Goal: Task Accomplishment & Management: Complete application form

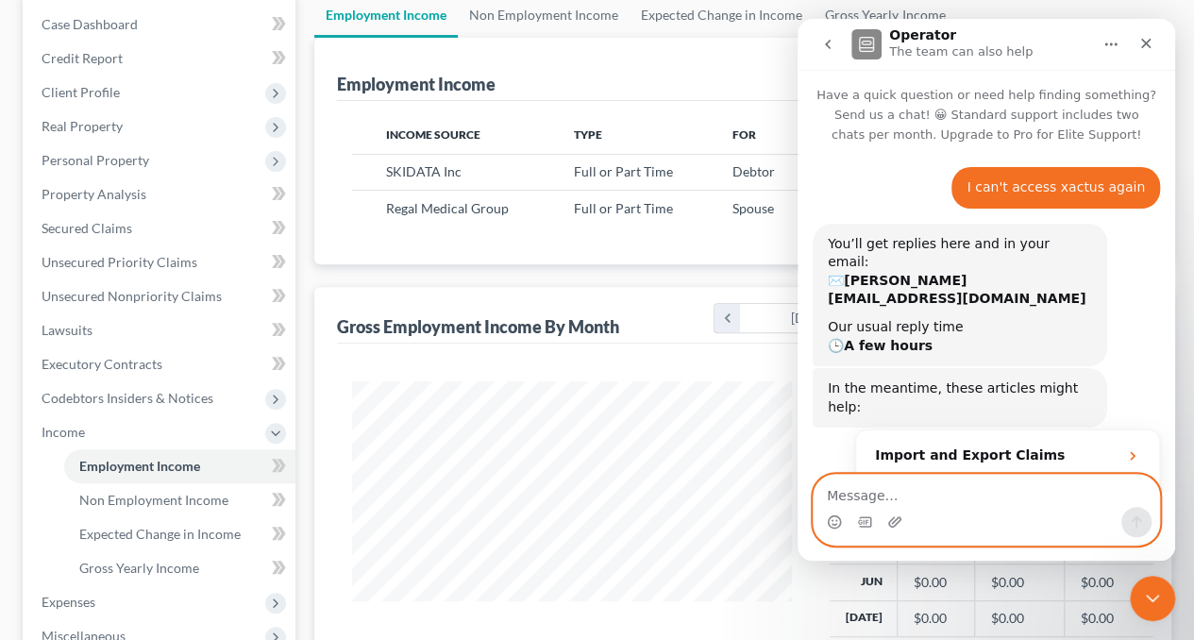
scroll to position [291, 0]
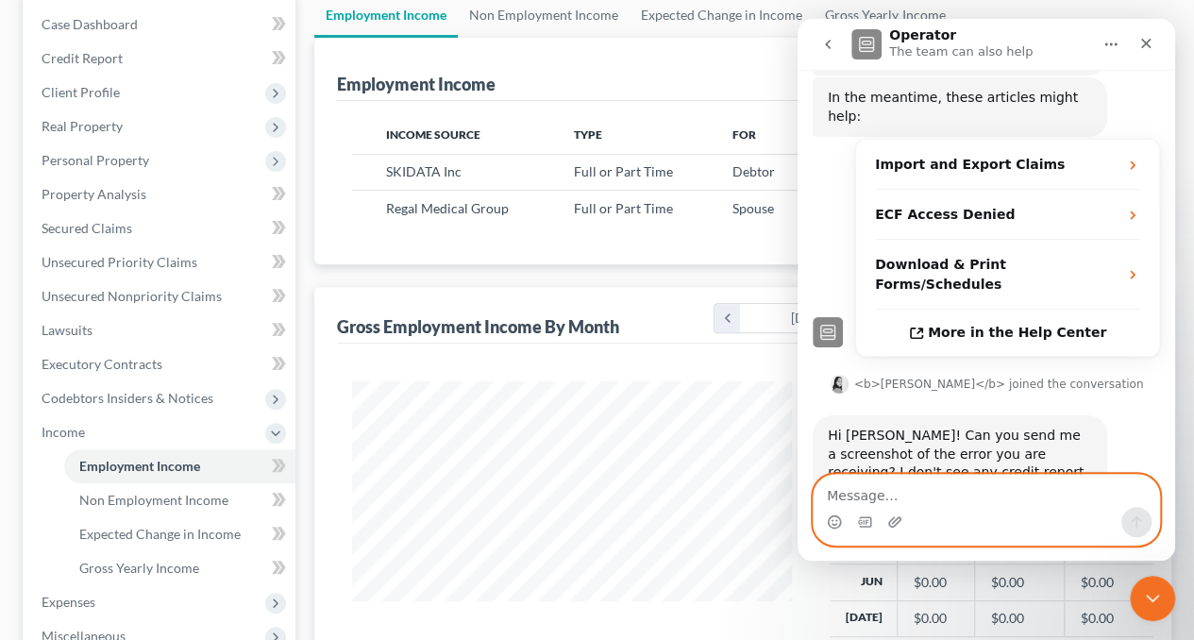
click at [955, 490] on textarea "Message…" at bounding box center [987, 491] width 346 height 32
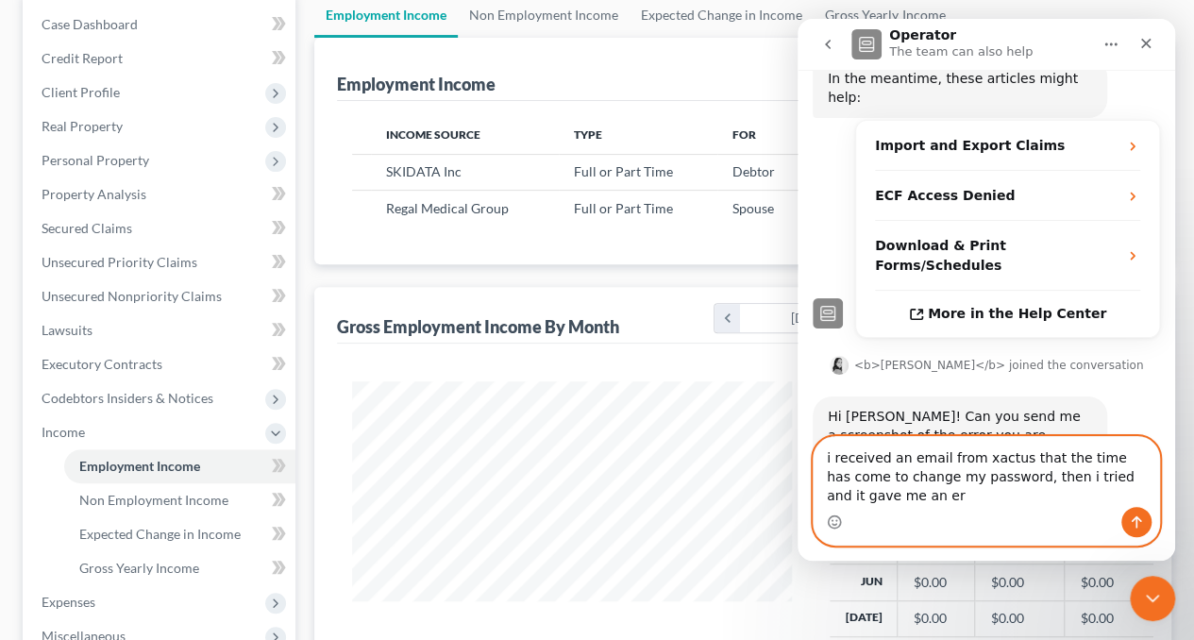
scroll to position [329, 0]
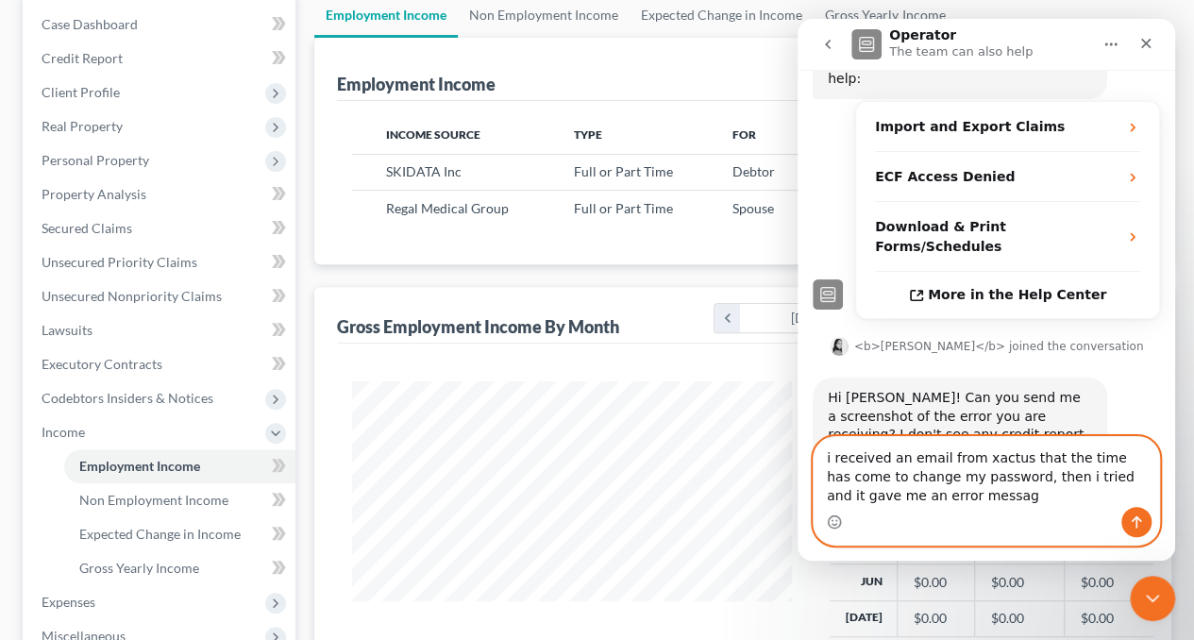
type textarea "i received an email from xactus that the time has come to change my password, t…"
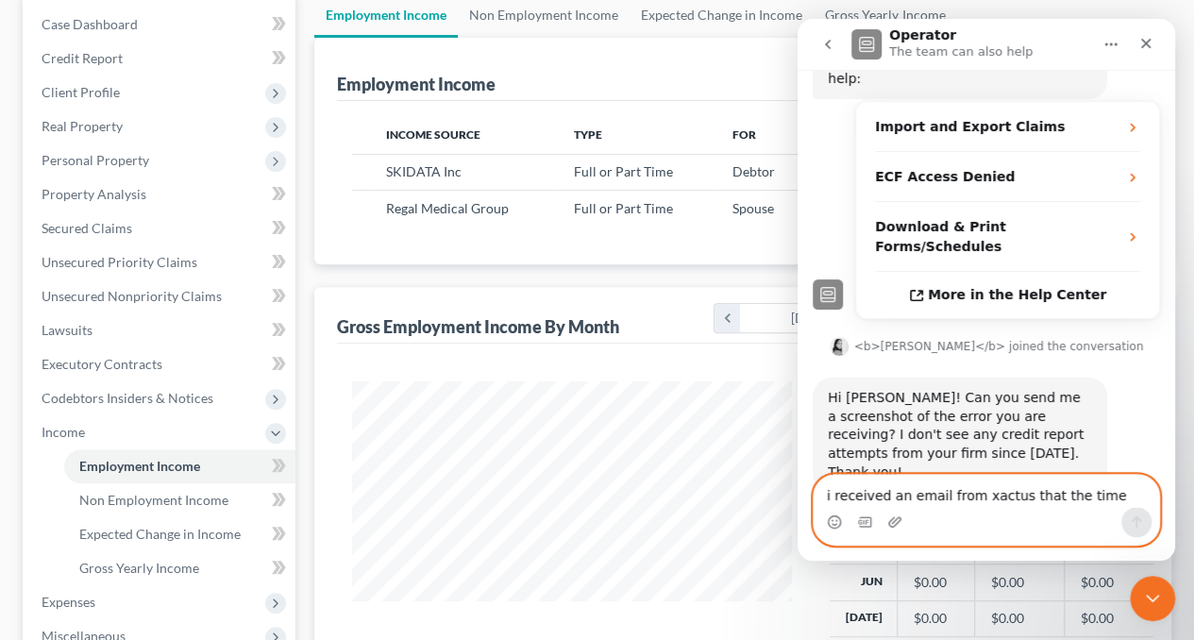
scroll to position [384, 0]
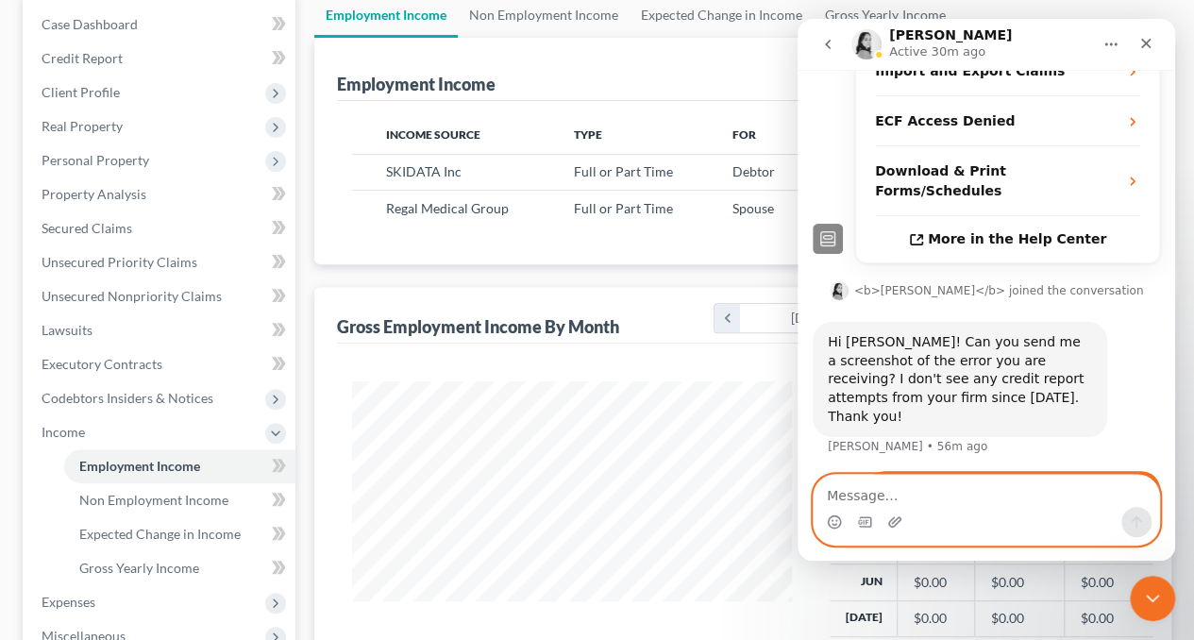
paste textarea "Operator is restricted from logging into web site Access to the website is bloc…"
type textarea "Operator is restricted from logging into web site Access to the website is bloc…"
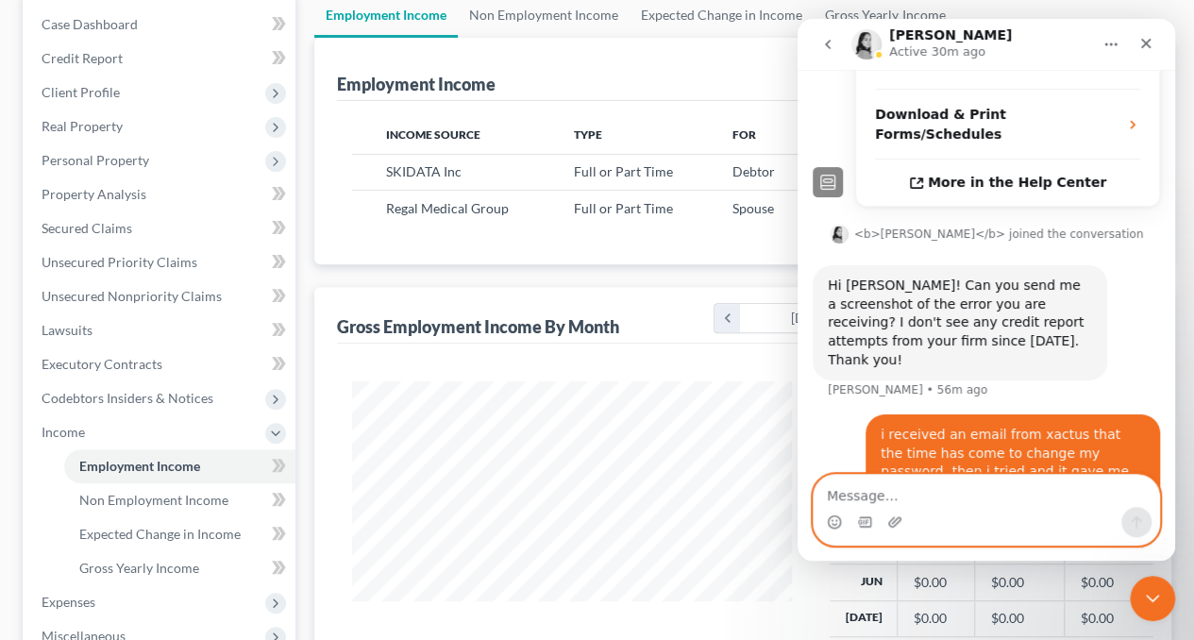
scroll to position [519, 0]
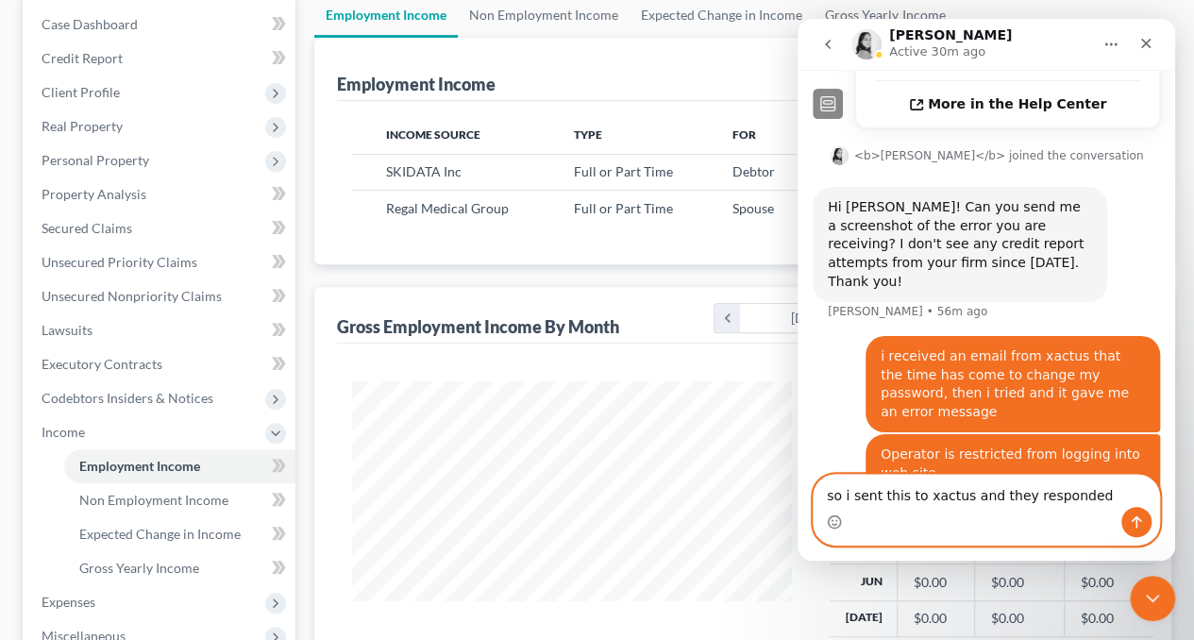
type textarea "so i sent this to xactus and they responded:"
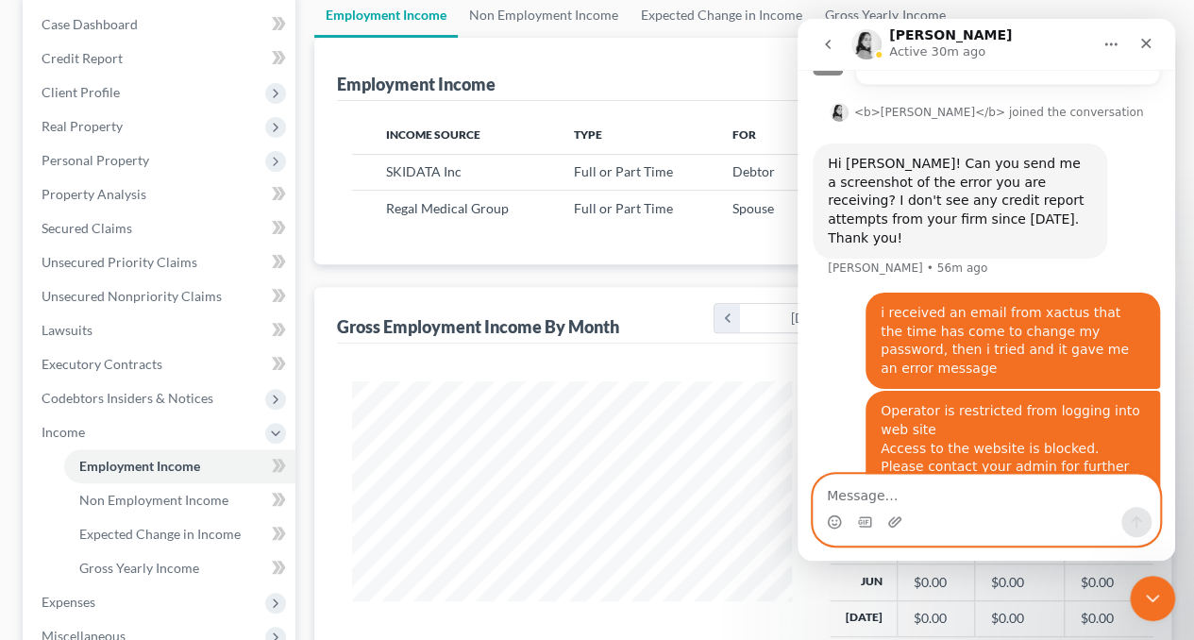
paste textarea "Hi Donna, ​NextChapter handles all support for Xactus360 for login issues. supp…"
type textarea "Hi Donna, ​NextChapter handles all support for Xactus360 for login issues. supp…"
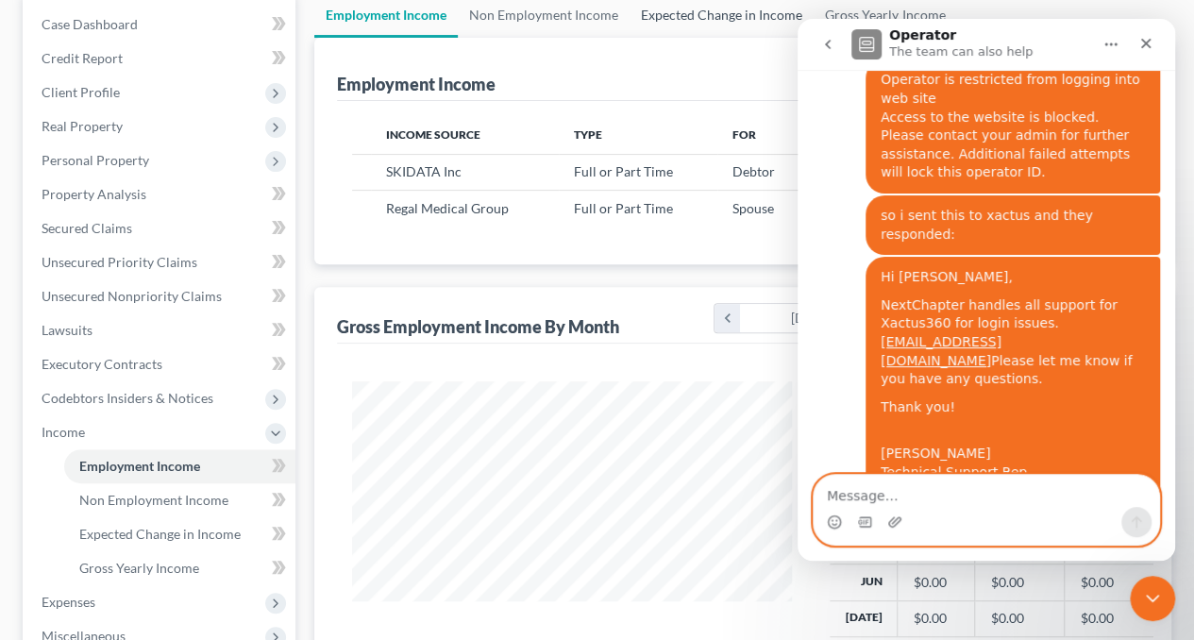
scroll to position [1097, 0]
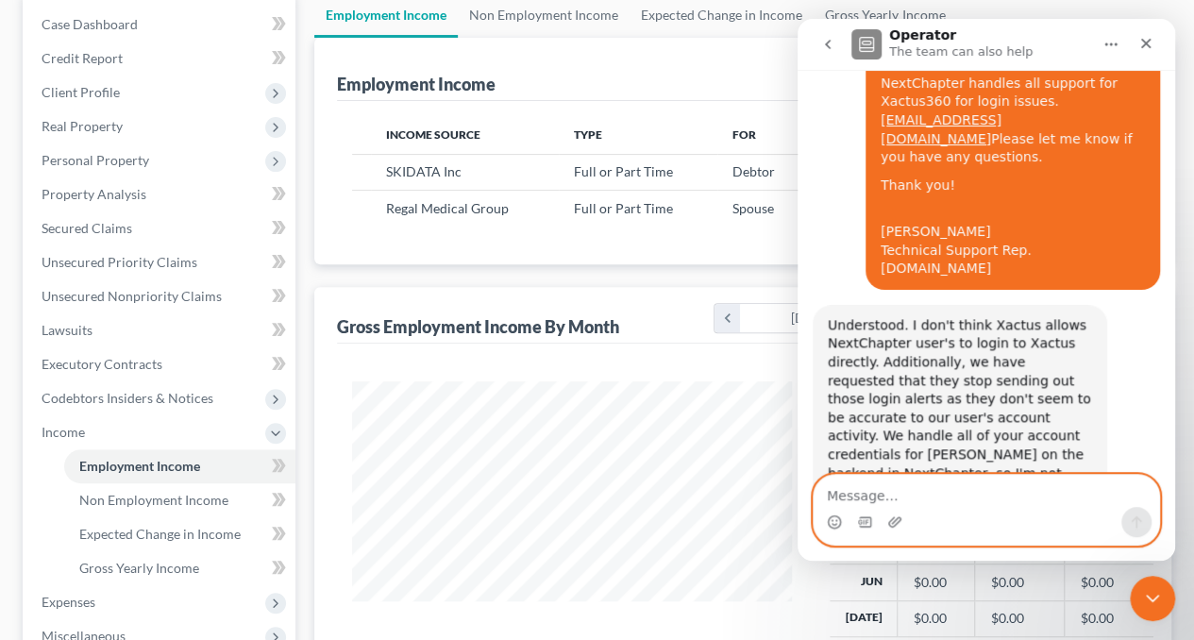
click at [985, 496] on textarea "Message…" at bounding box center [987, 491] width 346 height 32
type textarea "i"
type textarea "it is possible yes"
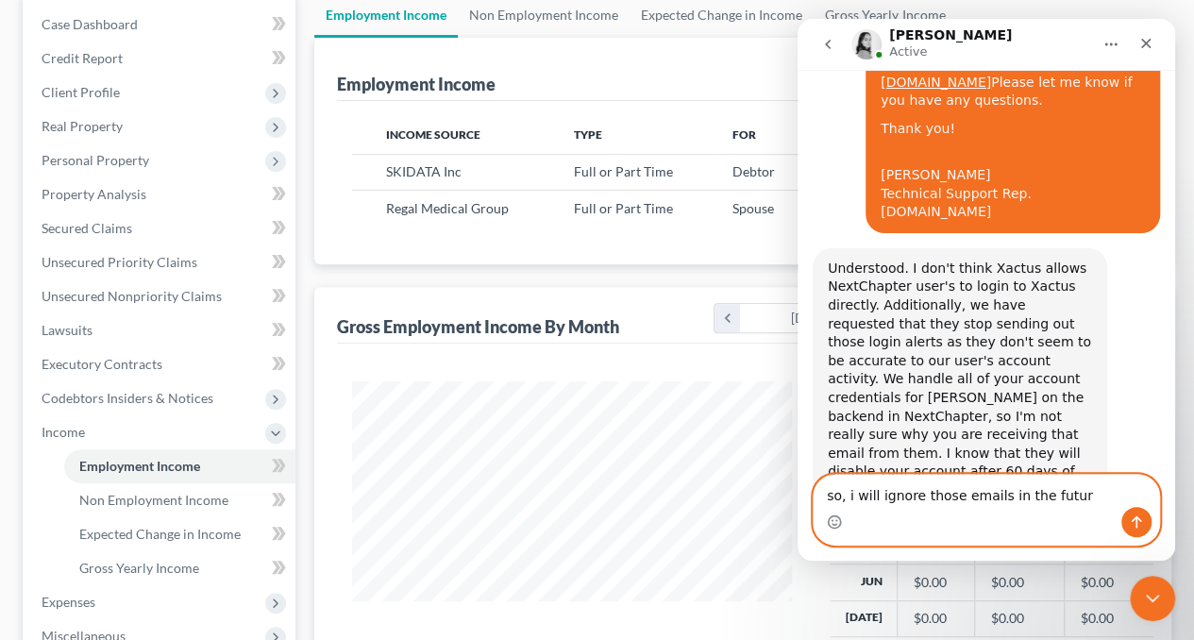
type textarea "so, i will ignore those emails in the future"
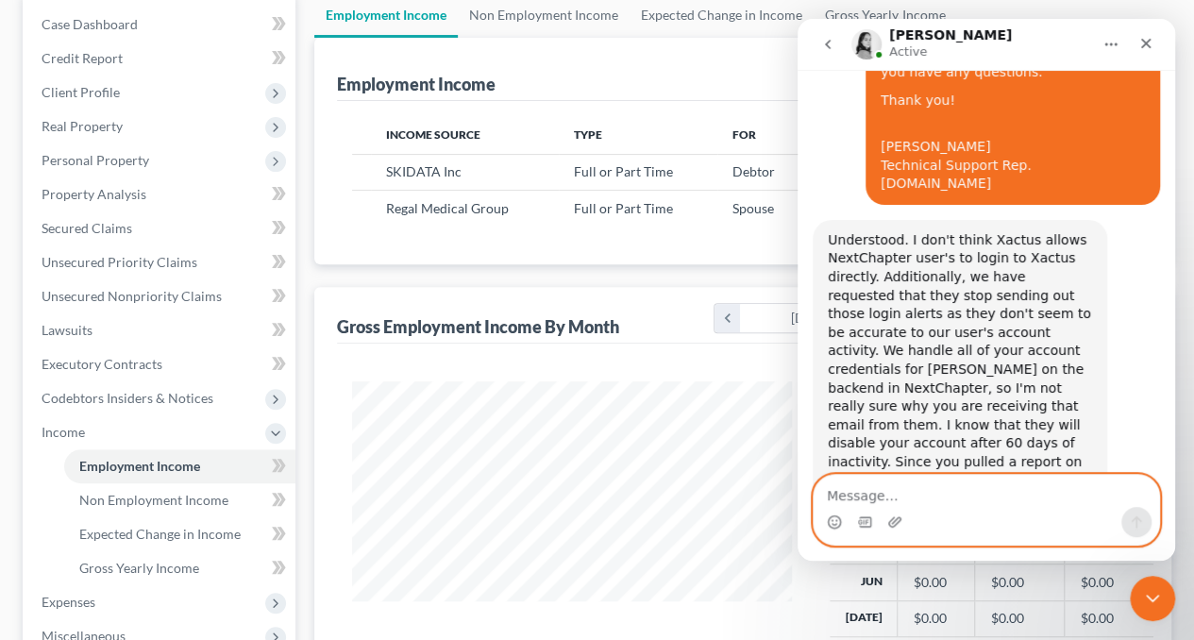
scroll to position [1197, 0]
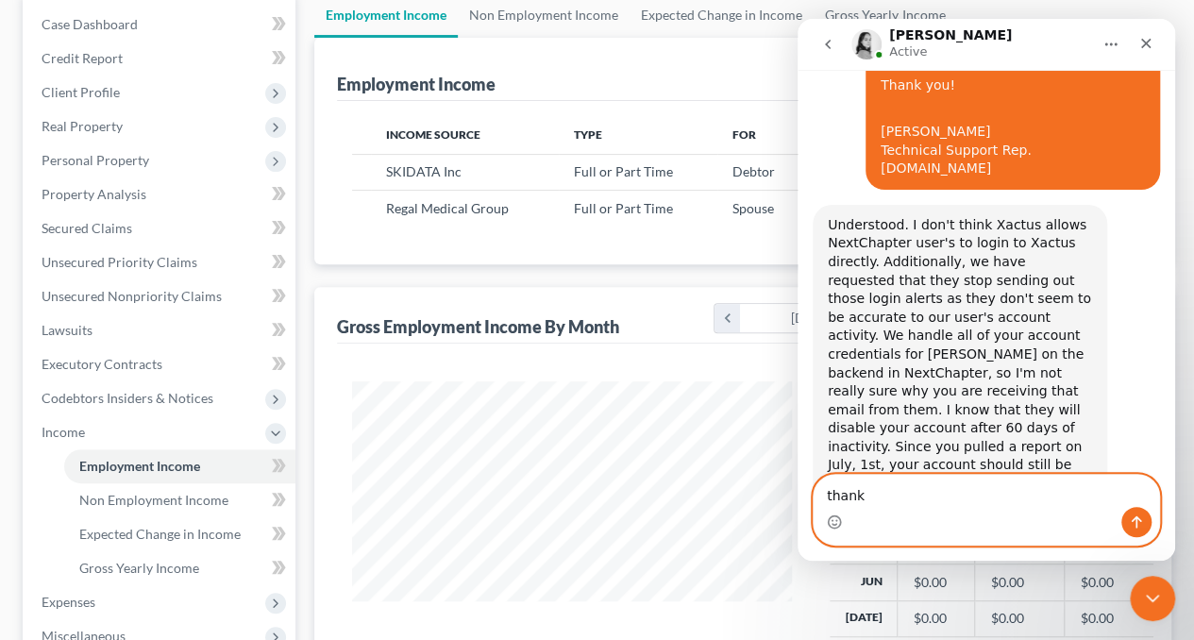
type textarea "thanks"
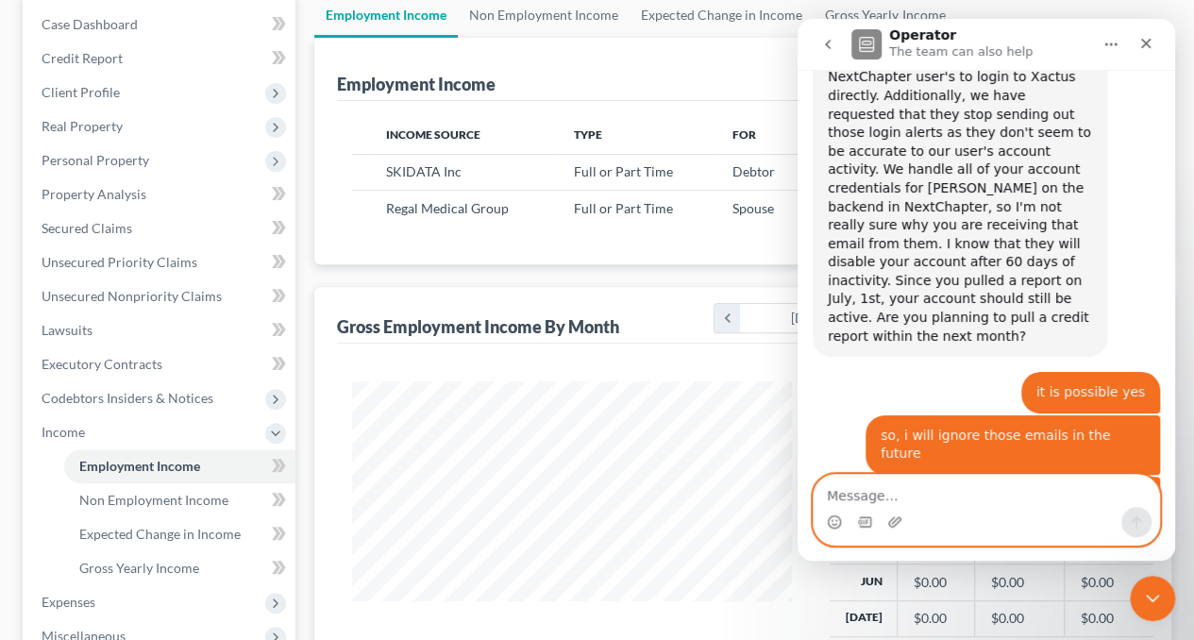
scroll to position [1388, 0]
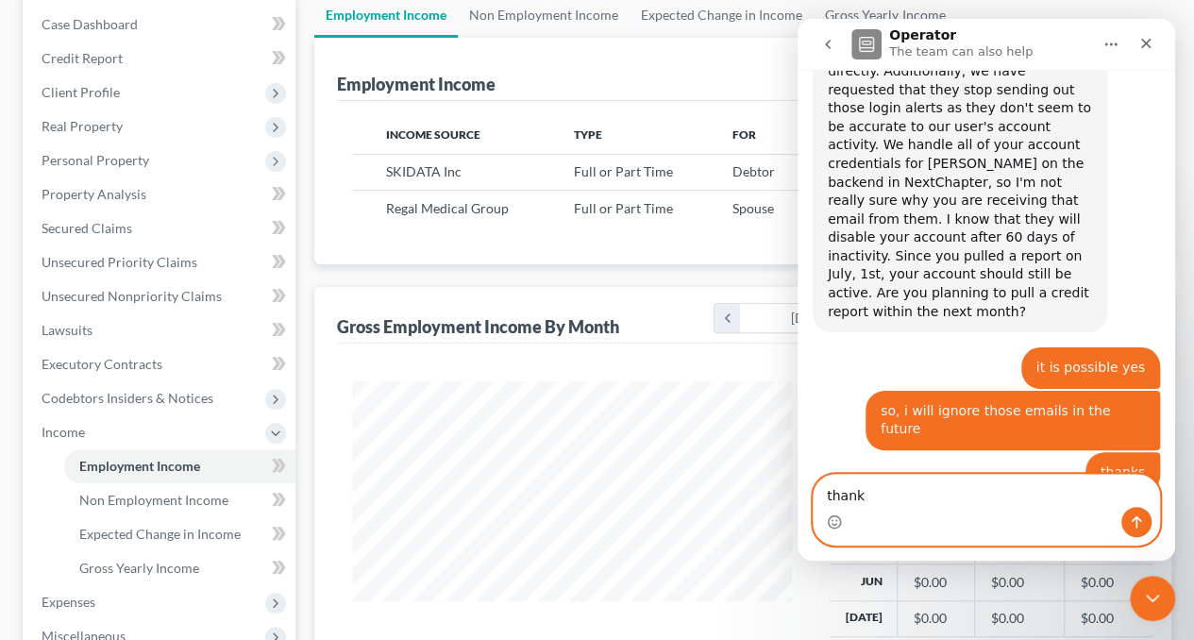
type textarea "thanks"
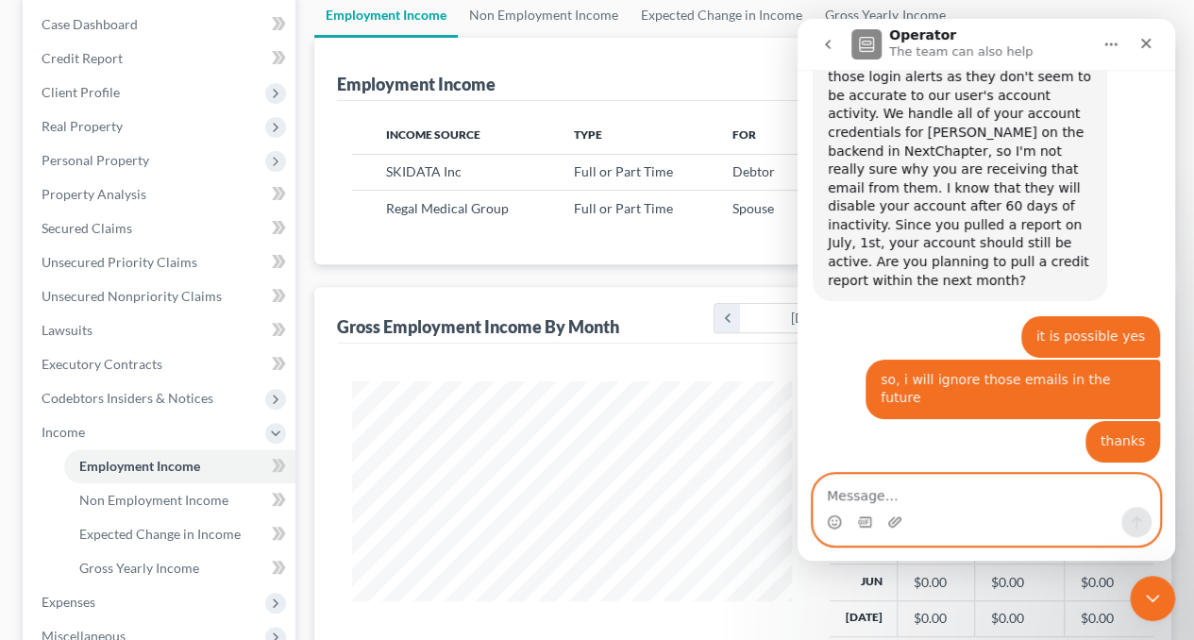
scroll to position [1445, 0]
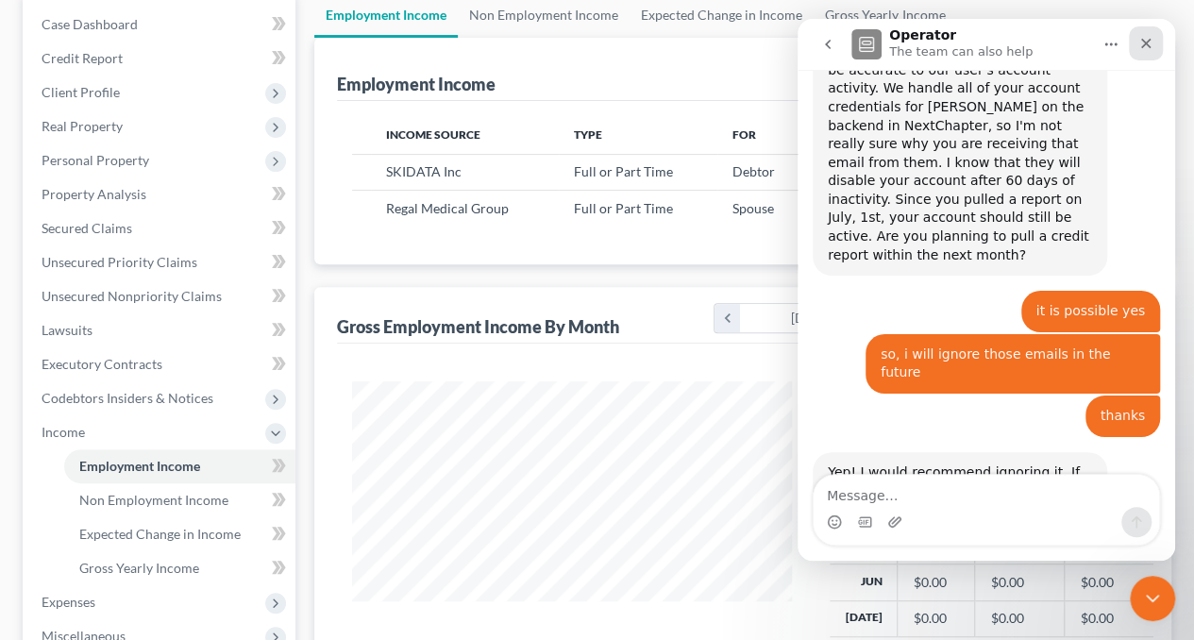
click at [1148, 41] on icon "Close" at bounding box center [1147, 44] width 10 height 10
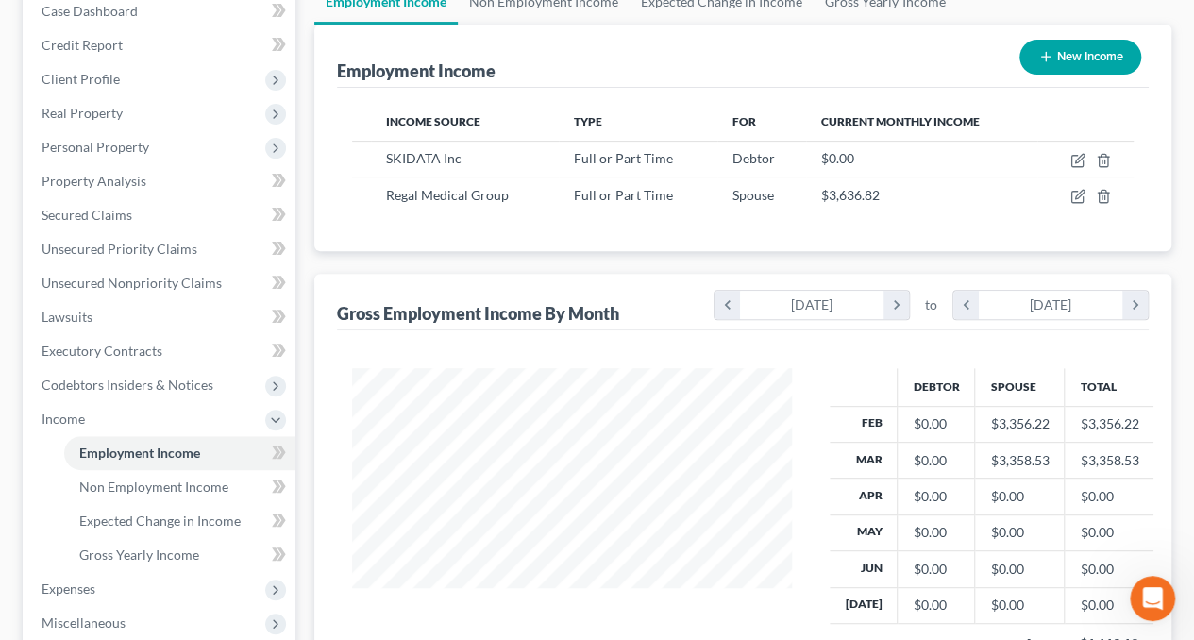
scroll to position [0, 0]
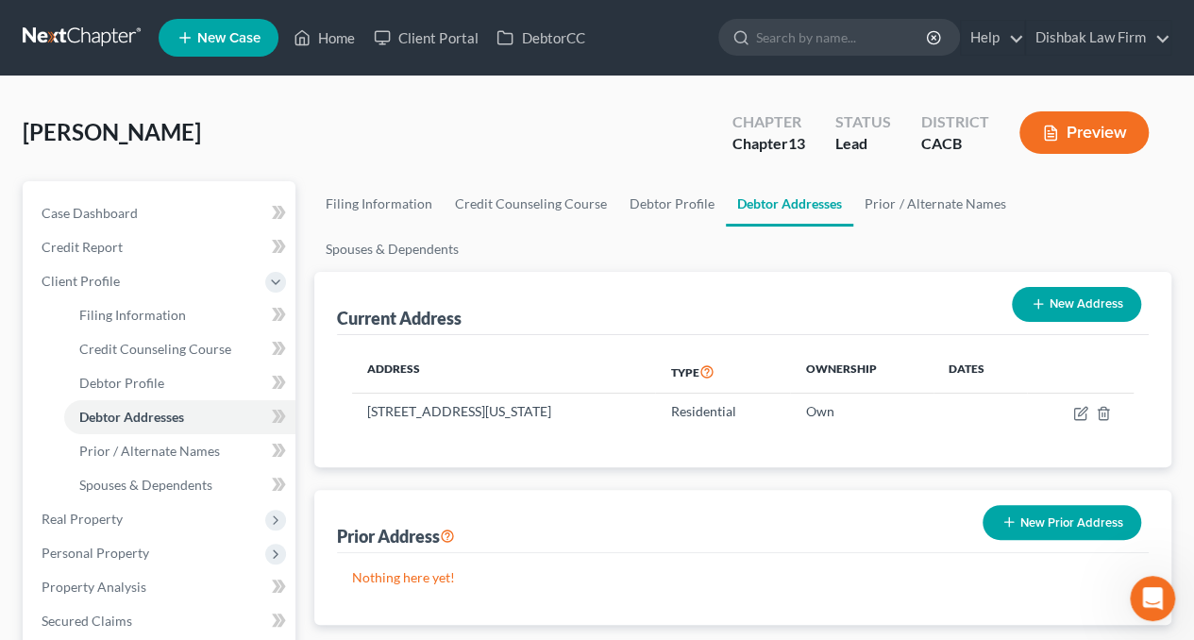
click at [87, 38] on link at bounding box center [83, 38] width 121 height 34
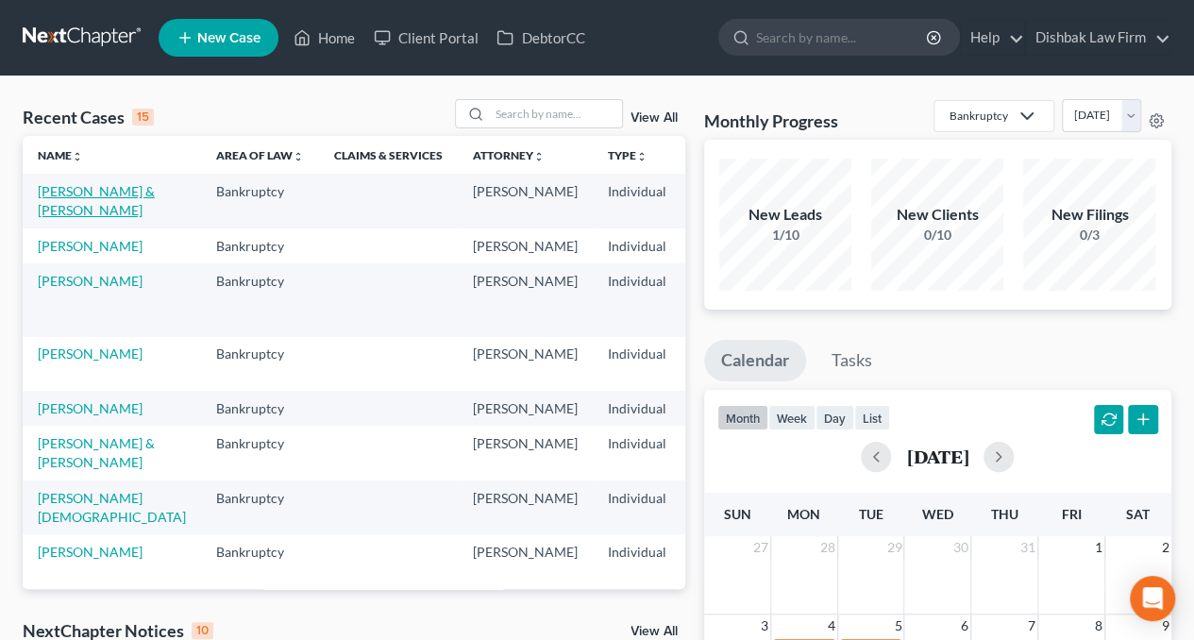
click at [75, 210] on link "[PERSON_NAME] & [PERSON_NAME]" at bounding box center [96, 200] width 117 height 35
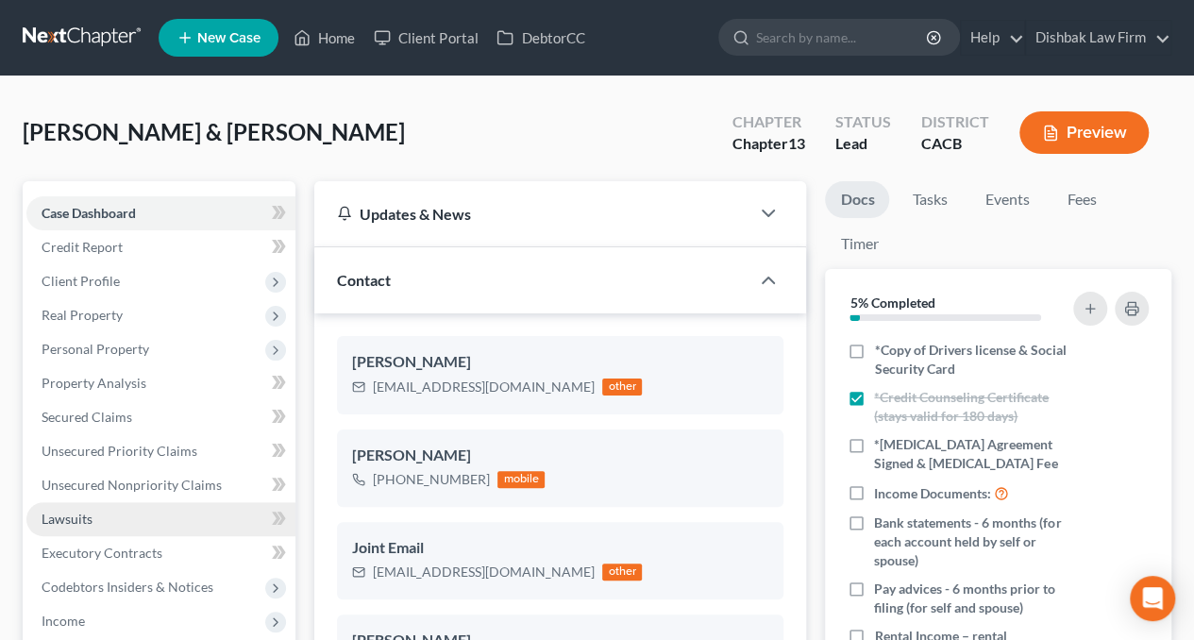
scroll to position [189, 0]
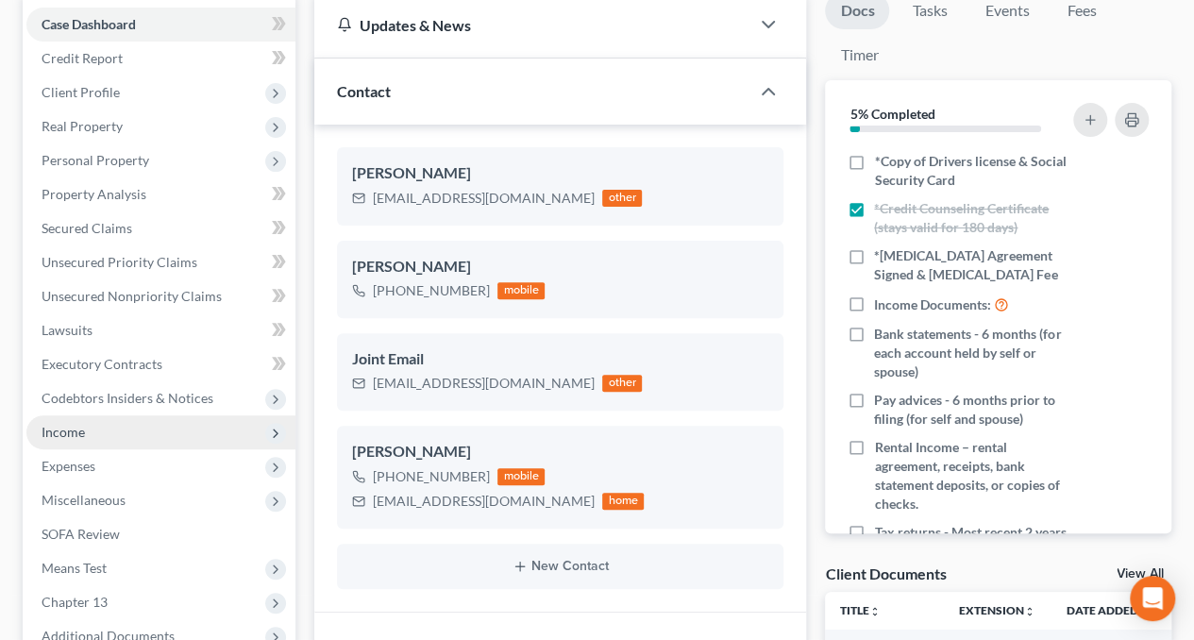
click at [100, 442] on span "Income" at bounding box center [160, 432] width 269 height 34
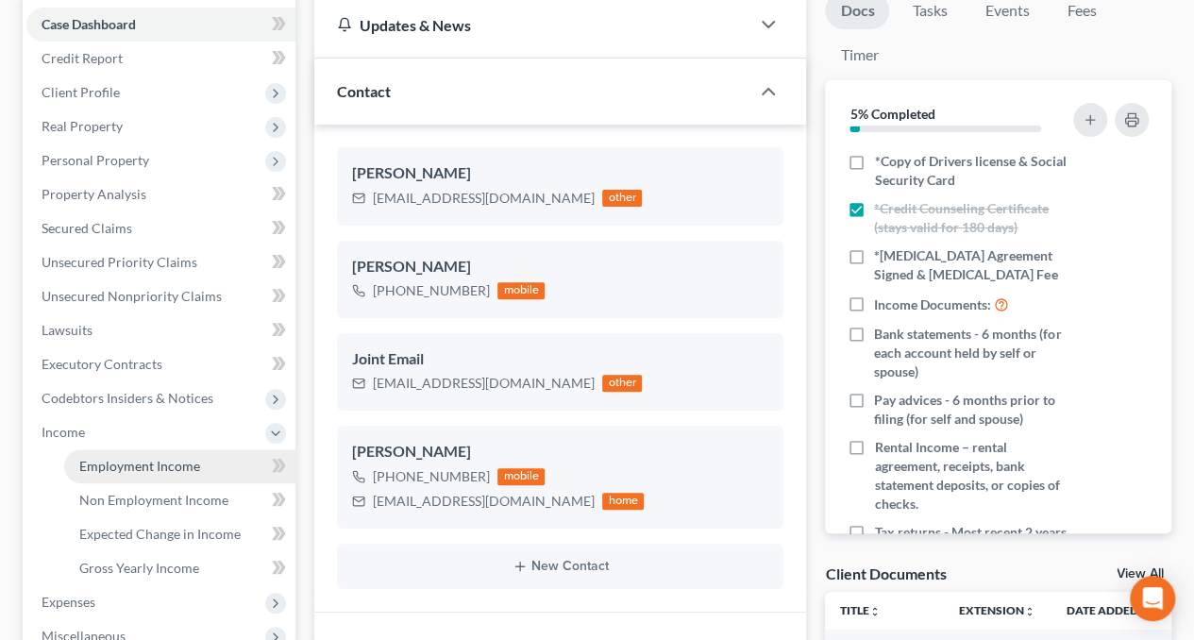
click at [192, 461] on span "Employment Income" at bounding box center [139, 466] width 121 height 16
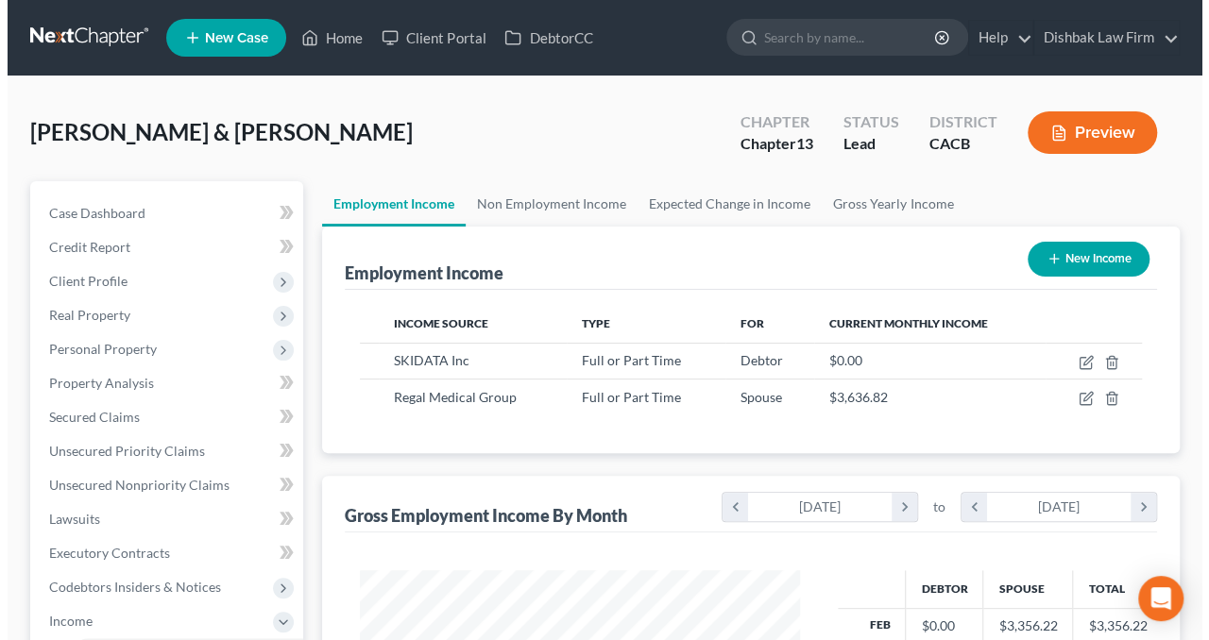
scroll to position [336, 478]
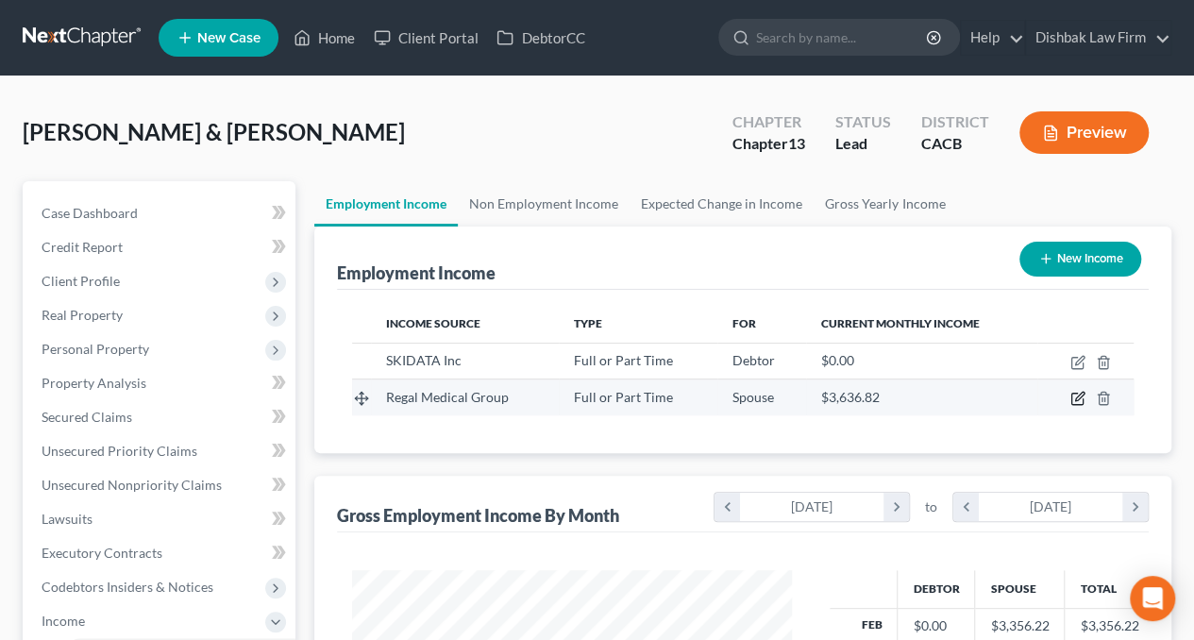
click at [1078, 400] on icon "button" at bounding box center [1078, 398] width 15 height 15
select select "0"
select select "4"
select select "2"
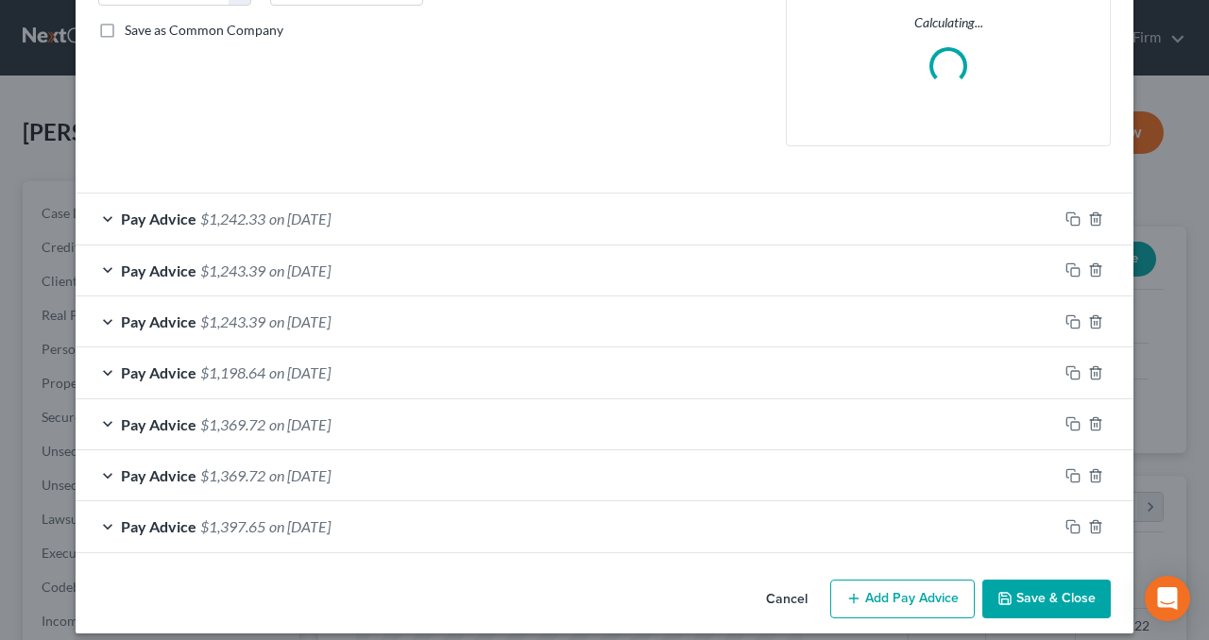
scroll to position [434, 0]
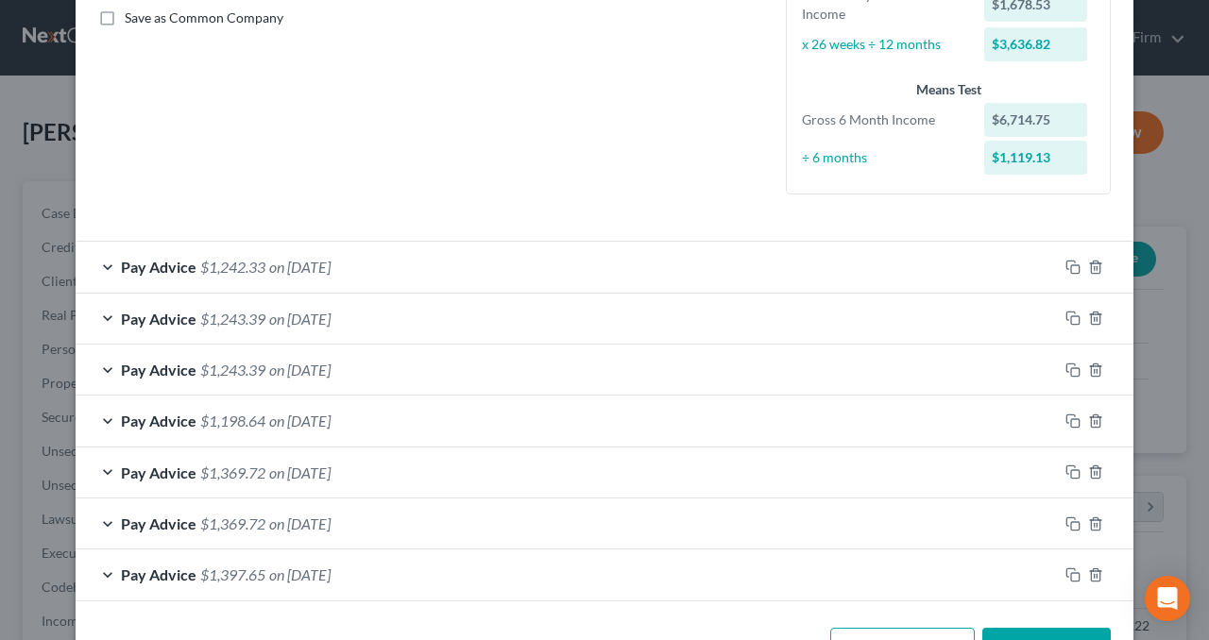
click at [380, 267] on div "Pay Advice $1,242.33 on [DATE]" at bounding box center [567, 267] width 982 height 50
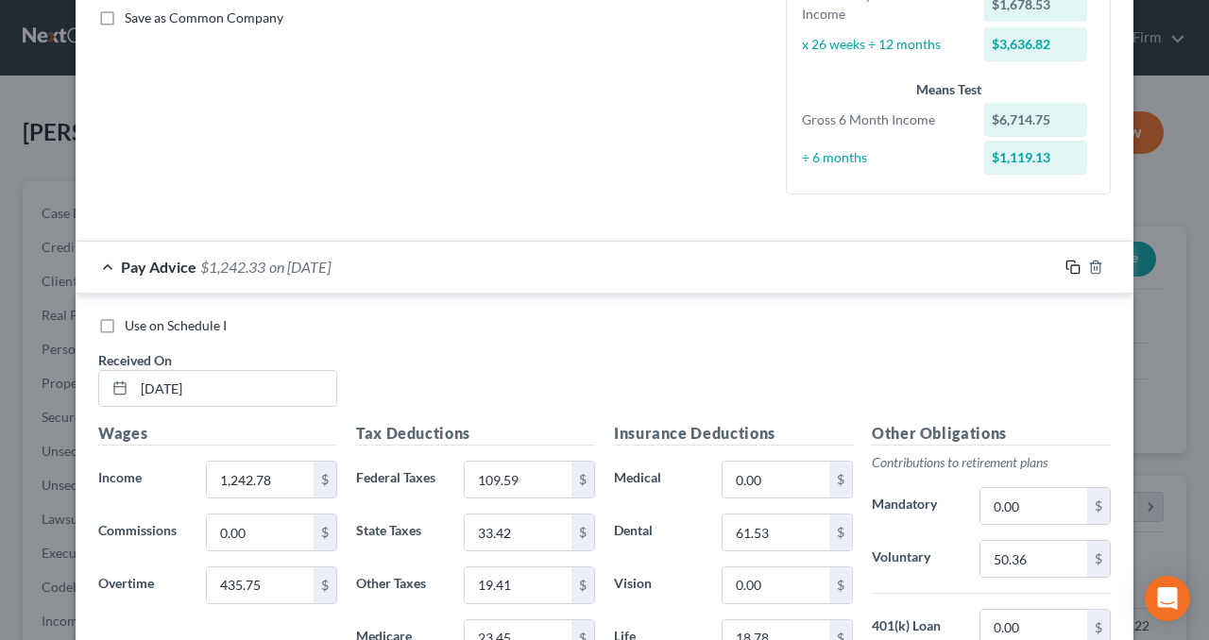
click at [1071, 265] on rect "button" at bounding box center [1075, 269] width 8 height 8
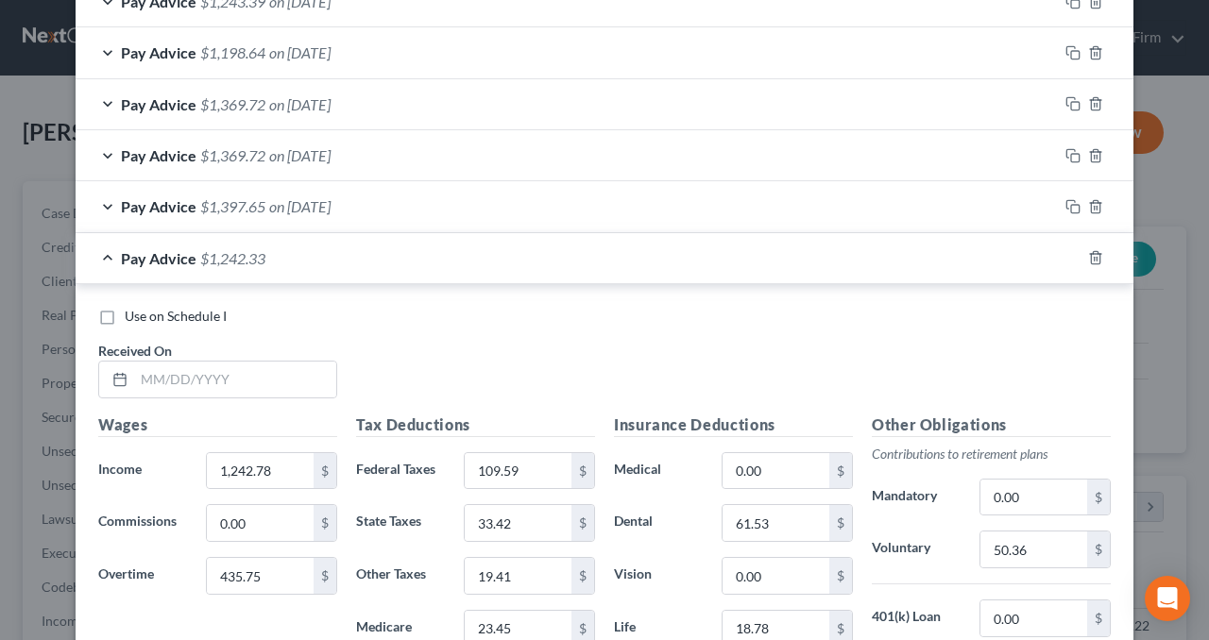
scroll to position [812, 0]
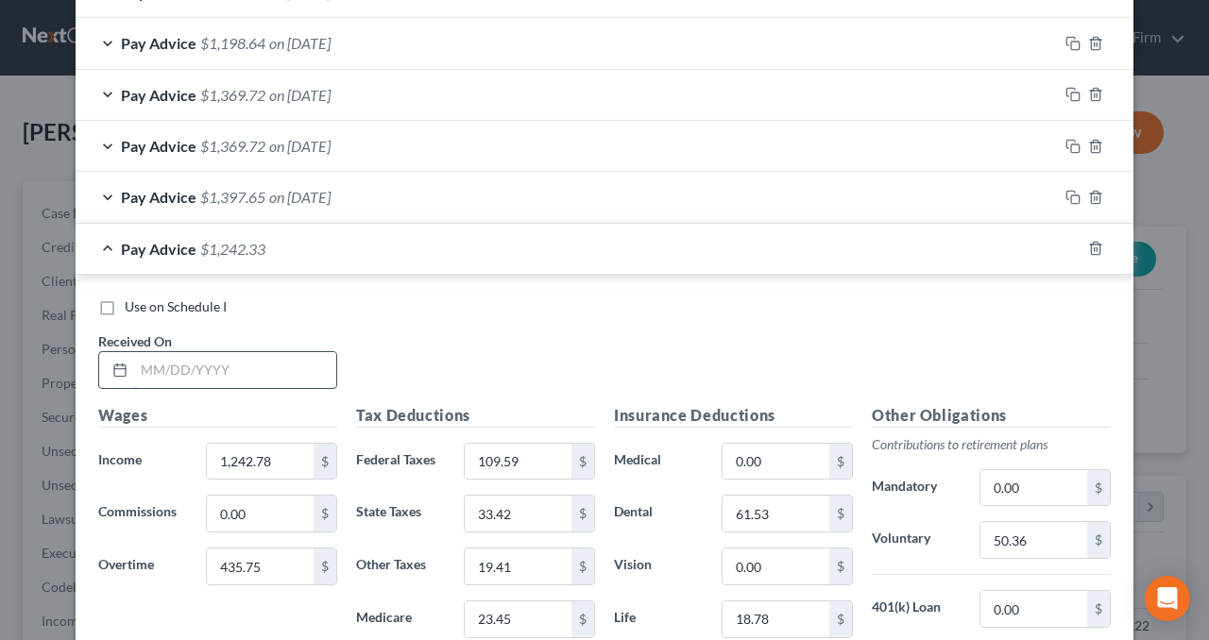
click at [212, 365] on input "text" at bounding box center [235, 370] width 202 height 36
type input "[DATE]"
drag, startPoint x: 288, startPoint y: 451, endPoint x: 172, endPoint y: 464, distance: 116.8
click at [172, 464] on div "Income * 1,729.46 $" at bounding box center [218, 462] width 258 height 38
type input "1,680"
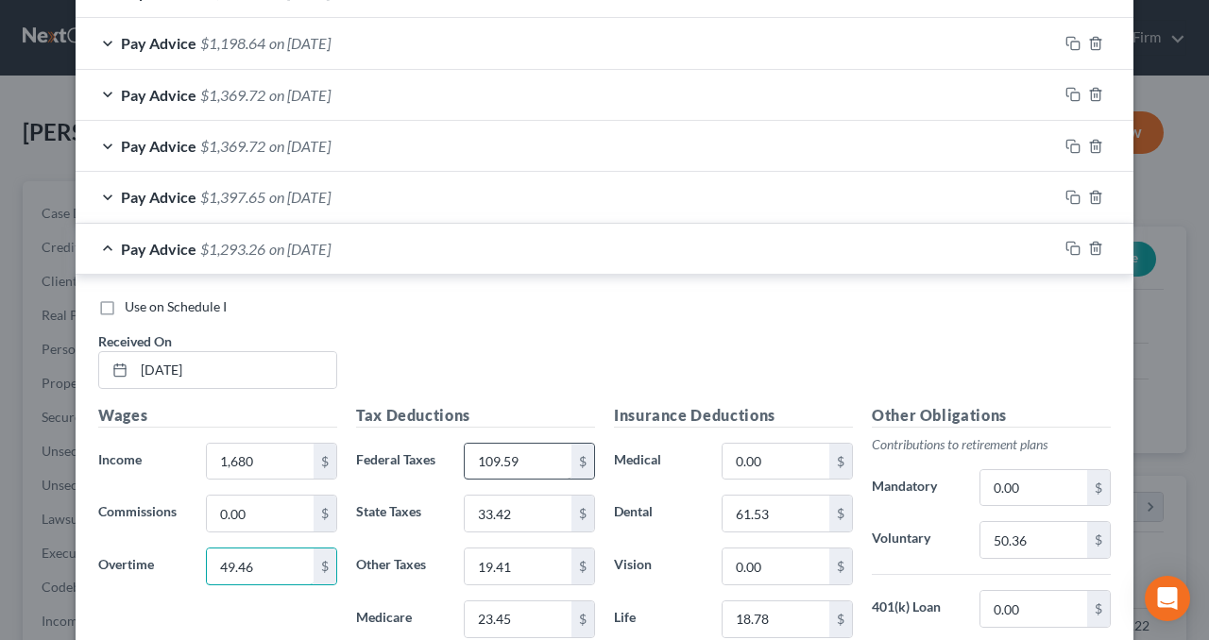
type input "49.46"
type input "115.52"
click at [519, 516] on input "33.42" at bounding box center [518, 514] width 107 height 36
type input "103.41"
drag, startPoint x: 535, startPoint y: 503, endPoint x: 431, endPoint y: 503, distance: 104.8
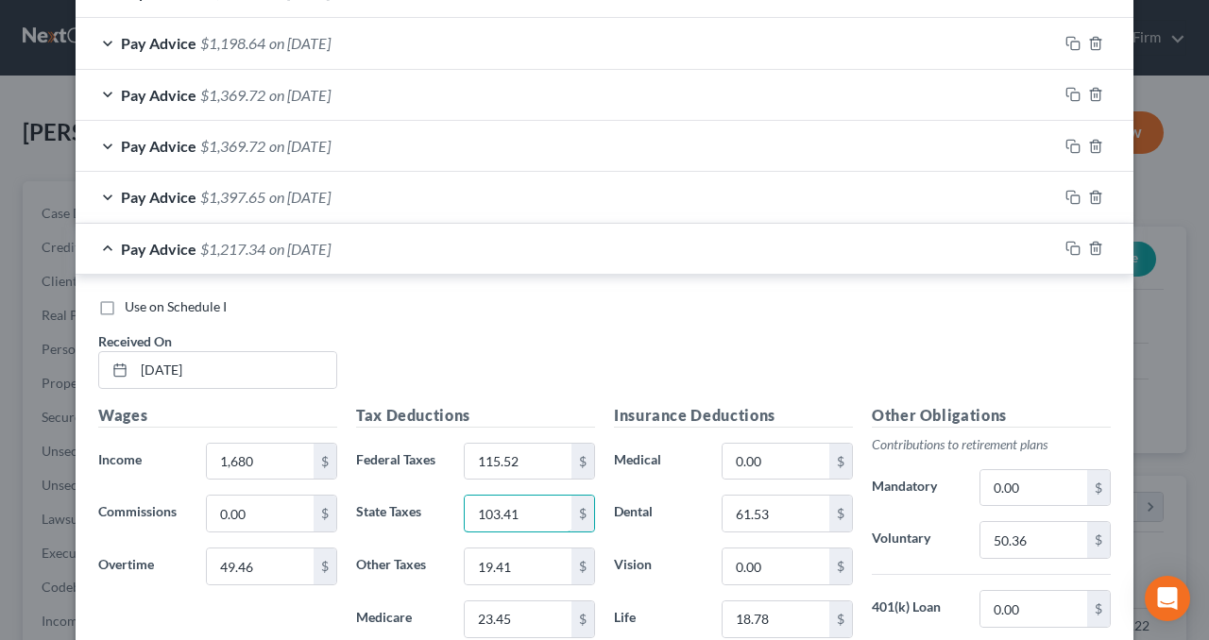
click at [431, 503] on div "State Taxes 103.41 $" at bounding box center [476, 514] width 258 height 38
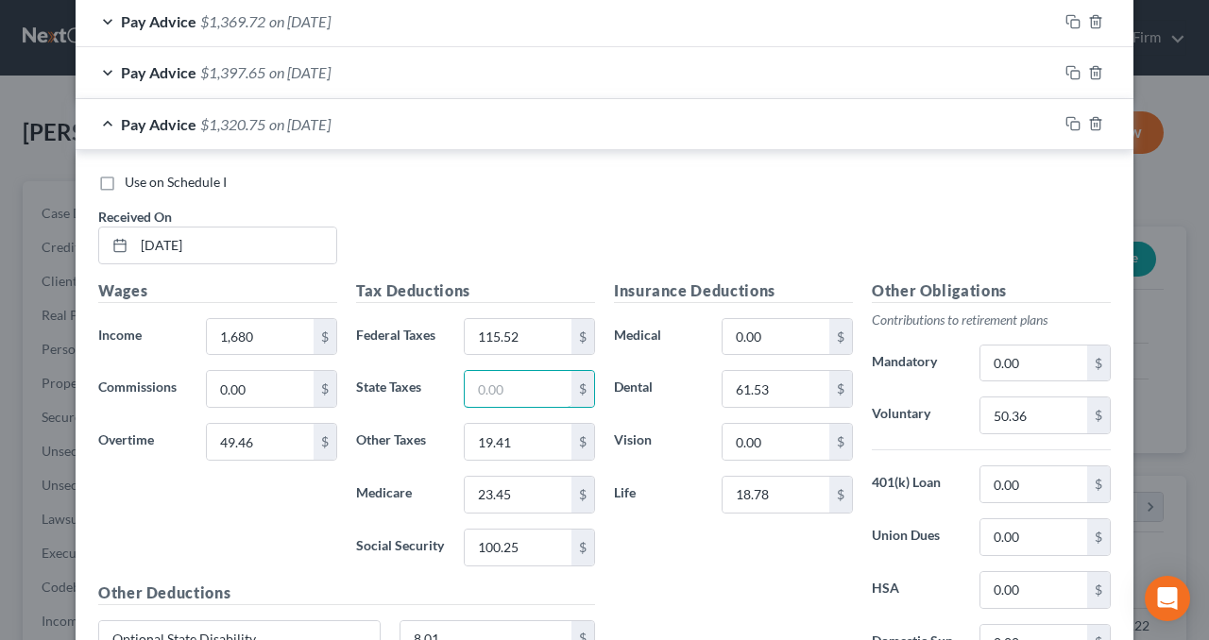
scroll to position [1095, 0]
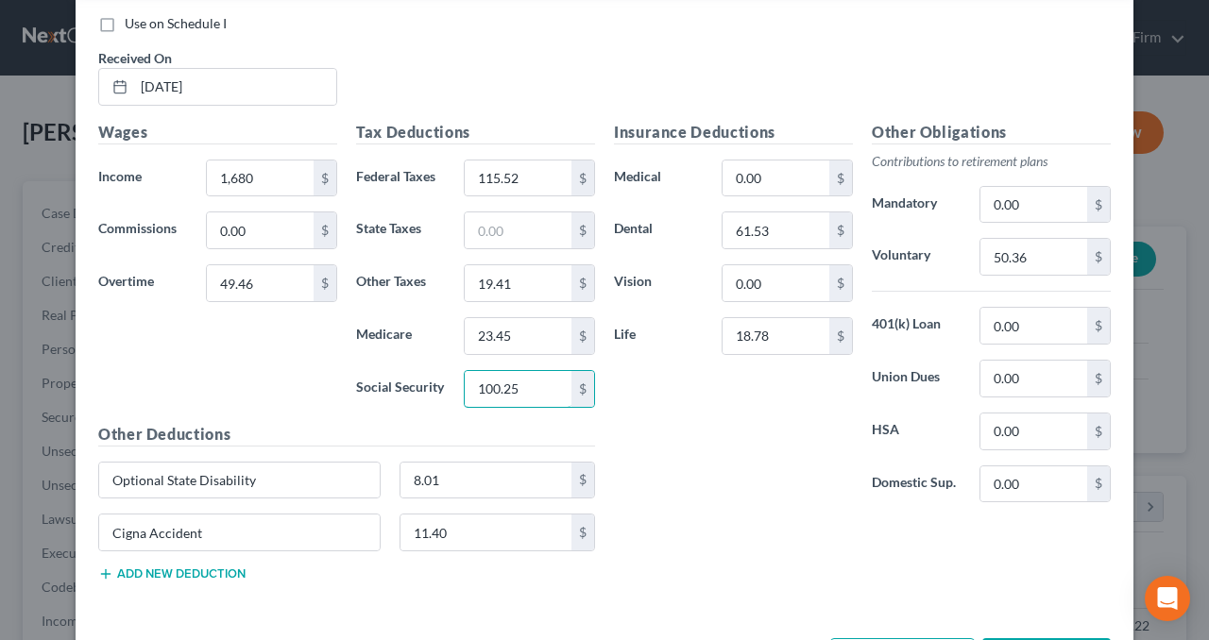
paste input "3.41"
type input "103.41"
type input "24.18"
click at [492, 214] on input "text" at bounding box center [518, 230] width 107 height 36
type input "35.60"
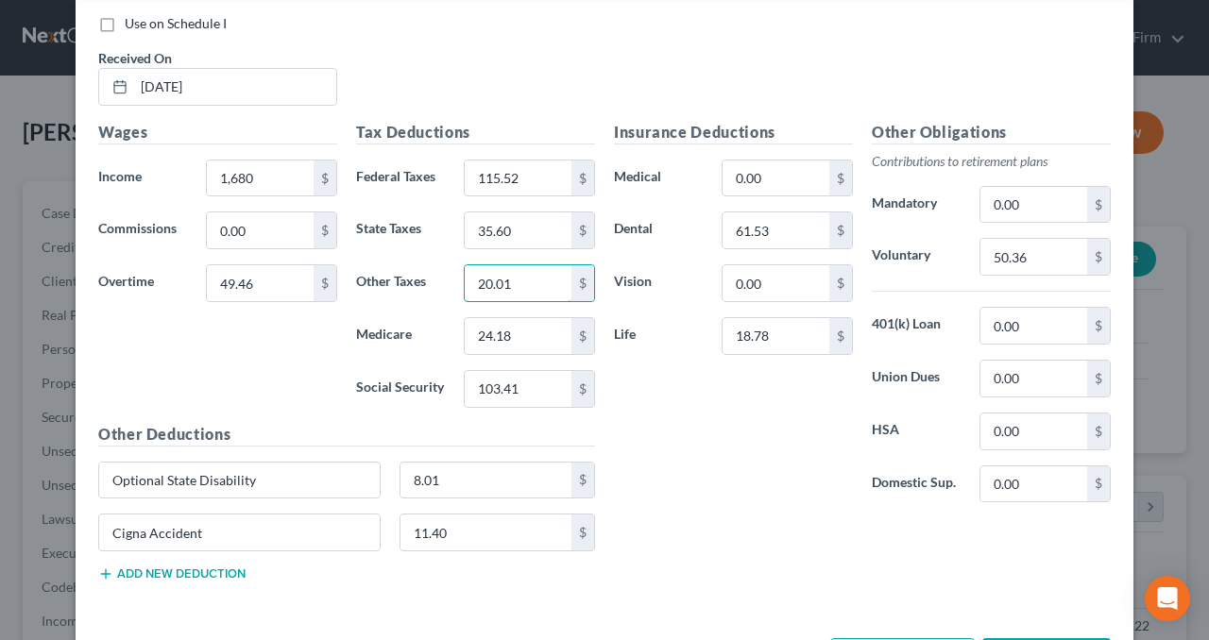
type input "20.01"
click at [706, 482] on div "Insurance Deductions Medical 0.00 $ Dental 61.53 $ Vision 0.00 $ Life 18.78 $" at bounding box center [733, 320] width 258 height 398
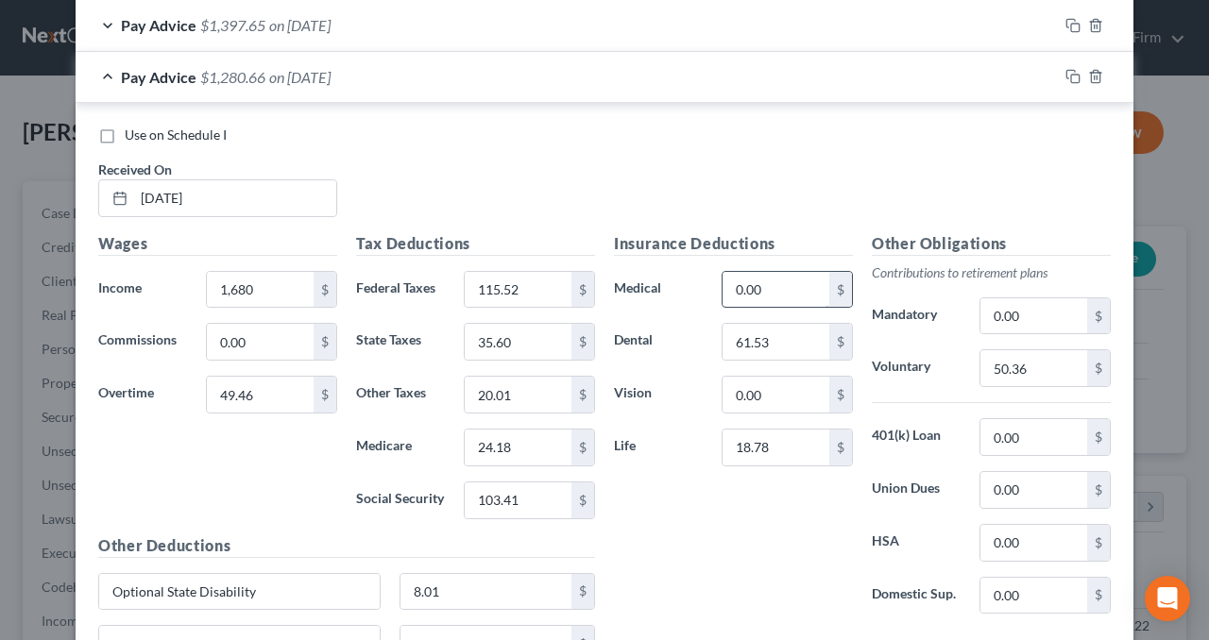
scroll to position [1001, 0]
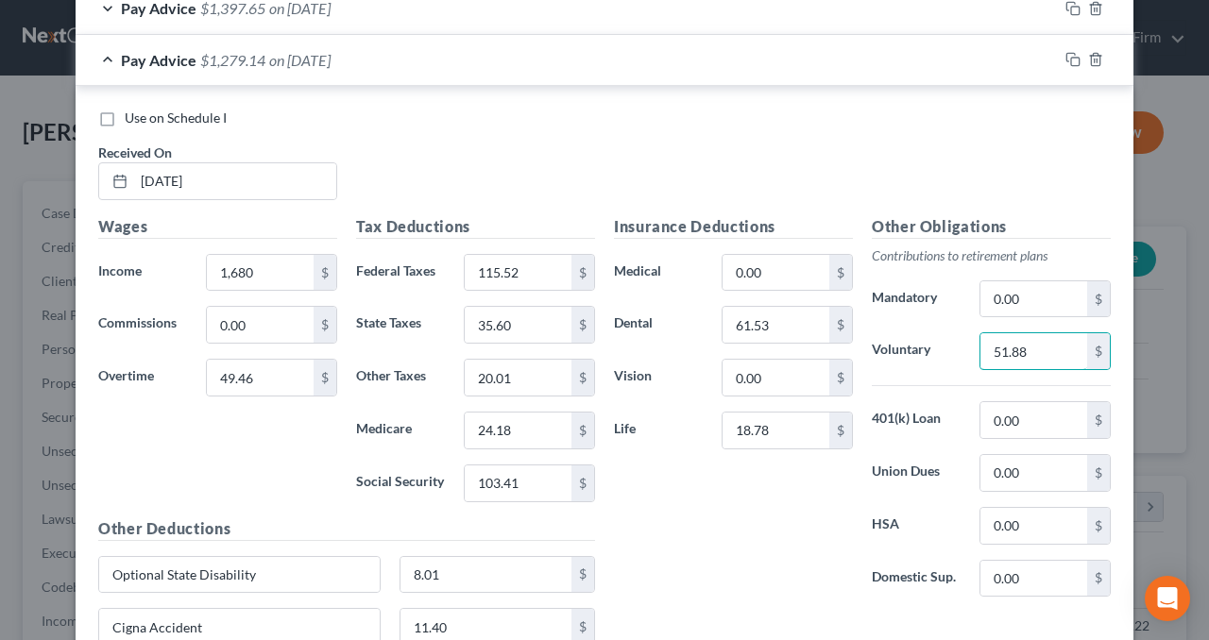
type input "51.88"
click at [941, 404] on label "401(k) Loan" at bounding box center [916, 420] width 108 height 38
click at [1071, 58] on rect "button" at bounding box center [1075, 62] width 8 height 8
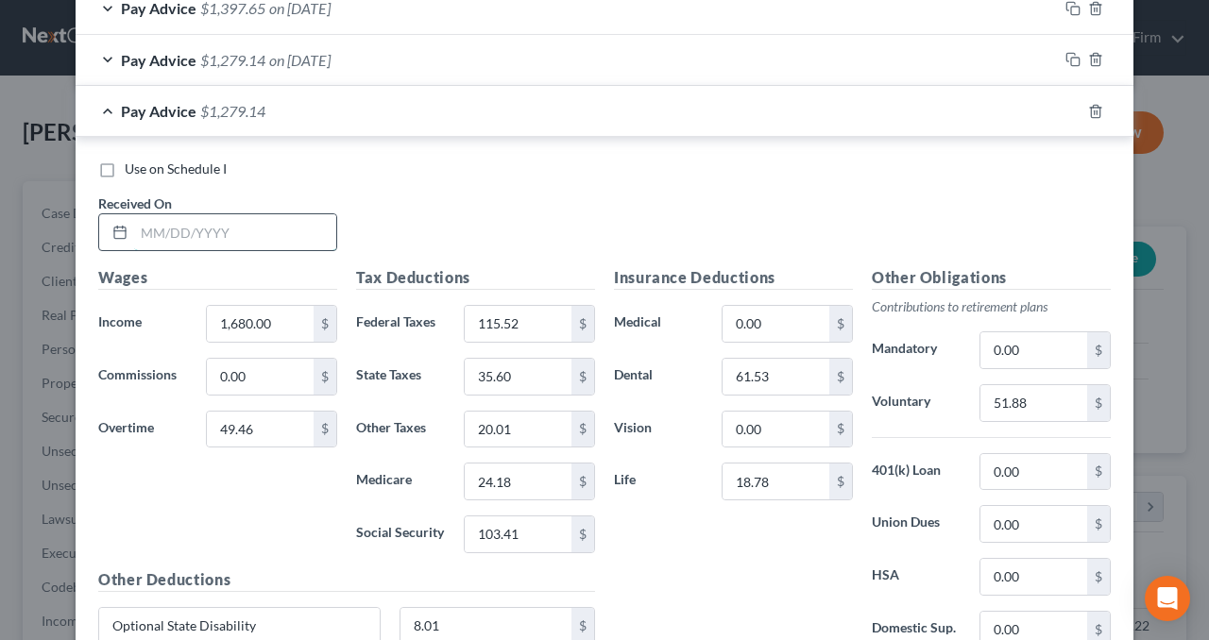
click at [234, 218] on input "text" at bounding box center [235, 232] width 202 height 36
type input "5"
type input "[DATE]"
click at [278, 312] on input "1,680.00" at bounding box center [260, 324] width 107 height 36
click at [283, 320] on input "1,680.00" at bounding box center [260, 324] width 107 height 36
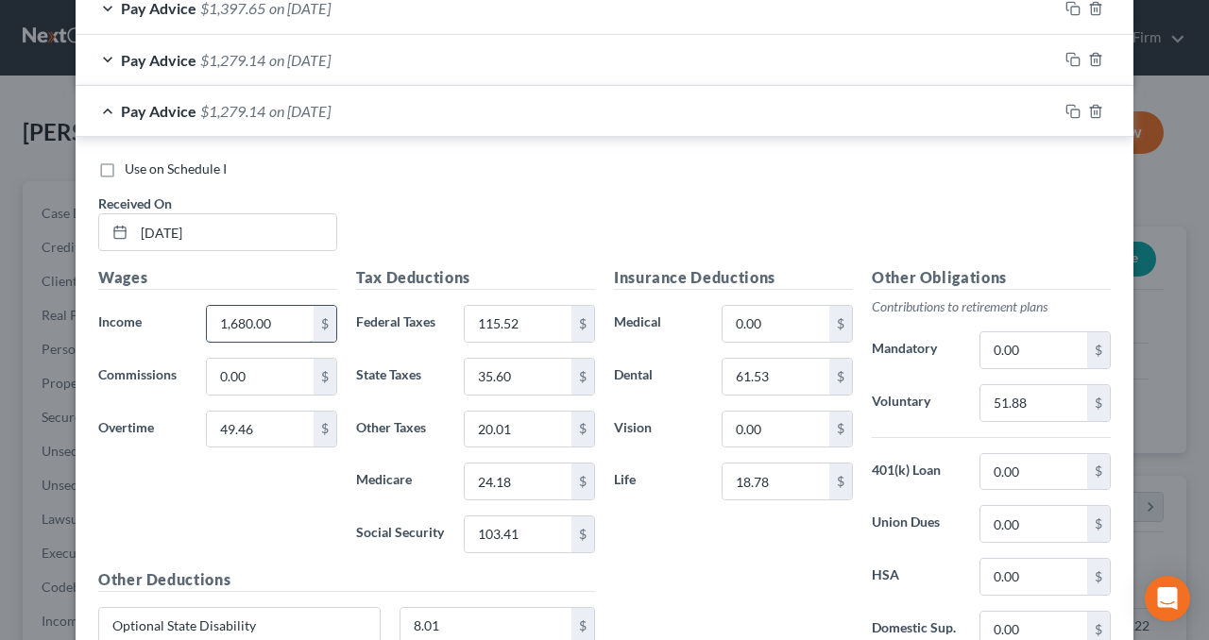
drag, startPoint x: 274, startPoint y: 314, endPoint x: 249, endPoint y: 315, distance: 24.6
click at [249, 315] on input "1,680.00" at bounding box center [260, 324] width 107 height 36
type input "1,680.63"
type input "109.83"
click at [543, 522] on input "103.41" at bounding box center [518, 534] width 107 height 36
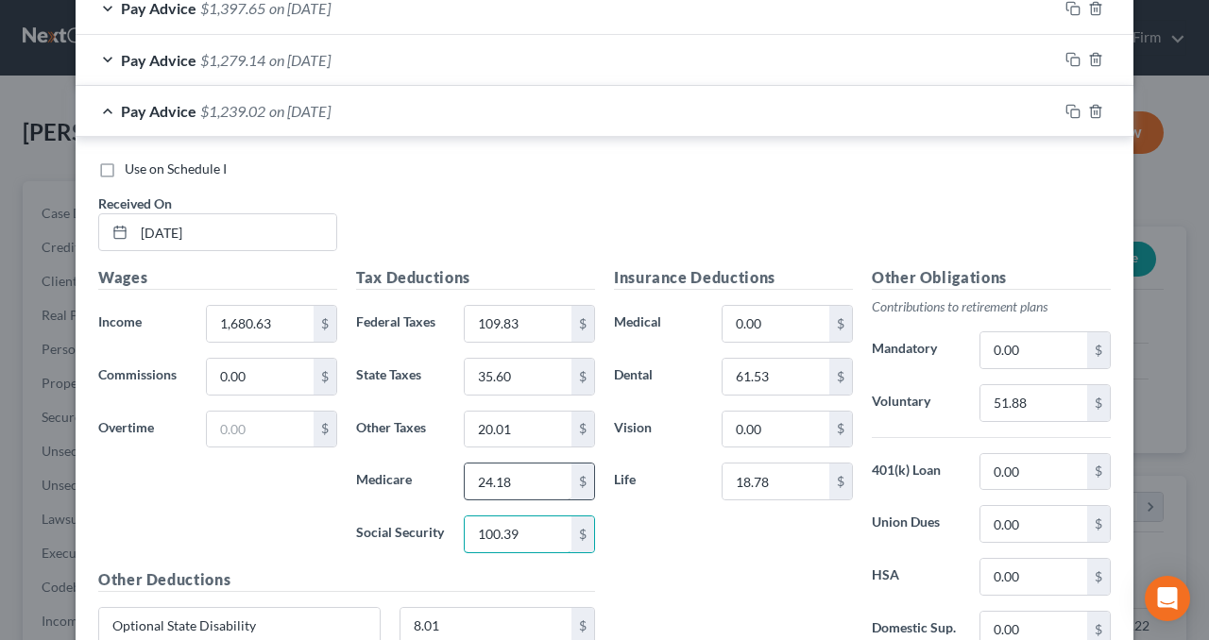
type input "100.39"
type input "23.48"
click at [514, 373] on input "35.60" at bounding box center [518, 377] width 107 height 36
type input "33.51"
click at [530, 426] on input "20.01" at bounding box center [518, 430] width 107 height 36
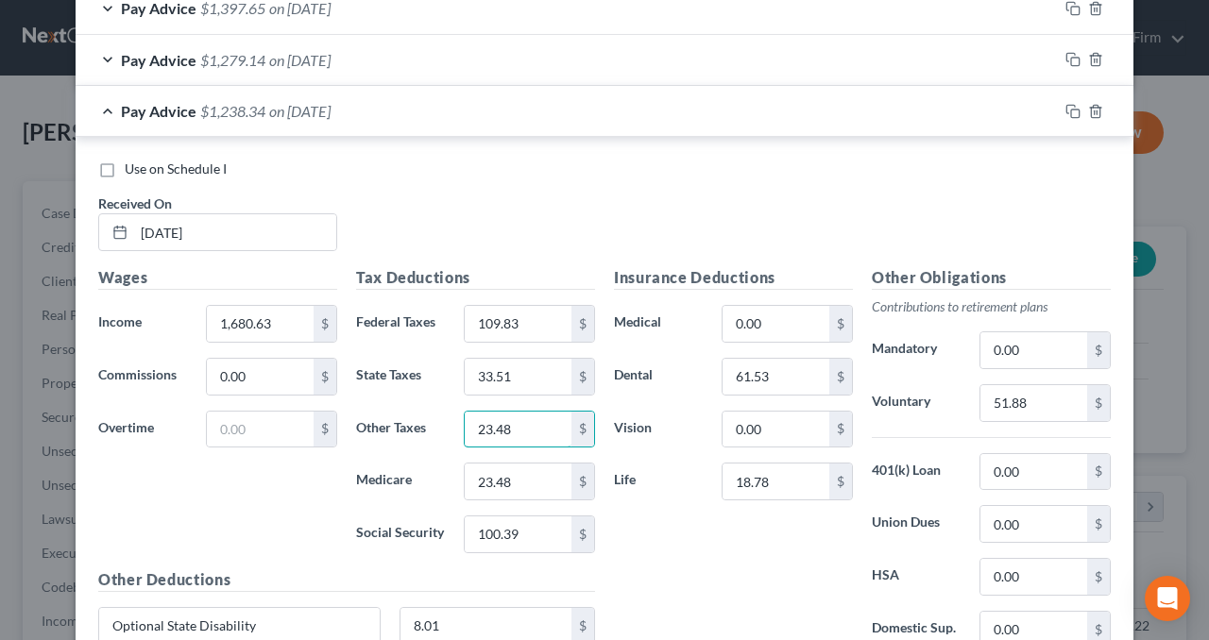
type input "23.48"
click at [678, 519] on div "Insurance Deductions Medical 0.00 $ Dental 61.53 $ Vision 0.00 $ Life 18.78 $" at bounding box center [733, 465] width 258 height 398
click at [1038, 394] on input "51.88" at bounding box center [1033, 403] width 107 height 36
type input "50.42"
click at [798, 561] on div "Insurance Deductions Medical 0.00 $ Dental 61.53 $ Vision 0.00 $ Life 18.78 $" at bounding box center [733, 465] width 258 height 398
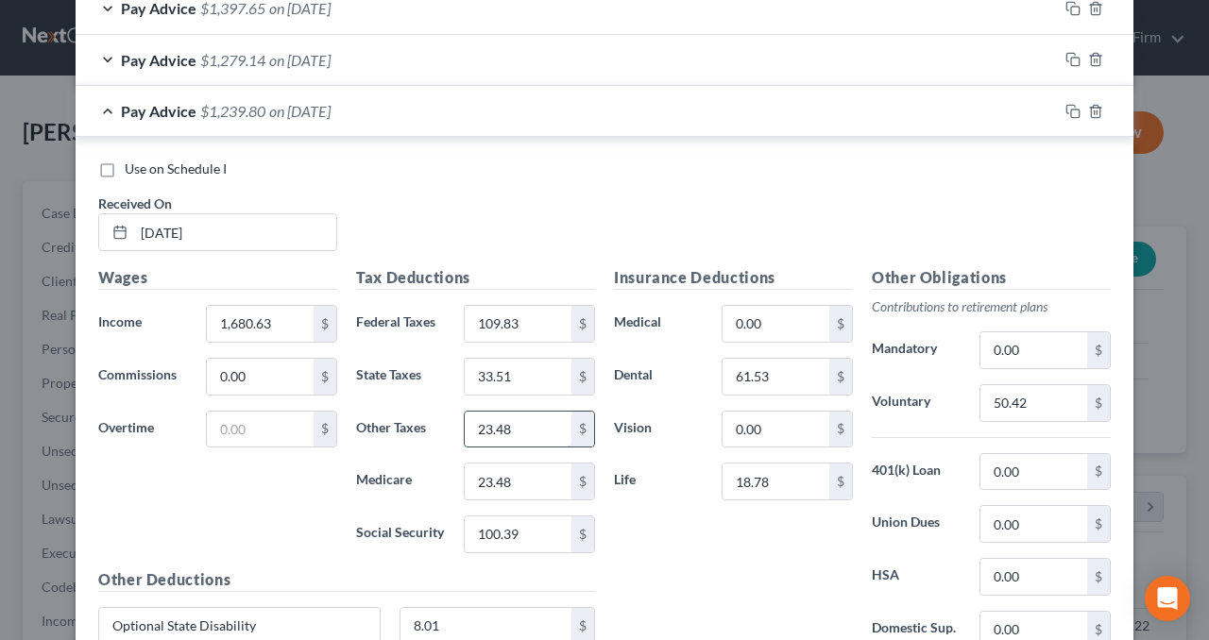
click at [537, 419] on input "23.48" at bounding box center [518, 430] width 107 height 36
type input "19.43"
click at [627, 501] on div "Insurance Deductions Medical 0.00 $ Dental 61.53 $ Vision 0.00 $ Life 18.78 $" at bounding box center [733, 465] width 258 height 398
click at [672, 112] on div "Pay Advice $1,243.85 on [DATE]" at bounding box center [567, 111] width 982 height 50
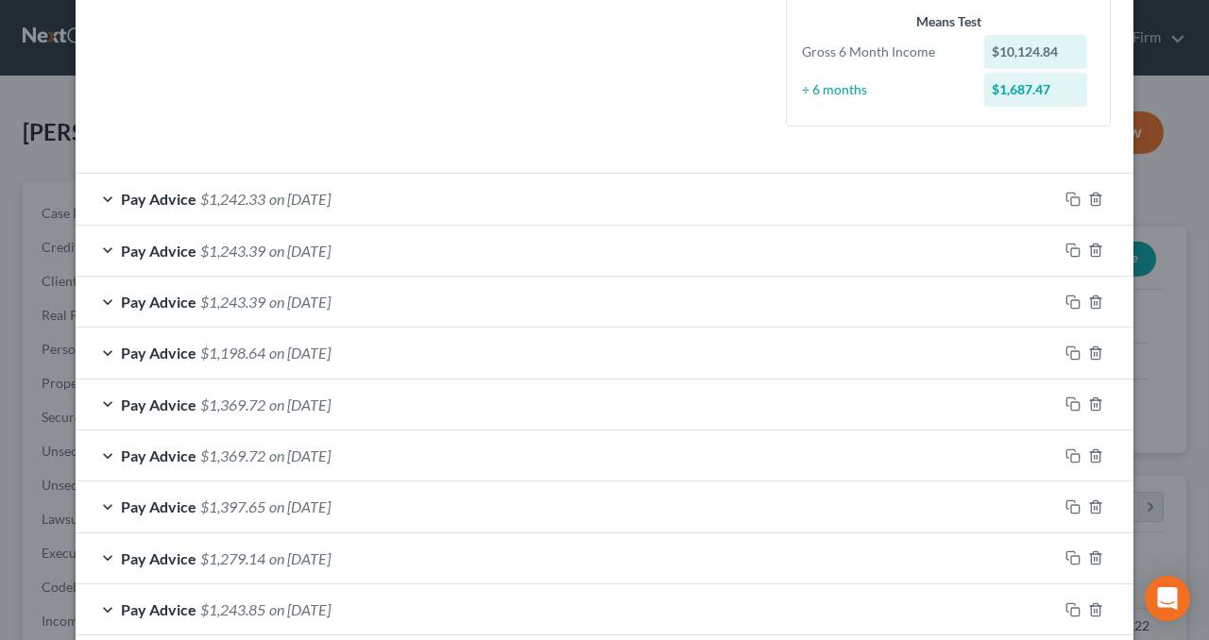
scroll to position [597, 0]
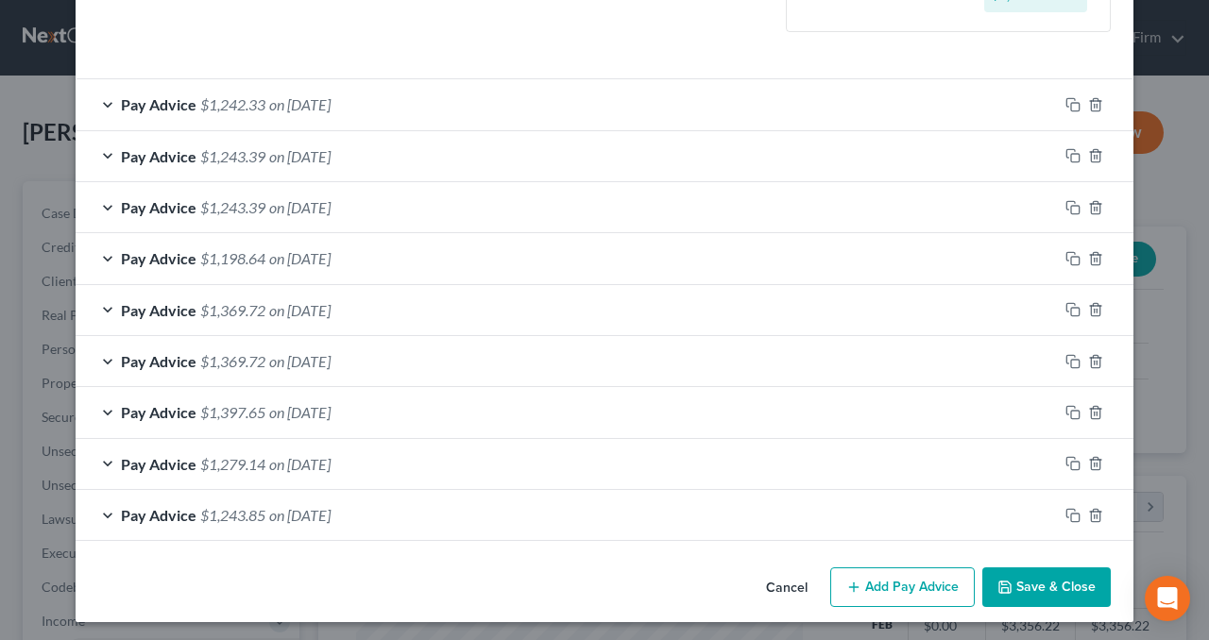
click at [471, 513] on div "Pay Advice $1,243.85 on [DATE]" at bounding box center [567, 515] width 982 height 50
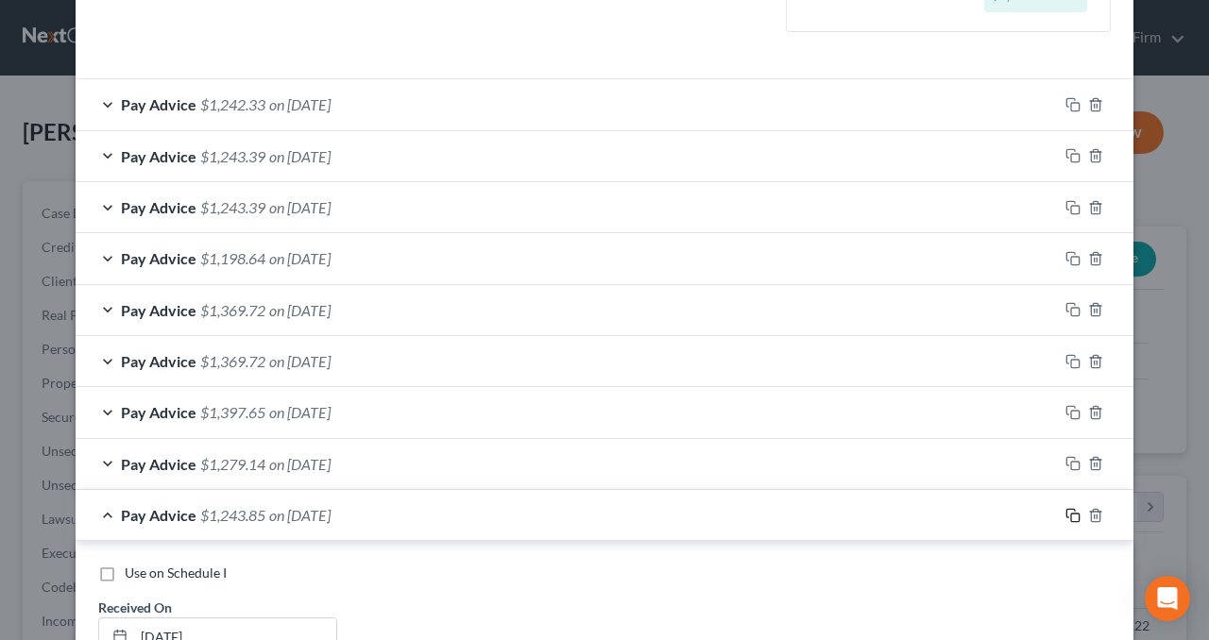
click at [1066, 509] on icon "button" at bounding box center [1072, 515] width 15 height 15
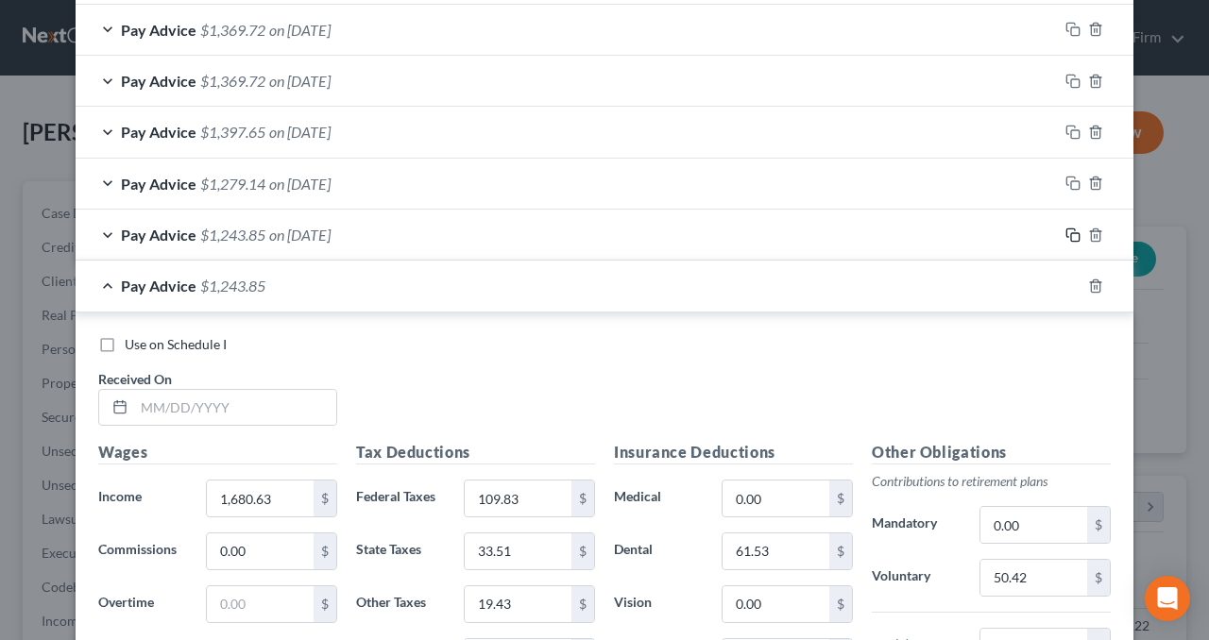
scroll to position [880, 0]
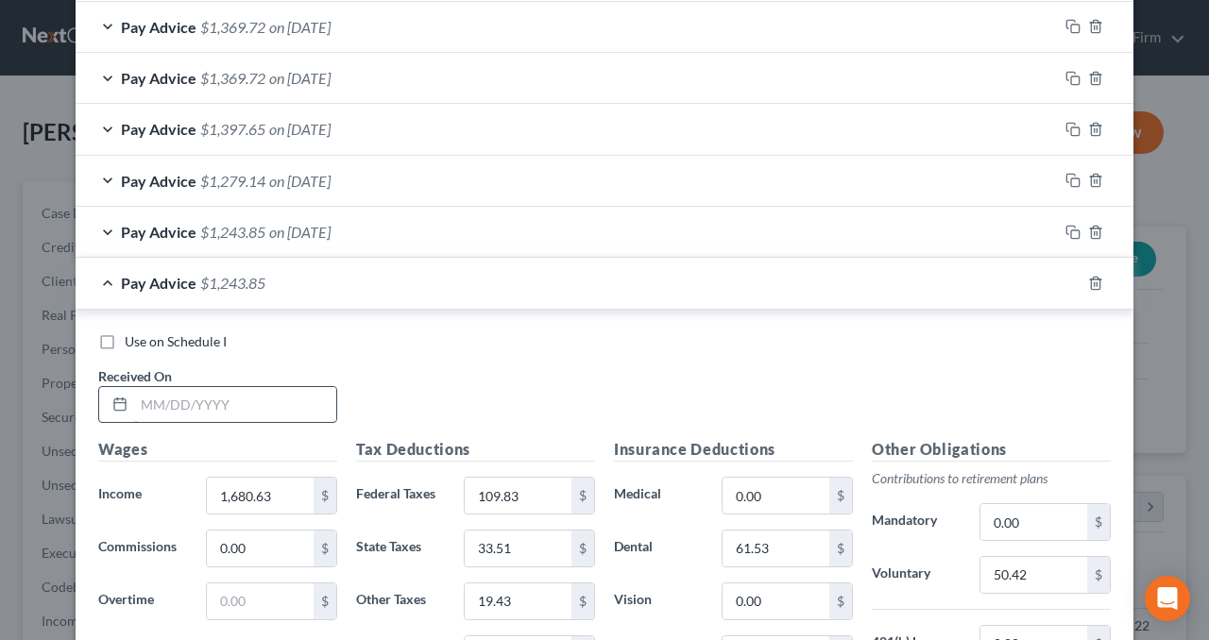
click at [278, 401] on input "text" at bounding box center [235, 405] width 202 height 36
type input "[DATE]"
click at [276, 486] on input "1,680.63" at bounding box center [260, 496] width 107 height 36
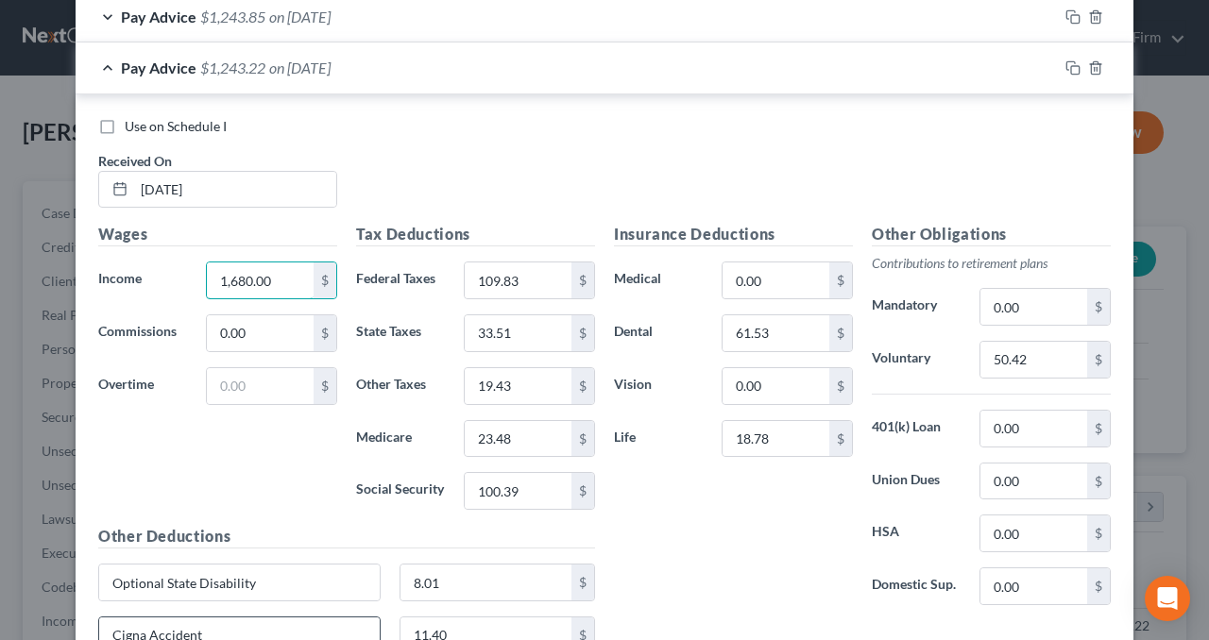
scroll to position [1163, 0]
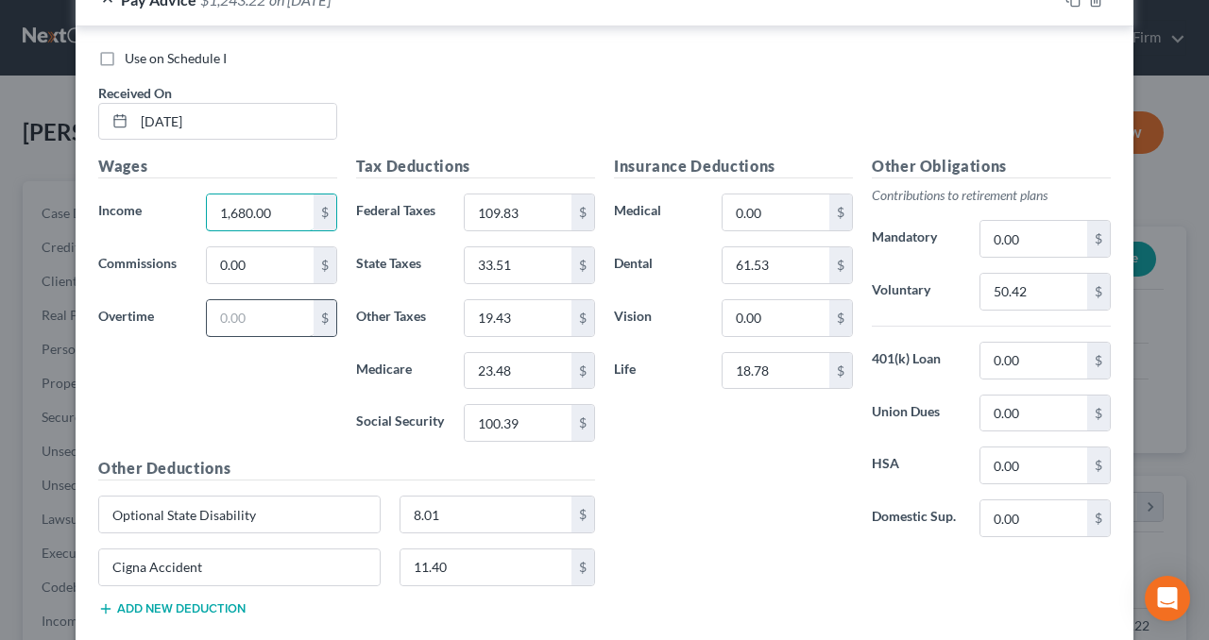
type input "1,680.00"
click at [253, 318] on input "text" at bounding box center [260, 318] width 107 height 36
type input "110.89"
click at [535, 207] on input "109.83" at bounding box center [518, 213] width 107 height 36
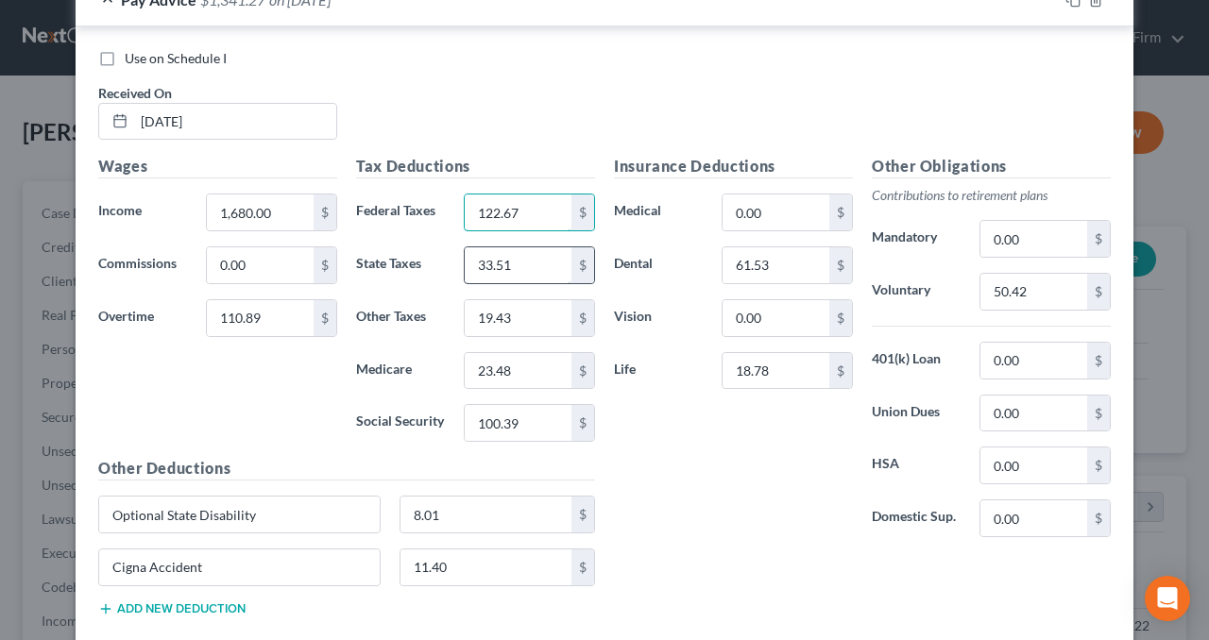
type input "122.67"
click at [547, 267] on input "33.51" at bounding box center [518, 265] width 107 height 36
type input "38.22"
click at [544, 315] on input "19.43" at bounding box center [518, 318] width 107 height 36
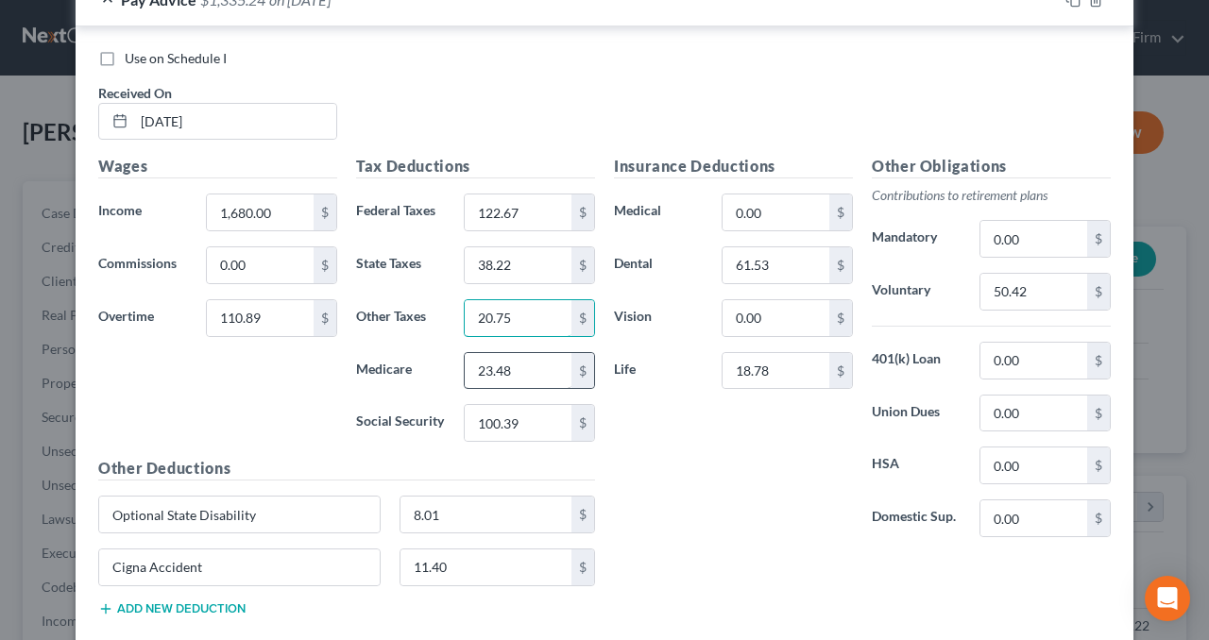
type input "20.75"
click at [550, 363] on input "23.48" at bounding box center [518, 371] width 107 height 36
type input "25.07"
click at [550, 416] on input "100.39" at bounding box center [518, 423] width 107 height 36
type input "107.22"
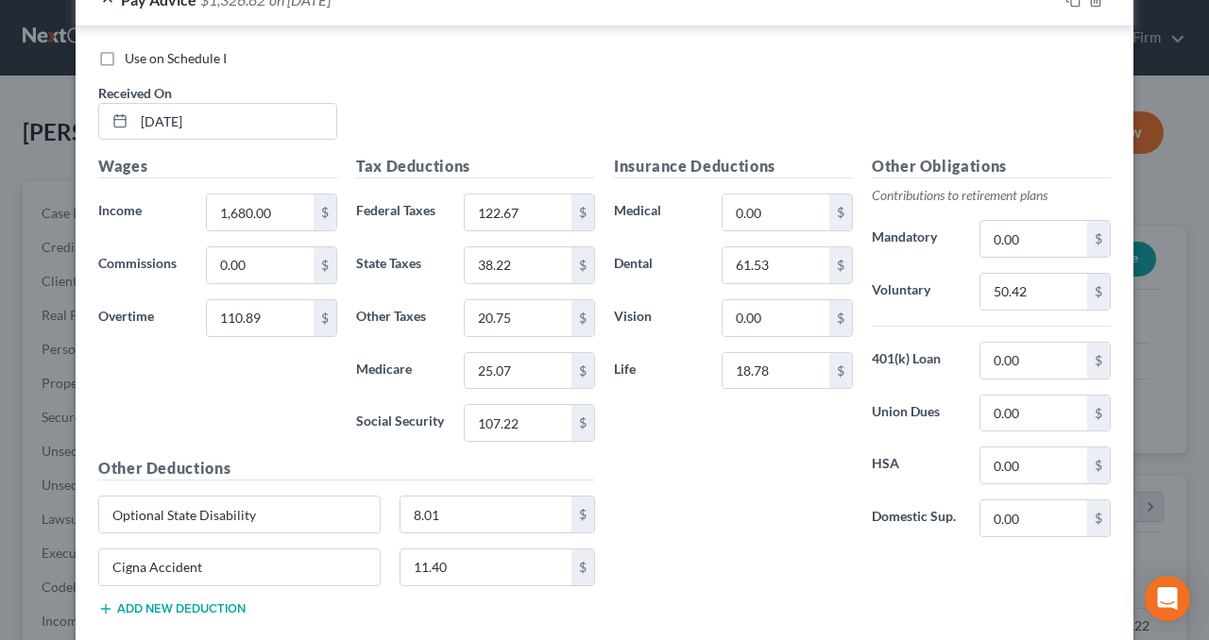
click at [668, 413] on div "Insurance Deductions Medical 0.00 $ Dental 61.53 $ Vision 0.00 $ Life 18.78 $" at bounding box center [733, 354] width 258 height 398
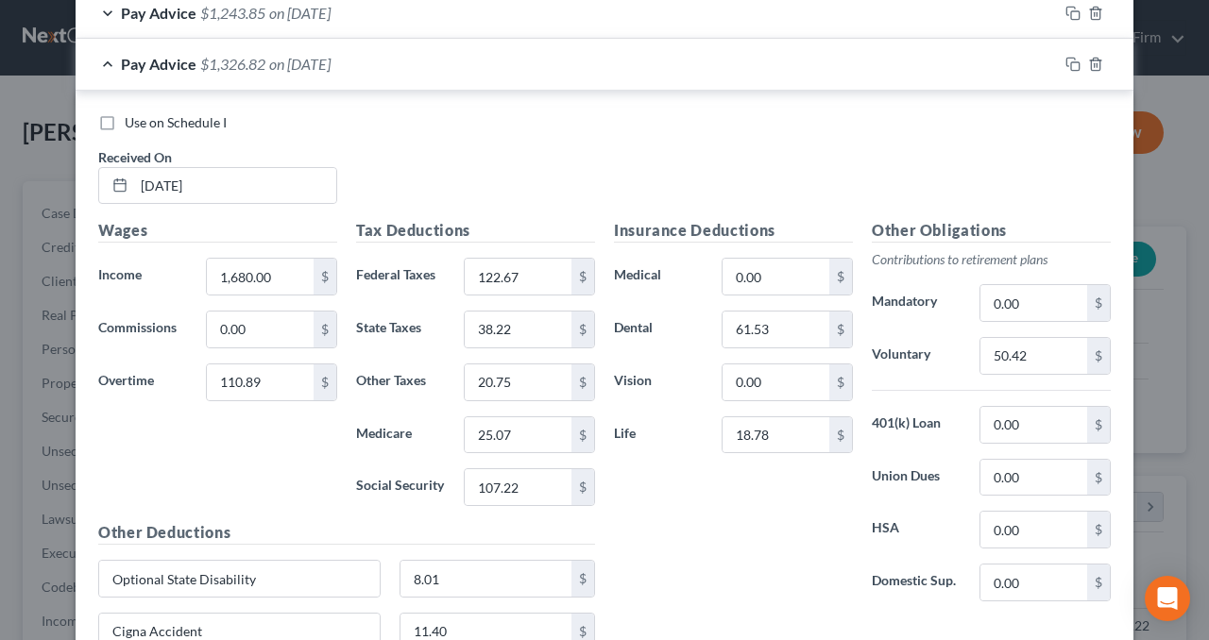
scroll to position [1069, 0]
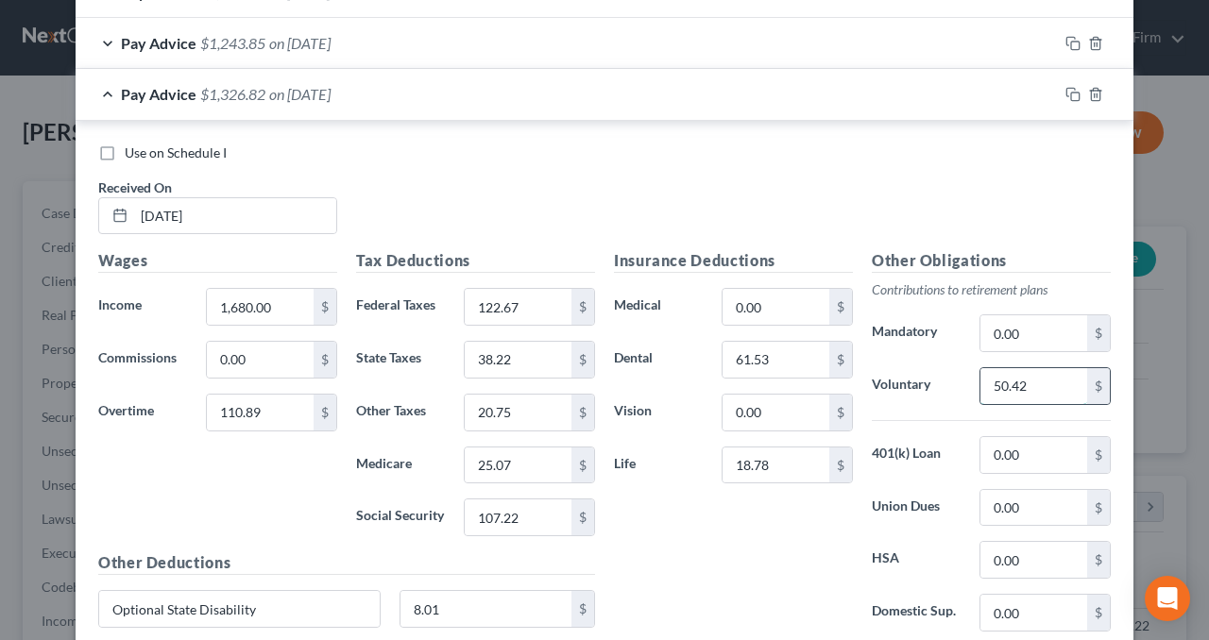
click at [1025, 377] on input "50.42" at bounding box center [1033, 386] width 107 height 36
type input "53.73"
click at [731, 521] on div "Insurance Deductions Medical 0.00 $ Dental 61.53 $ Vision 0.00 $ Life 18.78 $" at bounding box center [733, 448] width 258 height 398
click at [1073, 88] on div at bounding box center [1095, 94] width 76 height 30
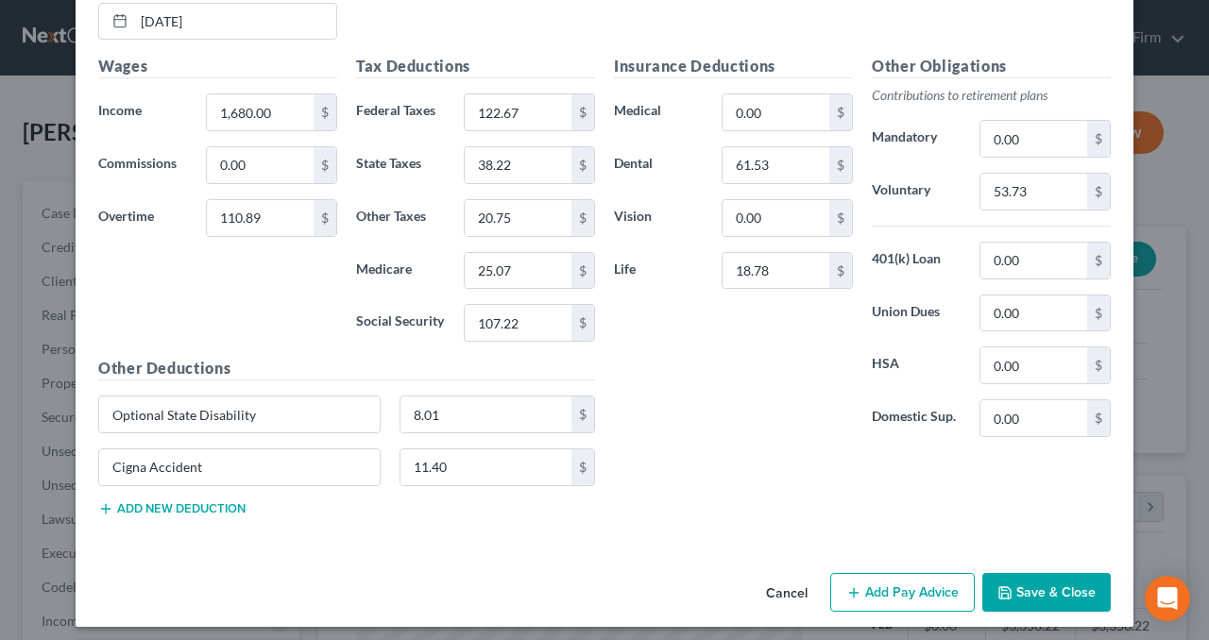
scroll to position [980, 0]
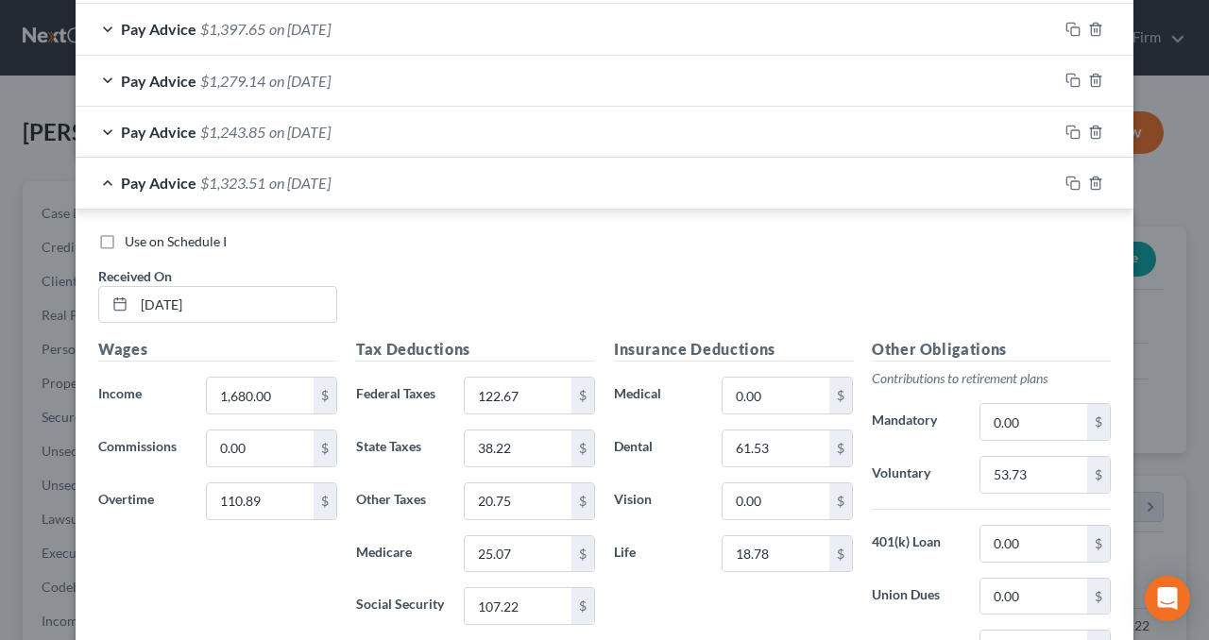
click at [759, 177] on div "Pay Advice $1,323.51 on [DATE]" at bounding box center [567, 183] width 982 height 50
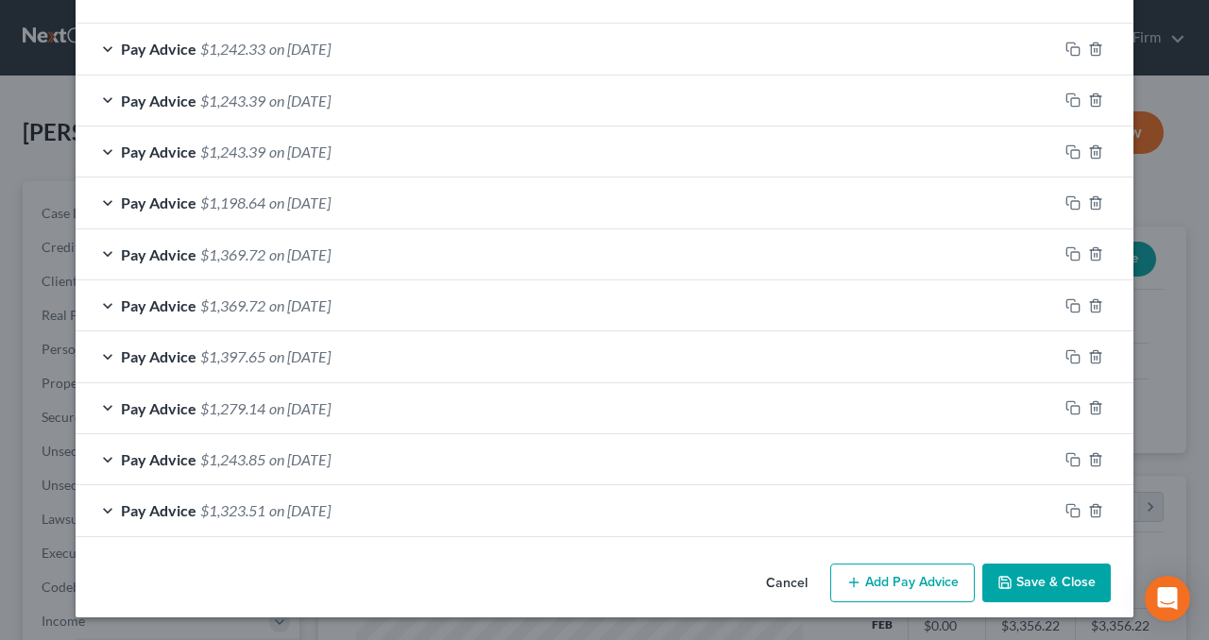
scroll to position [648, 0]
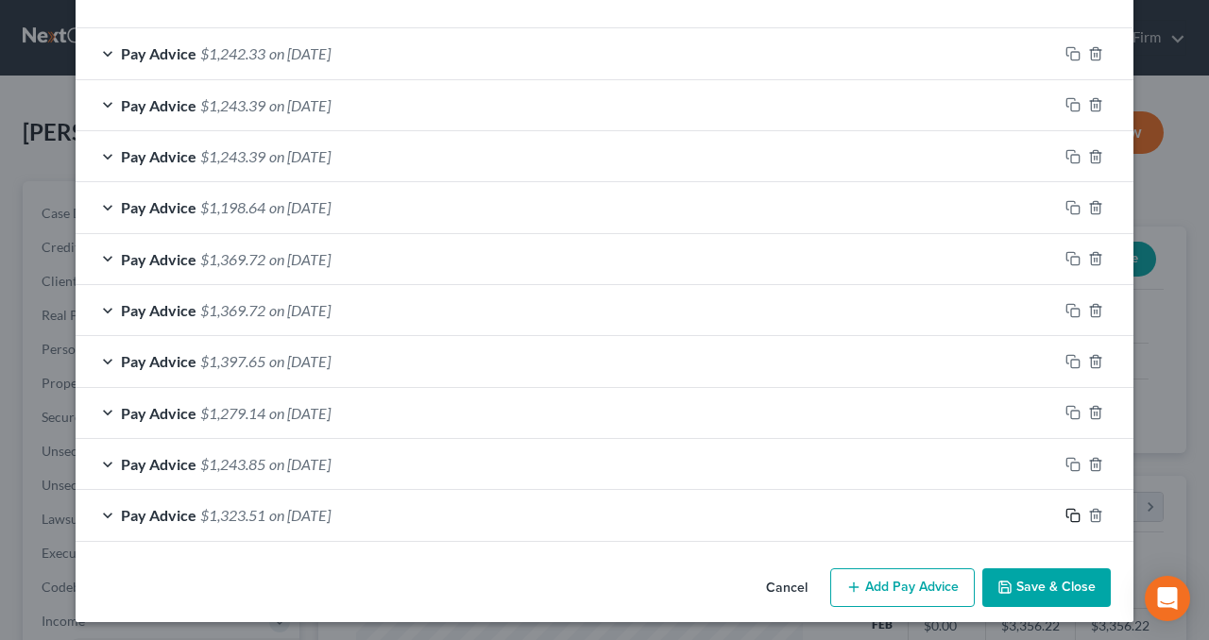
click at [1065, 515] on icon "button" at bounding box center [1072, 515] width 15 height 15
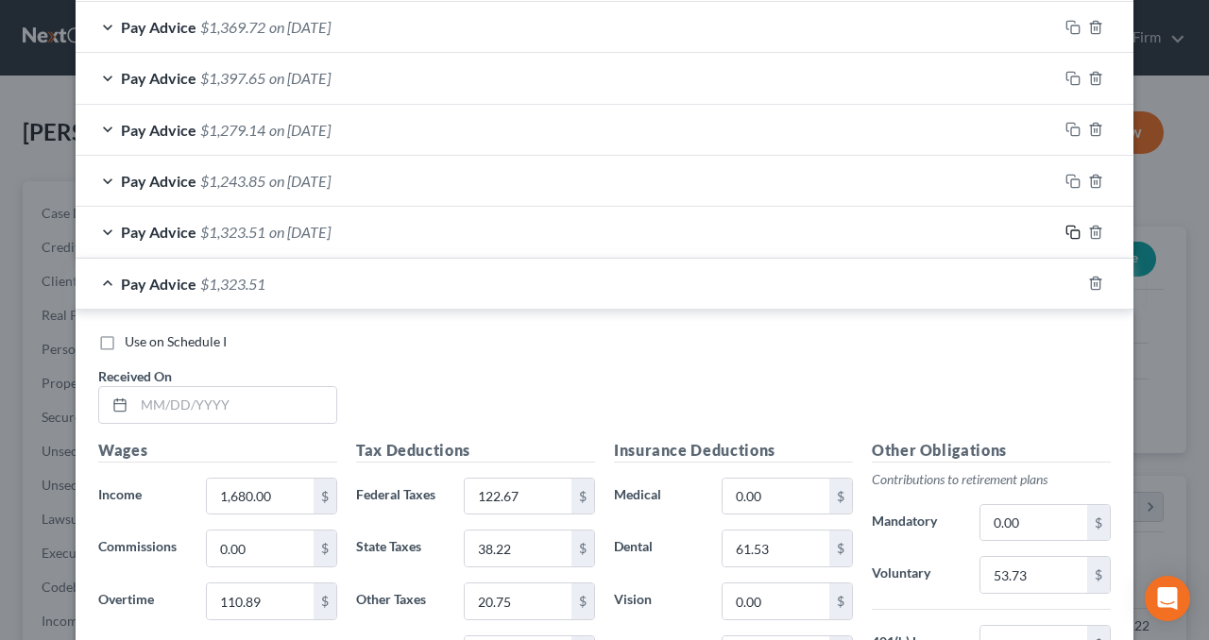
scroll to position [931, 0]
click at [216, 401] on input "text" at bounding box center [235, 405] width 202 height 36
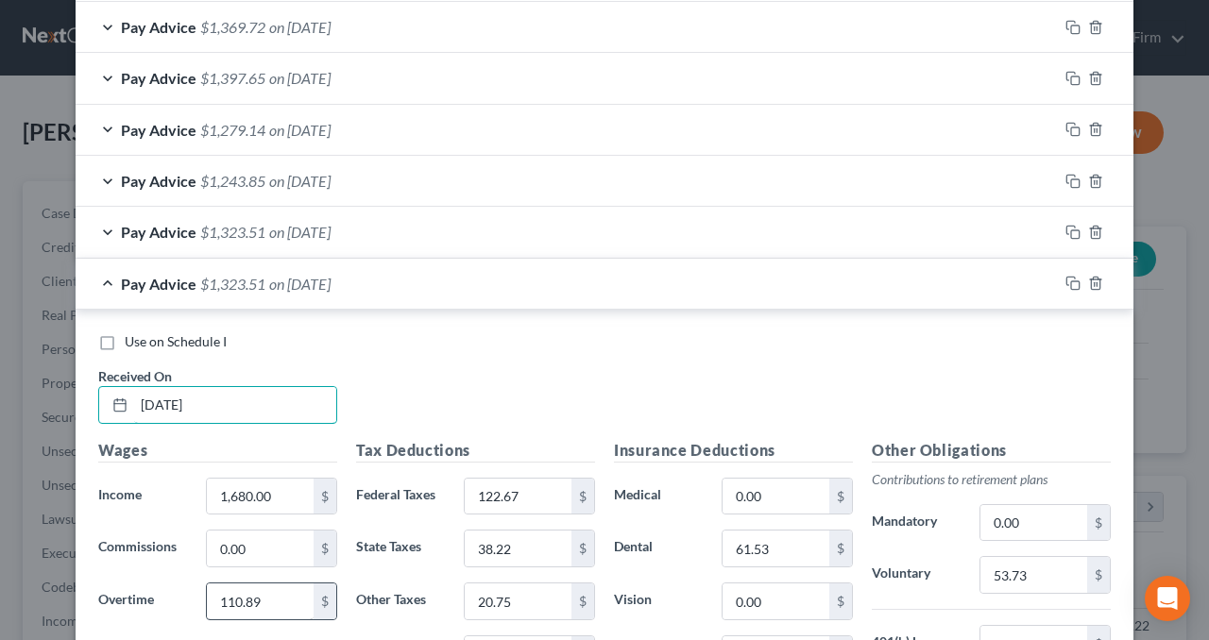
type input "[DATE]"
click at [275, 595] on input "110.89" at bounding box center [260, 602] width 107 height 36
type input "1,784.58"
drag, startPoint x: 279, startPoint y: 588, endPoint x: 179, endPoint y: 598, distance: 99.6
click at [179, 598] on div "Overtime 1,784.58 $" at bounding box center [218, 602] width 258 height 38
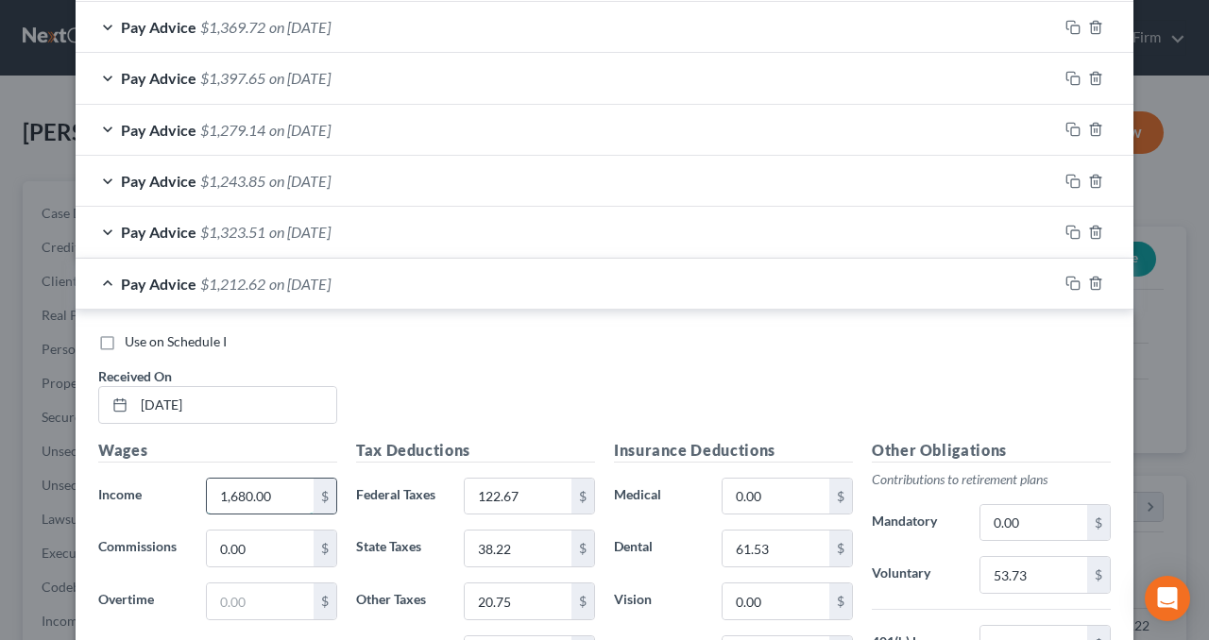
paste input "784.58"
type input "1,784.58"
click at [552, 494] on input "122.67" at bounding box center [518, 497] width 107 height 36
type input "121.93"
click at [537, 534] on input "38.22" at bounding box center [518, 549] width 107 height 36
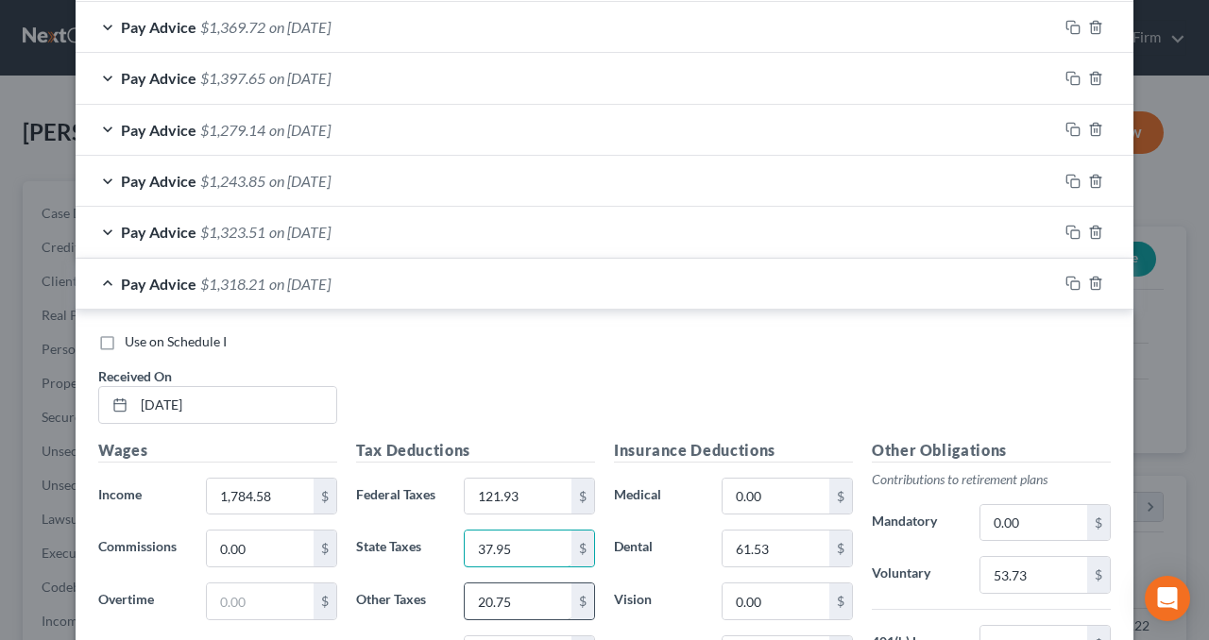
type input "37.95"
click at [532, 586] on input "20.75" at bounding box center [518, 602] width 107 height 36
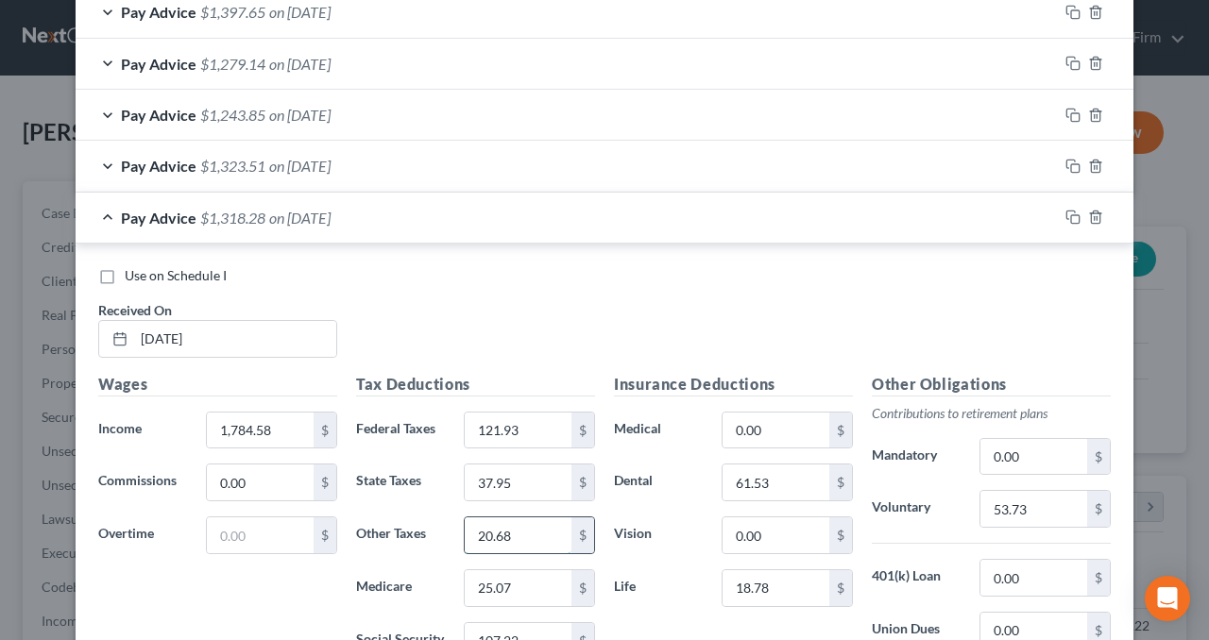
scroll to position [1025, 0]
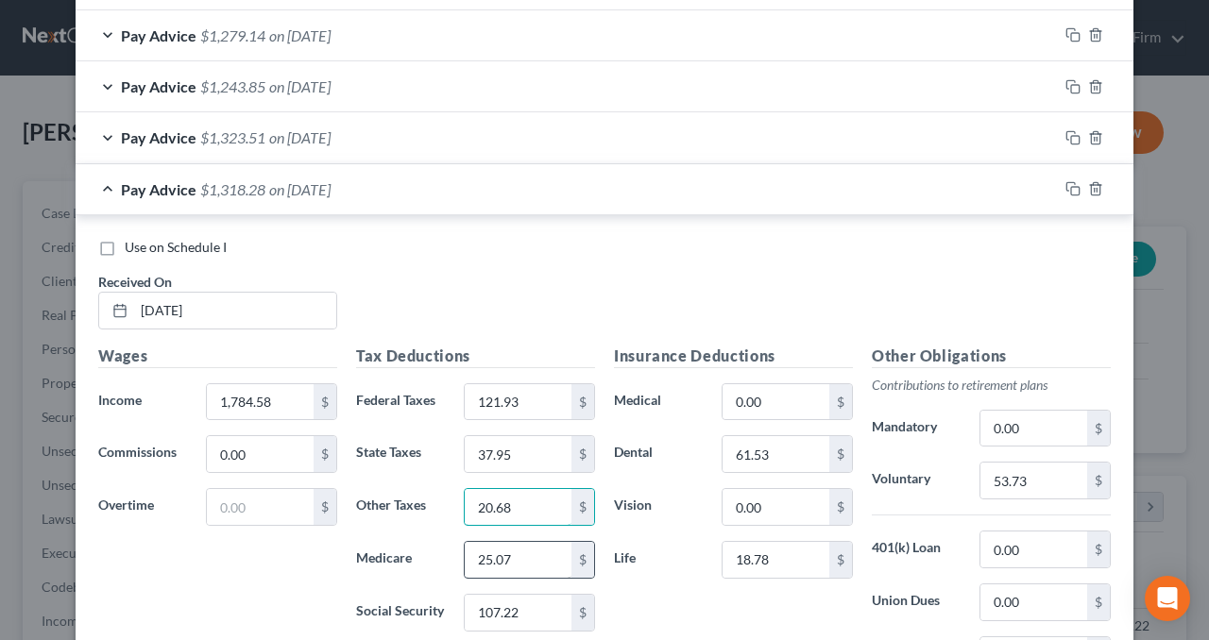
type input "20.68"
click at [521, 558] on input "25.07" at bounding box center [518, 560] width 107 height 36
type input "24.99"
click at [534, 611] on input "107.22" at bounding box center [518, 613] width 107 height 36
type input "106.83"
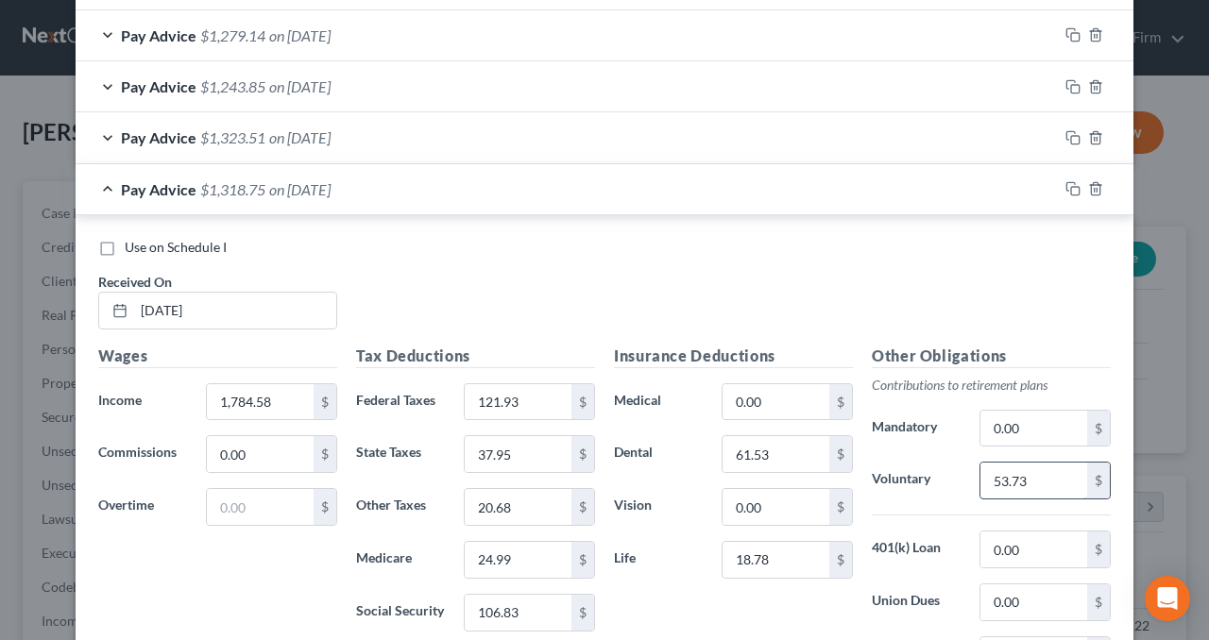
click at [1017, 472] on input "53.73" at bounding box center [1033, 481] width 107 height 36
drag, startPoint x: 1005, startPoint y: 473, endPoint x: 1017, endPoint y: 475, distance: 12.4
click at [1017, 475] on input "53.73" at bounding box center [1033, 481] width 107 height 36
type input "53.54"
click at [935, 516] on div "Other Obligations Contributions to retirement plans Mandatory 0.00 $ Voluntary …" at bounding box center [991, 544] width 258 height 398
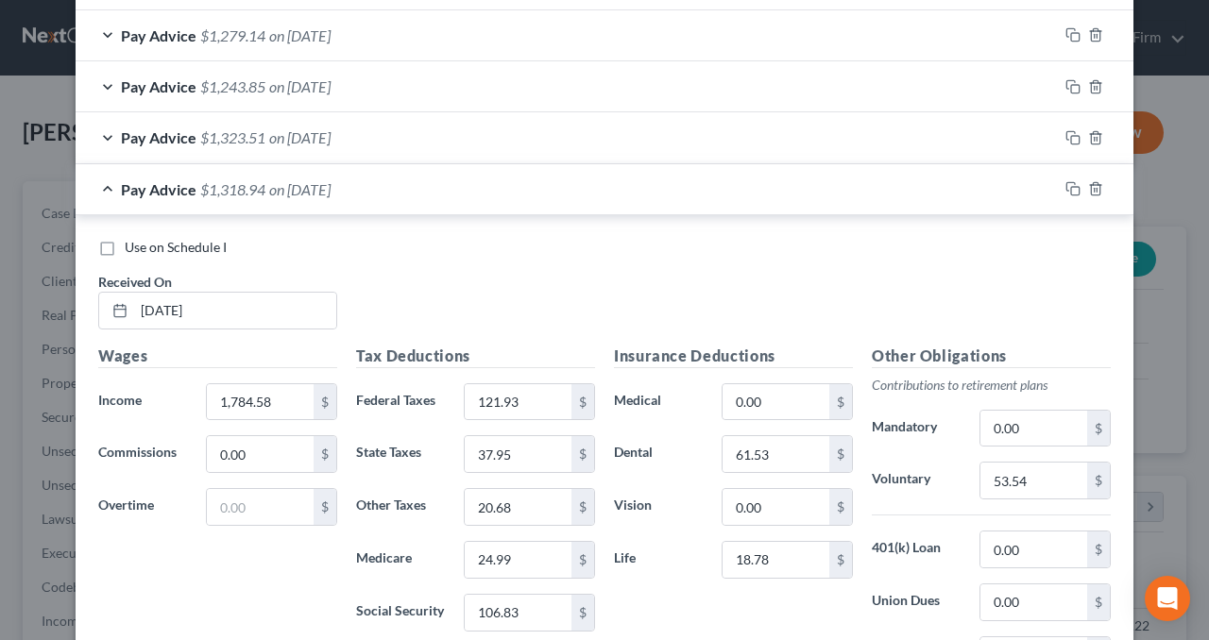
click at [651, 188] on div "Pay Advice $1,318.94 on [DATE]" at bounding box center [567, 189] width 982 height 50
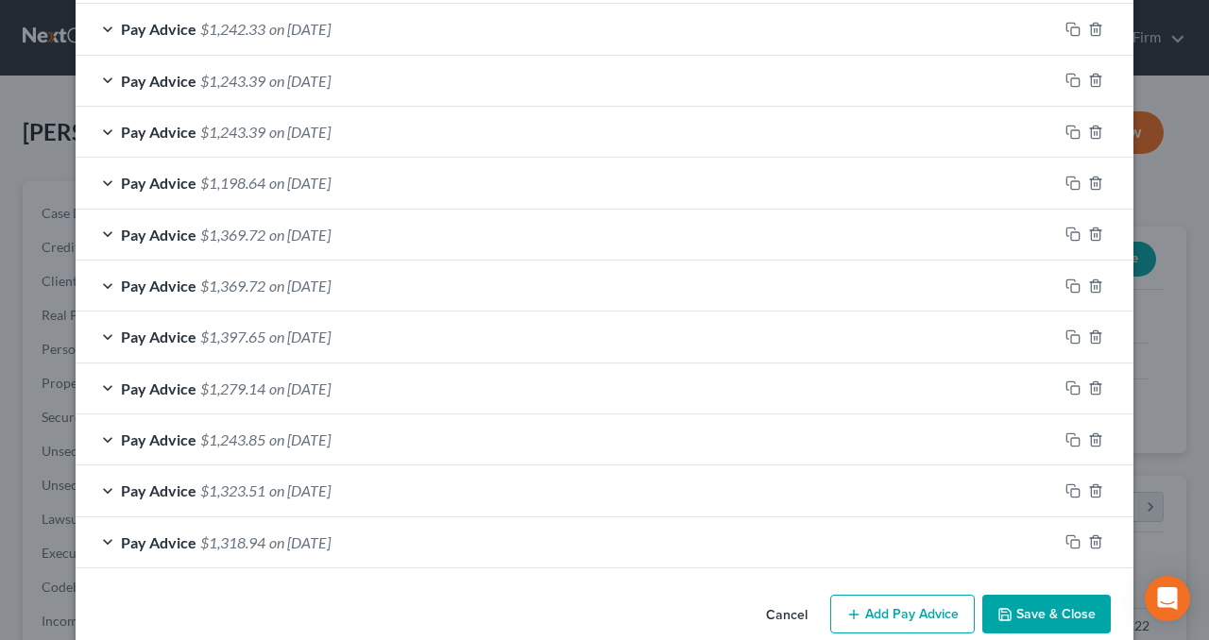
scroll to position [699, 0]
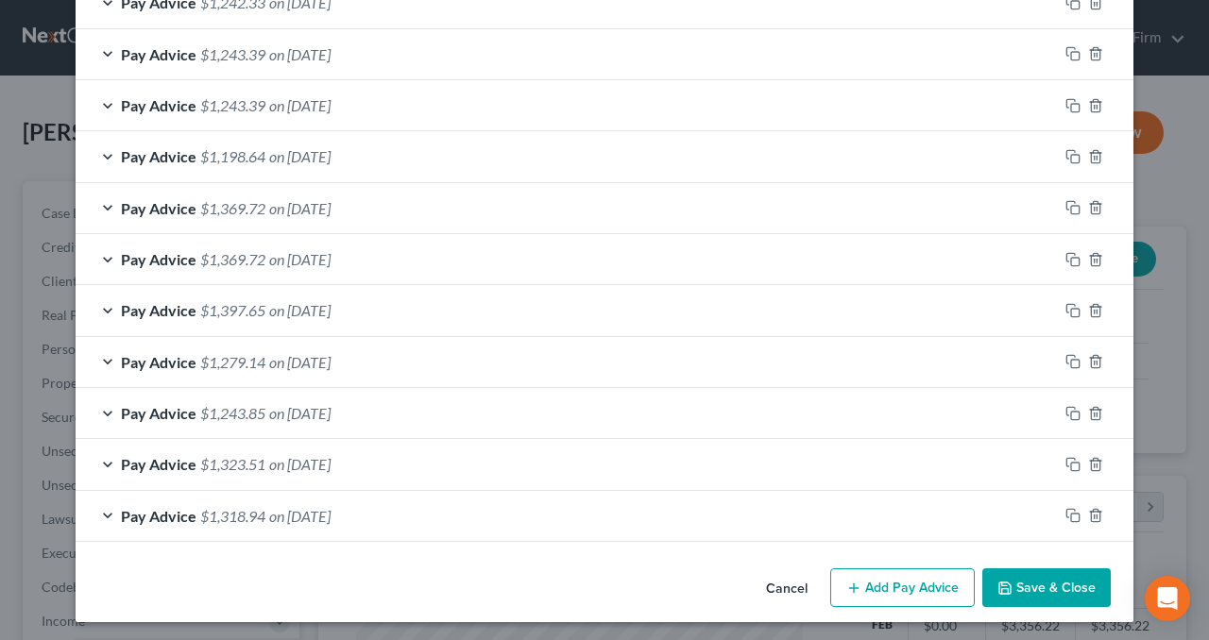
click at [530, 514] on div "Pay Advice $1,318.94 on [DATE]" at bounding box center [567, 516] width 982 height 50
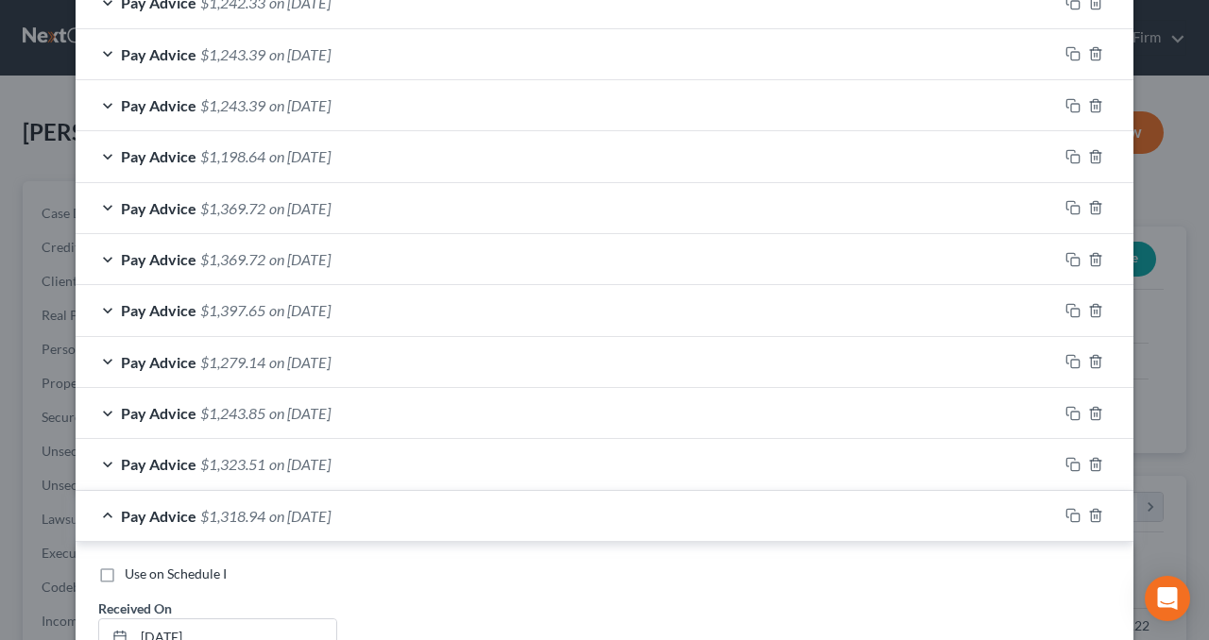
click at [530, 514] on div "Pay Advice $1,318.94 on [DATE]" at bounding box center [567, 516] width 982 height 50
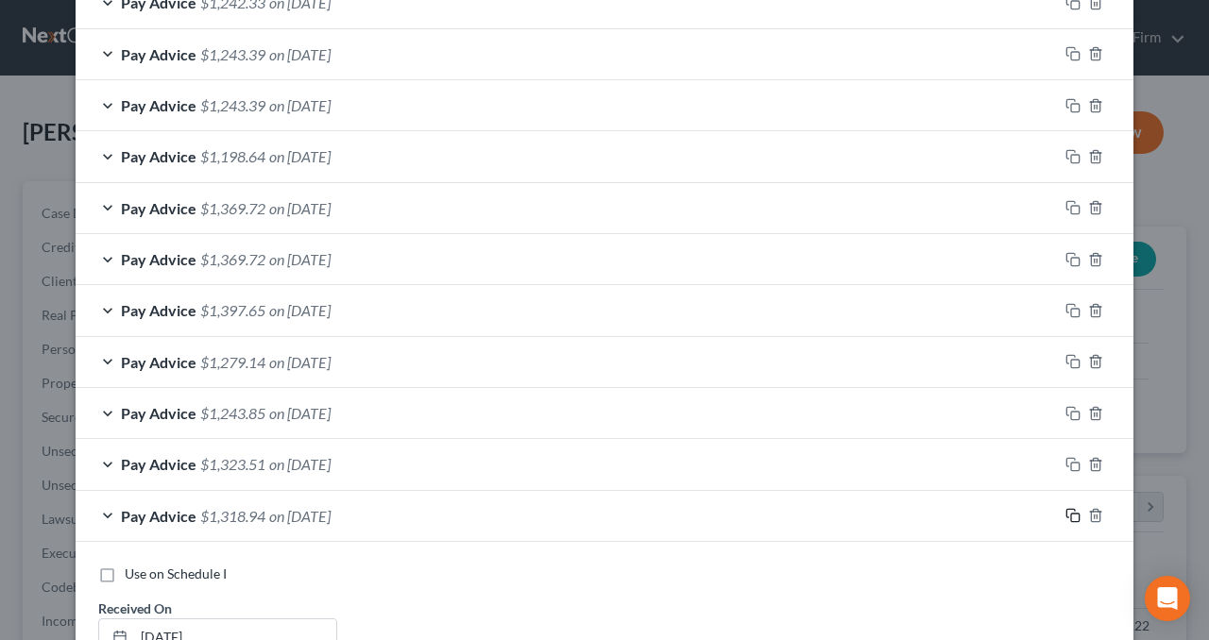
click at [1065, 511] on icon "button" at bounding box center [1072, 515] width 15 height 15
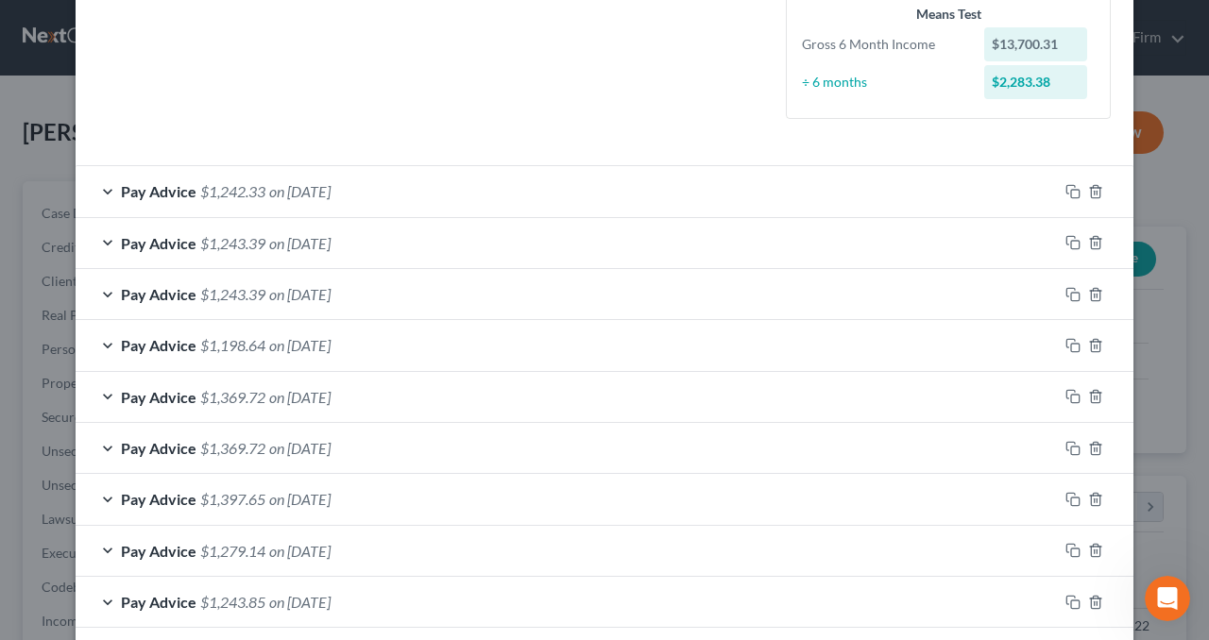
scroll to position [982, 0]
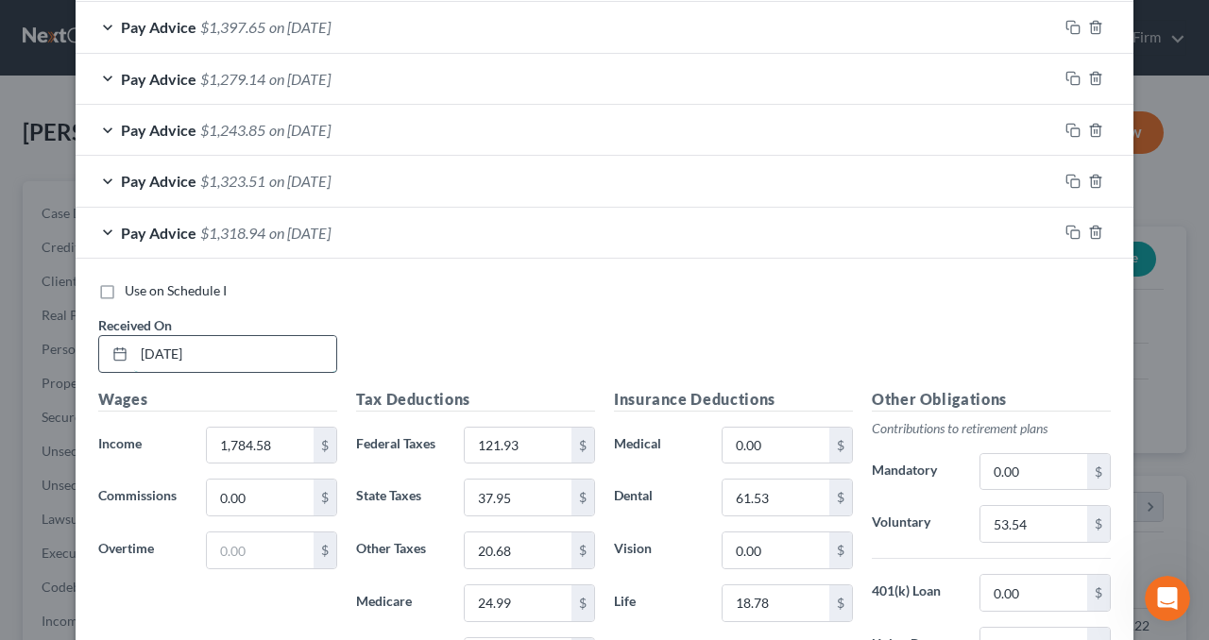
click at [267, 348] on input "[DATE]" at bounding box center [235, 354] width 202 height 36
click at [469, 223] on div "Pay Advice $1,318.94 on [DATE]" at bounding box center [567, 233] width 982 height 50
click at [470, 228] on div "Pay Advice $1,318.94 on [DATE]" at bounding box center [567, 233] width 982 height 50
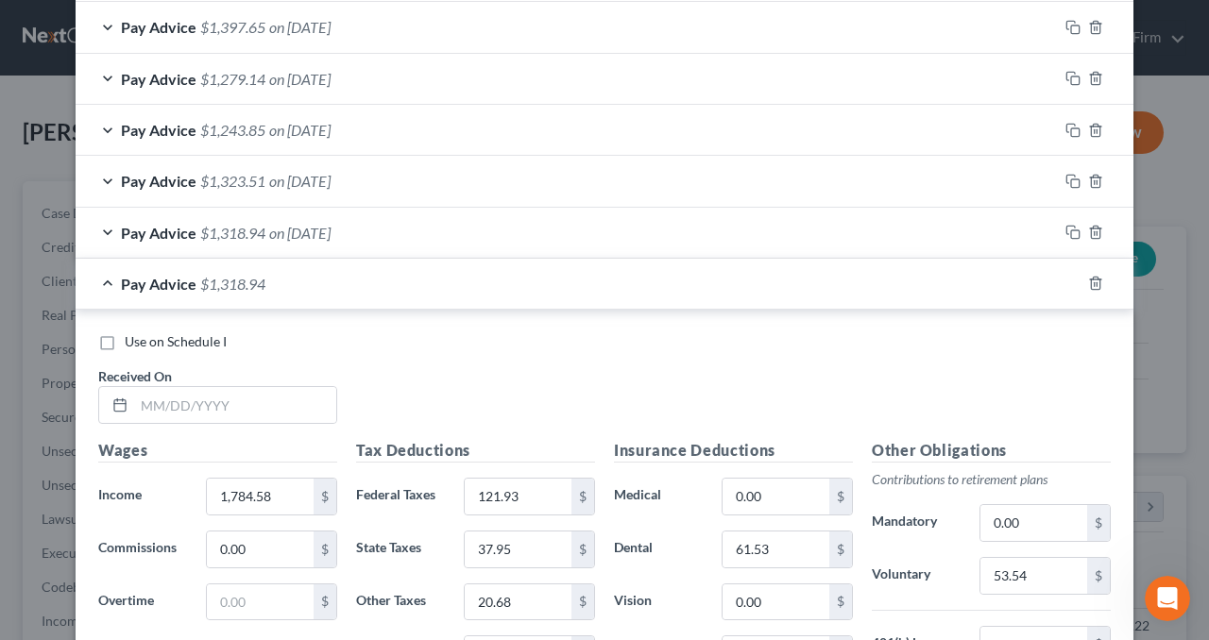
click at [356, 284] on div "Pay Advice $1,318.94" at bounding box center [578, 284] width 1005 height 50
click at [240, 394] on input "text" at bounding box center [235, 405] width 202 height 36
type input "[DATE]"
click at [274, 488] on input "1,784.58" at bounding box center [260, 497] width 107 height 36
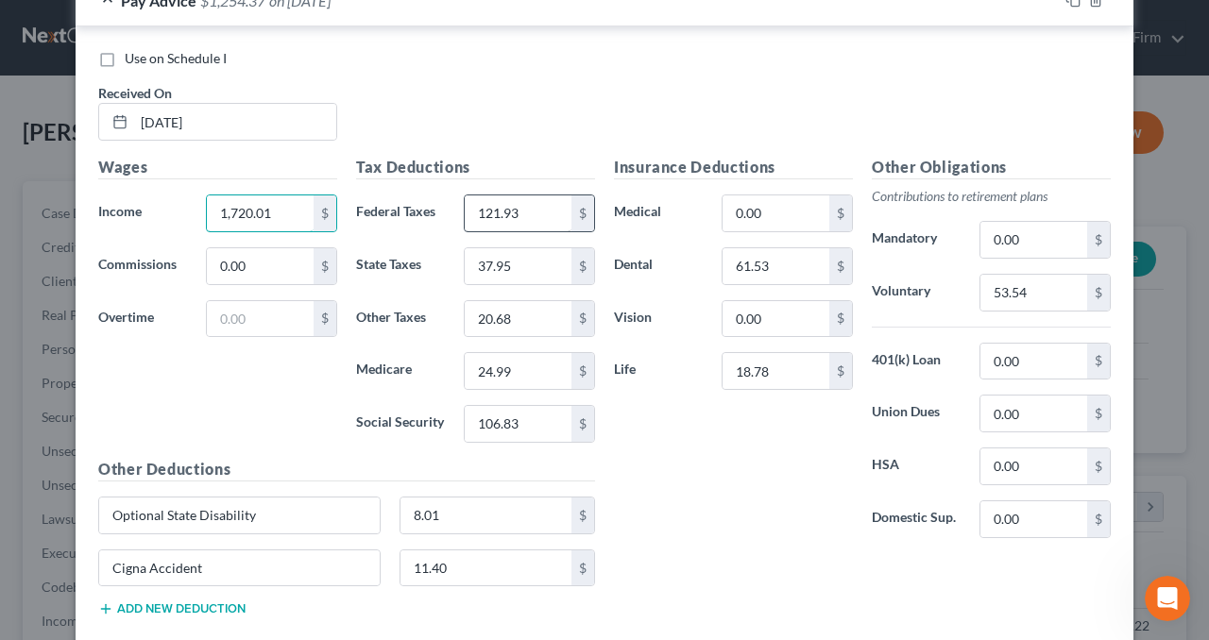
type input "1,720.01"
click at [542, 201] on input "121.93" at bounding box center [518, 213] width 107 height 36
type input "114.42"
click at [541, 265] on input "37.95" at bounding box center [518, 266] width 107 height 36
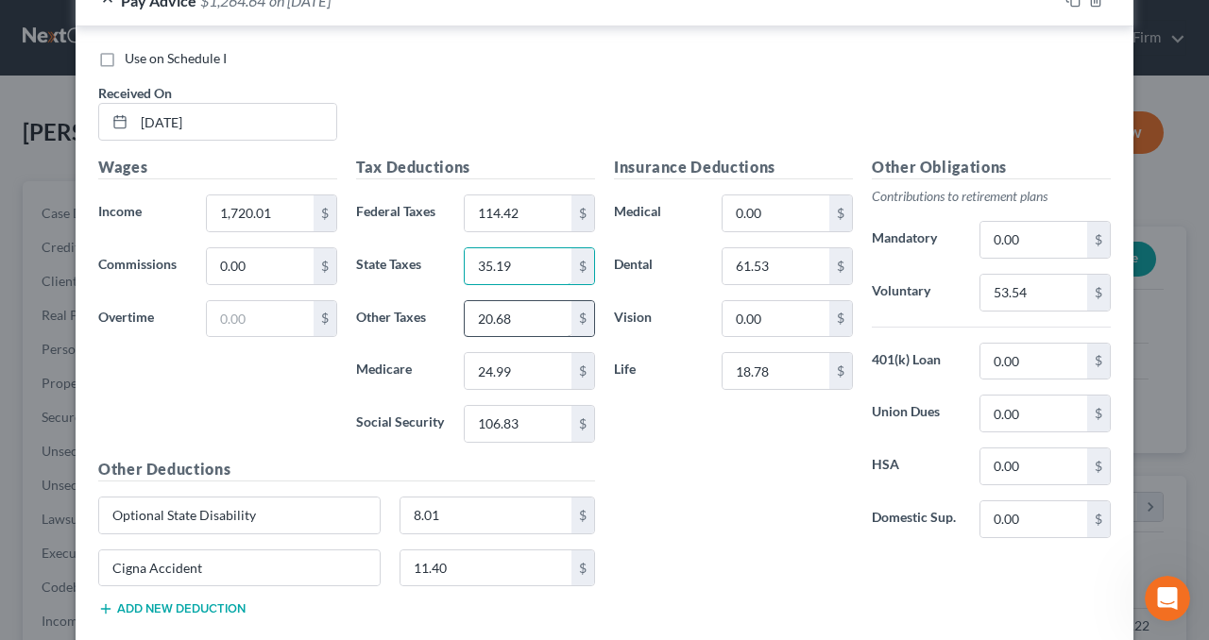
type input "35.19"
click at [547, 317] on input "20.68" at bounding box center [518, 319] width 107 height 36
type input "19.90"
click at [539, 362] on input "24.99" at bounding box center [518, 371] width 107 height 36
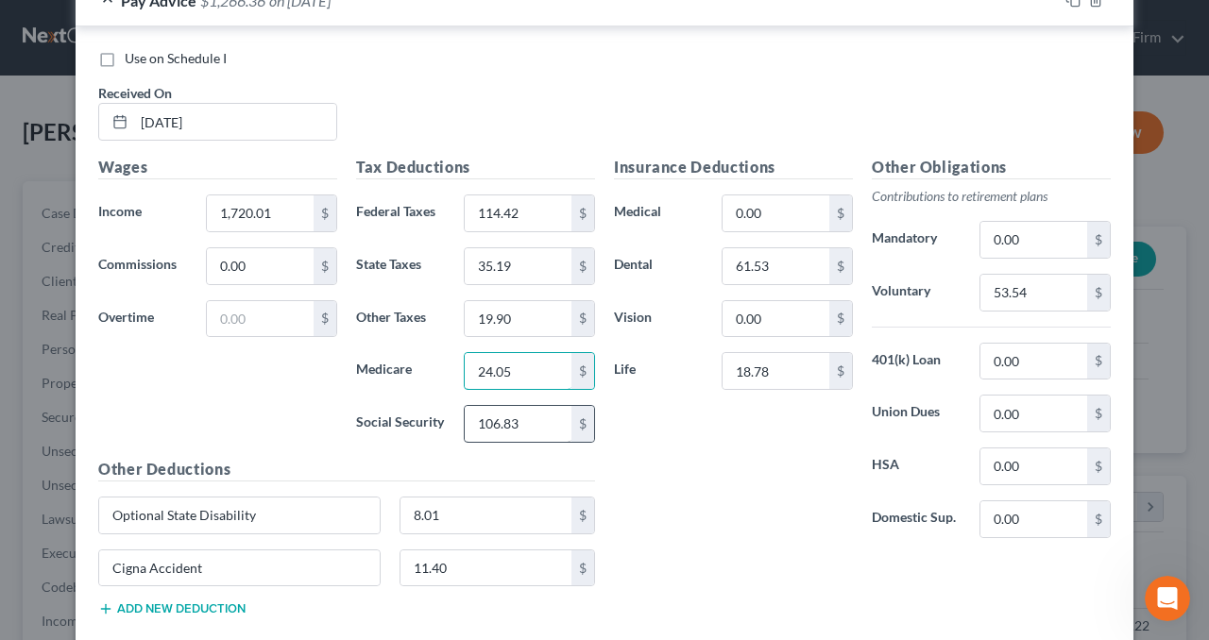
type input "24.05"
click at [529, 414] on input "106.83" at bounding box center [518, 424] width 107 height 36
type input "102.82"
click at [1063, 278] on input "53.54" at bounding box center [1033, 293] width 107 height 36
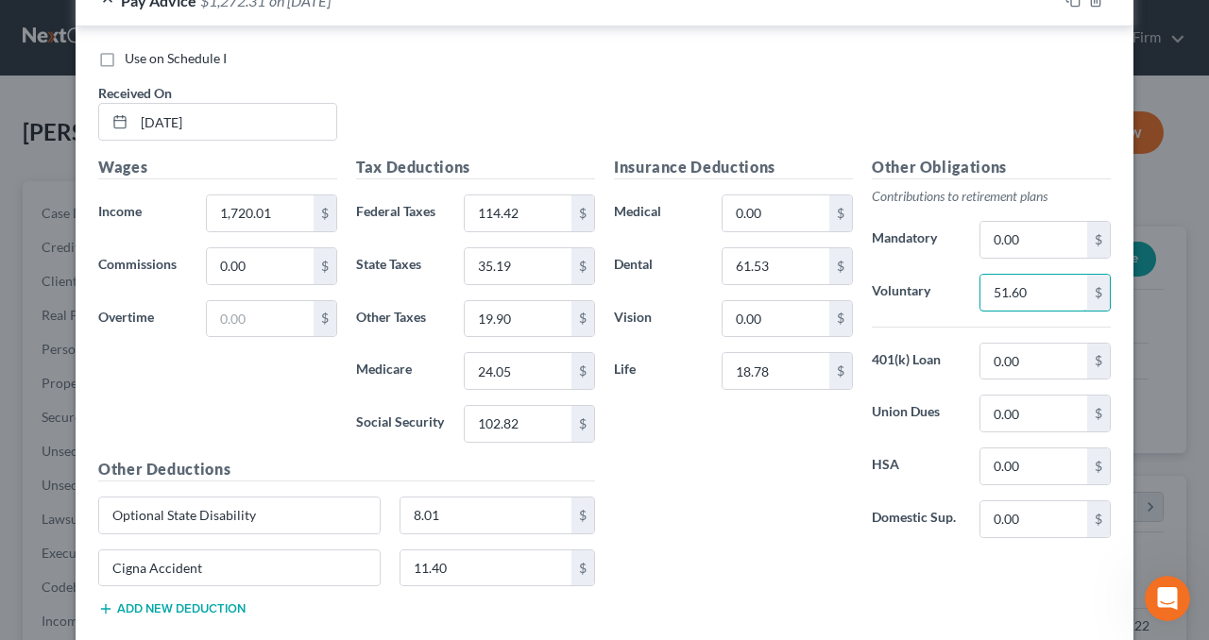
type input "51.60"
click at [672, 455] on div "Insurance Deductions Medical 0.00 $ Dental 61.53 $ Vision 0.00 $ Life 18.78 $" at bounding box center [733, 355] width 258 height 398
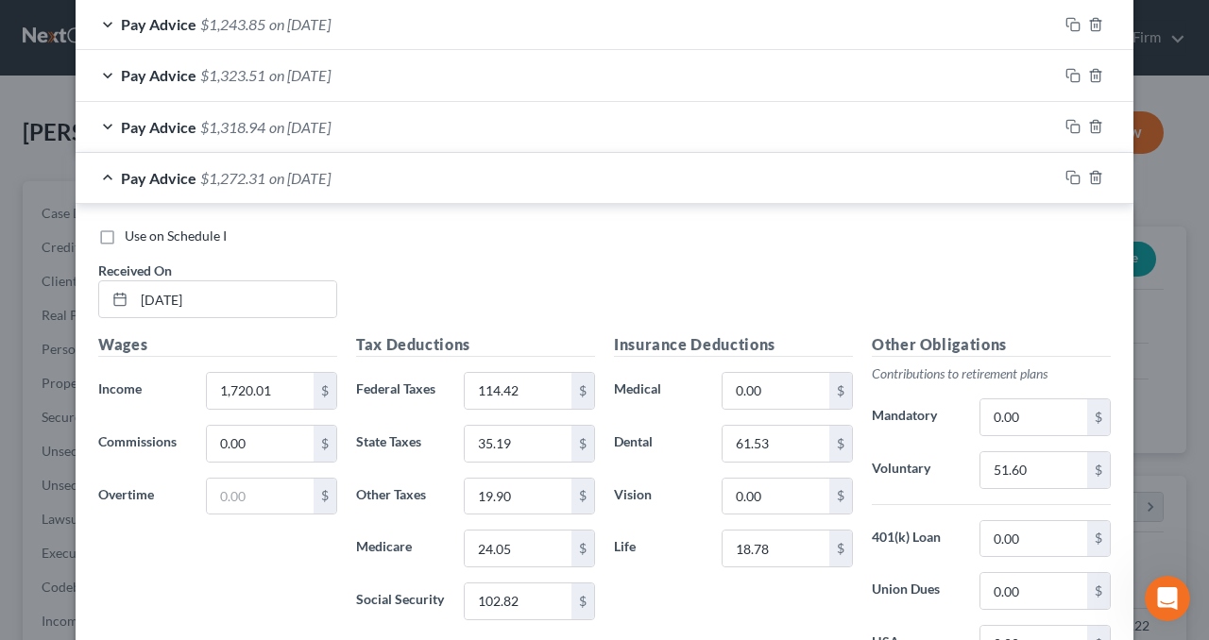
scroll to position [1076, 0]
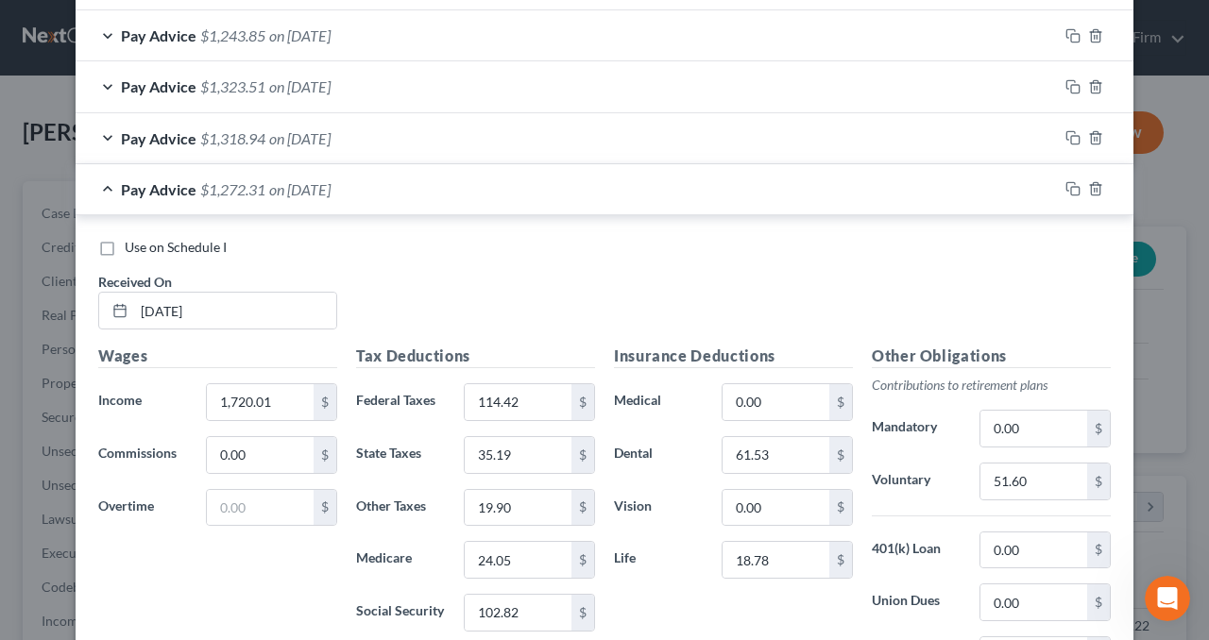
click at [441, 187] on div "Pay Advice $1,272.31 on [DATE]" at bounding box center [567, 189] width 982 height 50
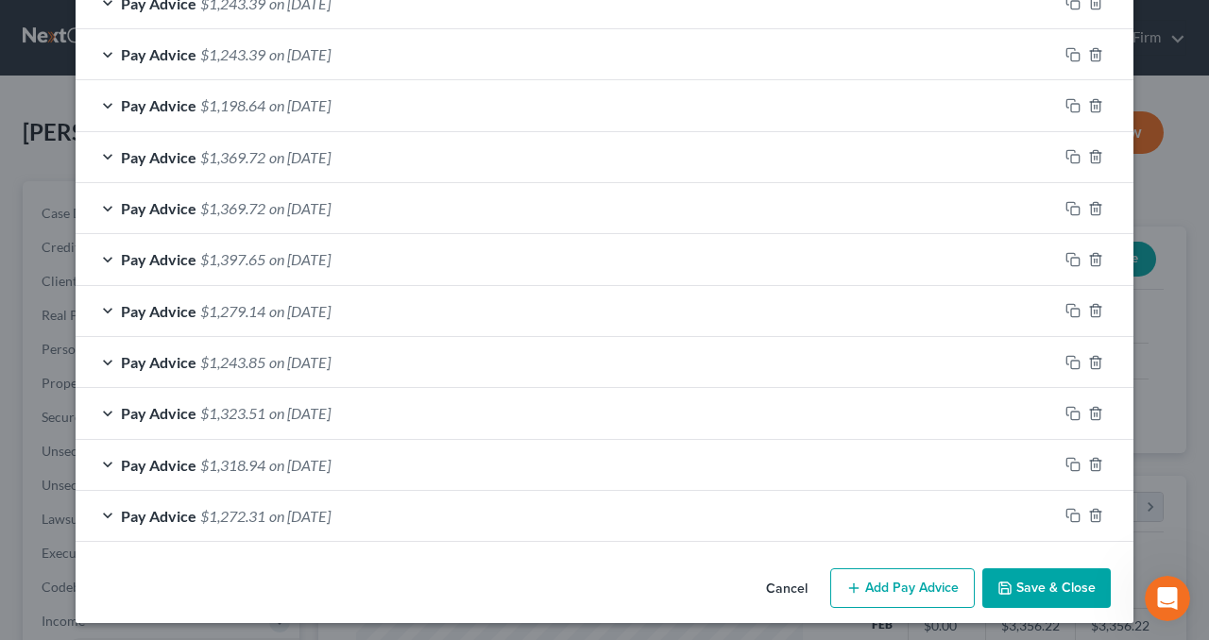
scroll to position [750, 0]
click at [1065, 511] on icon "button" at bounding box center [1072, 515] width 15 height 15
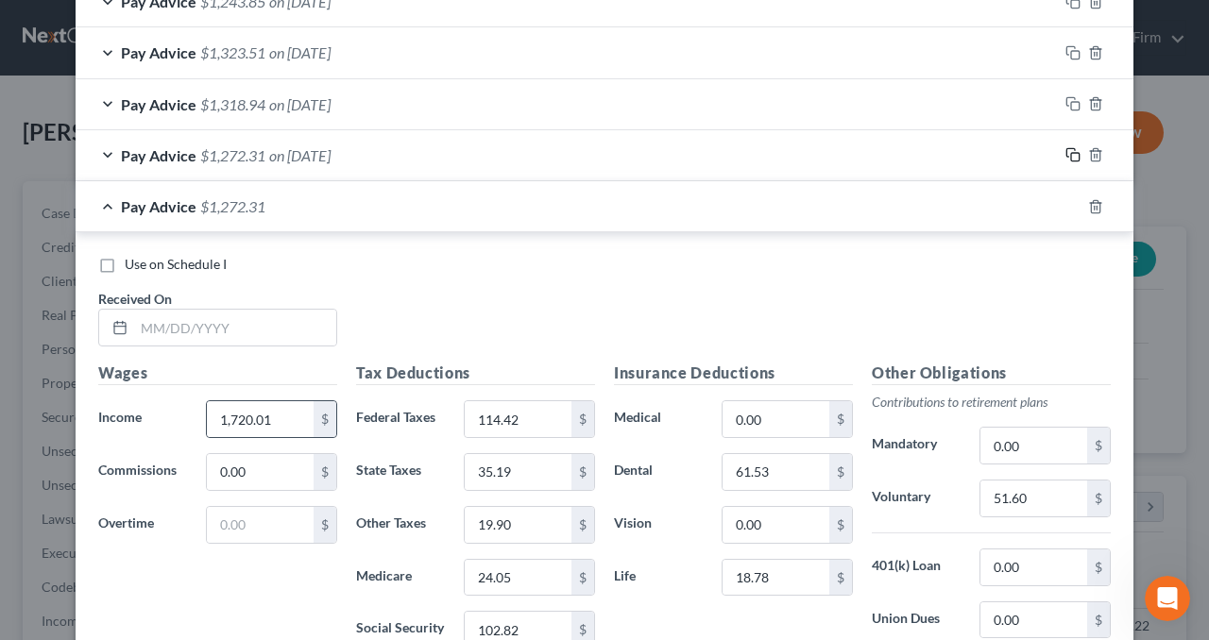
scroll to position [1127, 0]
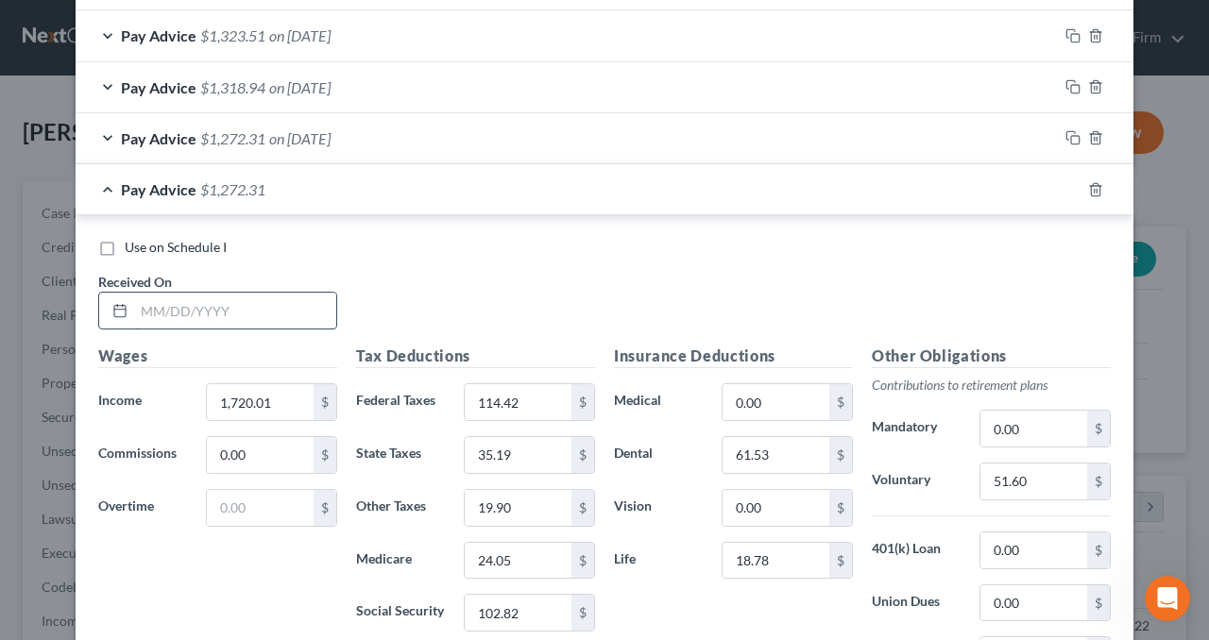
click at [250, 297] on input "text" at bounding box center [235, 311] width 202 height 36
type input "[DATE]"
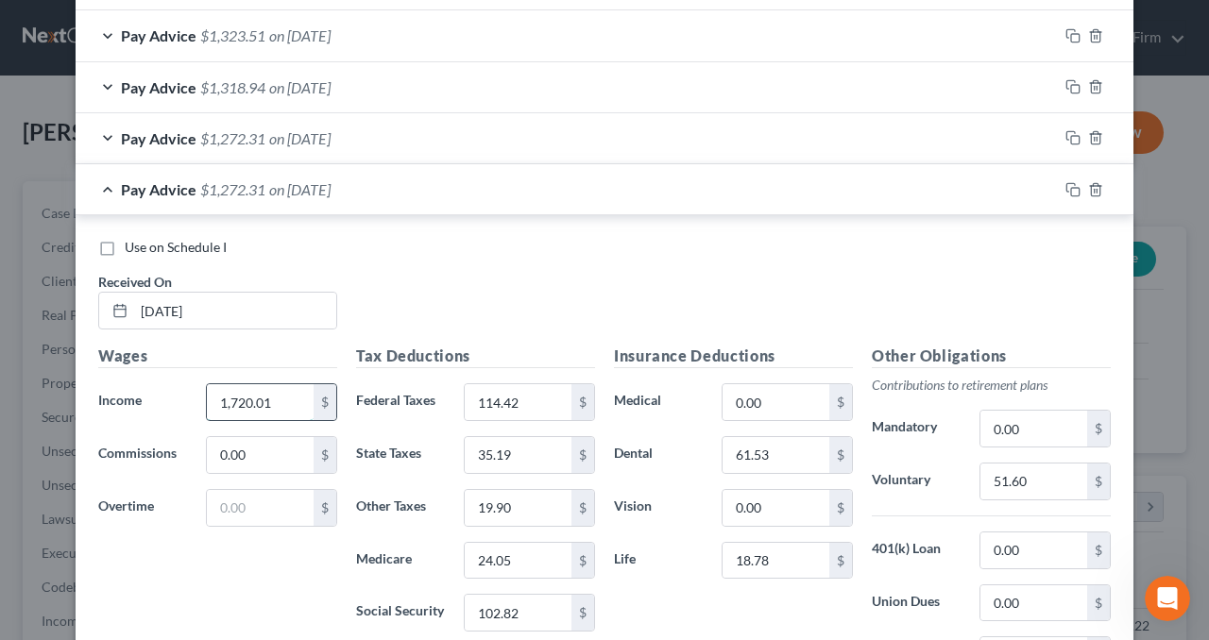
click at [274, 403] on input "1,720.01" at bounding box center [260, 402] width 107 height 36
type input "1,680"
click at [541, 395] on input "114.42" at bounding box center [518, 402] width 107 height 36
type input "109.76"
click at [538, 454] on input "35.19" at bounding box center [518, 455] width 107 height 36
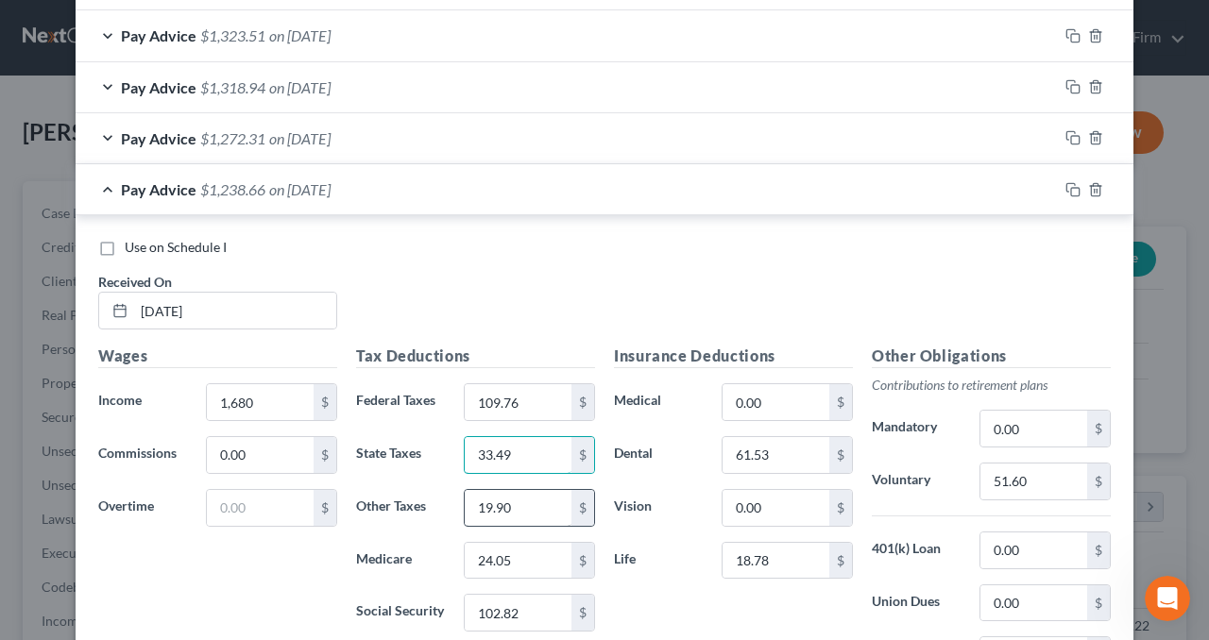
type input "33.49"
click at [543, 497] on input "19.90" at bounding box center [518, 508] width 107 height 36
type input "19.42"
click at [545, 545] on input "24.05" at bounding box center [518, 561] width 107 height 36
type input "23.46"
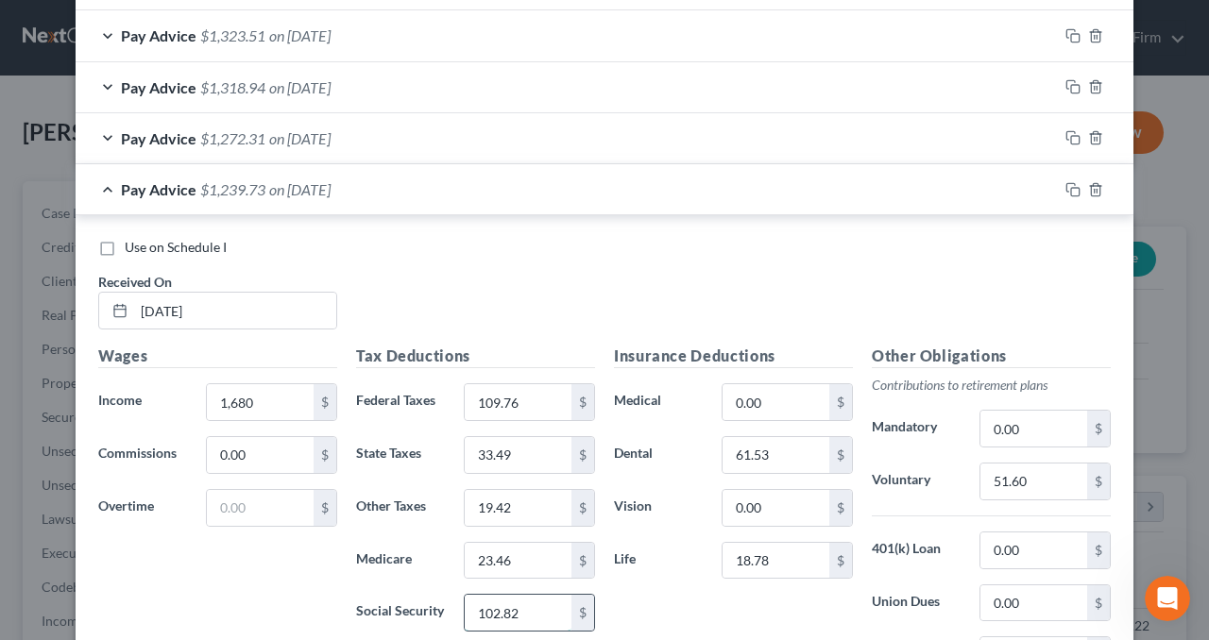
click at [531, 601] on input "102.82" at bounding box center [518, 613] width 107 height 36
type input "100.35"
click at [619, 579] on div "Insurance Deductions Medical 0.00 $ Dental 61.53 $ Vision 0.00 $ Life 18.78 $" at bounding box center [733, 544] width 258 height 398
click at [1031, 472] on input "51.60" at bounding box center [1033, 482] width 107 height 36
type input "50.40"
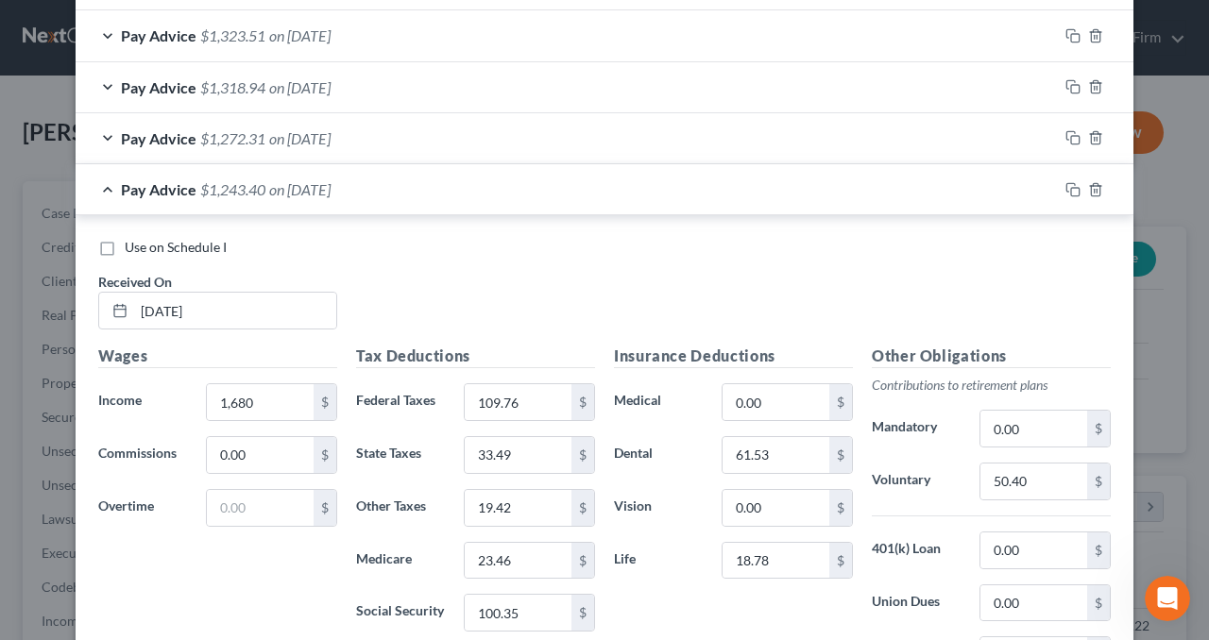
click at [831, 601] on div "Insurance Deductions Medical 0.00 $ Dental 61.53 $ Vision 0.00 $ Life 18.78 $" at bounding box center [733, 544] width 258 height 398
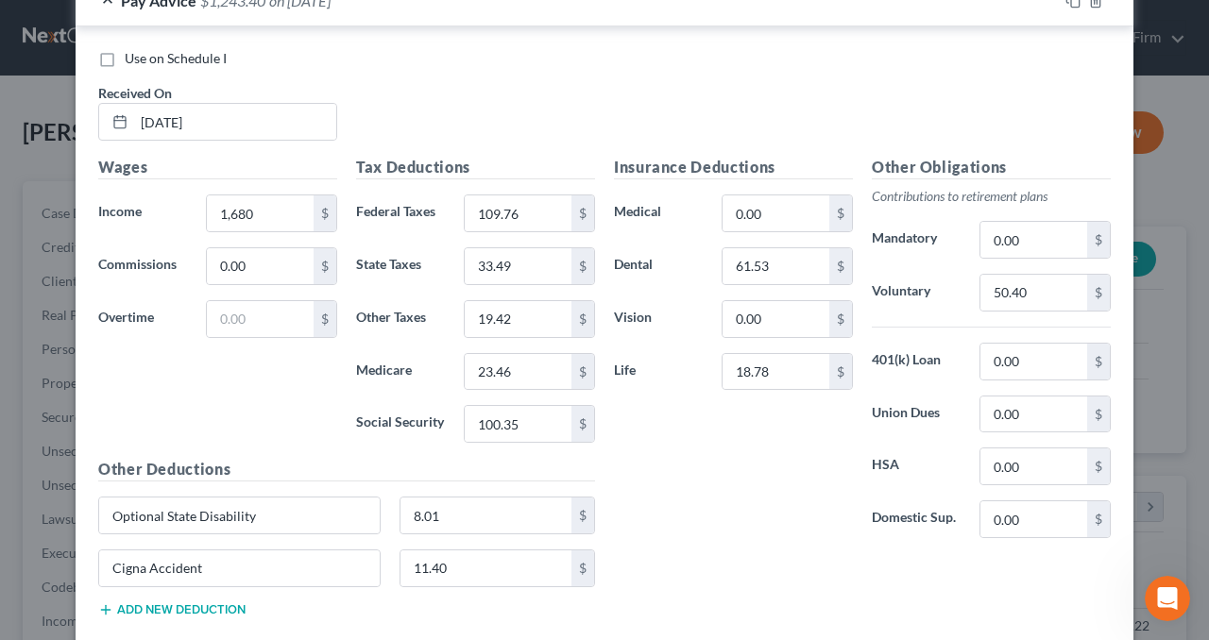
scroll to position [1222, 0]
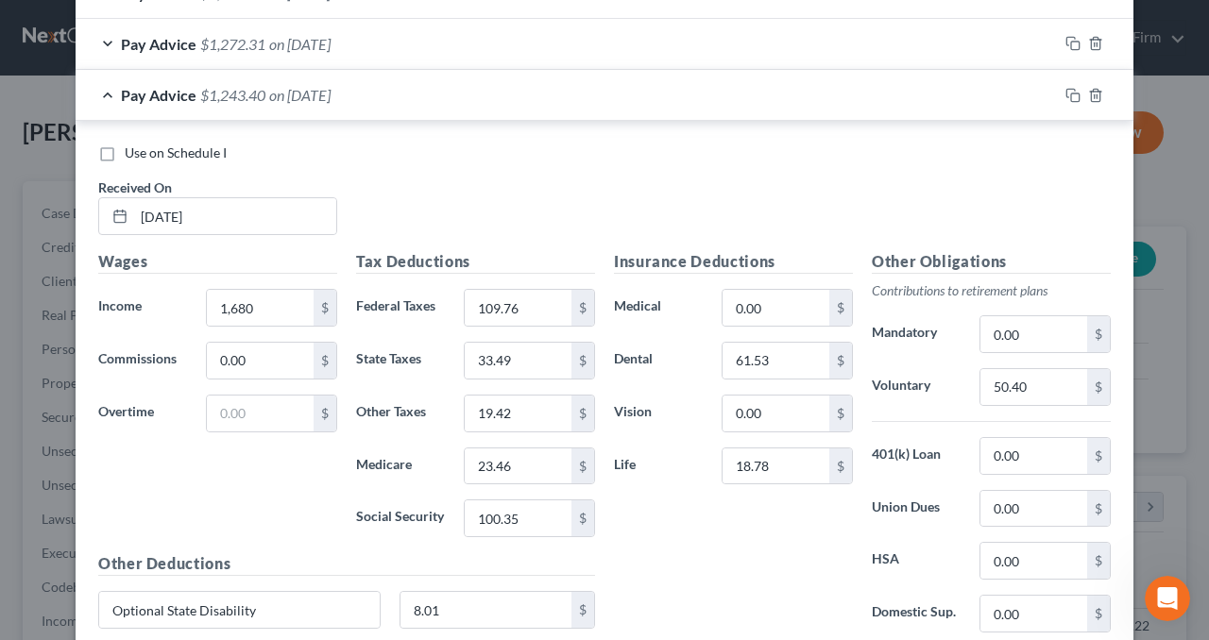
click at [738, 87] on div "Pay Advice $1,243.40 on [DATE]" at bounding box center [567, 95] width 982 height 50
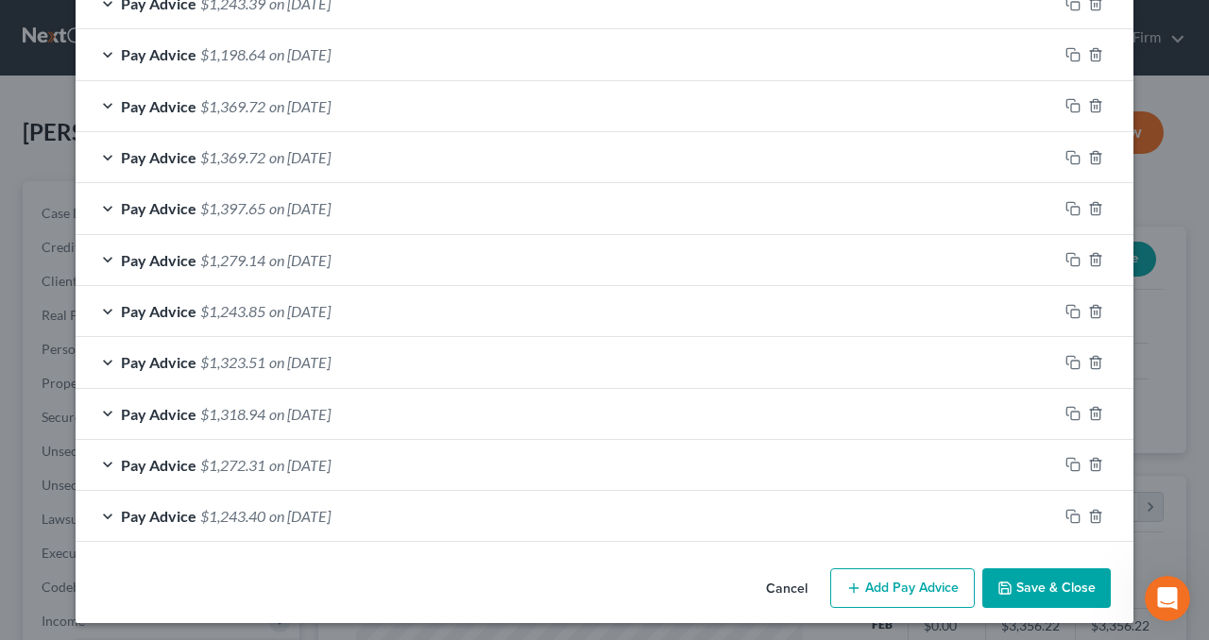
scroll to position [801, 0]
click at [597, 525] on div "Pay Advice $1,243.40 on [DATE]" at bounding box center [567, 516] width 982 height 50
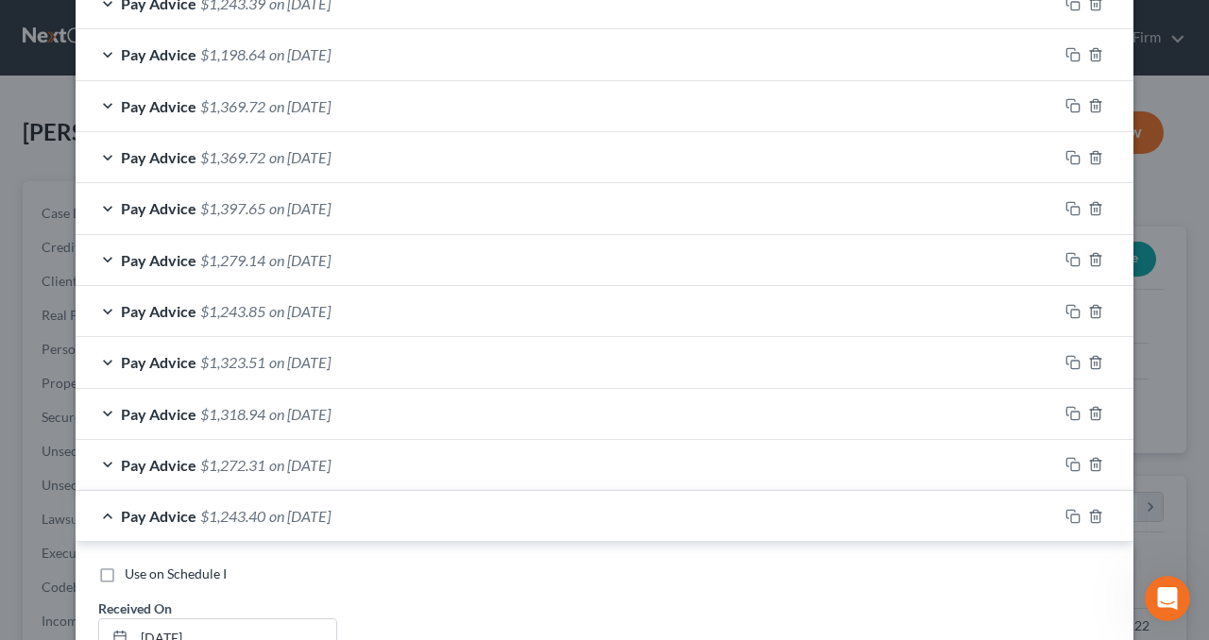
scroll to position [1222, 0]
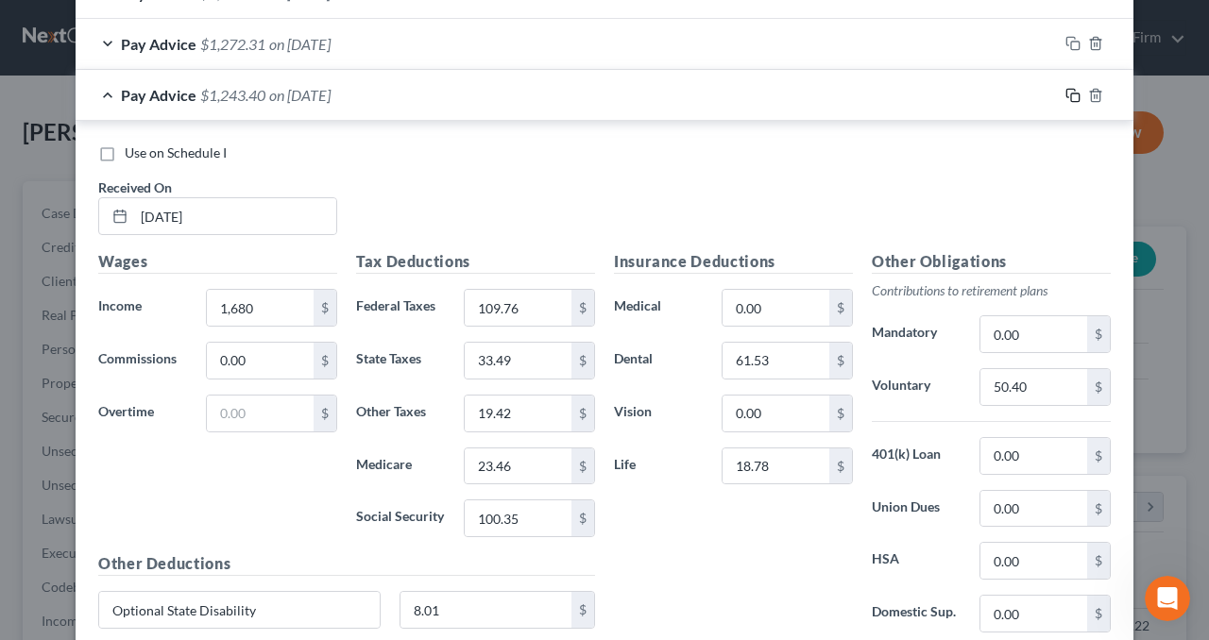
click at [1065, 92] on icon "button" at bounding box center [1072, 95] width 15 height 15
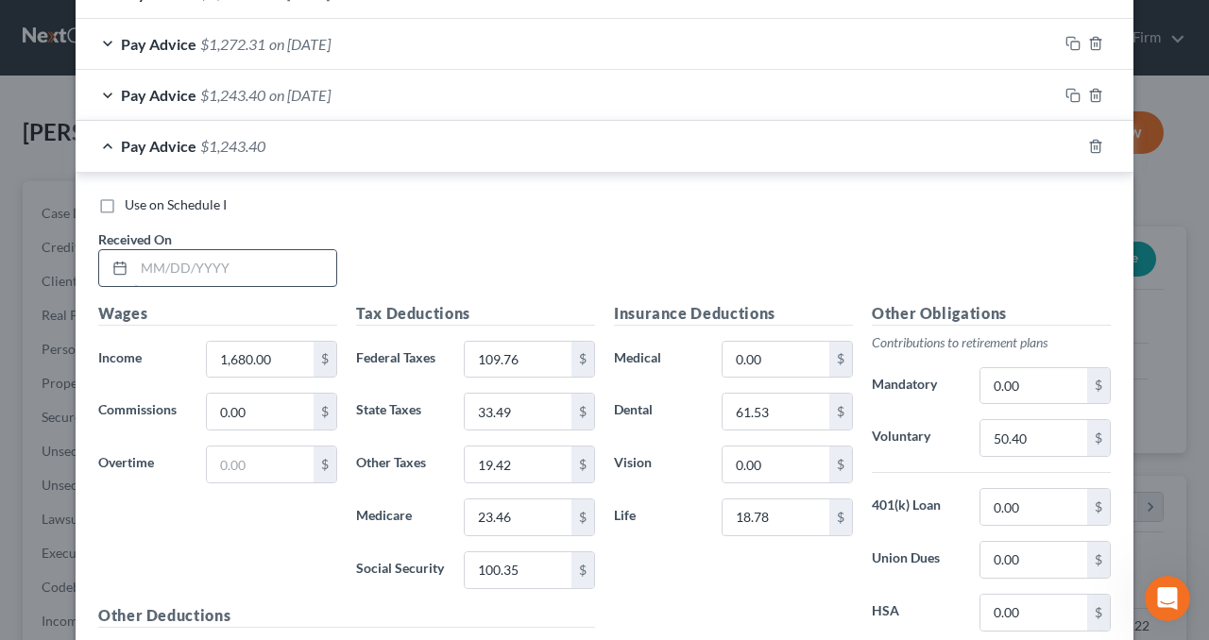
click at [172, 262] on input "text" at bounding box center [235, 268] width 202 height 36
type input "[DATE]"
click at [287, 352] on input "1,680.00" at bounding box center [260, 360] width 107 height 36
click at [528, 345] on input "109.76" at bounding box center [518, 360] width 107 height 36
click at [938, 139] on div "Pay Advice $1,243.40 on [DATE]" at bounding box center [567, 146] width 982 height 50
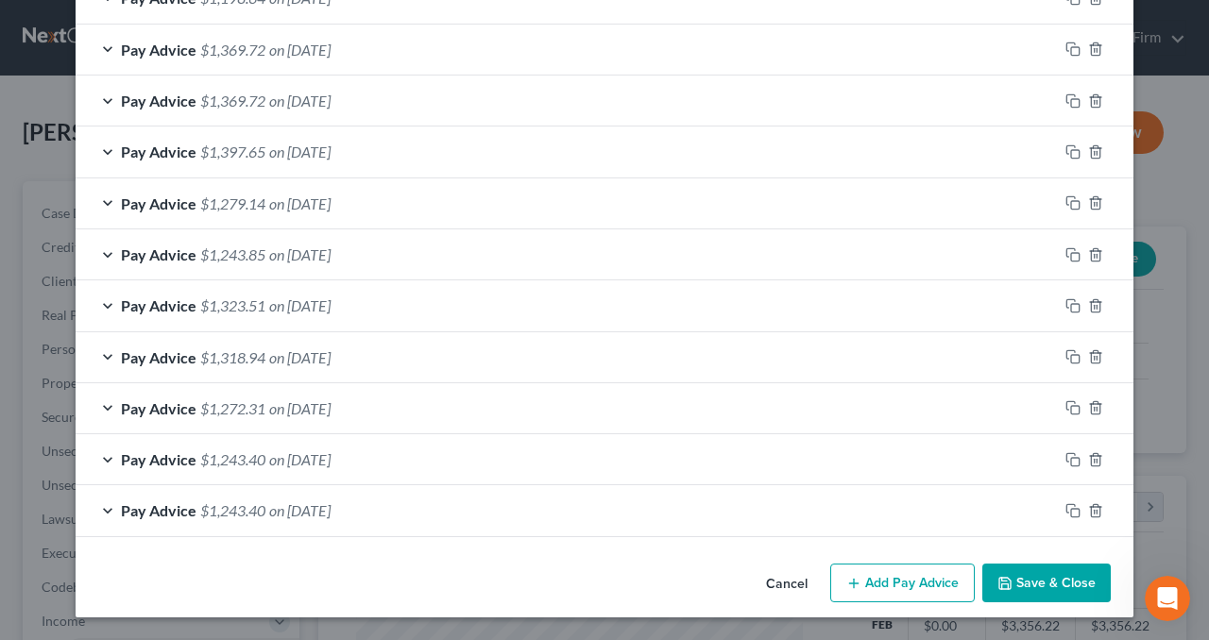
scroll to position [852, 0]
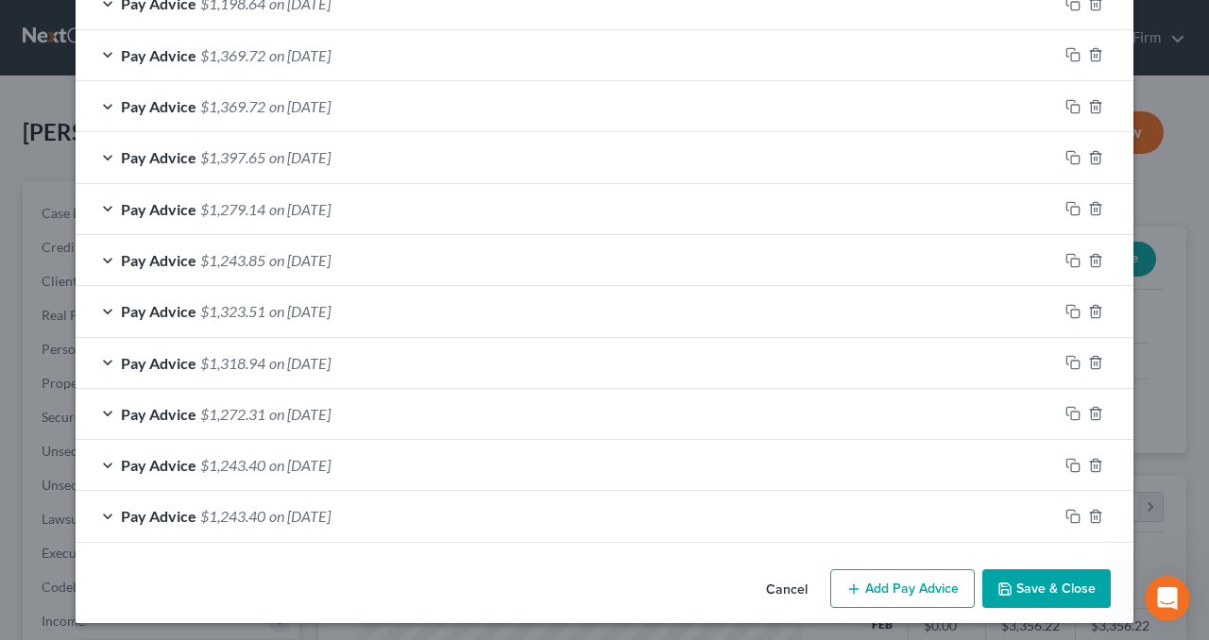
click at [504, 514] on div "Pay Advice $1,243.40 on [DATE]" at bounding box center [567, 516] width 982 height 50
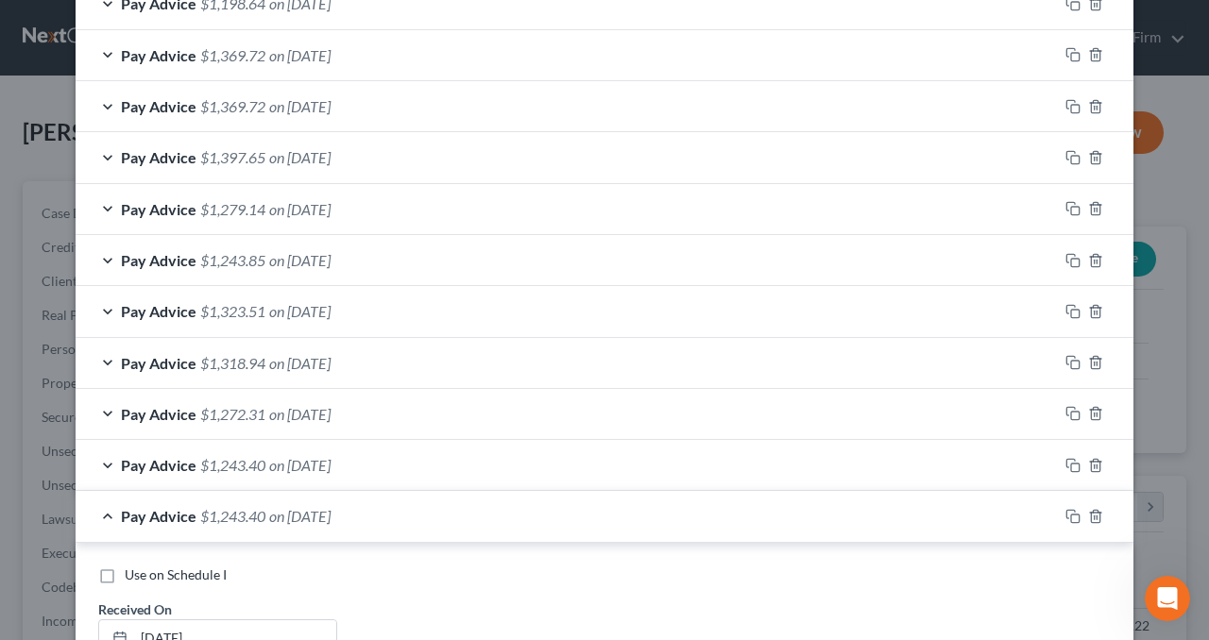
scroll to position [1222, 0]
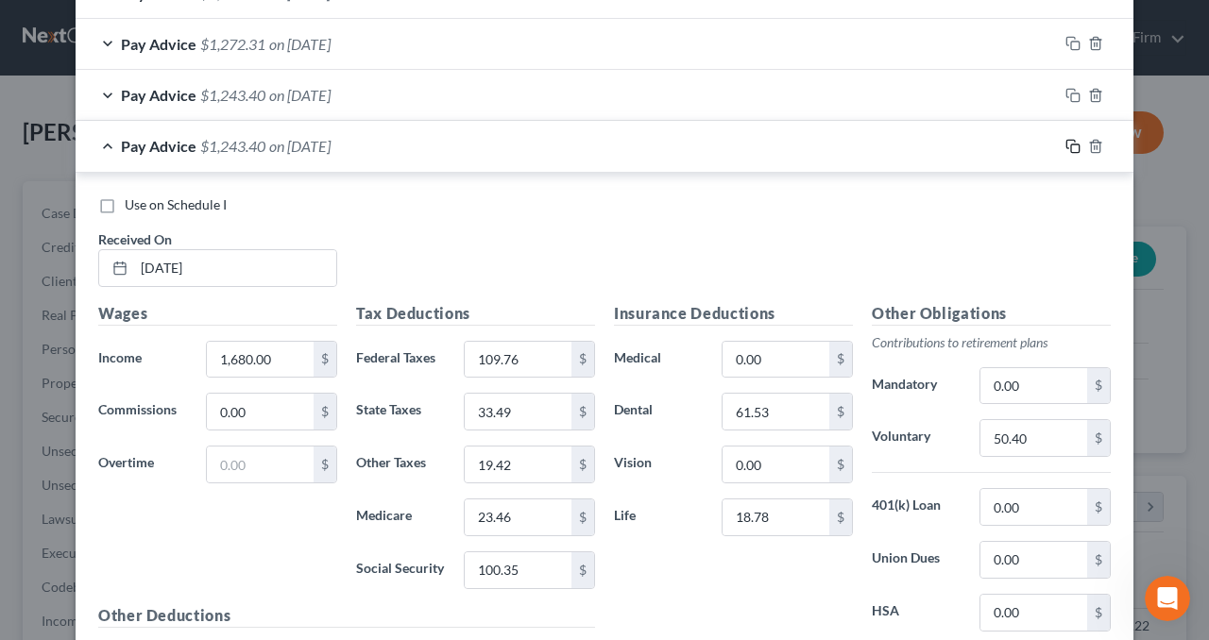
click at [1069, 140] on icon "button" at bounding box center [1072, 146] width 15 height 15
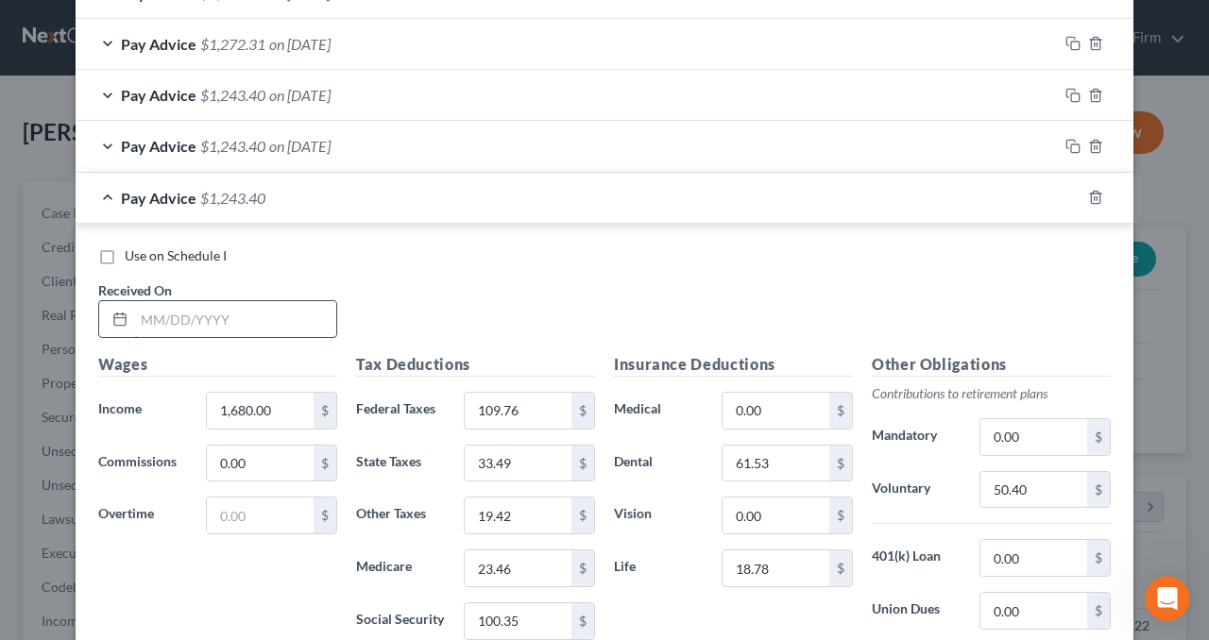
click at [240, 320] on input "text" at bounding box center [235, 319] width 202 height 36
type input "[DATE]"
type input "1,679.58"
click at [510, 401] on input "109.76" at bounding box center [518, 411] width 107 height 36
click at [513, 400] on input "109.76" at bounding box center [518, 411] width 107 height 36
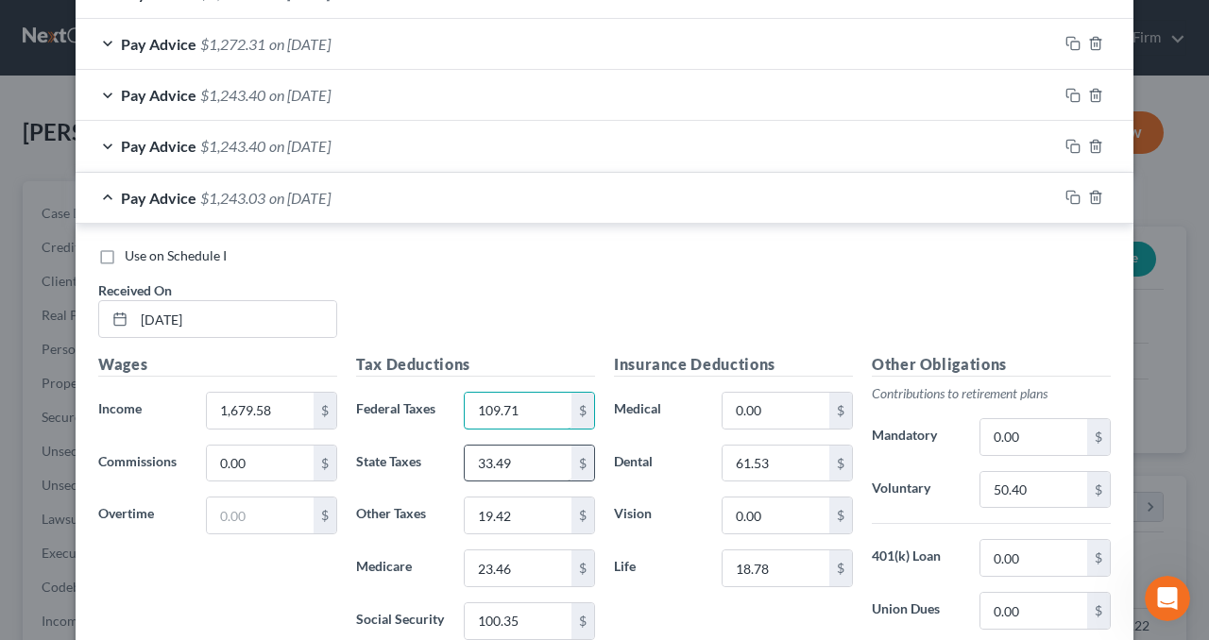
type input "109.71"
click at [527, 460] on input "33.49" at bounding box center [518, 464] width 107 height 36
click at [521, 454] on input "33.49" at bounding box center [518, 464] width 107 height 36
type input "33.47"
click at [538, 509] on input "19.42" at bounding box center [518, 516] width 107 height 36
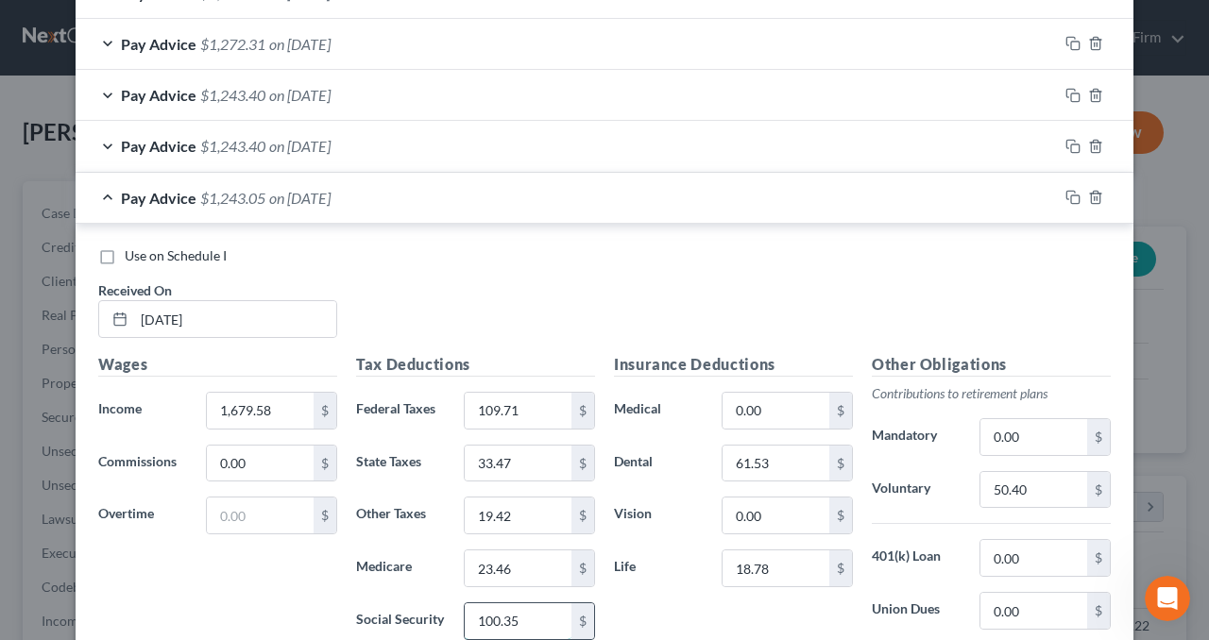
click at [539, 611] on input "100.35" at bounding box center [518, 621] width 107 height 36
click at [526, 607] on input "100.35" at bounding box center [518, 621] width 107 height 36
type input "100.32"
click at [1062, 492] on input "50.40" at bounding box center [1033, 490] width 107 height 36
click at [1053, 482] on input "50.40" at bounding box center [1033, 490] width 107 height 36
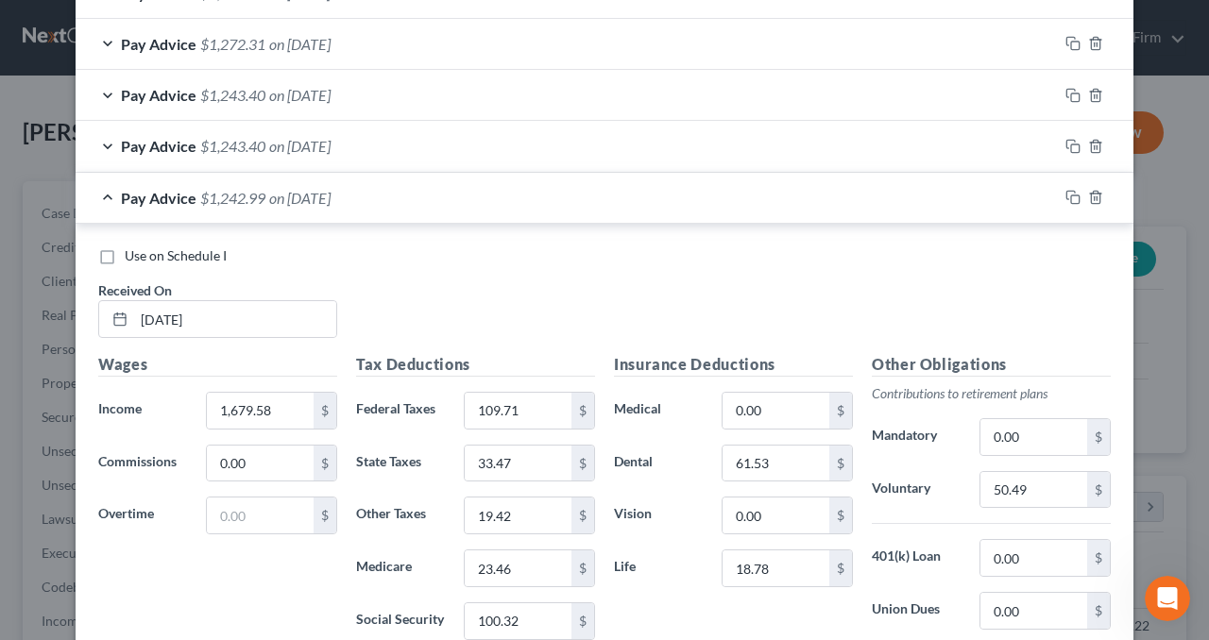
click at [677, 535] on div "Insurance Deductions Medical 0.00 $ Dental 61.53 $ Vision 0.00 $ Life 18.78 $" at bounding box center [733, 552] width 258 height 398
click at [1023, 482] on input "50.49" at bounding box center [1033, 490] width 107 height 36
click at [1008, 484] on input "50.49" at bounding box center [1033, 490] width 107 height 36
type input "50.39"
click at [691, 533] on div "Insurance Deductions Medical 0.00 $ Dental 61.53 $ Vision 0.00 $ Life 18.78 $" at bounding box center [733, 552] width 258 height 398
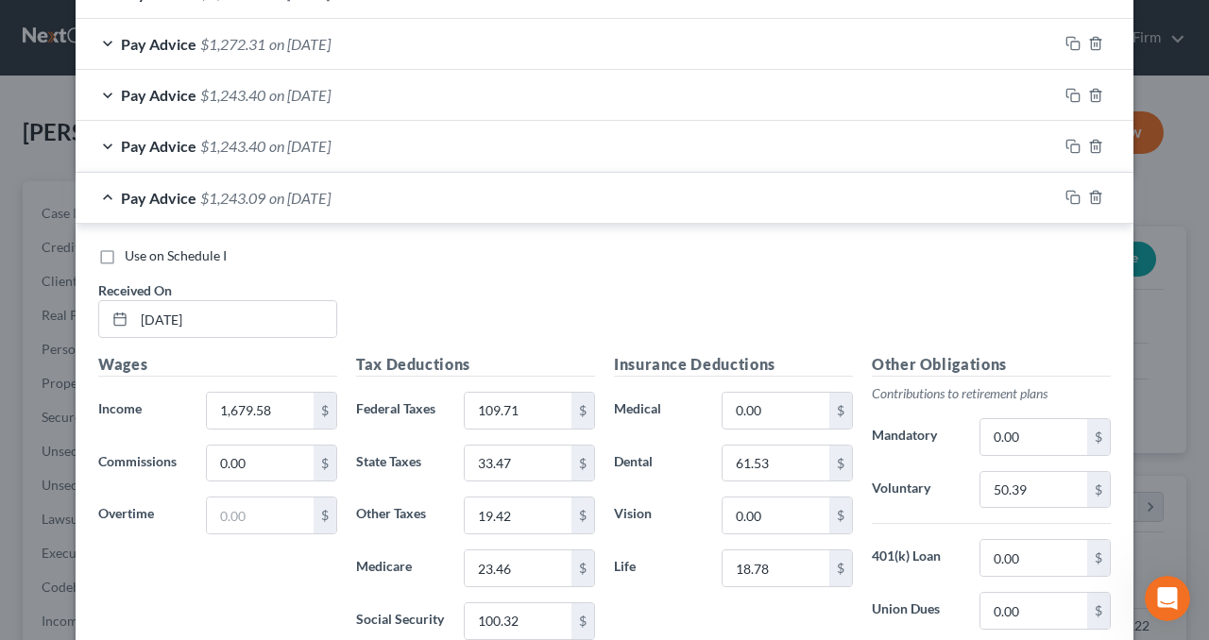
click at [615, 193] on div "Pay Advice $1,243.09 on [DATE]" at bounding box center [567, 198] width 982 height 50
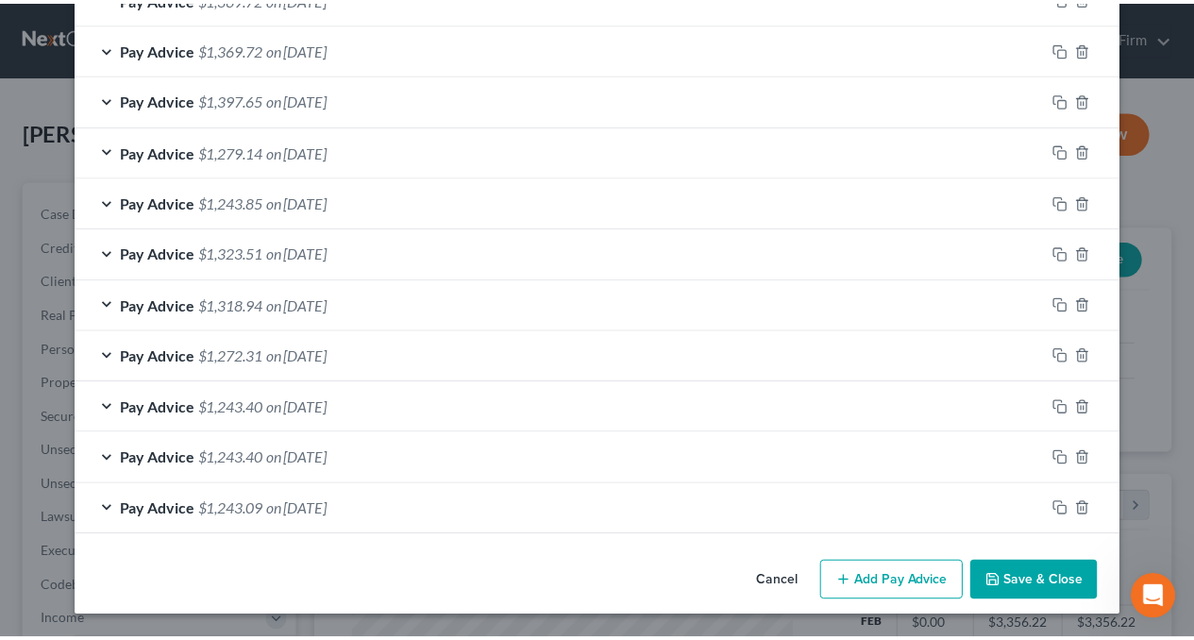
scroll to position [903, 0]
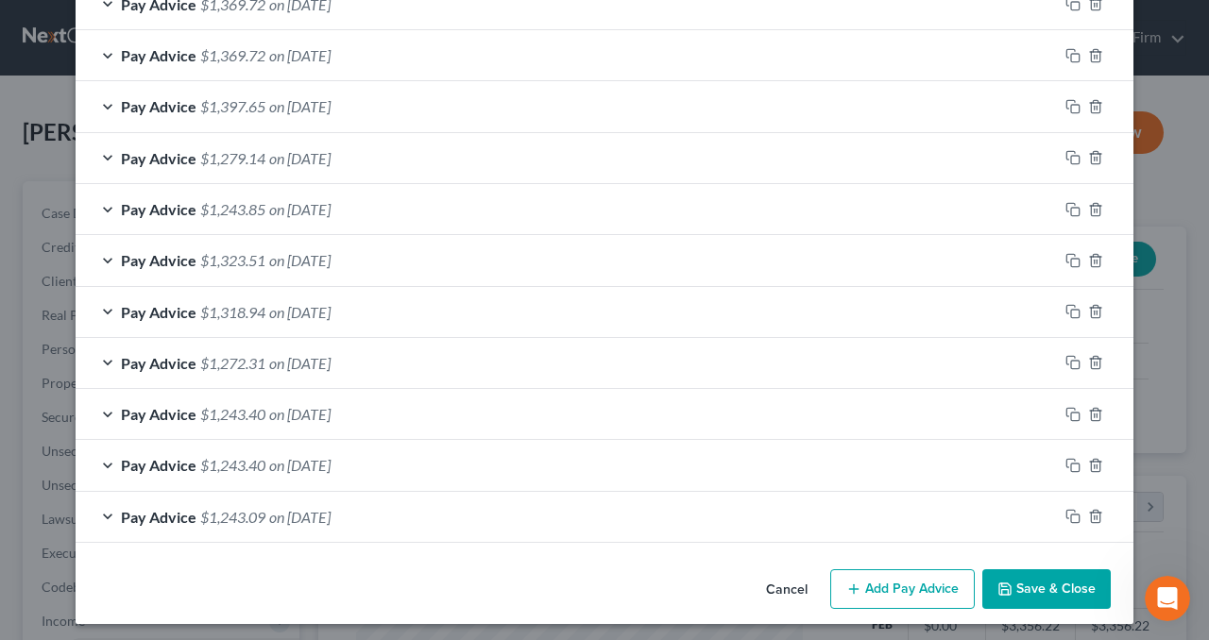
click at [1036, 581] on button "Save & Close" at bounding box center [1046, 589] width 128 height 40
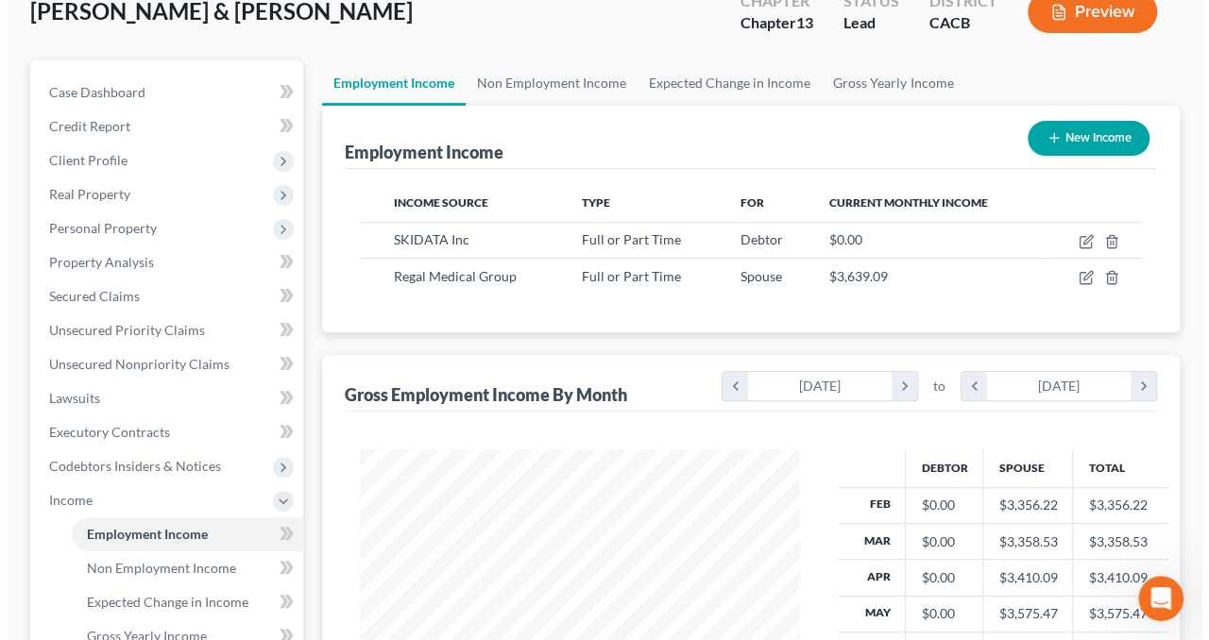
scroll to position [94, 0]
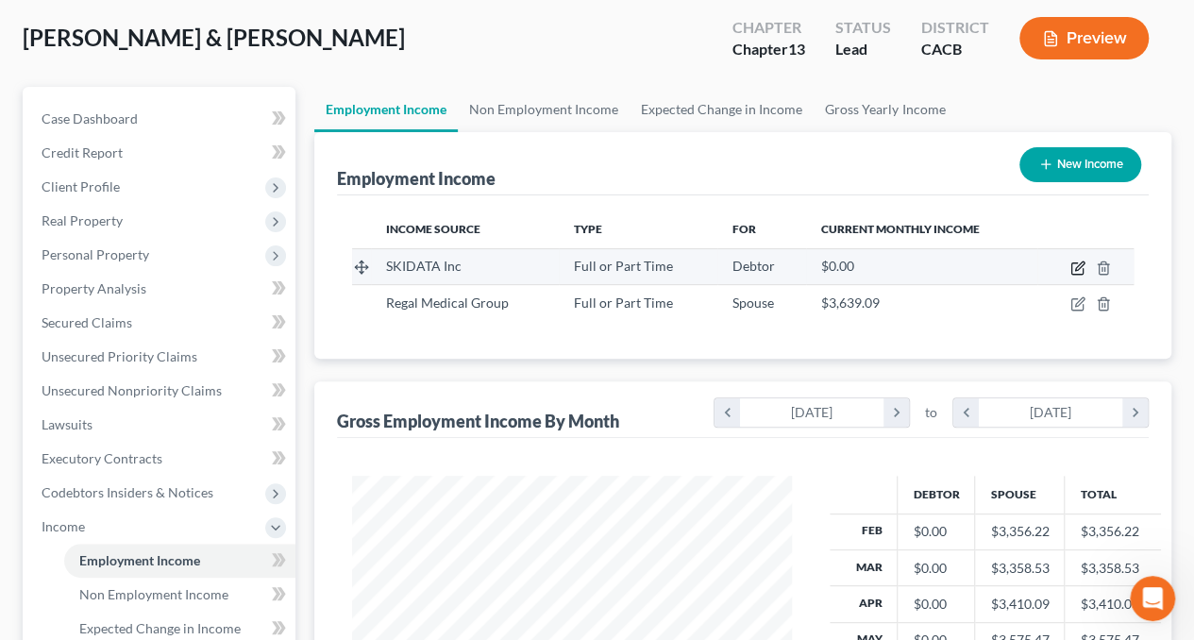
click at [1074, 262] on icon "button" at bounding box center [1078, 268] width 15 height 15
select select "0"
select select "4"
select select "3"
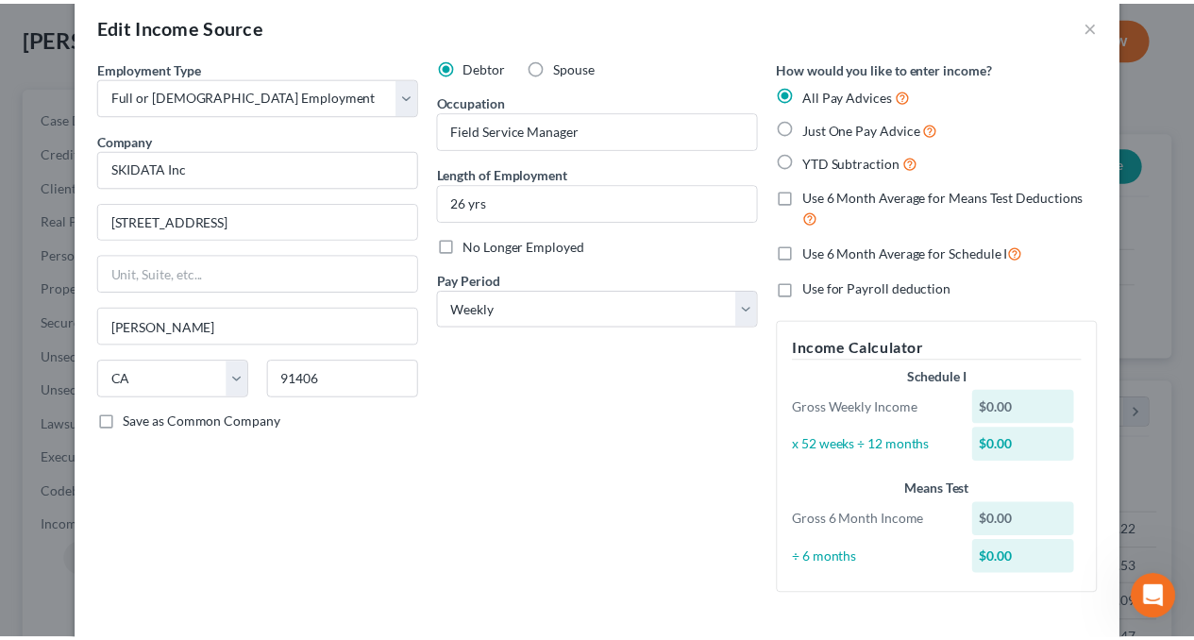
scroll to position [0, 0]
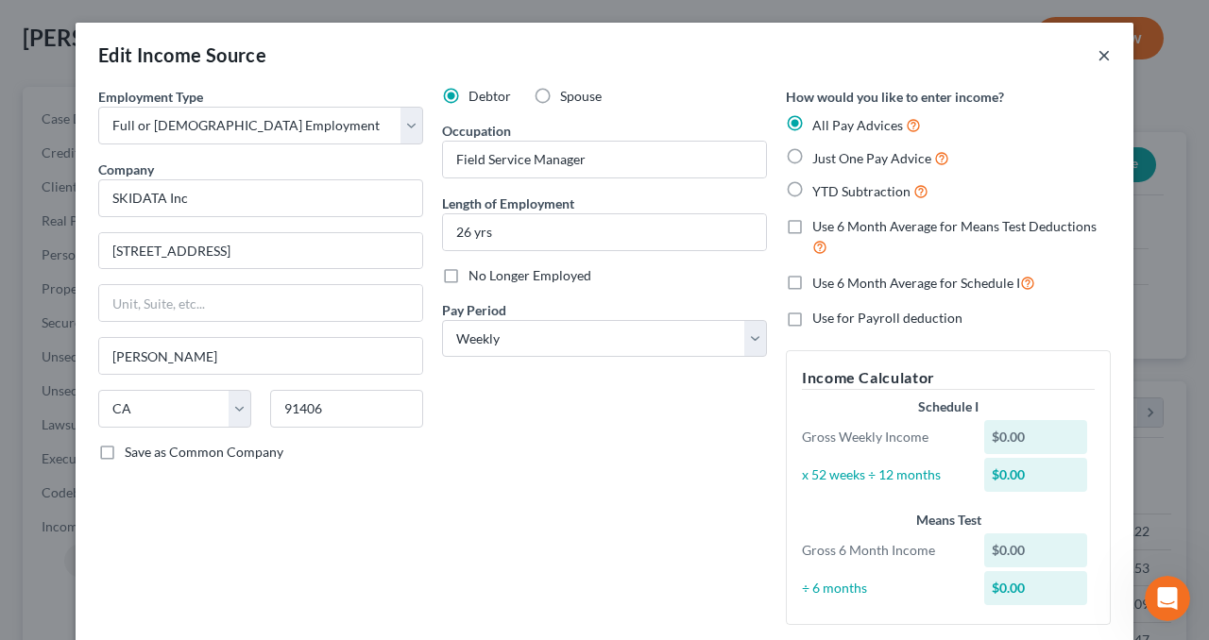
click at [1101, 54] on button "×" at bounding box center [1103, 54] width 13 height 23
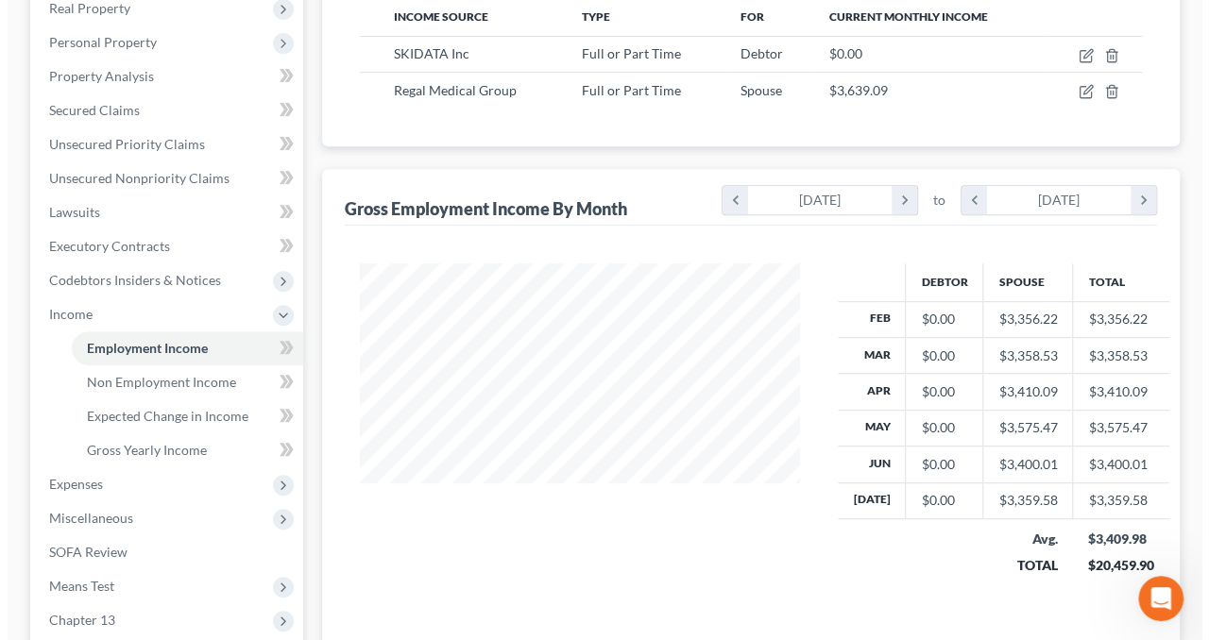
scroll to position [283, 0]
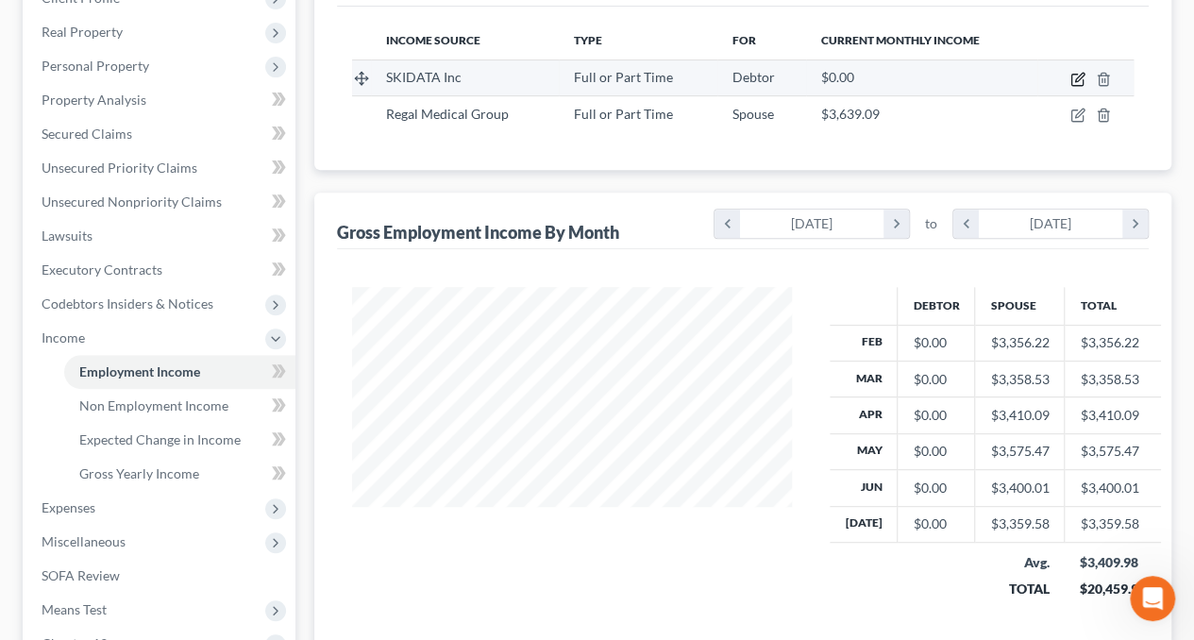
click at [1074, 78] on icon "button" at bounding box center [1078, 79] width 15 height 15
select select "0"
select select "4"
select select "3"
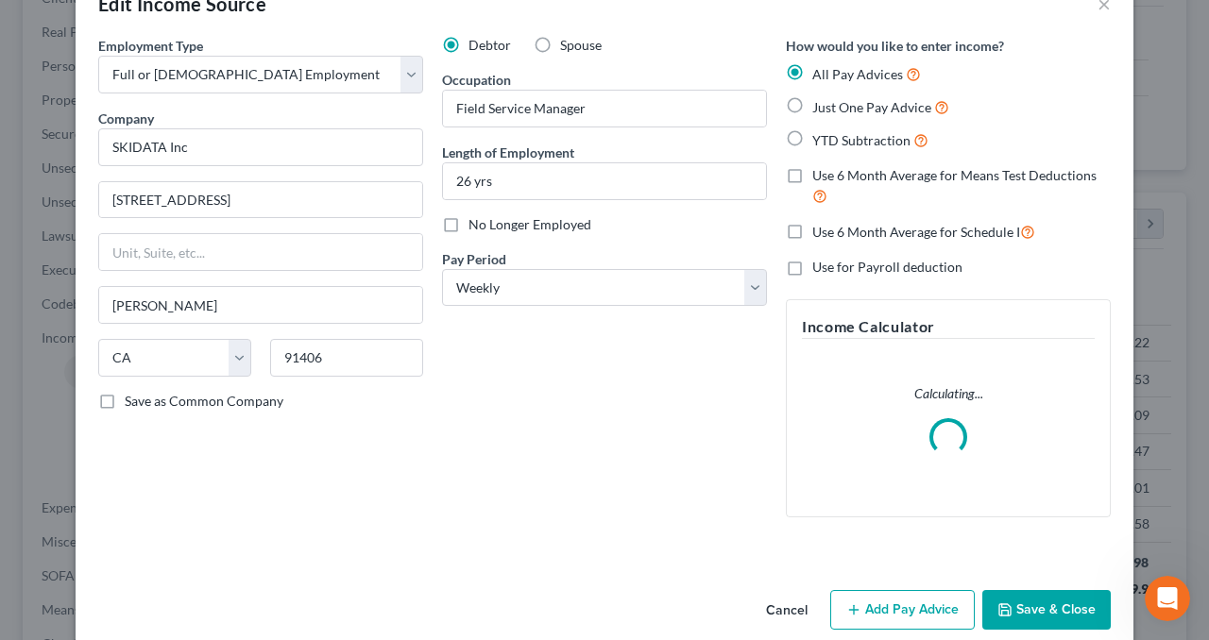
scroll to position [77, 0]
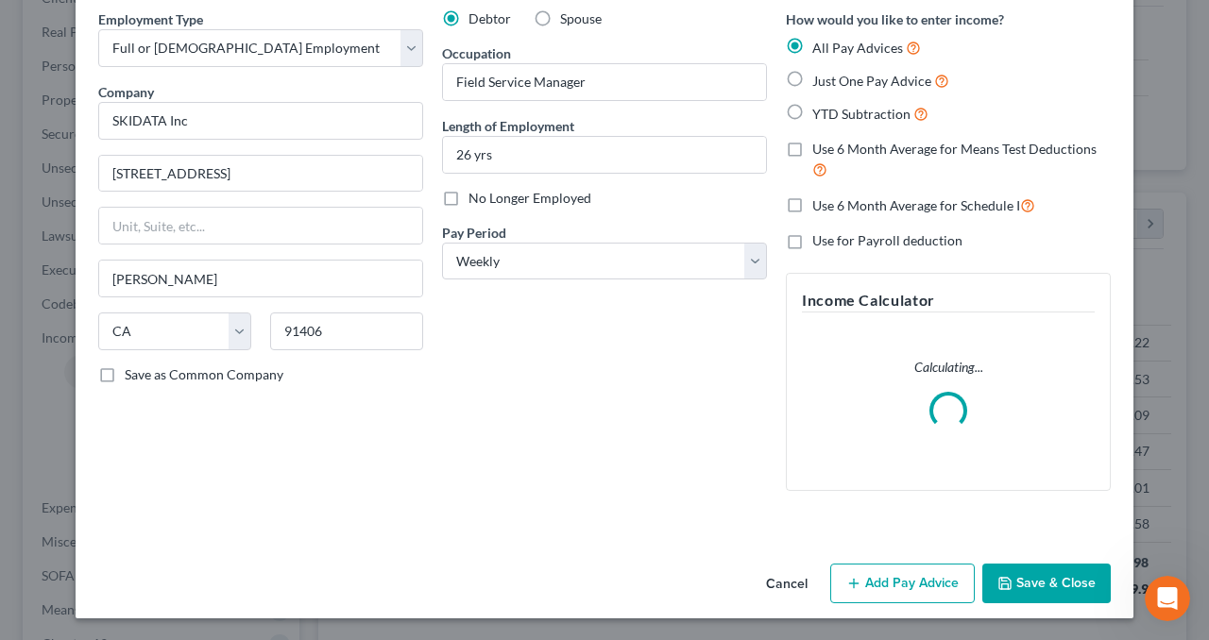
click at [919, 587] on button "Add Pay Advice" at bounding box center [902, 584] width 144 height 40
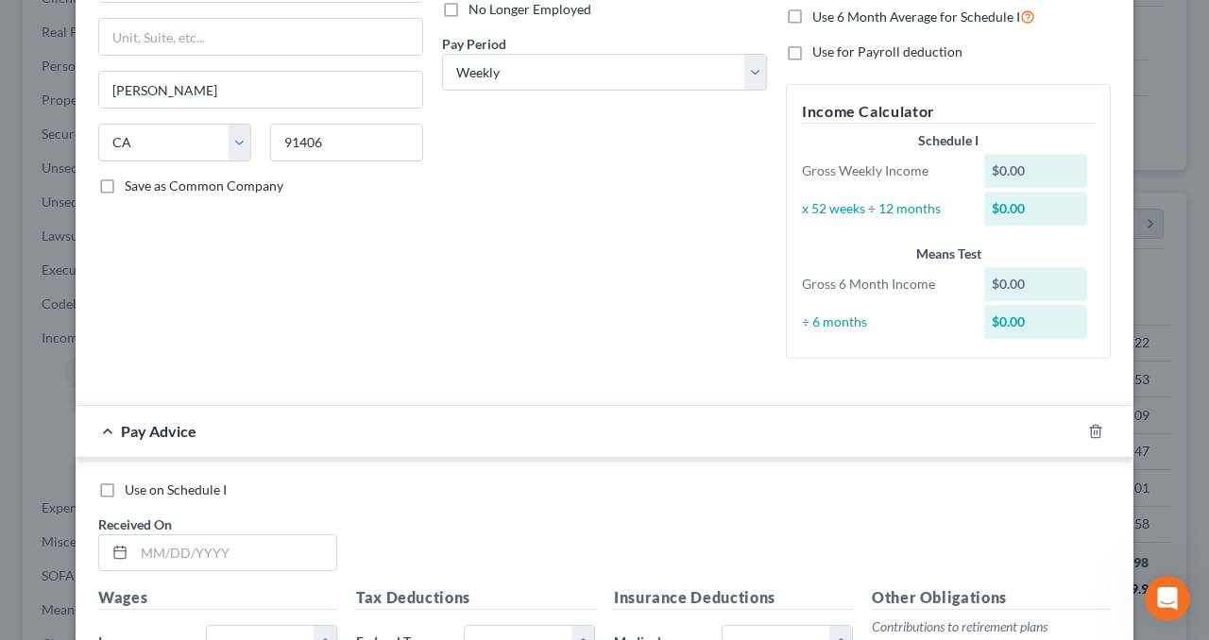
scroll to position [550, 0]
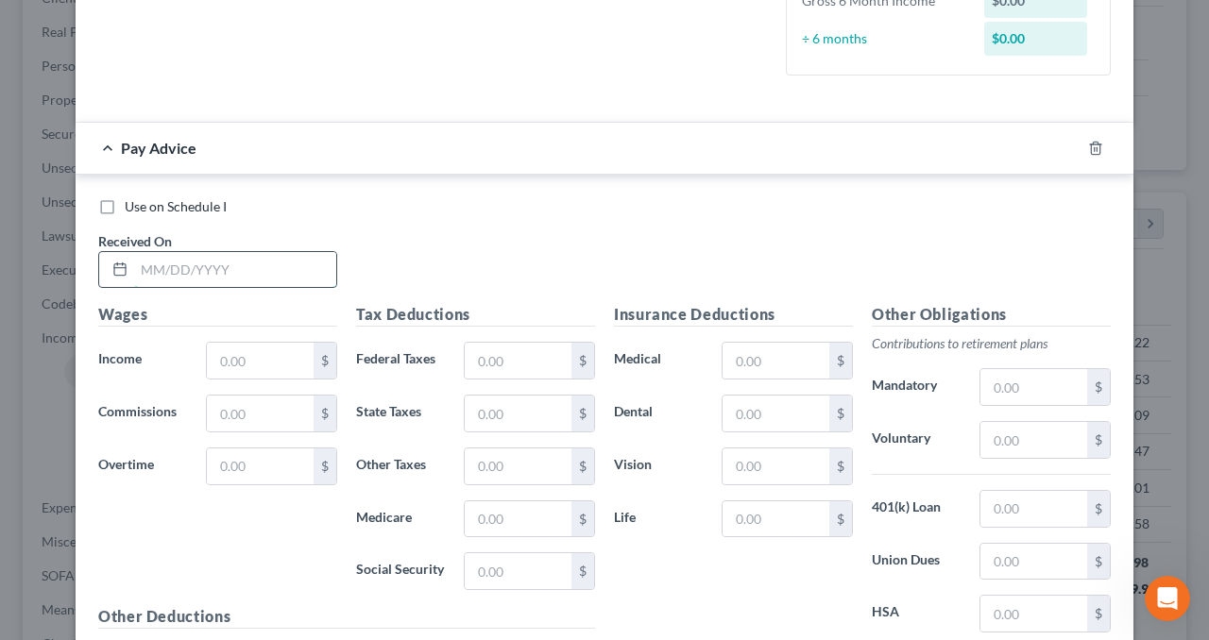
click at [310, 263] on input "text" at bounding box center [235, 270] width 202 height 36
type input "[DATE]"
click at [276, 350] on input "text" at bounding box center [260, 361] width 107 height 36
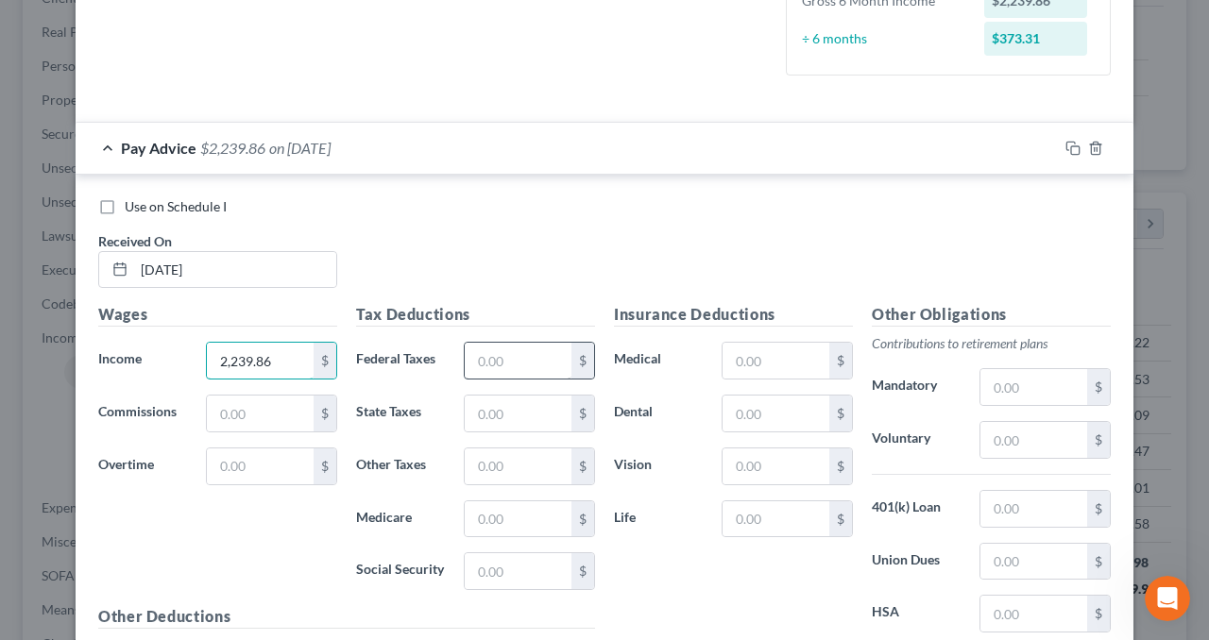
type input "2,239.86"
click at [479, 354] on input "text" at bounding box center [518, 361] width 107 height 36
type input "148.90"
click at [1096, 147] on line "button" at bounding box center [1096, 149] width 0 height 4
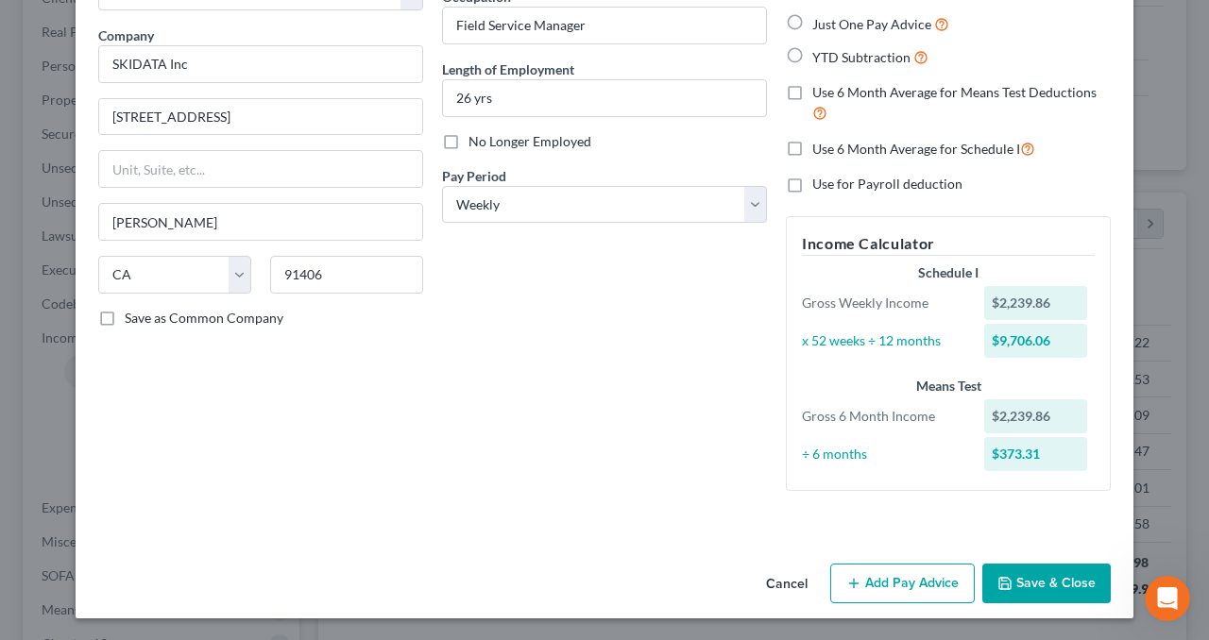
scroll to position [40, 0]
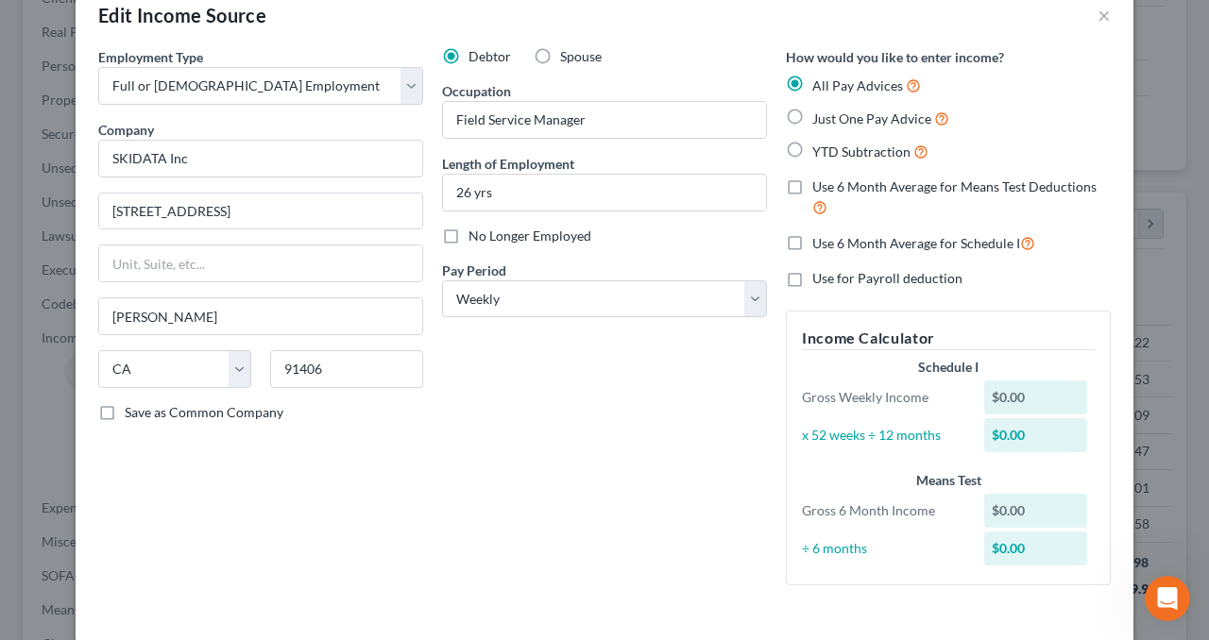
click at [812, 150] on label "YTD Subtraction" at bounding box center [870, 152] width 116 height 22
click at [820, 150] on input "YTD Subtraction" at bounding box center [826, 147] width 12 height 12
radio input "true"
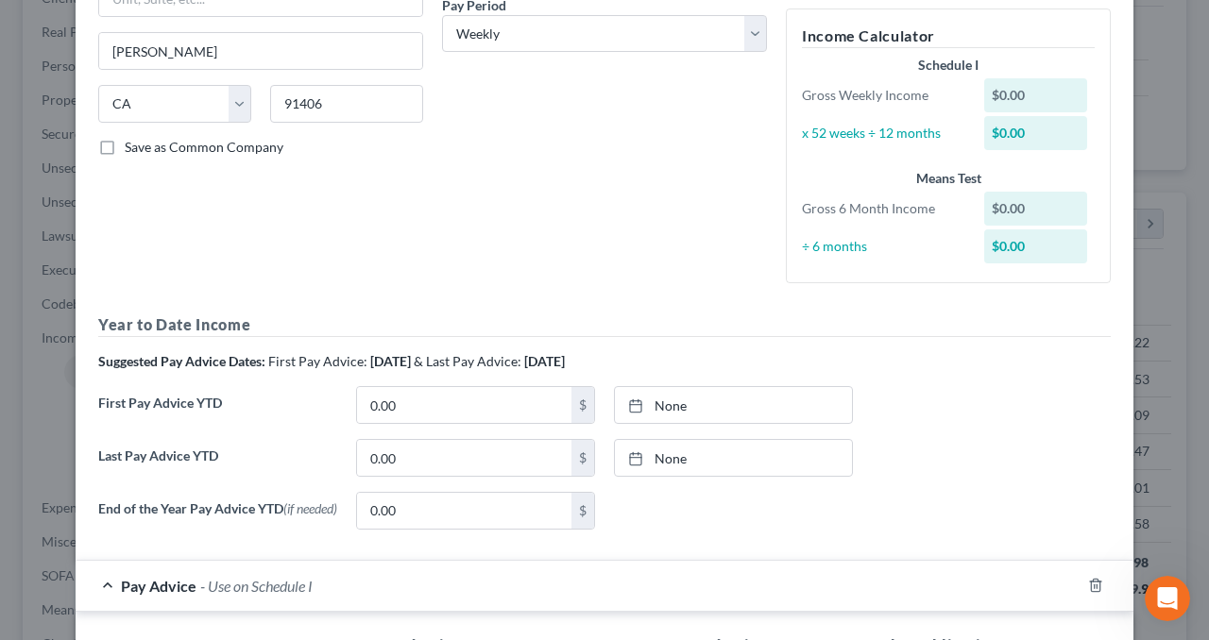
scroll to position [323, 0]
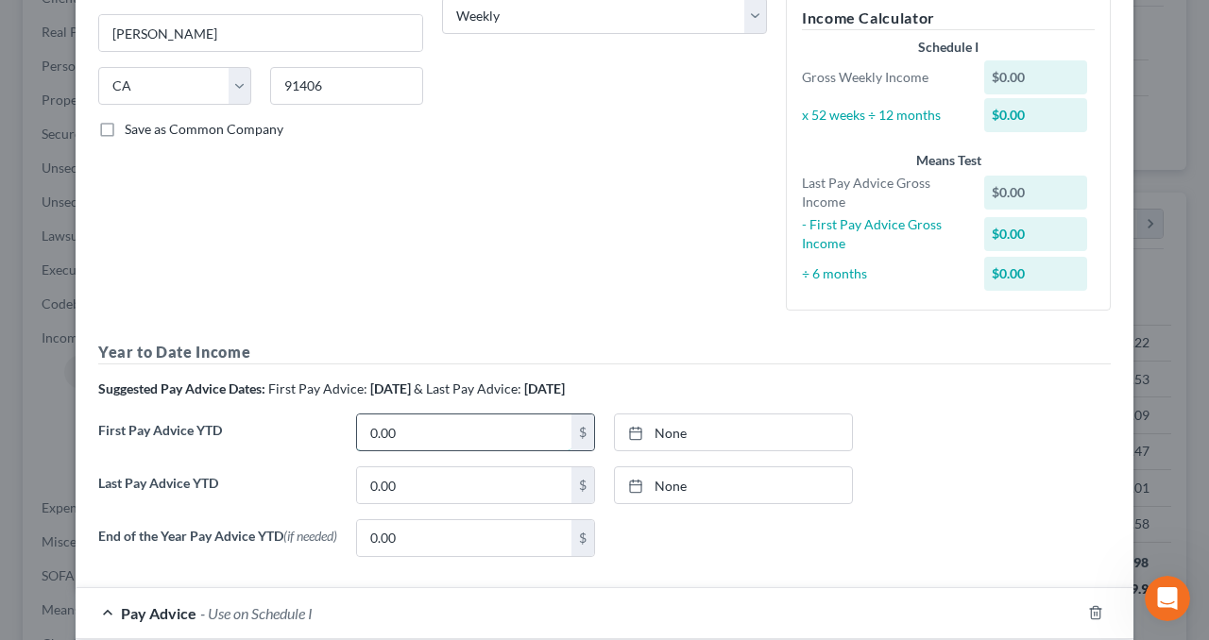
click at [415, 427] on input "0.00" at bounding box center [464, 432] width 214 height 36
type input "13,439.16"
click at [660, 434] on link "None" at bounding box center [733, 432] width 237 height 36
type input "[DATE]"
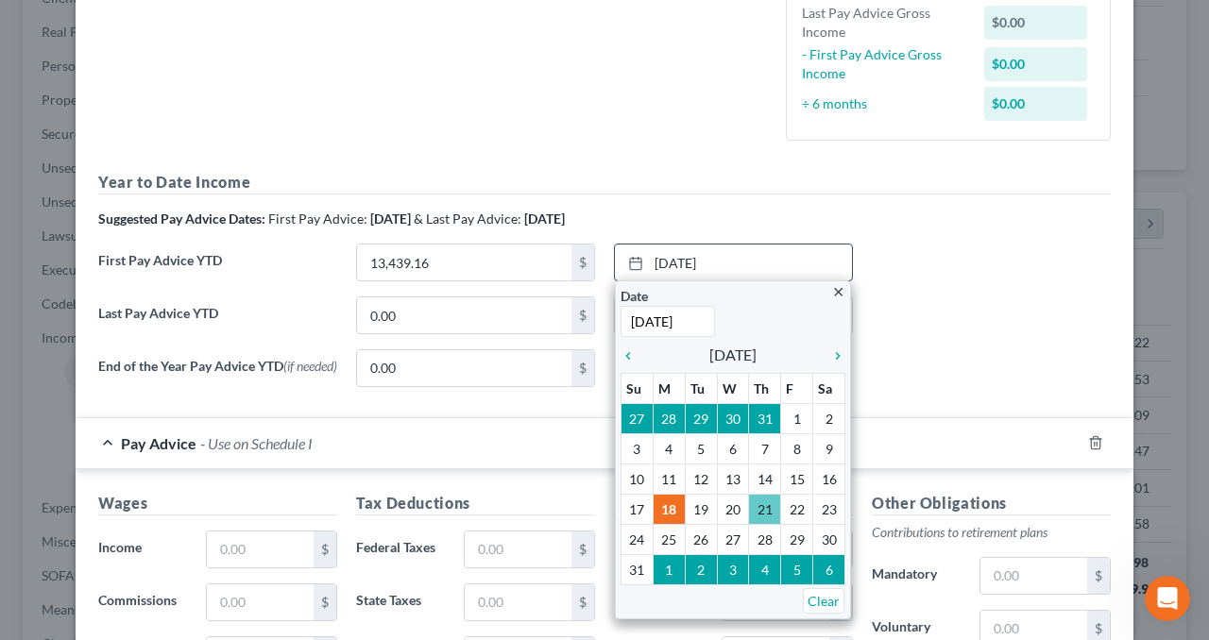
scroll to position [512, 0]
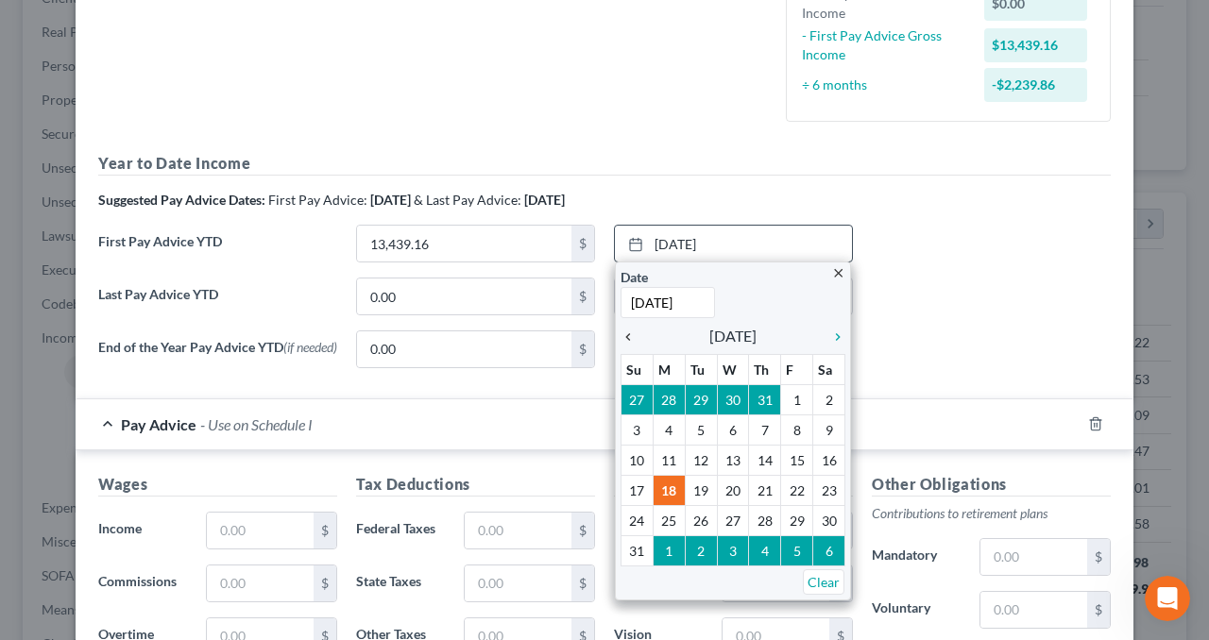
click at [626, 332] on icon "chevron_left" at bounding box center [632, 337] width 25 height 15
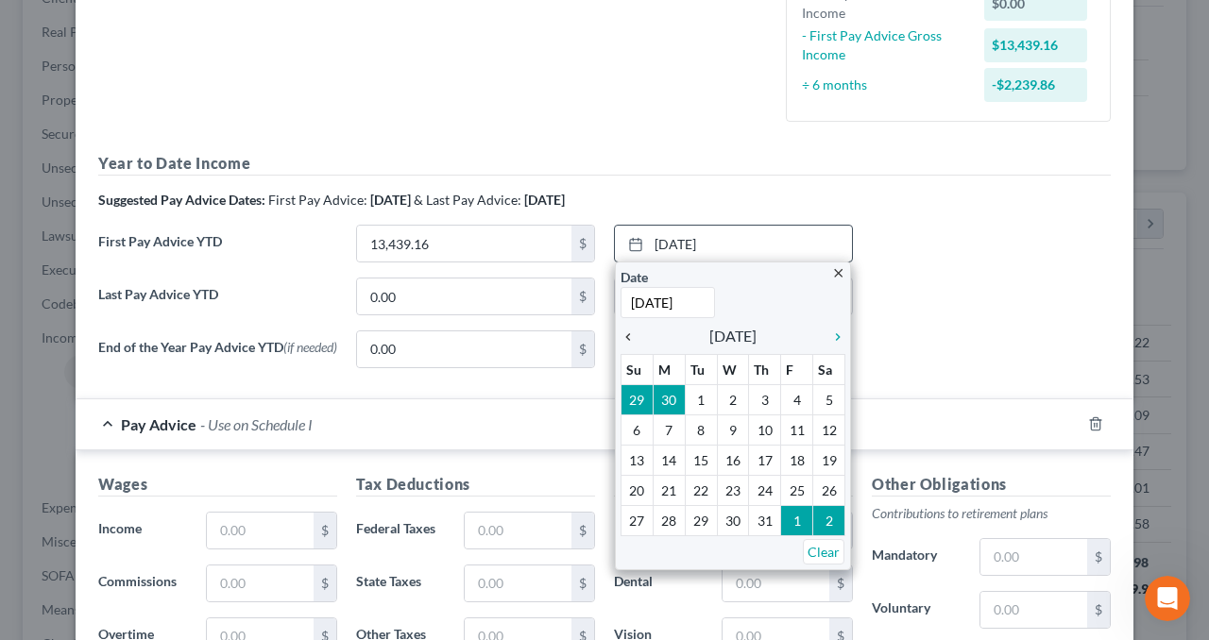
click at [626, 332] on icon "chevron_left" at bounding box center [632, 337] width 25 height 15
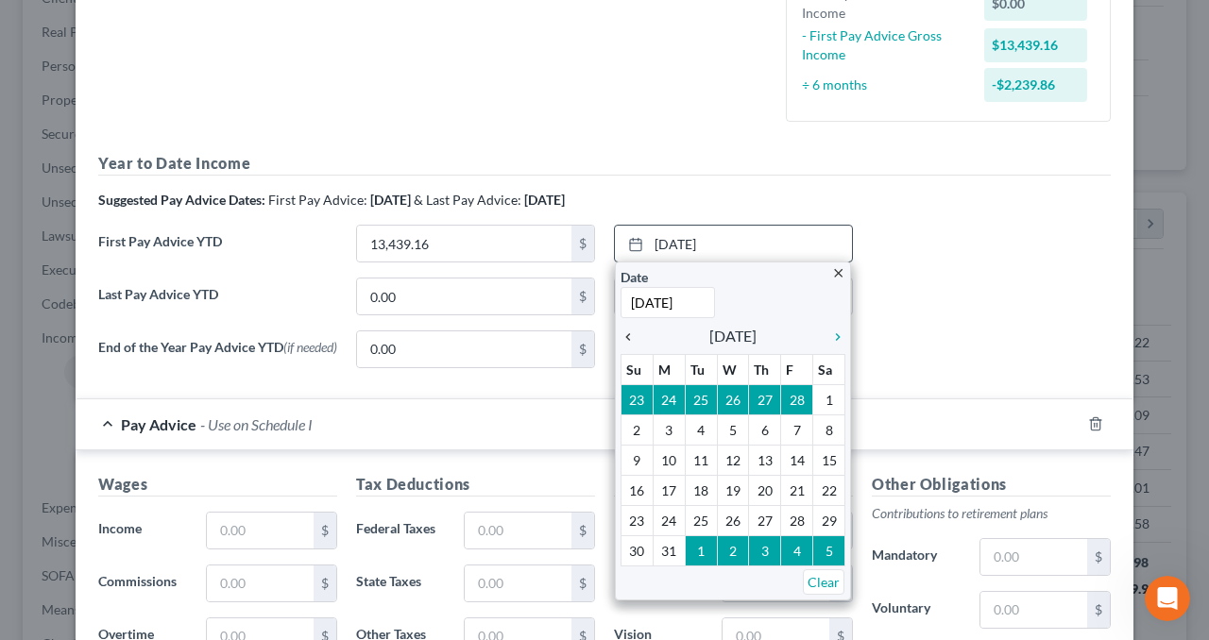
click at [626, 332] on icon "chevron_left" at bounding box center [632, 337] width 25 height 15
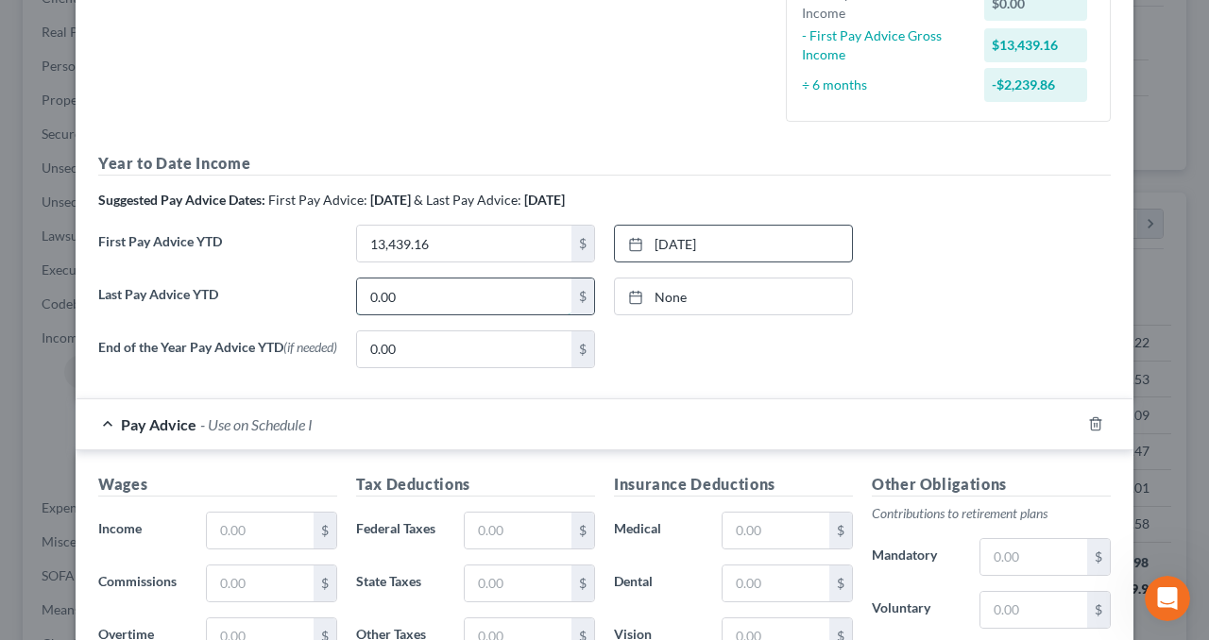
click at [412, 295] on input "0.00" at bounding box center [464, 297] width 214 height 36
click at [466, 286] on input "78" at bounding box center [464, 297] width 214 height 36
type input "78,808.28"
click at [672, 286] on link "None" at bounding box center [733, 297] width 237 height 36
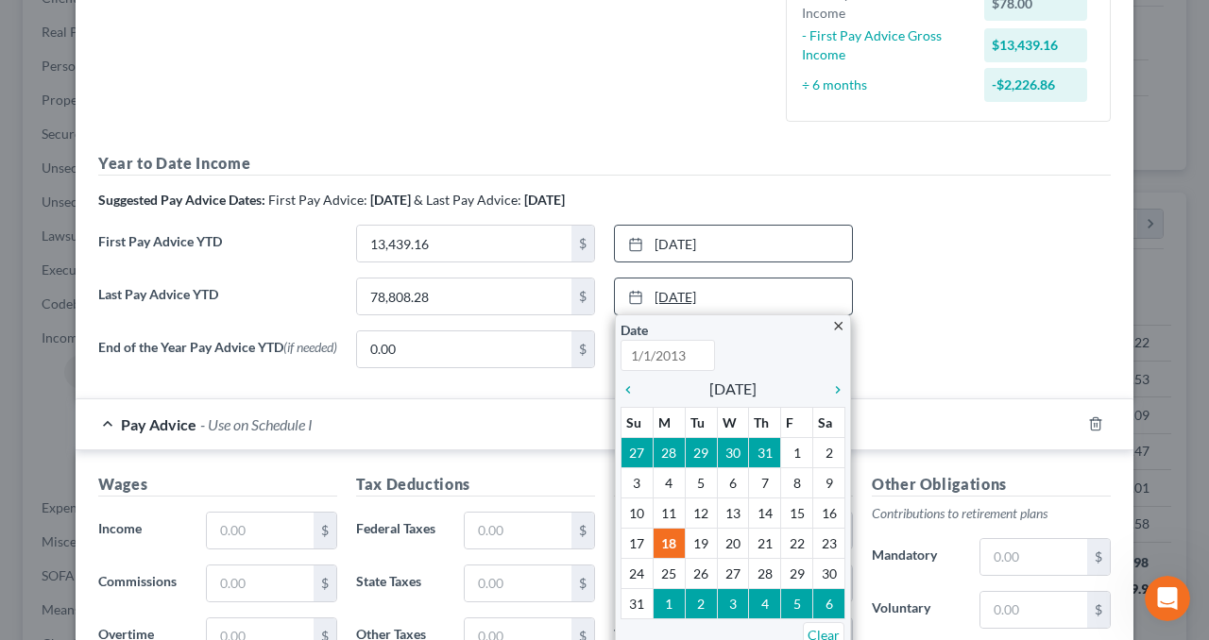
type input "[DATE]"
click at [622, 380] on div "chevron_left" at bounding box center [632, 389] width 25 height 18
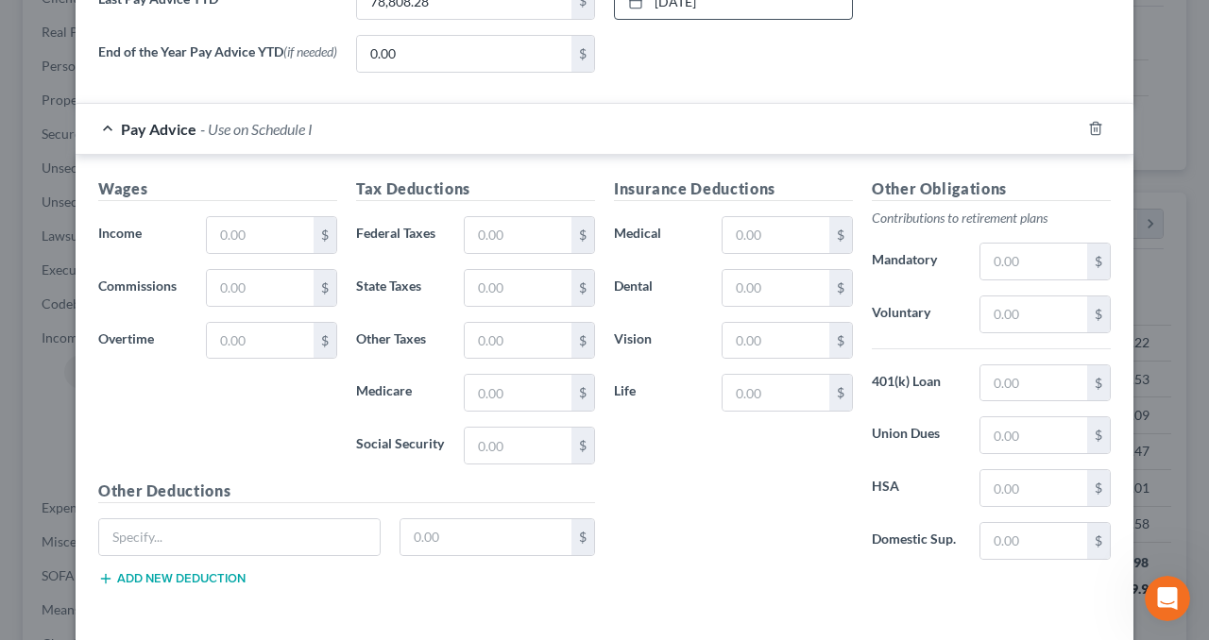
scroll to position [884, 0]
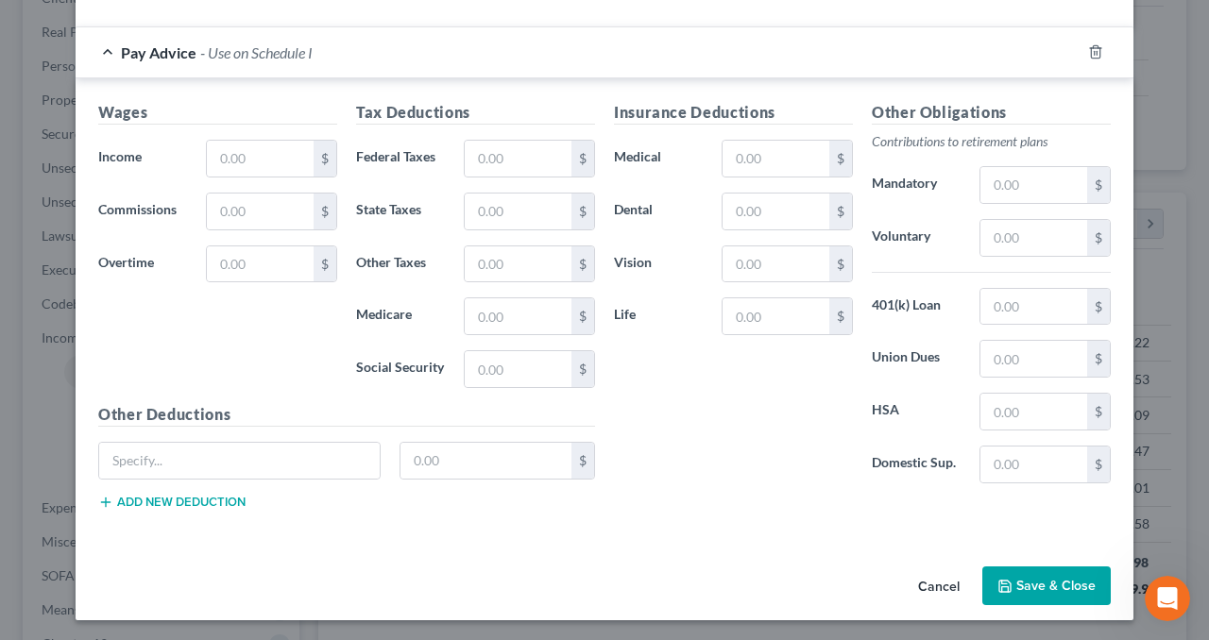
click at [1056, 585] on button "Save & Close" at bounding box center [1046, 587] width 128 height 40
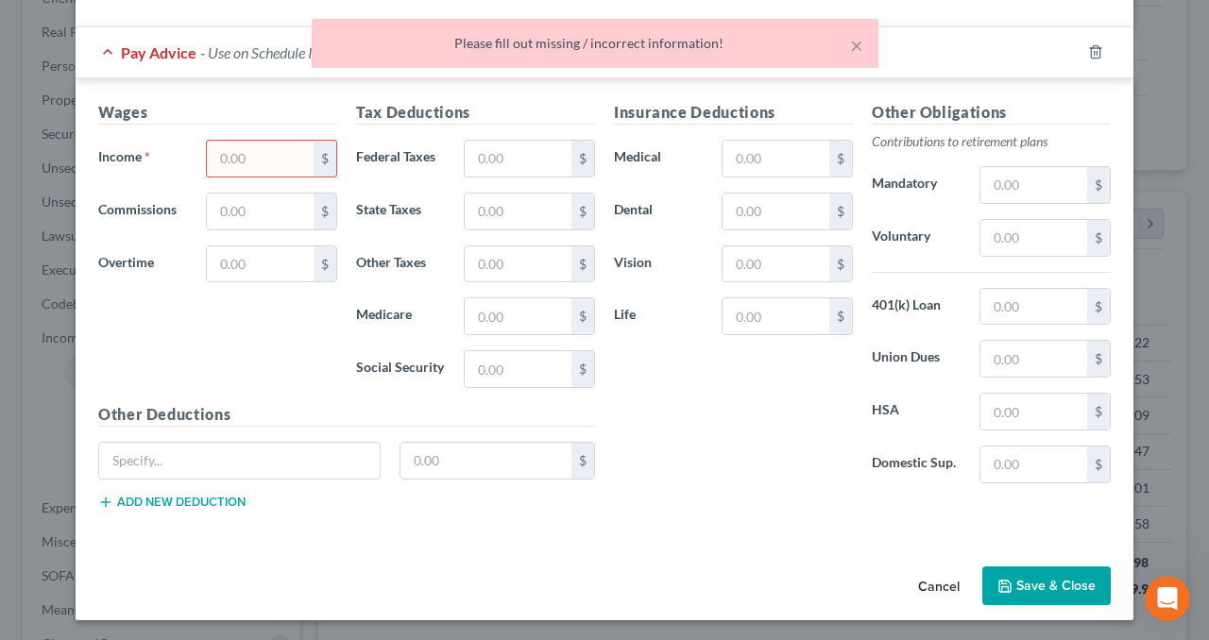
click at [267, 160] on input "text" at bounding box center [260, 159] width 107 height 36
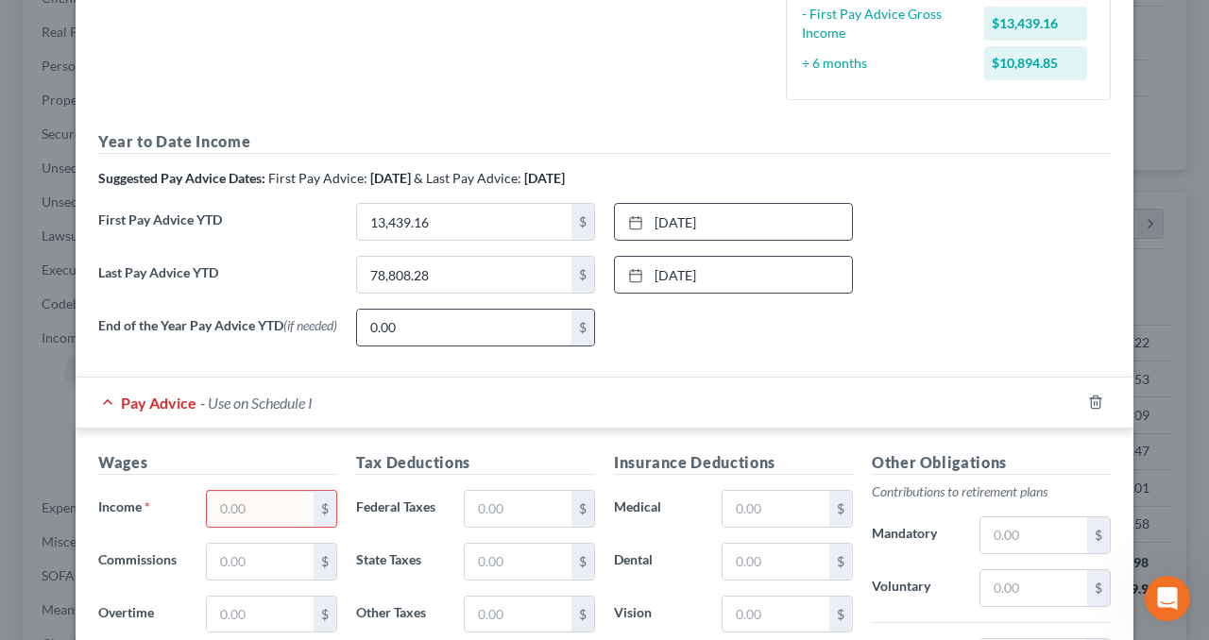
scroll to position [506, 0]
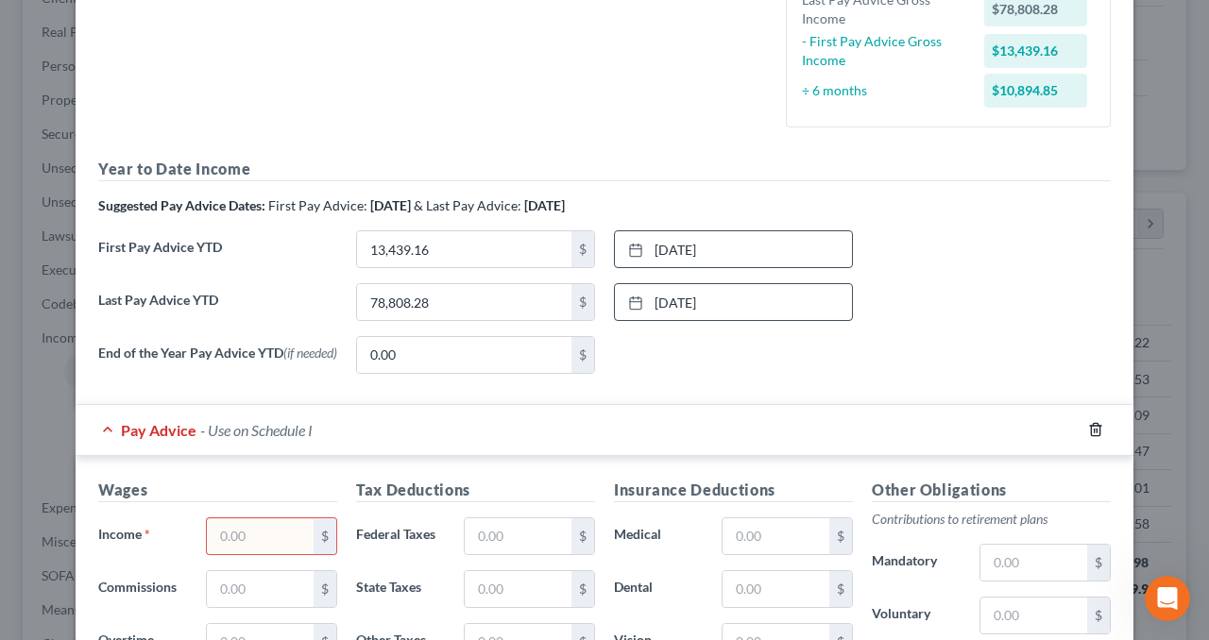
click at [1091, 431] on icon "button" at bounding box center [1095, 429] width 15 height 15
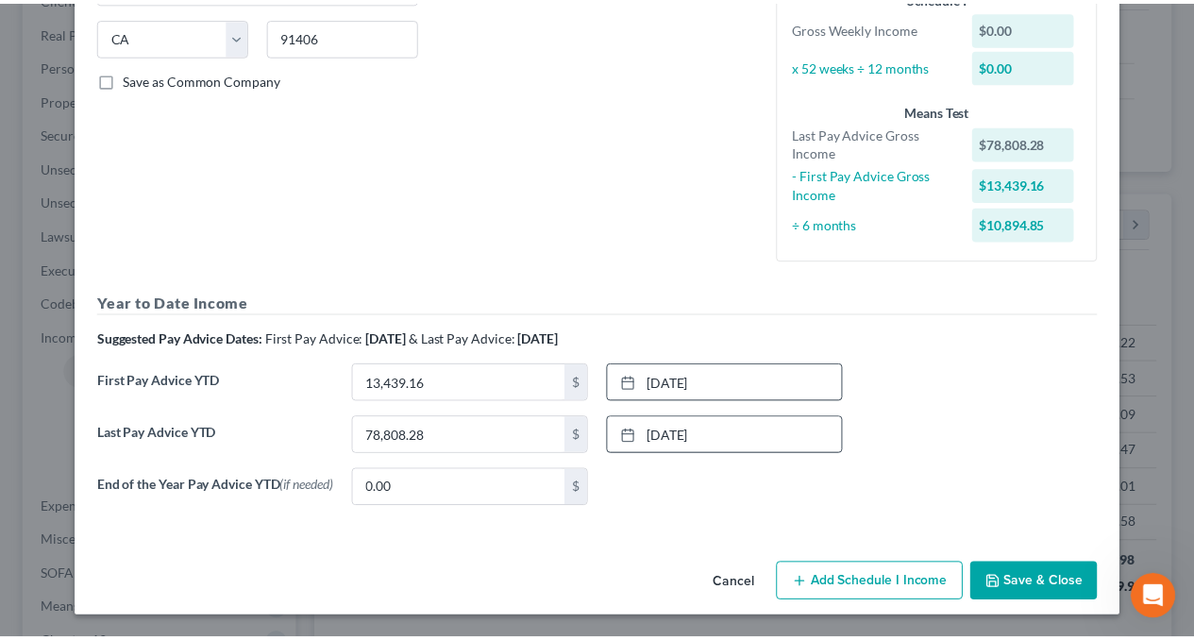
scroll to position [374, 0]
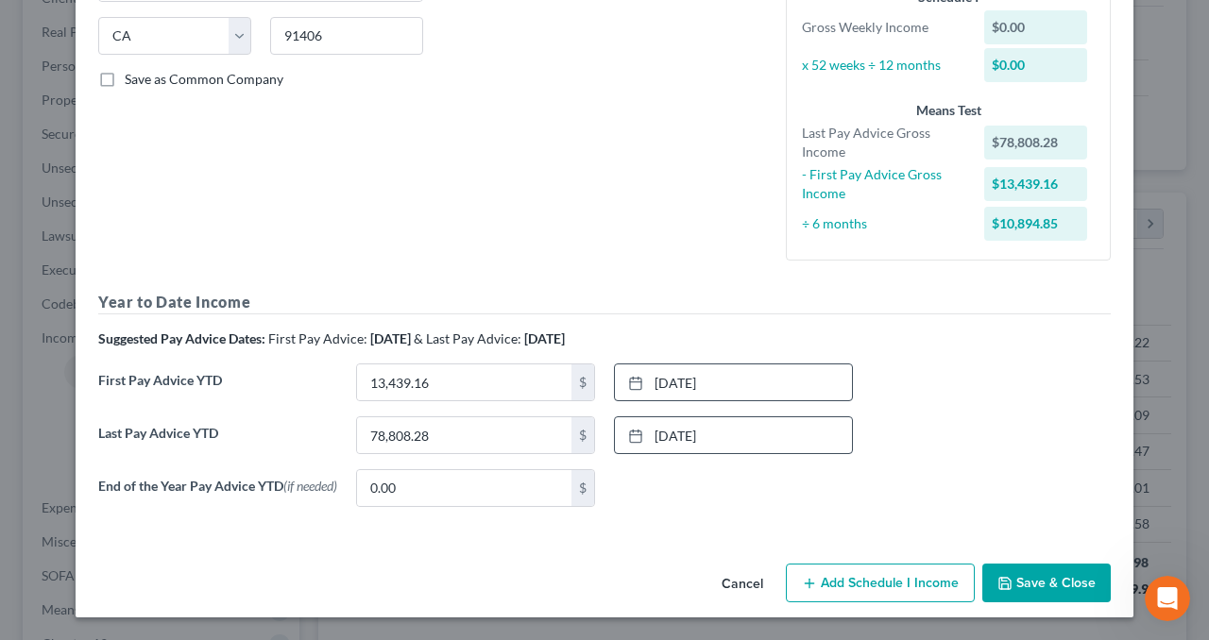
click at [738, 574] on button "Cancel" at bounding box center [742, 585] width 72 height 38
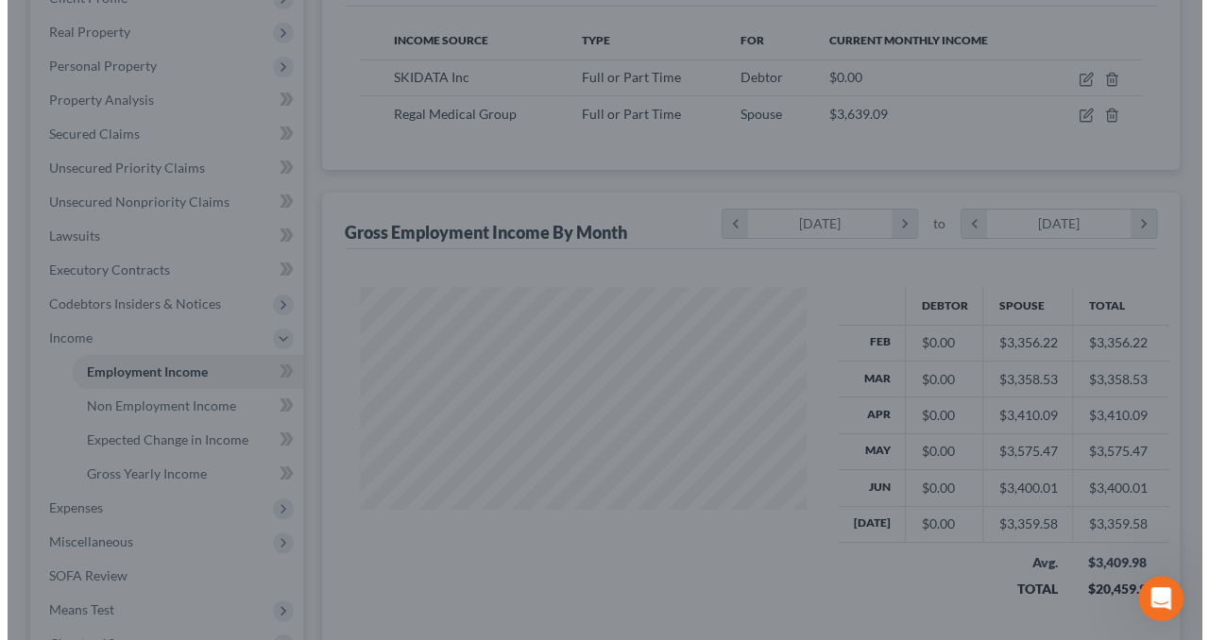
scroll to position [943848, 943706]
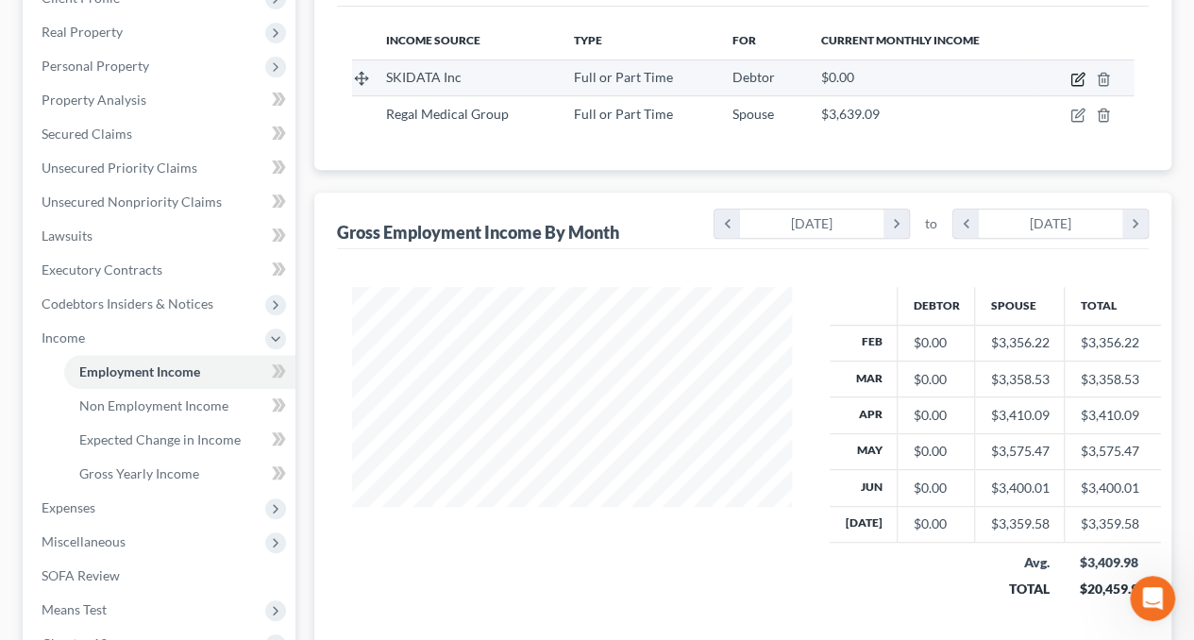
click at [1084, 78] on icon "button" at bounding box center [1078, 79] width 15 height 15
select select "0"
select select "4"
select select "3"
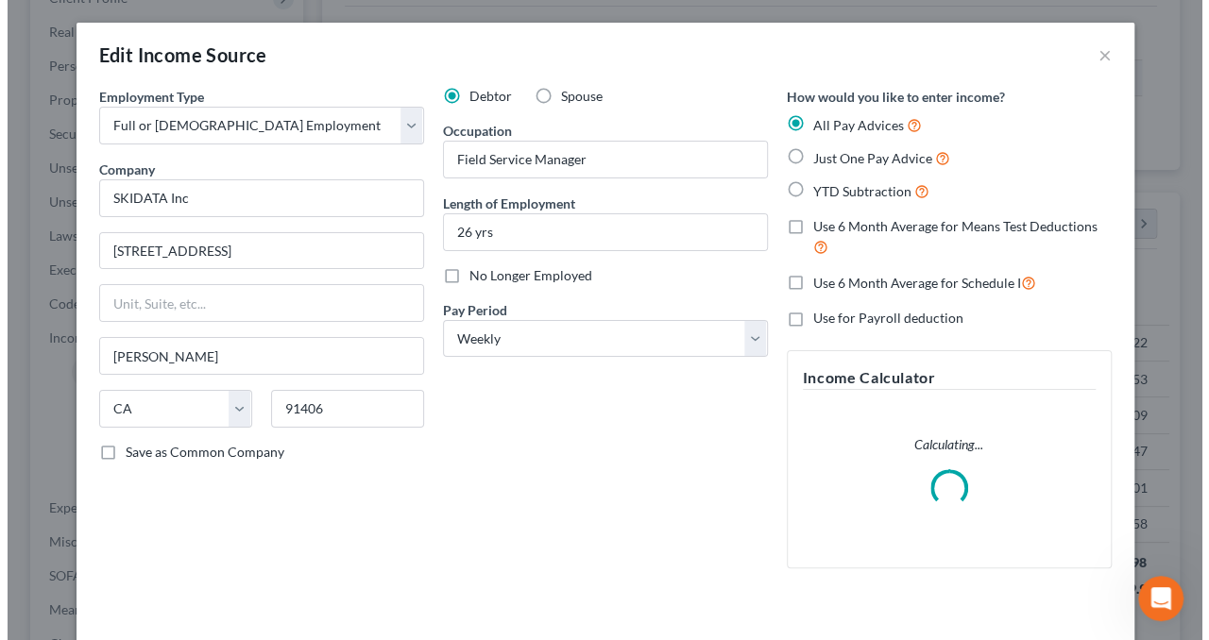
scroll to position [336, 483]
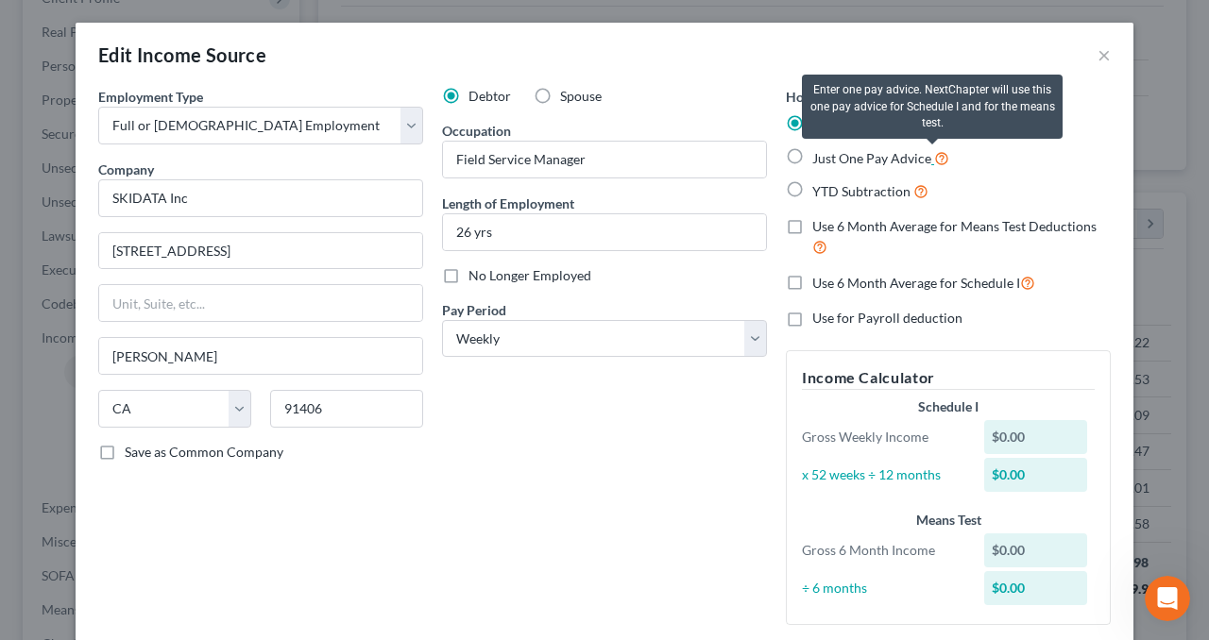
click at [934, 156] on icon at bounding box center [941, 157] width 15 height 18
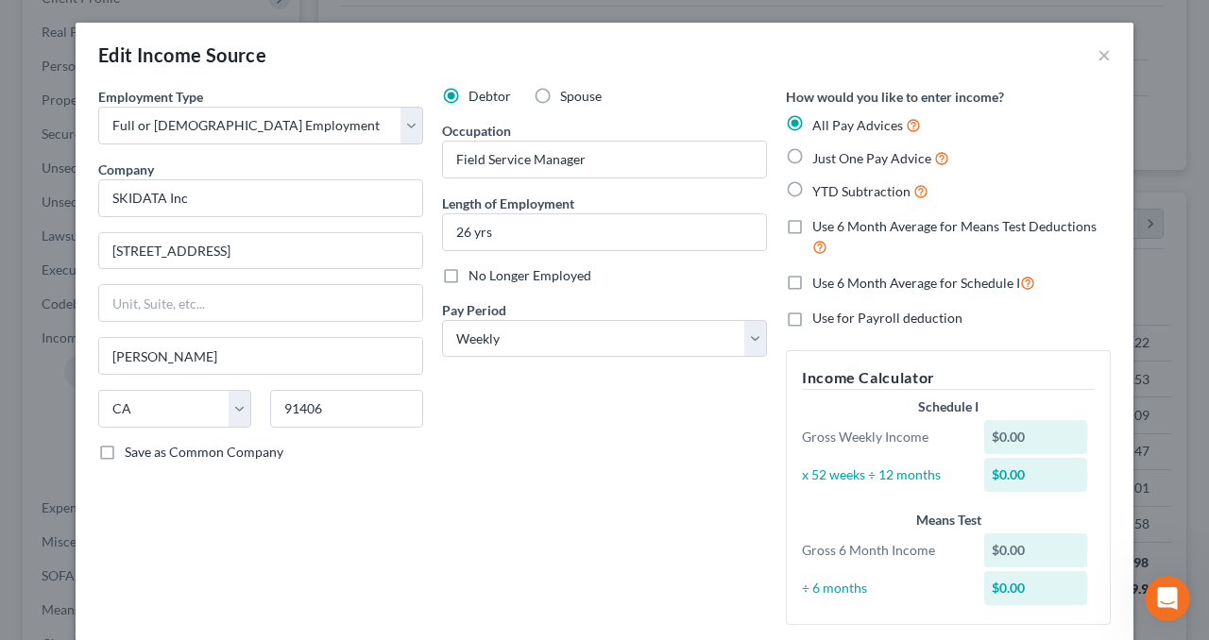
click at [812, 155] on label "Just One Pay Advice" at bounding box center [880, 158] width 137 height 22
click at [820, 155] on input "Just One Pay Advice" at bounding box center [826, 153] width 12 height 12
radio input "true"
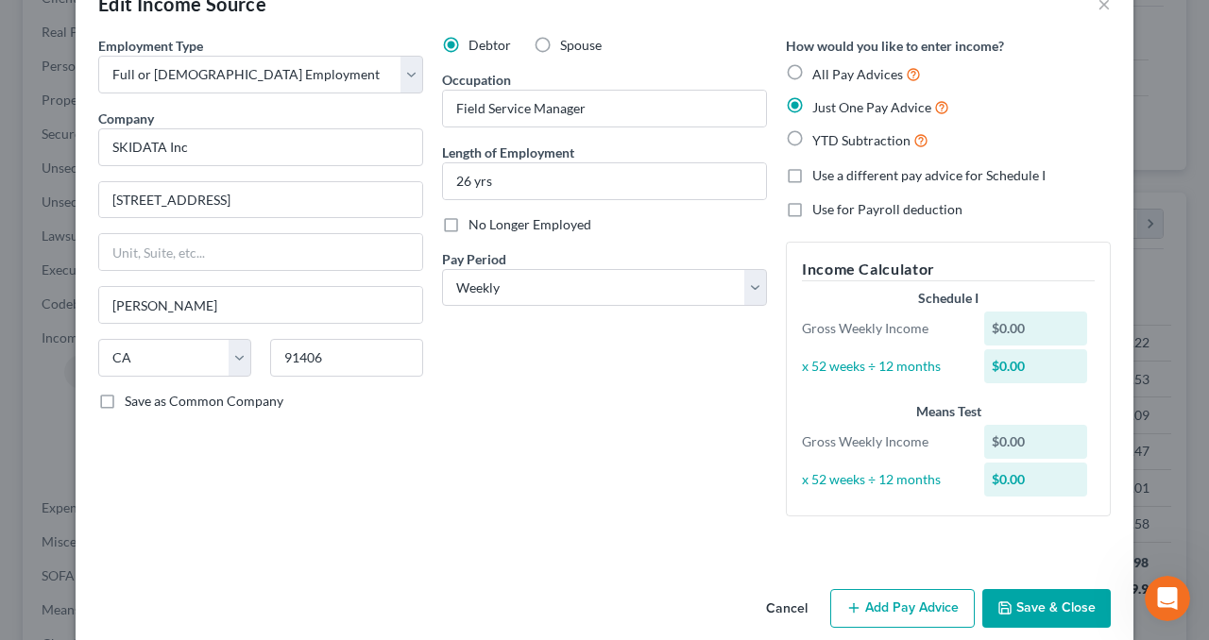
scroll to position [76, 0]
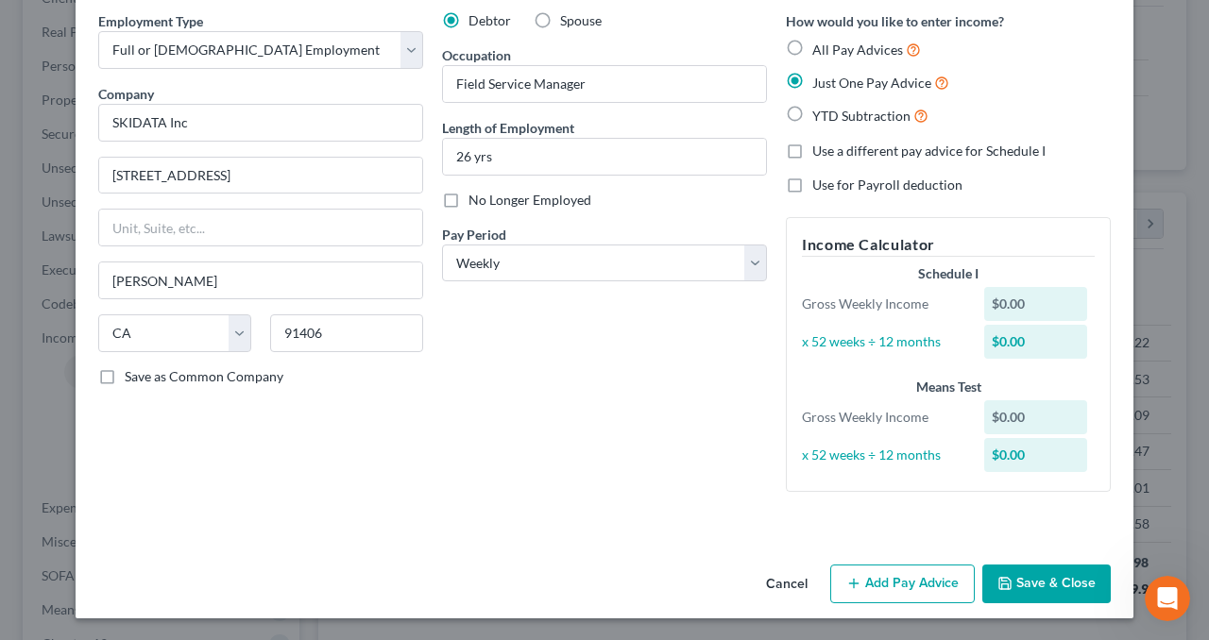
click at [902, 588] on button "Add Pay Advice" at bounding box center [902, 585] width 144 height 40
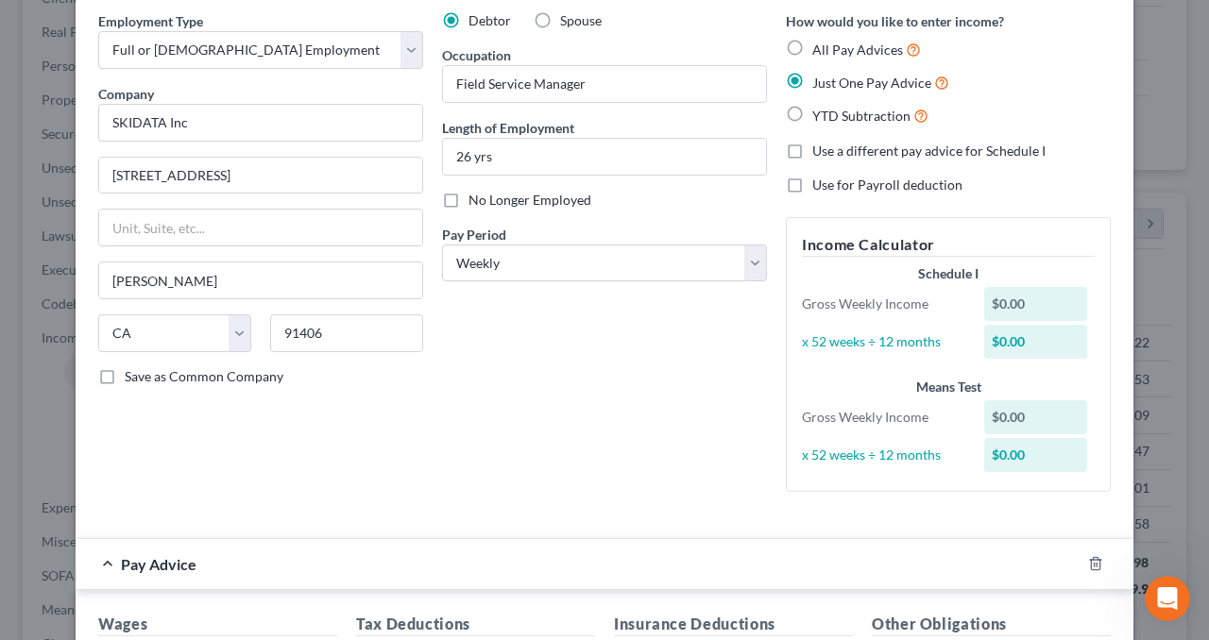
scroll to position [548, 0]
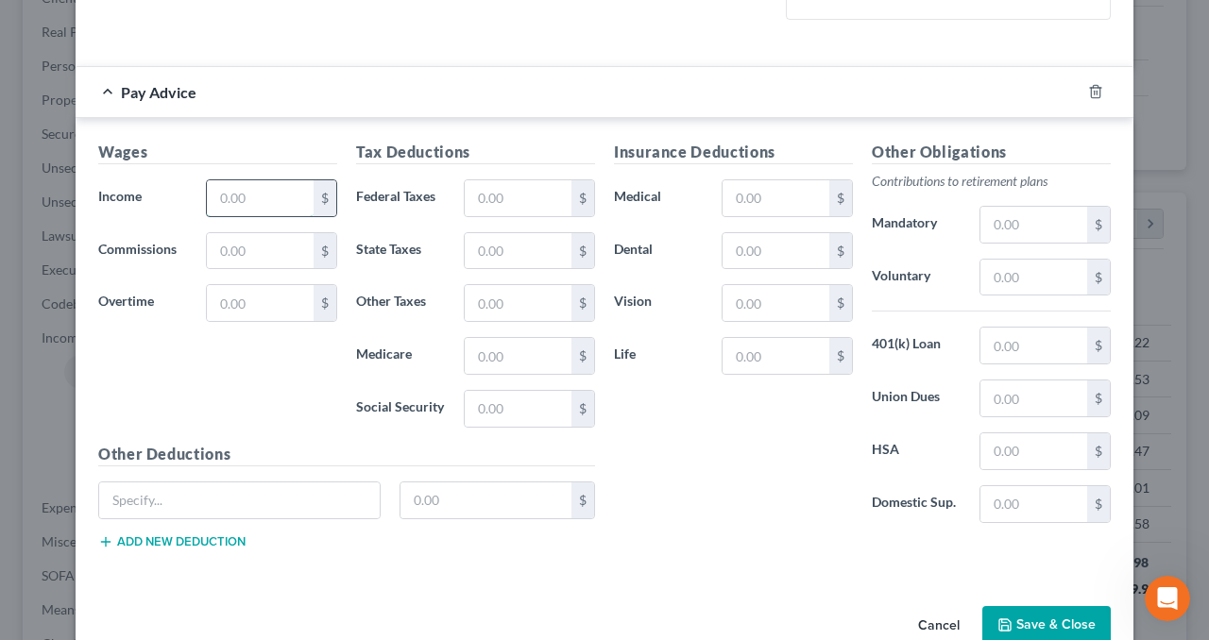
click at [232, 199] on input "text" at bounding box center [260, 198] width 107 height 36
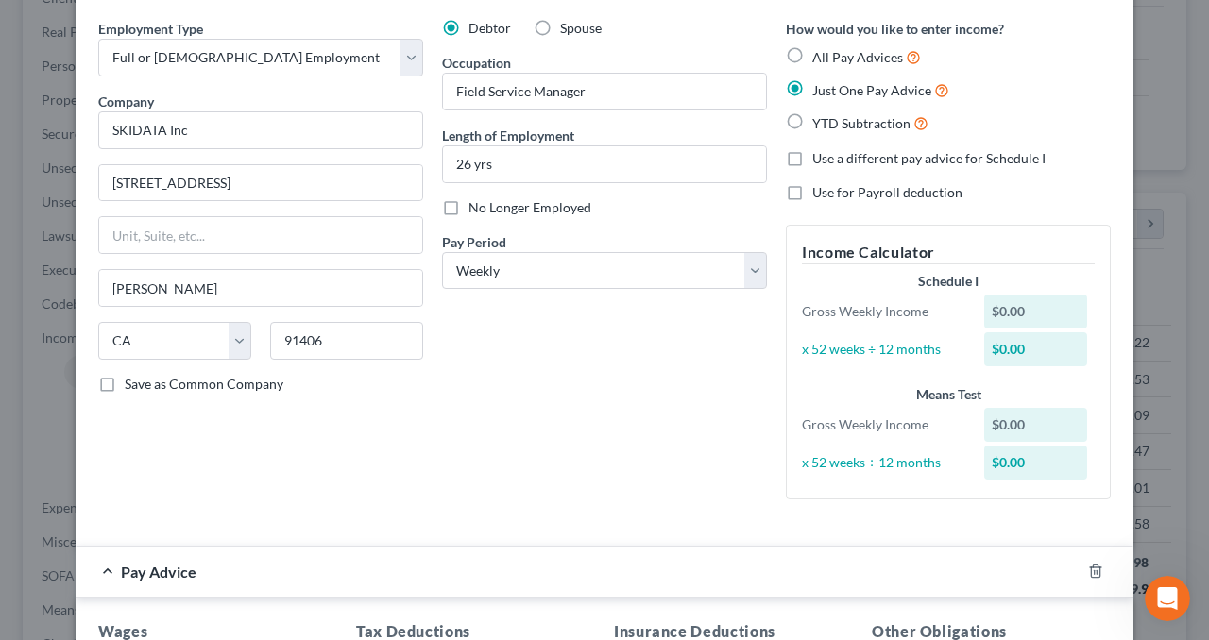
scroll to position [0, 0]
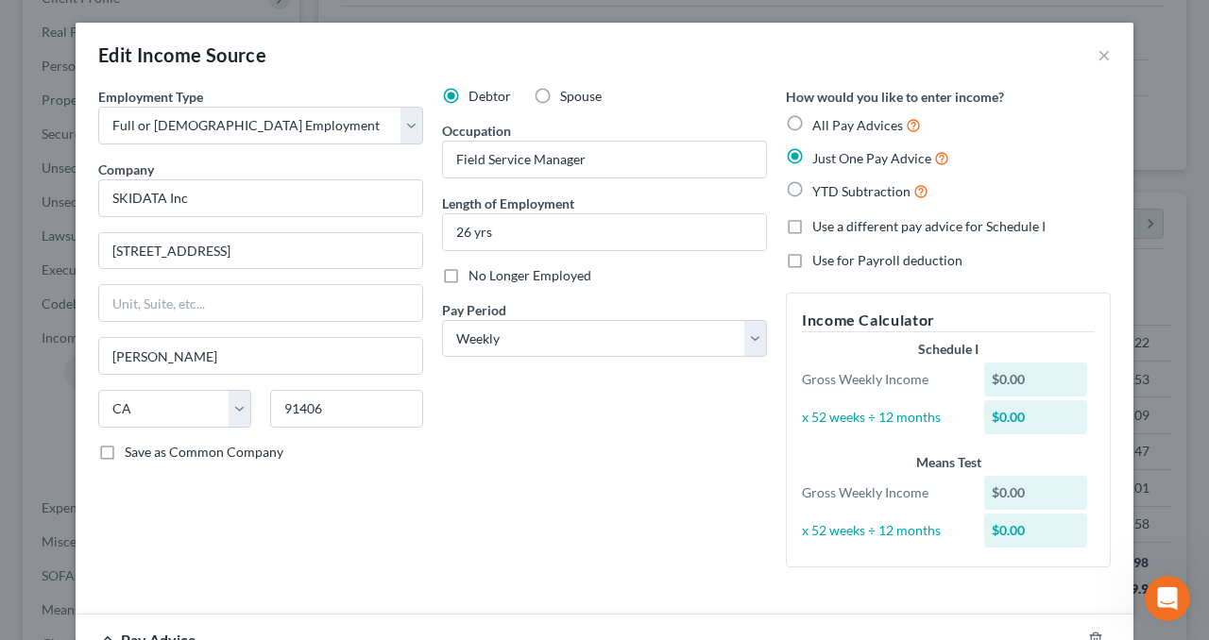
click at [812, 118] on label "All Pay Advices" at bounding box center [866, 125] width 109 height 22
click at [820, 118] on input "All Pay Advices" at bounding box center [826, 120] width 12 height 12
radio input "true"
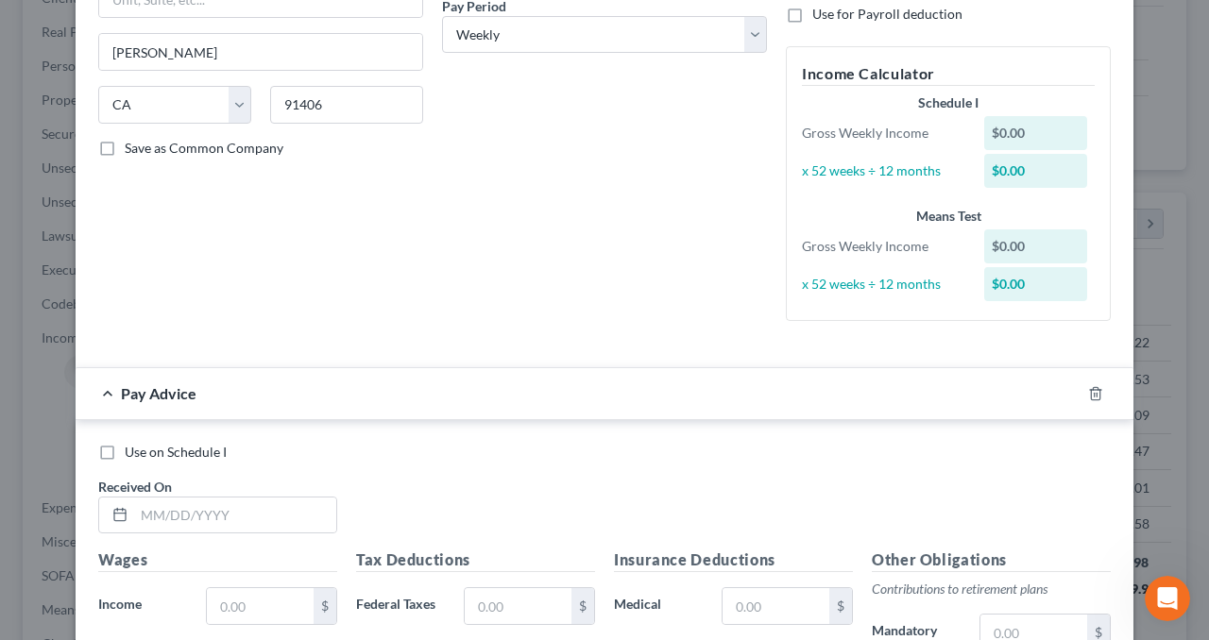
scroll to position [472, 0]
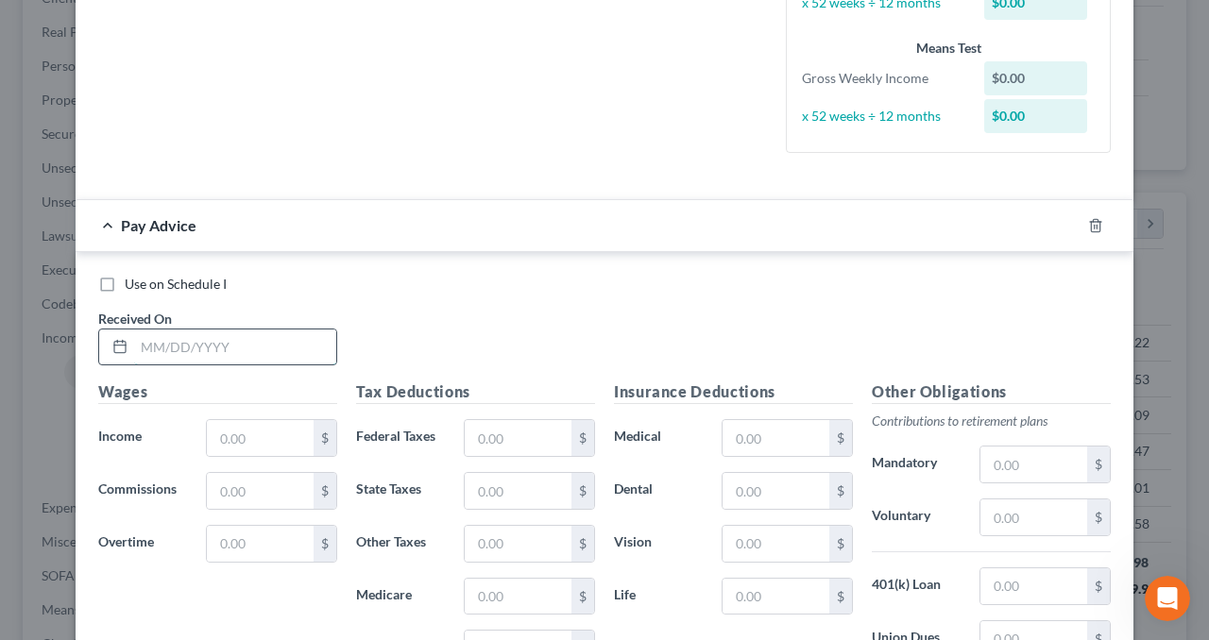
click at [193, 348] on input "text" at bounding box center [235, 348] width 202 height 36
type input "[DATE]"
click at [265, 429] on input "text" at bounding box center [260, 438] width 107 height 36
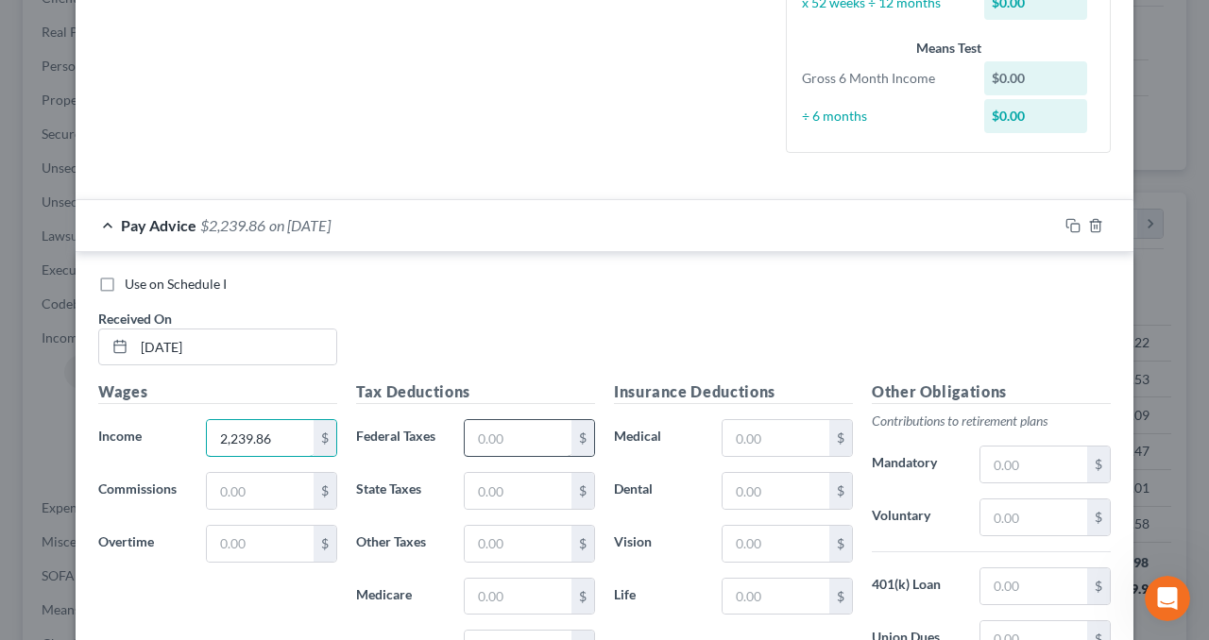
type input "2,239.86"
click at [478, 433] on input "text" at bounding box center [518, 438] width 107 height 36
type input "148.90"
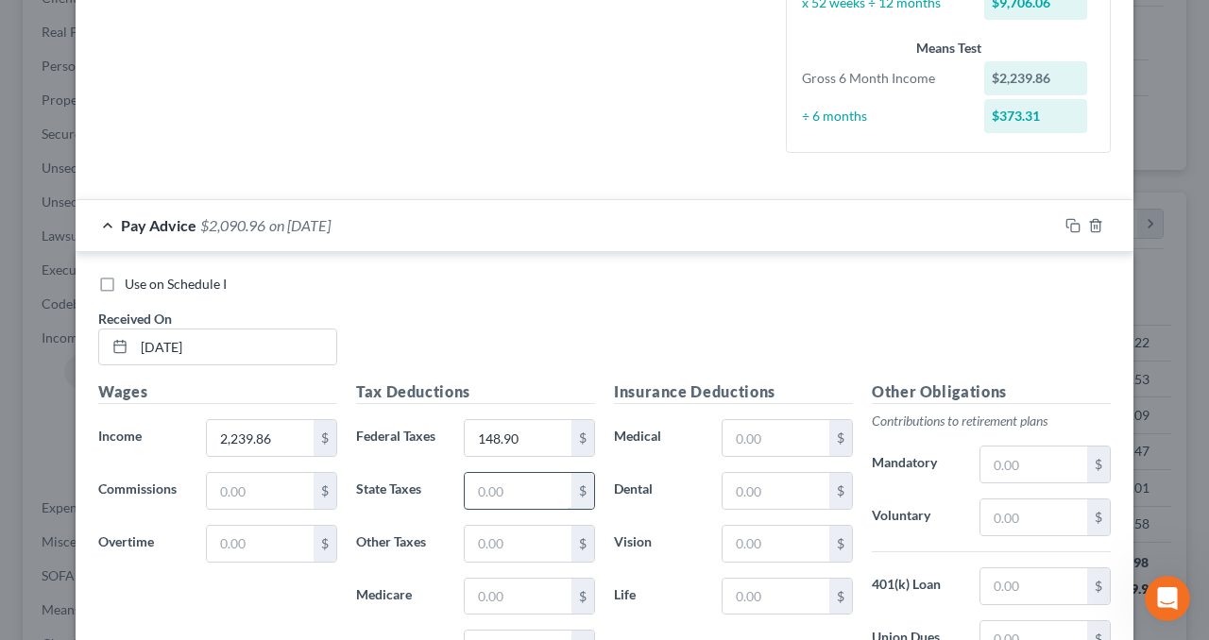
click at [503, 485] on input "text" at bounding box center [518, 491] width 107 height 36
type input "109.73"
click at [535, 533] on input "text" at bounding box center [518, 544] width 107 height 36
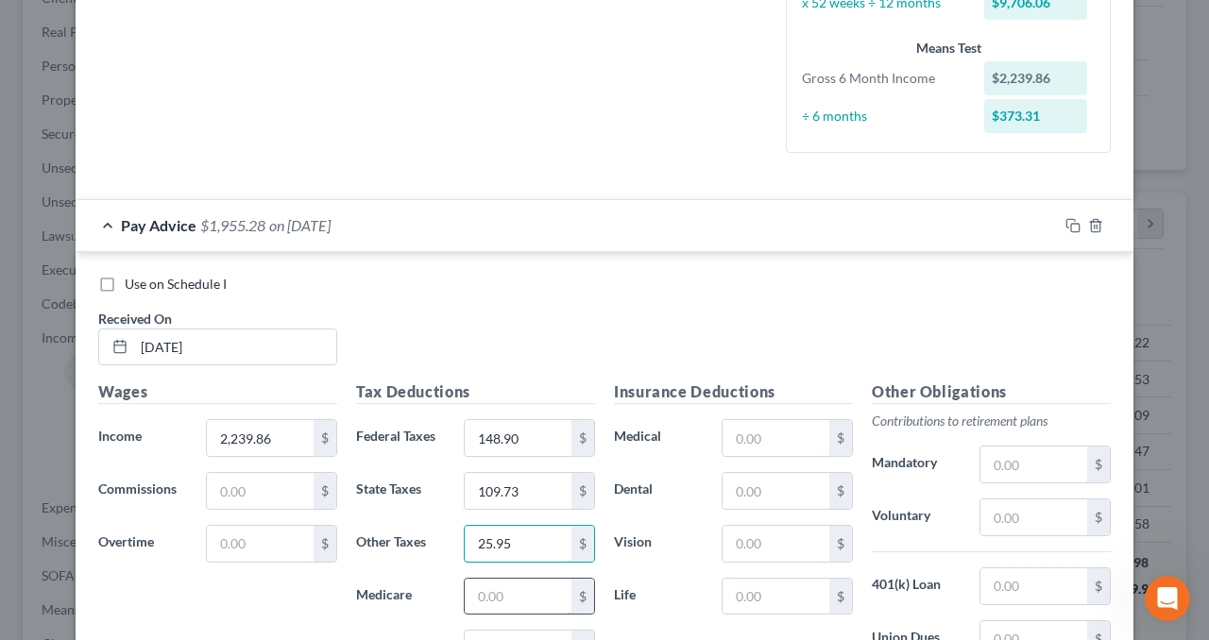
type input "25.95"
click at [528, 606] on input "text" at bounding box center [518, 597] width 107 height 36
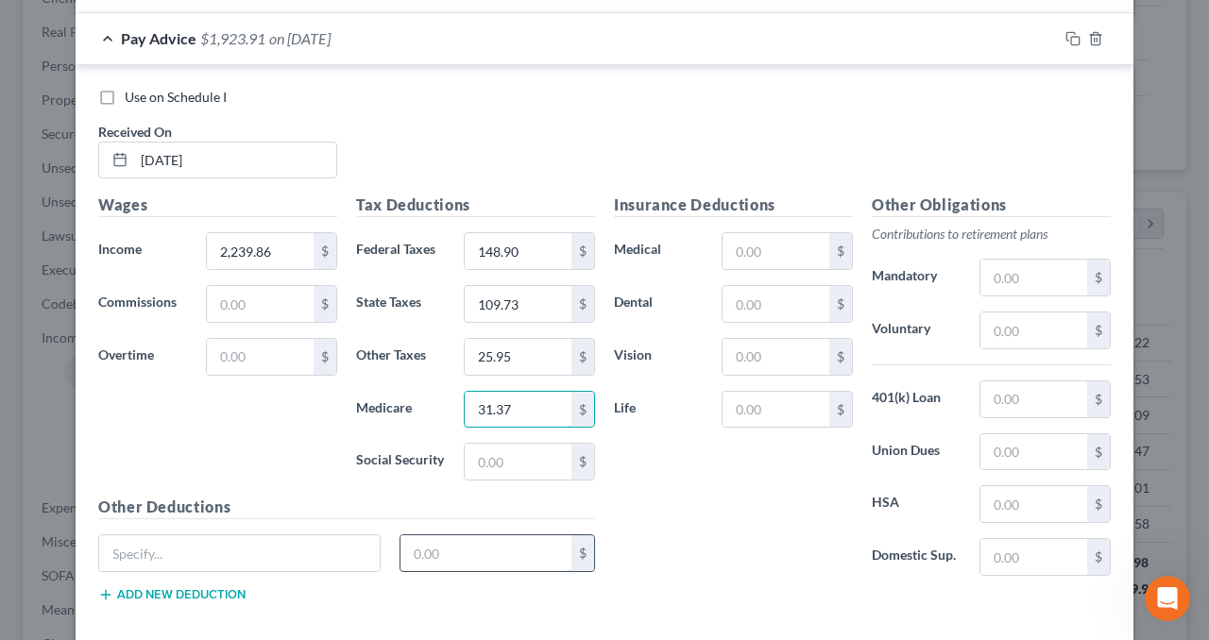
scroll to position [661, 0]
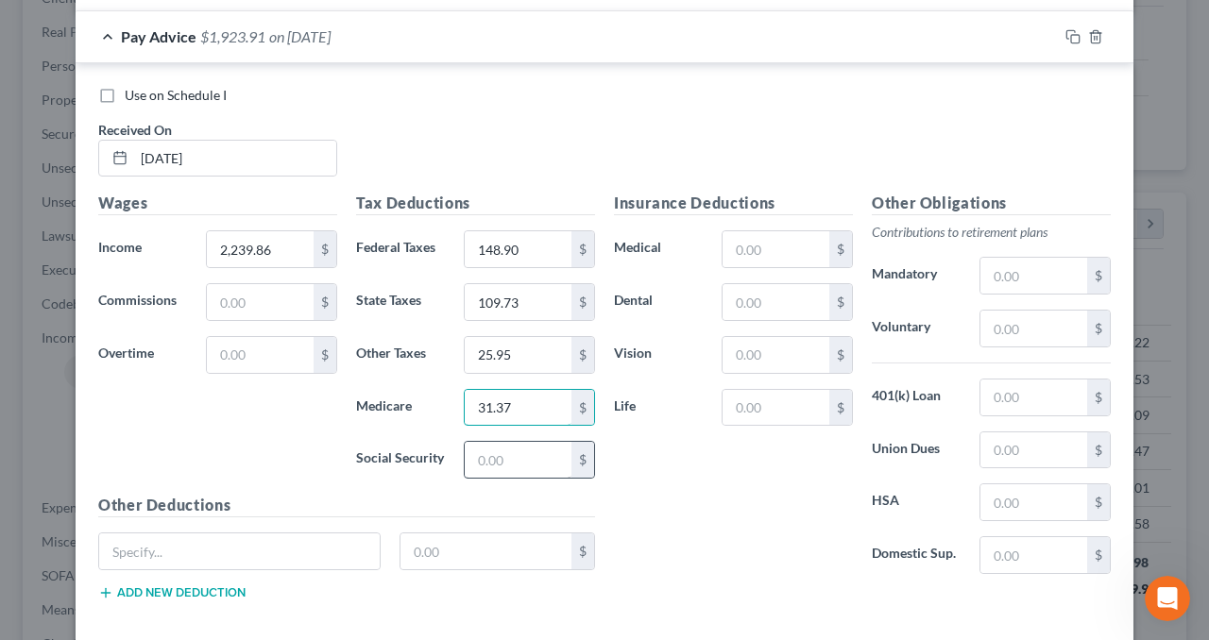
type input "31.37"
click at [512, 461] on input "text" at bounding box center [518, 460] width 107 height 36
type input "134.11"
click at [748, 244] on input "text" at bounding box center [775, 249] width 107 height 36
type input "76.91"
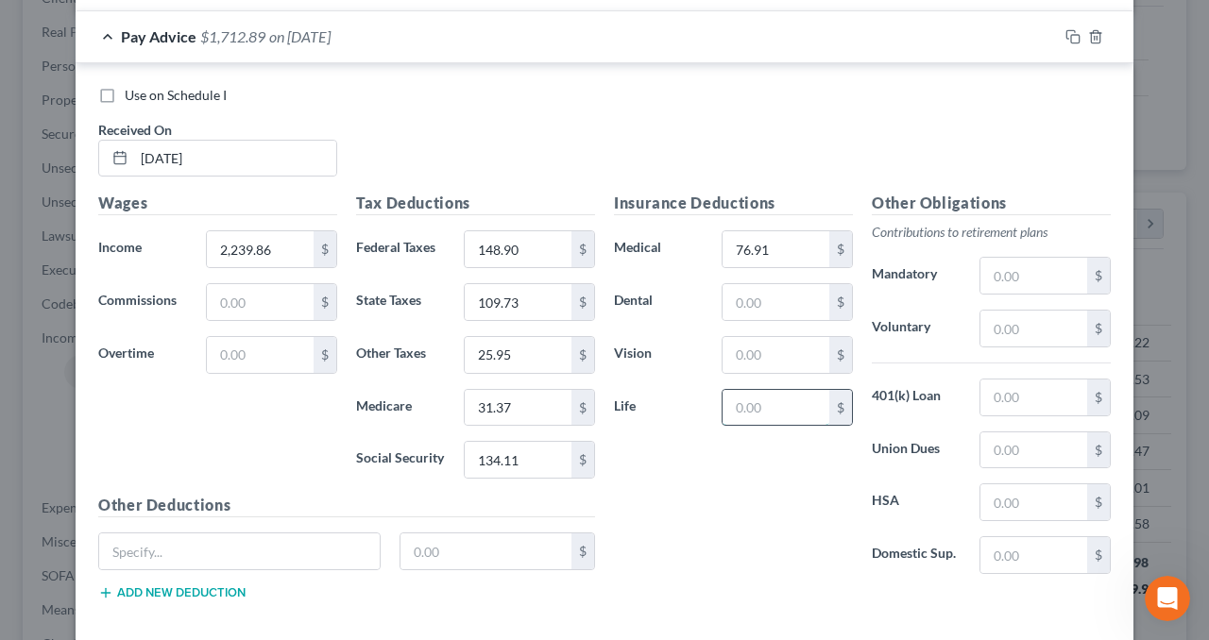
click at [770, 398] on input "text" at bounding box center [775, 408] width 107 height 36
type input "12.31"
click at [1018, 318] on input "text" at bounding box center [1033, 329] width 107 height 36
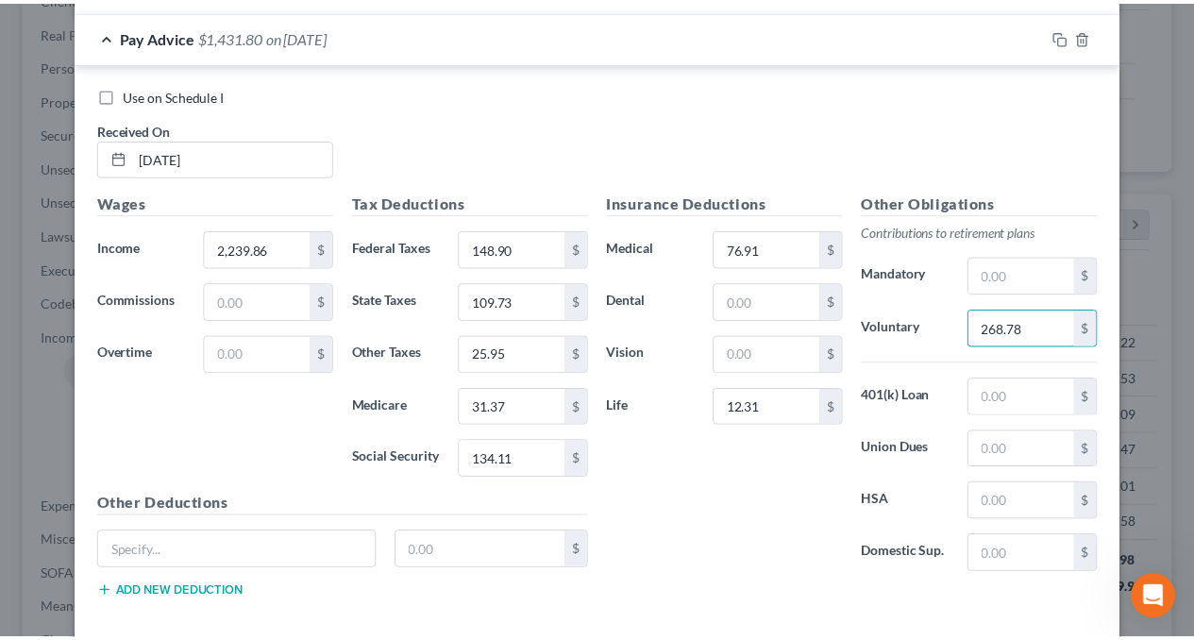
scroll to position [748, 0]
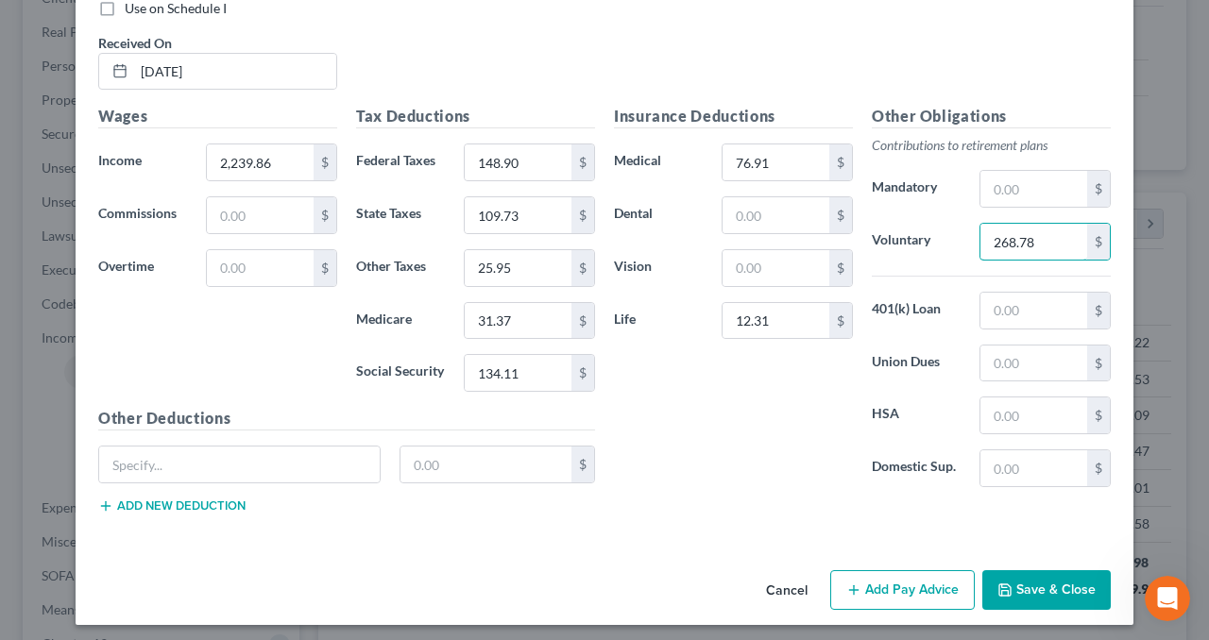
type input "268.78"
click at [1034, 581] on button "Save & Close" at bounding box center [1046, 590] width 128 height 40
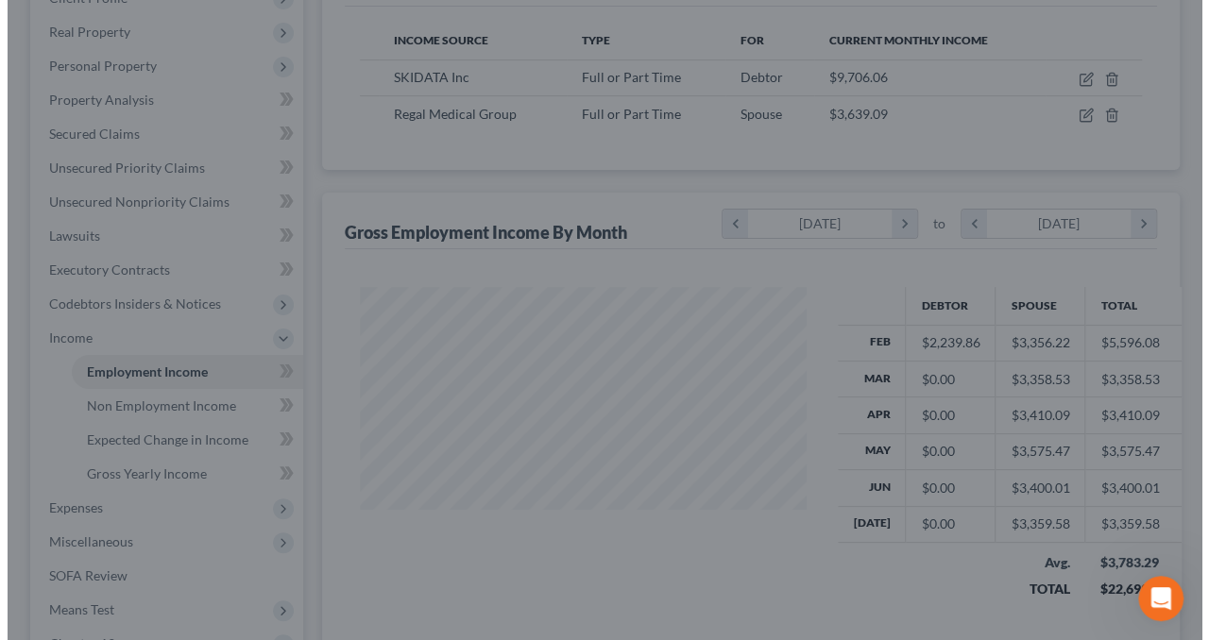
scroll to position [943848, 943706]
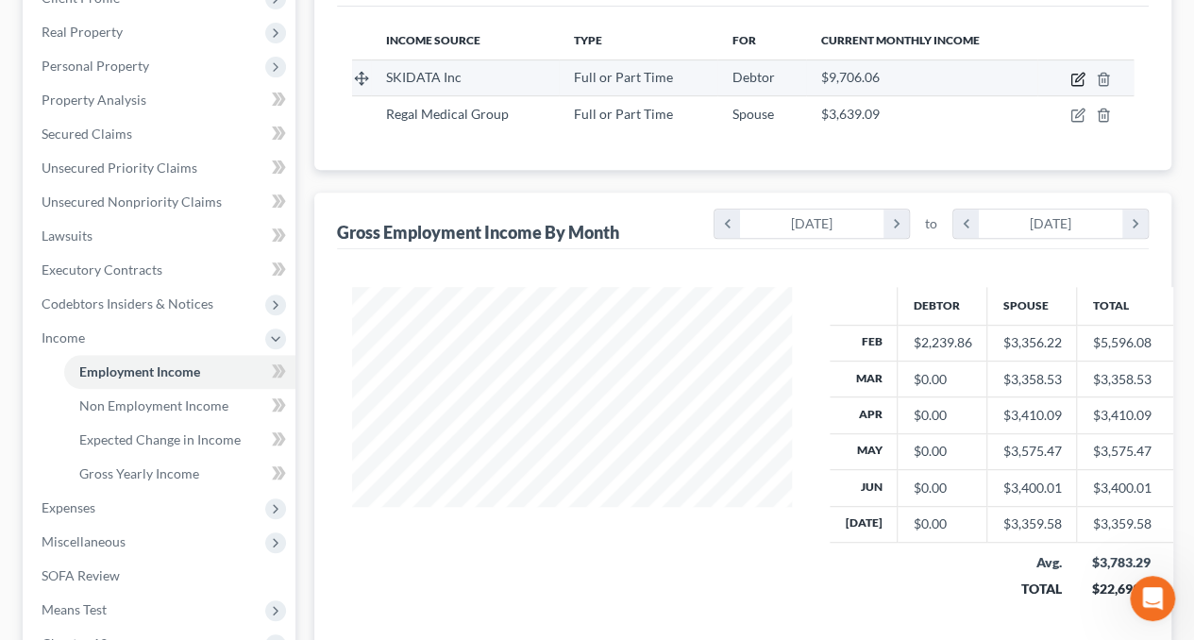
click at [1077, 75] on icon "button" at bounding box center [1078, 79] width 15 height 15
select select "0"
select select "4"
select select "3"
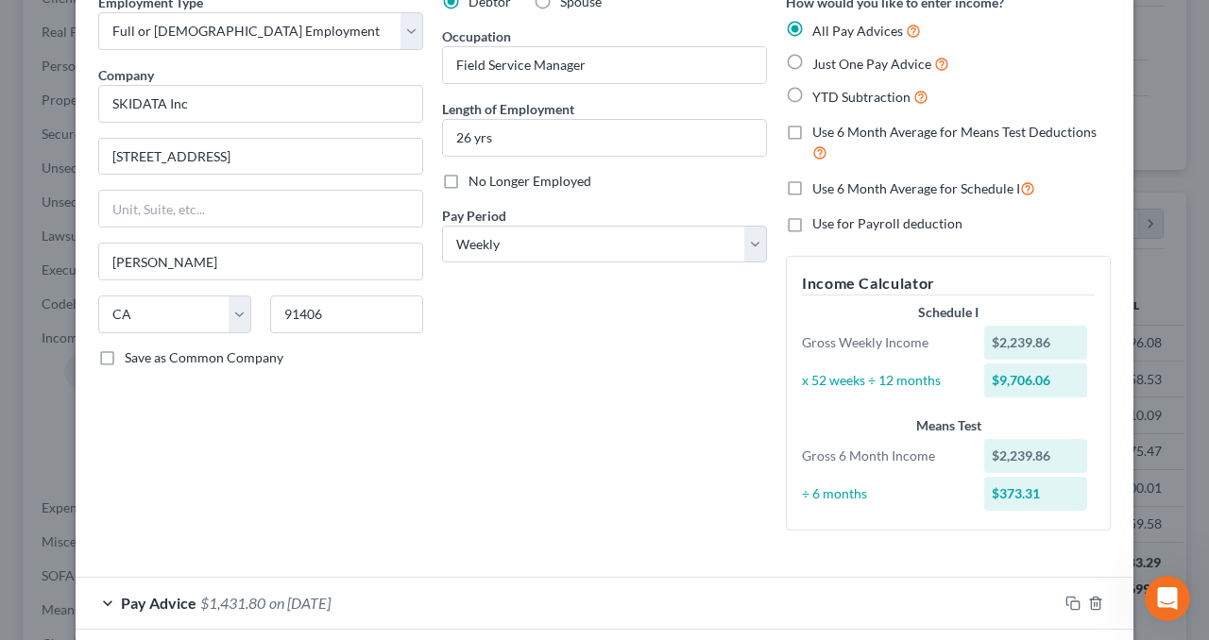
scroll to position [185, 0]
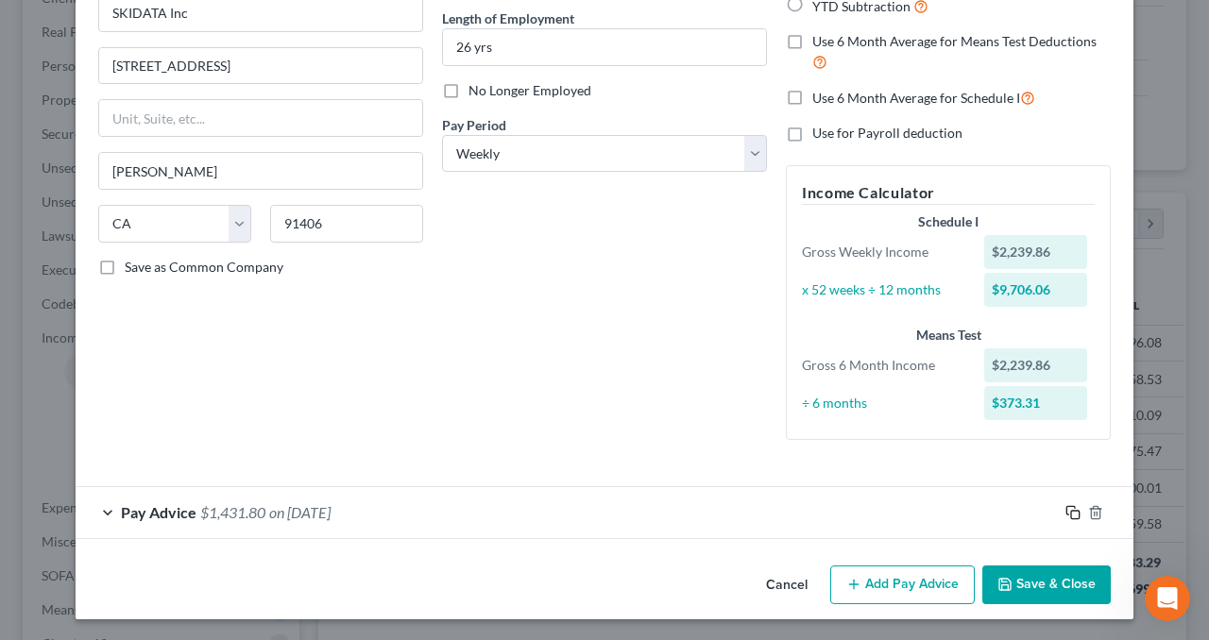
click at [1065, 511] on icon "button" at bounding box center [1072, 512] width 15 height 15
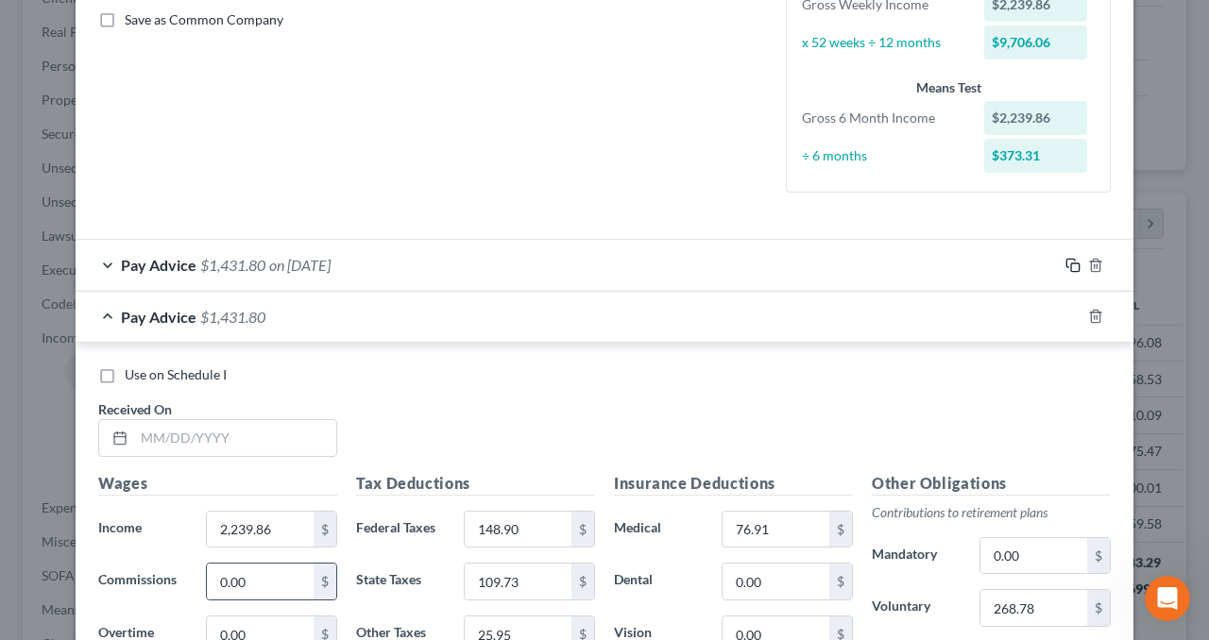
scroll to position [468, 0]
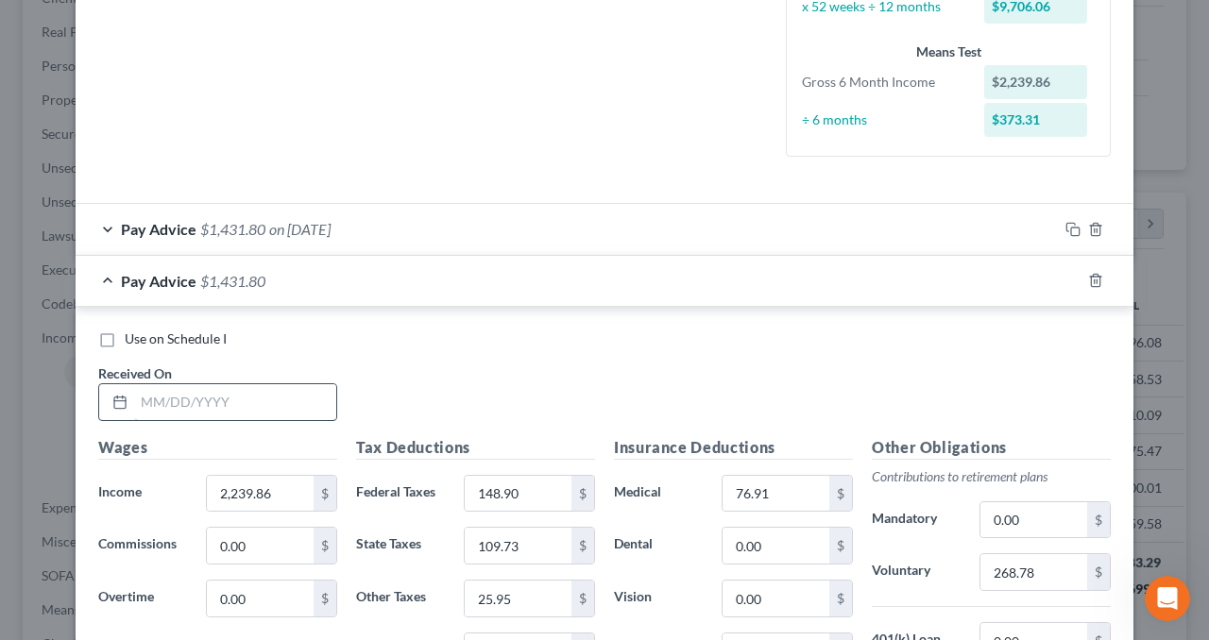
click at [285, 399] on input "text" at bounding box center [235, 402] width 202 height 36
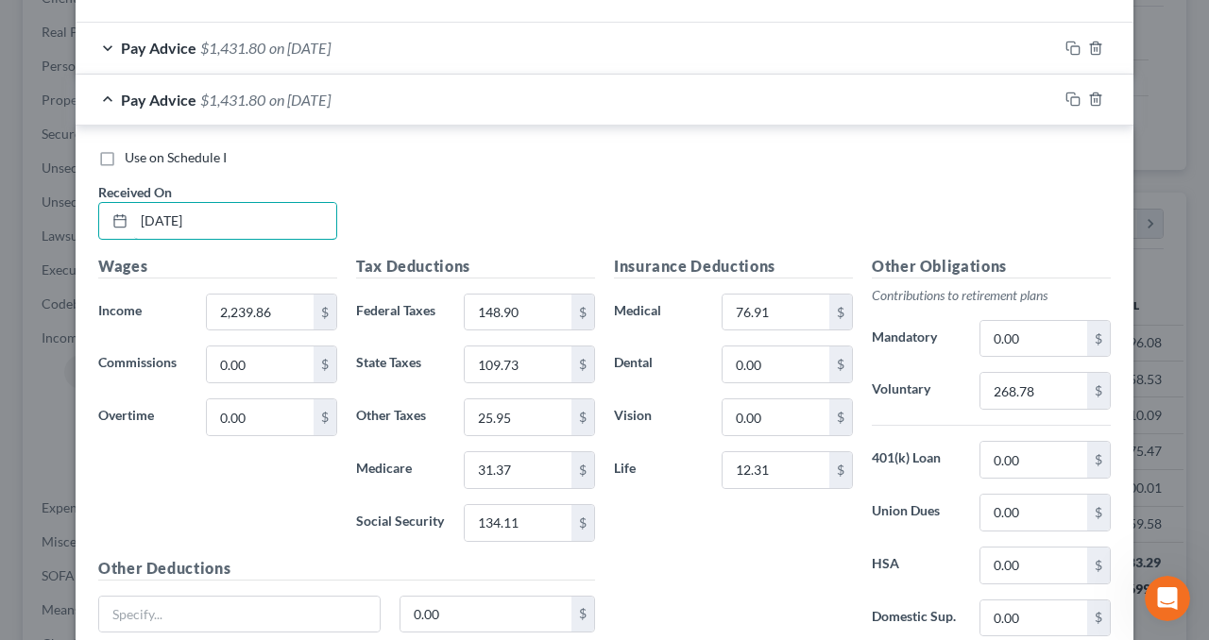
scroll to position [657, 0]
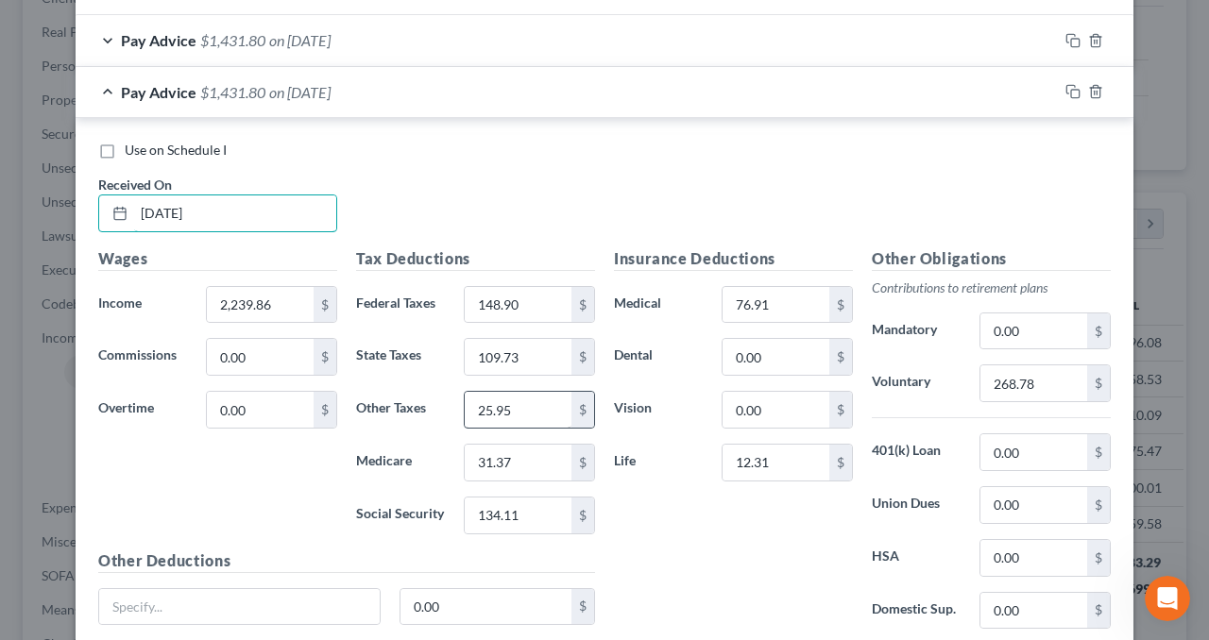
type input "[DATE]"
click at [512, 406] on input "25.95" at bounding box center [518, 410] width 107 height 36
click at [495, 405] on input "25.95" at bounding box center [518, 410] width 107 height 36
drag, startPoint x: 508, startPoint y: 408, endPoint x: 499, endPoint y: 402, distance: 11.0
click at [499, 402] on input "25.95" at bounding box center [518, 410] width 107 height 36
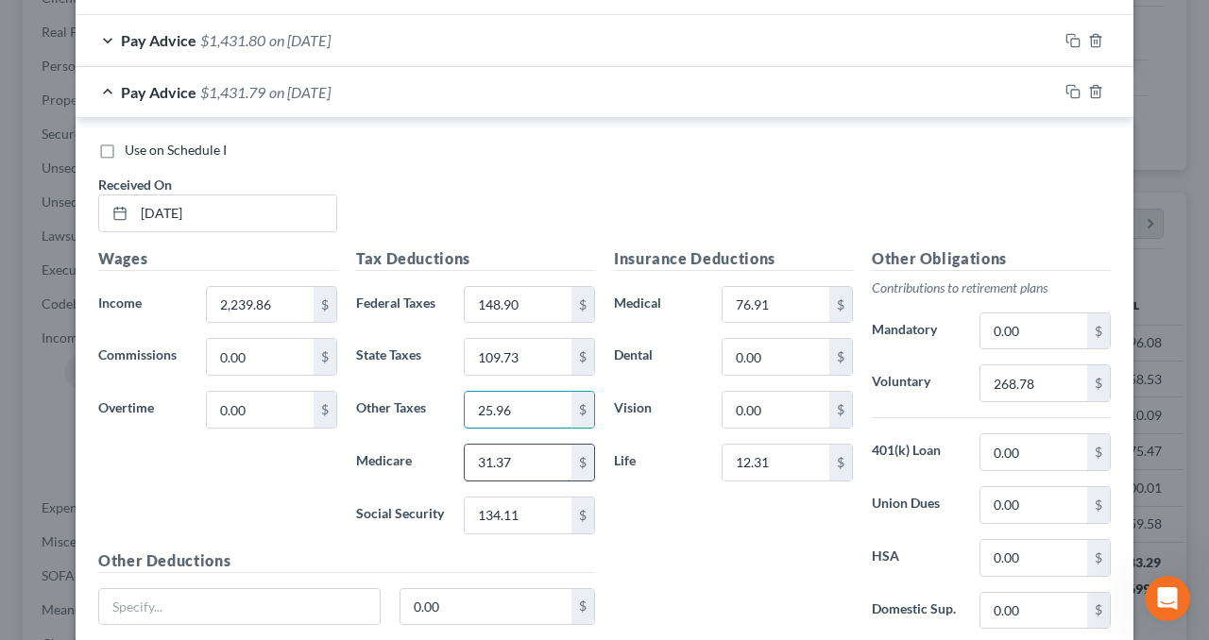
type input "25.96"
click at [528, 456] on input "31.37" at bounding box center [518, 463] width 107 height 36
click at [508, 459] on input "31.37" at bounding box center [518, 463] width 107 height 36
drag, startPoint x: 505, startPoint y: 458, endPoint x: 496, endPoint y: 459, distance: 9.5
click at [496, 459] on input "31.37" at bounding box center [518, 463] width 107 height 36
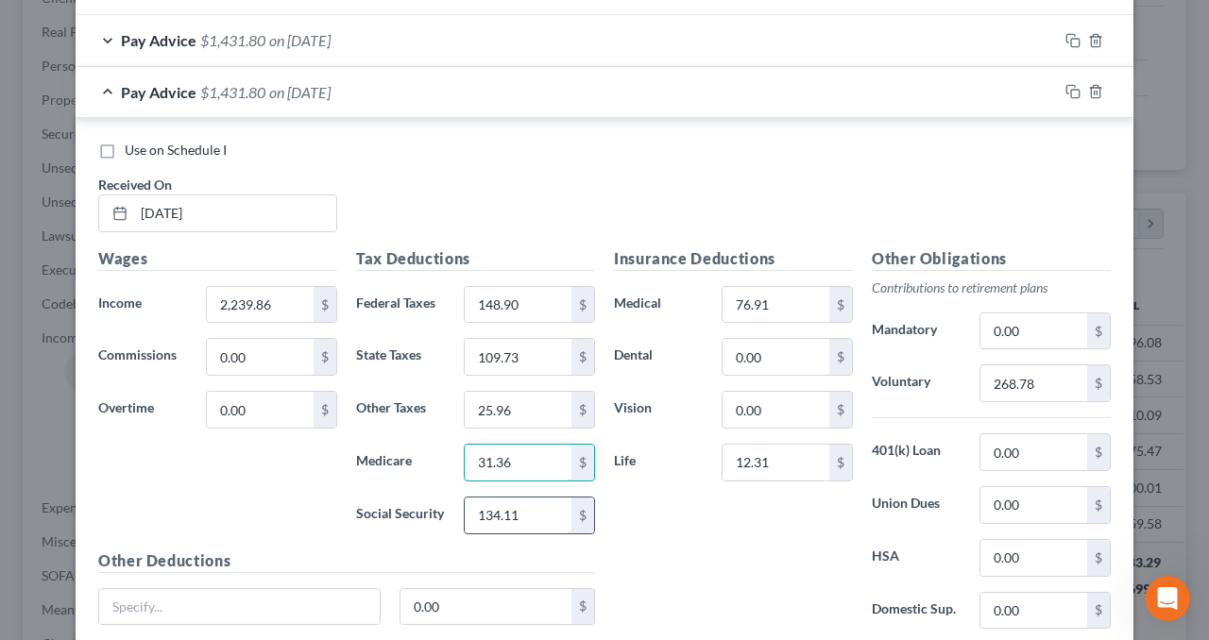
type input "31.36"
click at [515, 505] on input "134.11" at bounding box center [518, 516] width 107 height 36
click at [518, 511] on input "134.11" at bounding box center [518, 516] width 107 height 36
drag, startPoint x: 518, startPoint y: 511, endPoint x: 499, endPoint y: 513, distance: 19.0
click at [499, 513] on input "134.11" at bounding box center [518, 516] width 107 height 36
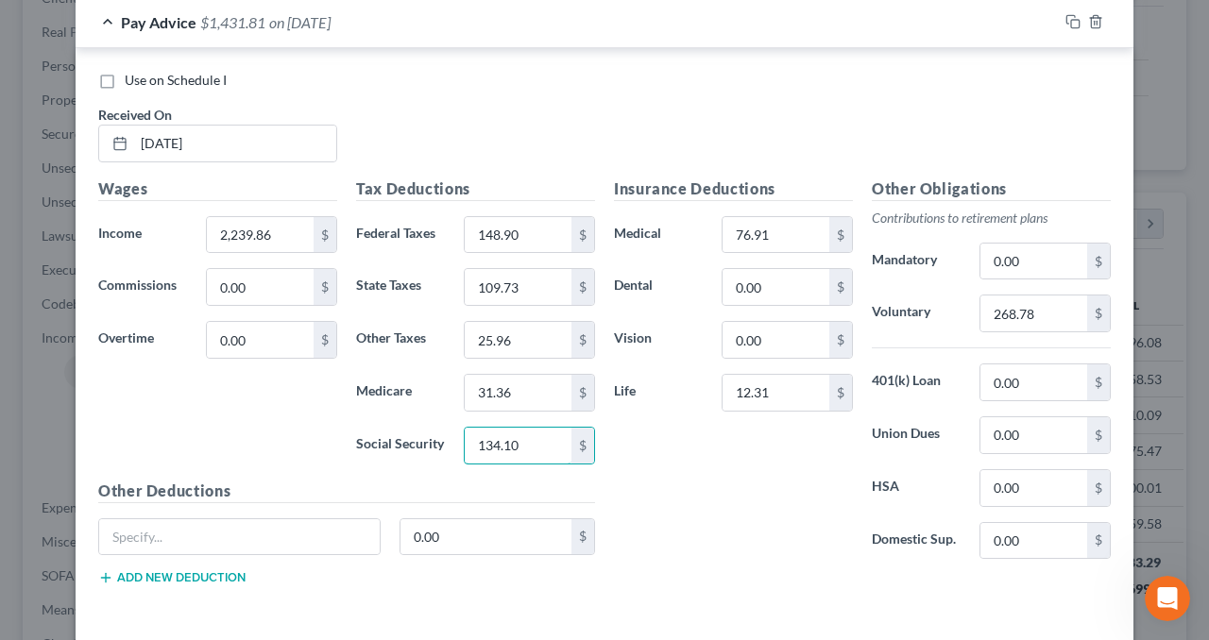
scroll to position [799, 0]
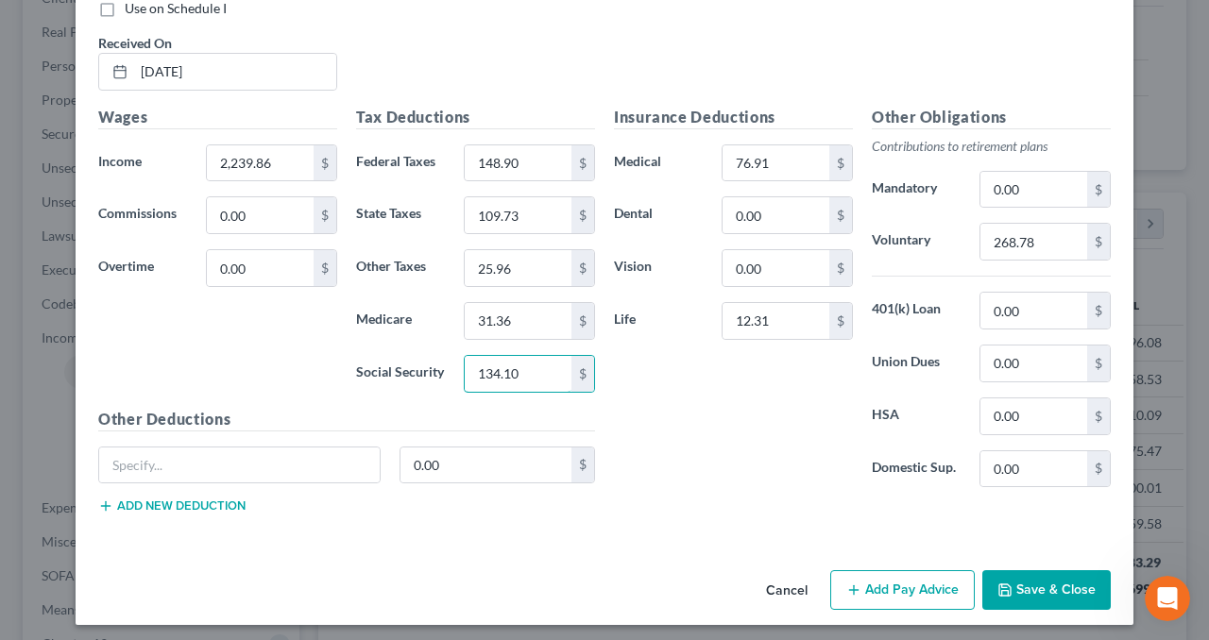
type input "134.10"
click at [918, 590] on button "Add Pay Advice" at bounding box center [902, 590] width 144 height 40
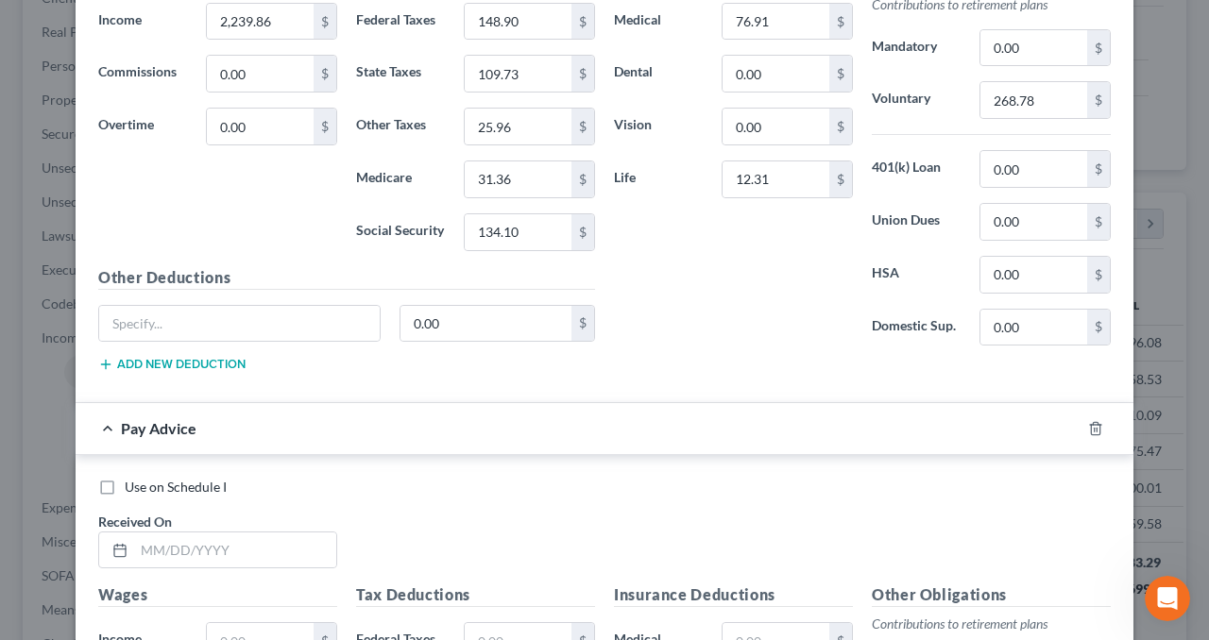
scroll to position [1082, 0]
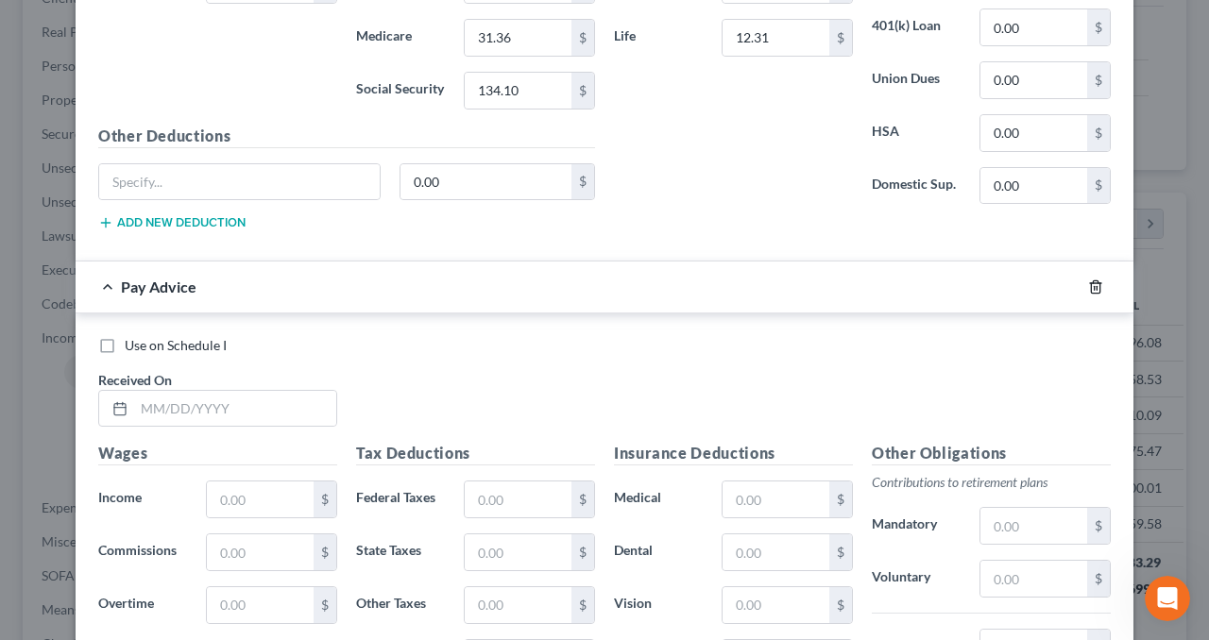
click at [1089, 284] on icon "button" at bounding box center [1095, 286] width 15 height 15
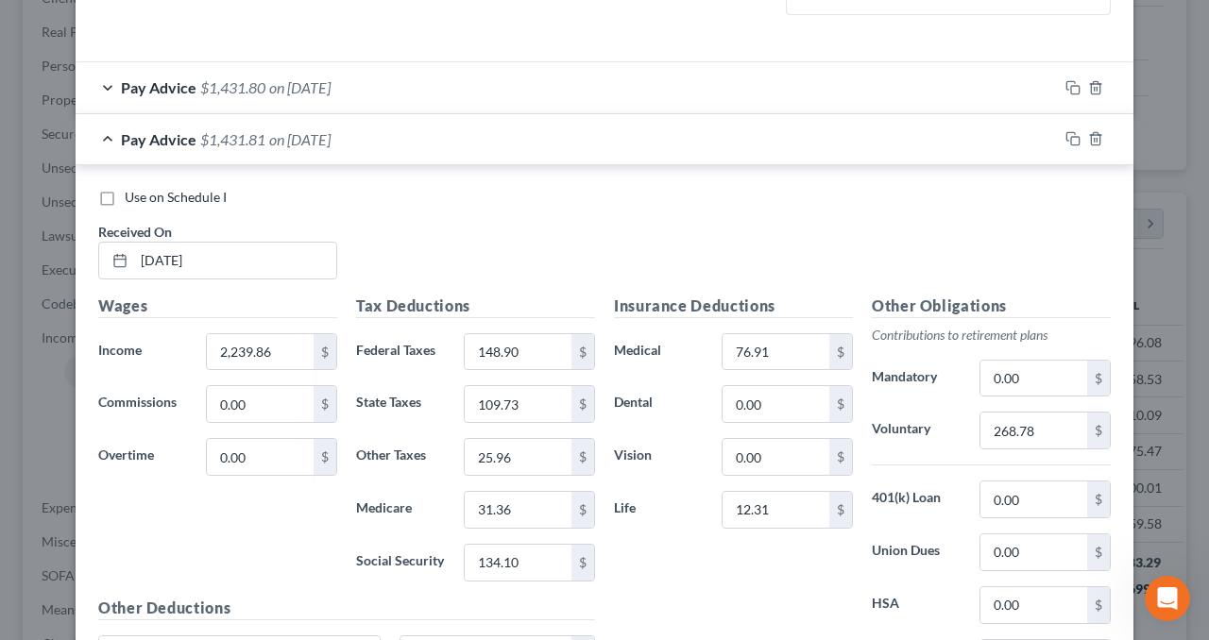
click at [786, 139] on div "Pay Advice $1,431.81 on [DATE]" at bounding box center [567, 139] width 982 height 50
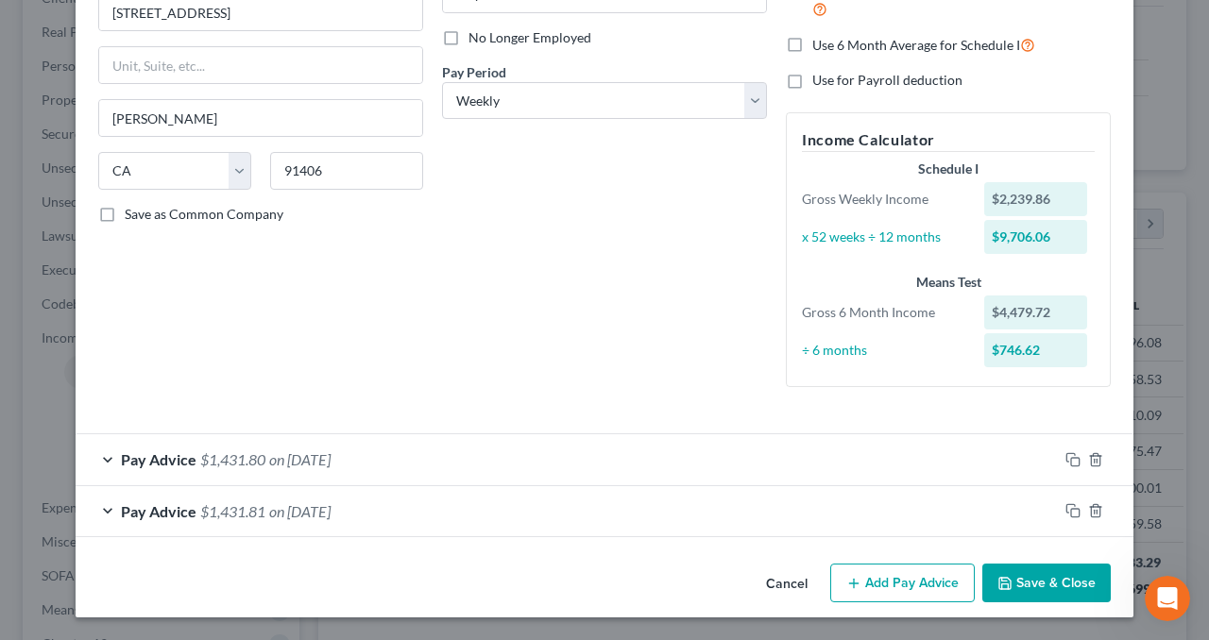
scroll to position [236, 0]
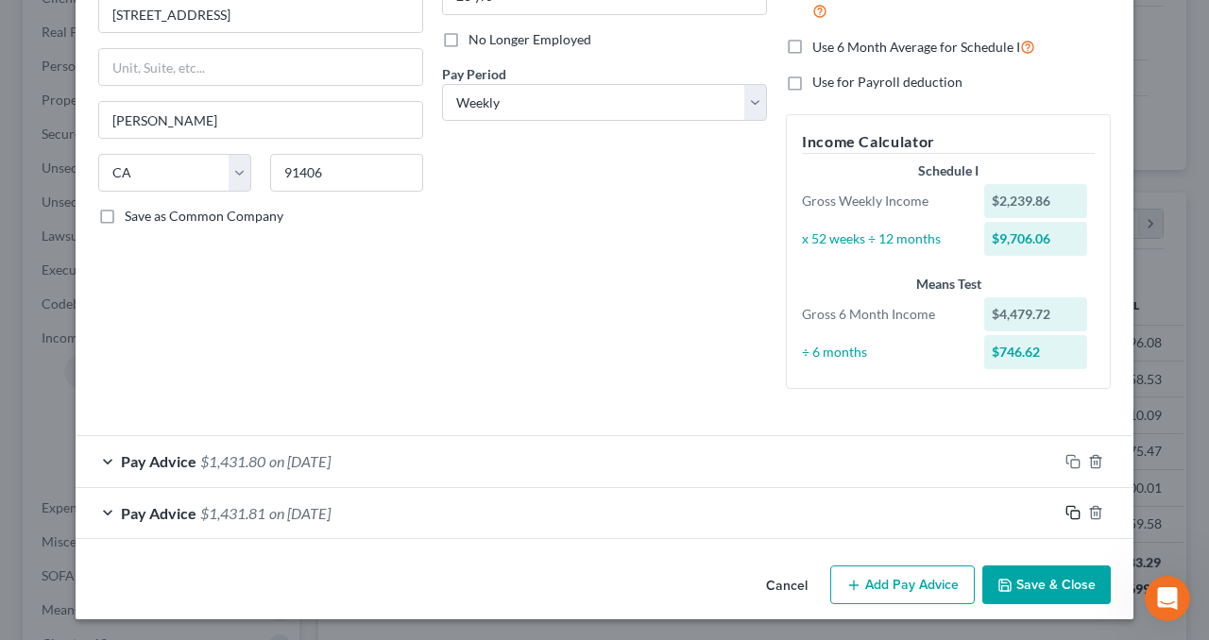
click at [1065, 507] on icon "button" at bounding box center [1072, 512] width 15 height 15
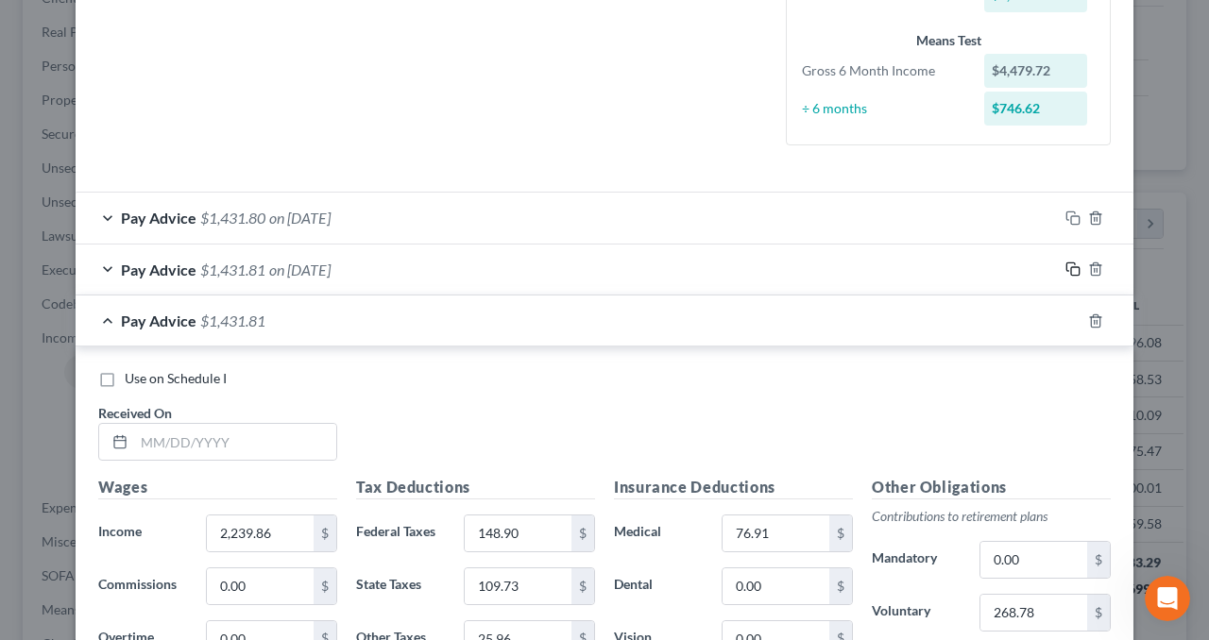
scroll to position [519, 0]
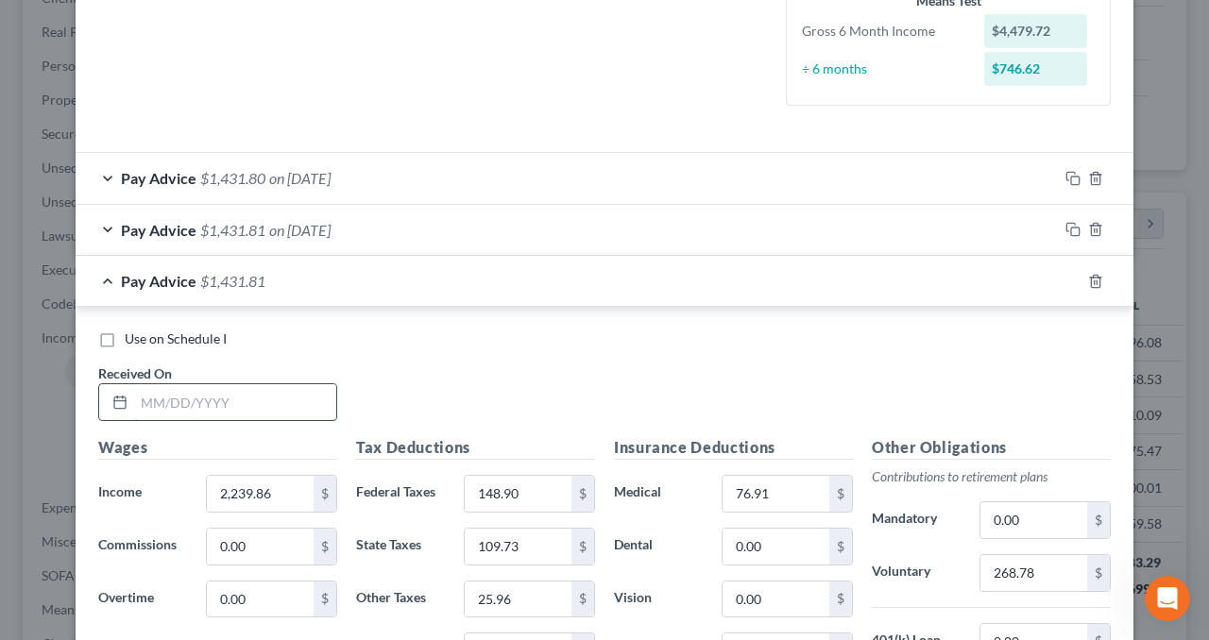
click at [176, 405] on input "text" at bounding box center [235, 402] width 202 height 36
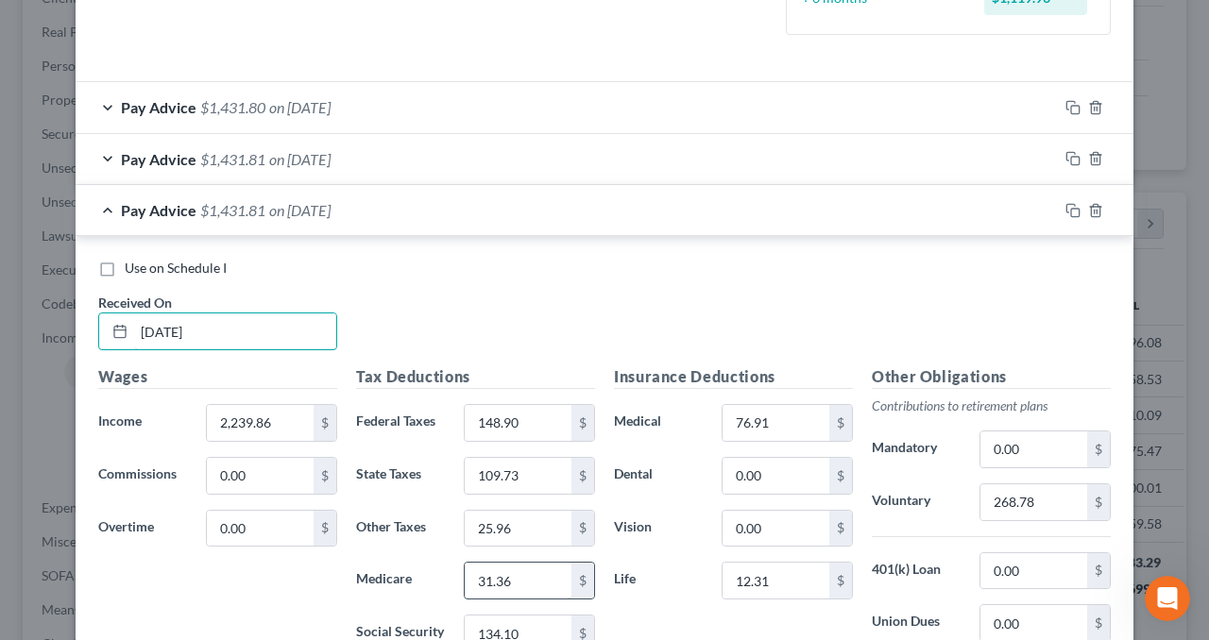
scroll to position [614, 0]
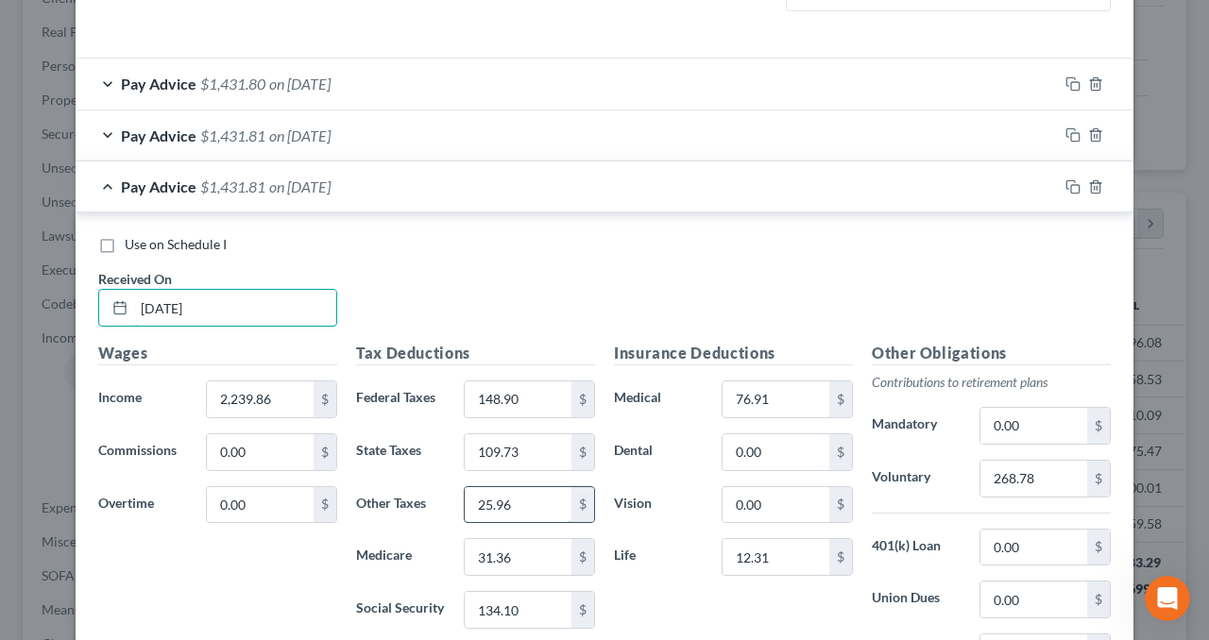
type input "[DATE]"
click at [536, 499] on input "25.96" at bounding box center [518, 505] width 107 height 36
click at [508, 500] on input "25.96" at bounding box center [518, 505] width 107 height 36
click at [495, 503] on input "25.96" at bounding box center [518, 505] width 107 height 36
type input "25.95"
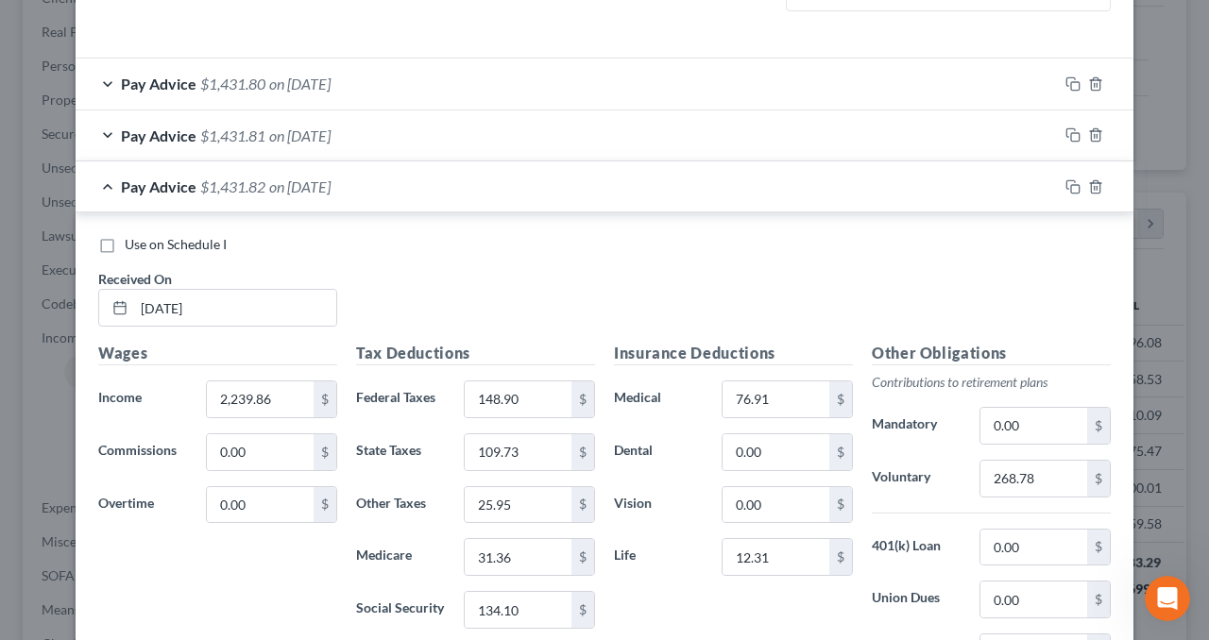
click at [857, 177] on div "Pay Advice $1,431.82 on [DATE]" at bounding box center [567, 186] width 982 height 50
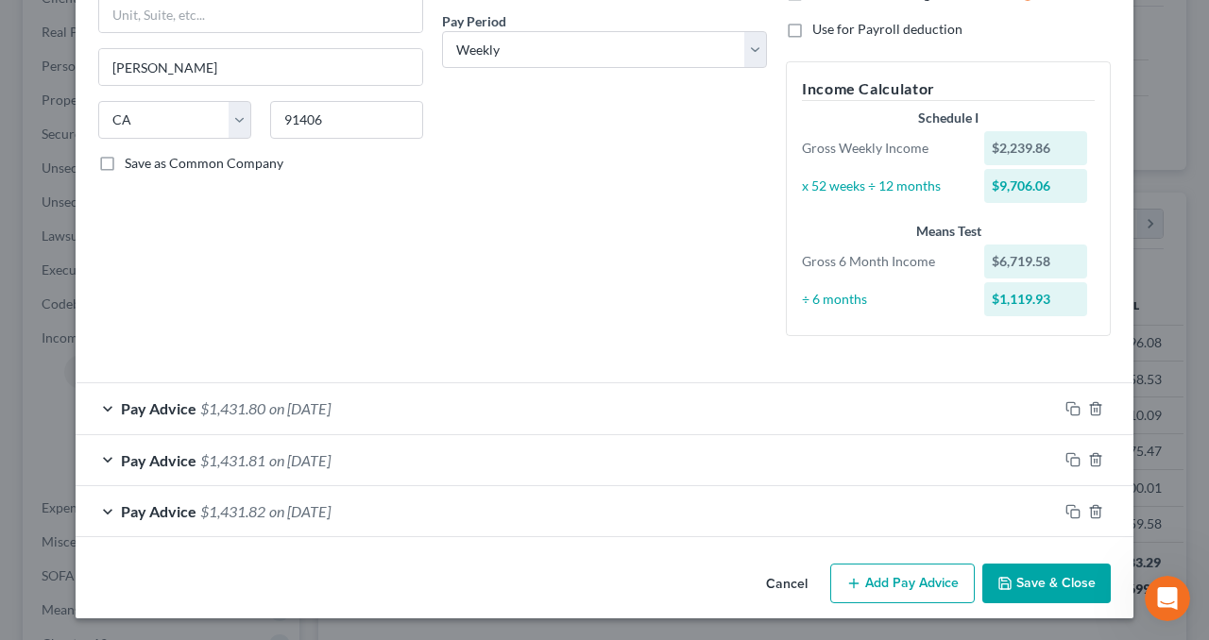
scroll to position [287, 0]
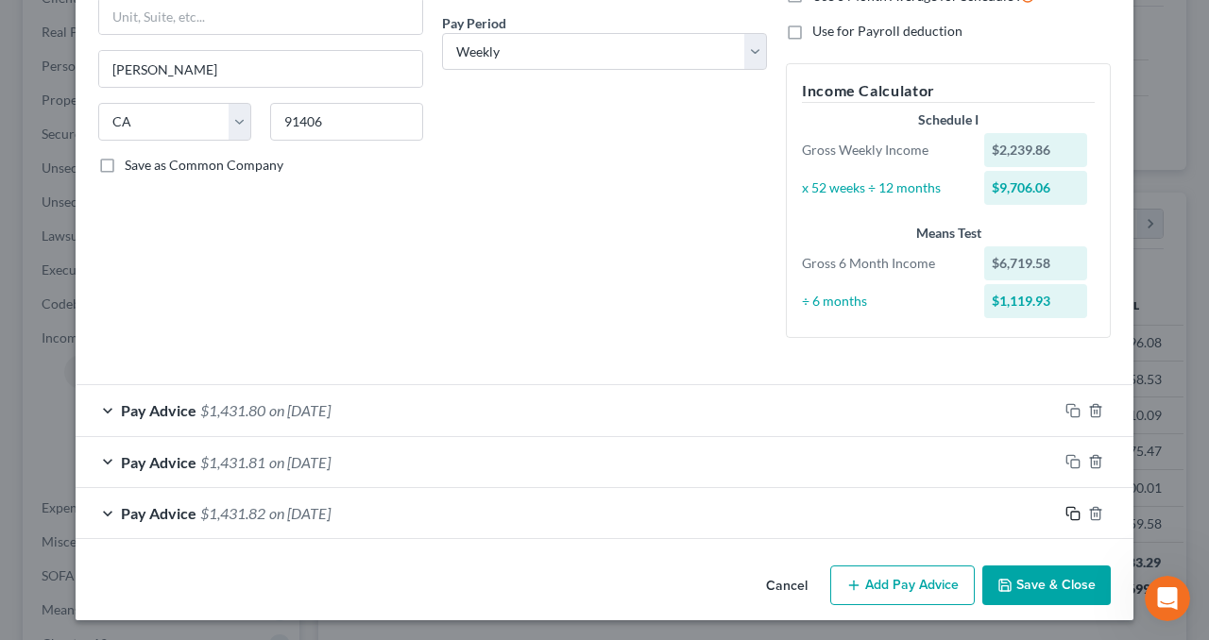
click at [1066, 515] on icon "button" at bounding box center [1072, 513] width 15 height 15
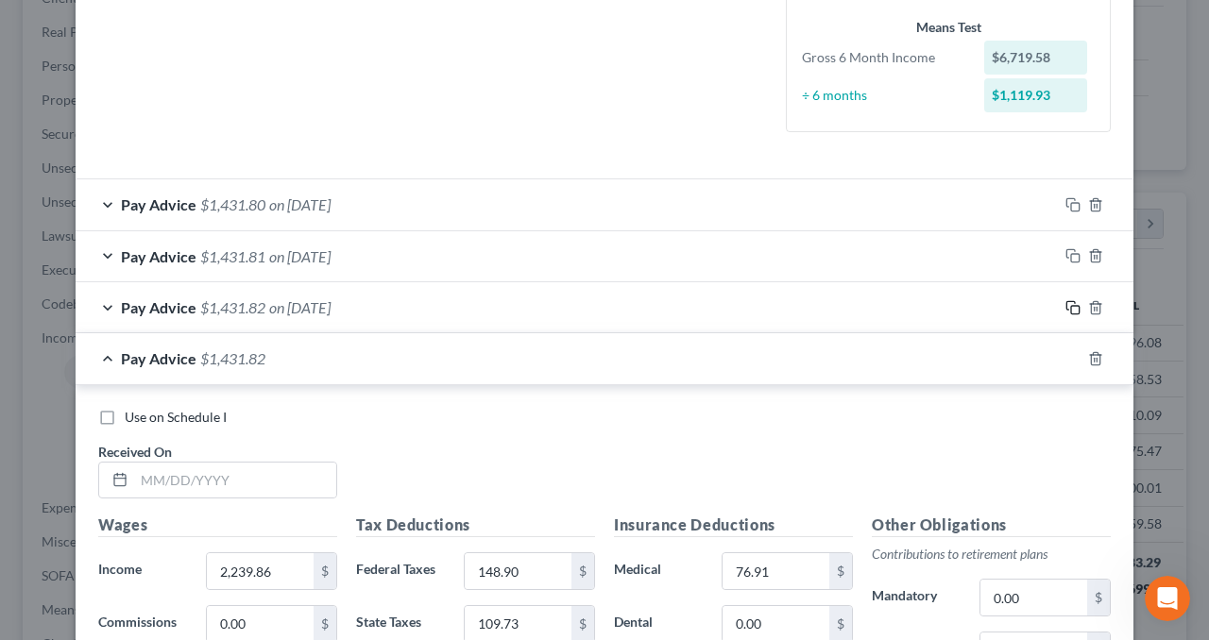
scroll to position [665, 0]
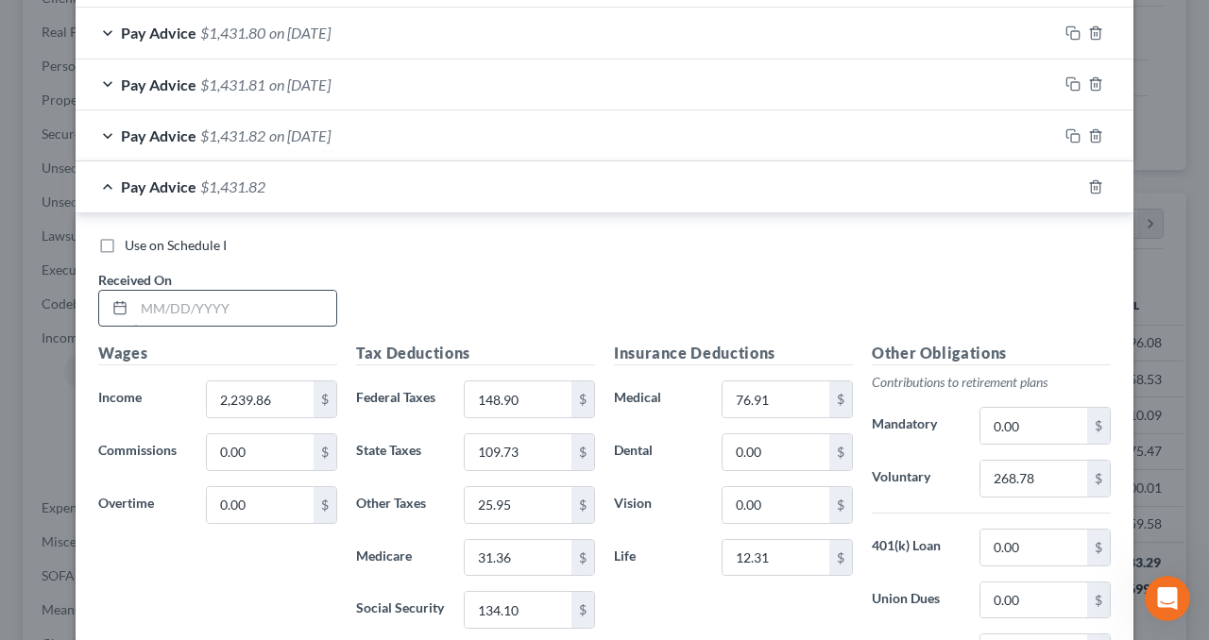
click at [216, 315] on input "text" at bounding box center [235, 309] width 202 height 36
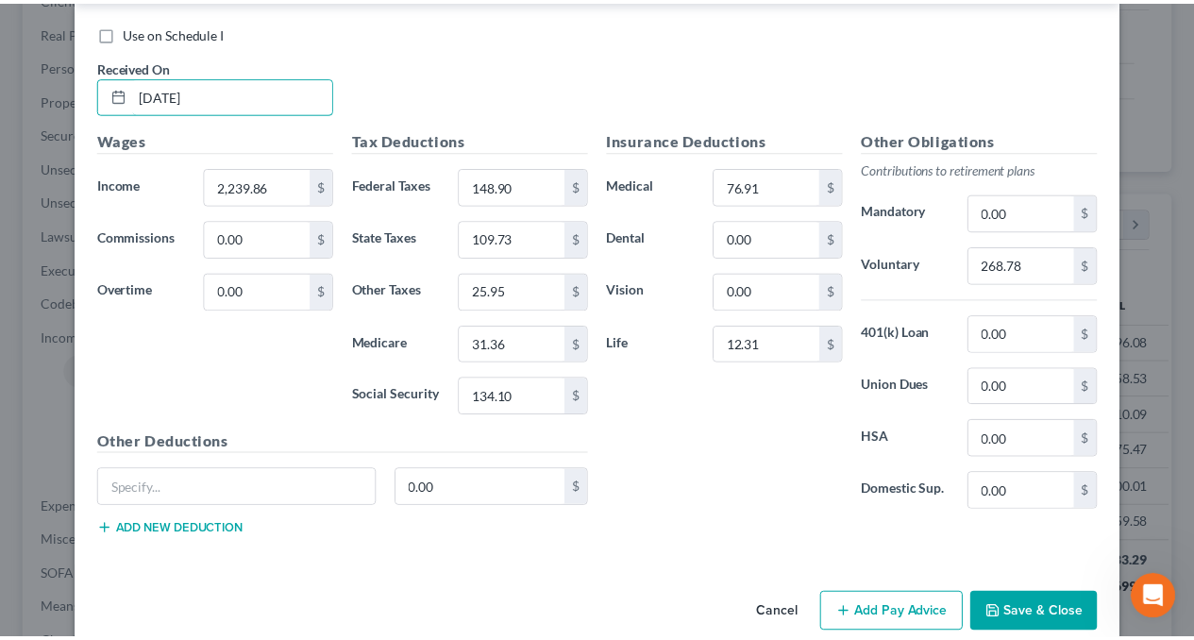
scroll to position [901, 0]
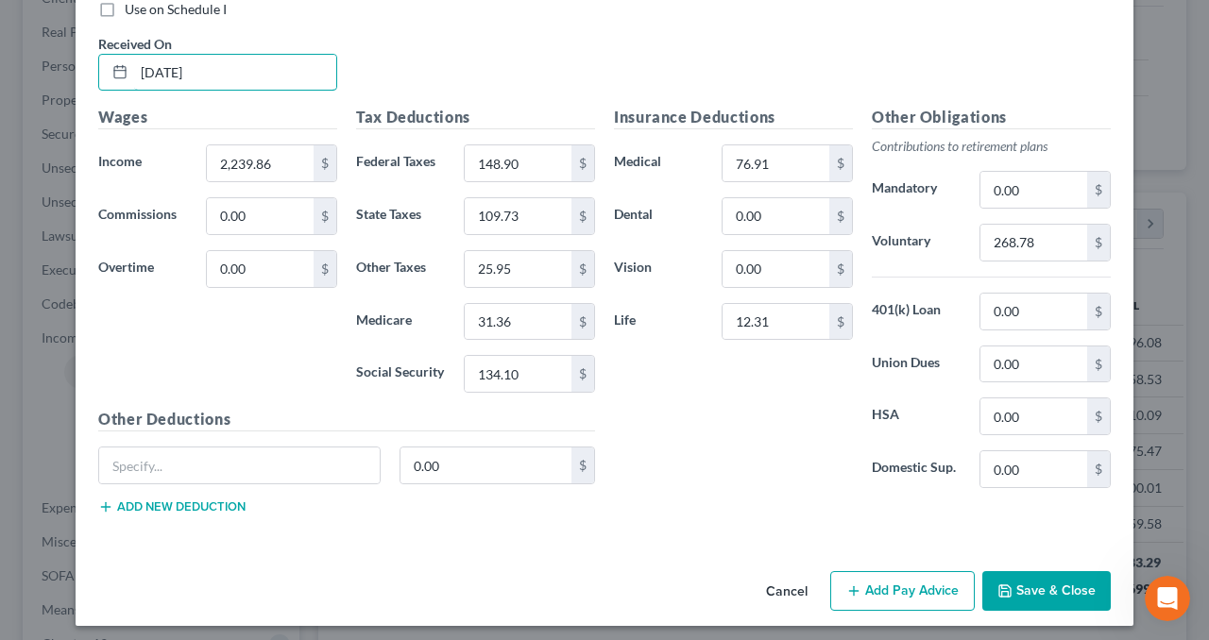
type input "[DATE]"
click at [1018, 586] on button "Save & Close" at bounding box center [1046, 591] width 128 height 40
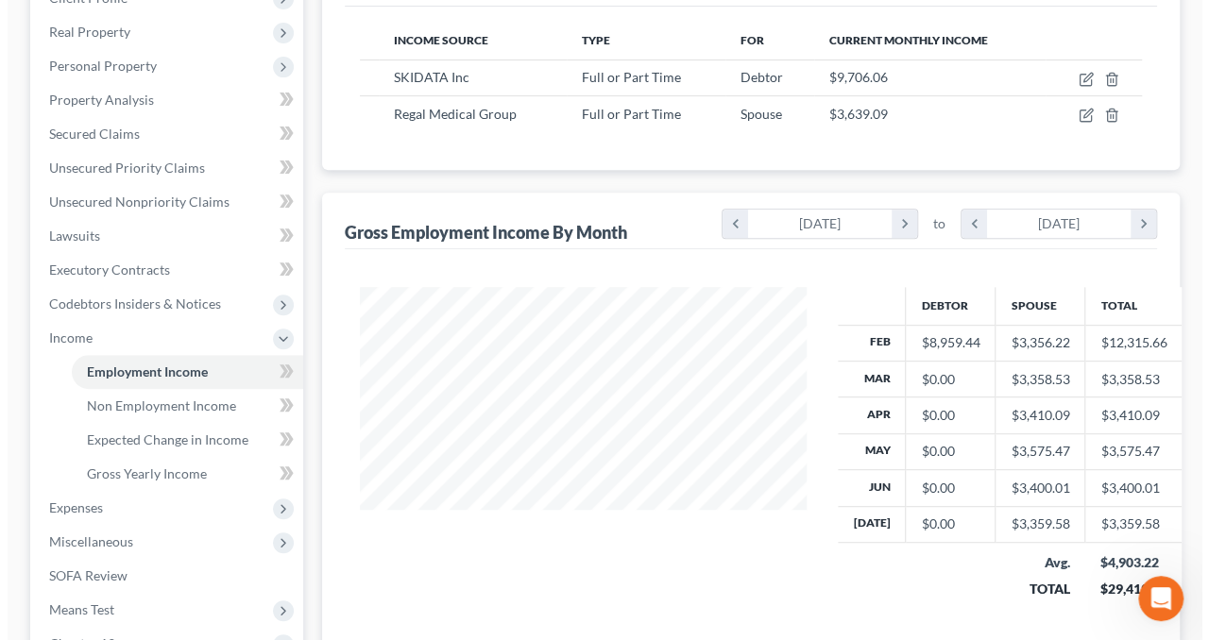
scroll to position [943848, 943706]
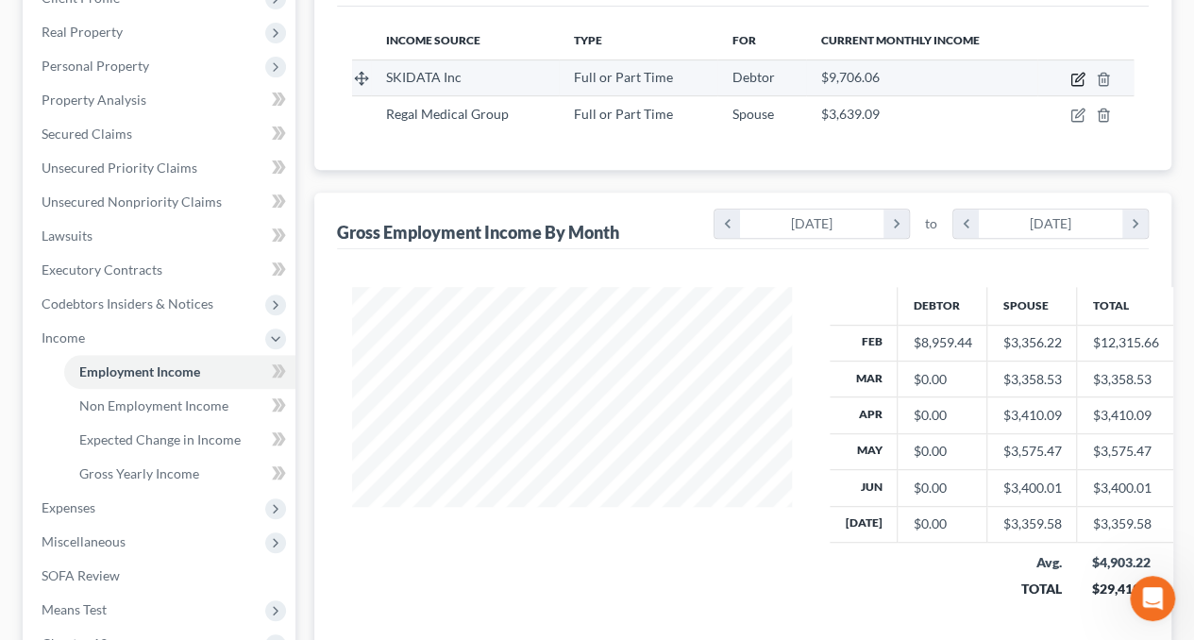
click at [1076, 77] on icon "button" at bounding box center [1079, 77] width 8 height 8
select select "0"
select select "4"
select select "3"
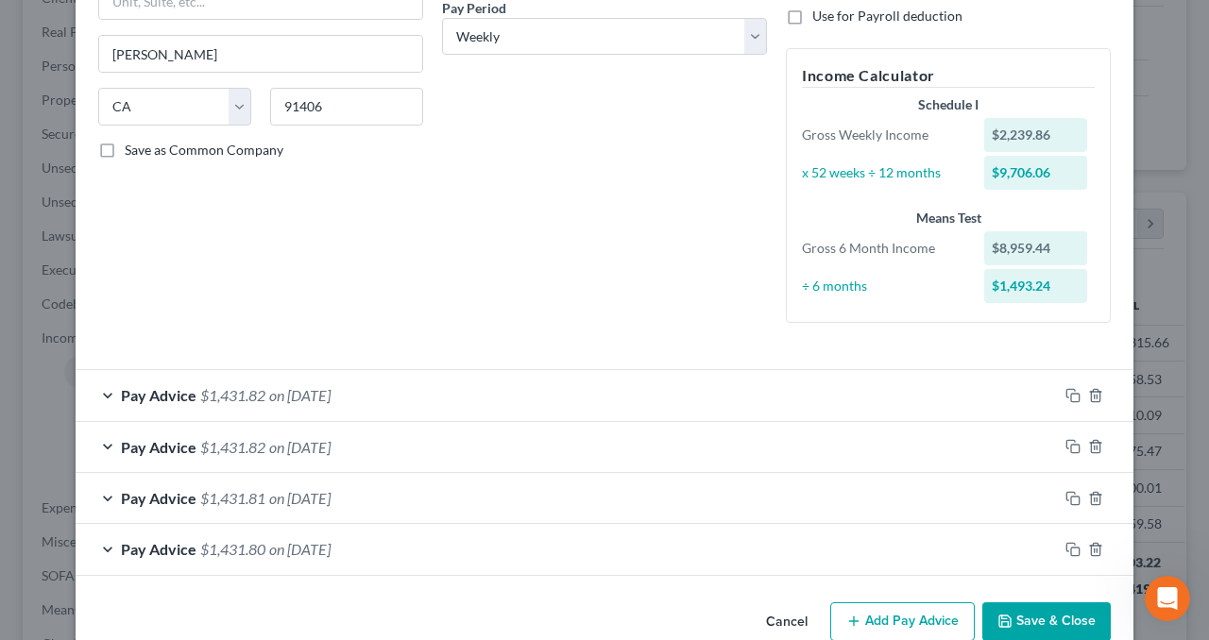
scroll to position [338, 0]
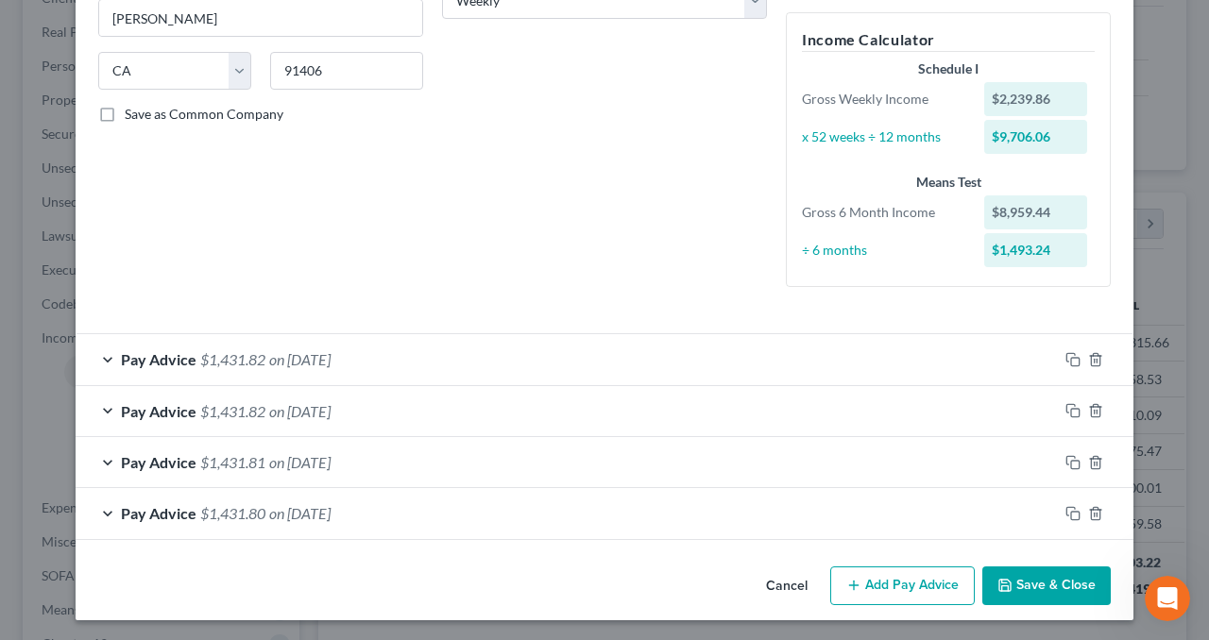
click at [446, 353] on div "Pay Advice $1,431.82 on [DATE]" at bounding box center [567, 359] width 982 height 50
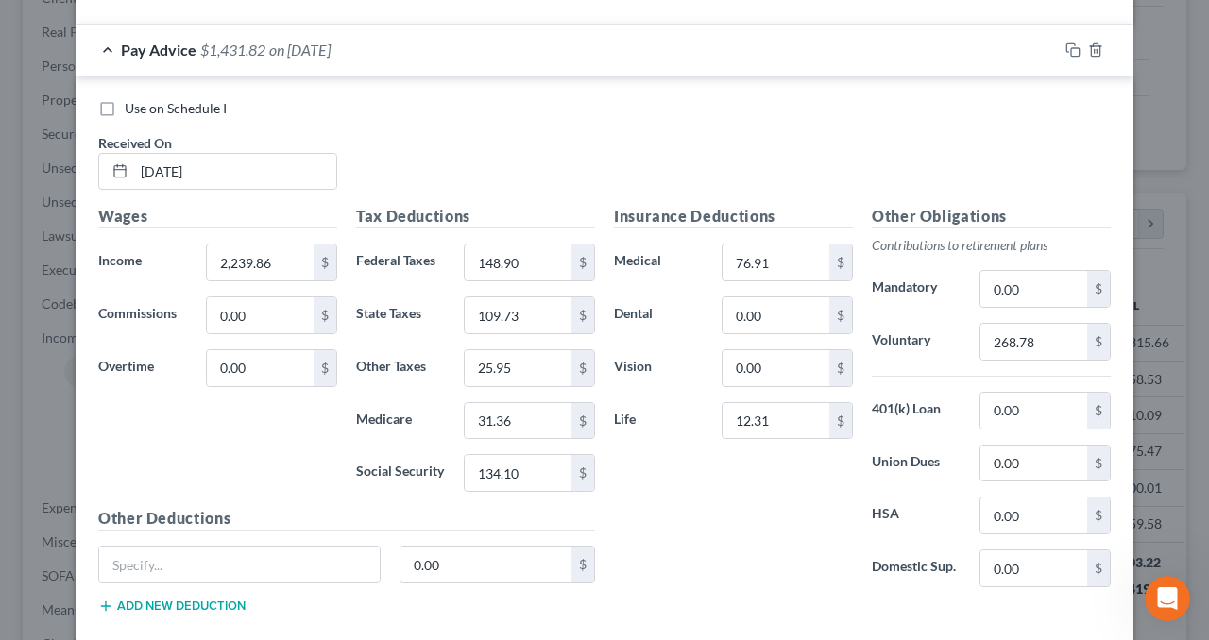
scroll to position [621, 0]
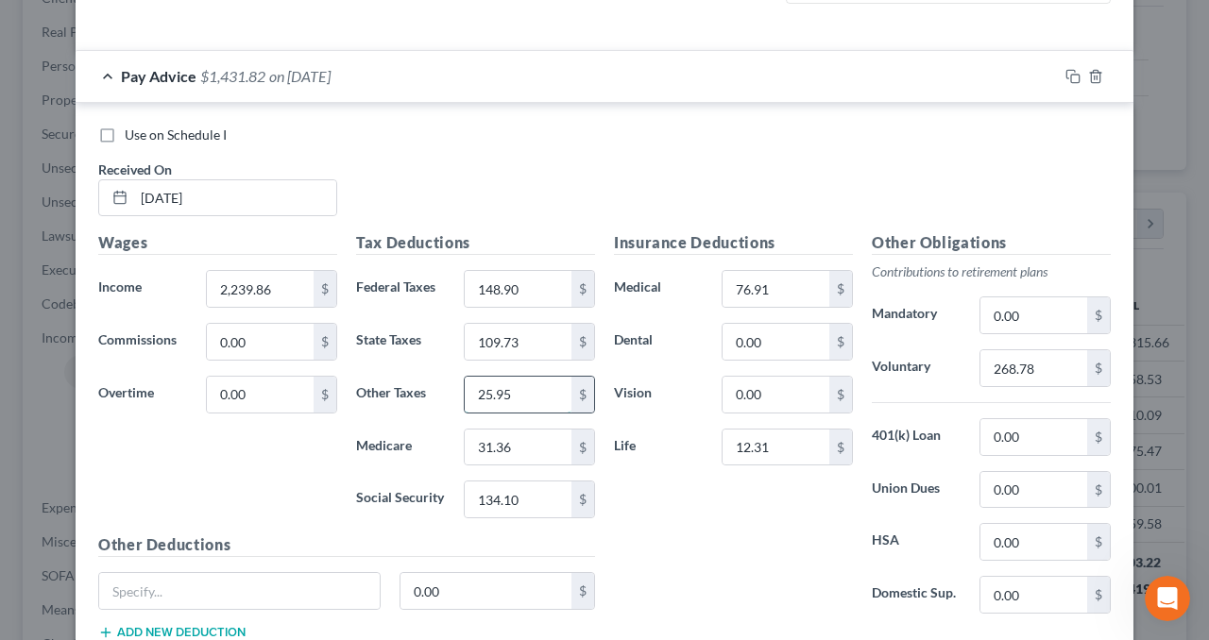
click at [534, 392] on input "25.95" at bounding box center [518, 395] width 107 height 36
click at [514, 390] on input "25.95" at bounding box center [518, 395] width 107 height 36
drag, startPoint x: 506, startPoint y: 391, endPoint x: 496, endPoint y: 394, distance: 10.8
click at [496, 394] on input "25.95" at bounding box center [518, 395] width 107 height 36
type input "25.96"
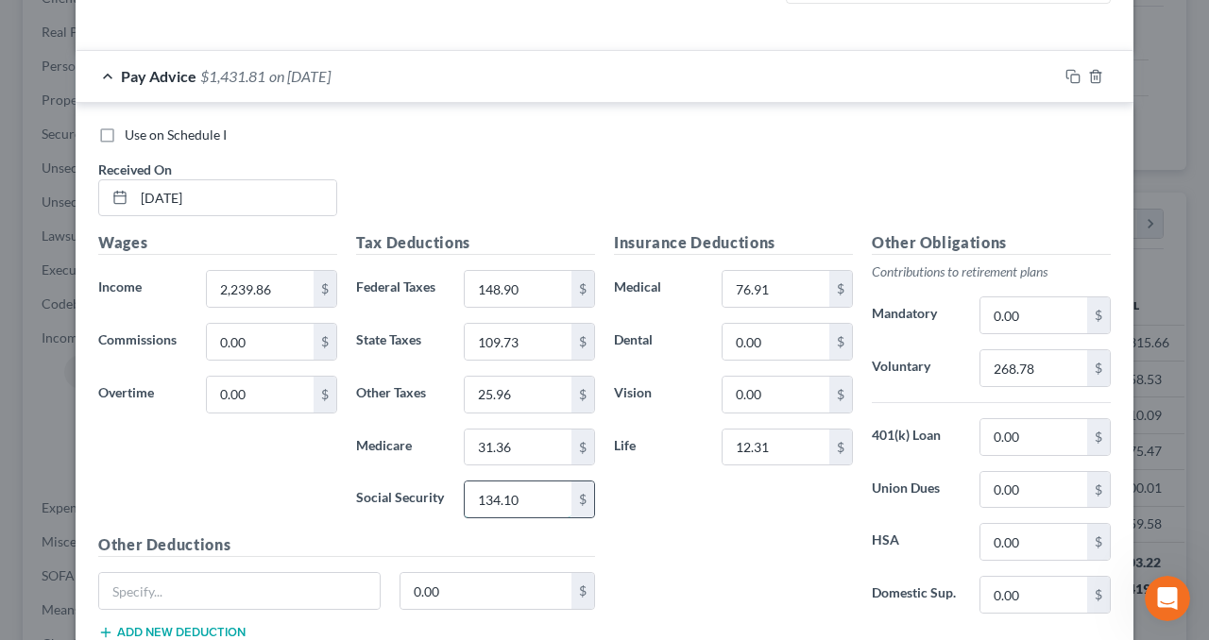
click at [528, 482] on input "134.10" at bounding box center [518, 500] width 107 height 36
click at [518, 494] on input "134.10" at bounding box center [518, 500] width 107 height 36
click at [505, 500] on input "134.10" at bounding box center [518, 500] width 107 height 36
type input "134.11"
click at [1065, 71] on icon "button" at bounding box center [1072, 76] width 15 height 15
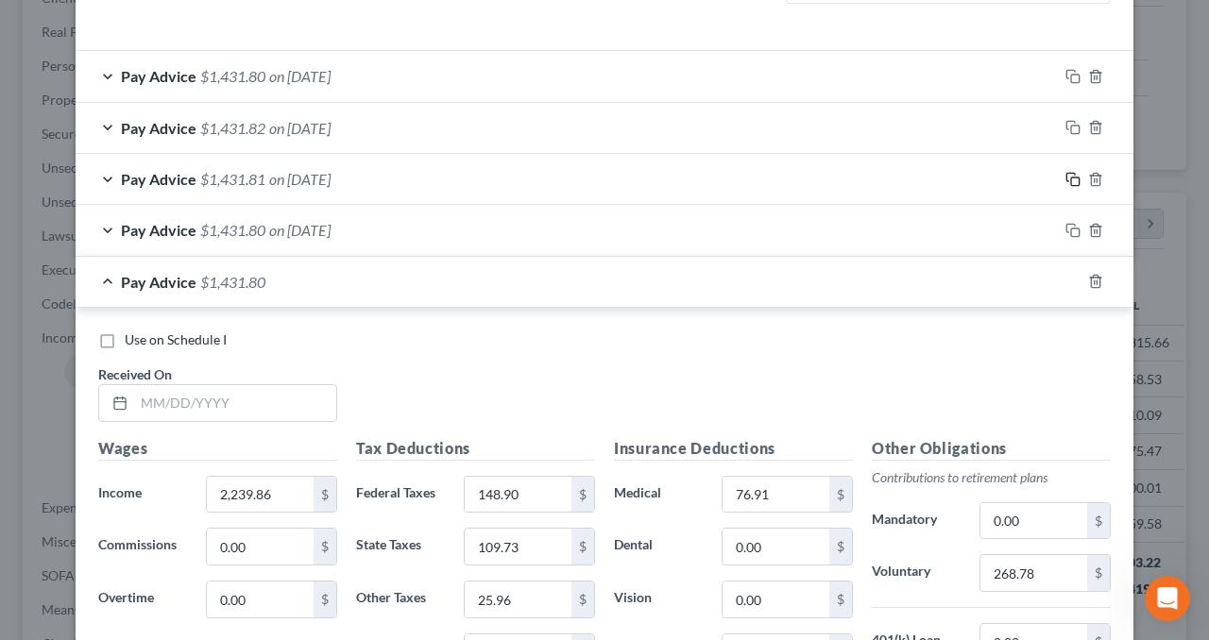
click at [1067, 173] on icon "button" at bounding box center [1070, 177] width 8 height 8
click at [1096, 281] on line "button" at bounding box center [1096, 283] width 0 height 4
click at [219, 399] on input "text" at bounding box center [235, 403] width 202 height 36
type input "[DATE]"
click at [431, 276] on div "Pay Advice $1,431.81 on [DATE]" at bounding box center [567, 282] width 982 height 50
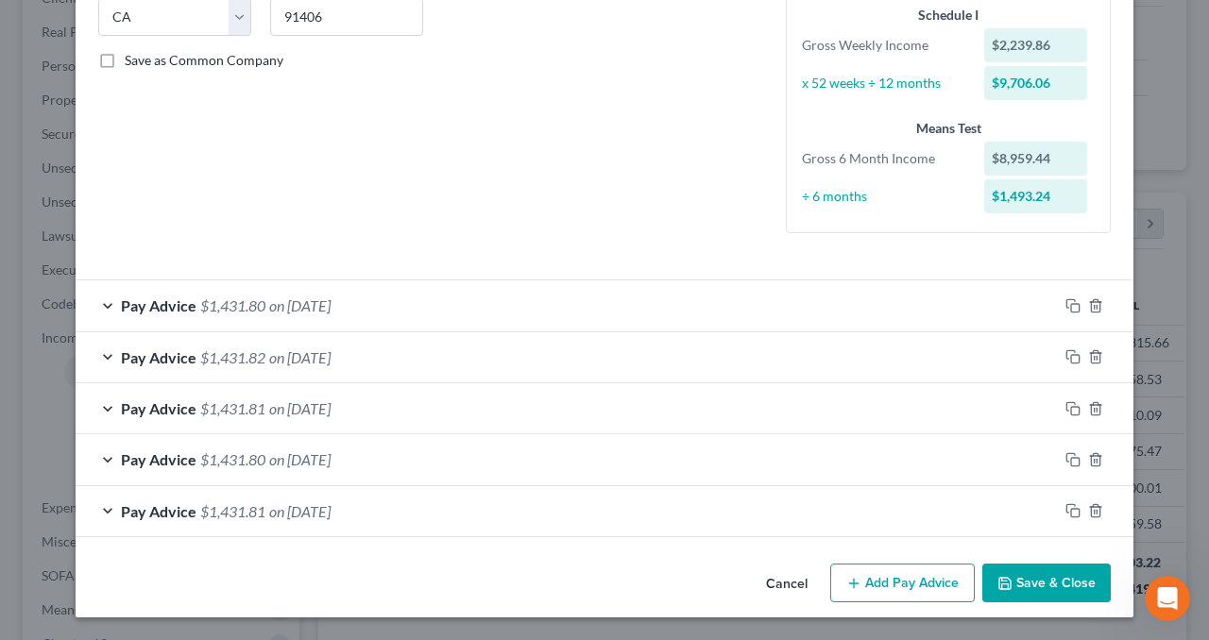
scroll to position [389, 0]
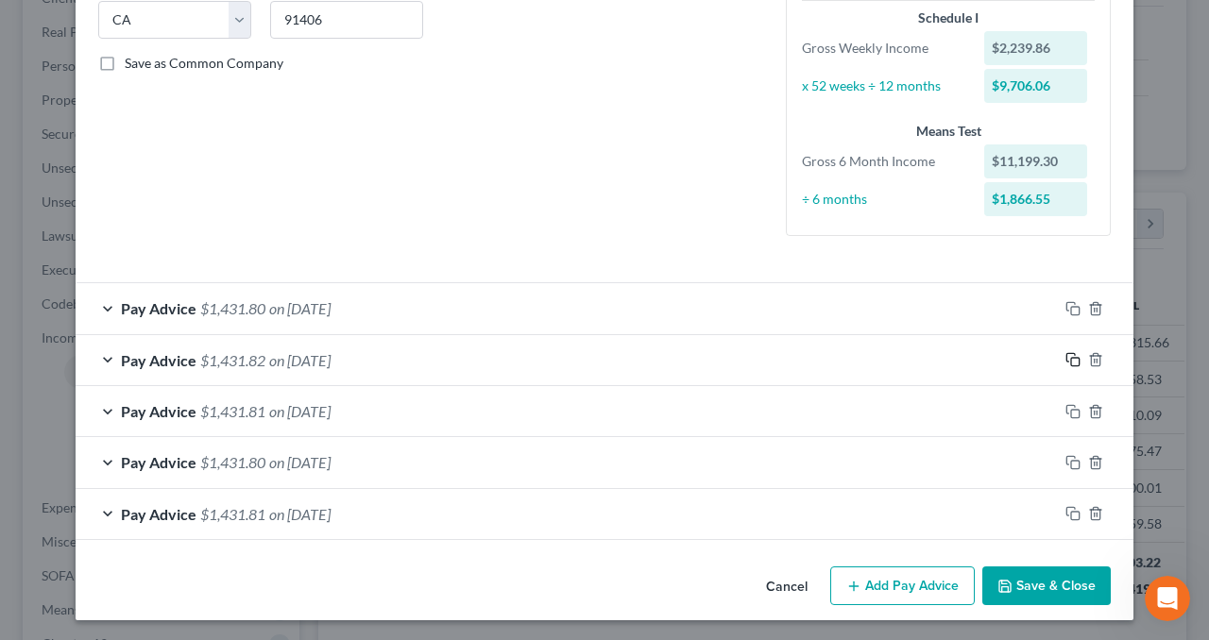
click at [1069, 357] on icon "button" at bounding box center [1072, 359] width 15 height 15
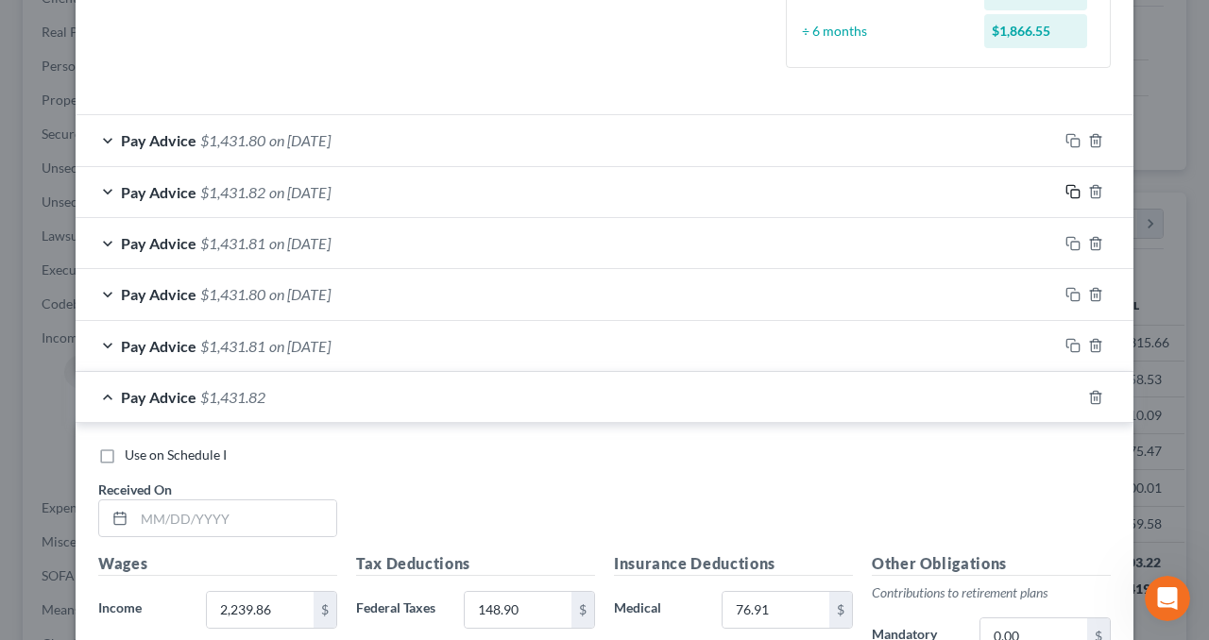
scroll to position [672, 0]
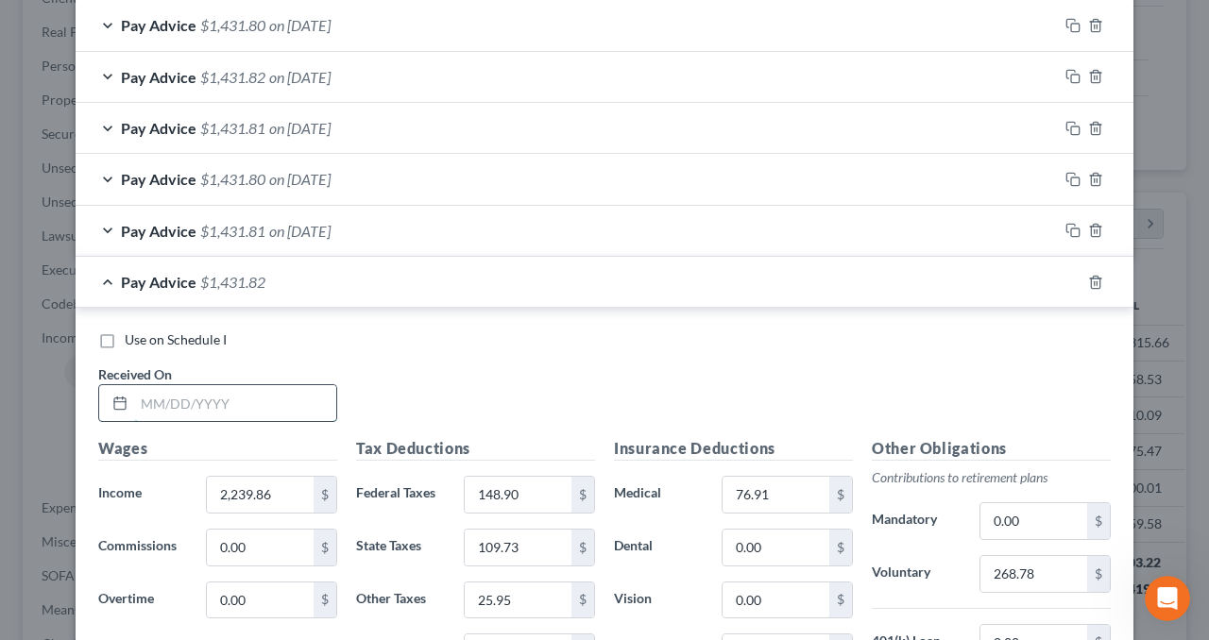
click at [218, 398] on input "text" at bounding box center [235, 403] width 202 height 36
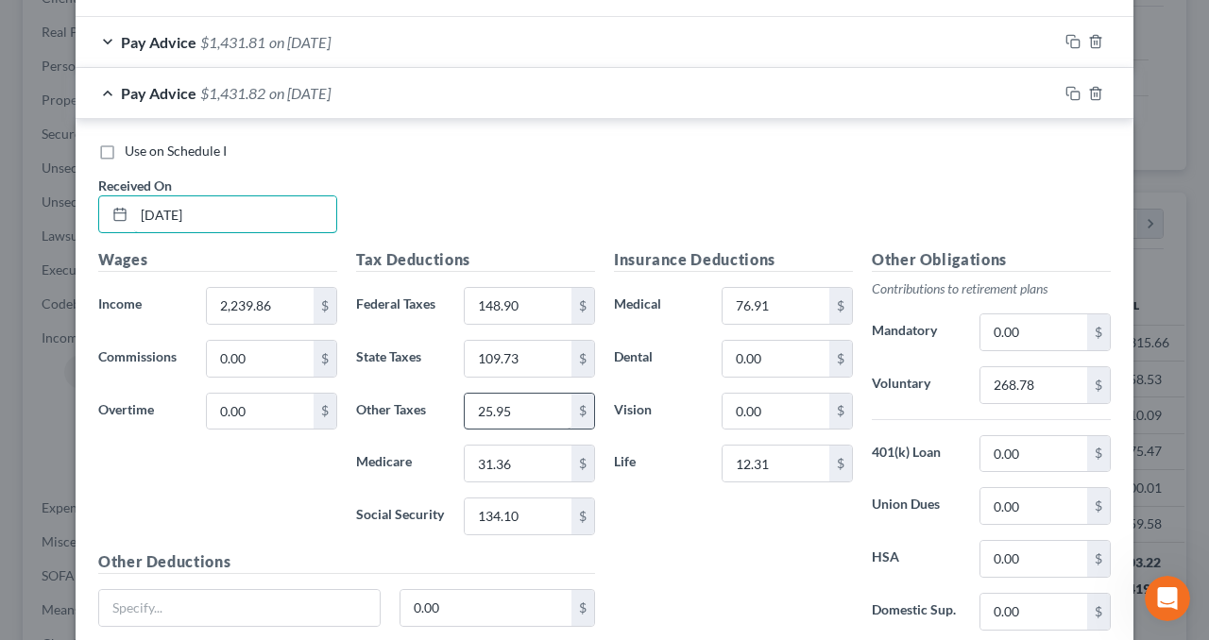
scroll to position [861, 0]
type input "[DATE]"
click at [533, 398] on input "25.95" at bounding box center [518, 412] width 107 height 36
click at [511, 405] on input "25.95" at bounding box center [518, 412] width 107 height 36
click at [504, 407] on input "25.95" at bounding box center [518, 412] width 107 height 36
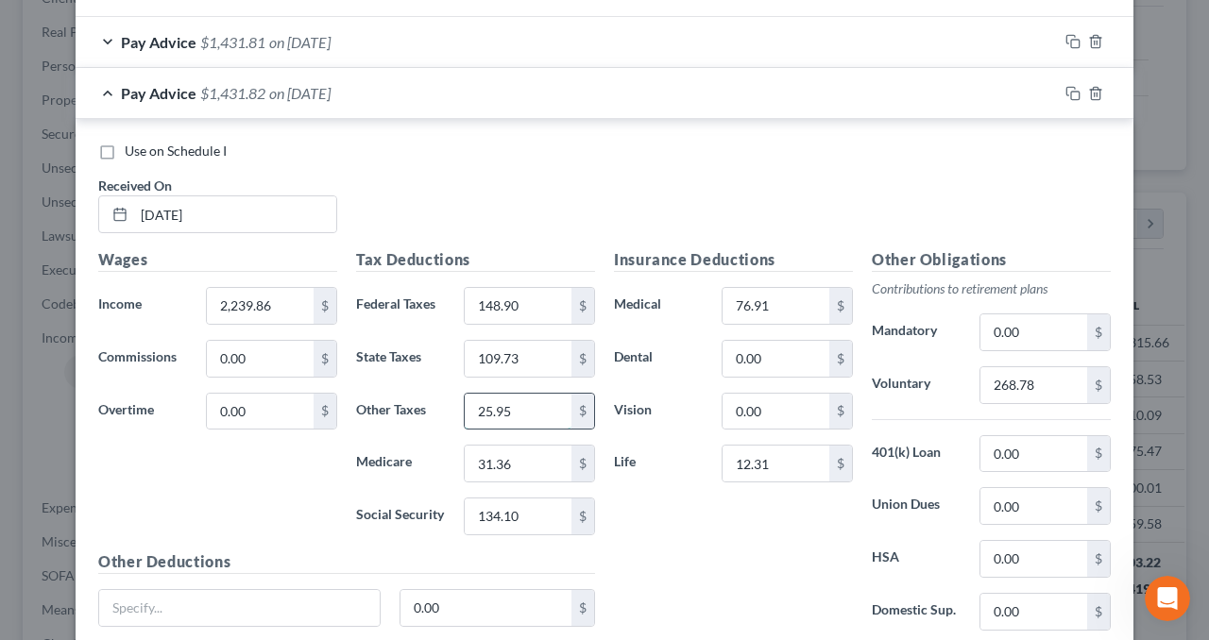
click at [501, 407] on input "25.95" at bounding box center [518, 412] width 107 height 36
type input "25.96"
click at [1035, 441] on input "0.00" at bounding box center [1033, 454] width 107 height 36
type input "125.31"
click at [723, 94] on div "Pay Advice $1,306.50 on [DATE]" at bounding box center [567, 93] width 982 height 50
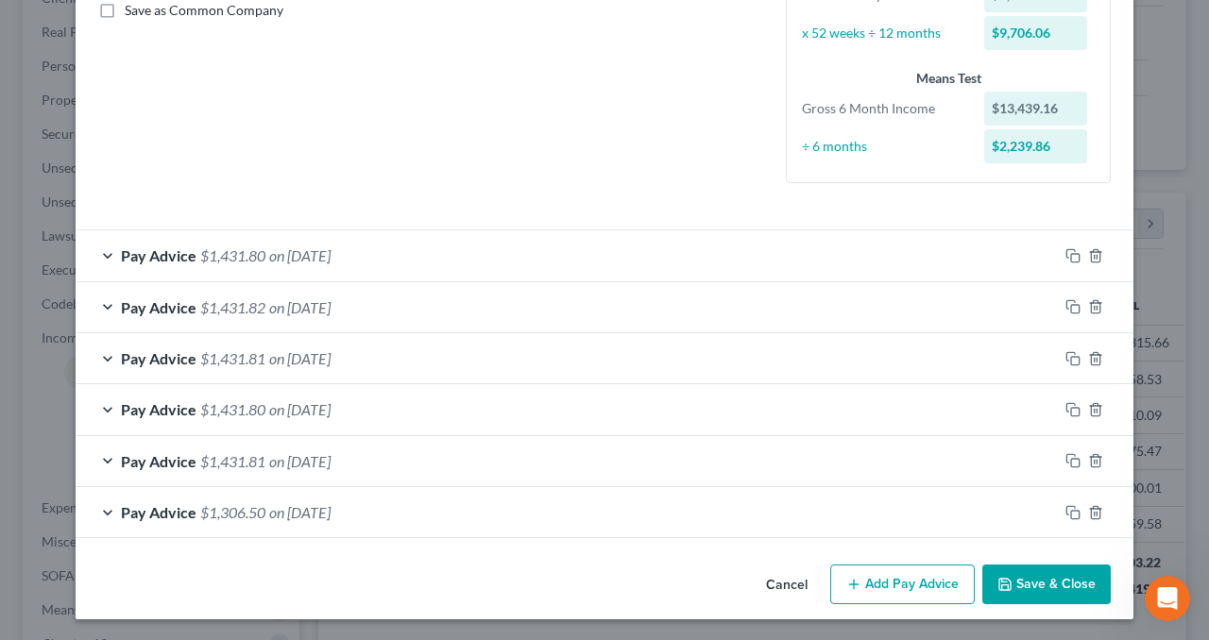
scroll to position [440, 0]
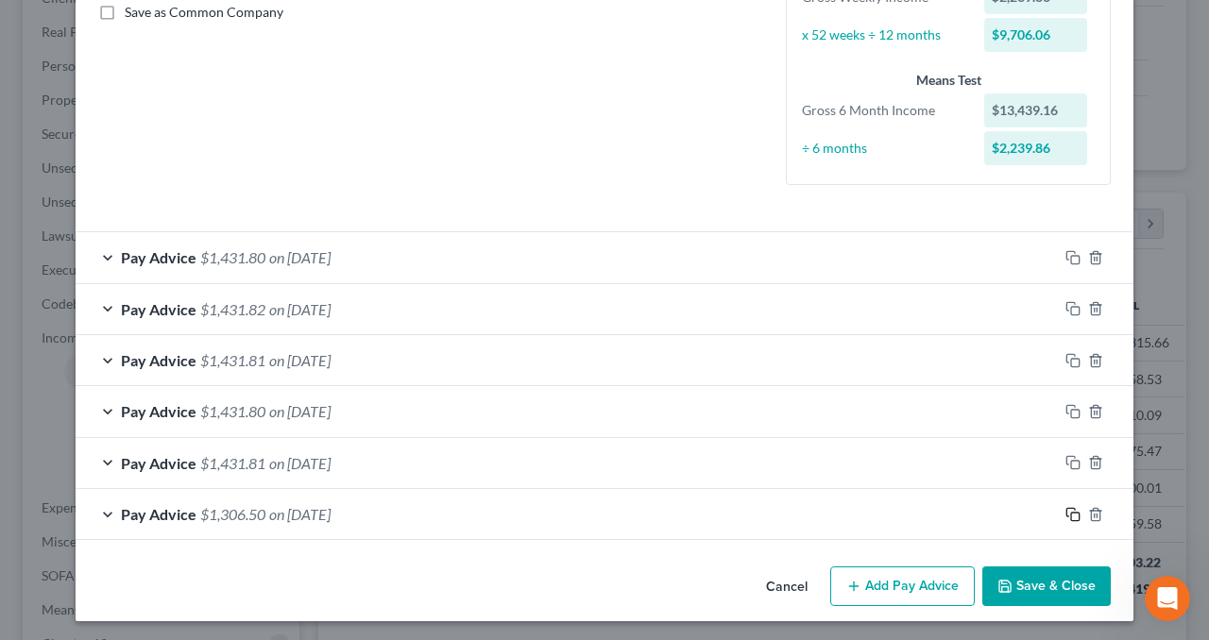
click at [1068, 515] on icon "button" at bounding box center [1072, 514] width 15 height 15
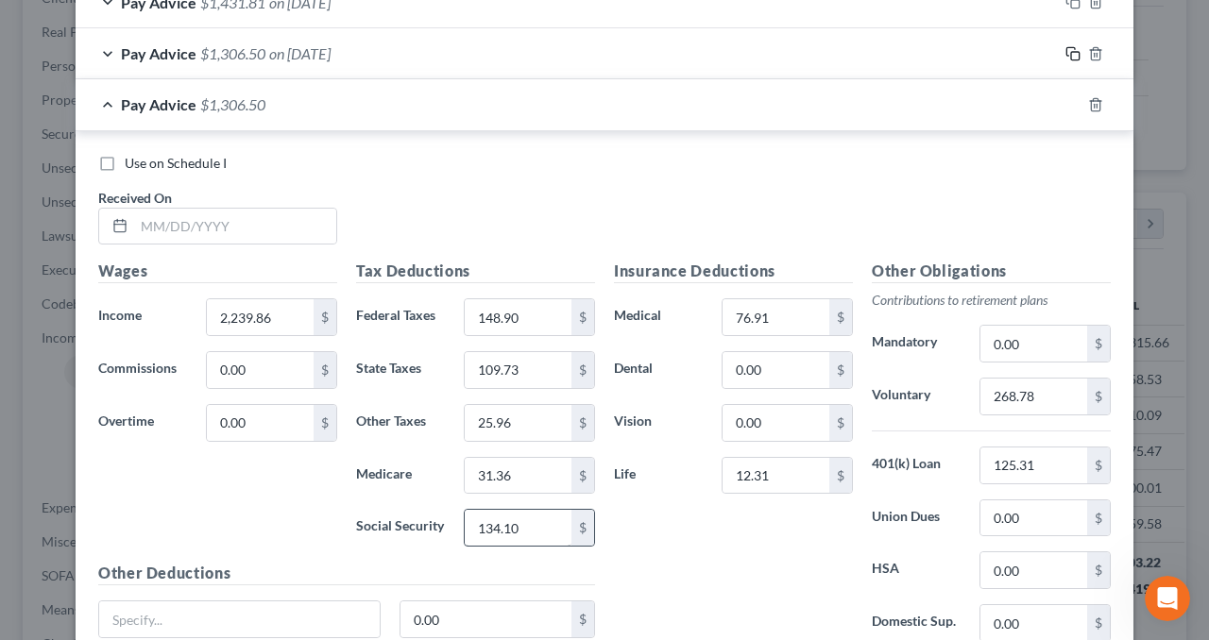
scroll to position [1006, 0]
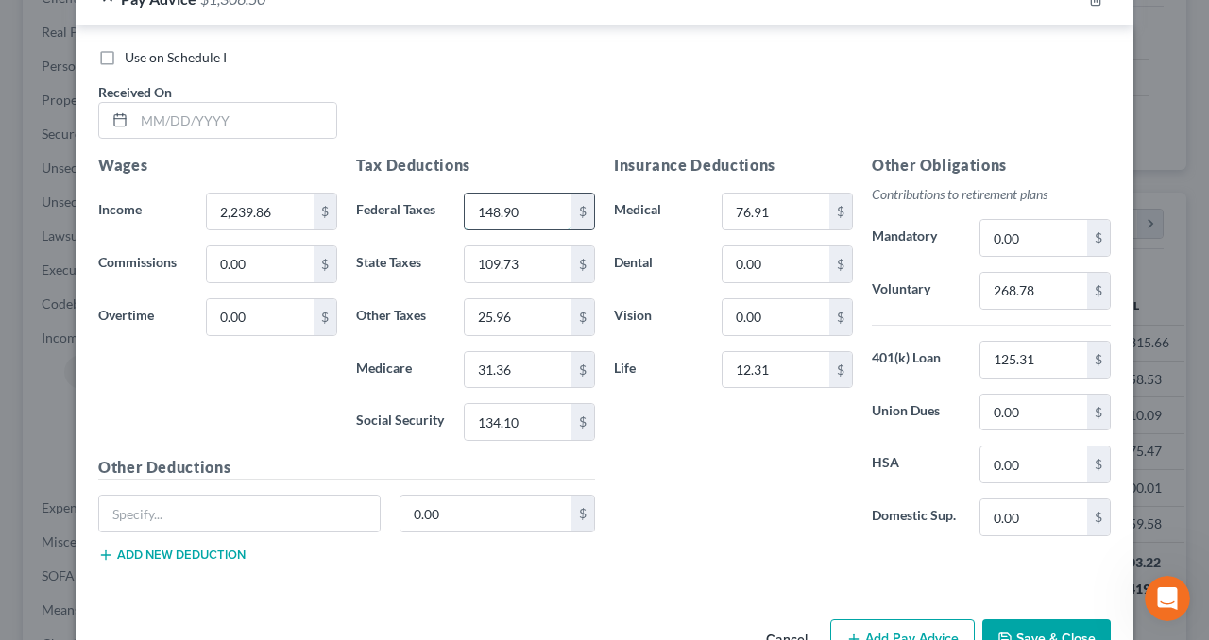
click at [520, 210] on input "148.90" at bounding box center [518, 212] width 107 height 36
type input "255.45"
click at [539, 310] on input "25.96" at bounding box center [518, 317] width 107 height 36
click at [519, 310] on input "25.96" at bounding box center [518, 317] width 107 height 36
drag, startPoint x: 508, startPoint y: 312, endPoint x: 498, endPoint y: 313, distance: 10.6
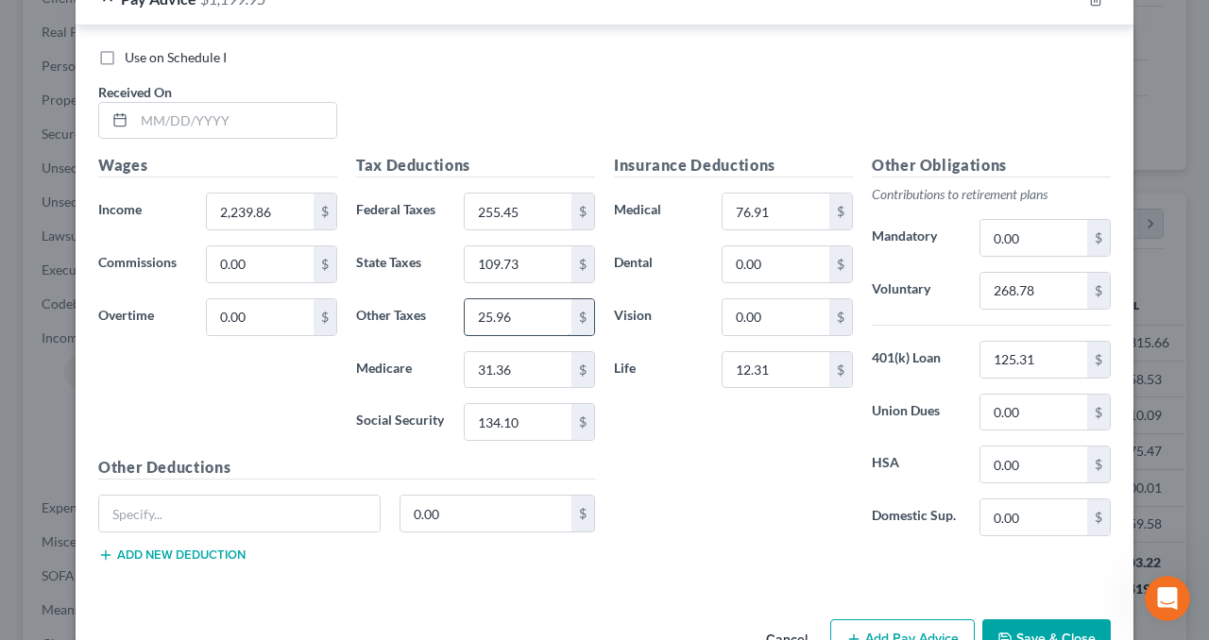
click at [498, 313] on input "25.96" at bounding box center [518, 317] width 107 height 36
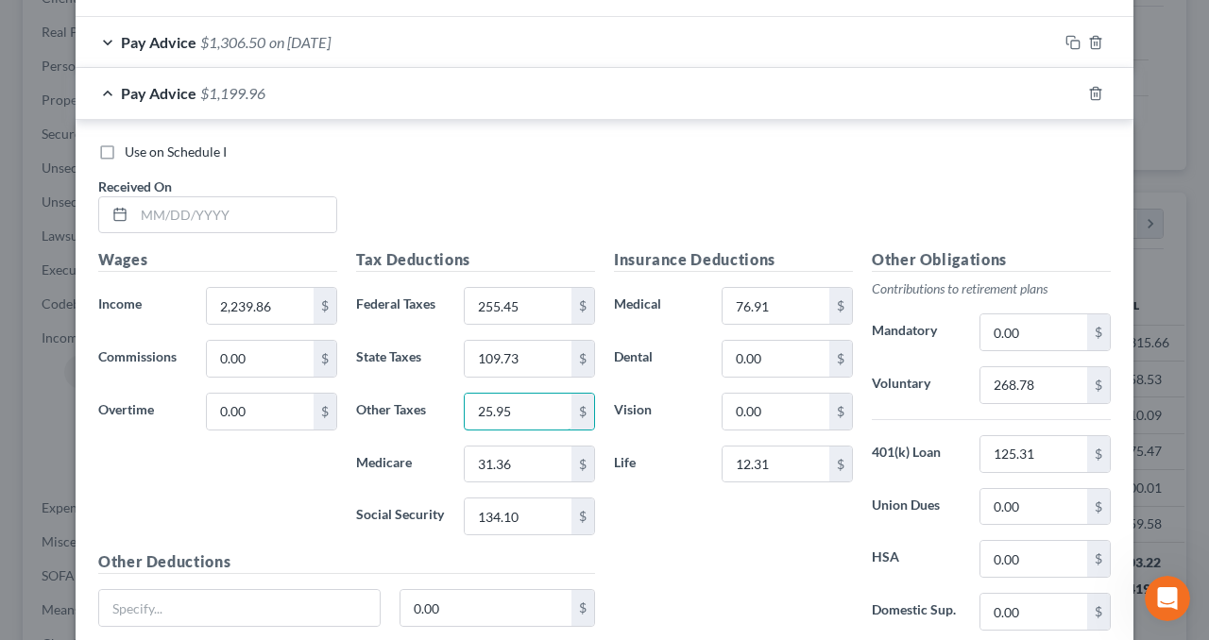
type input "25.95"
click at [729, 101] on div "Pay Advice $1,199.96" at bounding box center [578, 93] width 1005 height 50
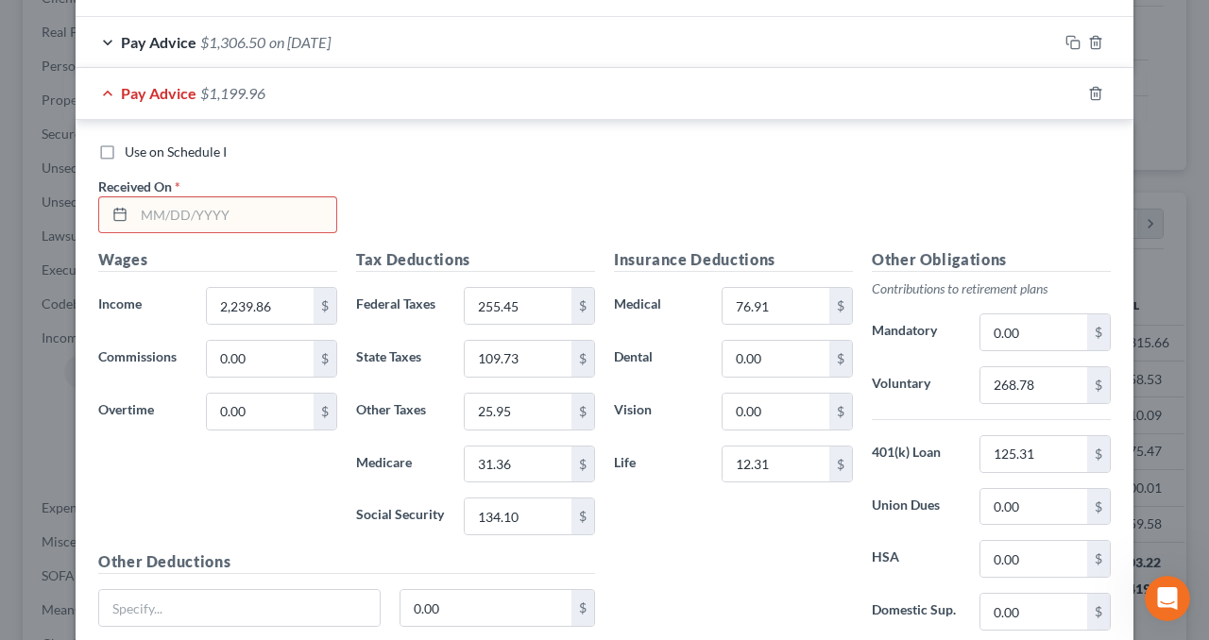
click at [289, 204] on input "text" at bounding box center [235, 215] width 202 height 36
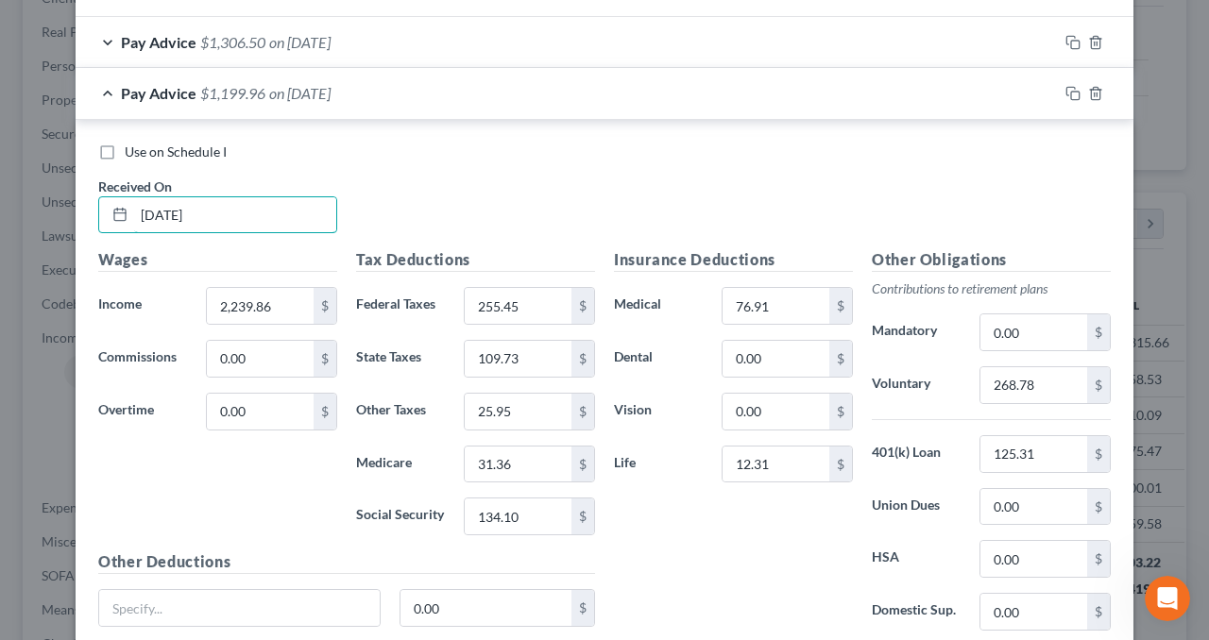
type input "[DATE]"
click at [384, 83] on div "Pay Advice $1,199.96 on [DATE]" at bounding box center [567, 93] width 982 height 50
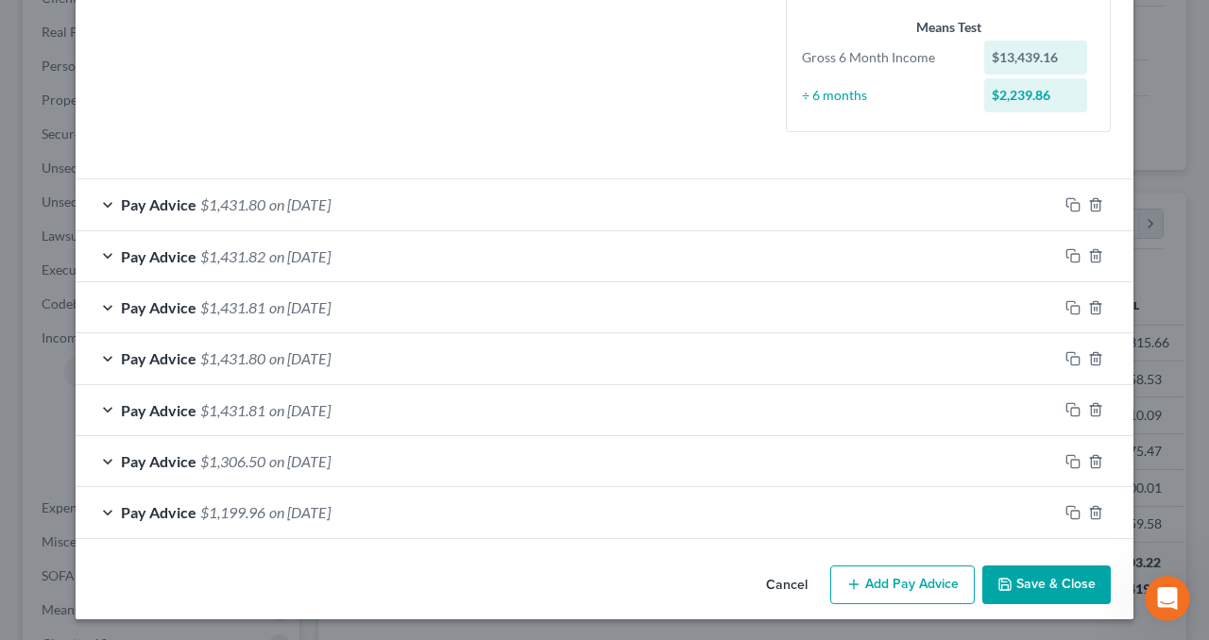
scroll to position [491, 0]
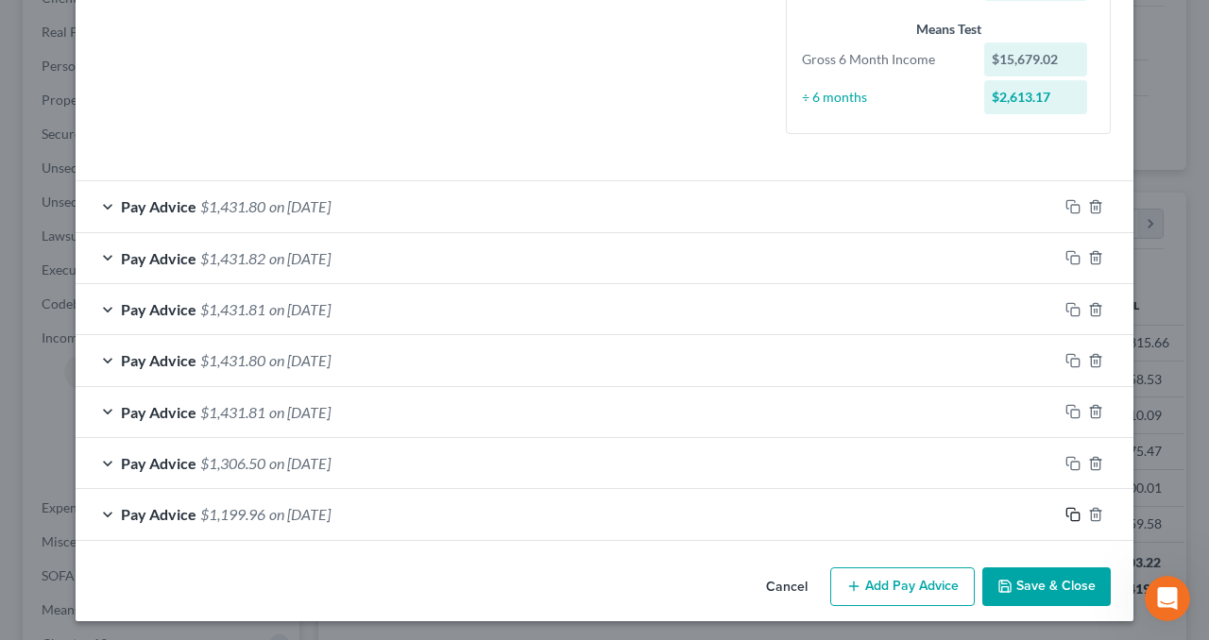
click at [1069, 510] on icon "button" at bounding box center [1072, 514] width 15 height 15
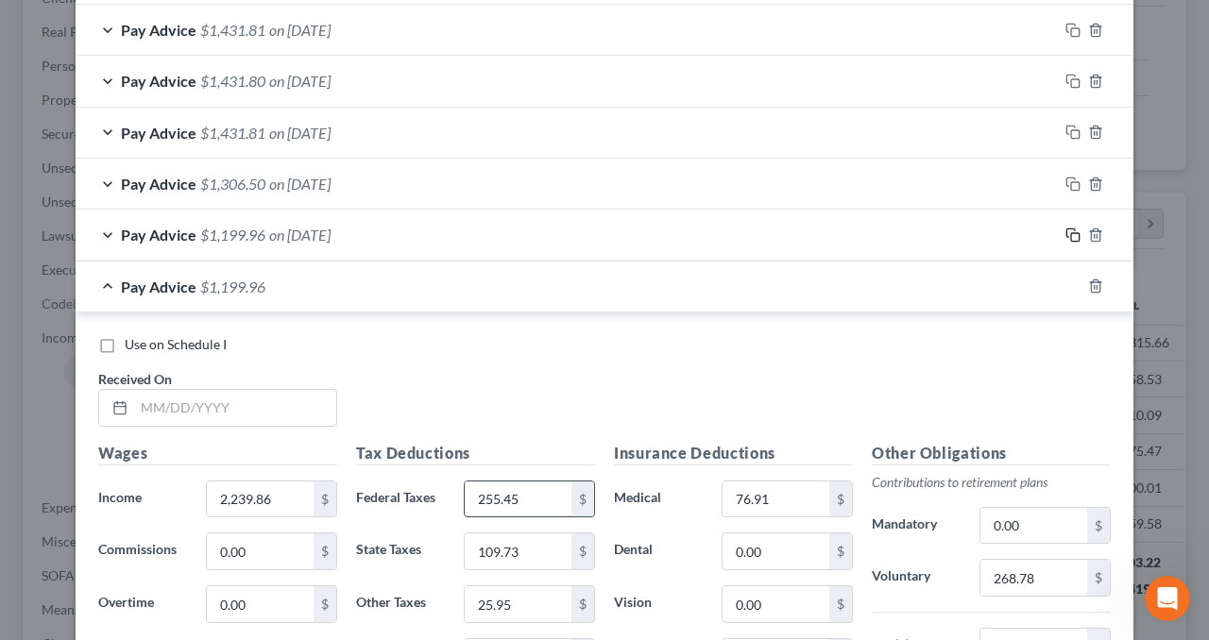
scroll to position [869, 0]
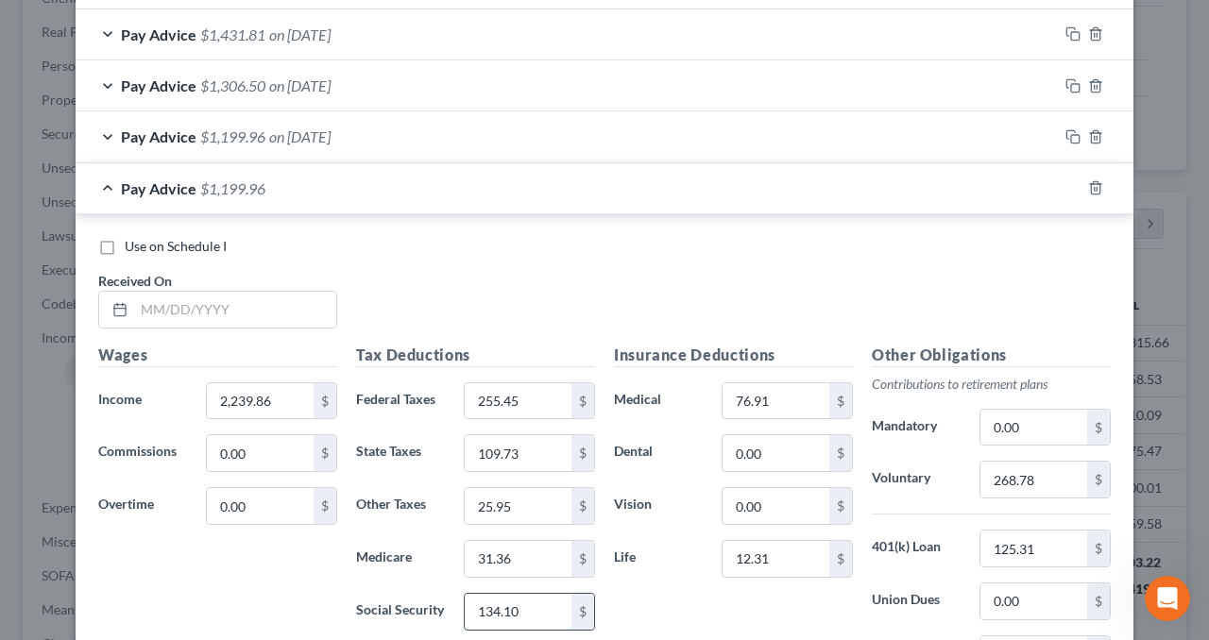
click at [527, 600] on input "134.10" at bounding box center [518, 612] width 107 height 36
click at [518, 606] on input "134.10" at bounding box center [518, 612] width 107 height 36
drag, startPoint x: 516, startPoint y: 607, endPoint x: 505, endPoint y: 609, distance: 10.6
click at [505, 609] on input "134.10" at bounding box center [518, 612] width 107 height 36
type input "134.11"
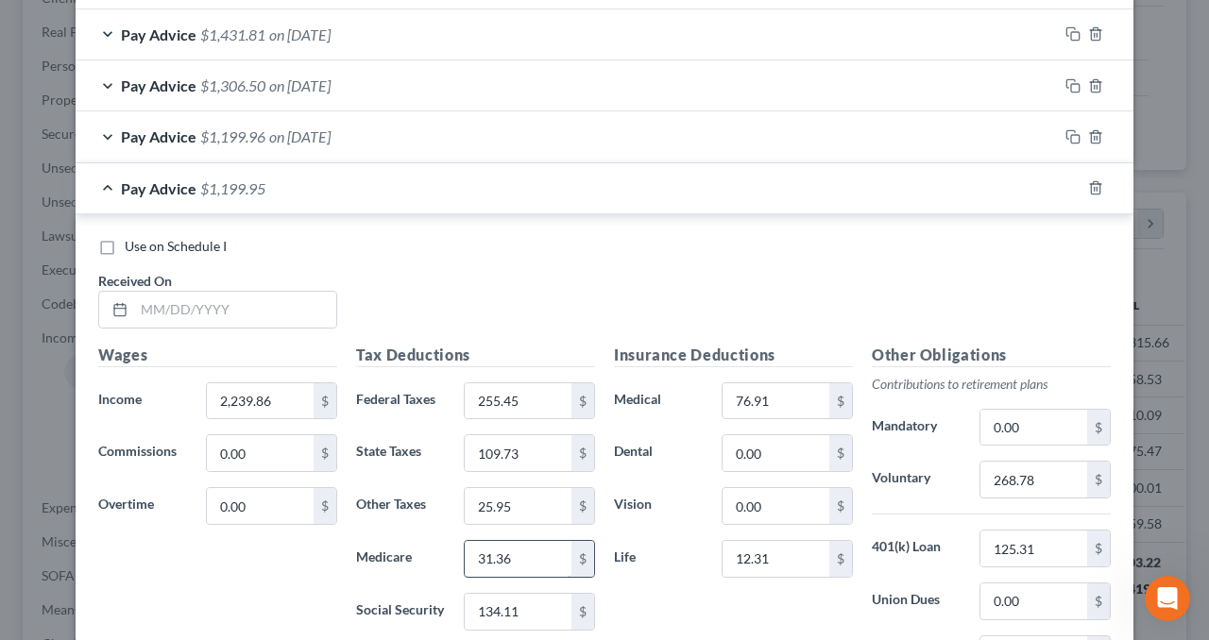
click at [518, 554] on input "31.36" at bounding box center [518, 559] width 107 height 36
click at [507, 550] on input "31.36" at bounding box center [518, 559] width 107 height 36
click at [505, 555] on input "31.36" at bounding box center [518, 559] width 107 height 36
click at [495, 552] on input "31.36" at bounding box center [518, 559] width 107 height 36
type input "31.37"
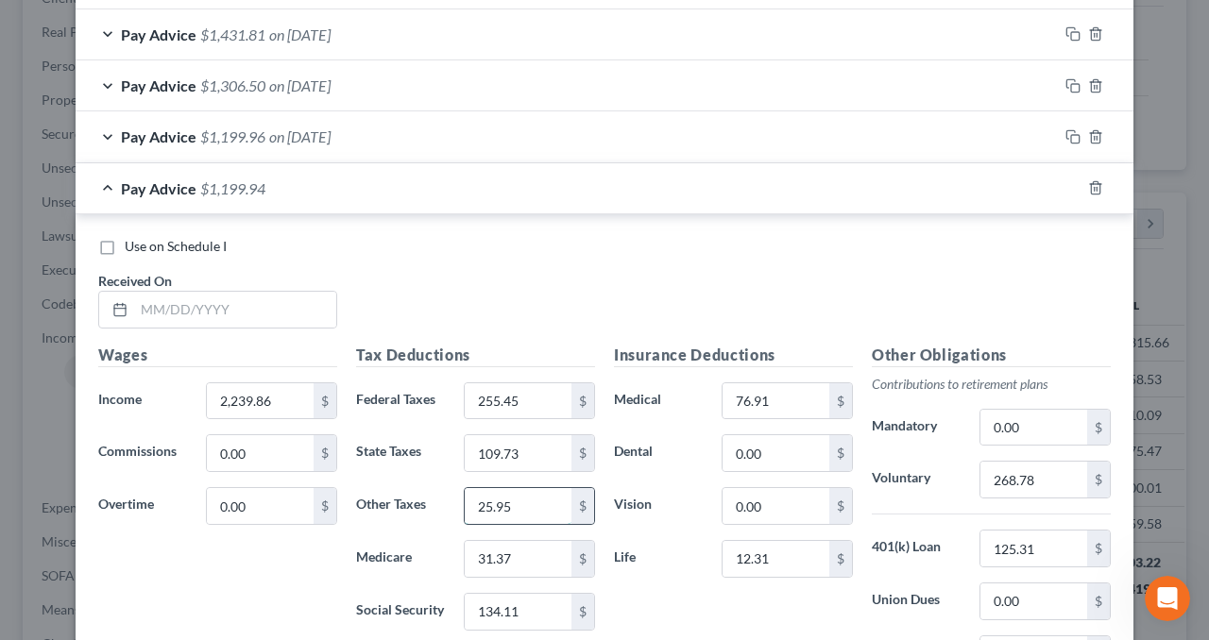
drag, startPoint x: 523, startPoint y: 496, endPoint x: 504, endPoint y: 499, distance: 19.3
click at [521, 498] on input "25.95" at bounding box center [518, 506] width 107 height 36
click at [501, 500] on input "25.95" at bounding box center [518, 506] width 107 height 36
click at [501, 501] on input "25.95" at bounding box center [518, 506] width 107 height 36
click at [500, 501] on input "25.95" at bounding box center [518, 506] width 107 height 36
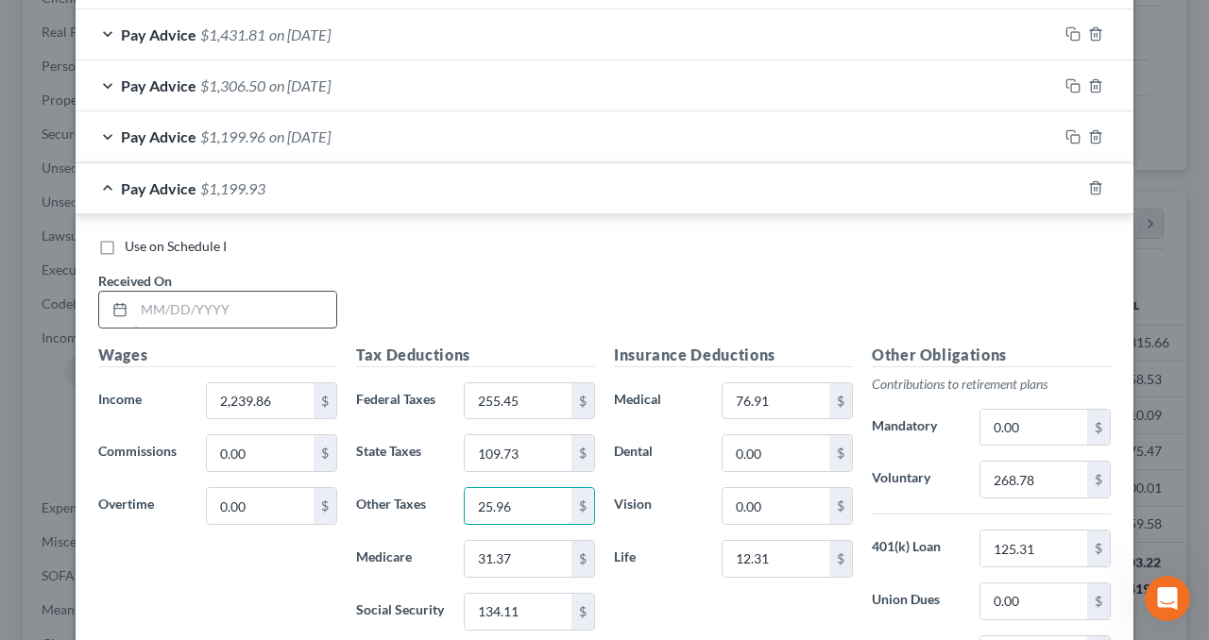
type input "25.96"
click at [291, 305] on input "text" at bounding box center [235, 310] width 202 height 36
type input "[DATE]"
click at [294, 187] on span "on [DATE]" at bounding box center [299, 188] width 61 height 18
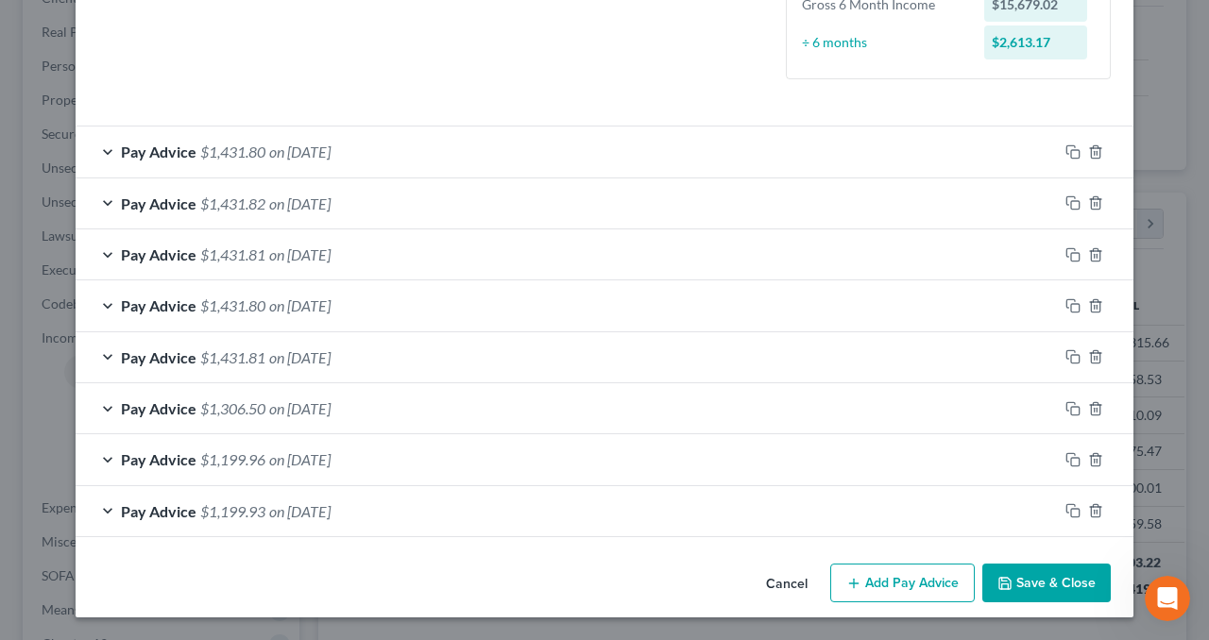
scroll to position [542, 0]
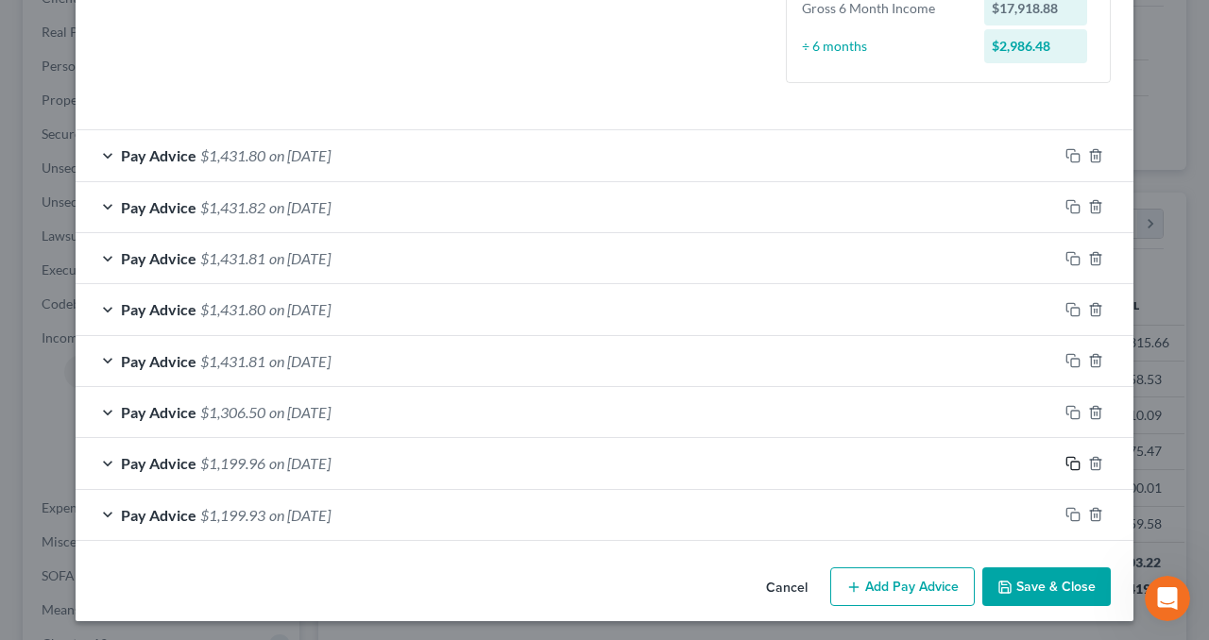
click at [1071, 462] on rect "button" at bounding box center [1075, 466] width 8 height 8
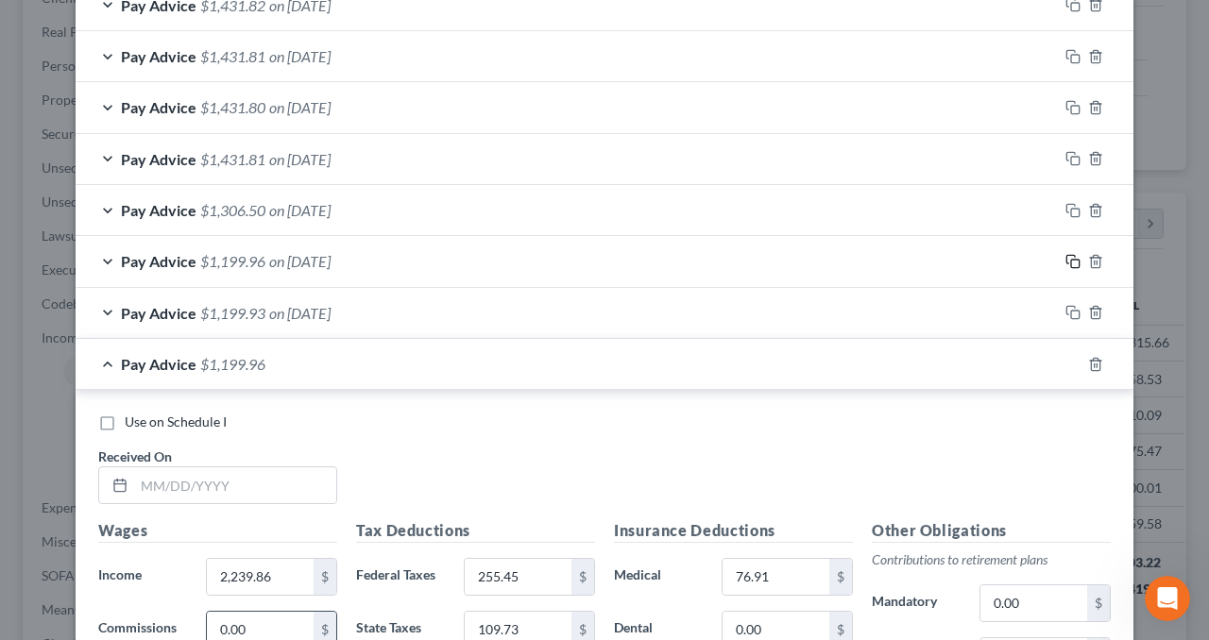
scroll to position [920, 0]
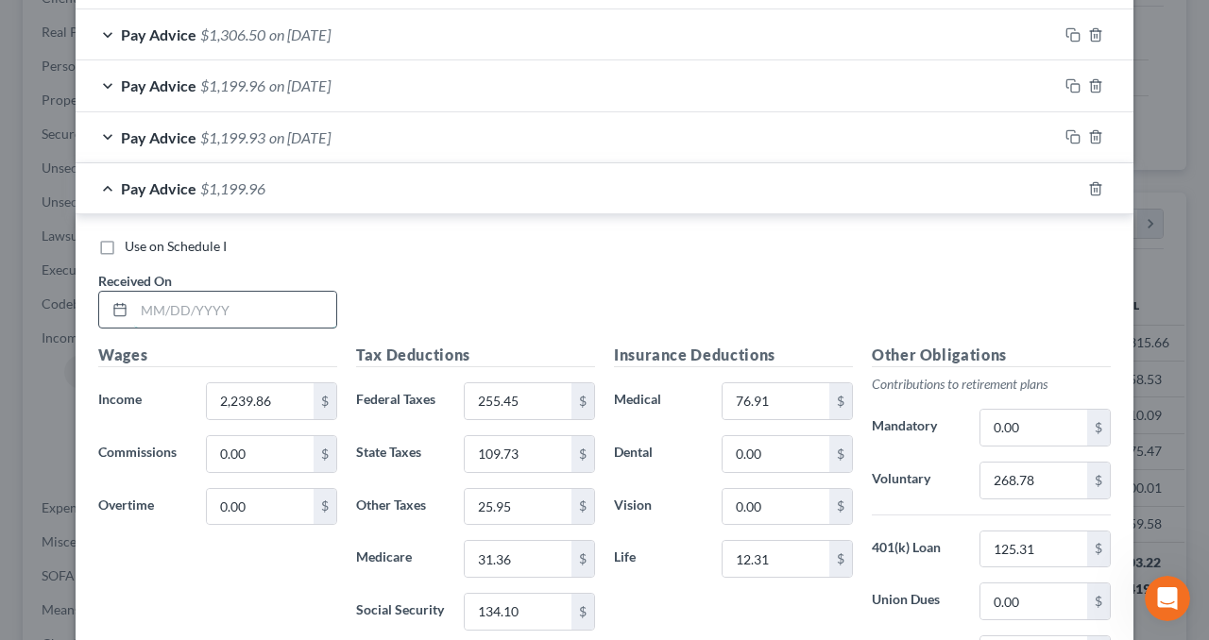
click at [194, 300] on input "text" at bounding box center [235, 310] width 202 height 36
type input "[DATE]"
click at [526, 489] on input "25.95" at bounding box center [518, 507] width 107 height 36
click at [506, 496] on input "25.95" at bounding box center [518, 507] width 107 height 36
click at [499, 501] on input "25.95" at bounding box center [518, 507] width 107 height 36
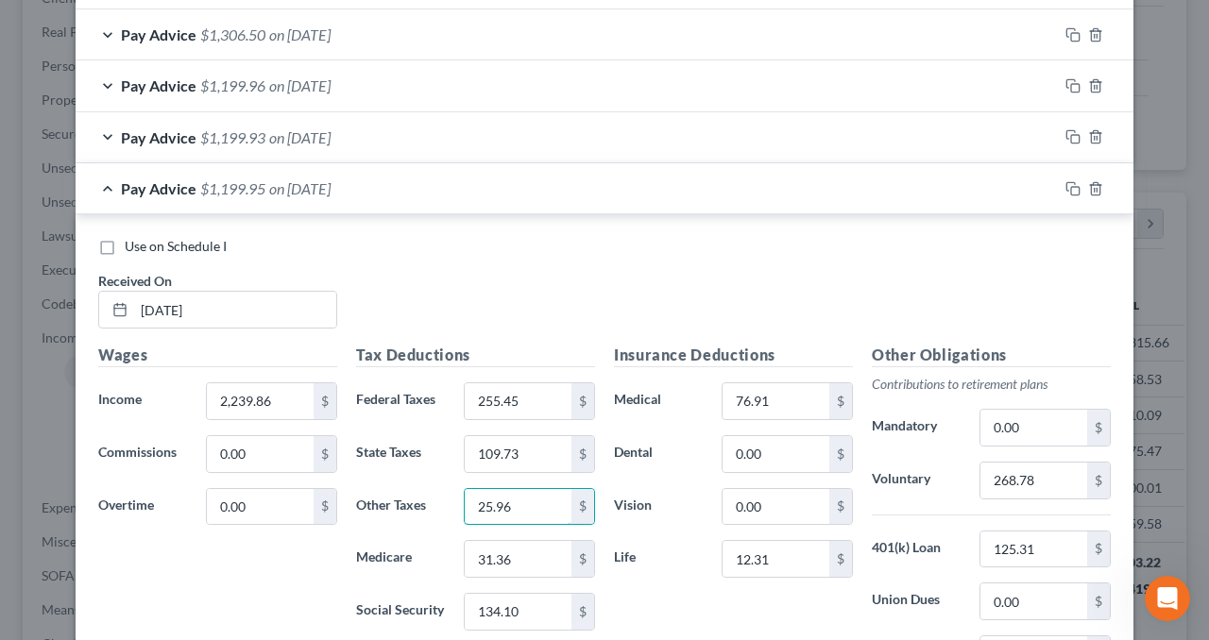
type input "25.96"
click at [650, 182] on div "Pay Advice $1,199.95 on [DATE]" at bounding box center [567, 188] width 982 height 50
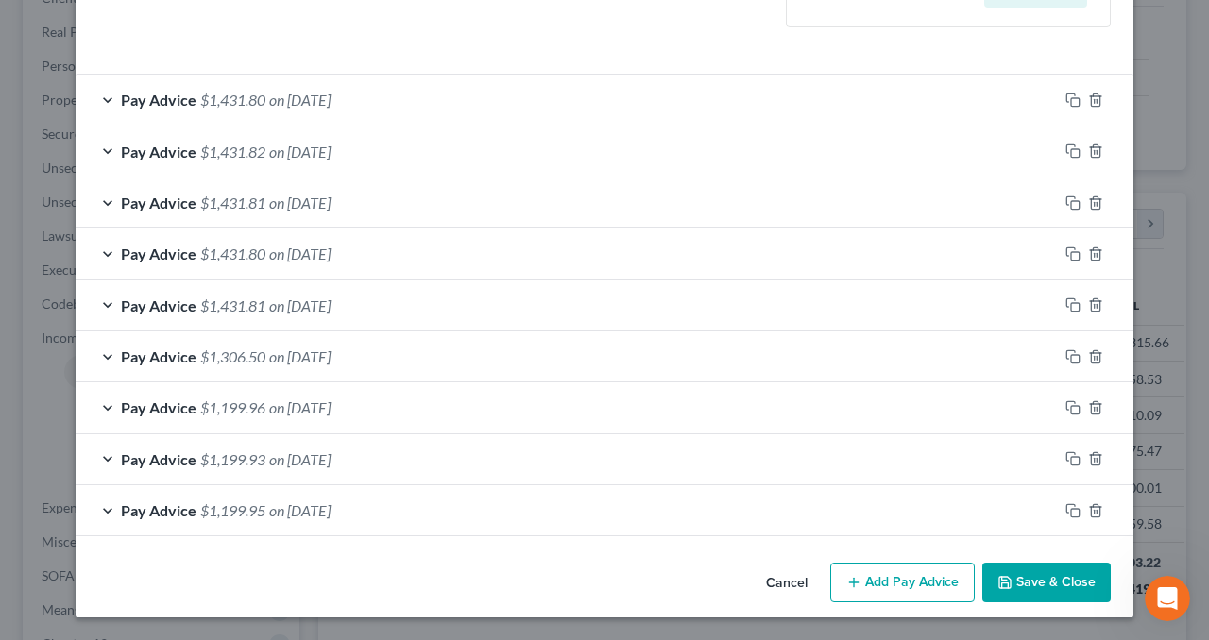
scroll to position [593, 0]
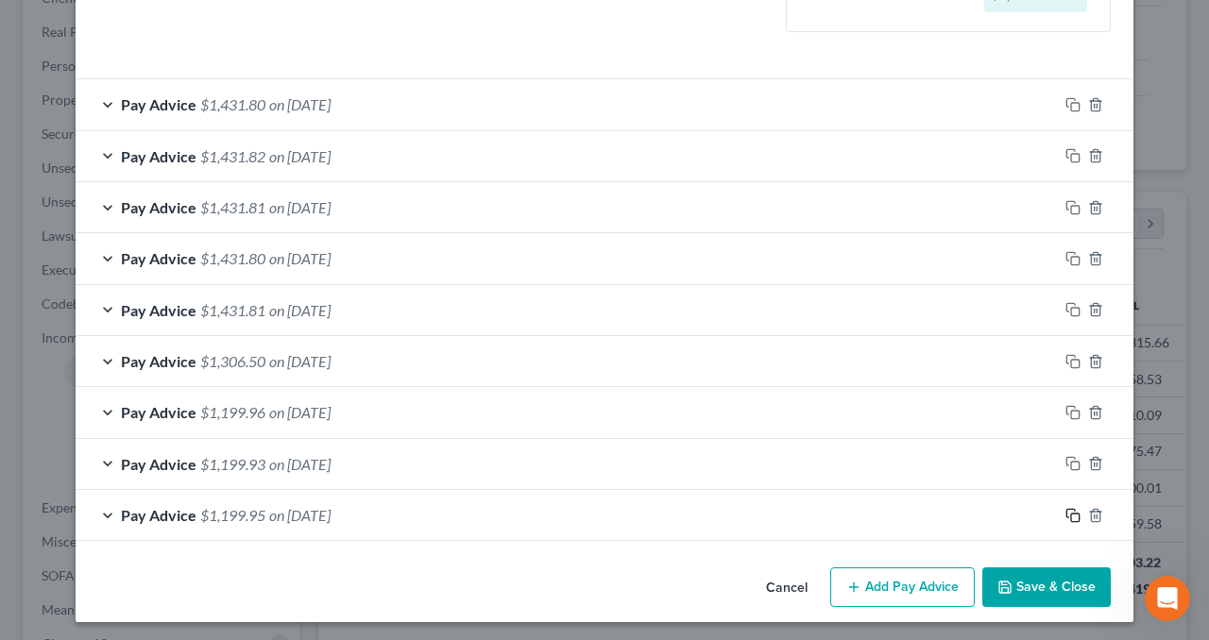
click at [1065, 510] on icon "button" at bounding box center [1072, 515] width 15 height 15
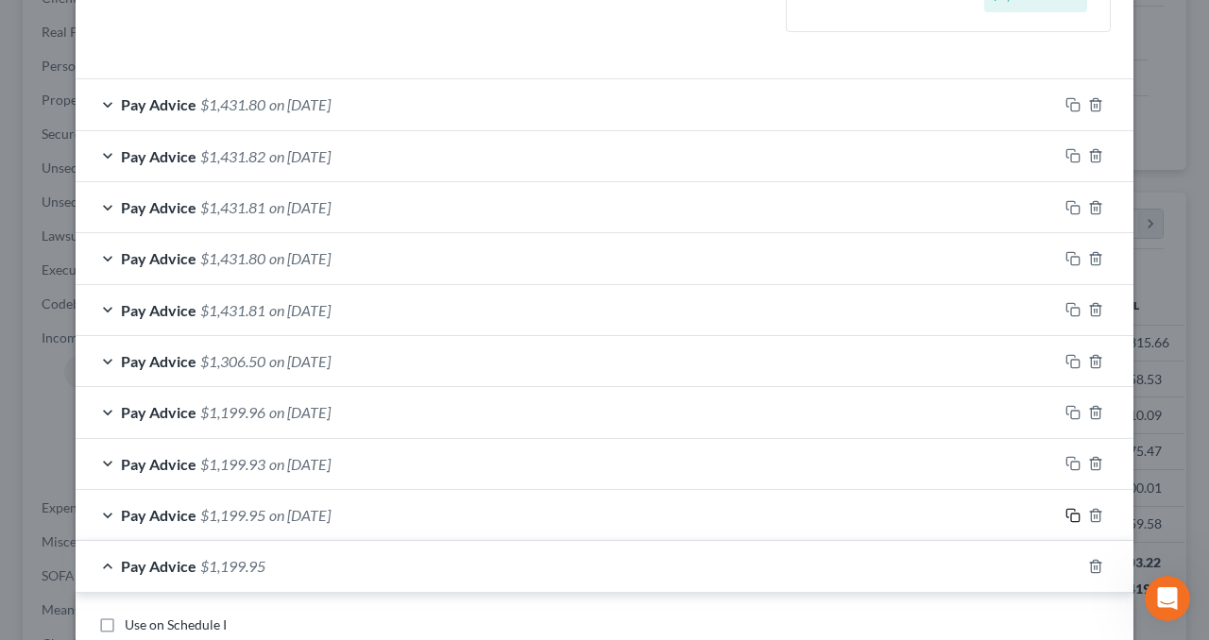
scroll to position [1065, 0]
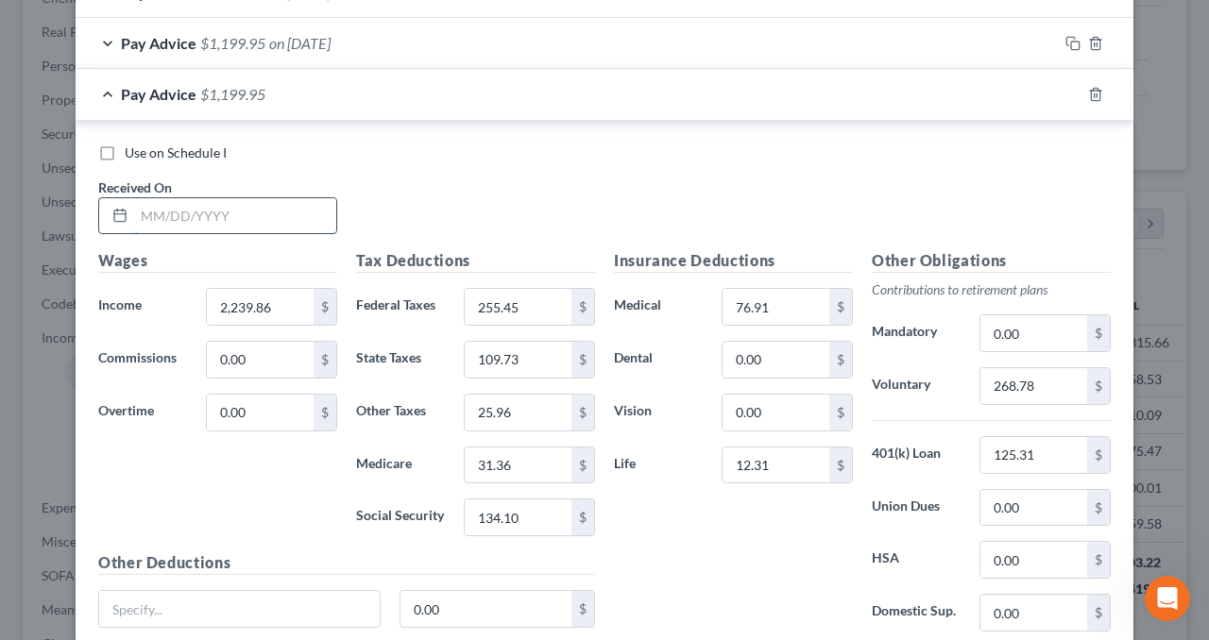
click at [211, 201] on input "text" at bounding box center [235, 216] width 202 height 36
click at [213, 204] on input "text" at bounding box center [235, 216] width 202 height 36
type input "[DATE]"
click at [283, 301] on input "2,239.86" at bounding box center [260, 307] width 107 height 36
type input "2,403.14"
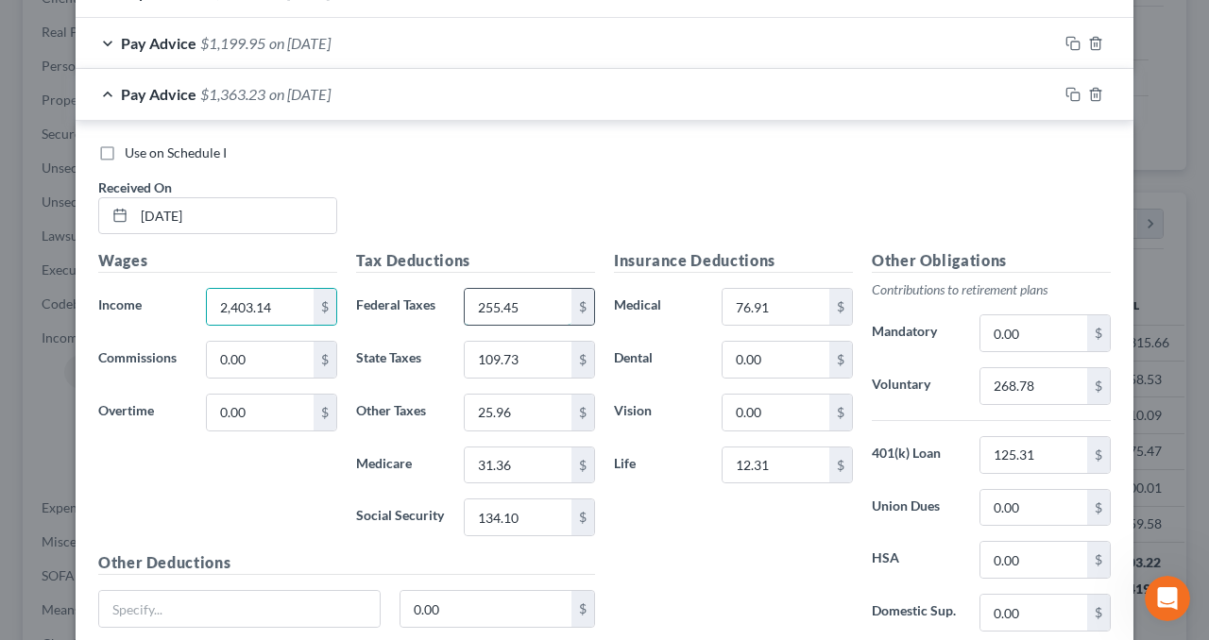
click at [530, 295] on input "255.45" at bounding box center [518, 307] width 107 height 36
type input "156.91"
click at [533, 360] on input "109.73" at bounding box center [518, 360] width 107 height 36
type input "55.18"
click at [533, 409] on input "25.96" at bounding box center [518, 413] width 107 height 36
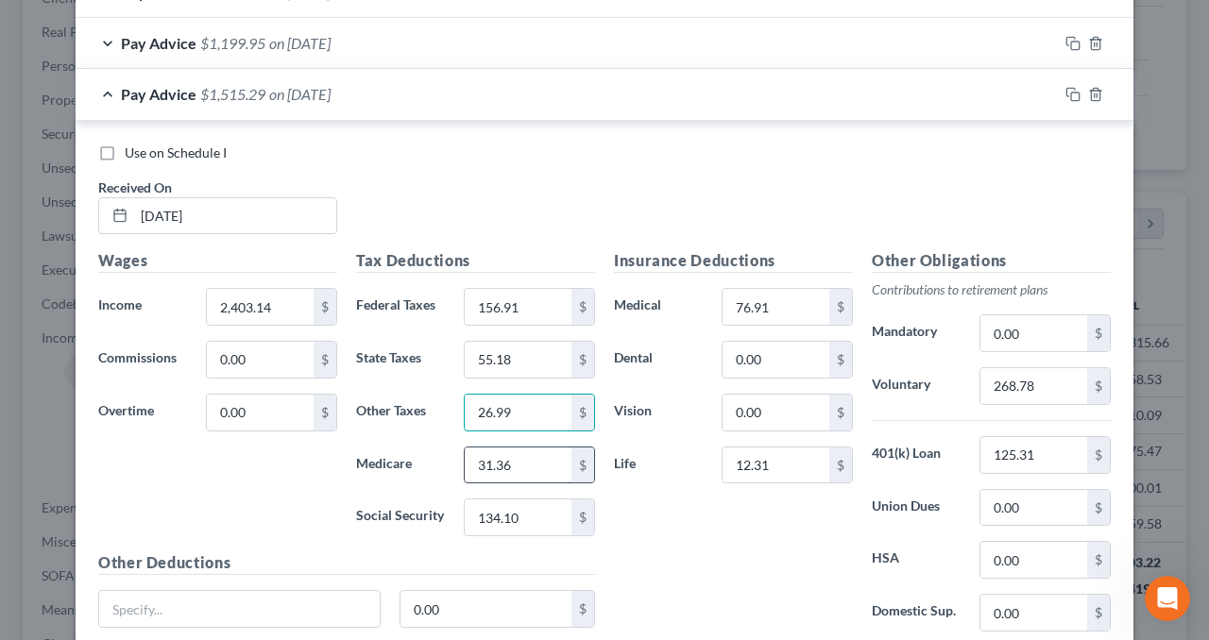
type input "26.99"
click at [533, 456] on input "31.36" at bounding box center [518, 466] width 107 height 36
type input "32.61"
click at [538, 511] on input "134.10" at bounding box center [518, 517] width 107 height 36
type input "139.46"
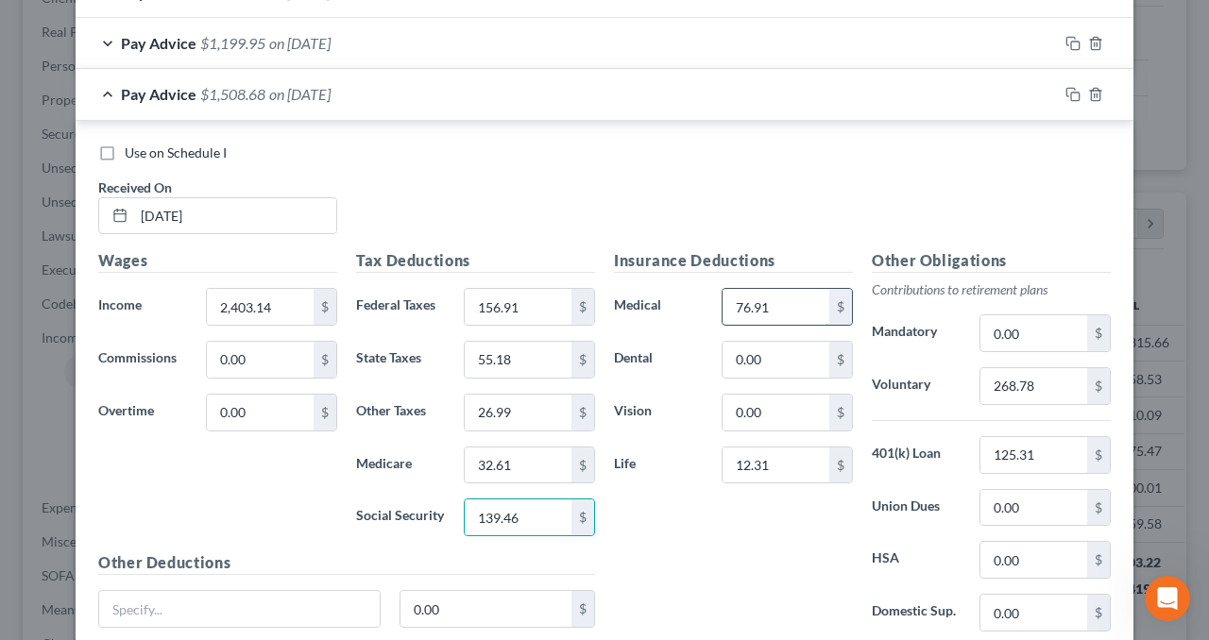
click at [777, 302] on input "76.91" at bounding box center [775, 307] width 107 height 36
type input "153.82"
click at [777, 462] on input "12.31" at bounding box center [775, 466] width 107 height 36
type input "24.63"
click at [1050, 381] on input "268.78" at bounding box center [1033, 386] width 107 height 36
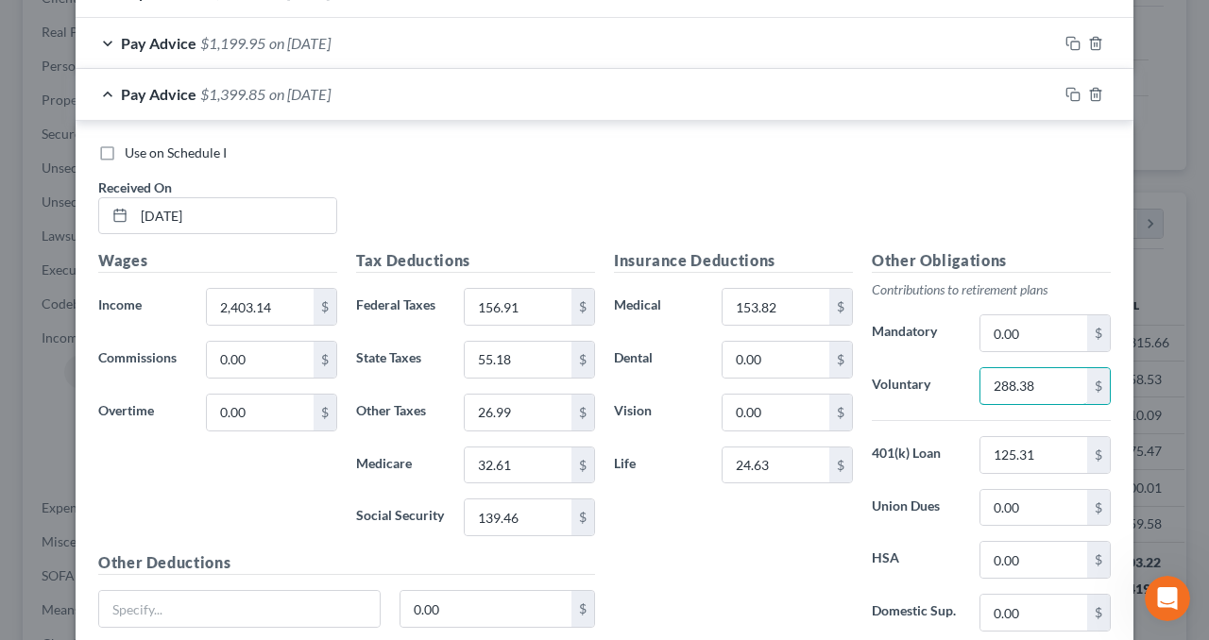
type input "288.38"
click at [744, 533] on div "Insurance Deductions Medical 153.82 $ Dental 0.00 $ Vision 0.00 $ Life 24.63 $" at bounding box center [733, 448] width 258 height 398
click at [624, 93] on div "Pay Advice $1,399.85 on [DATE]" at bounding box center [567, 94] width 982 height 50
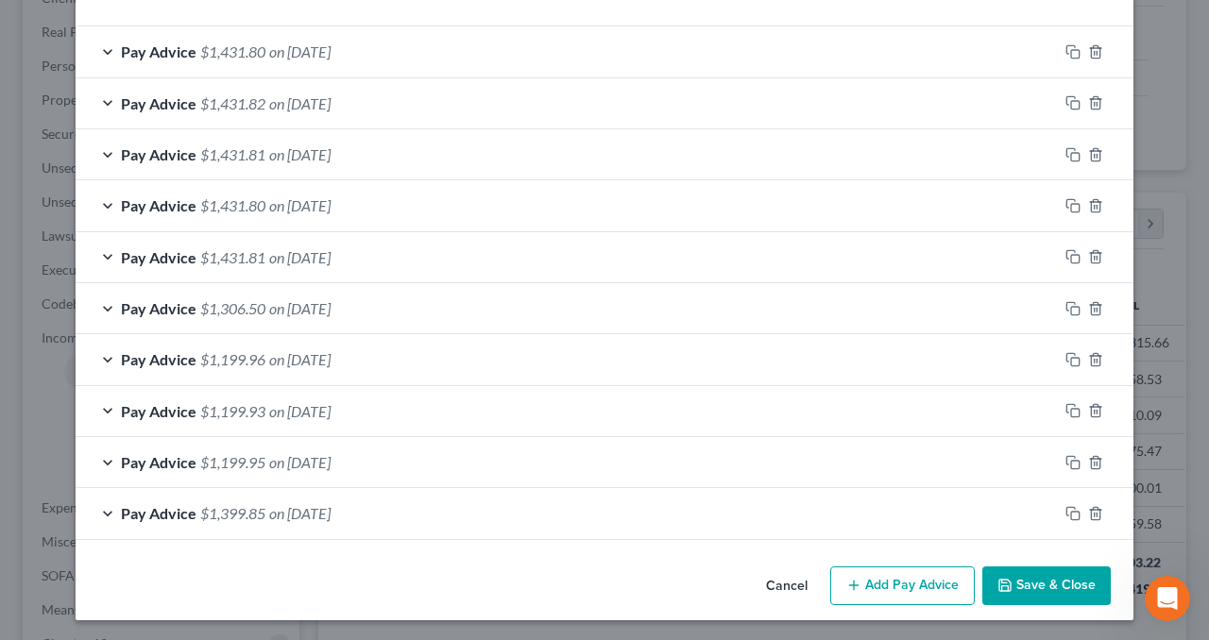
scroll to position [644, 0]
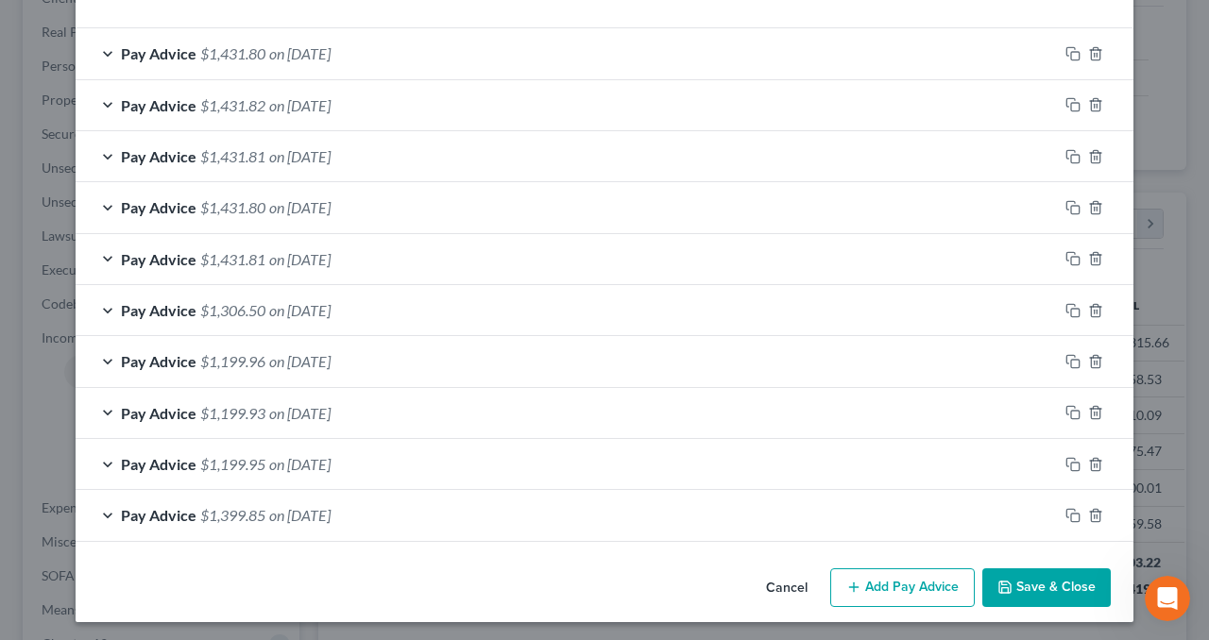
click at [888, 583] on button "Add Pay Advice" at bounding box center [902, 588] width 144 height 40
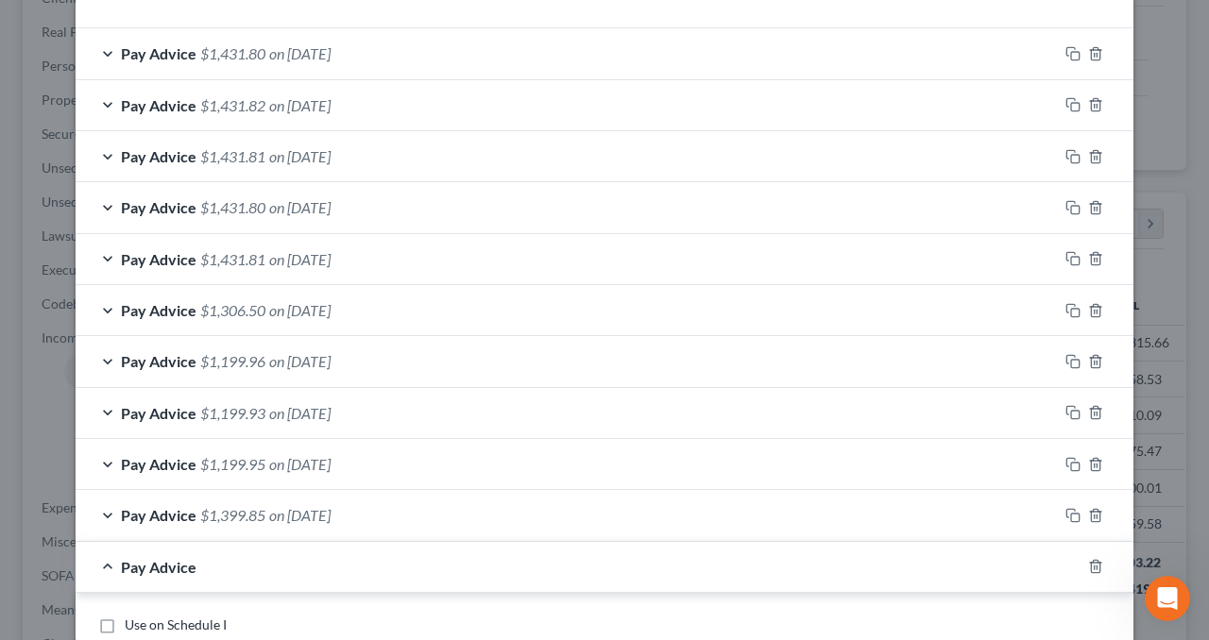
scroll to position [1116, 0]
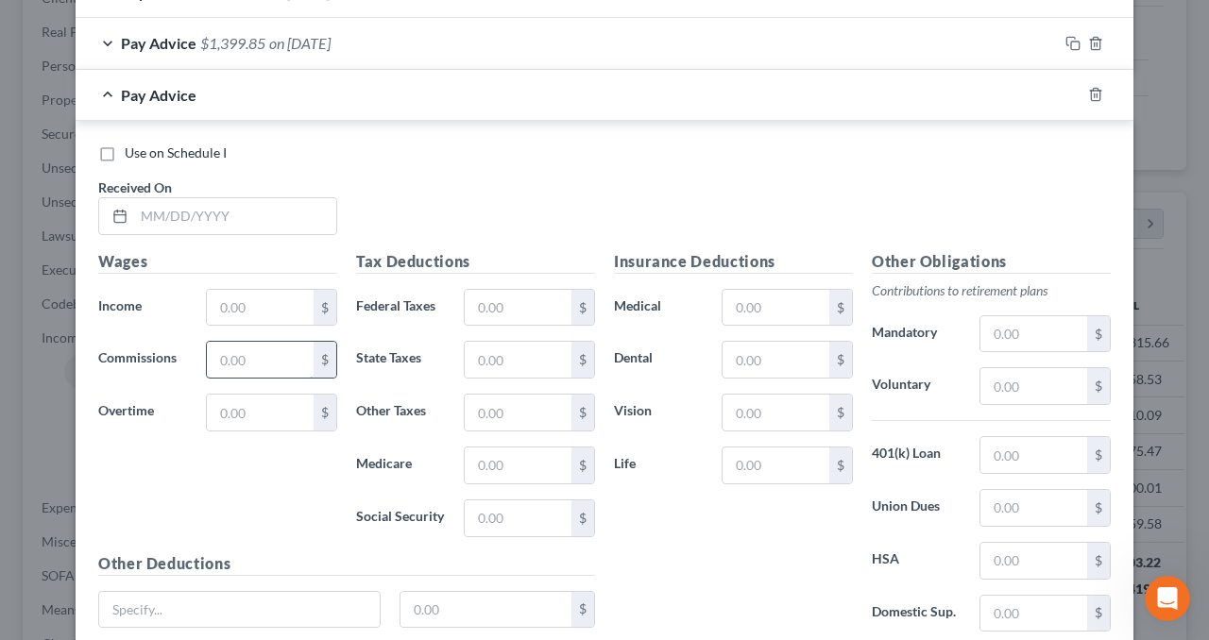
click at [236, 355] on input "text" at bounding box center [260, 360] width 107 height 36
type input "9,000"
click at [244, 223] on input "text" at bounding box center [235, 216] width 202 height 36
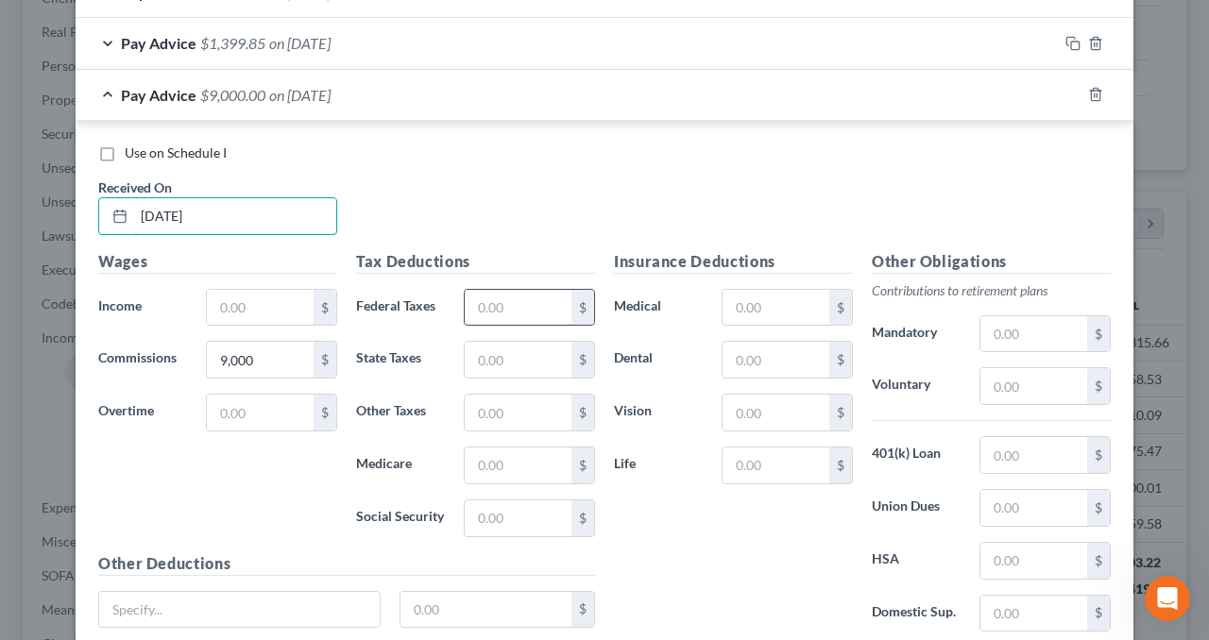
type input "[DATE]"
click at [538, 306] on input "text" at bounding box center [518, 308] width 107 height 36
type input "1,742.40"
click at [537, 356] on input "text" at bounding box center [518, 360] width 107 height 36
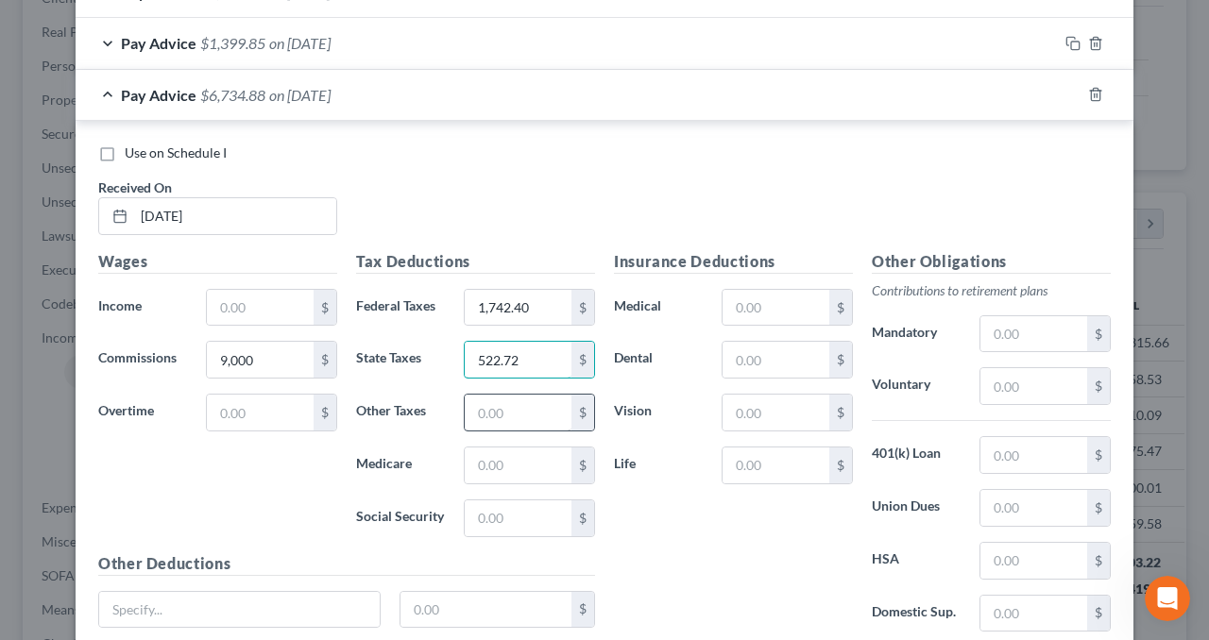
type input "522.72"
click at [533, 409] on input "text" at bounding box center [518, 413] width 107 height 36
type input "108"
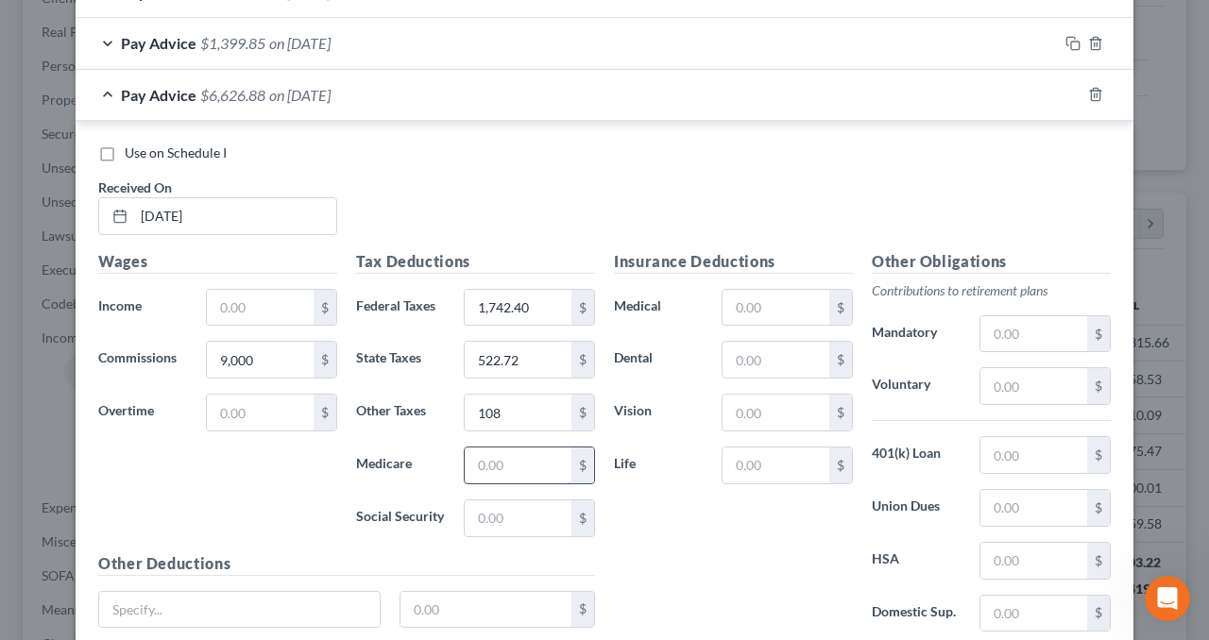
click at [530, 457] on input "text" at bounding box center [518, 466] width 107 height 36
type input "130.50"
click at [516, 509] on input "text" at bounding box center [518, 518] width 107 height 36
type input "558"
click at [991, 388] on input "text" at bounding box center [1033, 386] width 107 height 36
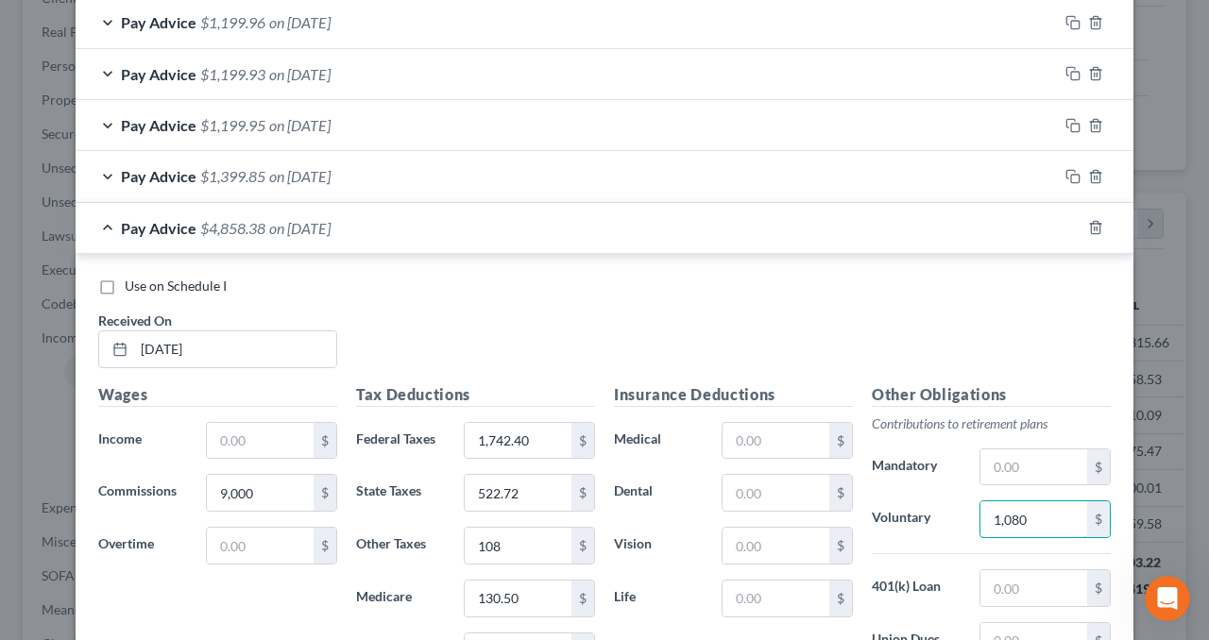
scroll to position [880, 0]
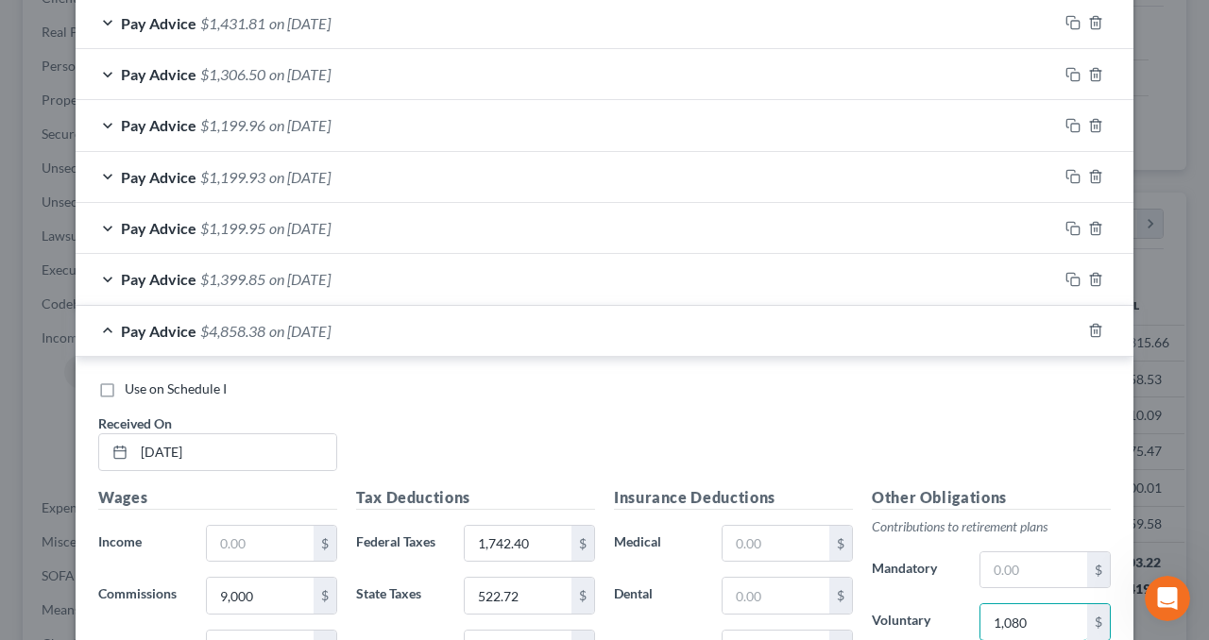
type input "1,080"
click at [586, 330] on div "Pay Advice $4,858.38 on [DATE]" at bounding box center [578, 331] width 1005 height 50
click at [249, 538] on input "text" at bounding box center [260, 544] width 107 height 36
paste input "9,000"
type input "9,000"
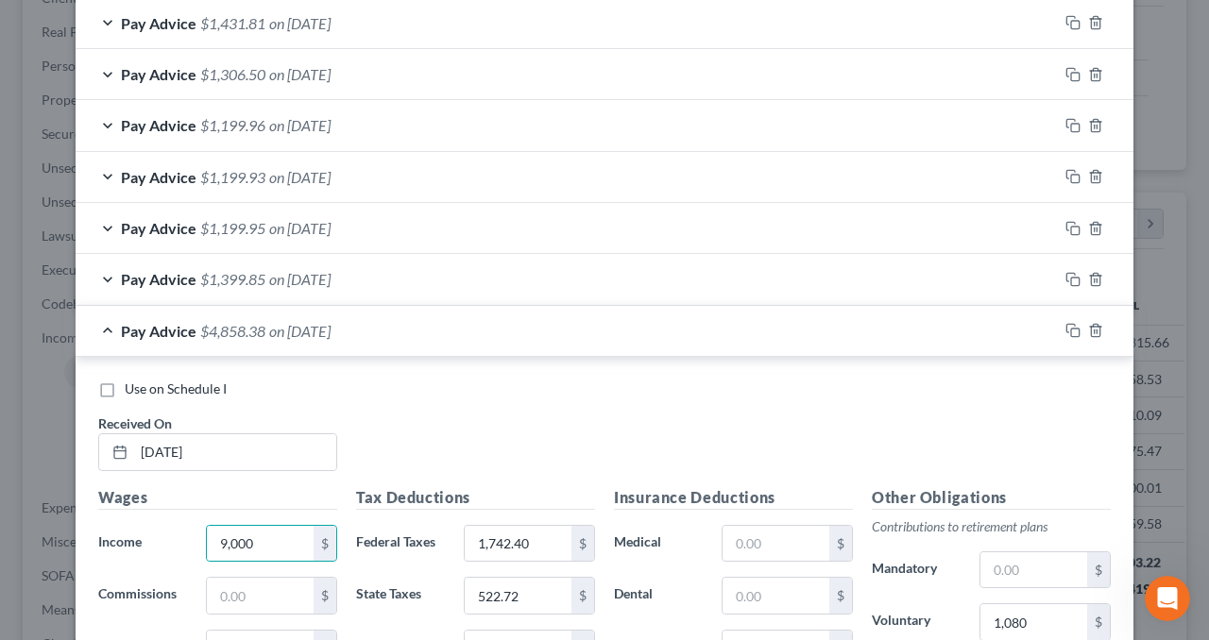
click at [463, 322] on div "Pay Advice $4,858.38 on [DATE]" at bounding box center [567, 331] width 982 height 50
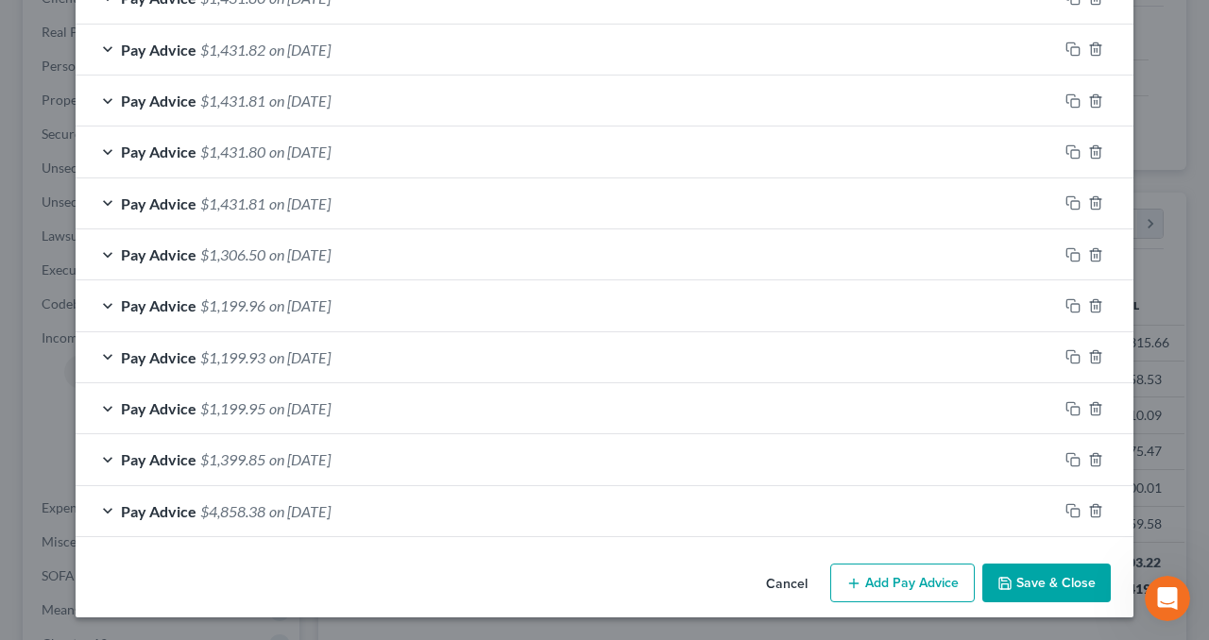
scroll to position [695, 0]
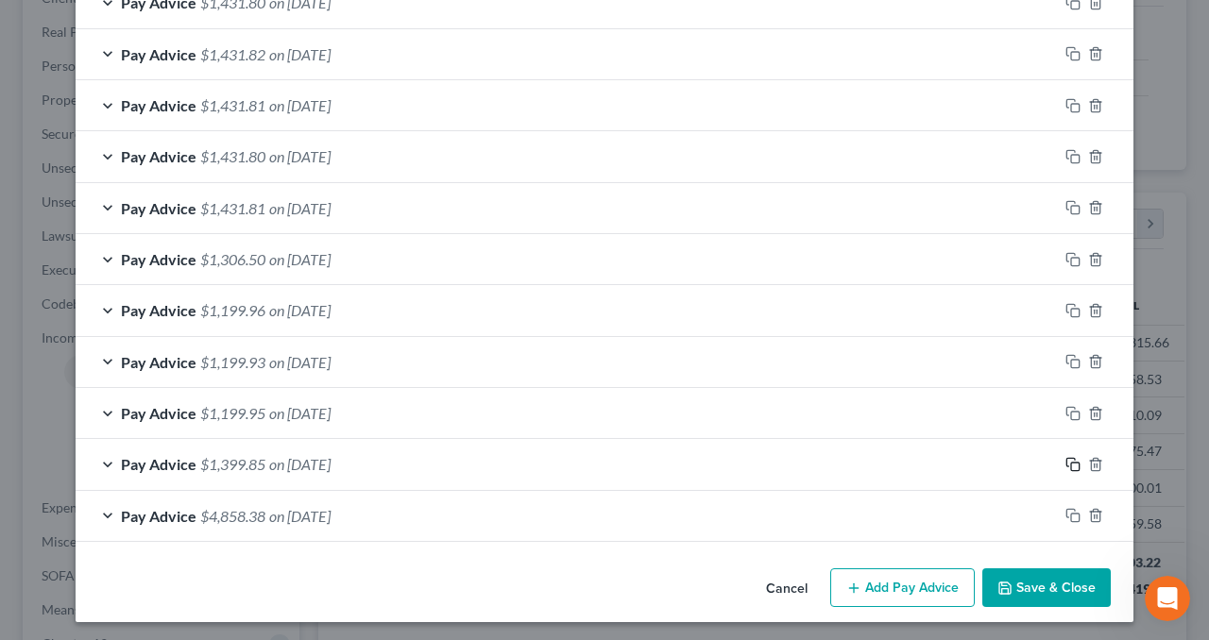
click at [1067, 463] on icon "button" at bounding box center [1072, 464] width 15 height 15
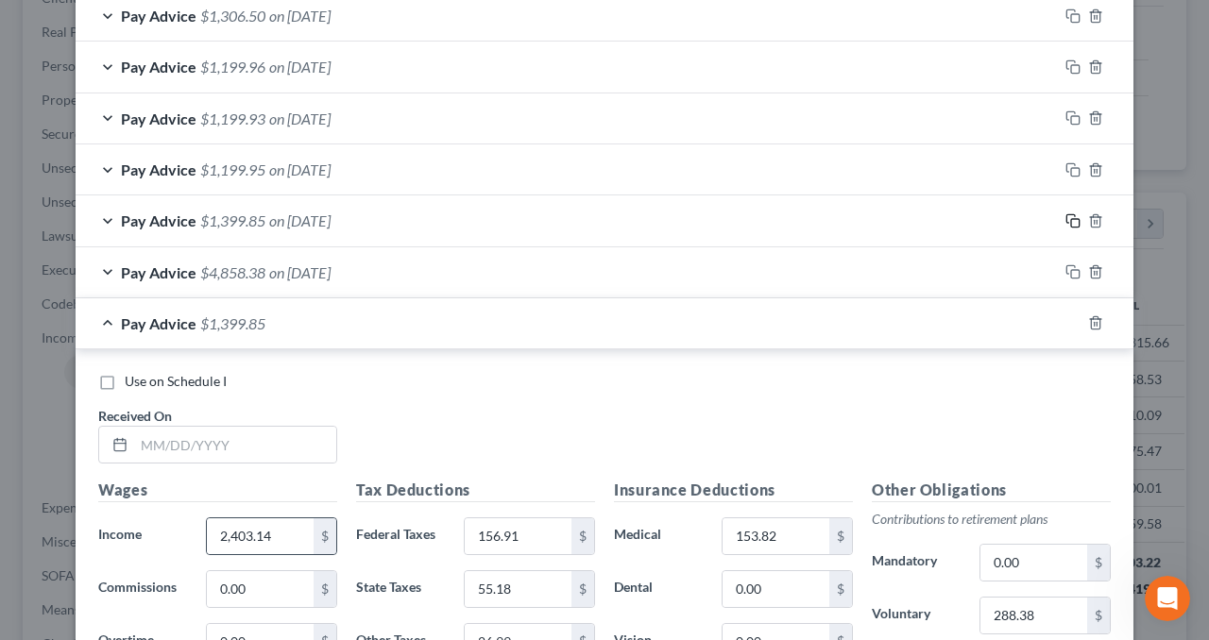
scroll to position [1073, 0]
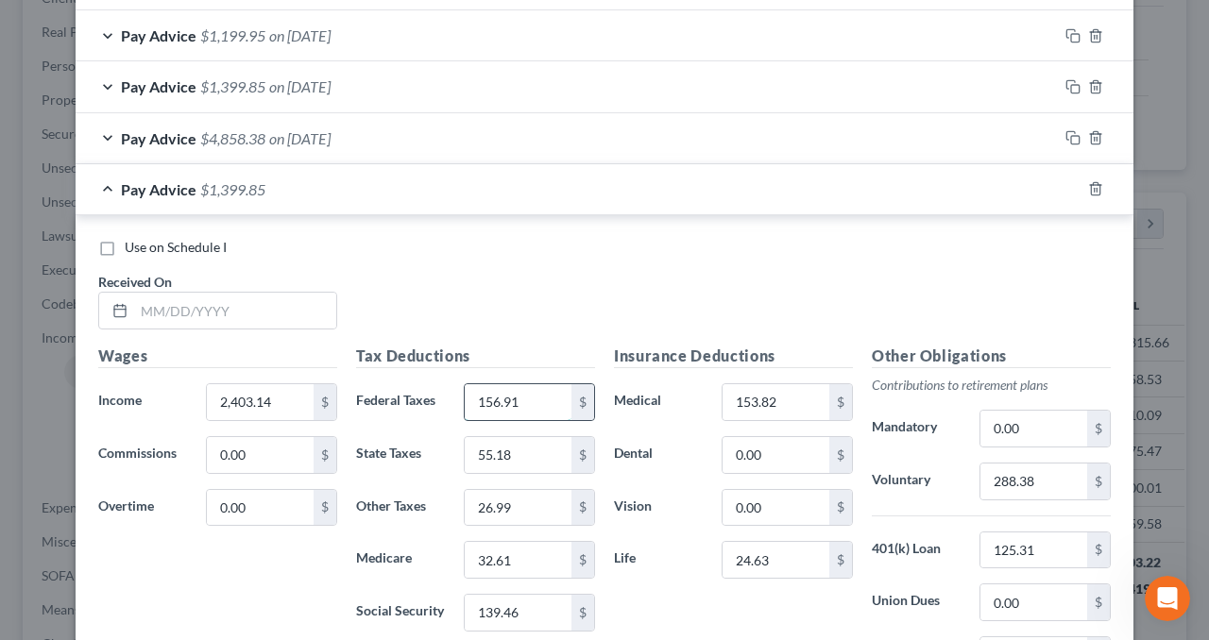
click at [540, 401] on input "156.91" at bounding box center [518, 402] width 107 height 36
type input "303.98"
click at [536, 449] on input "55.18" at bounding box center [518, 455] width 107 height 36
type input "132.30"
click at [538, 494] on input "26.99" at bounding box center [518, 508] width 107 height 36
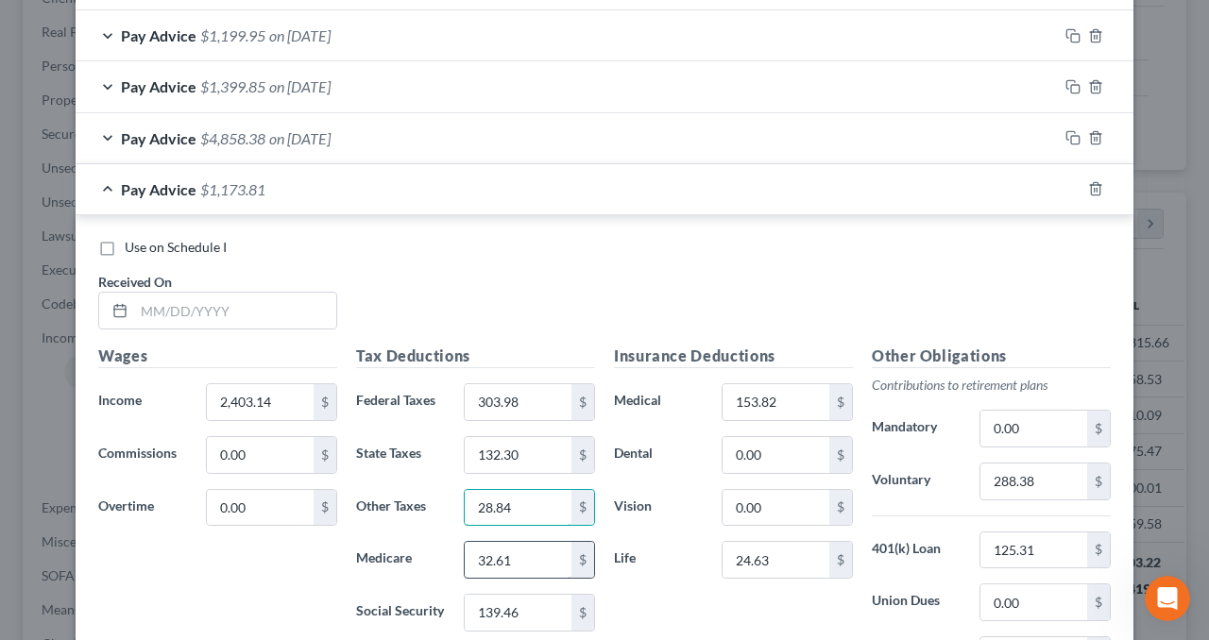
type input "28.84"
click at [523, 553] on input "32.61" at bounding box center [518, 560] width 107 height 36
type input "34.85"
click at [530, 606] on input "139.46" at bounding box center [518, 613] width 107 height 36
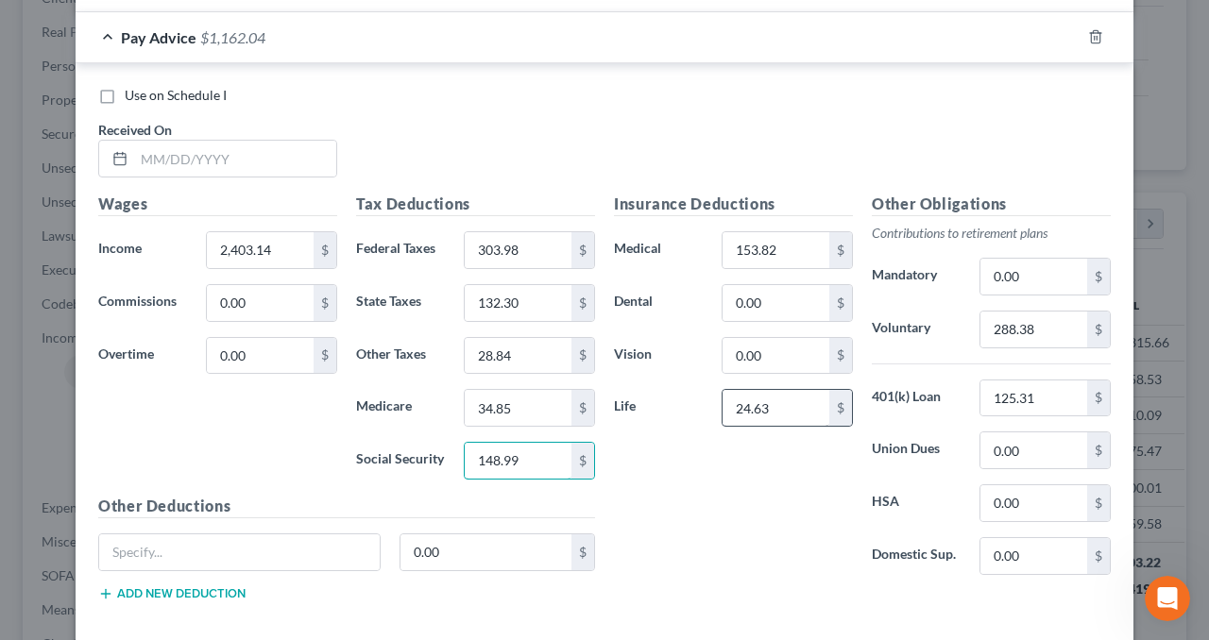
scroll to position [1261, 0]
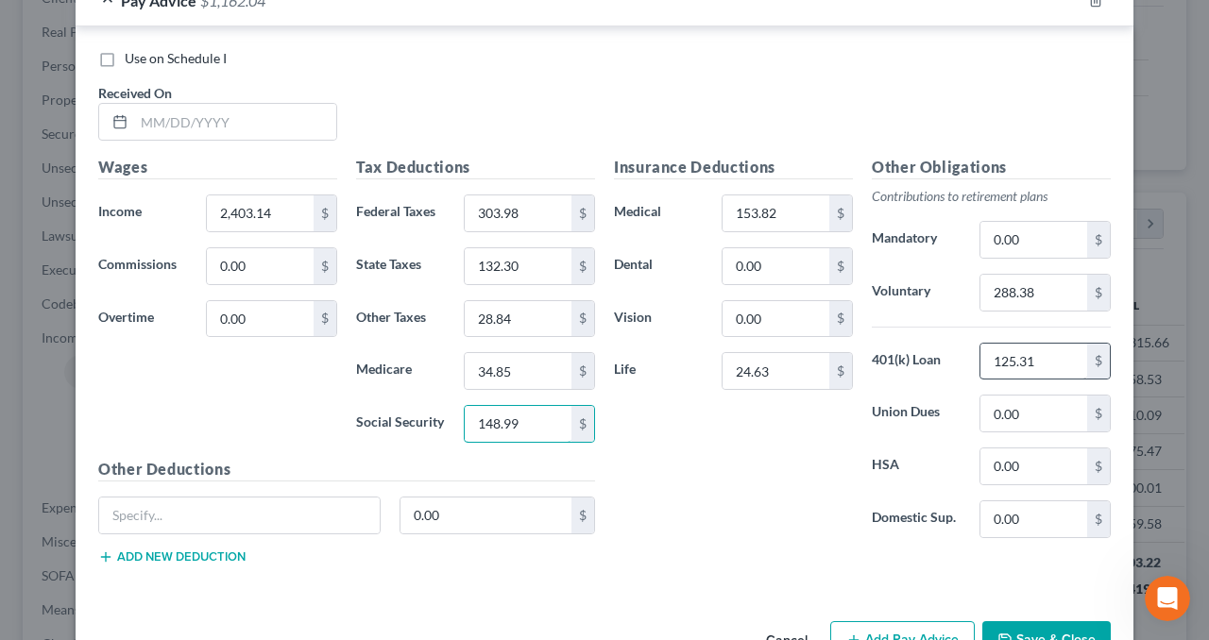
type input "148.99"
click at [1043, 358] on input "125.31" at bounding box center [1033, 362] width 107 height 36
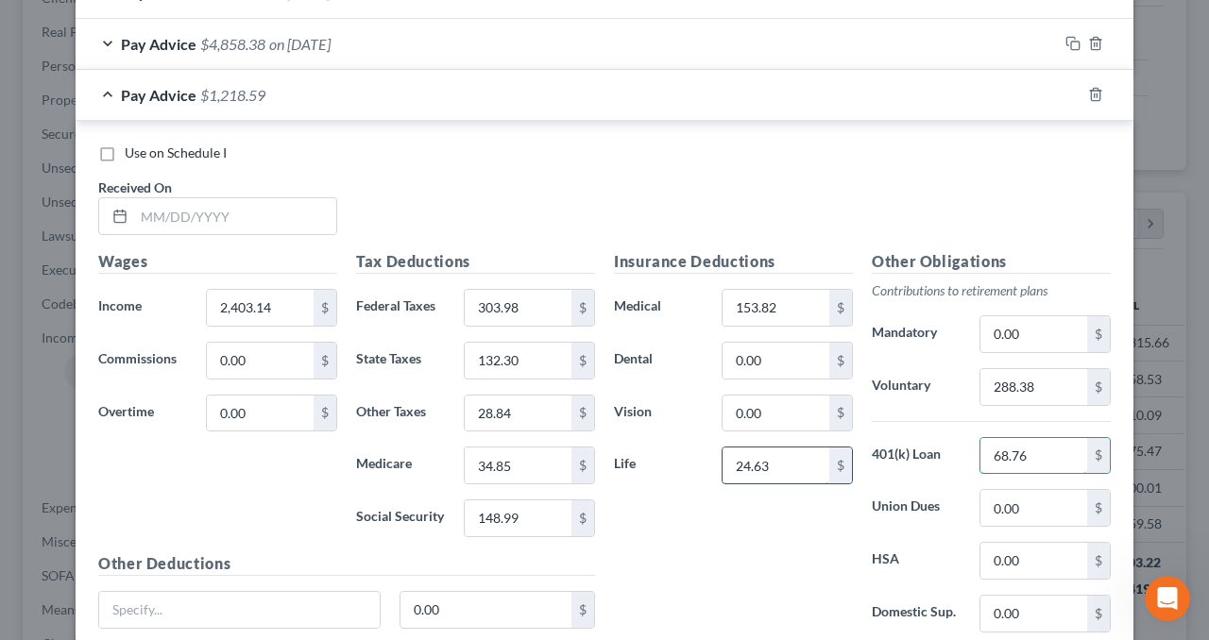
type input "68.76"
click at [677, 469] on label "Life" at bounding box center [658, 466] width 108 height 38
click at [458, 92] on div "Pay Advice $1,397.04" at bounding box center [578, 95] width 1005 height 50
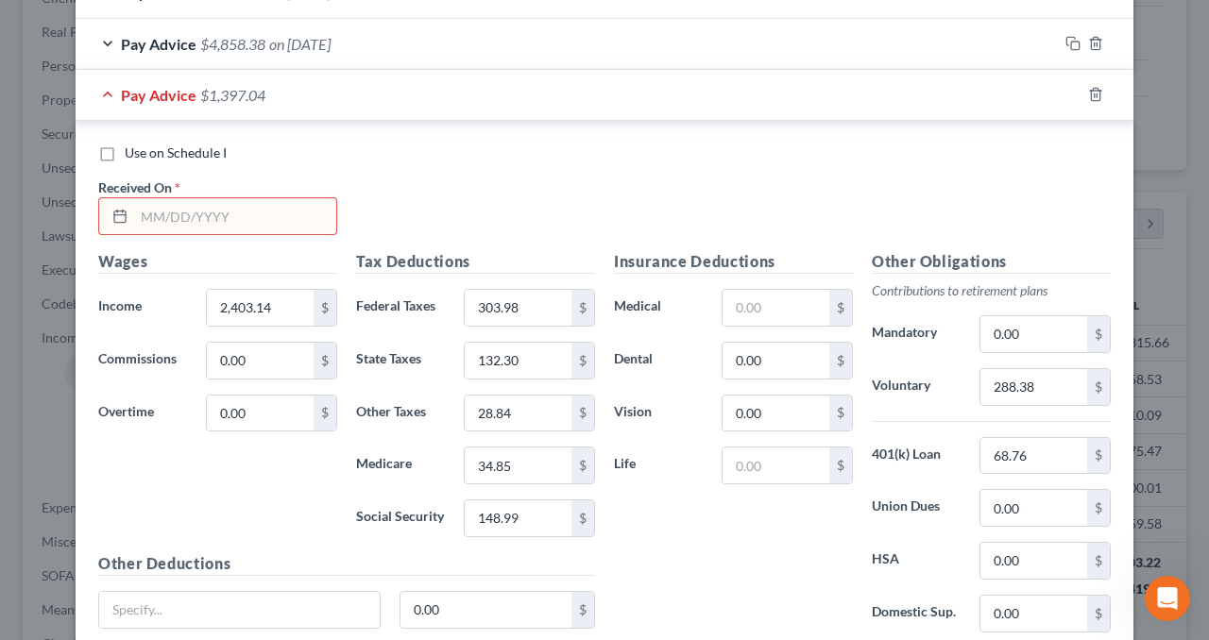
click at [298, 209] on input "text" at bounding box center [235, 216] width 202 height 36
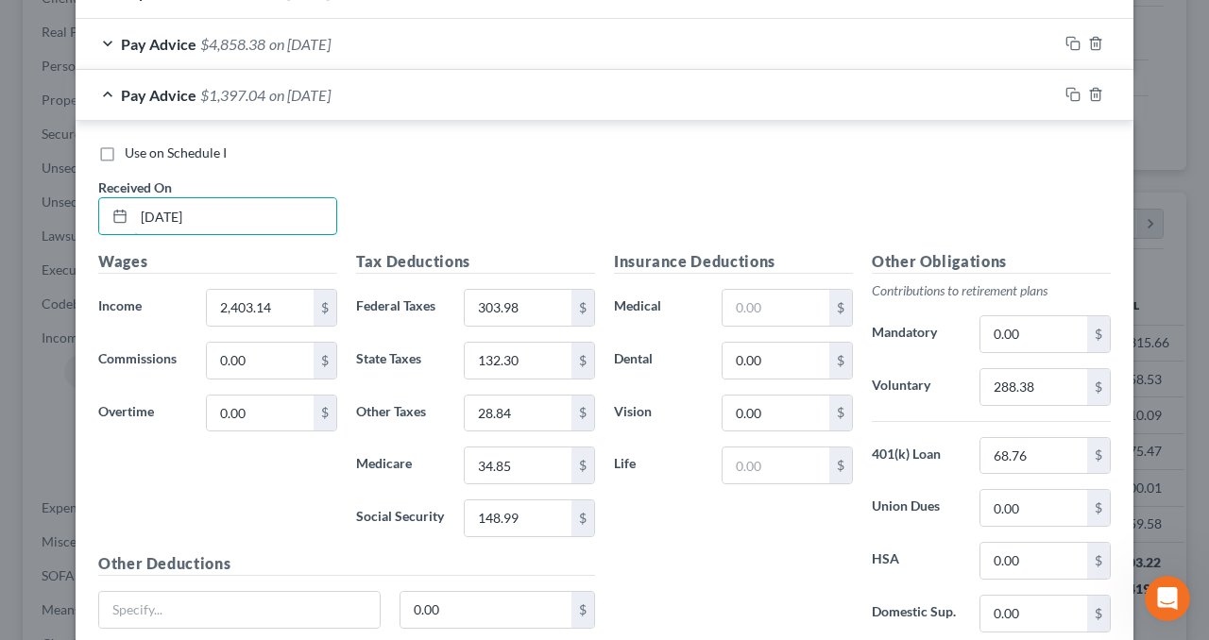
type input "[DATE]"
click at [378, 99] on div "Pay Advice $1,397.04 on [DATE]" at bounding box center [567, 95] width 982 height 50
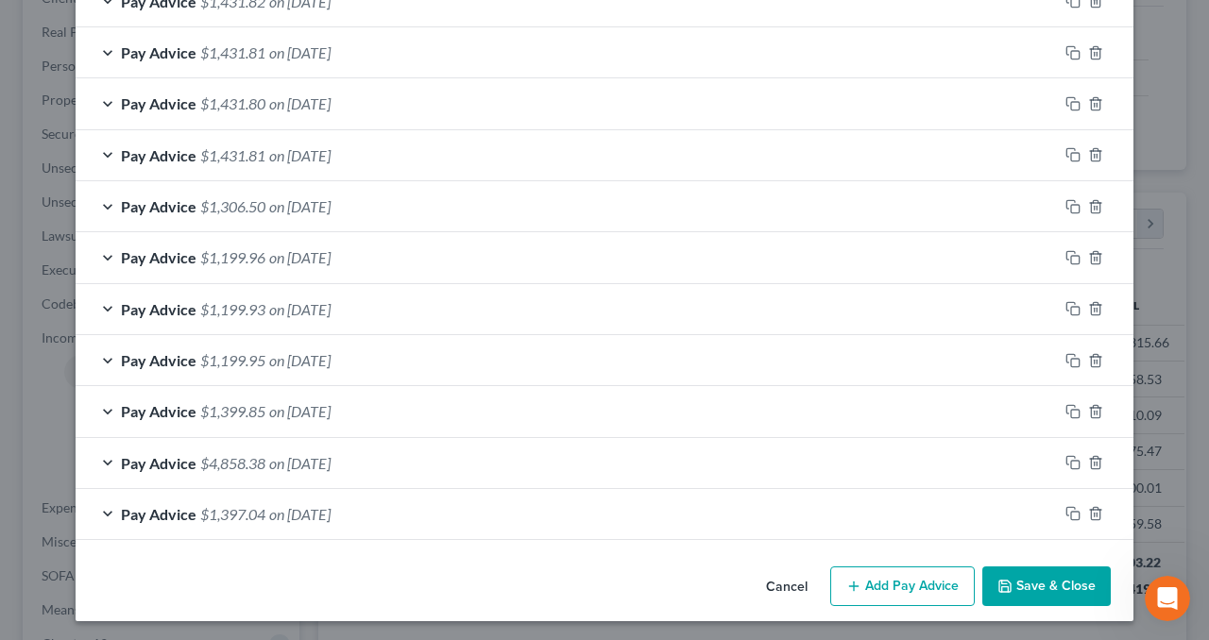
scroll to position [746, 0]
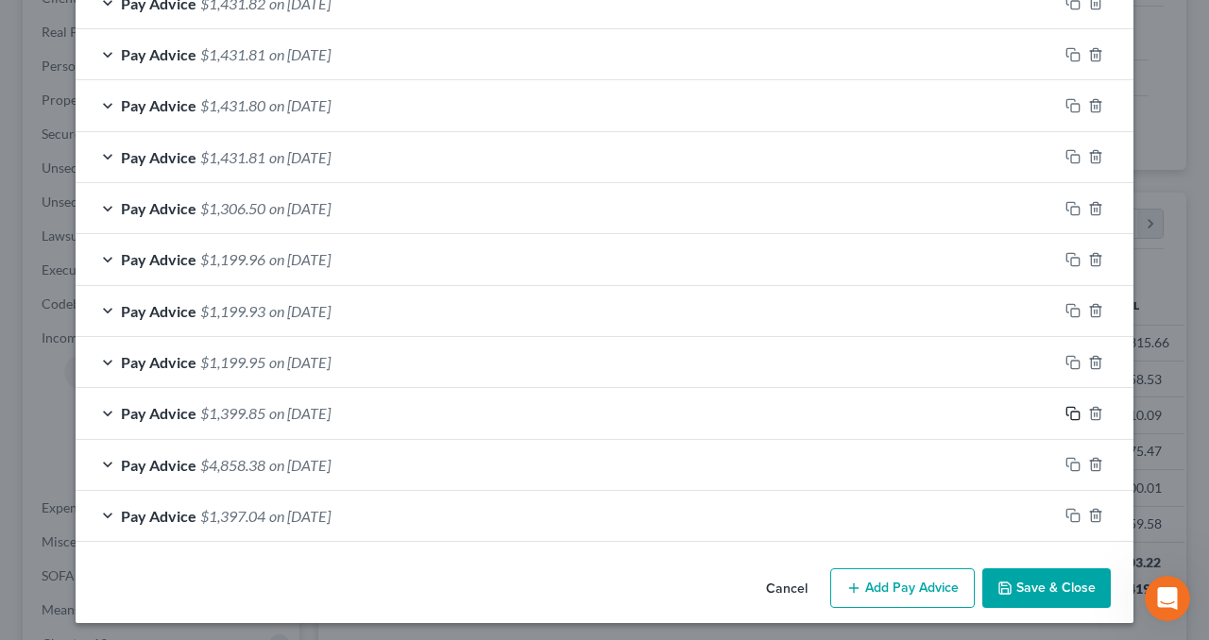
click at [1071, 412] on rect "button" at bounding box center [1075, 416] width 8 height 8
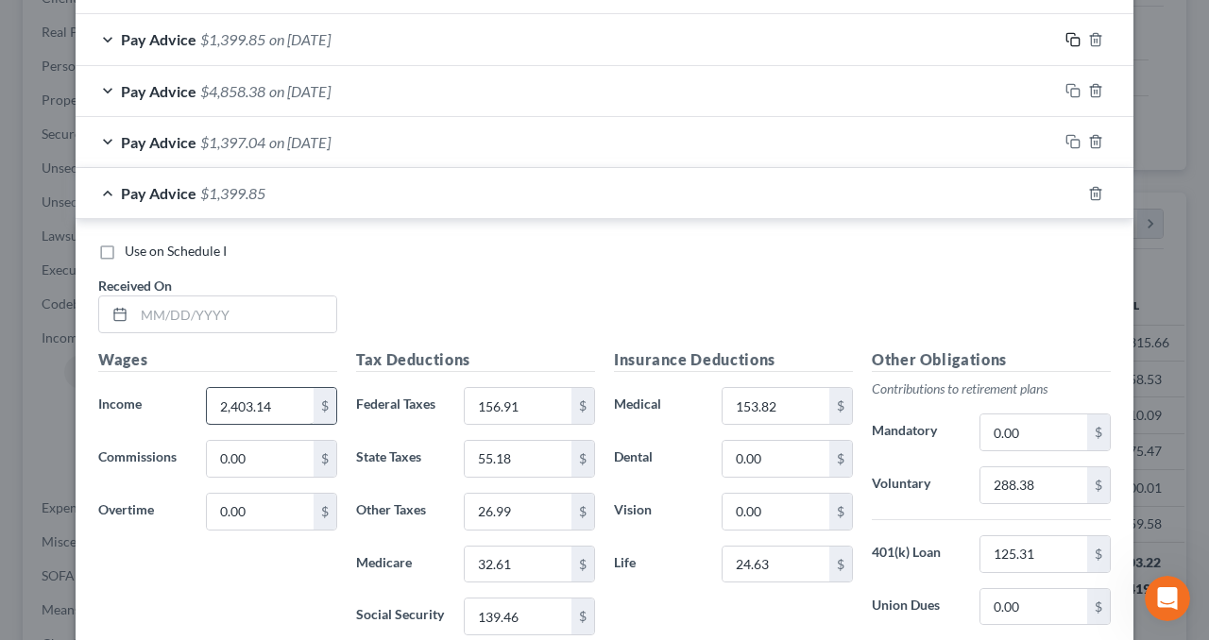
scroll to position [1124, 0]
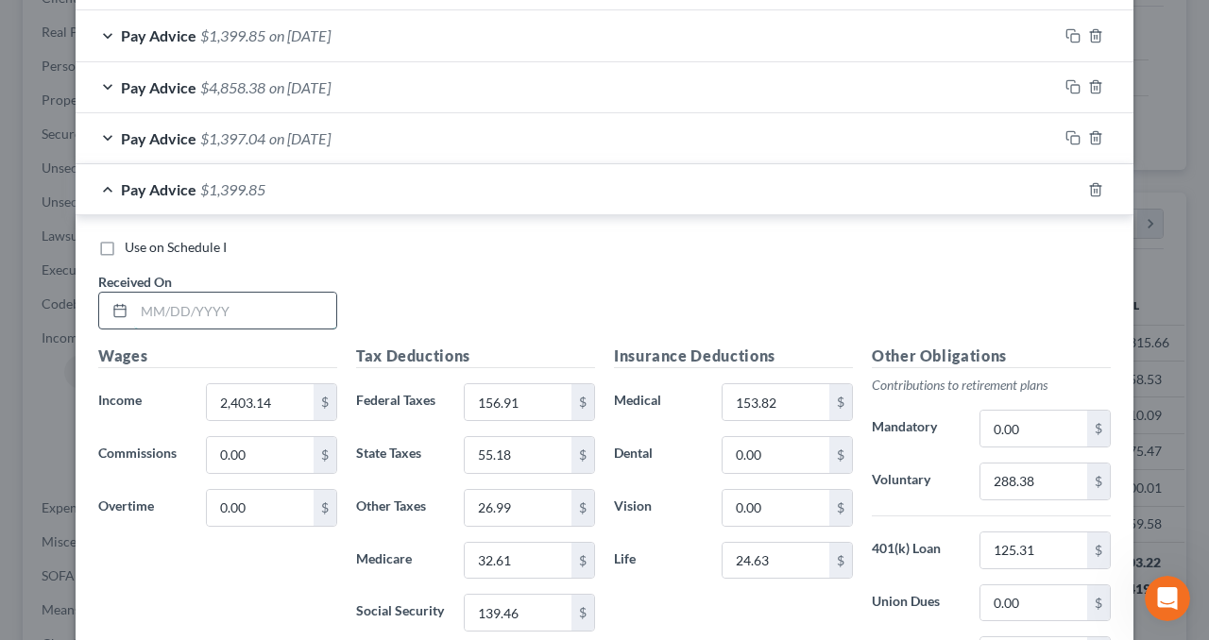
click at [251, 307] on input "text" at bounding box center [235, 311] width 202 height 36
type input "[DATE]"
click at [521, 398] on input "156.91" at bounding box center [518, 402] width 107 height 36
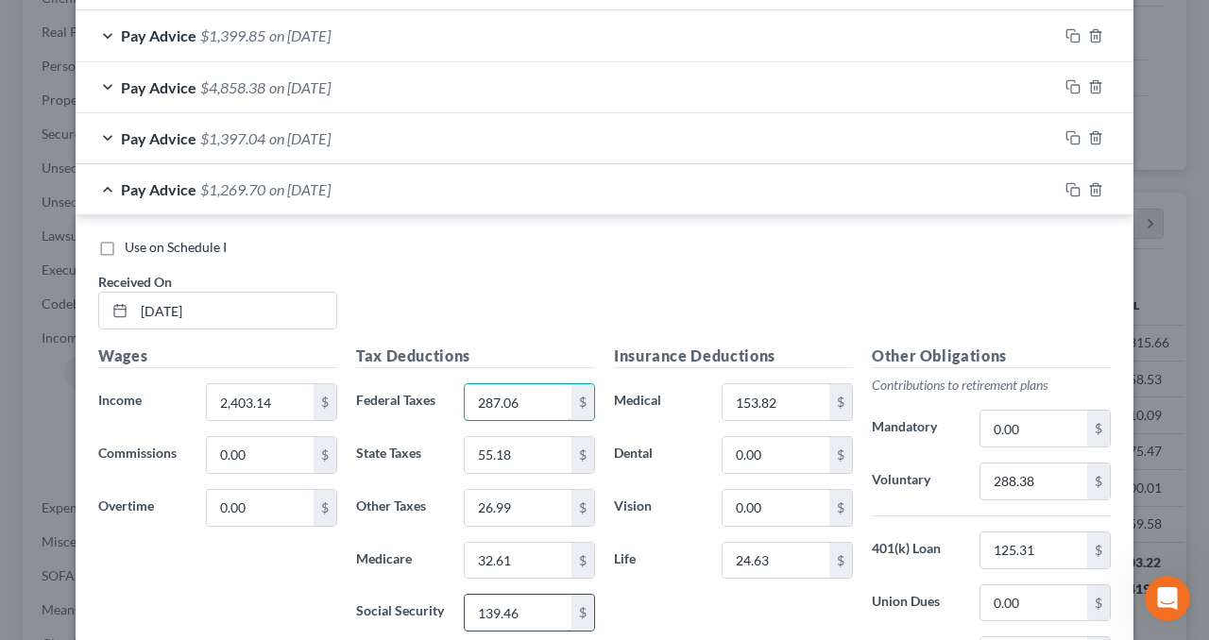
type input "287.06"
click at [512, 612] on input "139.46" at bounding box center [518, 613] width 107 height 36
type input "144.23"
click at [516, 559] on input "32.61" at bounding box center [518, 561] width 107 height 36
type input "33.73"
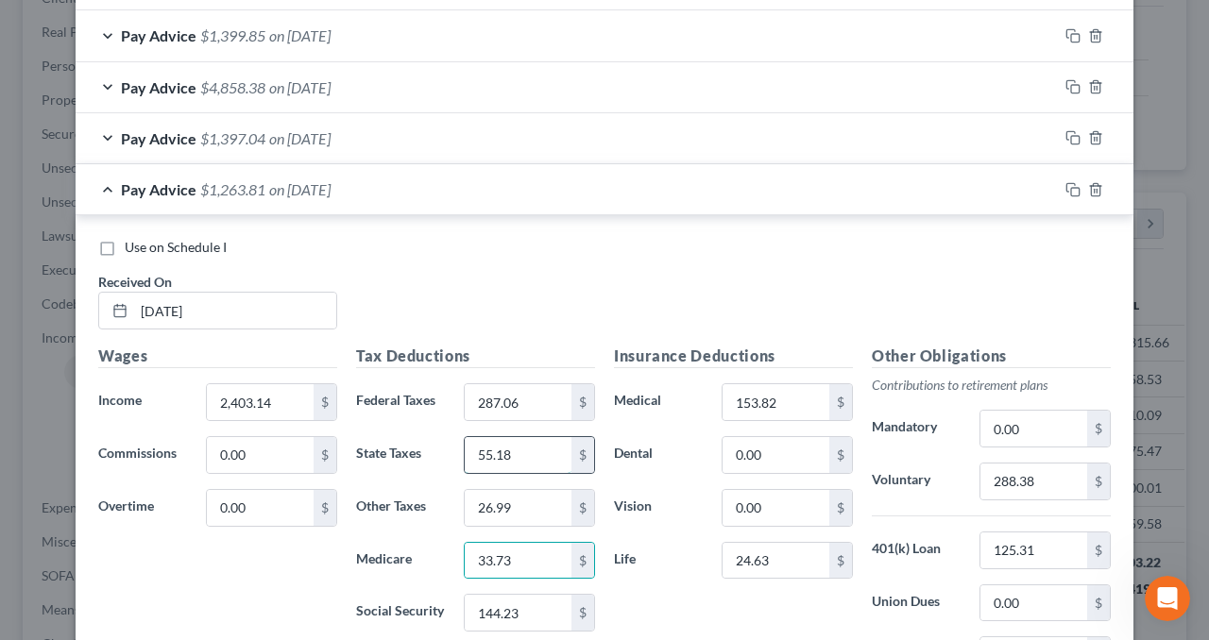
click at [515, 452] on input "55.18" at bounding box center [518, 455] width 107 height 36
type input "124.43"
click at [526, 499] on input "26.99" at bounding box center [518, 508] width 107 height 36
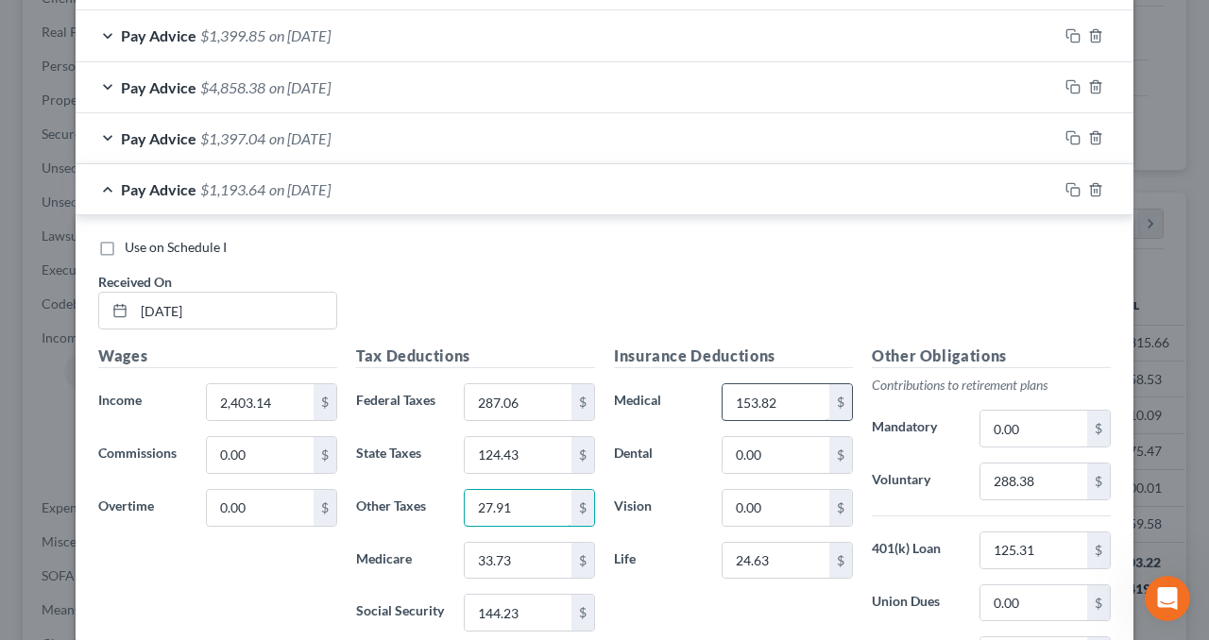
type input "27.91"
click at [801, 388] on input "153.82" at bounding box center [775, 402] width 107 height 36
type input "76.91"
click at [780, 555] on input "24.63" at bounding box center [775, 561] width 107 height 36
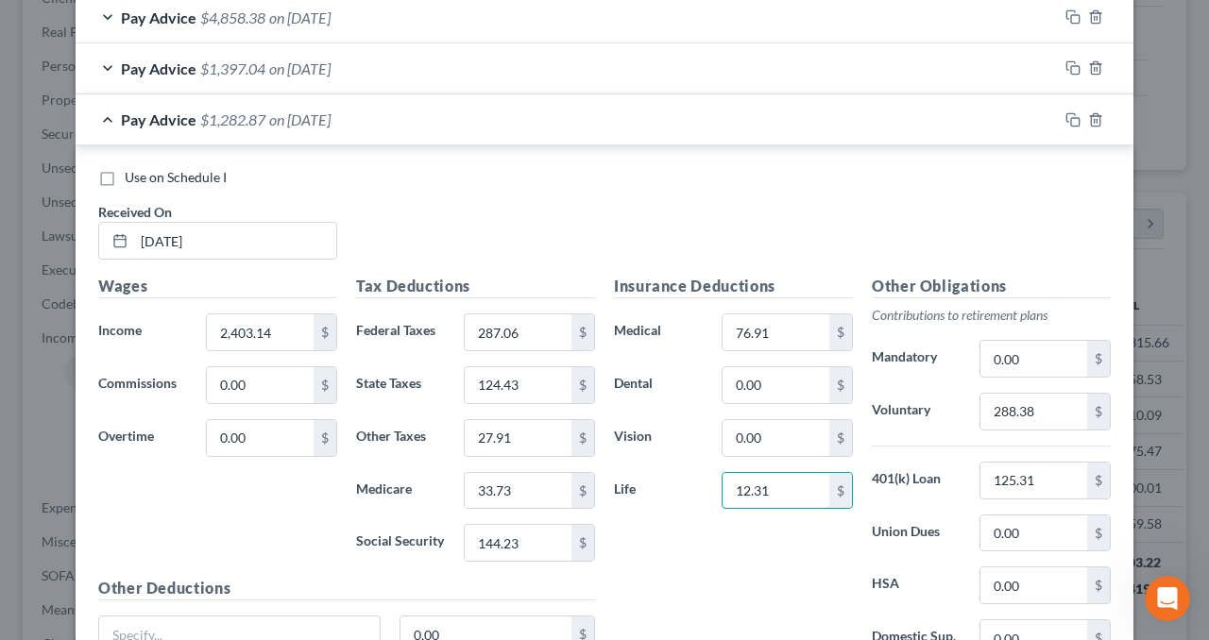
scroll to position [1218, 0]
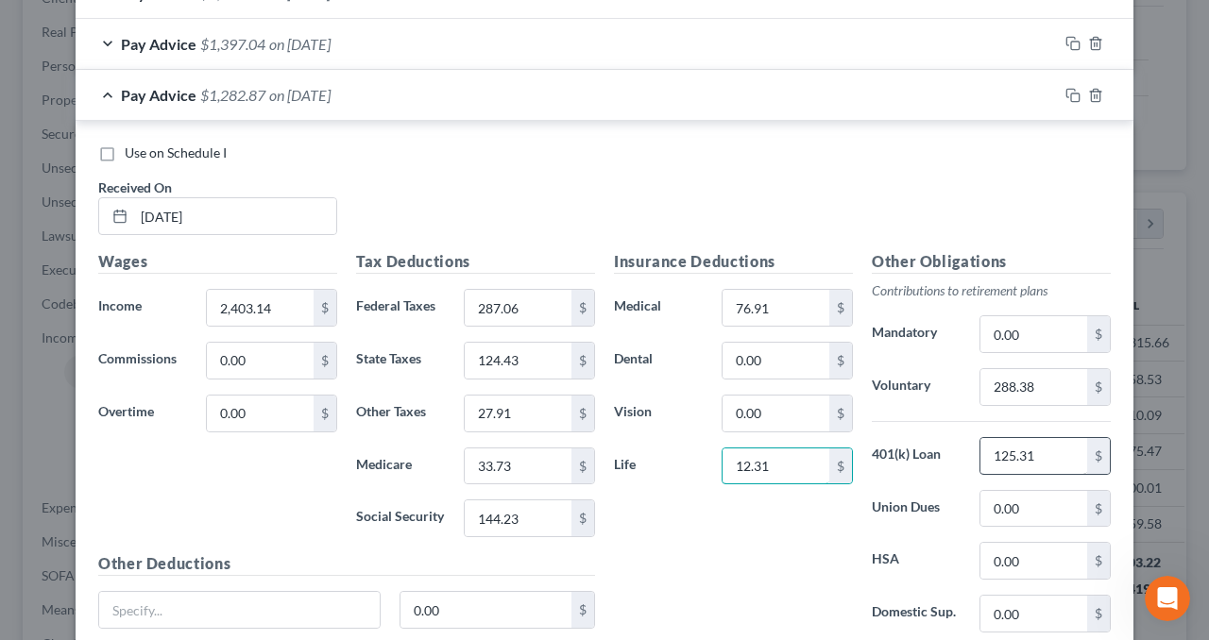
type input "12.31"
click at [578, 93] on div "Pay Advice $1,408.18 on [DATE]" at bounding box center [567, 95] width 982 height 50
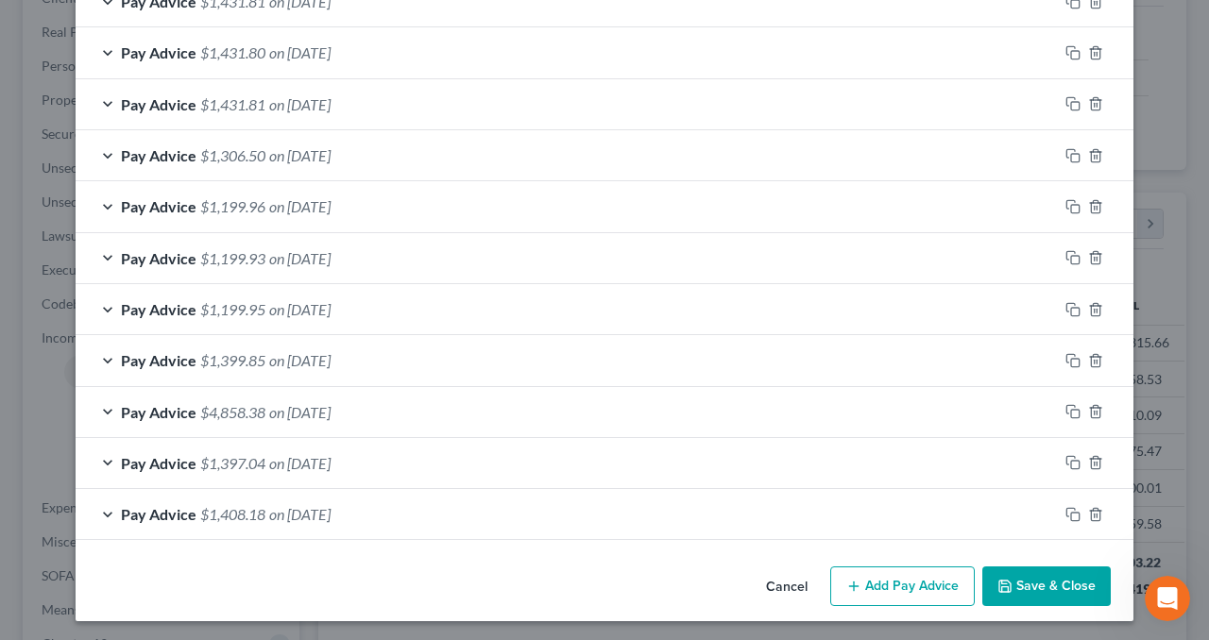
scroll to position [797, 0]
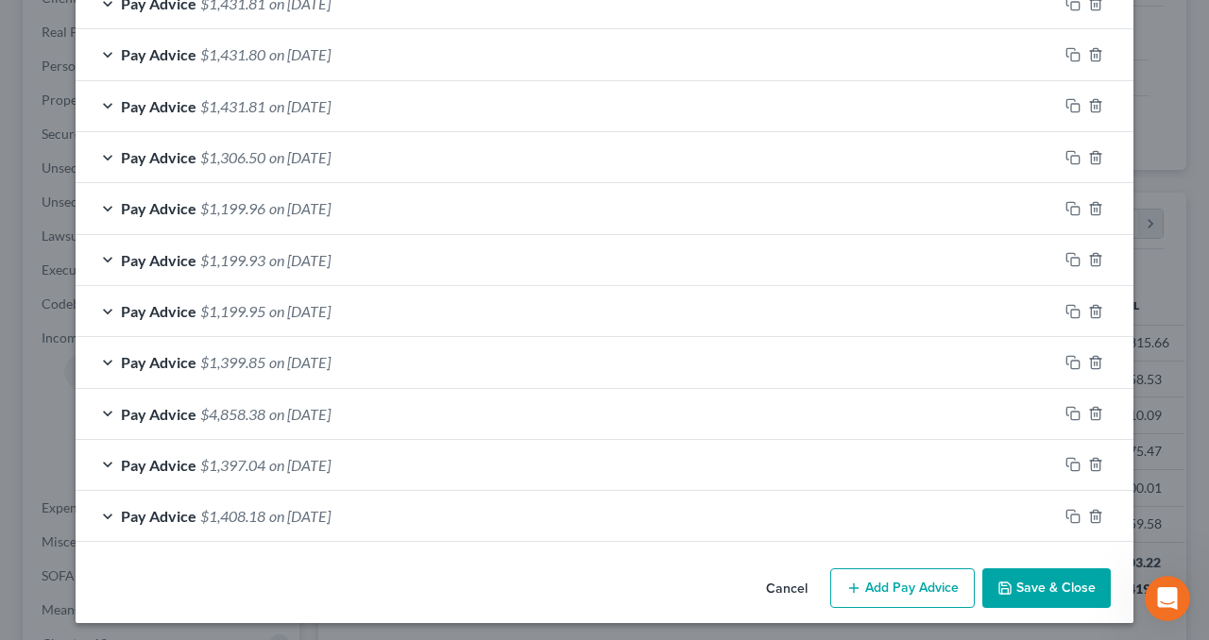
click at [591, 354] on div "Pay Advice $1,399.85 on [DATE]" at bounding box center [567, 362] width 982 height 50
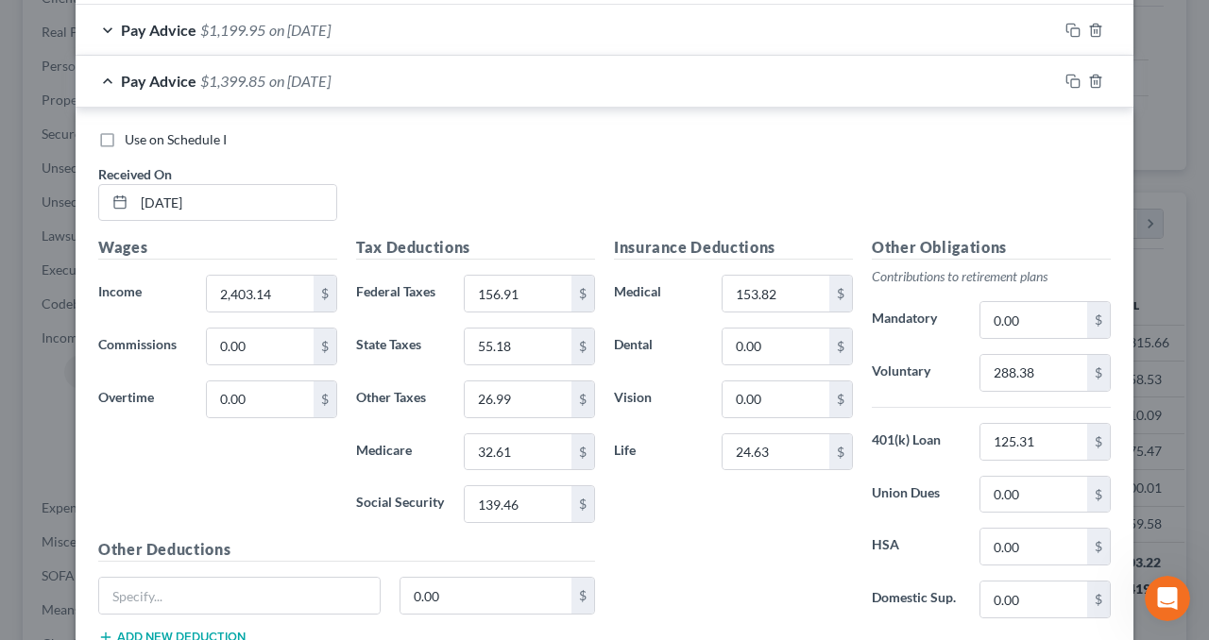
scroll to position [1077, 0]
click at [1066, 81] on icon "button" at bounding box center [1072, 82] width 15 height 15
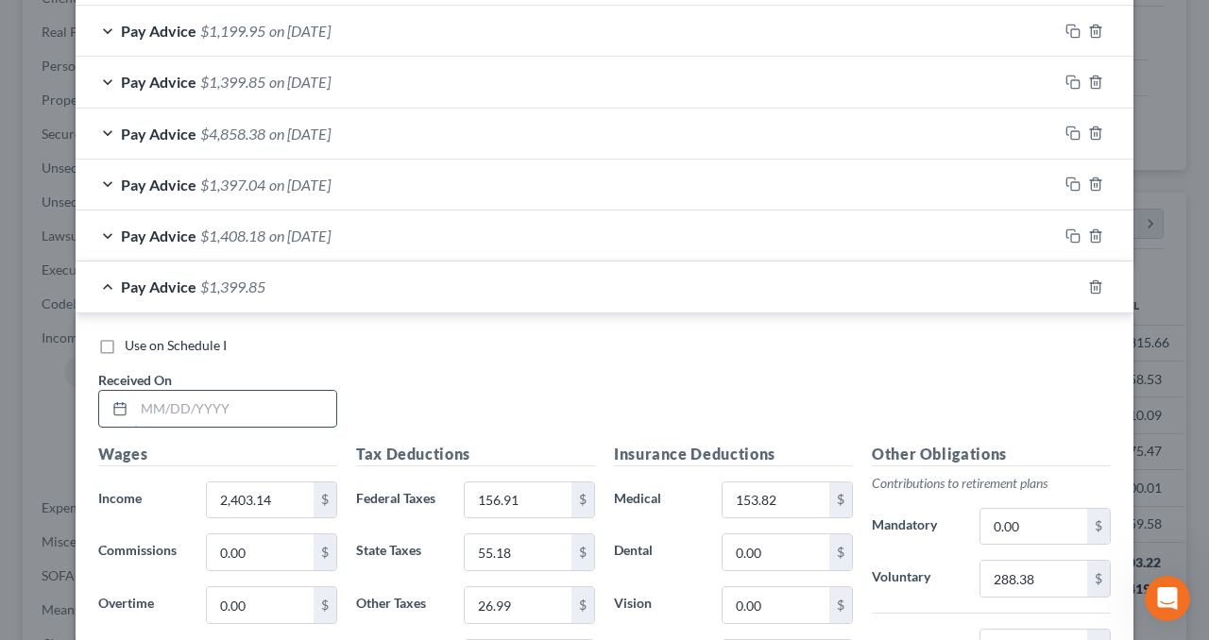
click at [205, 399] on input "text" at bounding box center [235, 409] width 202 height 36
type input "[DATE]"
click at [545, 498] on input "156.91" at bounding box center [518, 500] width 107 height 36
type input "287.06"
click at [551, 541] on input "55.18" at bounding box center [518, 552] width 107 height 36
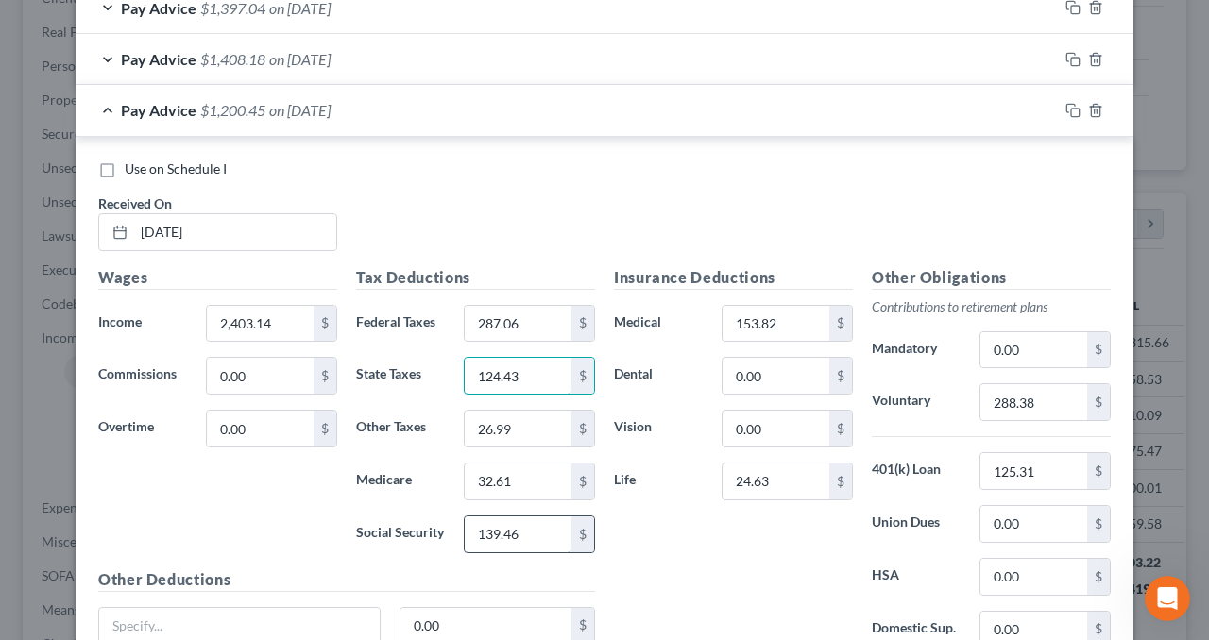
scroll to position [1266, 0]
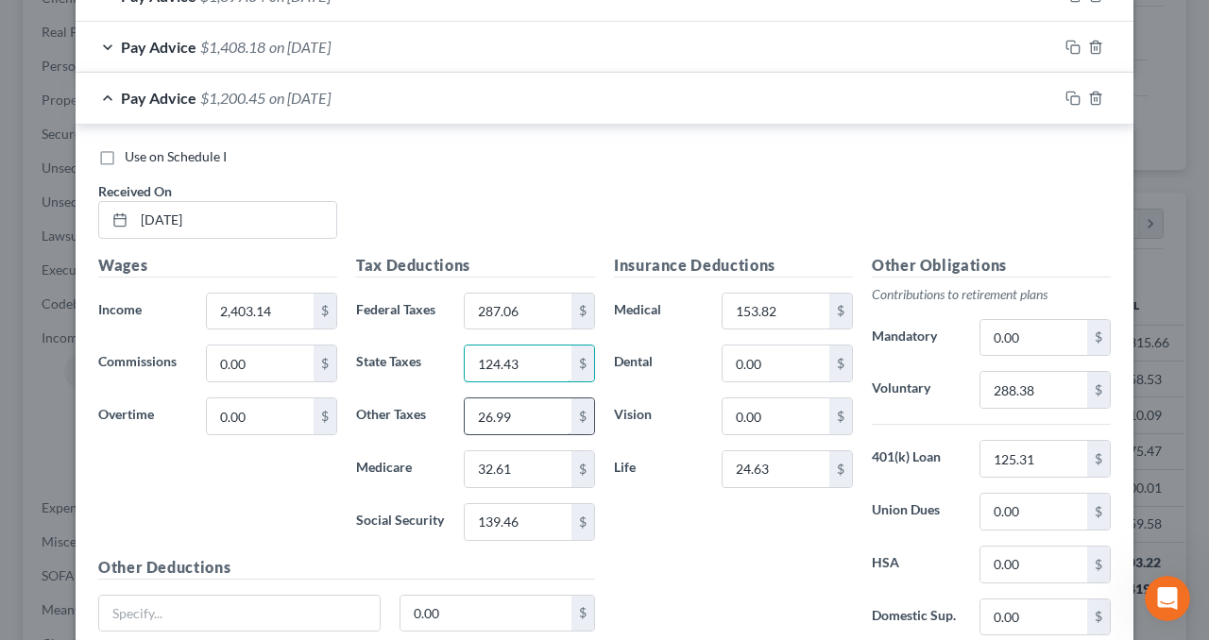
type input "124.43"
click at [545, 412] on input "26.99" at bounding box center [518, 416] width 107 height 36
type input "27.91"
click at [527, 452] on input "32.61" at bounding box center [518, 469] width 107 height 36
type input "33.73"
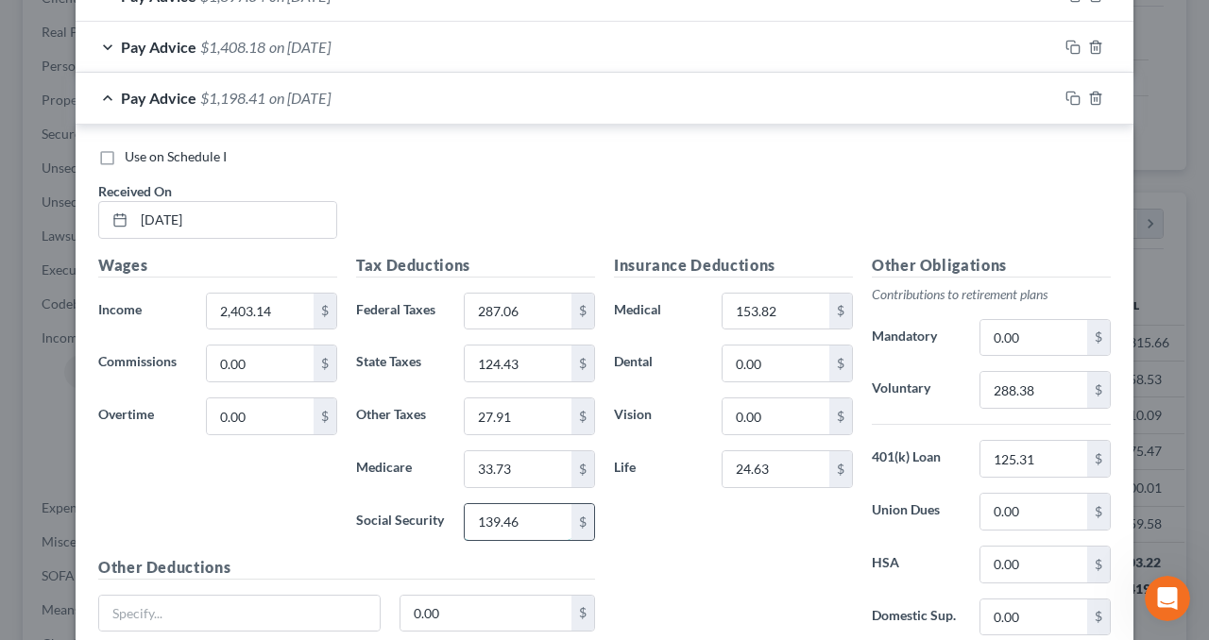
click at [535, 509] on input "139.46" at bounding box center [518, 522] width 107 height 36
type input "144.23"
type input "76.91"
click at [776, 465] on input "24.63" at bounding box center [775, 469] width 107 height 36
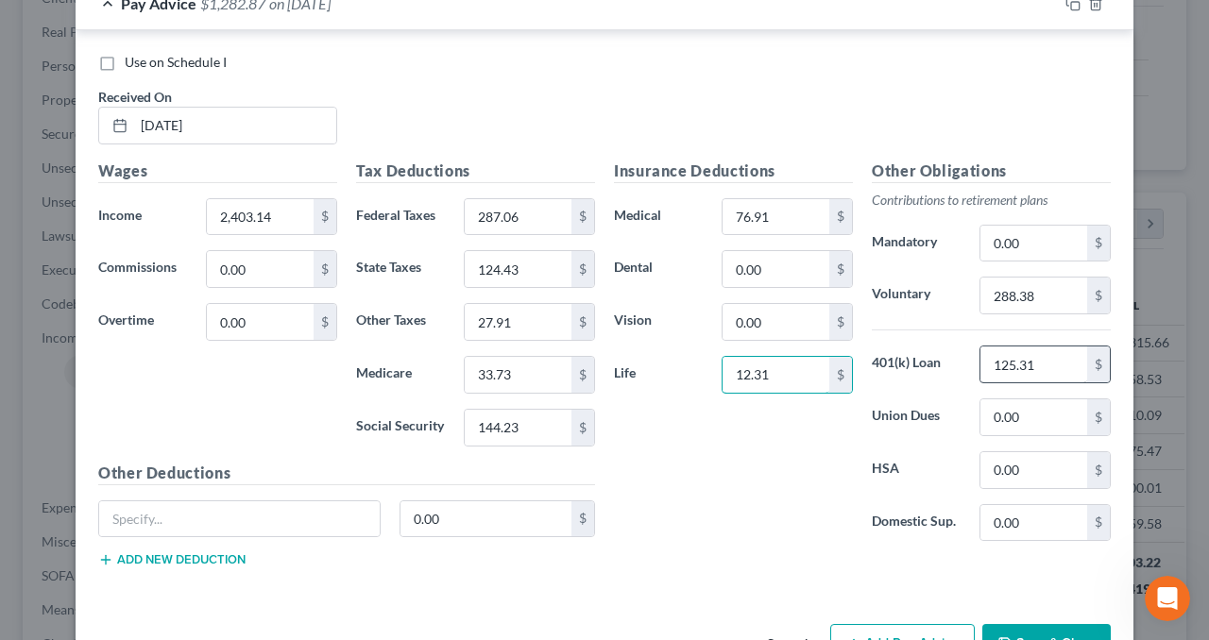
type input "12.31"
click at [1051, 369] on input "125.31" at bounding box center [1033, 365] width 107 height 36
type input "131.20"
click at [781, 506] on div "Insurance Deductions Medical 76.91 $ Dental 0.00 $ Vision 0.00 $ Life 12.31 $" at bounding box center [733, 359] width 258 height 398
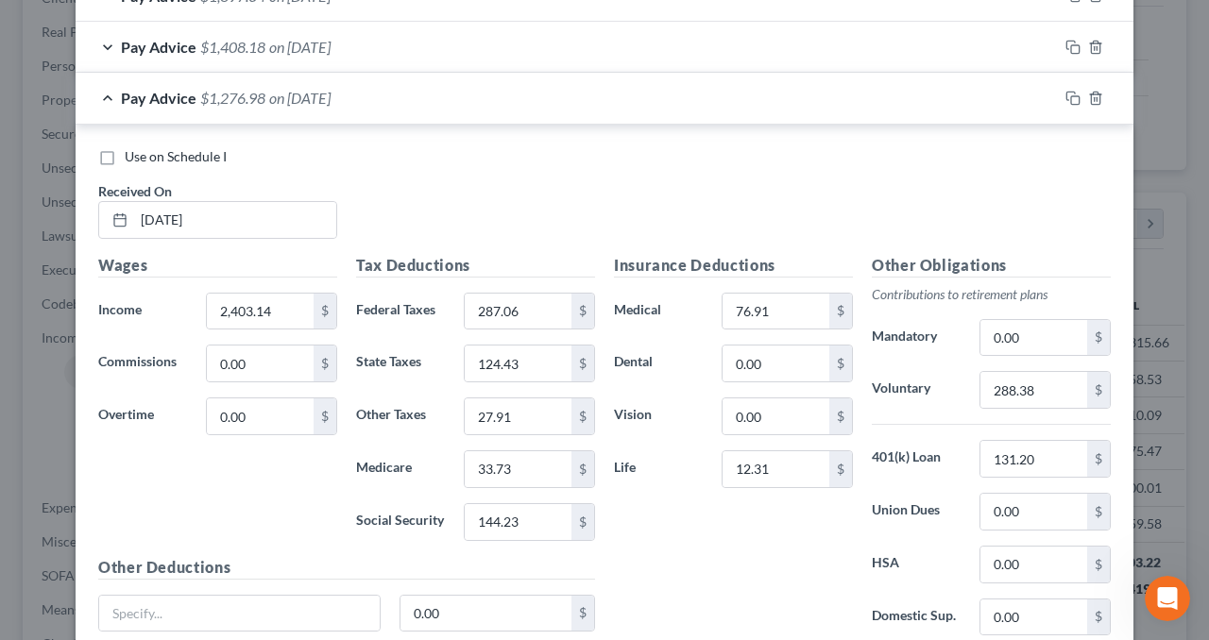
click at [587, 92] on div "Pay Advice $1,276.98 on [DATE]" at bounding box center [567, 98] width 982 height 50
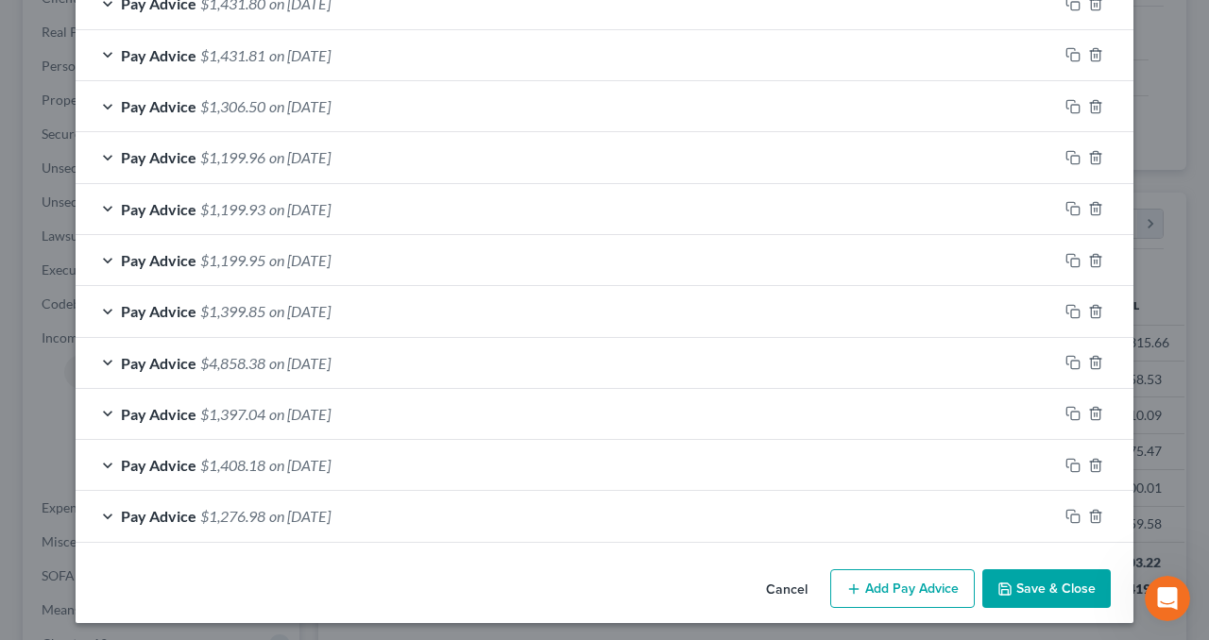
scroll to position [848, 0]
click at [1067, 509] on icon "button" at bounding box center [1072, 516] width 15 height 15
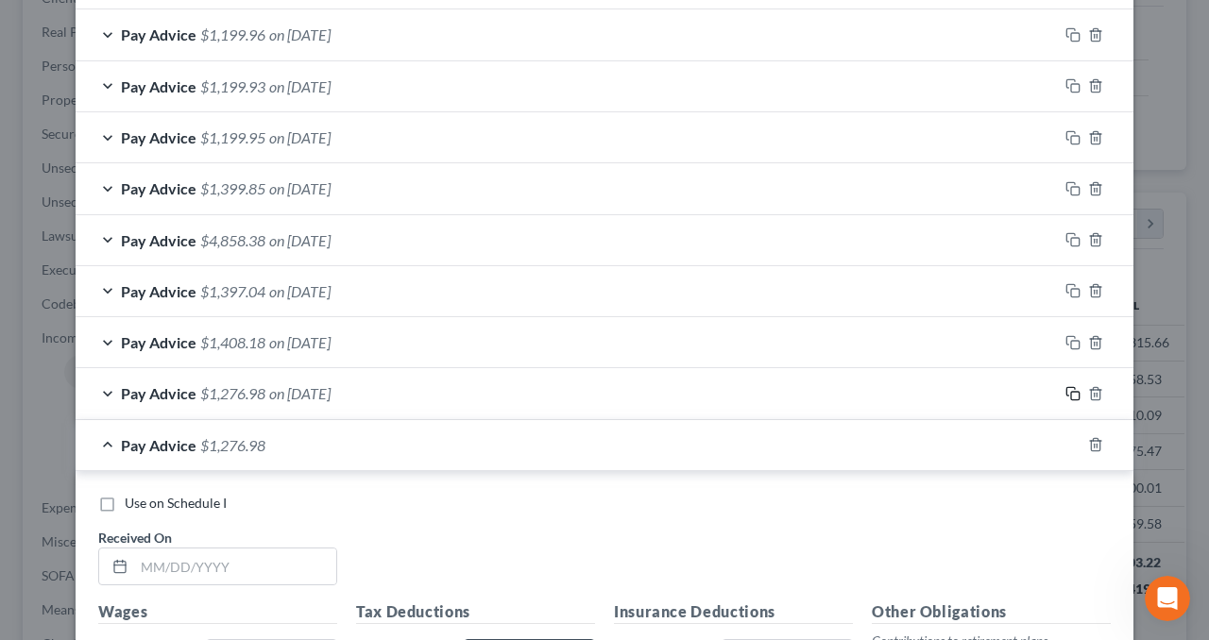
scroll to position [1131, 0]
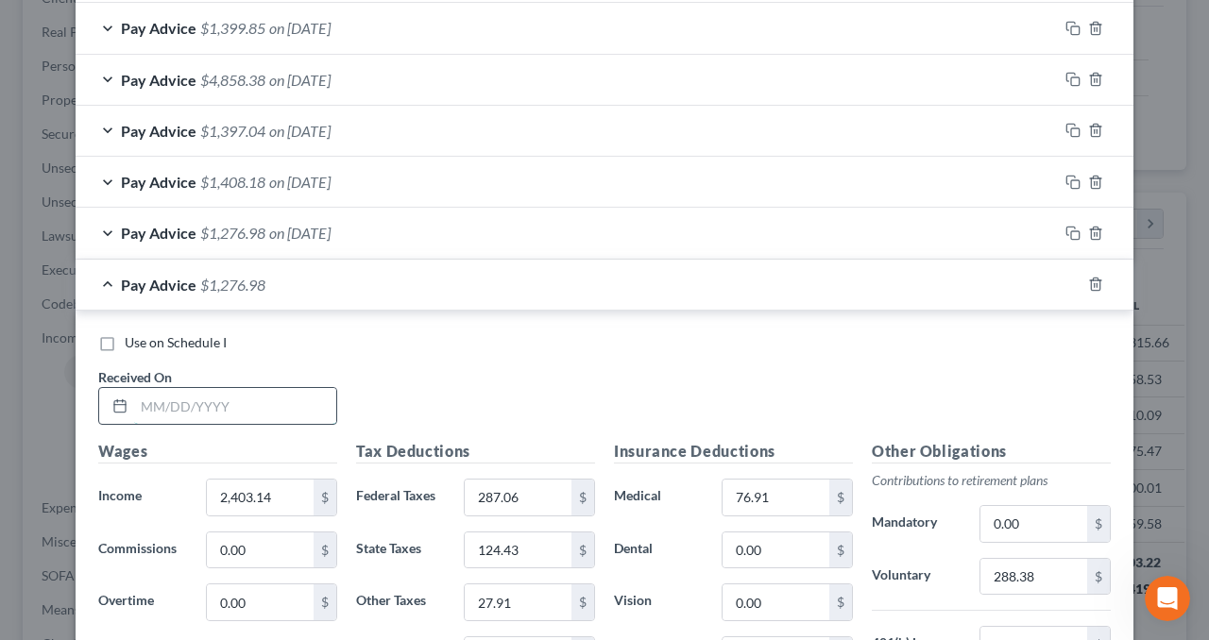
click at [205, 405] on input "text" at bounding box center [235, 406] width 202 height 36
type input "[DATE]"
click at [721, 280] on div "Pay Advice $1,276.98 on [DATE]" at bounding box center [567, 285] width 982 height 50
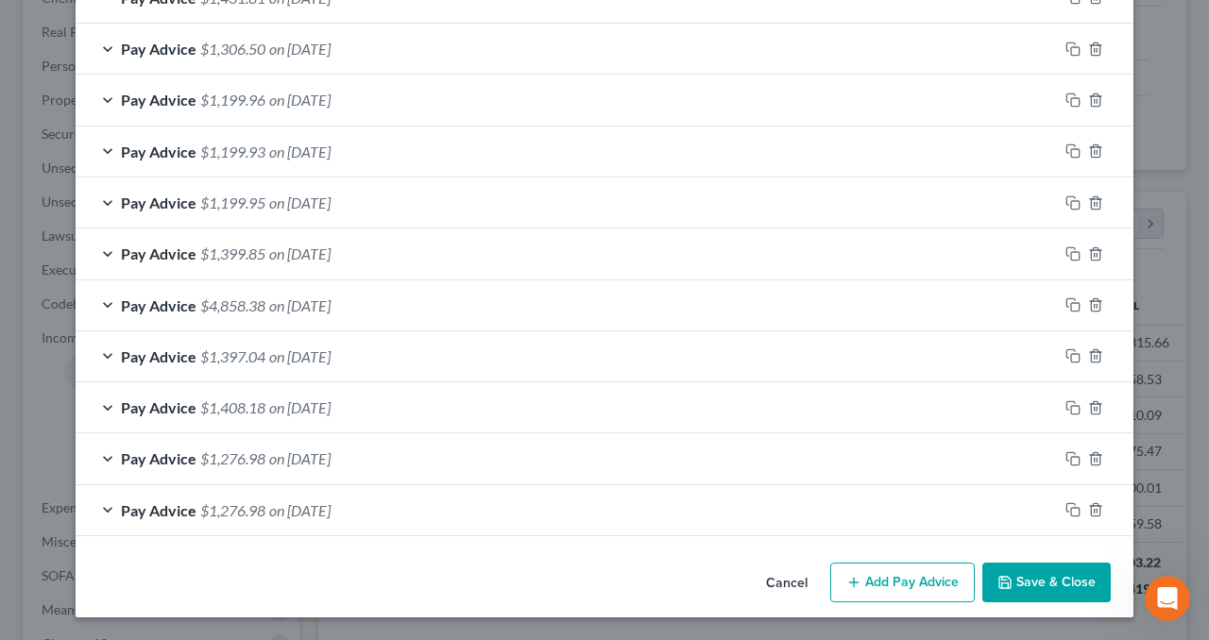
scroll to position [899, 0]
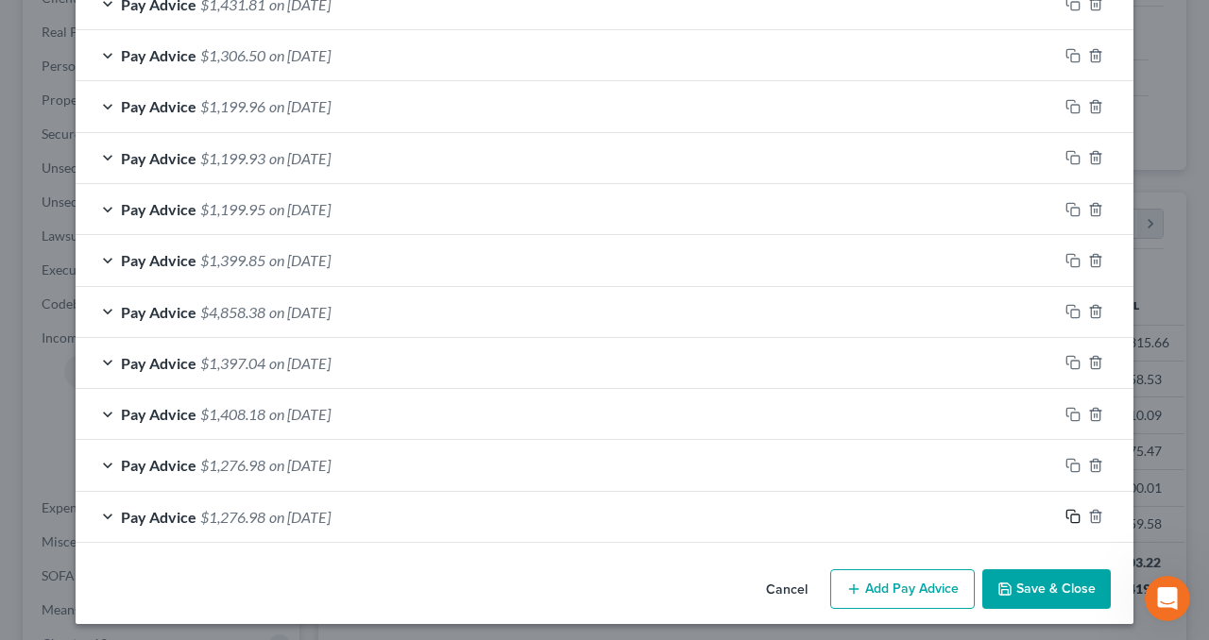
click at [1065, 509] on icon "button" at bounding box center [1072, 516] width 15 height 15
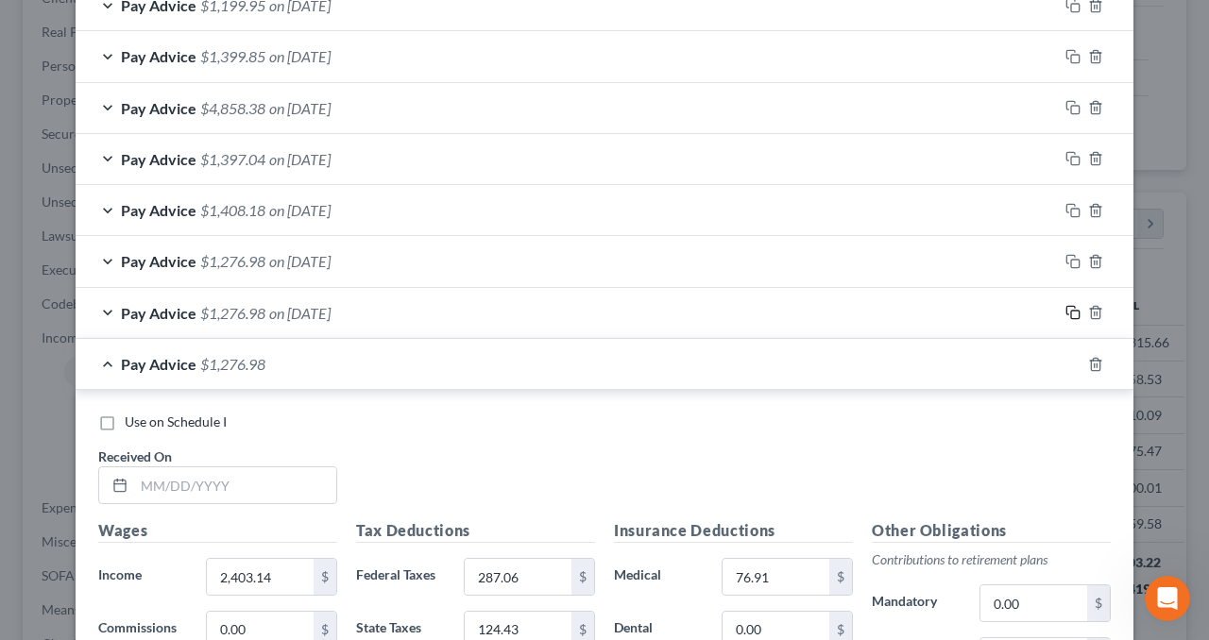
scroll to position [1277, 0]
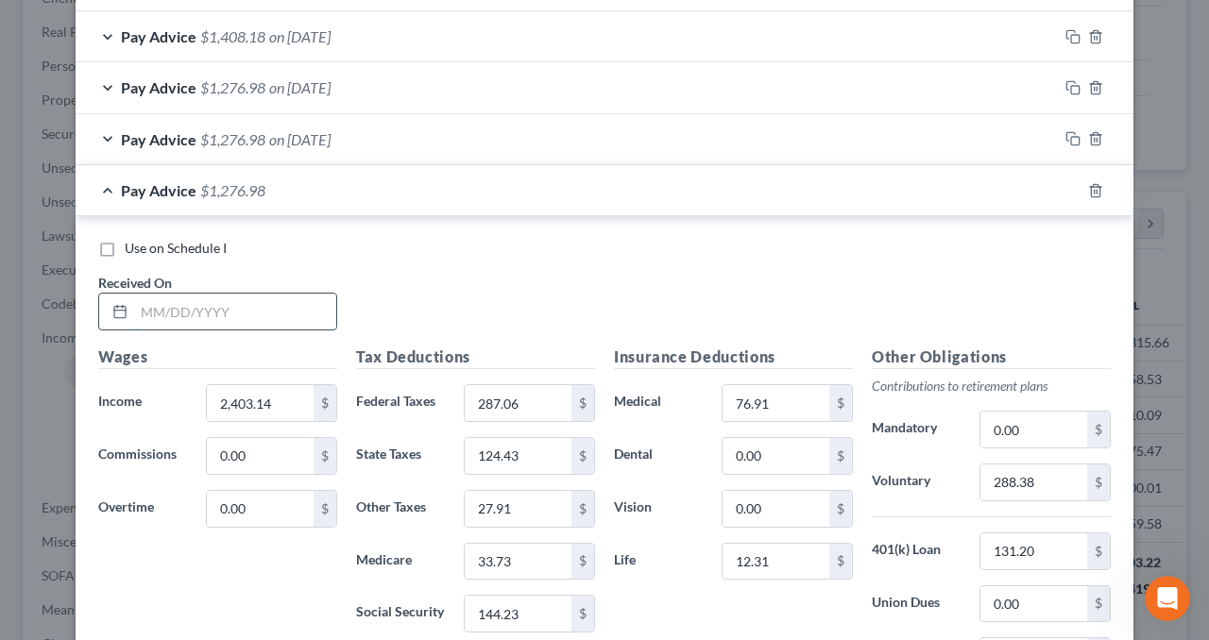
click at [255, 301] on input "text" at bounding box center [235, 312] width 202 height 36
type input "[DATE]"
click at [1071, 189] on rect "button" at bounding box center [1075, 193] width 8 height 8
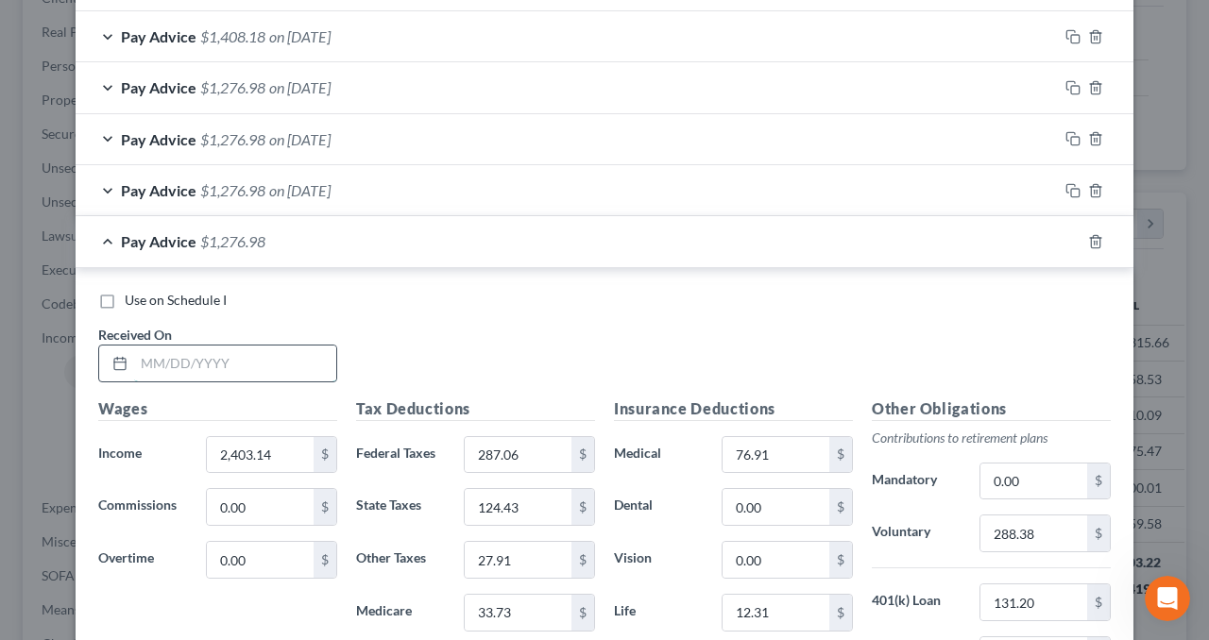
click at [262, 361] on input "text" at bounding box center [235, 364] width 202 height 36
type input "[DATE]"
click at [1073, 234] on icon "button" at bounding box center [1072, 241] width 15 height 15
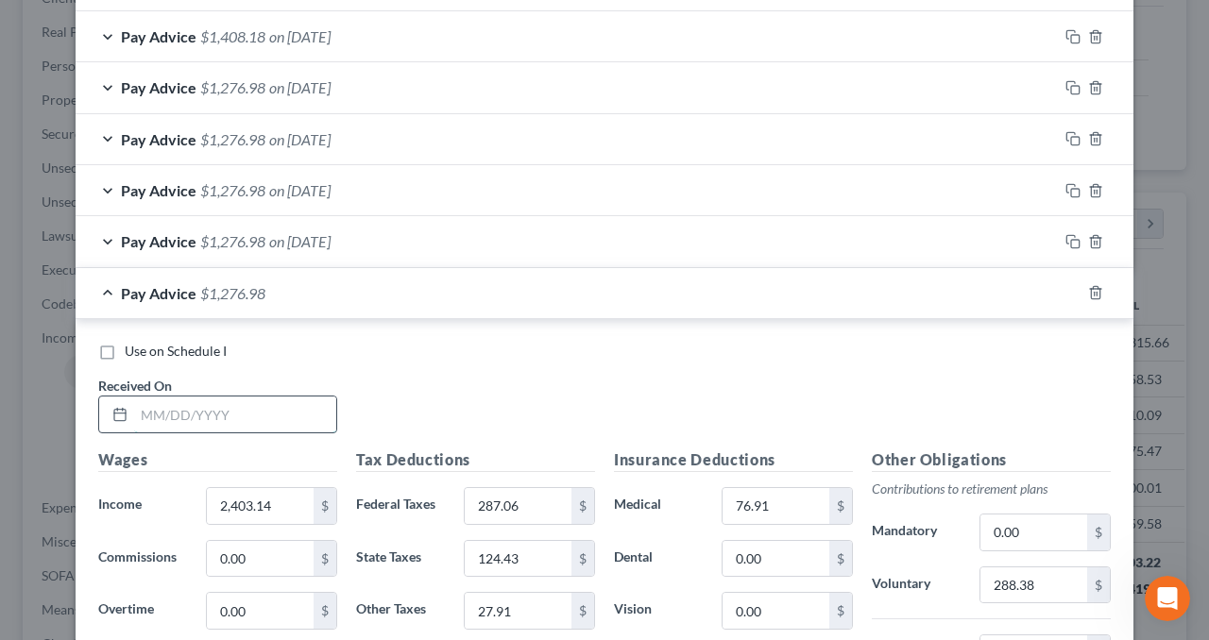
click at [302, 407] on input "text" at bounding box center [235, 415] width 202 height 36
type input "[DATE]"
click at [1065, 285] on icon "button" at bounding box center [1072, 292] width 15 height 15
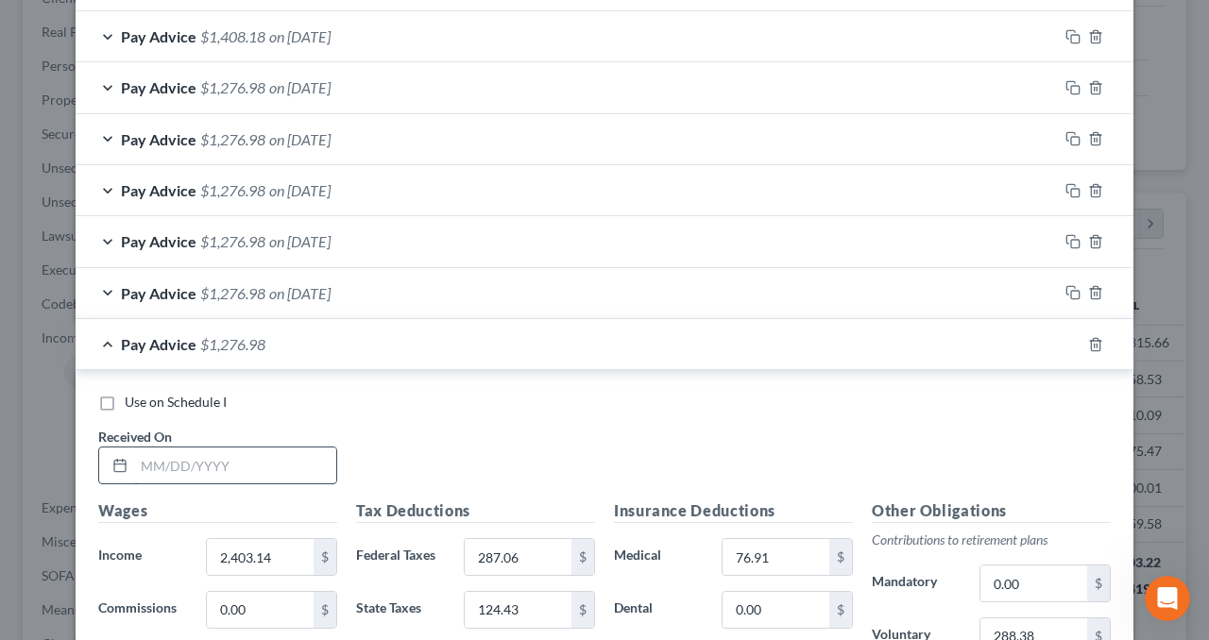
click at [221, 468] on input "text" at bounding box center [235, 466] width 202 height 36
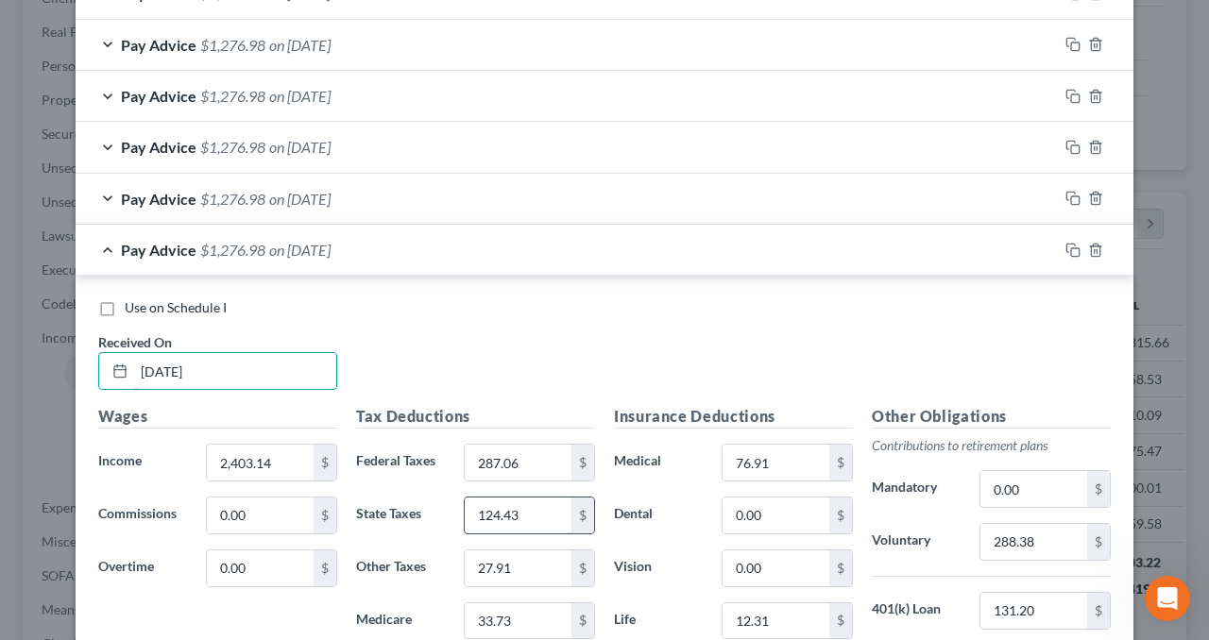
scroll to position [1465, 0]
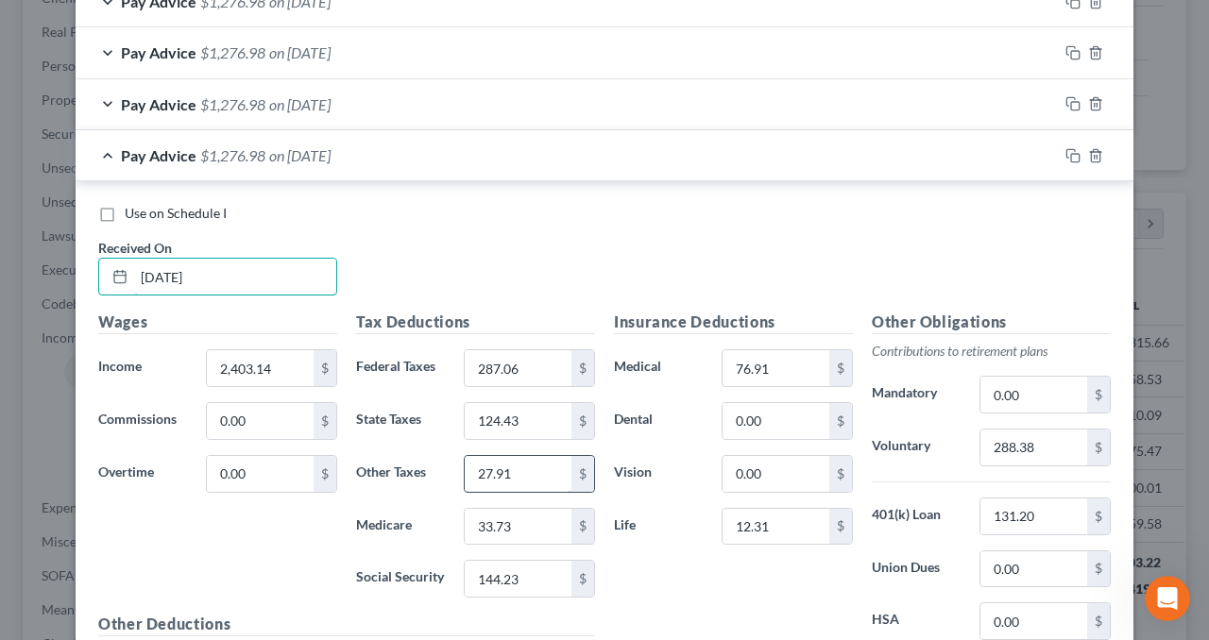
type input "[DATE]"
click at [519, 462] on input "27.91" at bounding box center [518, 474] width 107 height 36
click at [508, 465] on input "27.91" at bounding box center [518, 474] width 107 height 36
click at [491, 468] on input "27.91" at bounding box center [518, 474] width 107 height 36
click at [497, 467] on input "27.91" at bounding box center [518, 474] width 107 height 36
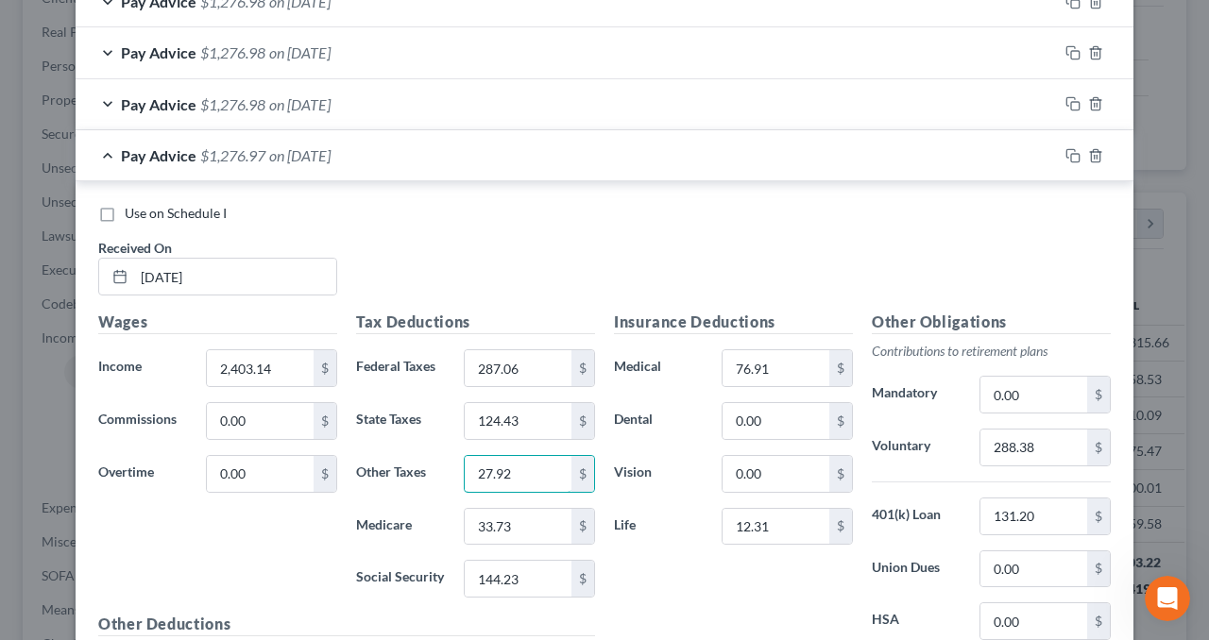
type input "27.92"
click at [533, 150] on div "Pay Advice $1,276.97 on [DATE]" at bounding box center [567, 155] width 982 height 50
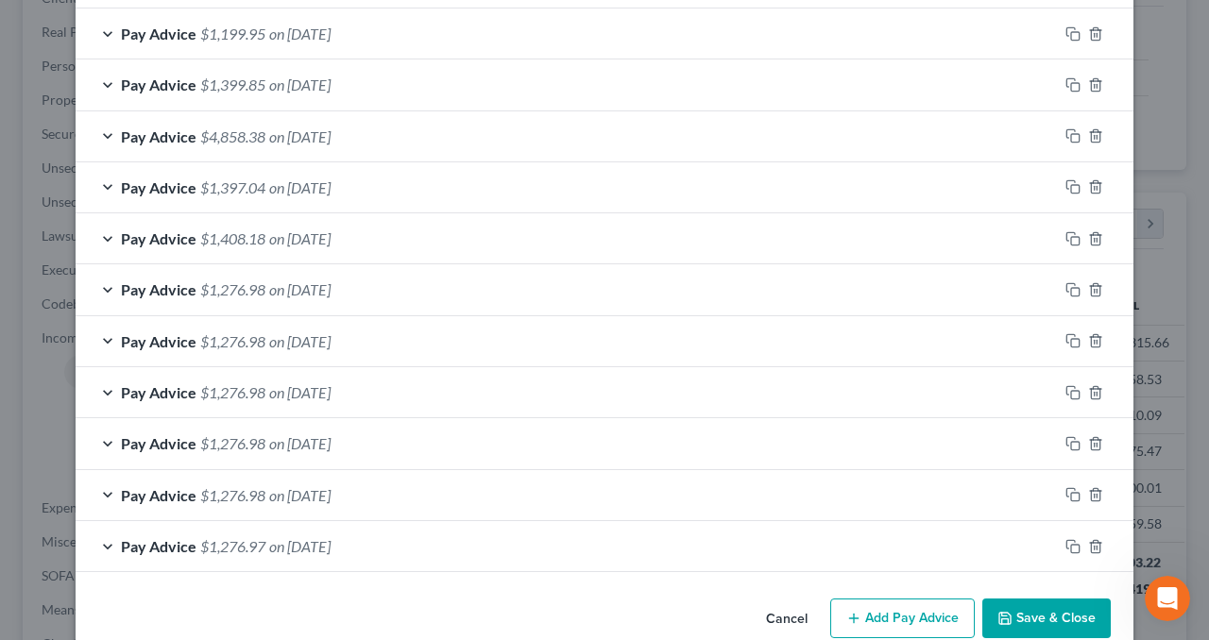
scroll to position [1103, 0]
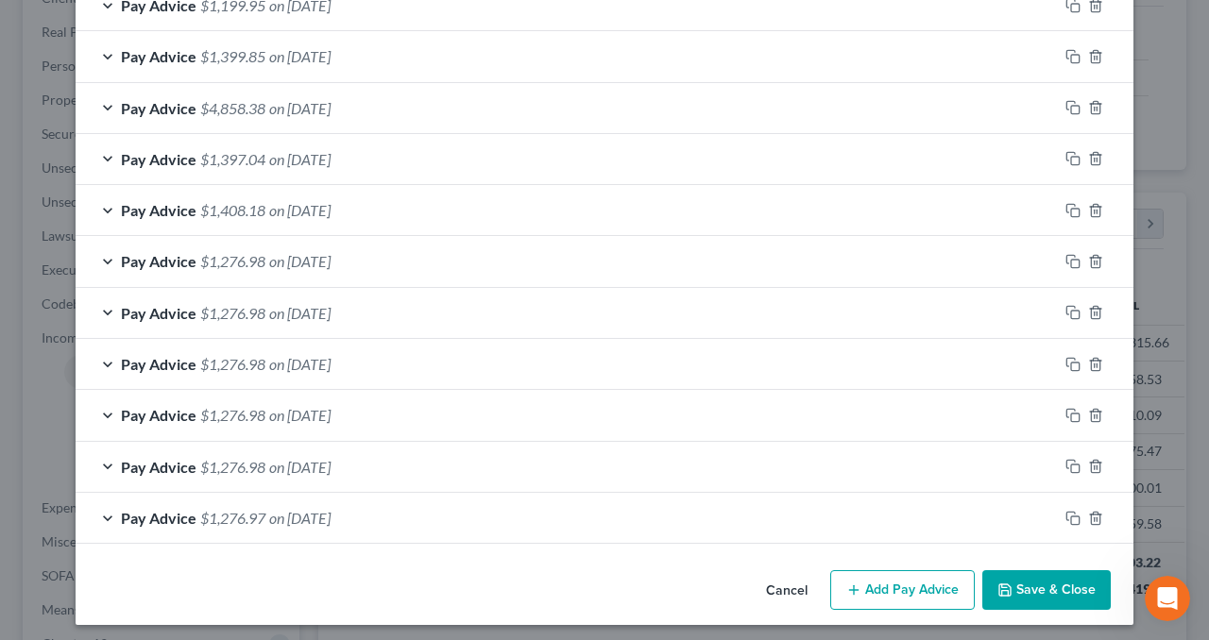
click at [818, 518] on div "Pay Advice $1,276.97 on [DATE]" at bounding box center [567, 518] width 982 height 50
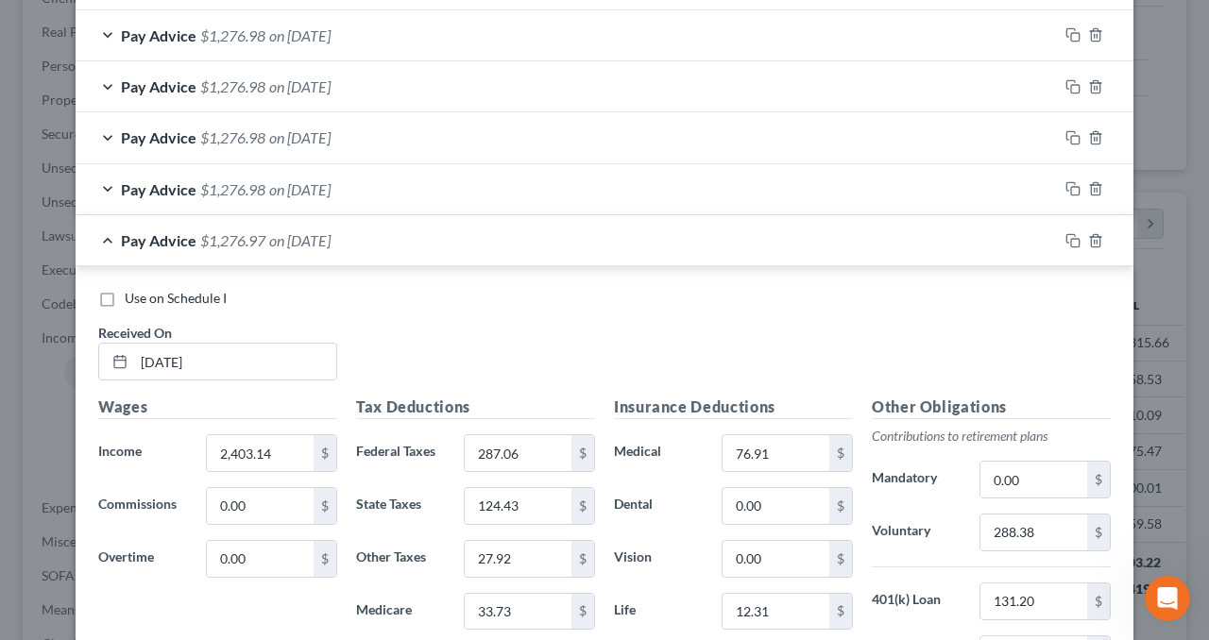
scroll to position [1386, 0]
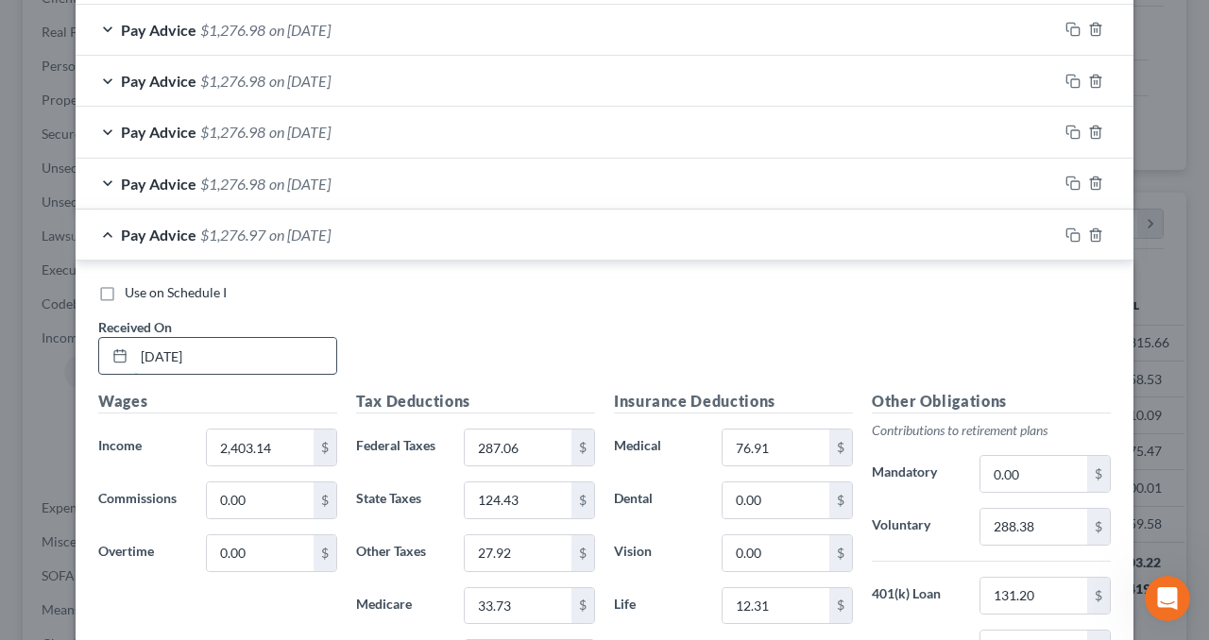
click at [274, 344] on input "[DATE]" at bounding box center [235, 356] width 202 height 36
drag, startPoint x: 210, startPoint y: 347, endPoint x: 130, endPoint y: 336, distance: 80.0
click at [134, 338] on input "[DATE]" at bounding box center [235, 356] width 202 height 36
type input "[DATE]"
click at [568, 229] on div "Pay Advice $1,276.97 on [DATE]" at bounding box center [567, 235] width 982 height 50
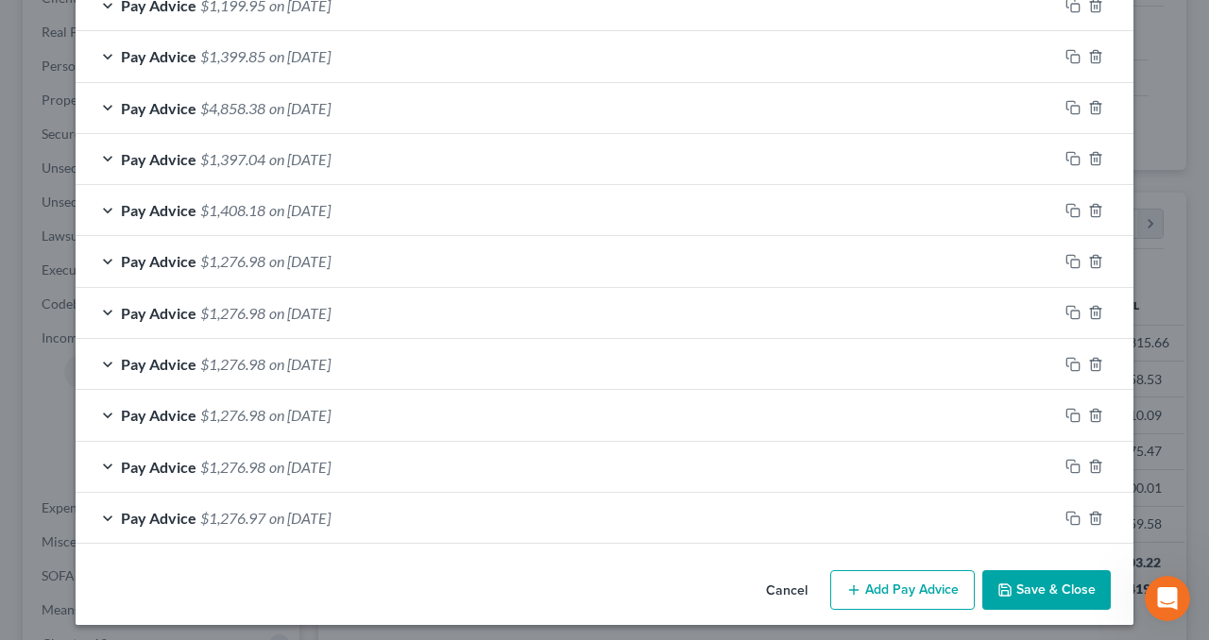
scroll to position [1103, 0]
click at [1071, 459] on icon "button" at bounding box center [1072, 466] width 15 height 15
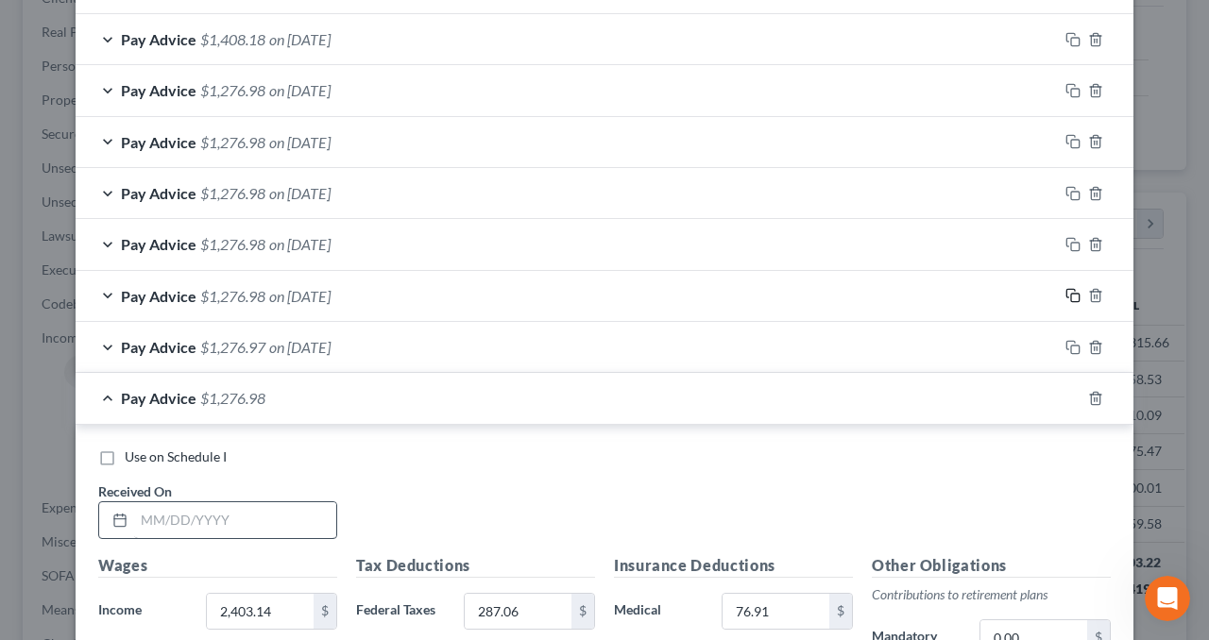
scroll to position [1292, 0]
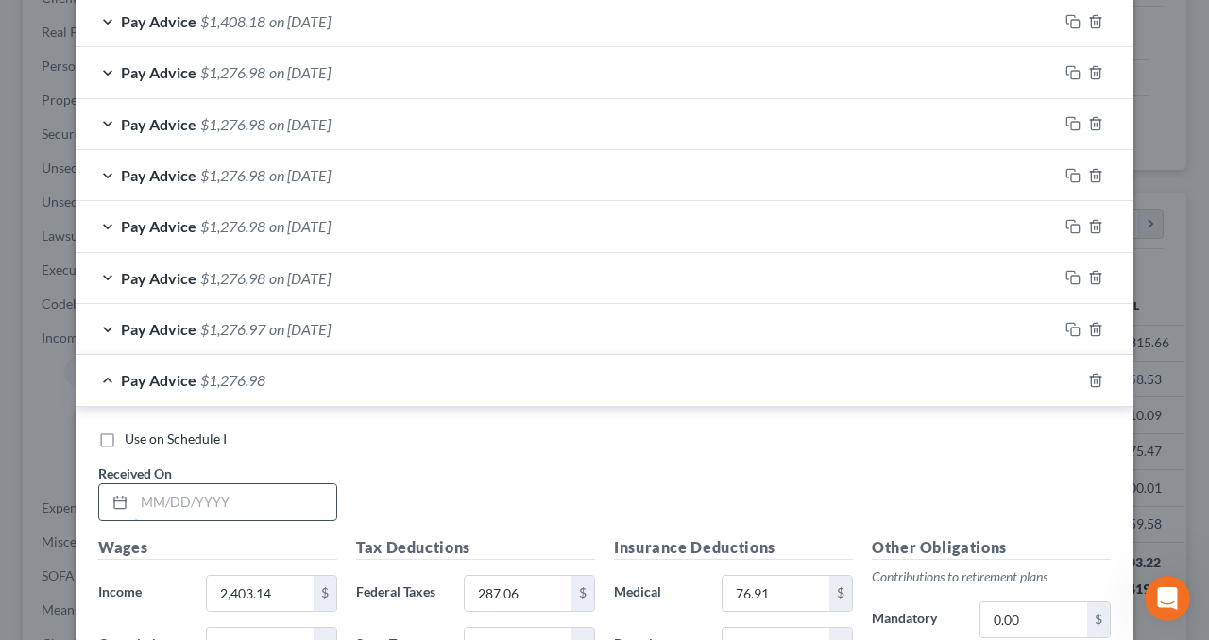
click at [183, 495] on input "text" at bounding box center [235, 502] width 202 height 36
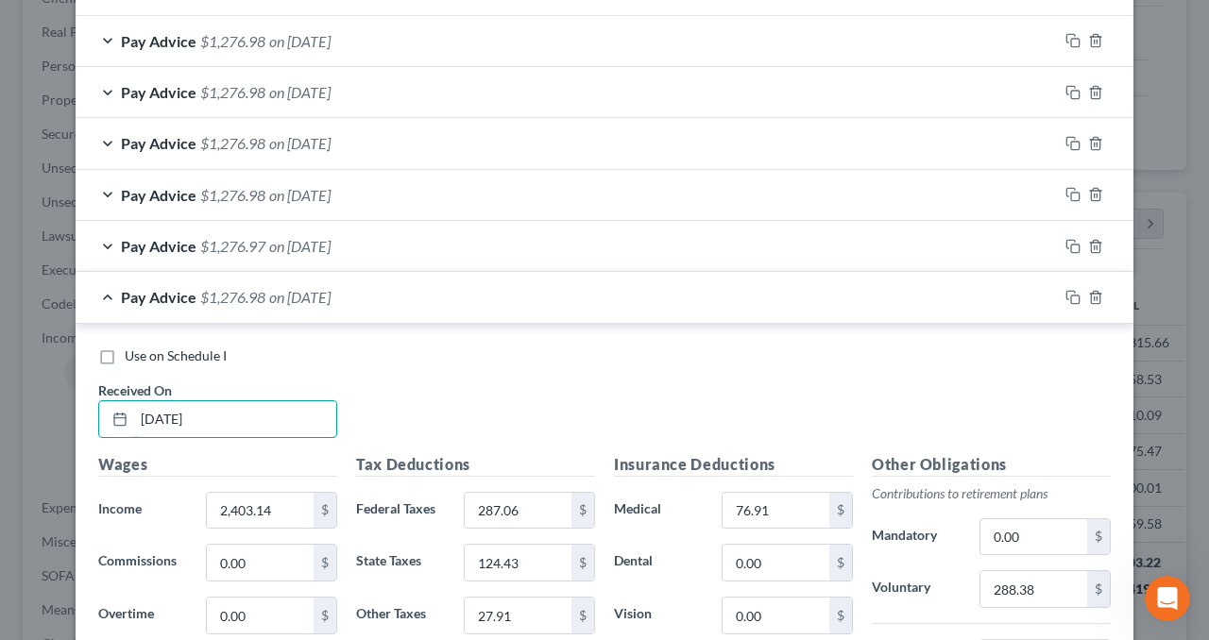
scroll to position [1480, 0]
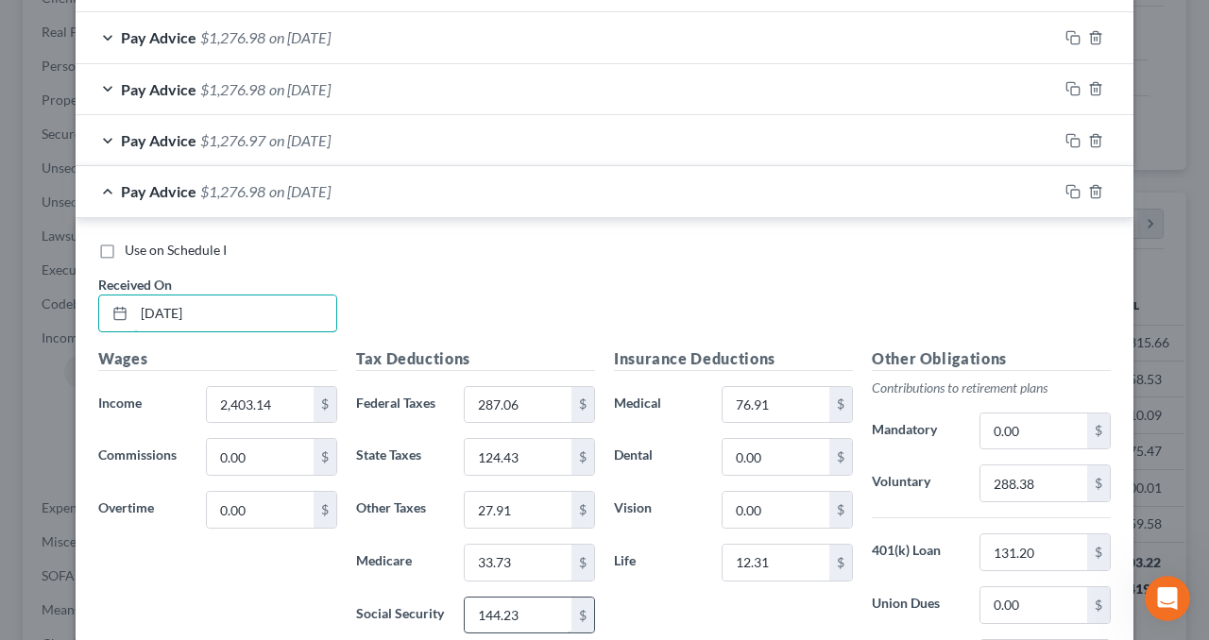
type input "[DATE]"
click at [533, 599] on input "144.23" at bounding box center [518, 616] width 107 height 36
drag, startPoint x: 516, startPoint y: 603, endPoint x: 500, endPoint y: 605, distance: 16.2
click at [515, 603] on input "144.23" at bounding box center [518, 616] width 107 height 36
click at [501, 605] on input "144.23" at bounding box center [518, 616] width 107 height 36
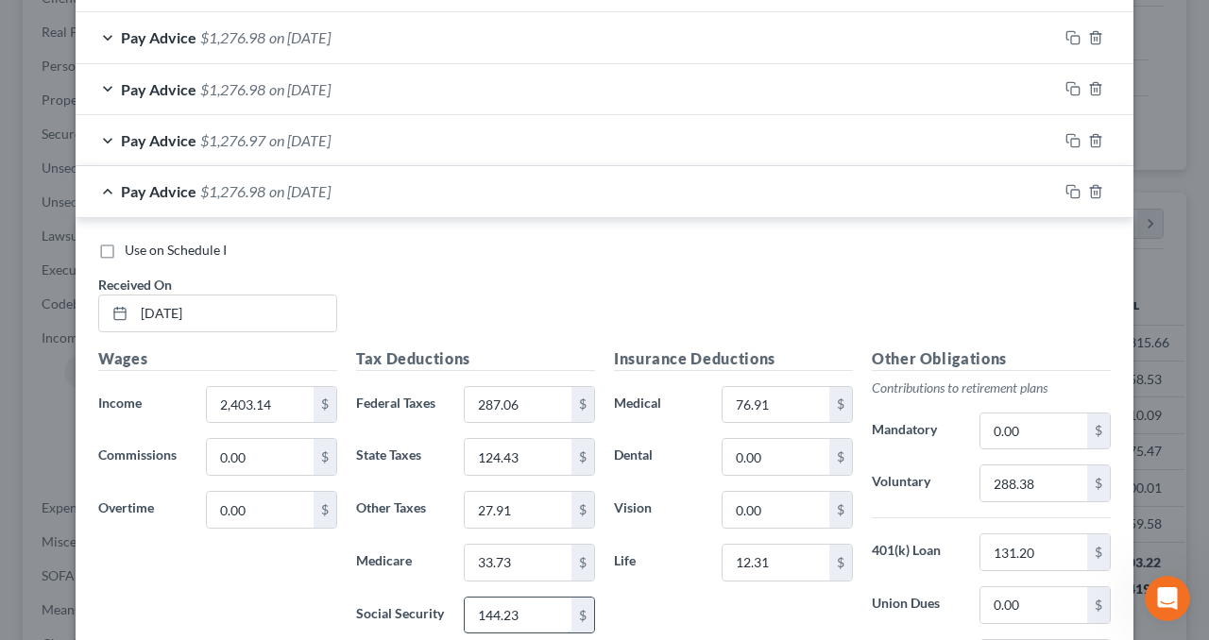
click at [506, 607] on input "144.23" at bounding box center [518, 616] width 107 height 36
type input "144.22"
click at [593, 195] on div "Pay Advice $1,276.99 on [DATE]" at bounding box center [567, 191] width 982 height 50
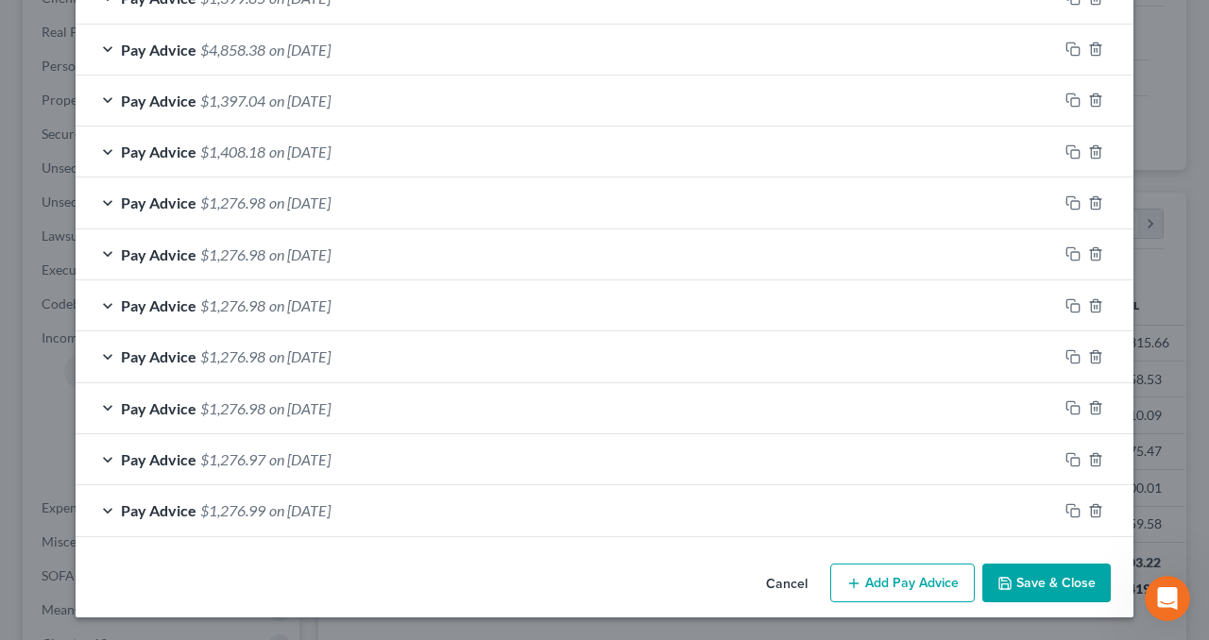
scroll to position [1154, 0]
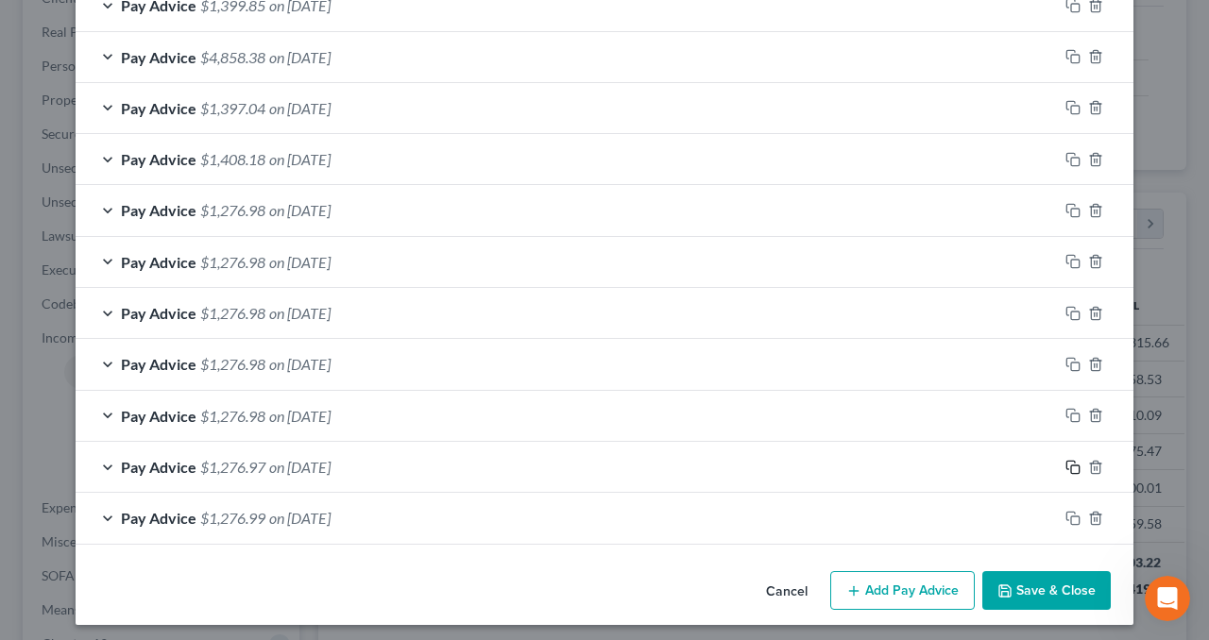
click at [1071, 465] on rect "button" at bounding box center [1075, 469] width 8 height 8
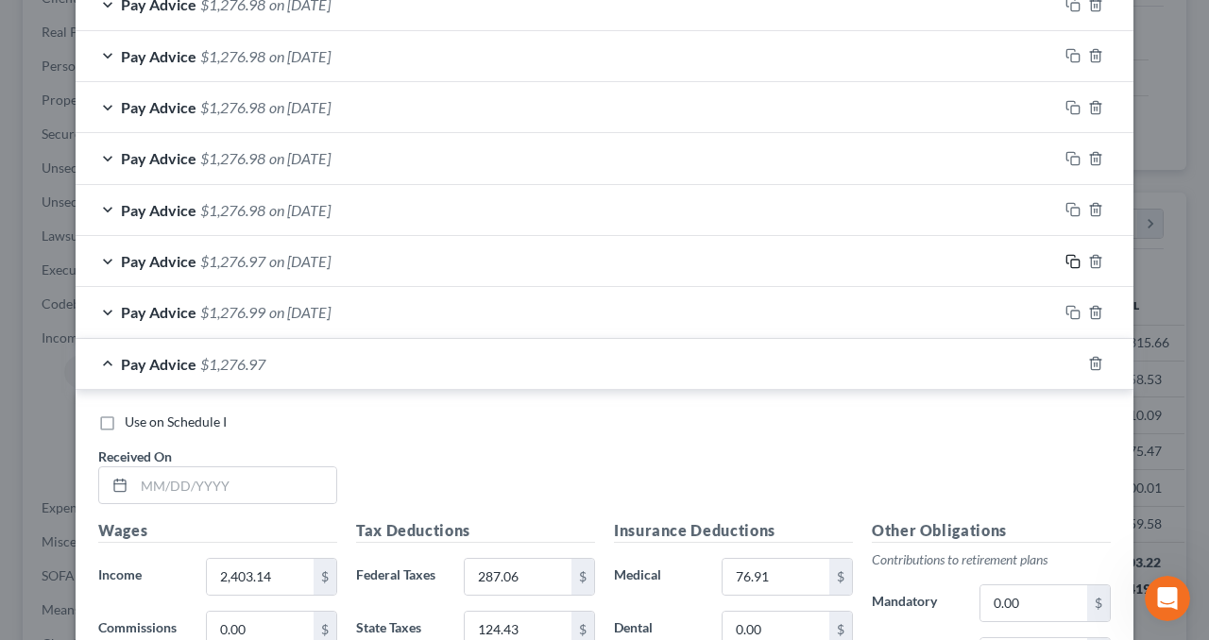
scroll to position [1437, 0]
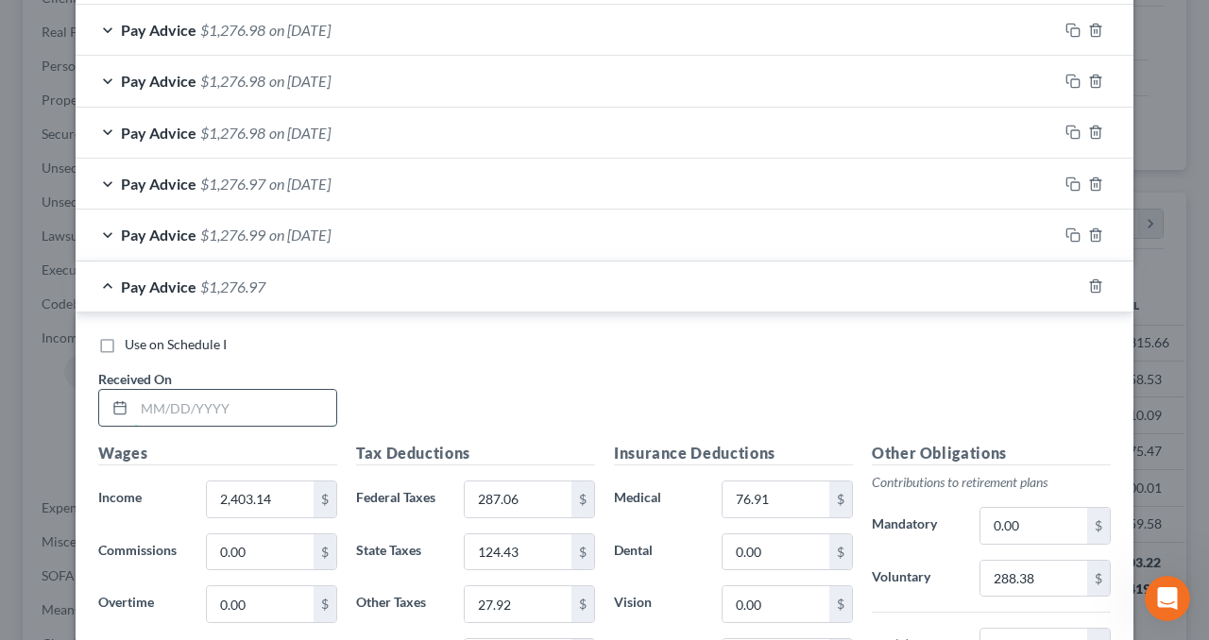
click at [168, 405] on input "text" at bounding box center [235, 408] width 202 height 36
type input "[DATE]"
click at [483, 277] on div "Pay Advice $1,276.97 on [DATE]" at bounding box center [567, 287] width 982 height 50
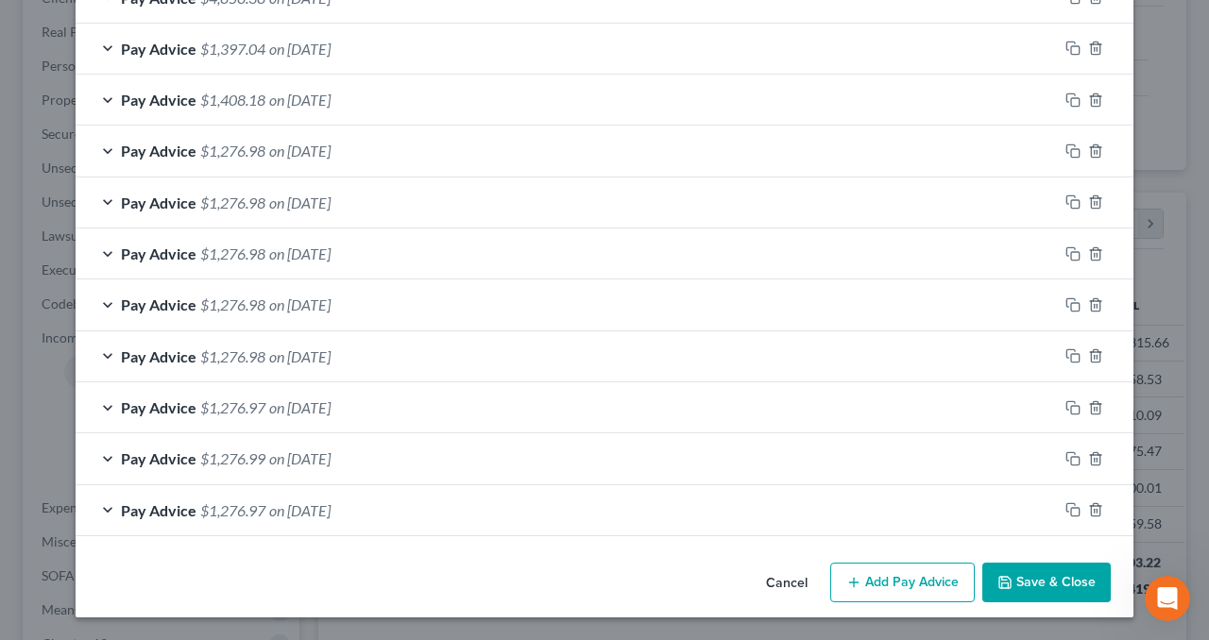
scroll to position [1205, 0]
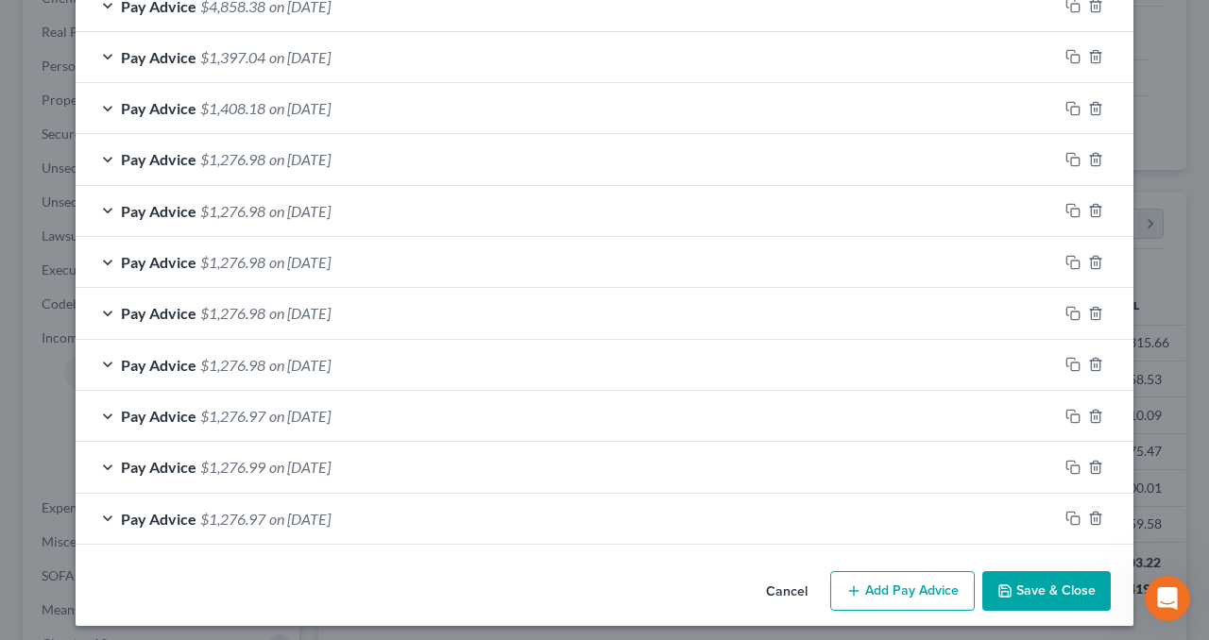
click at [617, 363] on div "Pay Advice $1,276.98 on [DATE]" at bounding box center [567, 365] width 982 height 50
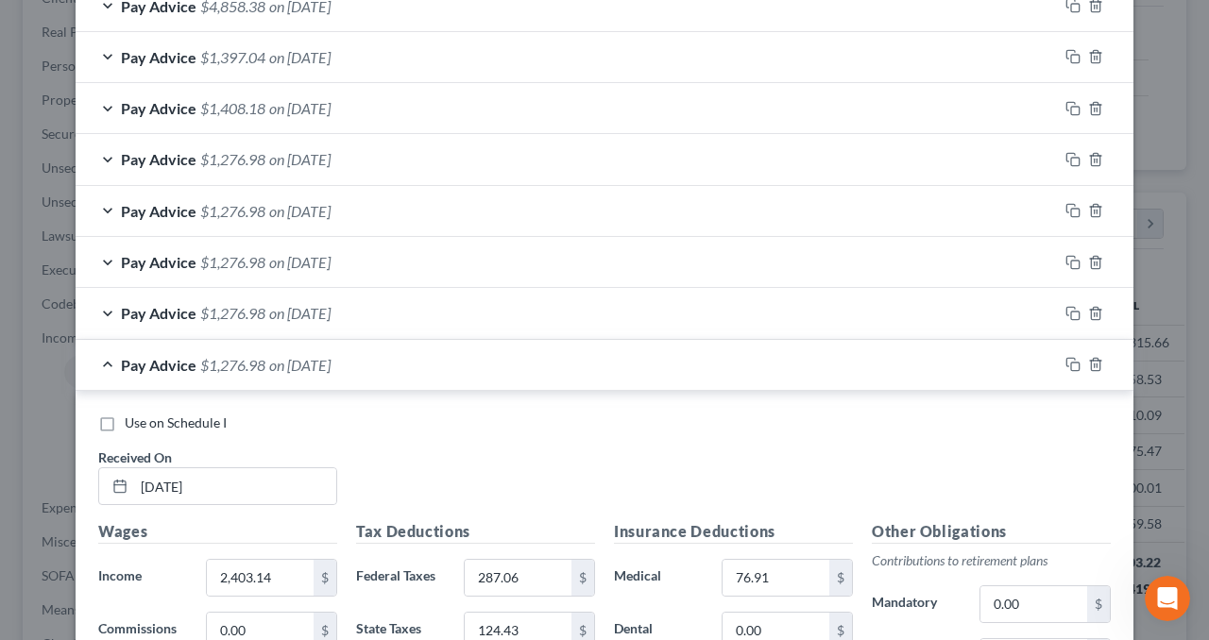
scroll to position [1437, 0]
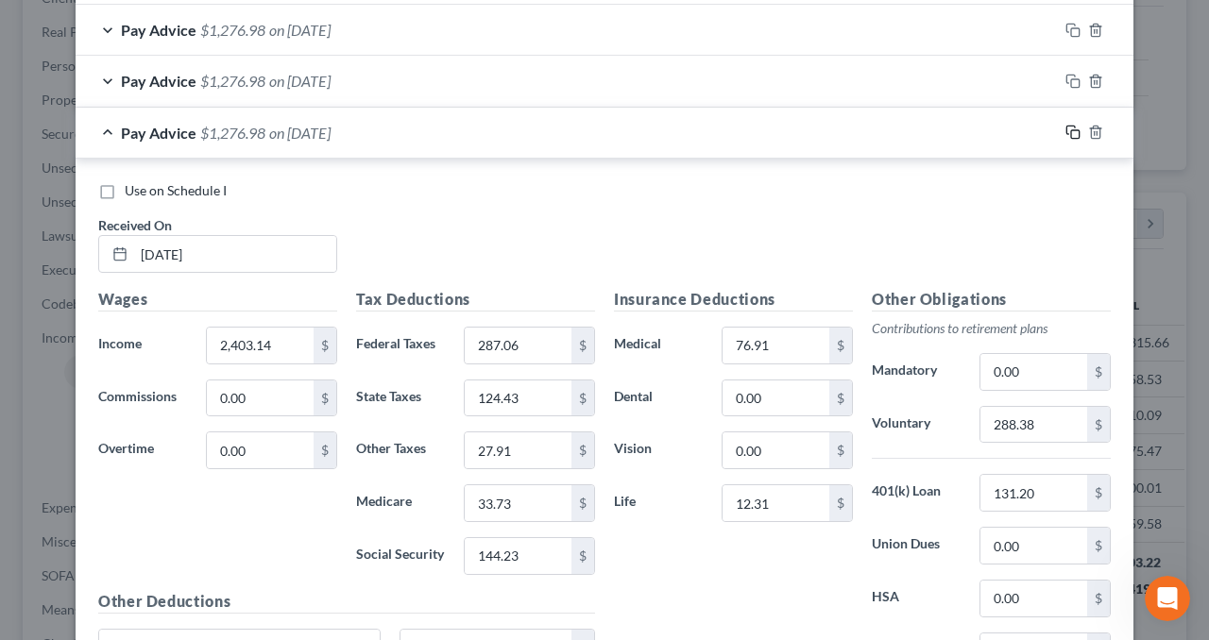
click at [1069, 125] on icon "button" at bounding box center [1072, 132] width 15 height 15
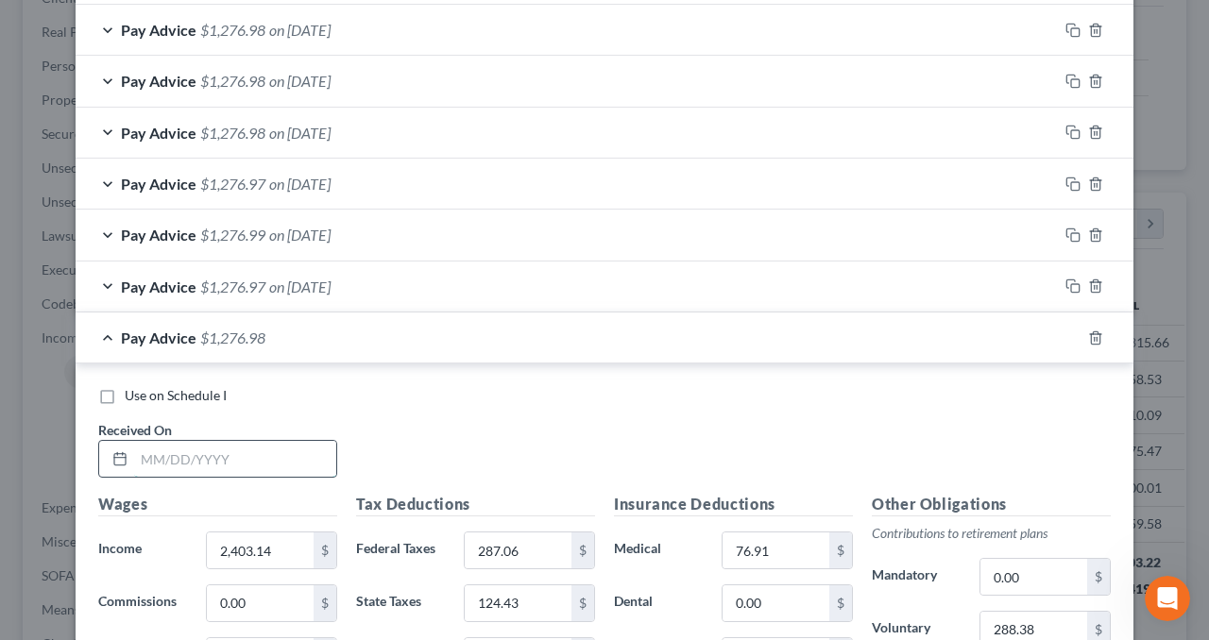
click at [201, 452] on input "text" at bounding box center [235, 459] width 202 height 36
click at [529, 334] on div "Pay Advice $1,276.98 on [DATE]" at bounding box center [567, 338] width 982 height 50
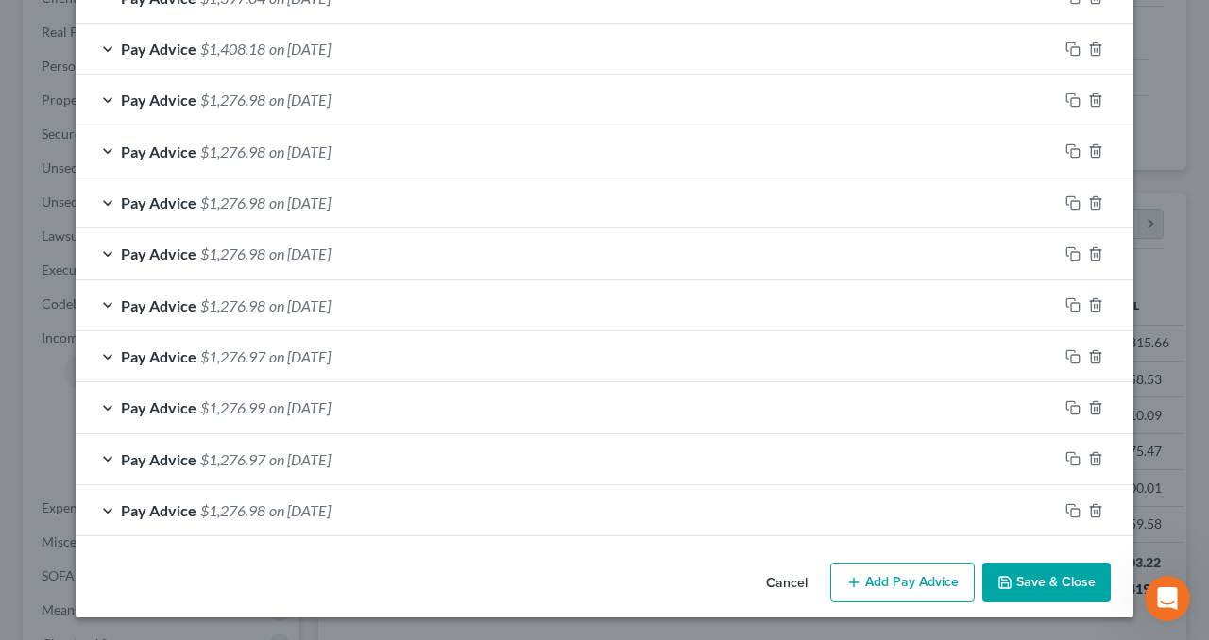
scroll to position [1256, 0]
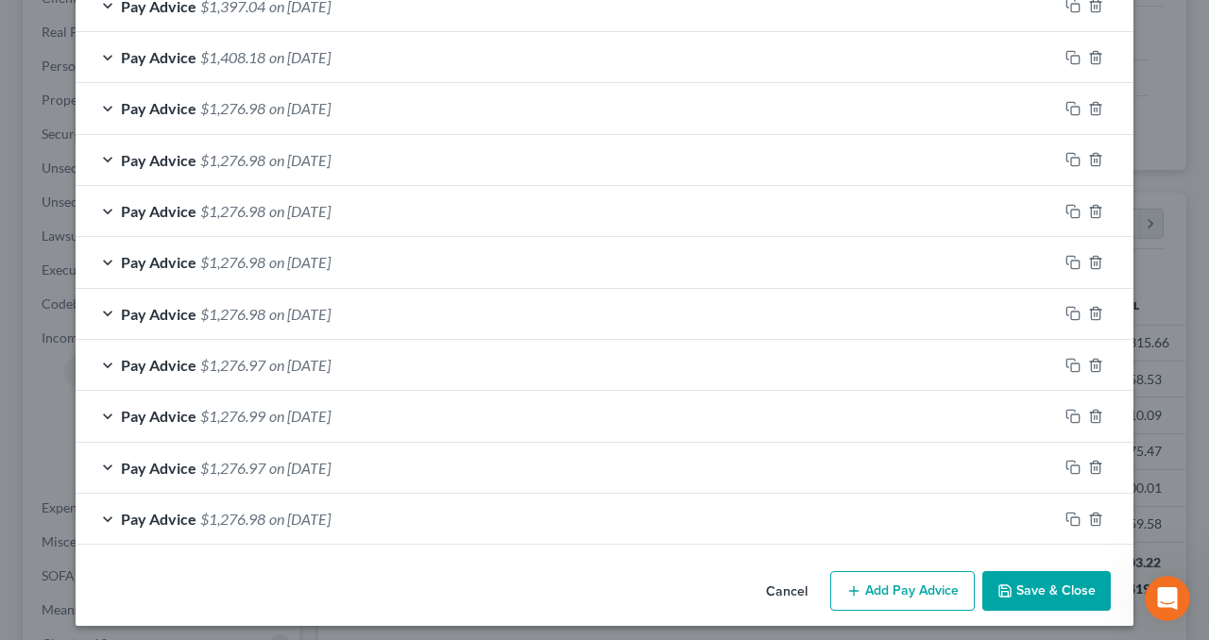
click at [551, 512] on div "Pay Advice $1,276.98 on [DATE]" at bounding box center [567, 519] width 982 height 50
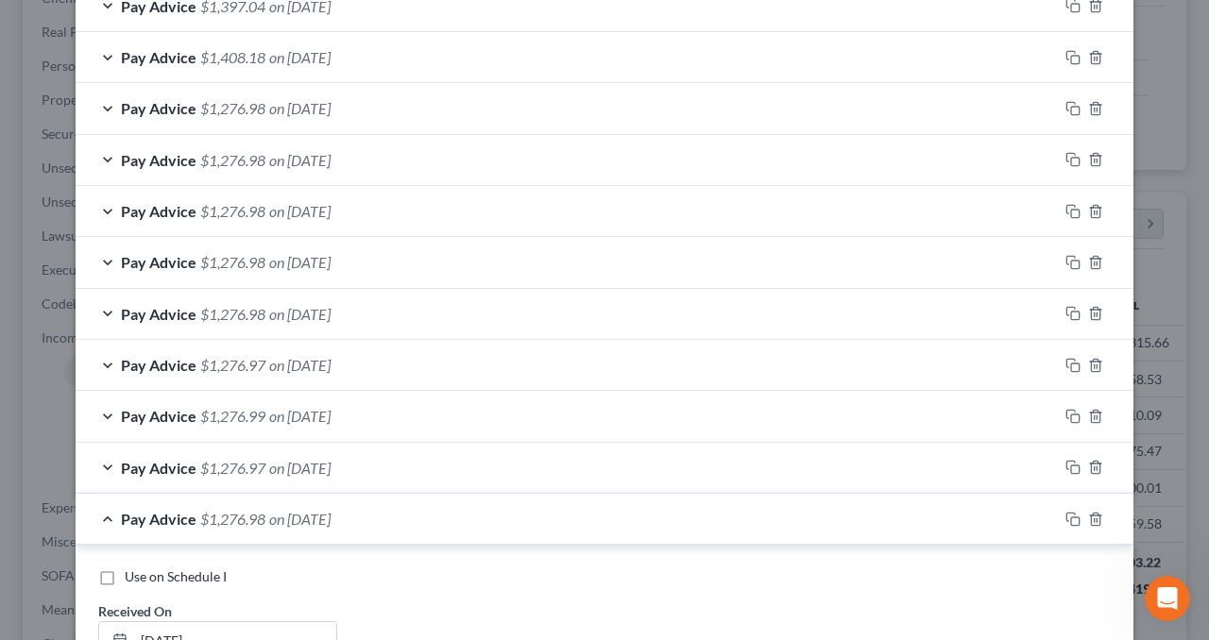
scroll to position [1437, 0]
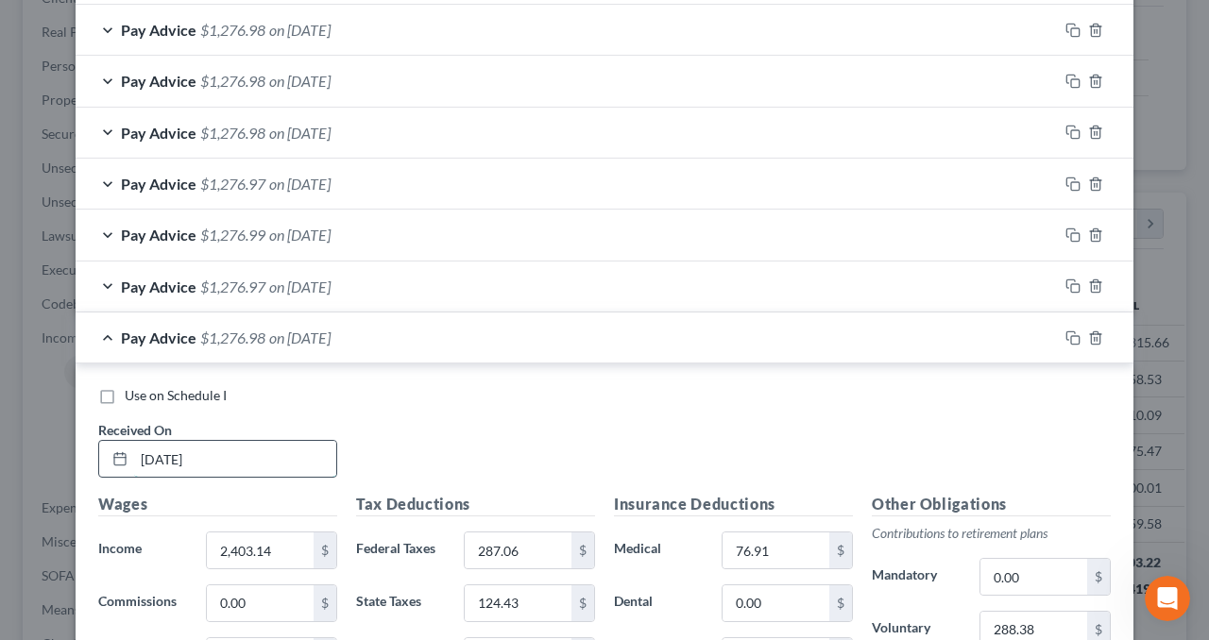
click at [160, 446] on input "[DATE]" at bounding box center [235, 459] width 202 height 36
click at [158, 448] on input "[DATE]" at bounding box center [235, 459] width 202 height 36
type input "[DATE]"
click at [381, 330] on div "Pay Advice $1,276.98 on [DATE]" at bounding box center [567, 338] width 982 height 50
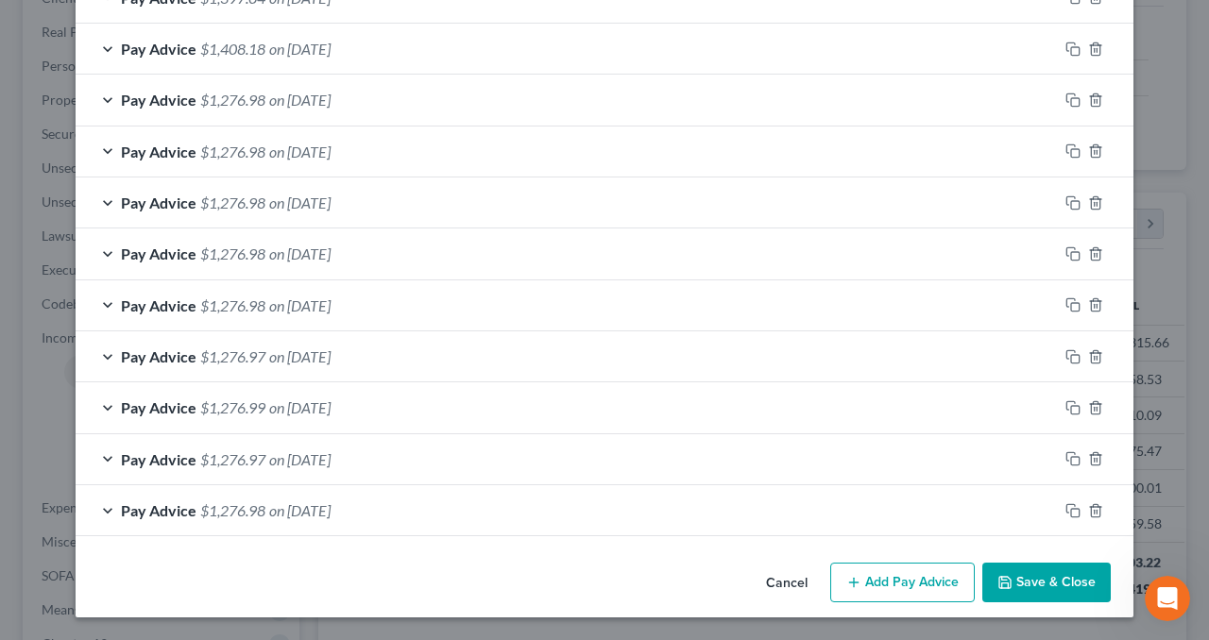
scroll to position [1256, 0]
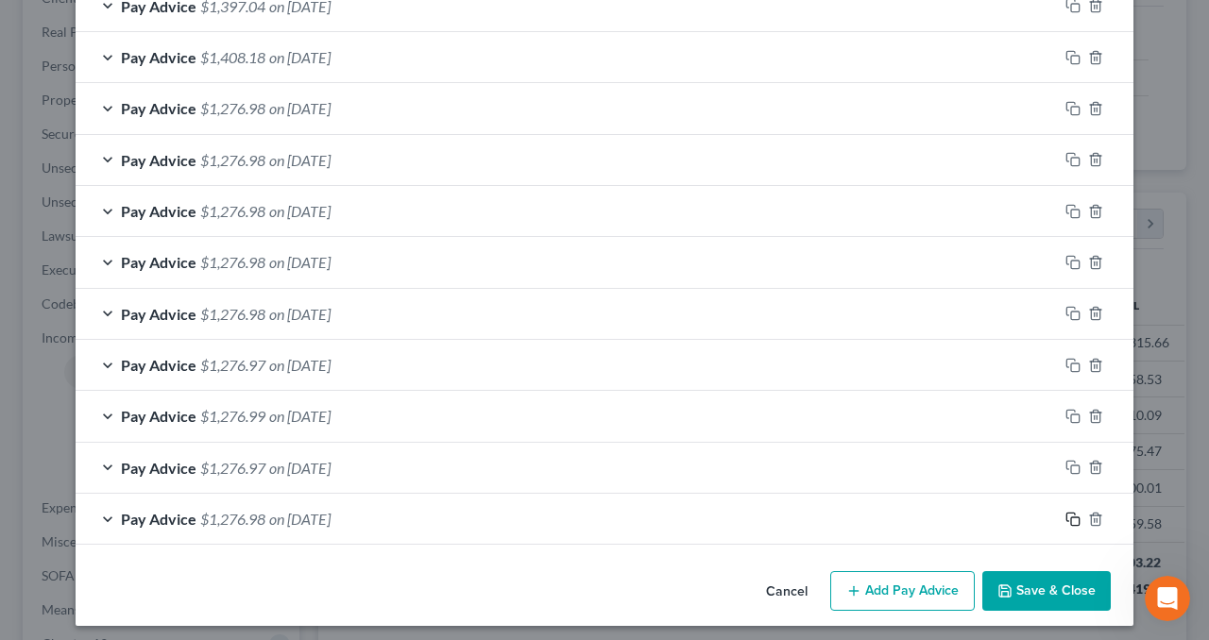
click at [1071, 517] on rect "button" at bounding box center [1075, 521] width 8 height 8
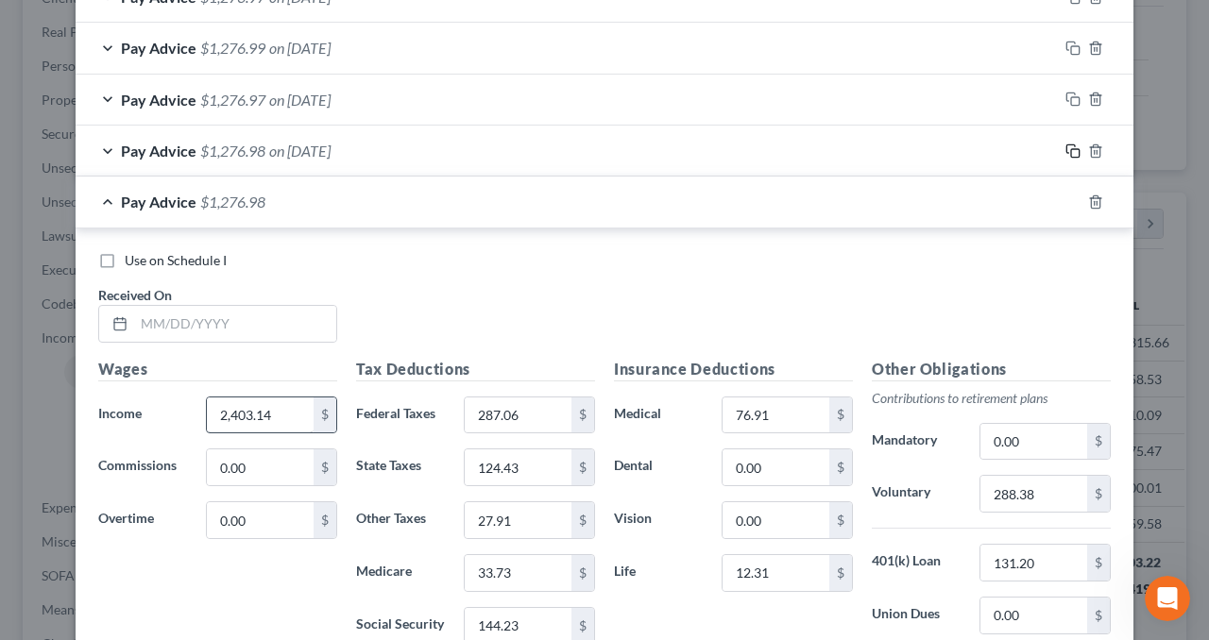
scroll to position [1633, 0]
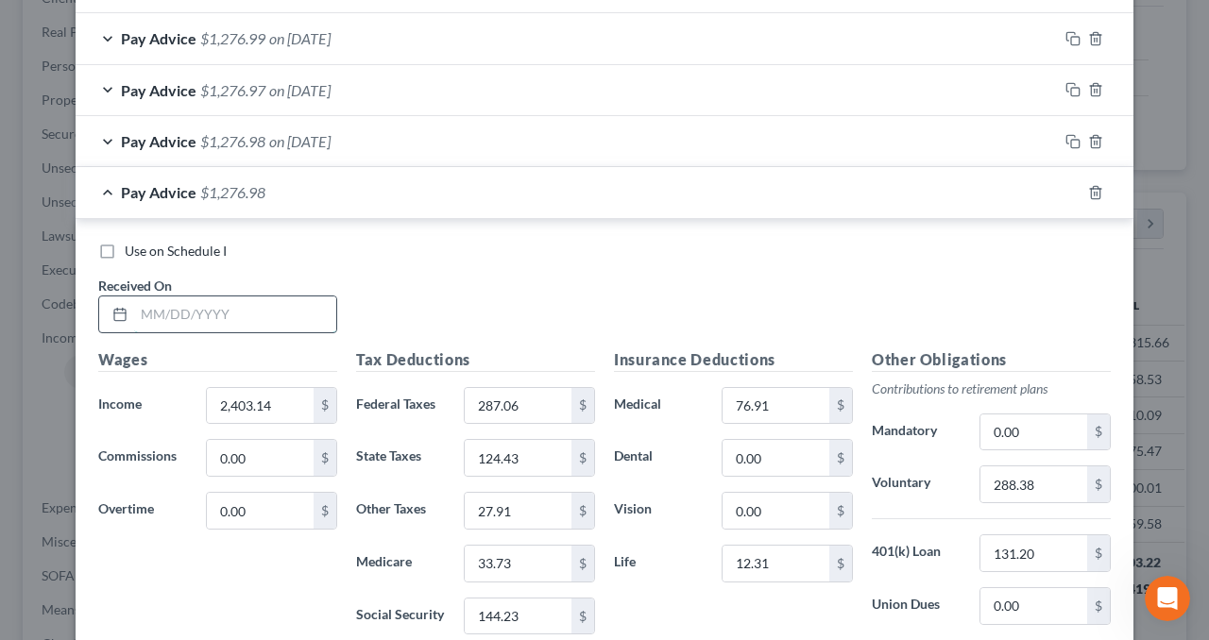
click at [210, 301] on input "text" at bounding box center [235, 314] width 202 height 36
type input "[DATE]"
click at [747, 195] on div "Pay Advice $1,276.98 on [DATE]" at bounding box center [567, 192] width 982 height 50
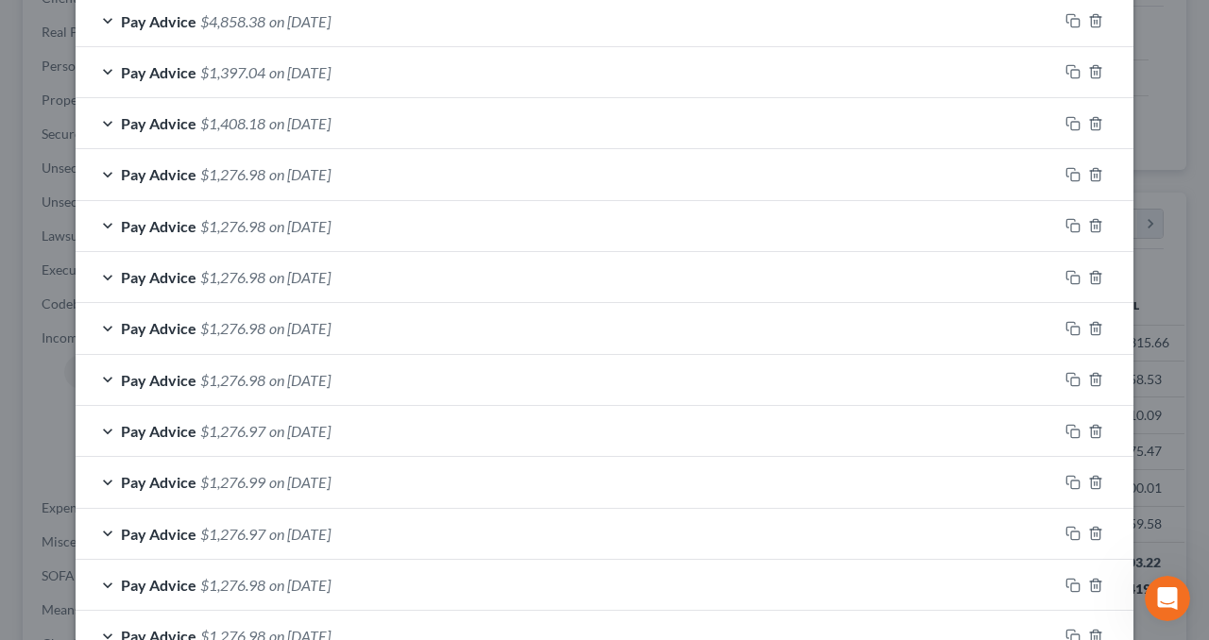
scroll to position [1307, 0]
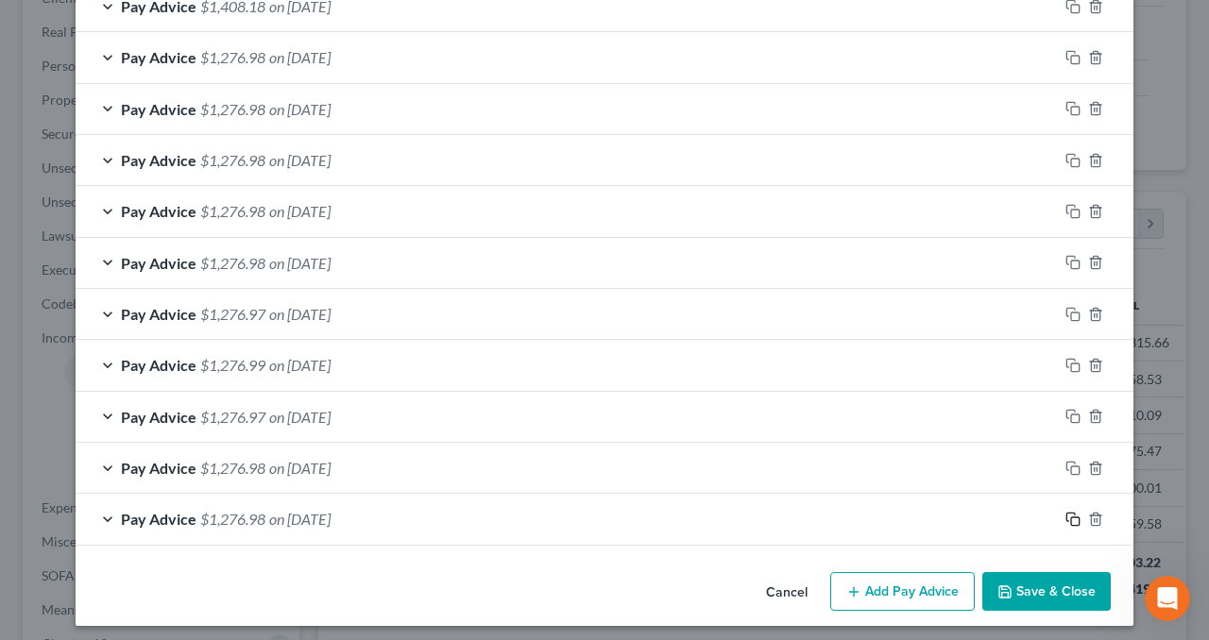
click at [1065, 512] on icon "button" at bounding box center [1072, 519] width 15 height 15
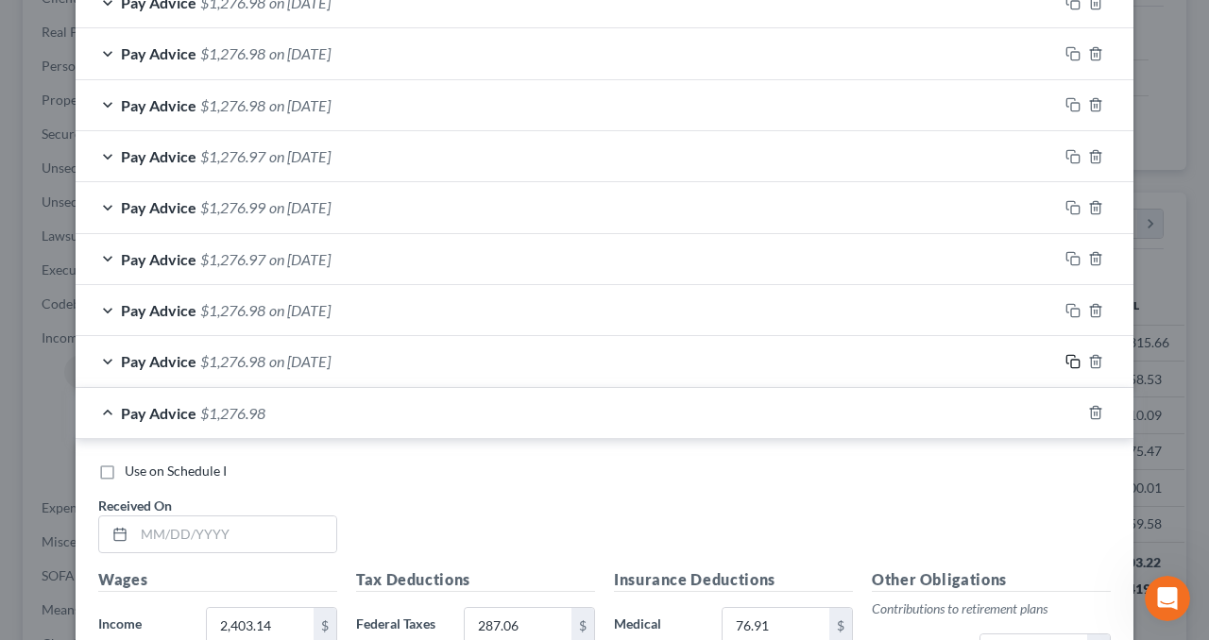
scroll to position [1684, 0]
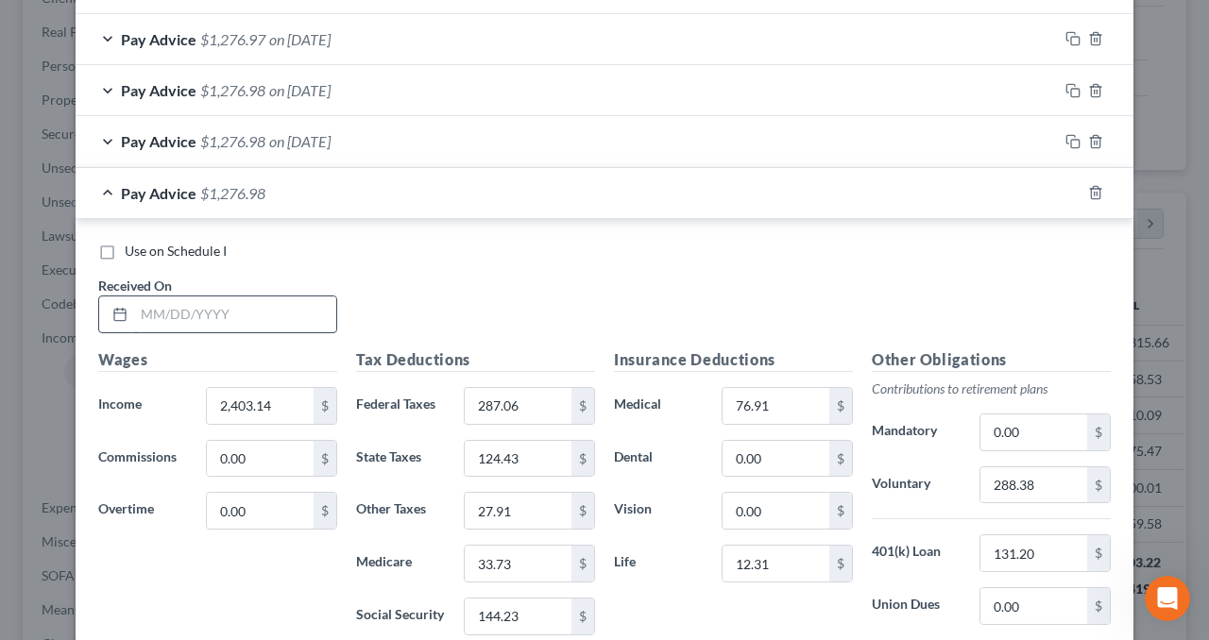
click at [197, 309] on input "text" at bounding box center [235, 314] width 202 height 36
type input "[DATE]"
click at [930, 182] on div "Pay Advice $1,276.98 on [DATE]" at bounding box center [567, 193] width 982 height 50
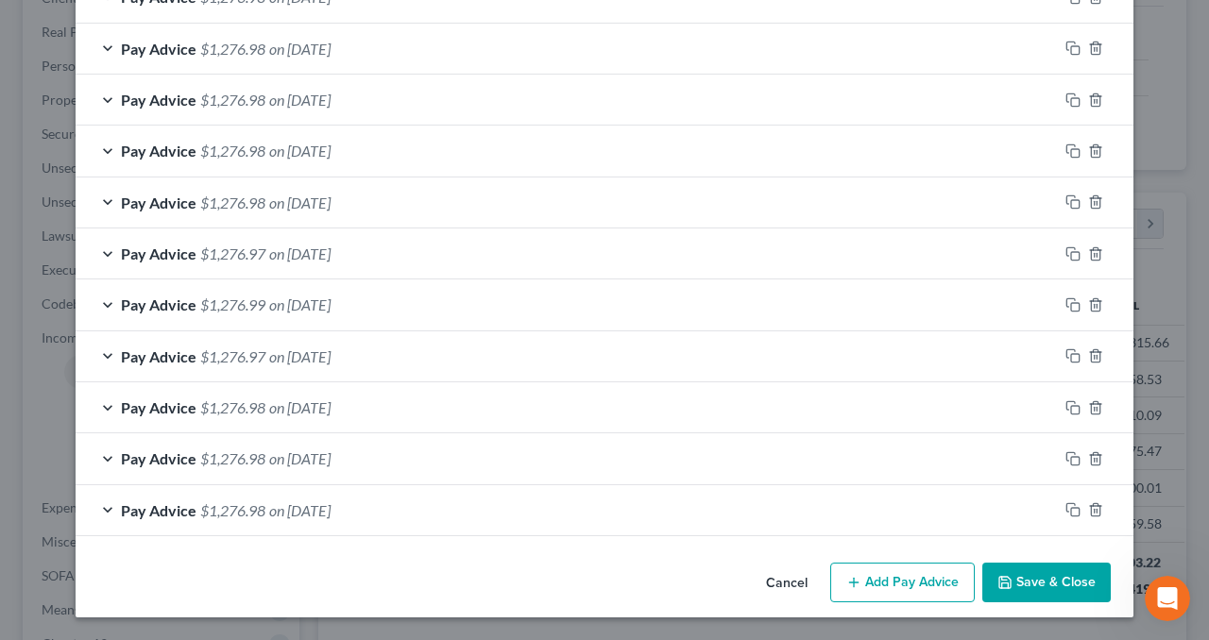
scroll to position [1358, 0]
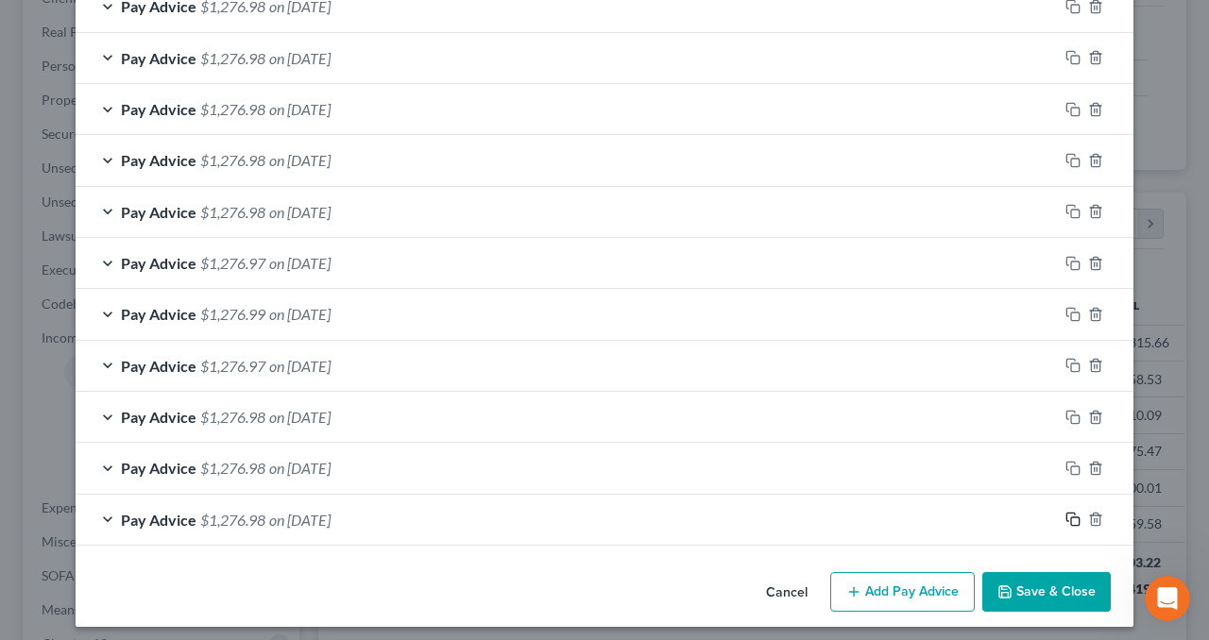
click at [1071, 517] on rect "button" at bounding box center [1075, 521] width 8 height 8
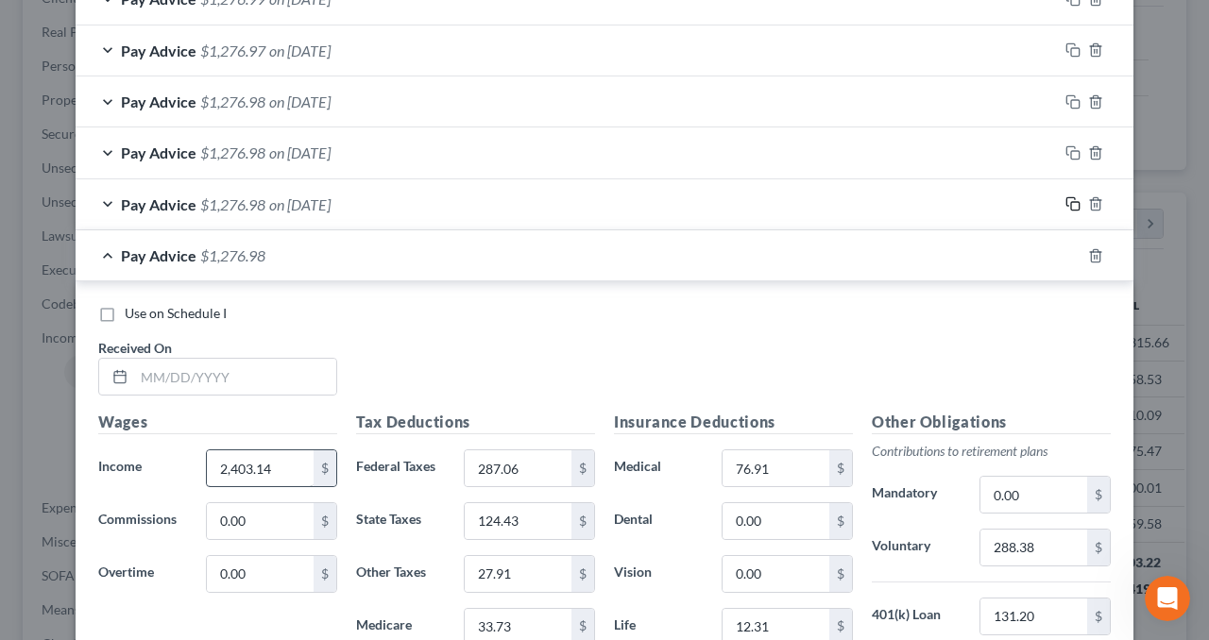
scroll to position [1735, 0]
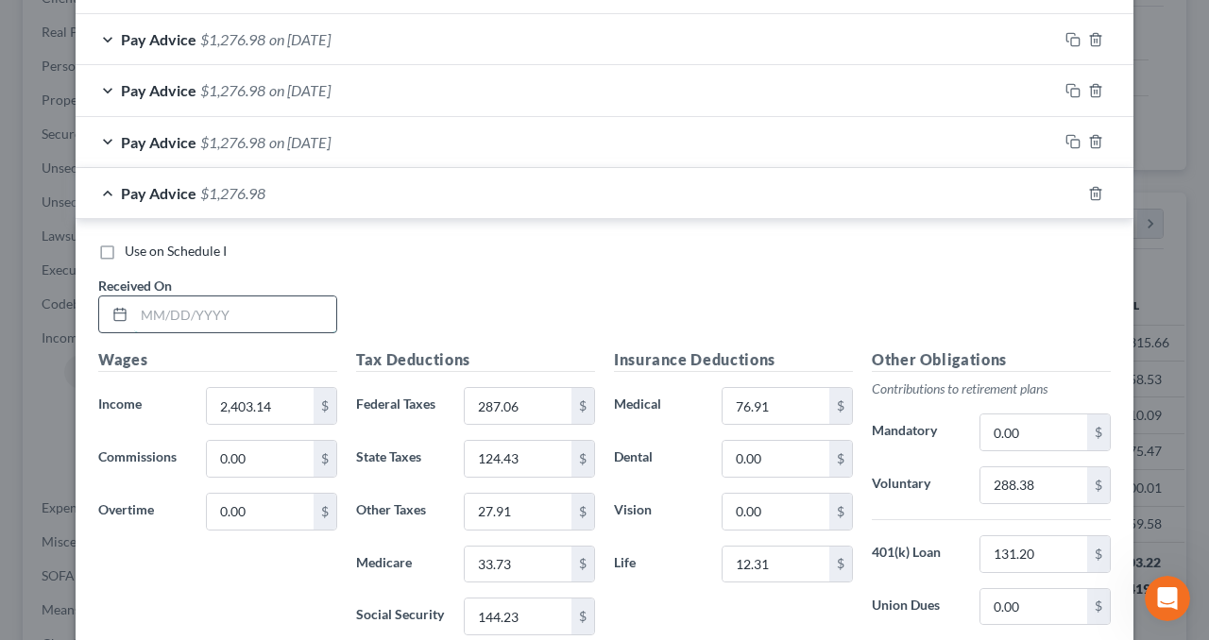
click at [242, 313] on input "text" at bounding box center [235, 314] width 202 height 36
type input "[DATE]"
click at [785, 194] on div "Pay Advice $1,276.98 on [DATE]" at bounding box center [567, 193] width 982 height 50
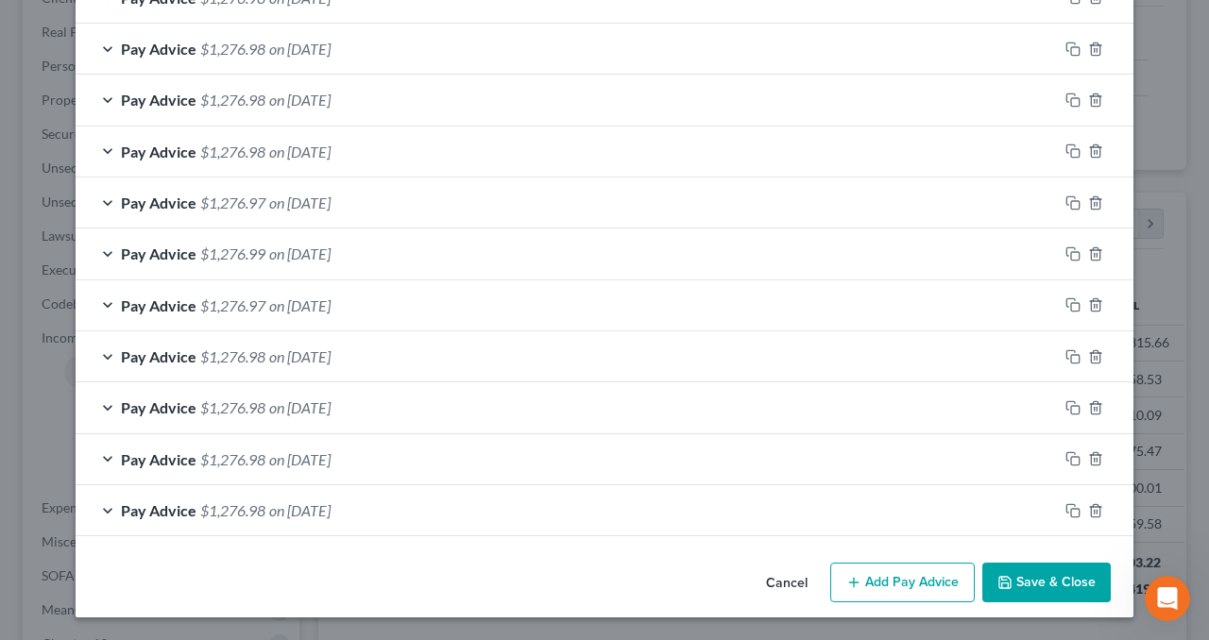
scroll to position [1409, 0]
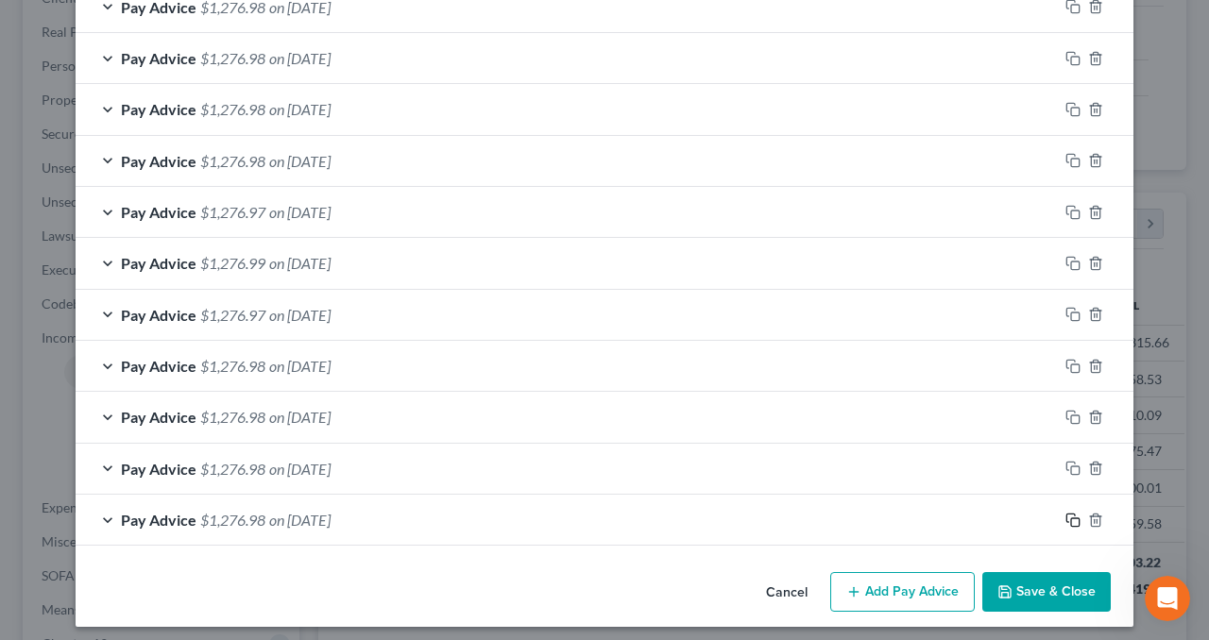
click at [1069, 513] on icon "button" at bounding box center [1072, 520] width 15 height 15
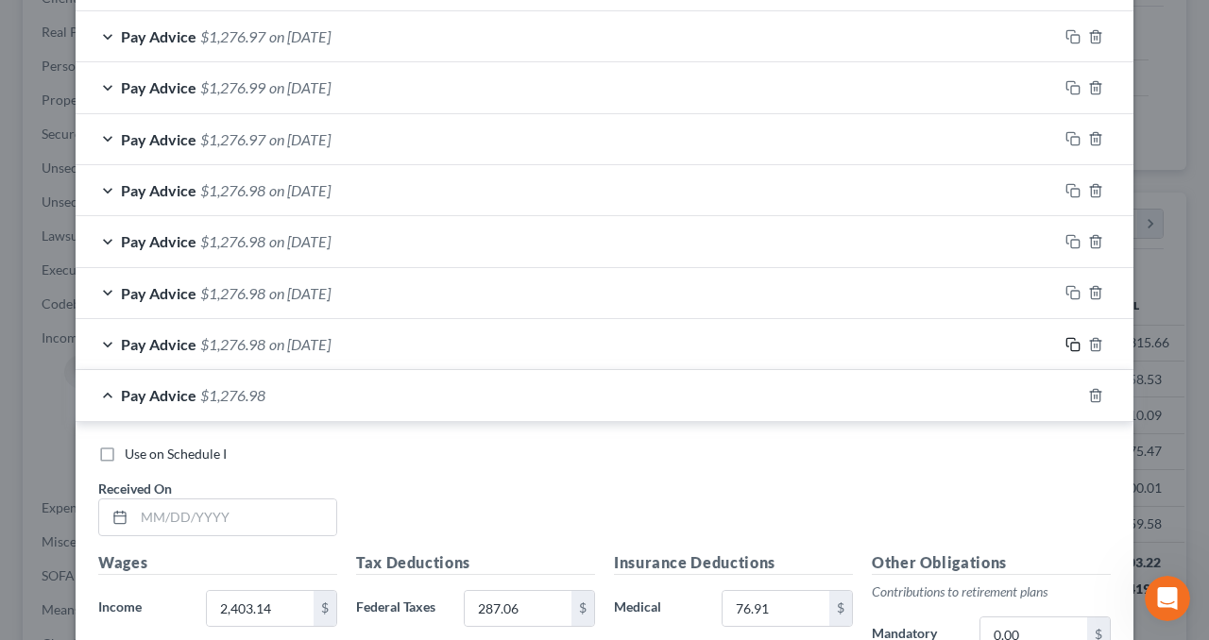
scroll to position [1786, 0]
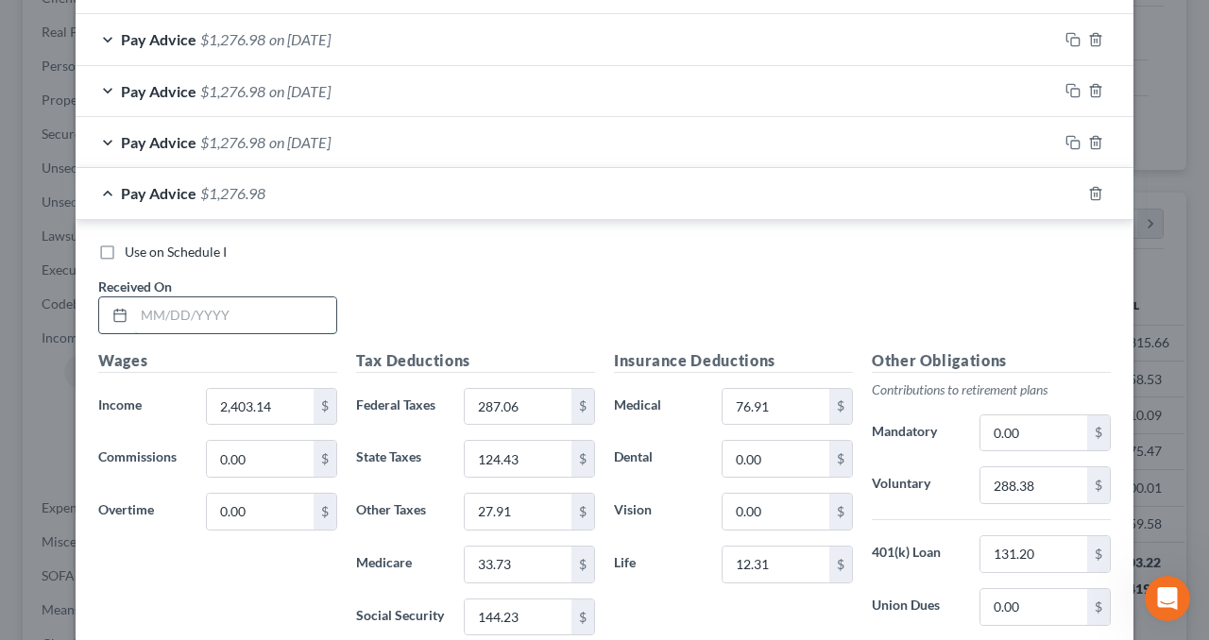
click at [270, 298] on input "text" at bounding box center [235, 315] width 202 height 36
type input "[DATE]"
click at [723, 188] on div "Pay Advice $1,276.98 on [DATE]" at bounding box center [567, 193] width 982 height 50
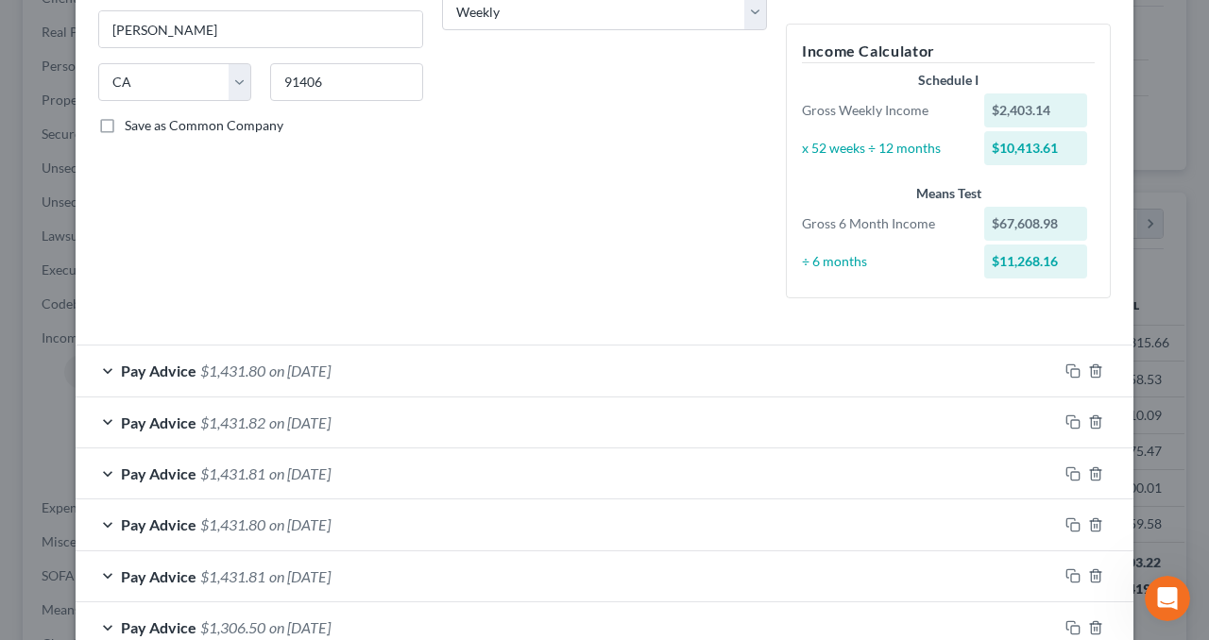
scroll to position [0, 0]
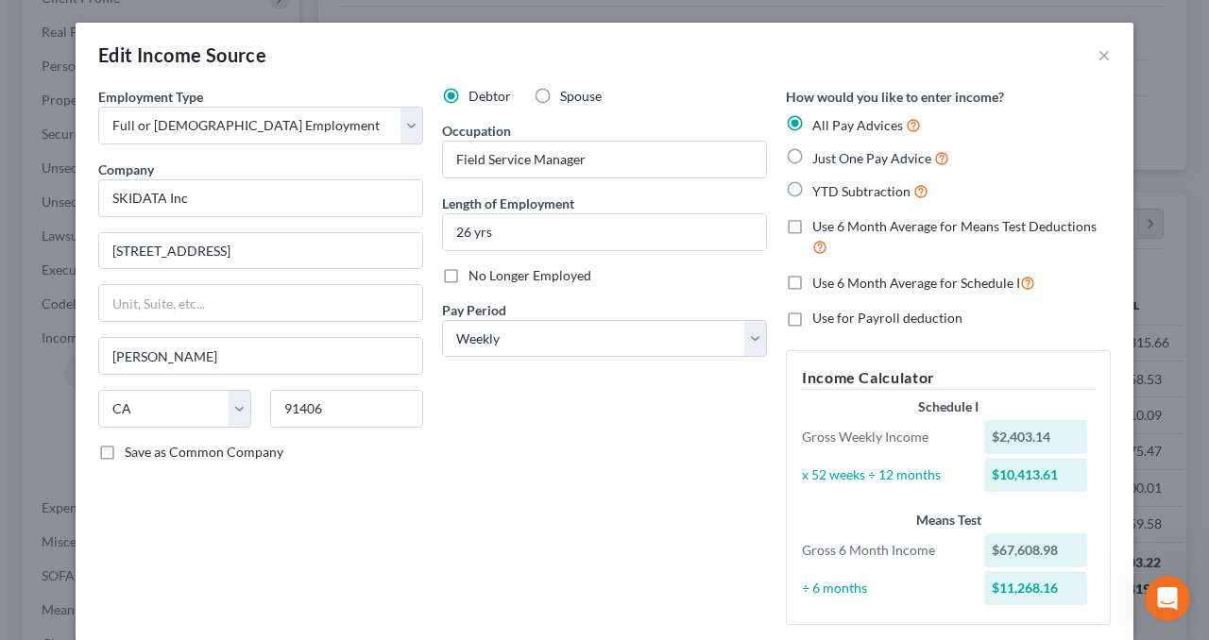
click at [812, 284] on label "Use 6 Month Average for Schedule I" at bounding box center [923, 283] width 223 height 22
click at [820, 284] on input "Use 6 Month Average for Schedule I" at bounding box center [826, 278] width 12 height 12
checkbox input "true"
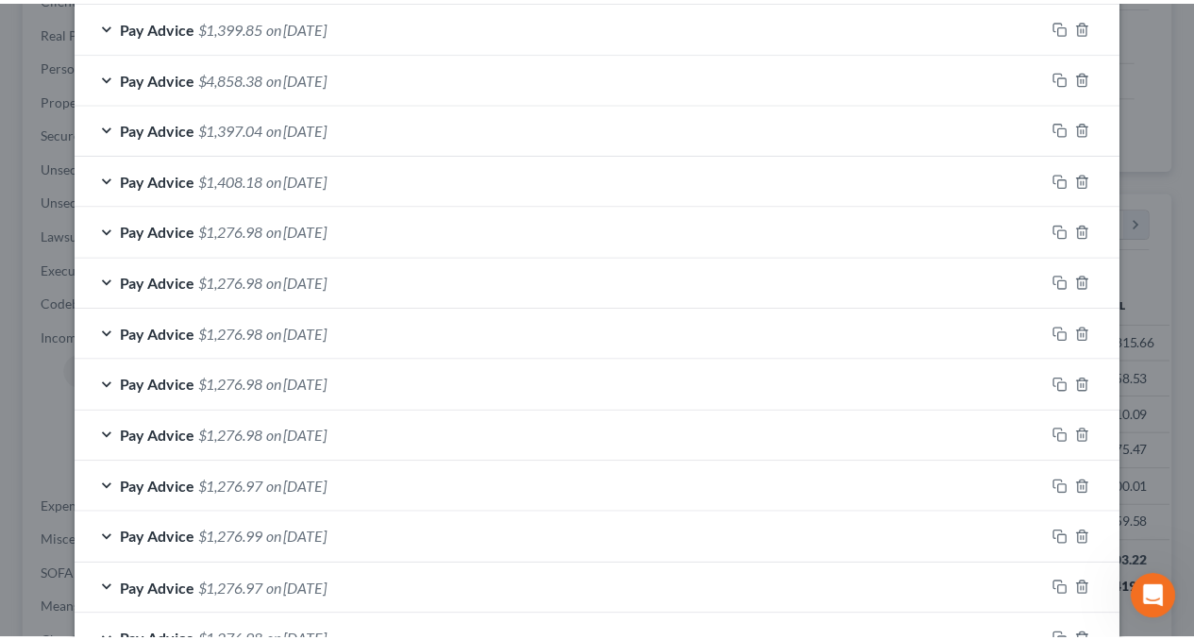
scroll to position [1460, 0]
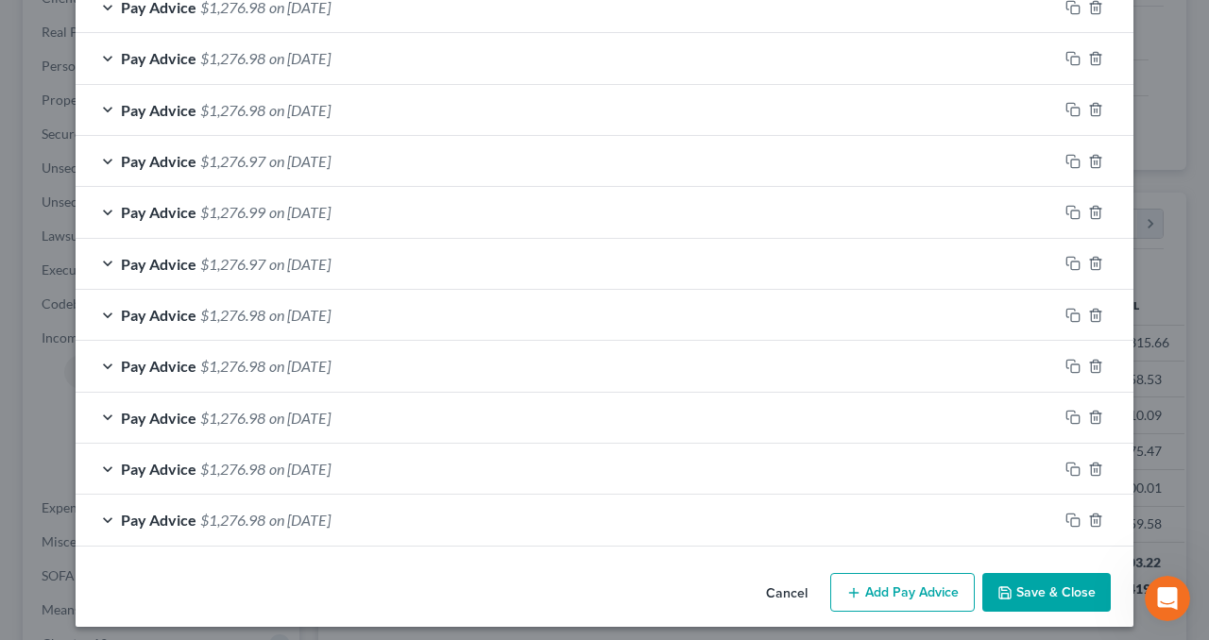
click at [1061, 587] on button "Save & Close" at bounding box center [1046, 593] width 128 height 40
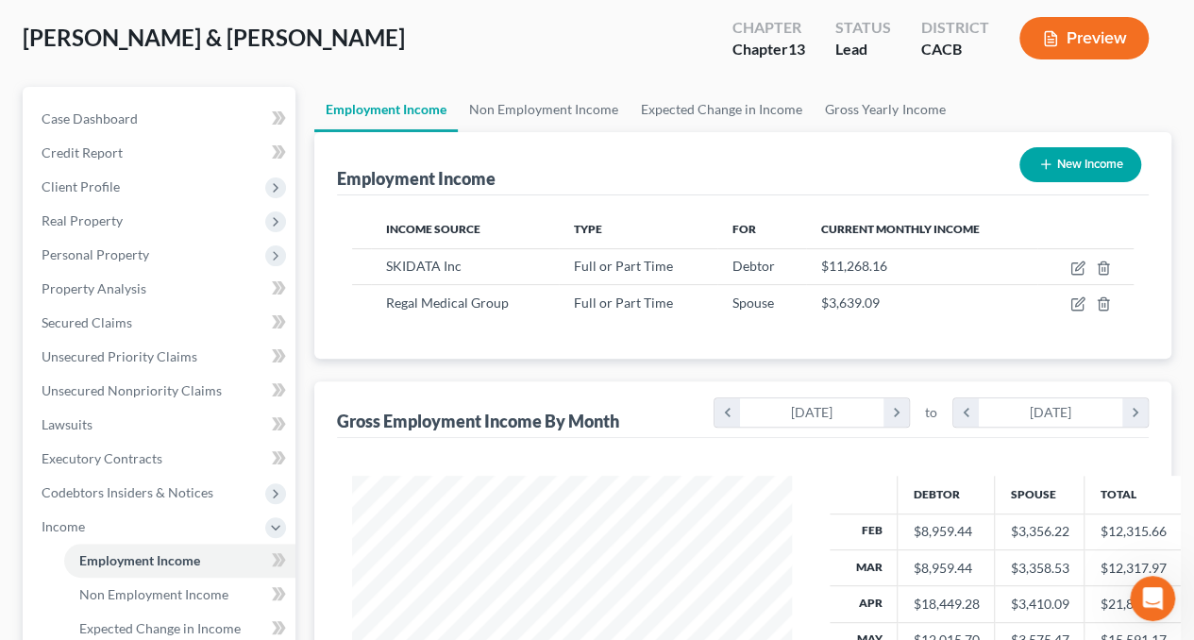
scroll to position [472, 0]
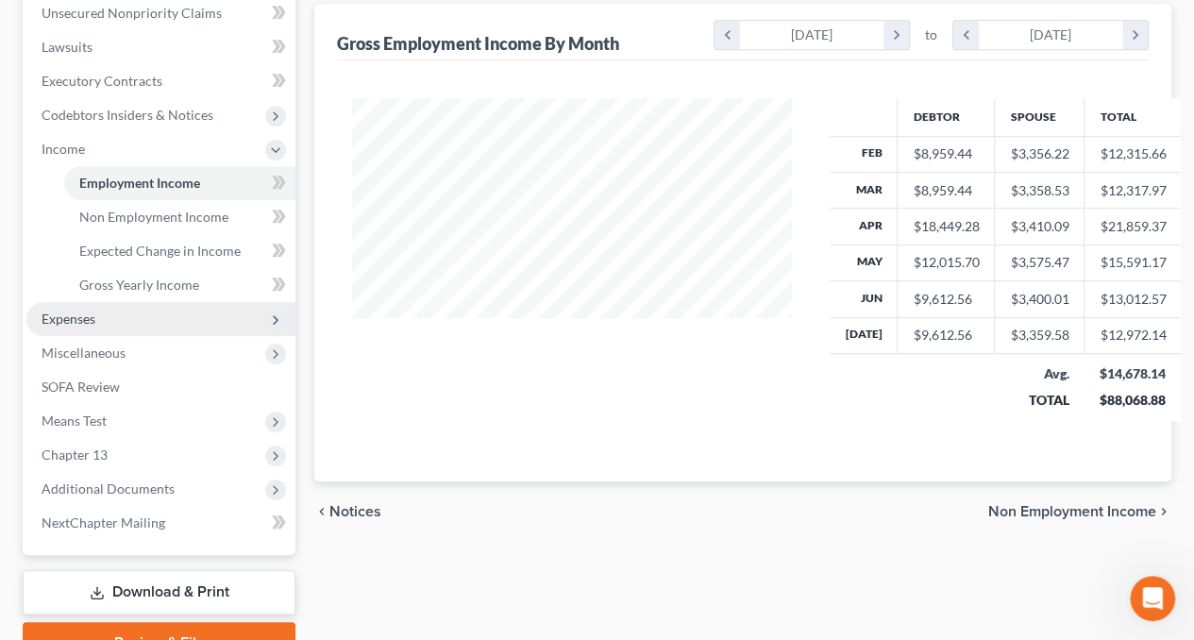
click at [117, 324] on span "Expenses" at bounding box center [160, 319] width 269 height 34
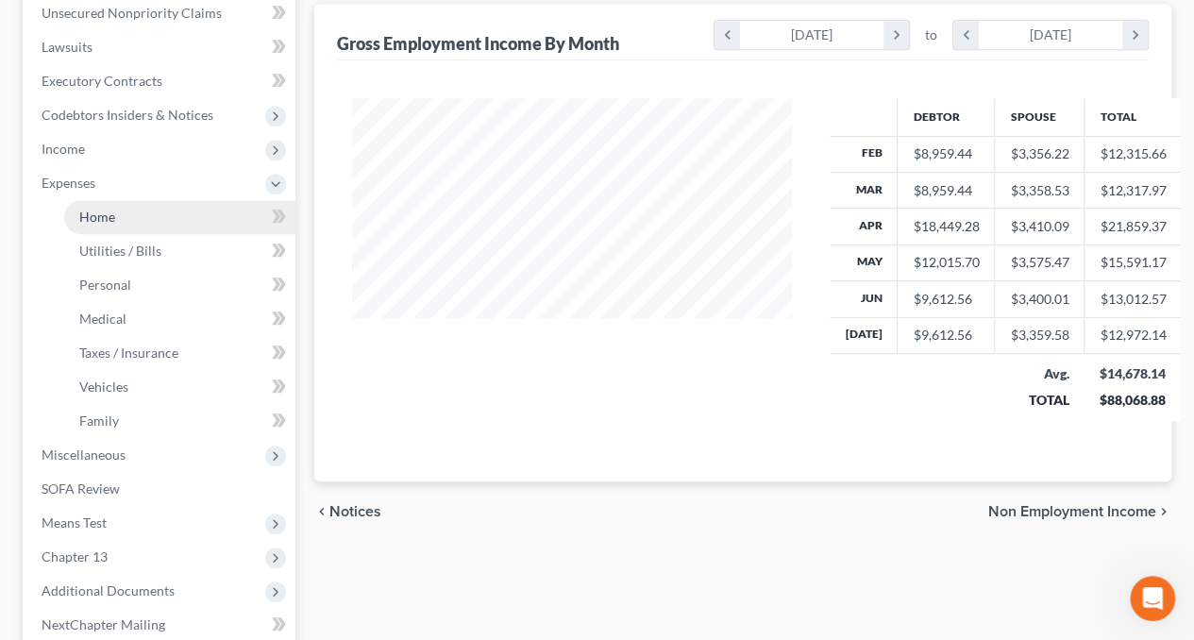
click at [144, 220] on link "Home" at bounding box center [179, 217] width 231 height 34
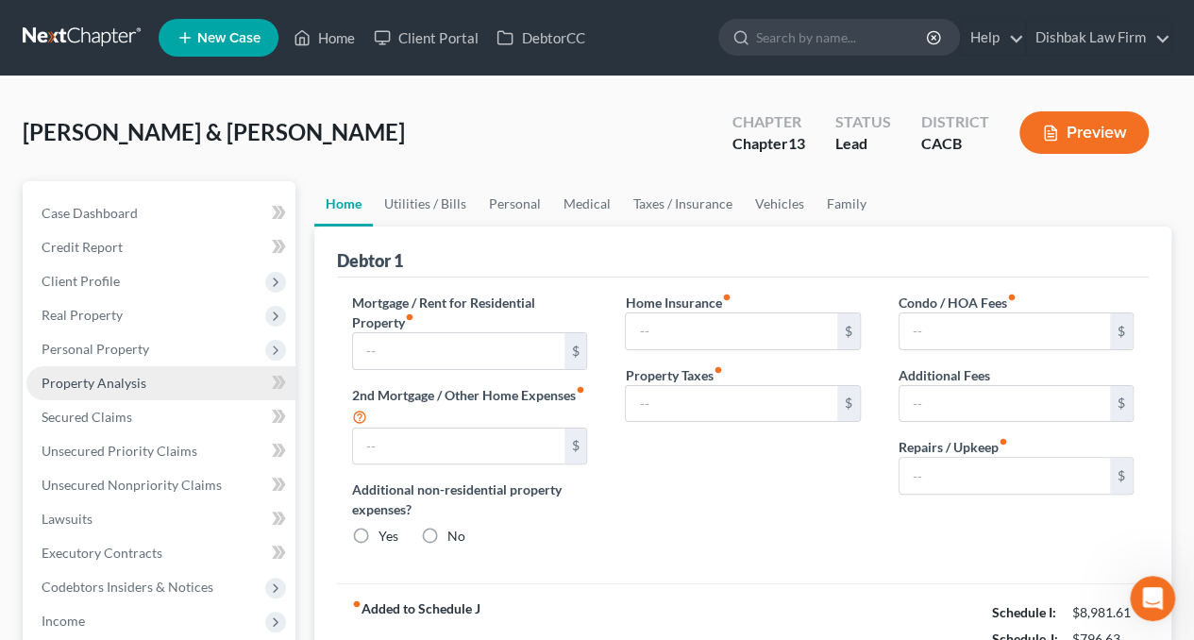
type input "783.74"
radio input "true"
type input "106.42"
type input "220.56"
type input "1,605.83"
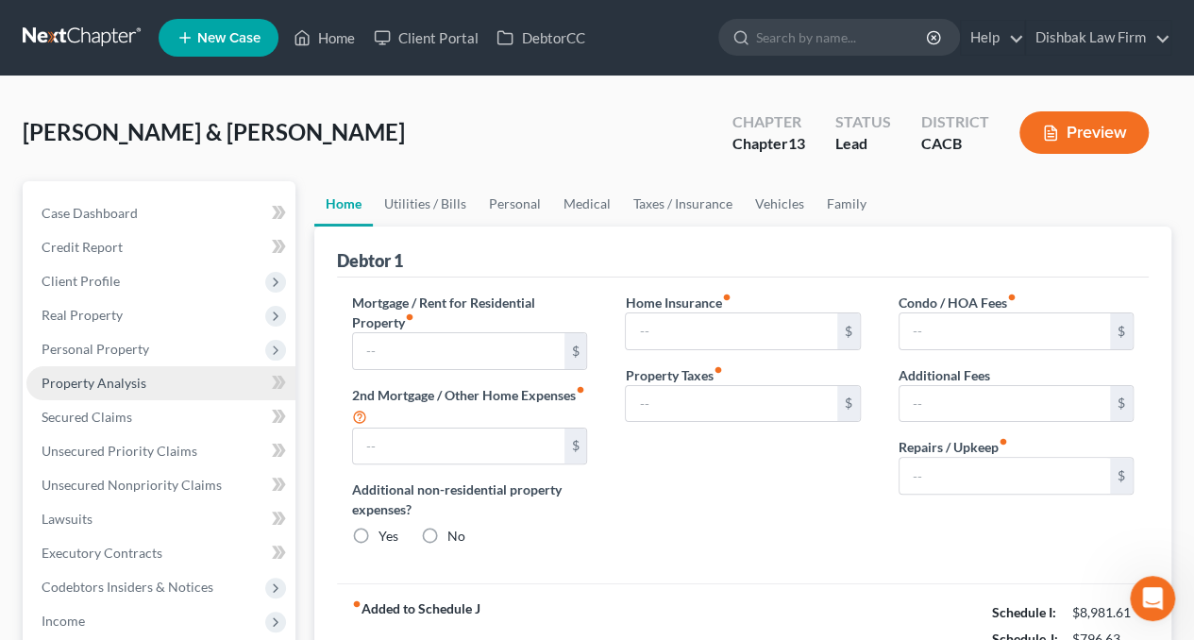
type input "0.00"
type input "300.00"
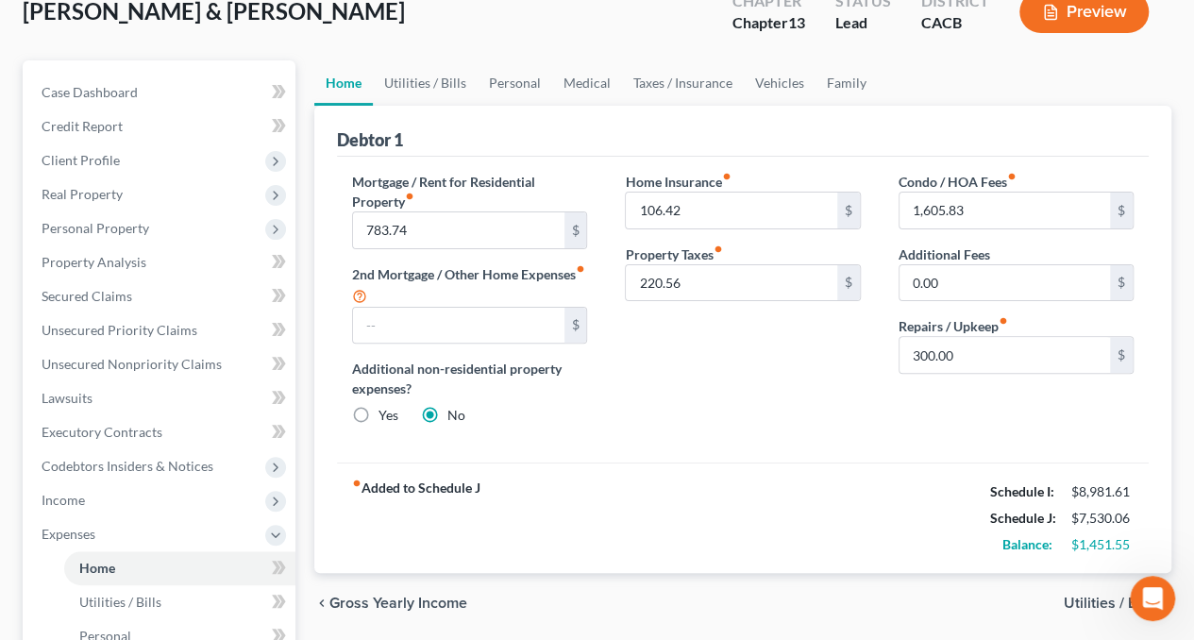
scroll to position [94, 0]
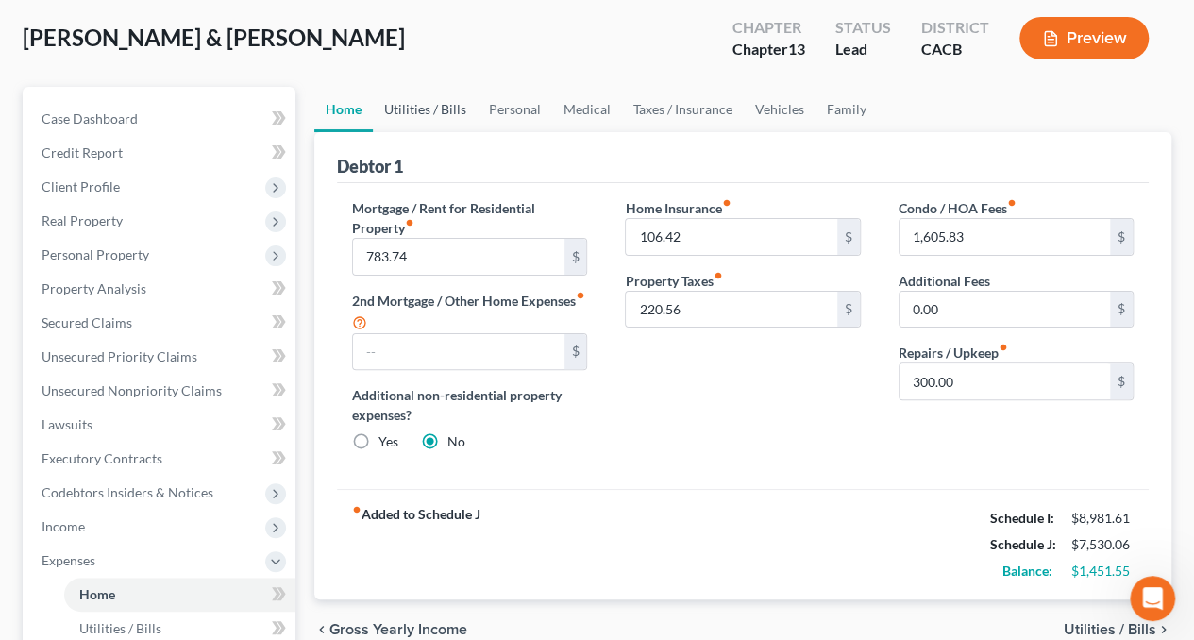
click at [440, 112] on link "Utilities / Bills" at bounding box center [425, 109] width 105 height 45
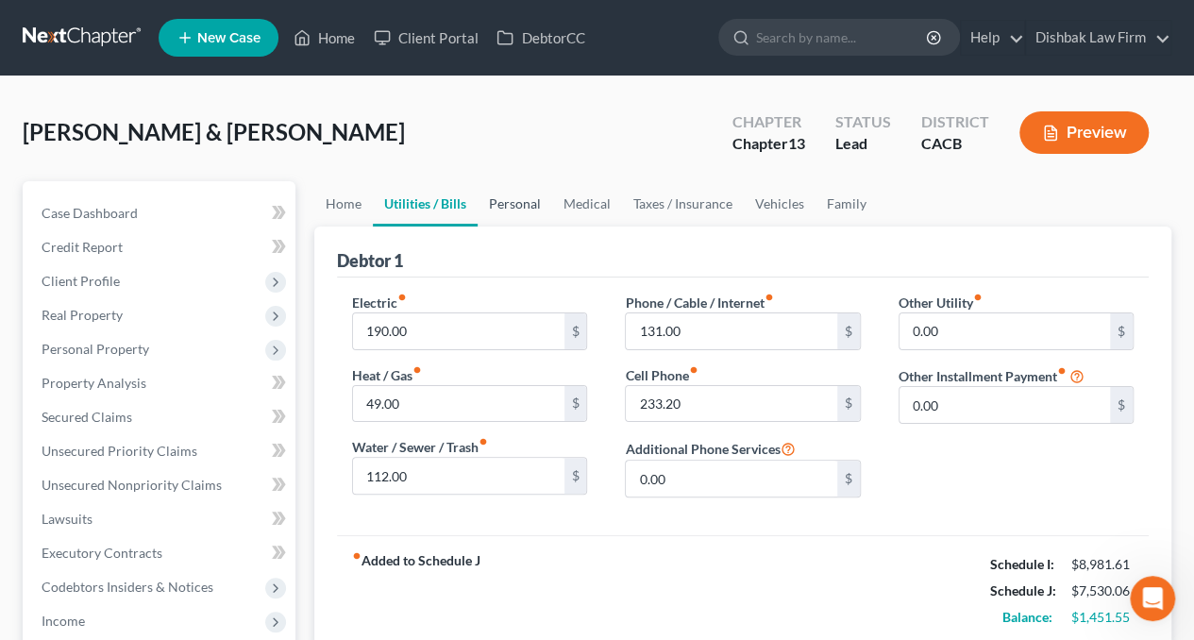
click at [533, 203] on link "Personal" at bounding box center [515, 203] width 75 height 45
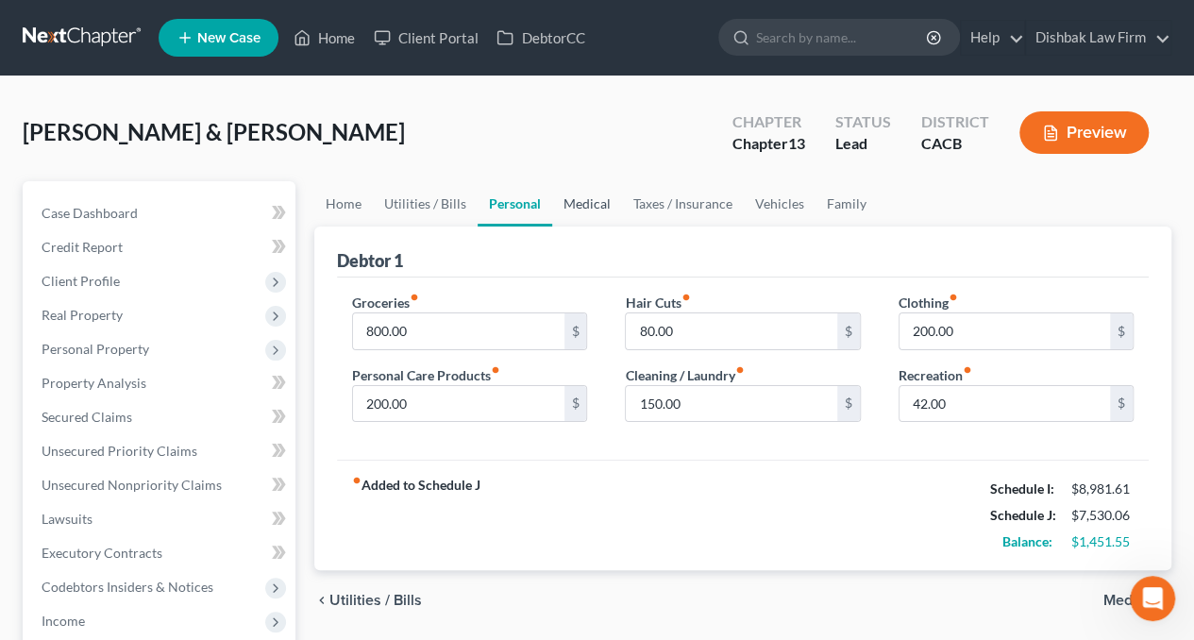
click at [596, 209] on link "Medical" at bounding box center [587, 203] width 70 height 45
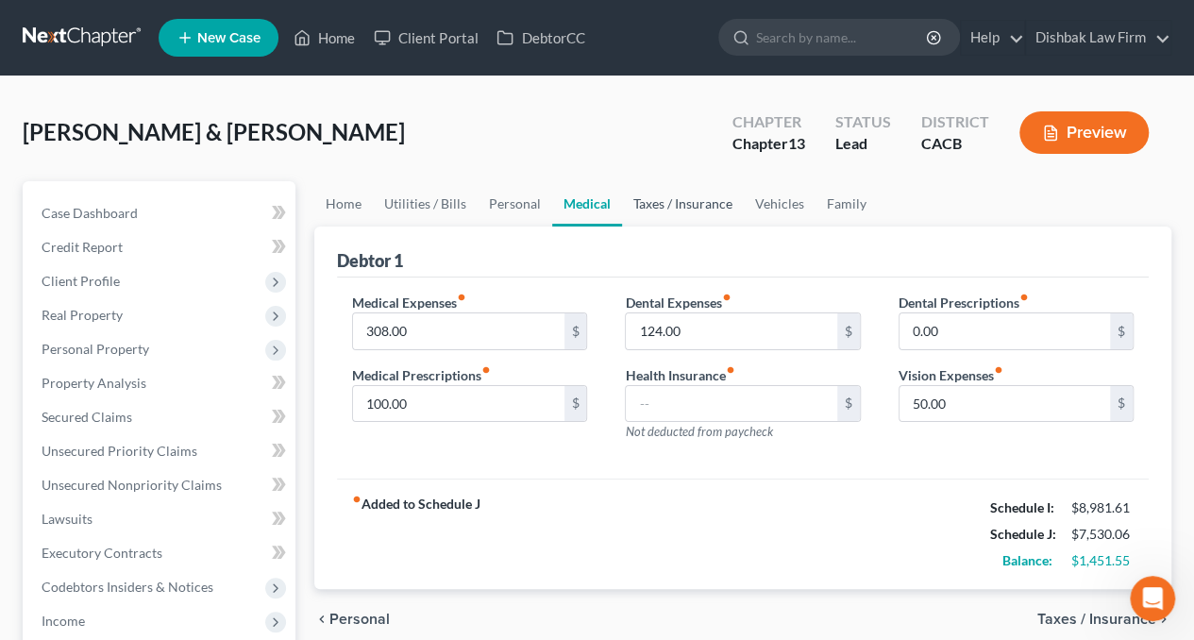
click at [656, 210] on link "Taxes / Insurance" at bounding box center [683, 203] width 122 height 45
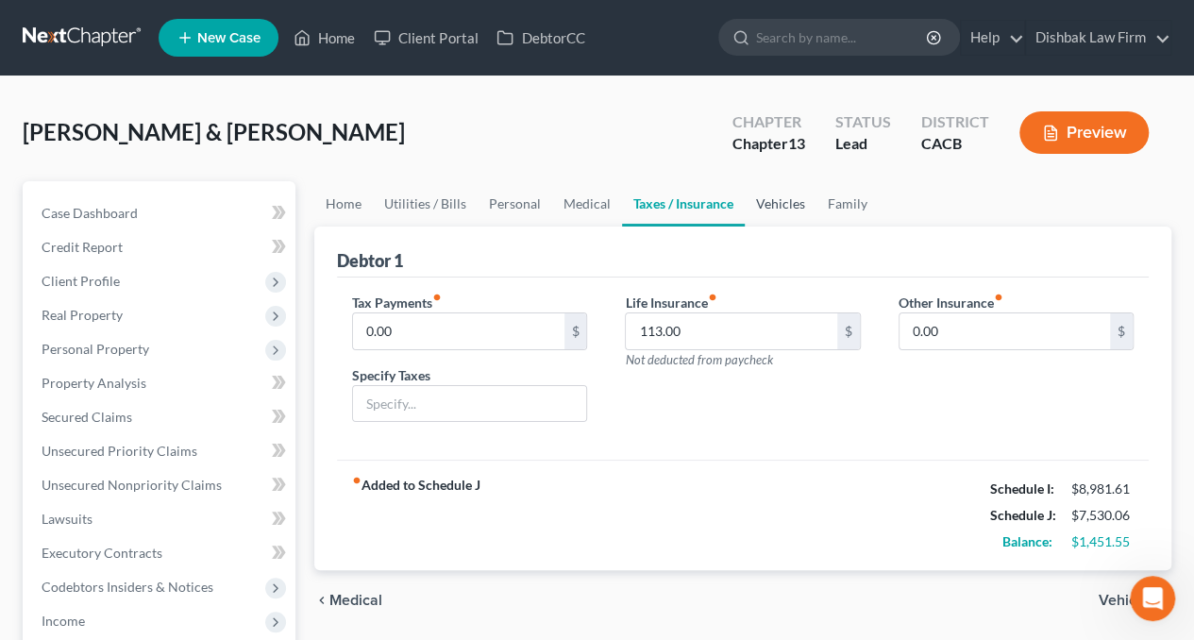
click at [786, 209] on link "Vehicles" at bounding box center [781, 203] width 72 height 45
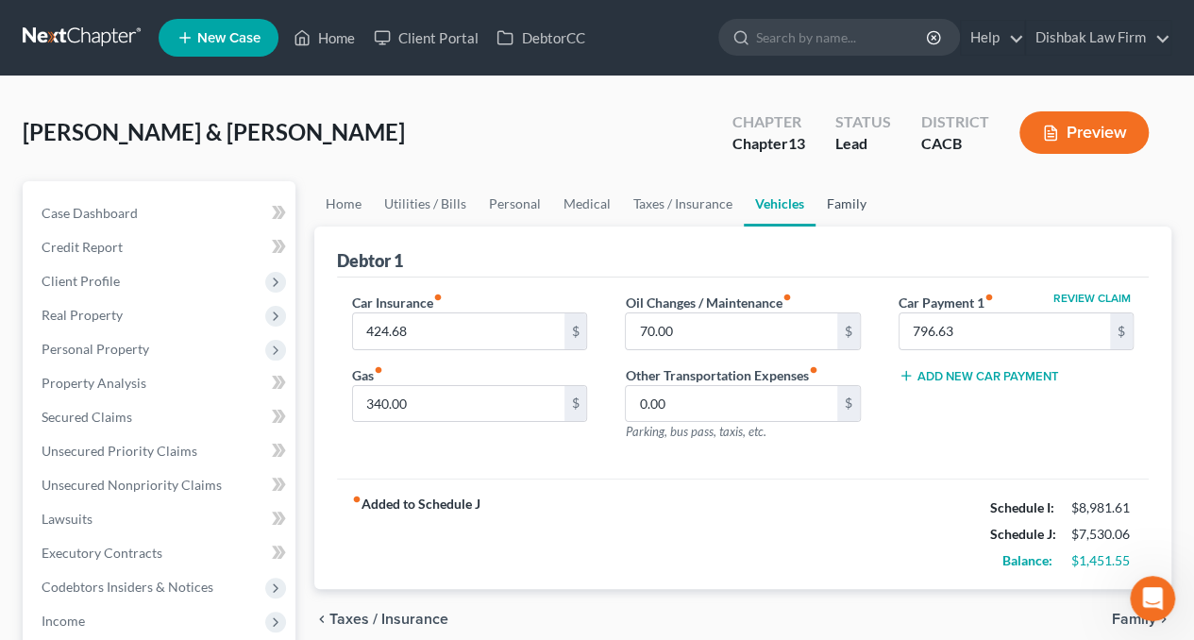
click at [848, 197] on link "Family" at bounding box center [847, 203] width 62 height 45
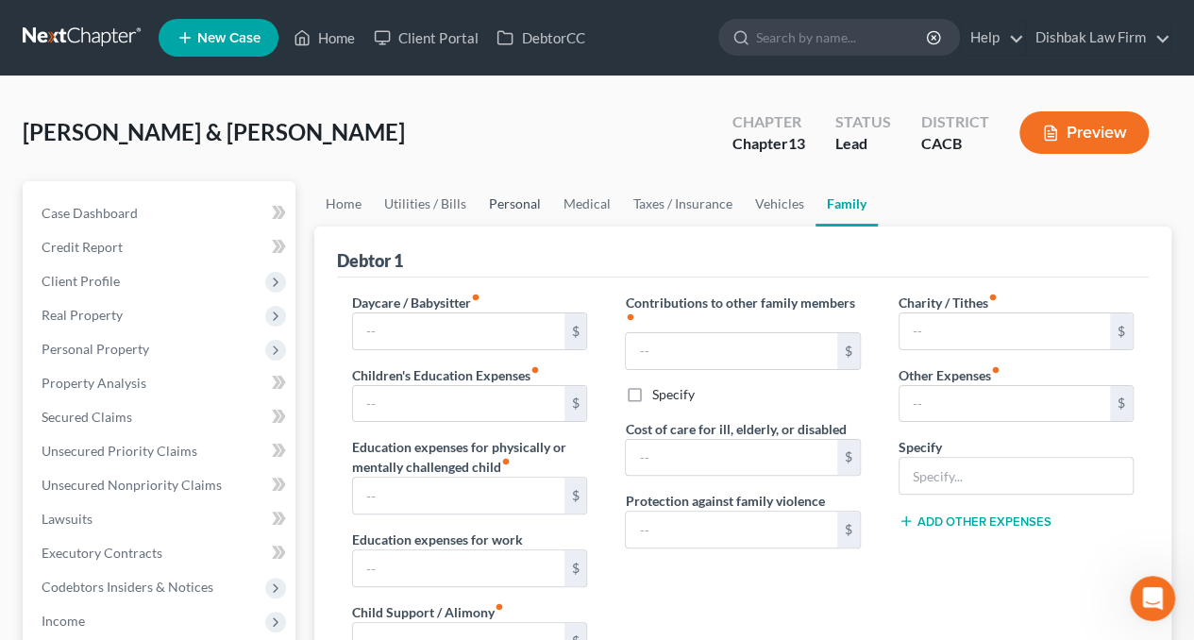
click at [496, 199] on link "Personal" at bounding box center [515, 203] width 75 height 45
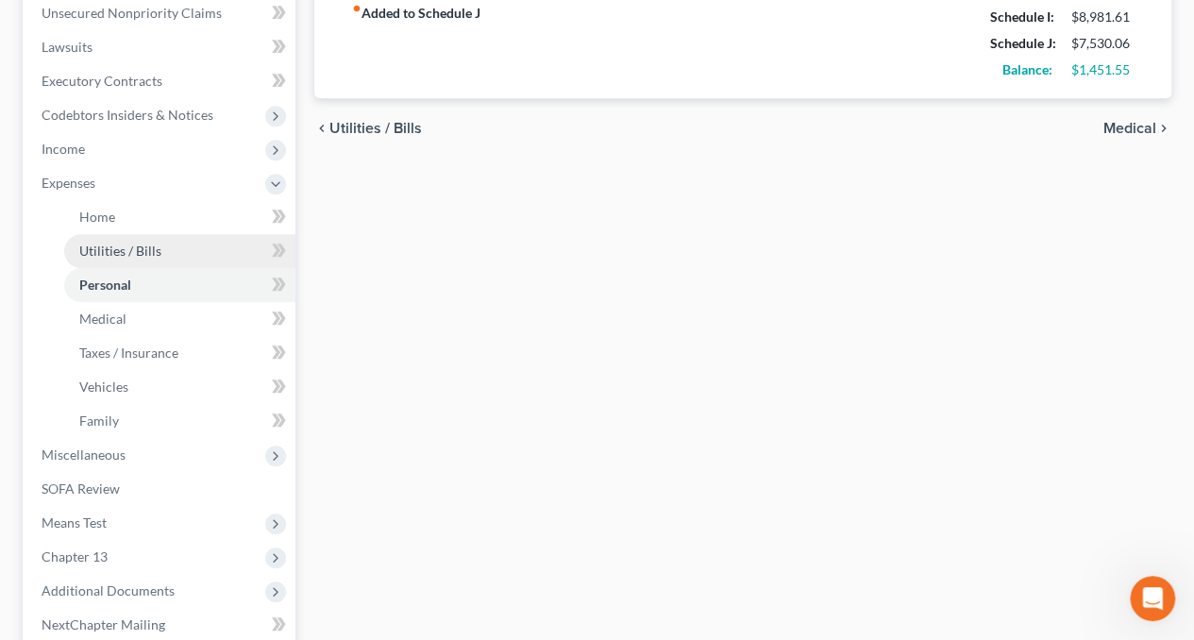
scroll to position [378, 0]
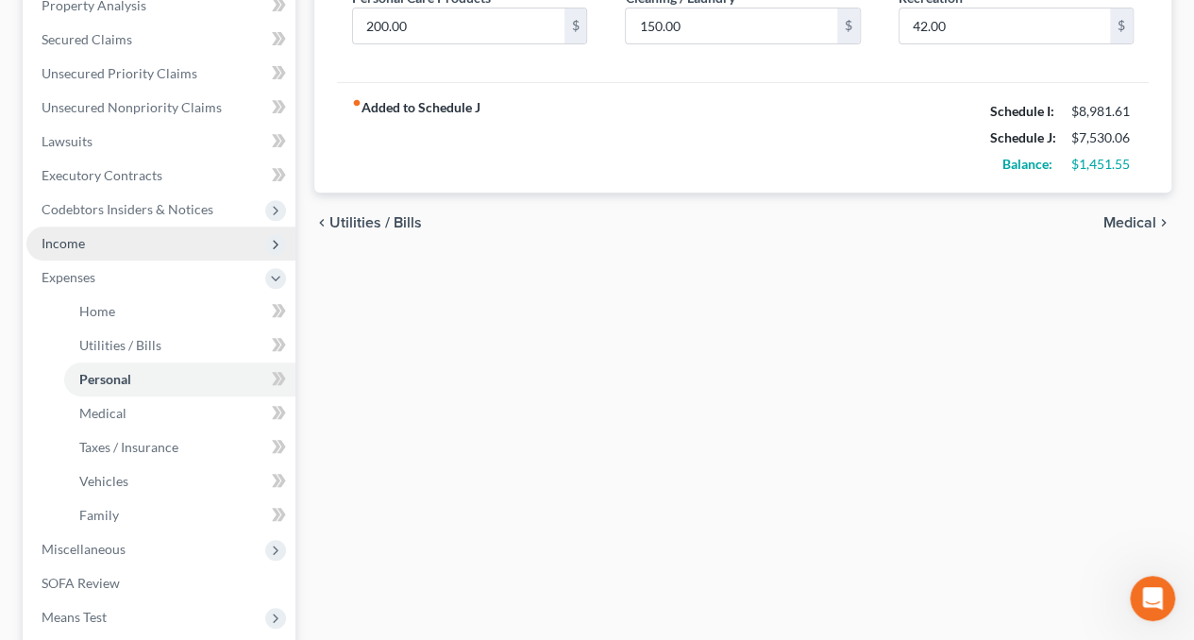
click at [95, 250] on span "Income" at bounding box center [160, 244] width 269 height 34
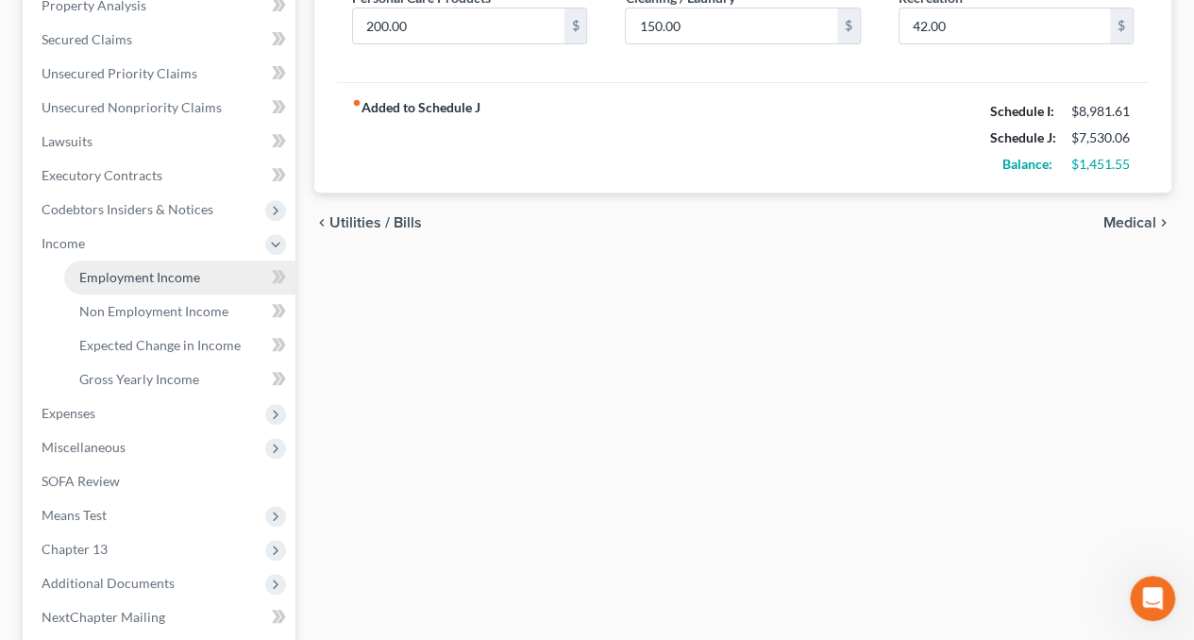
click at [103, 279] on span "Employment Income" at bounding box center [139, 277] width 121 height 16
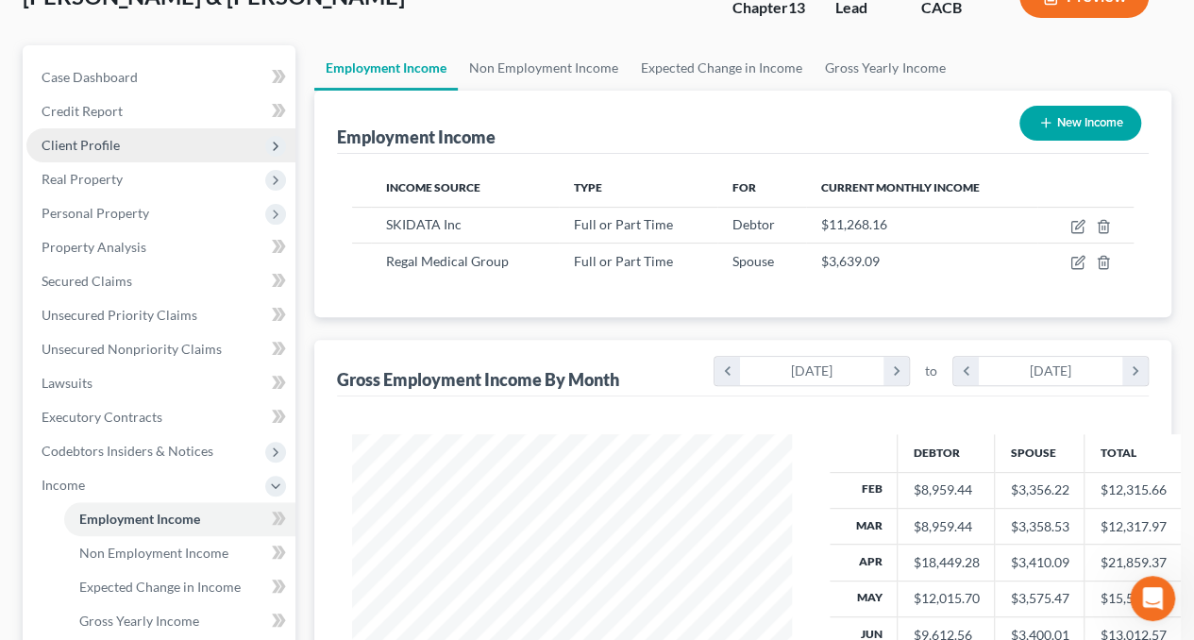
scroll to position [283, 0]
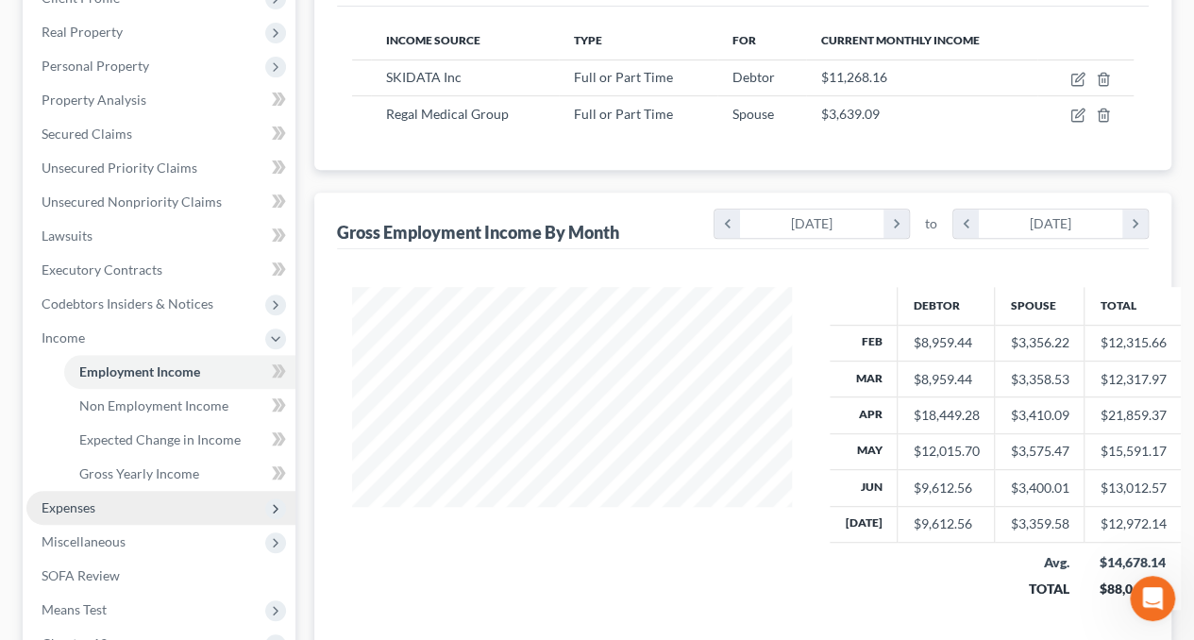
click at [100, 511] on span "Expenses" at bounding box center [160, 508] width 269 height 34
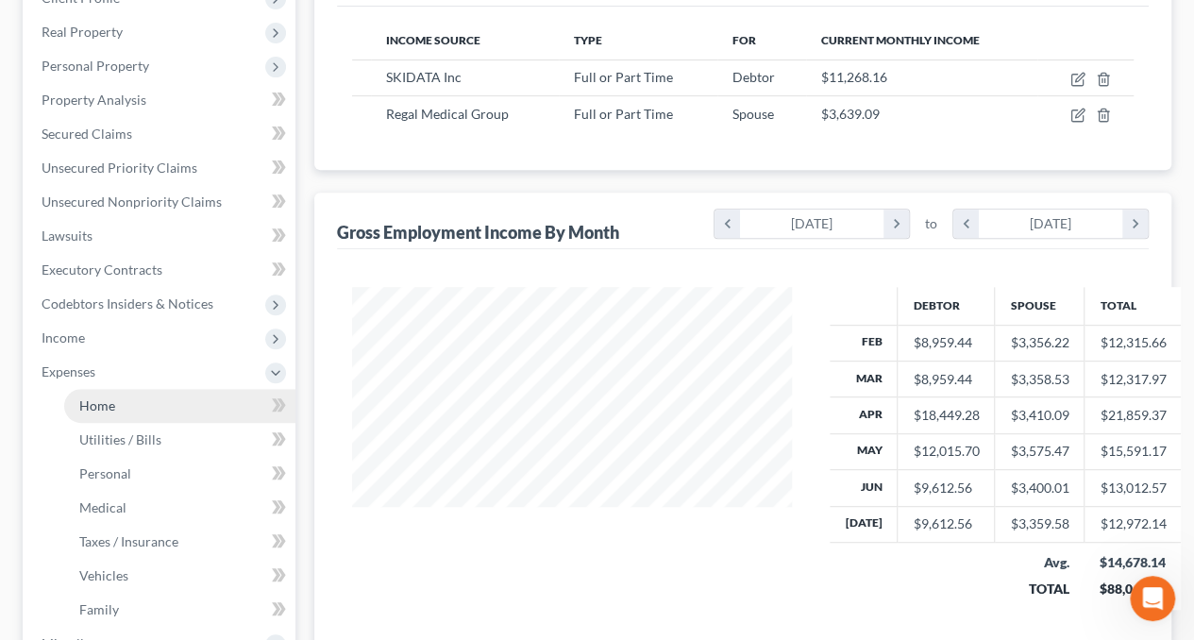
click at [147, 408] on link "Home" at bounding box center [179, 406] width 231 height 34
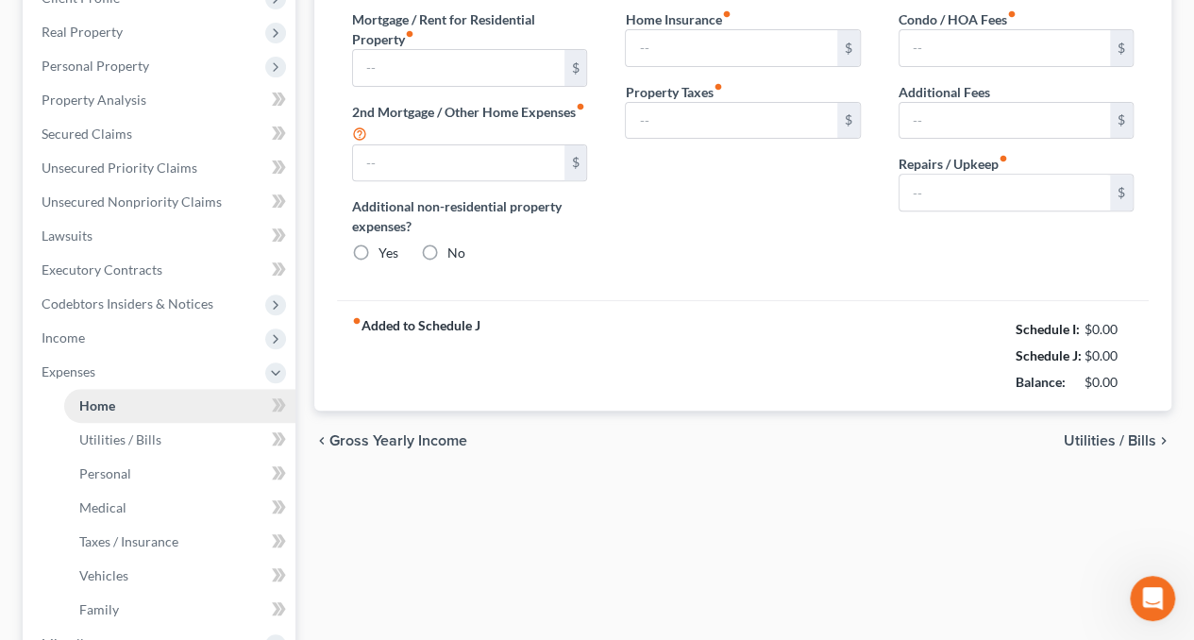
scroll to position [68, 0]
type input "783.74"
radio input "true"
type input "106.42"
type input "220.56"
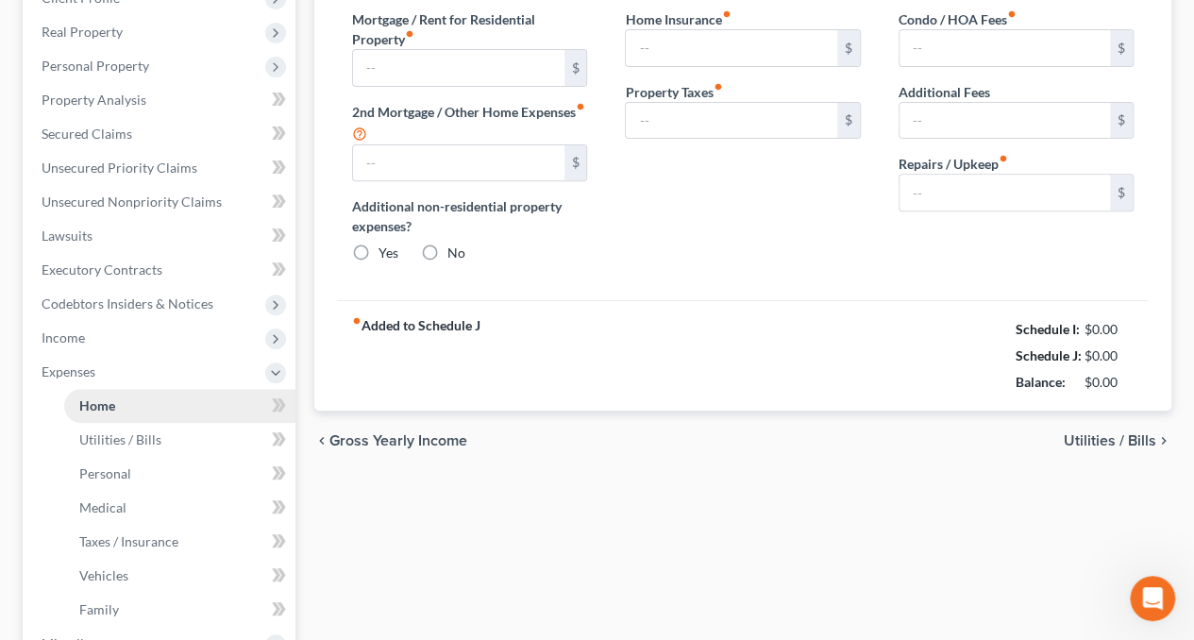
type input "1,605.83"
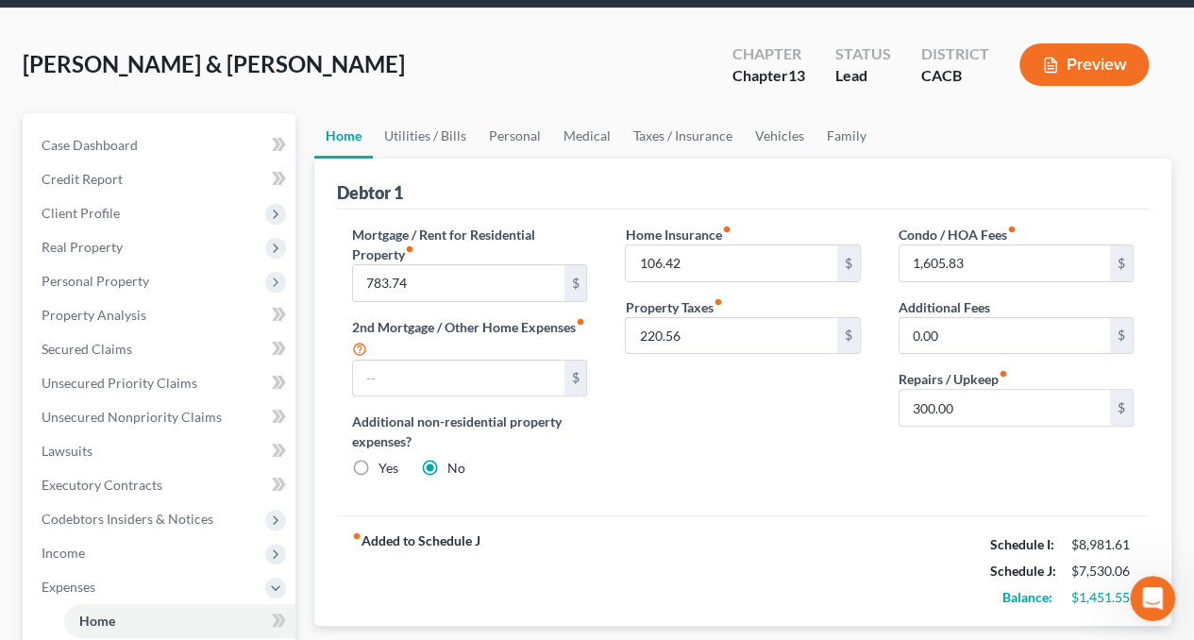
scroll to position [0, 0]
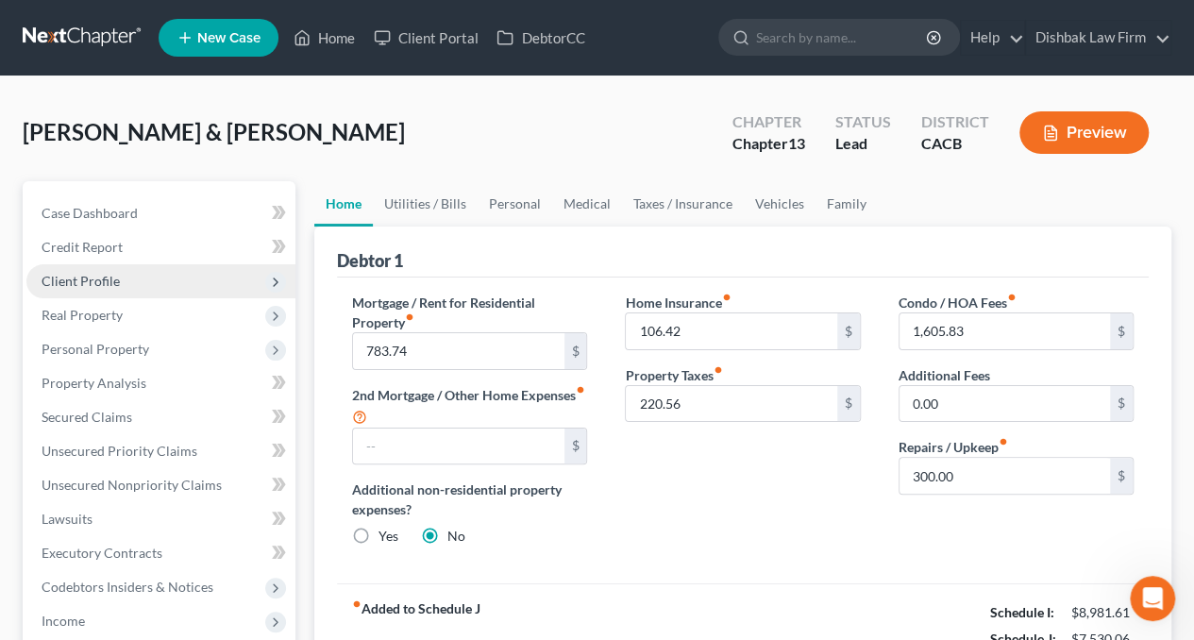
click at [109, 288] on span "Client Profile" at bounding box center [160, 281] width 269 height 34
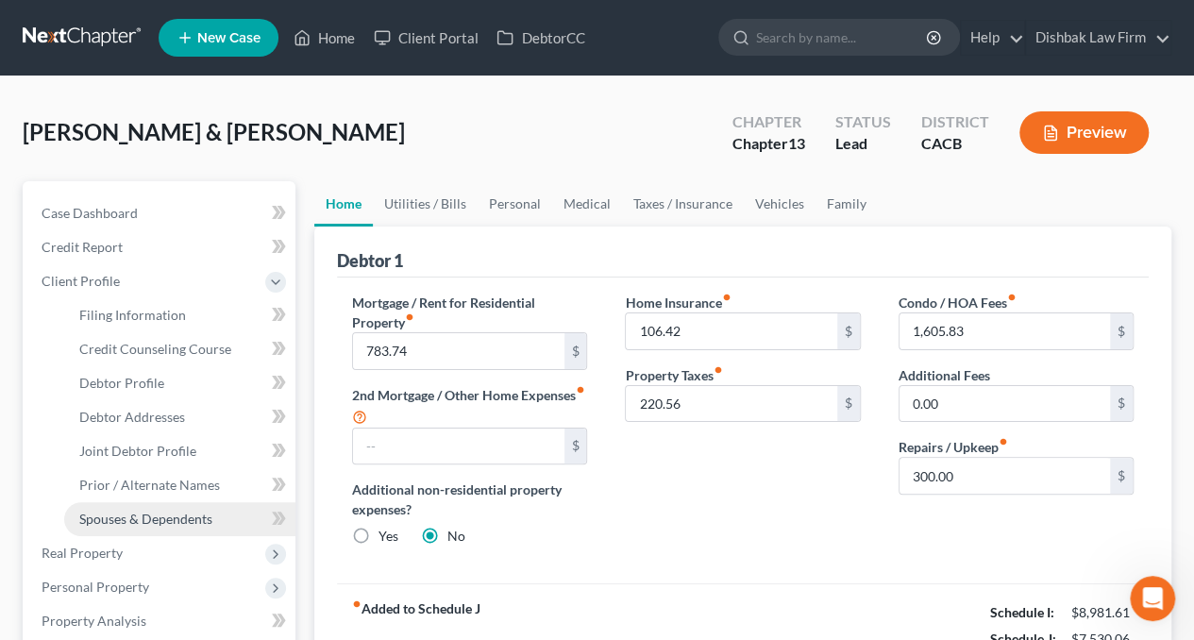
click at [144, 523] on span "Spouses & Dependents" at bounding box center [145, 519] width 133 height 16
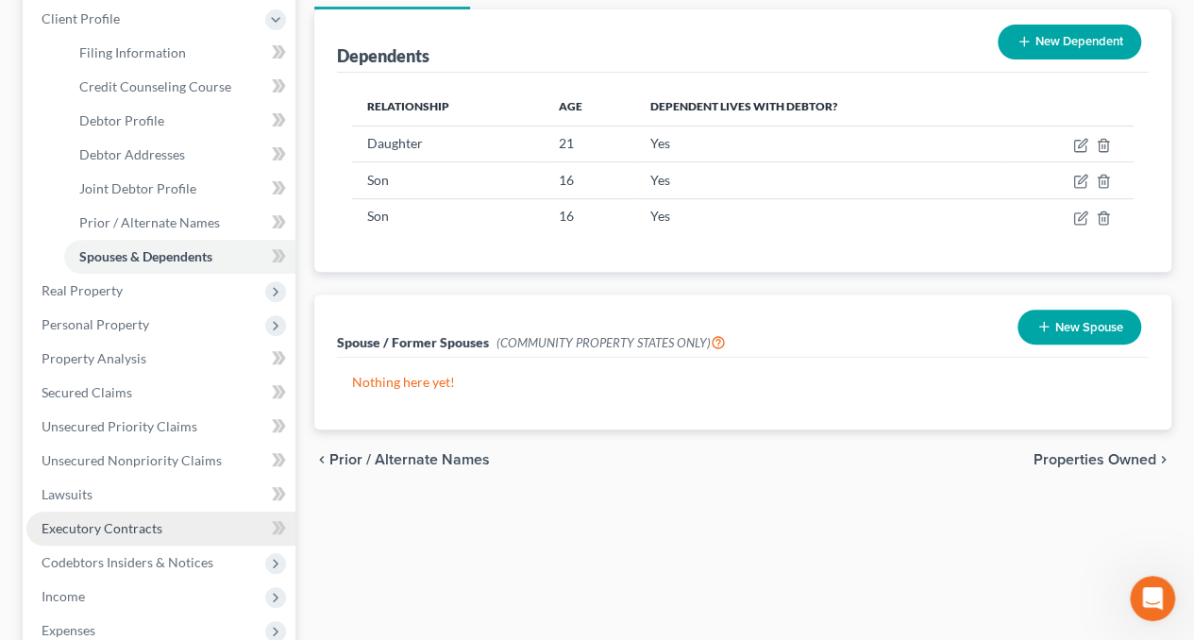
scroll to position [378, 0]
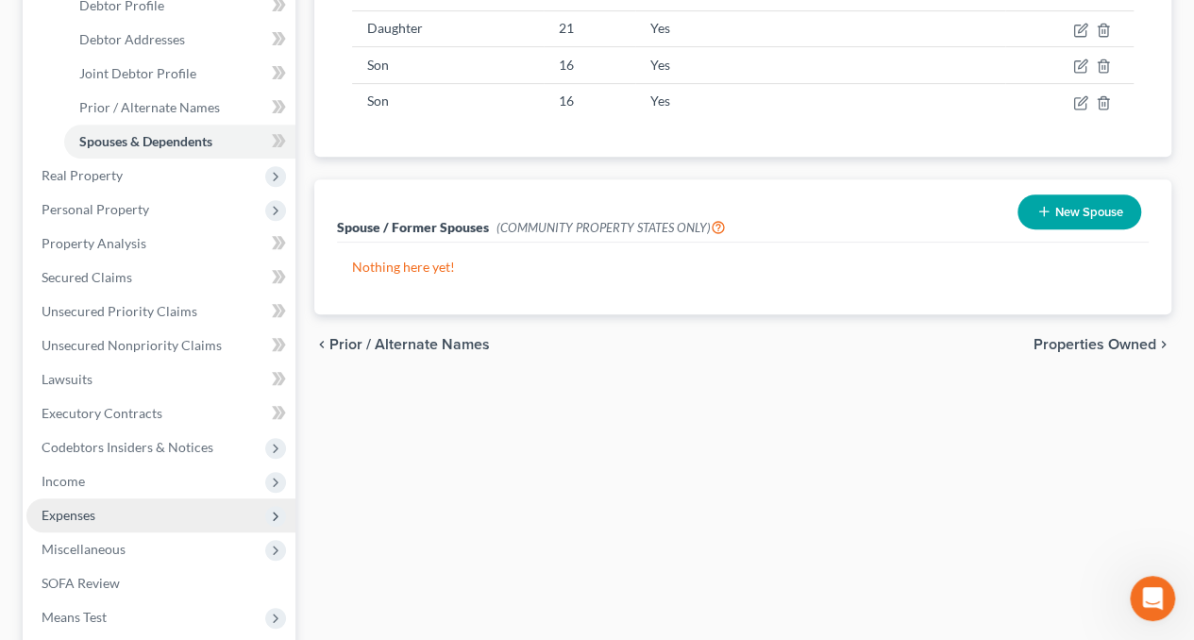
click at [151, 516] on span "Expenses" at bounding box center [160, 516] width 269 height 34
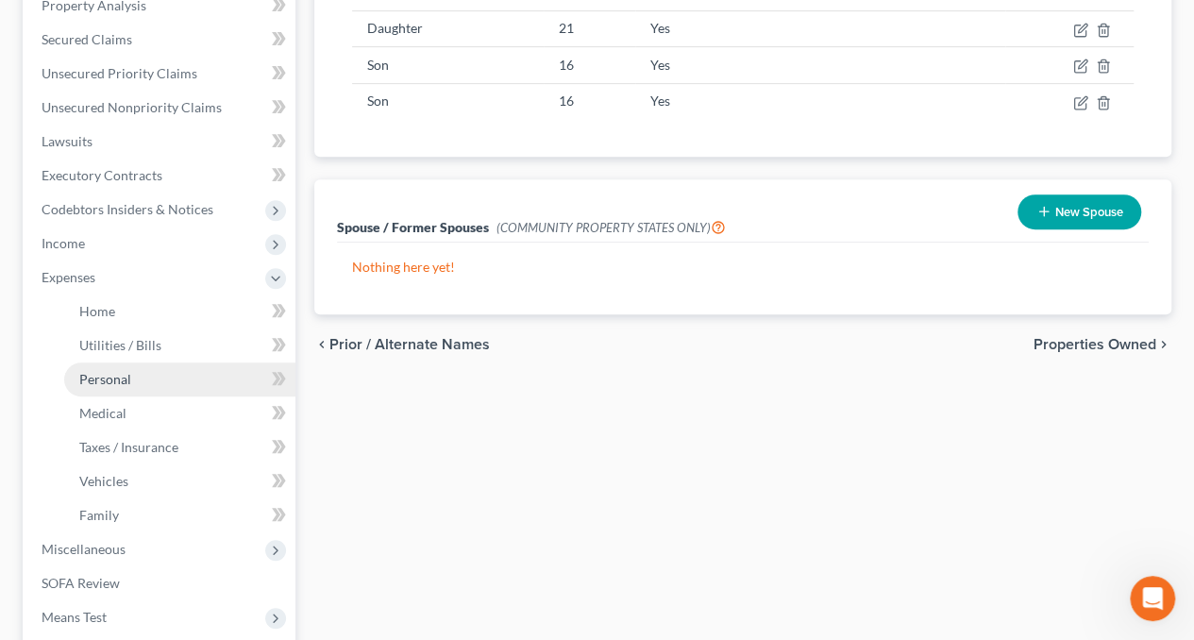
click at [140, 385] on link "Personal" at bounding box center [179, 380] width 231 height 34
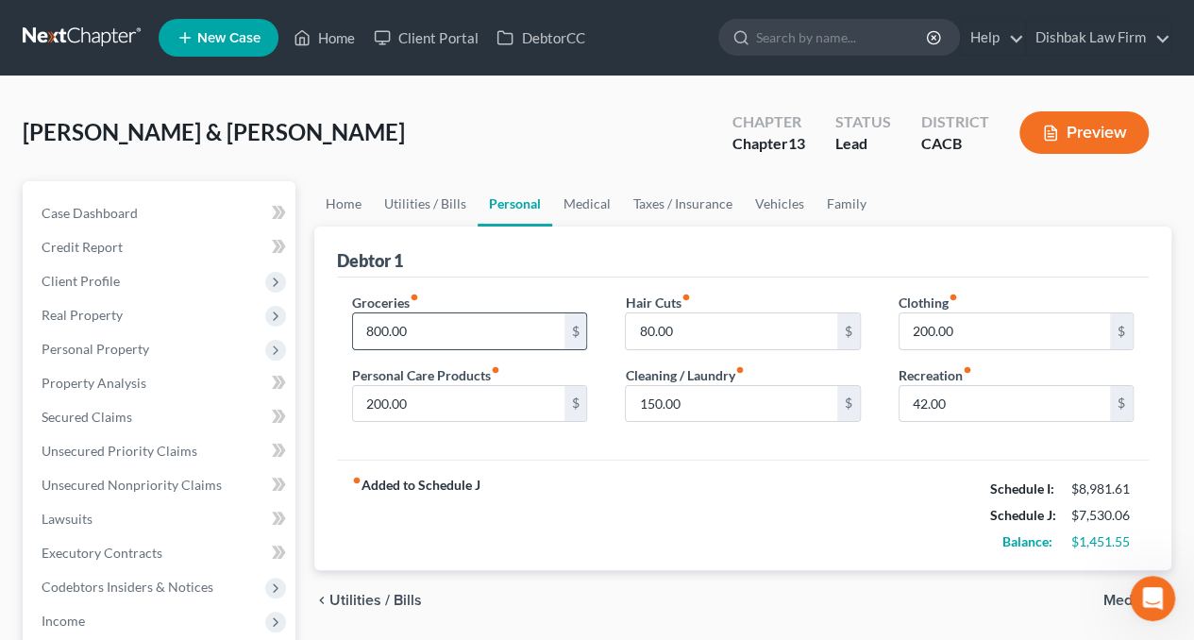
click at [516, 329] on input "800.00" at bounding box center [458, 331] width 211 height 36
click at [383, 330] on input "1,600" at bounding box center [458, 331] width 211 height 36
click at [657, 460] on div "fiber_manual_record Added to Schedule J Schedule I: $8,981.61 Schedule J: $8,63…" at bounding box center [743, 515] width 812 height 110
click at [580, 205] on link "Medical" at bounding box center [587, 203] width 70 height 45
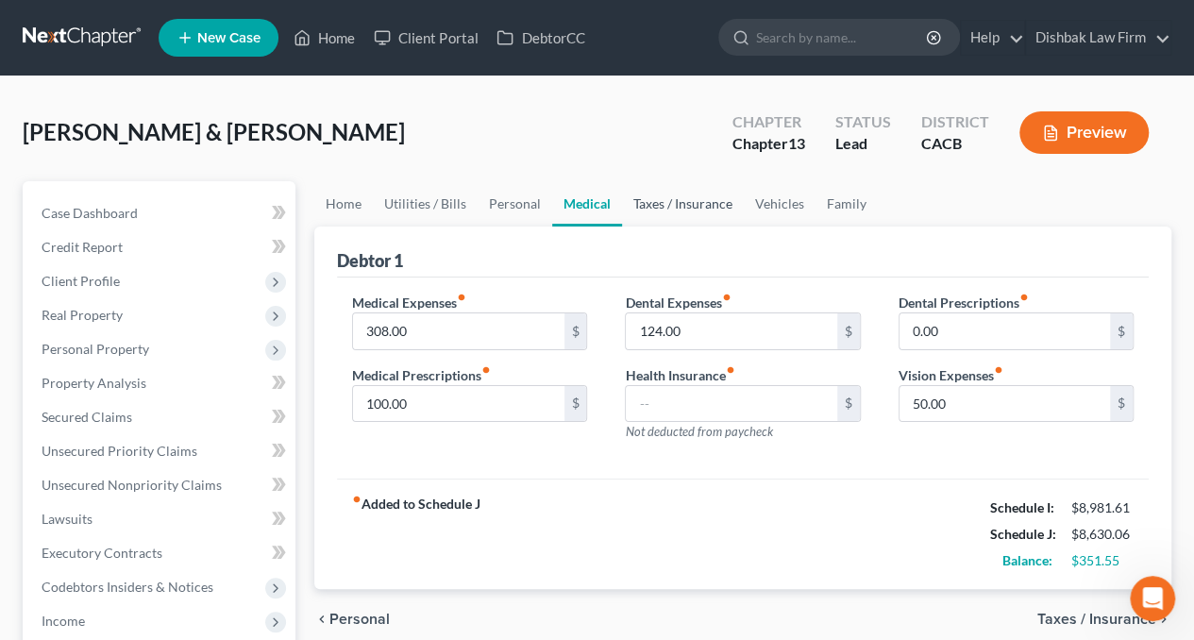
click at [696, 199] on link "Taxes / Insurance" at bounding box center [683, 203] width 122 height 45
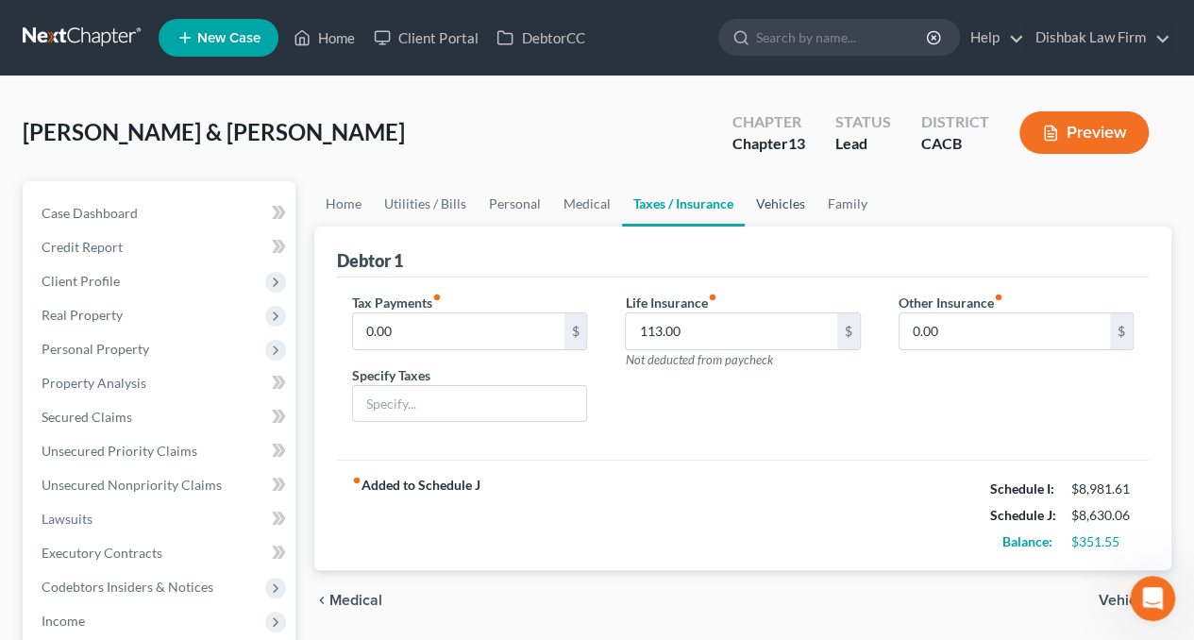
click at [782, 207] on link "Vehicles" at bounding box center [781, 203] width 72 height 45
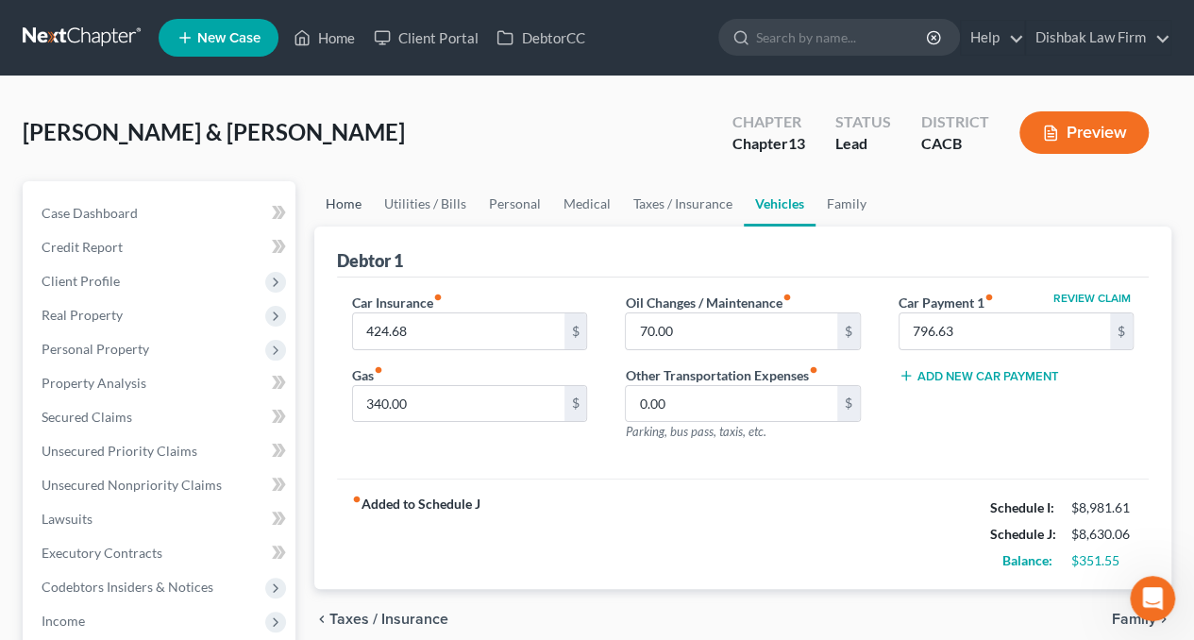
click at [351, 199] on link "Home" at bounding box center [343, 203] width 59 height 45
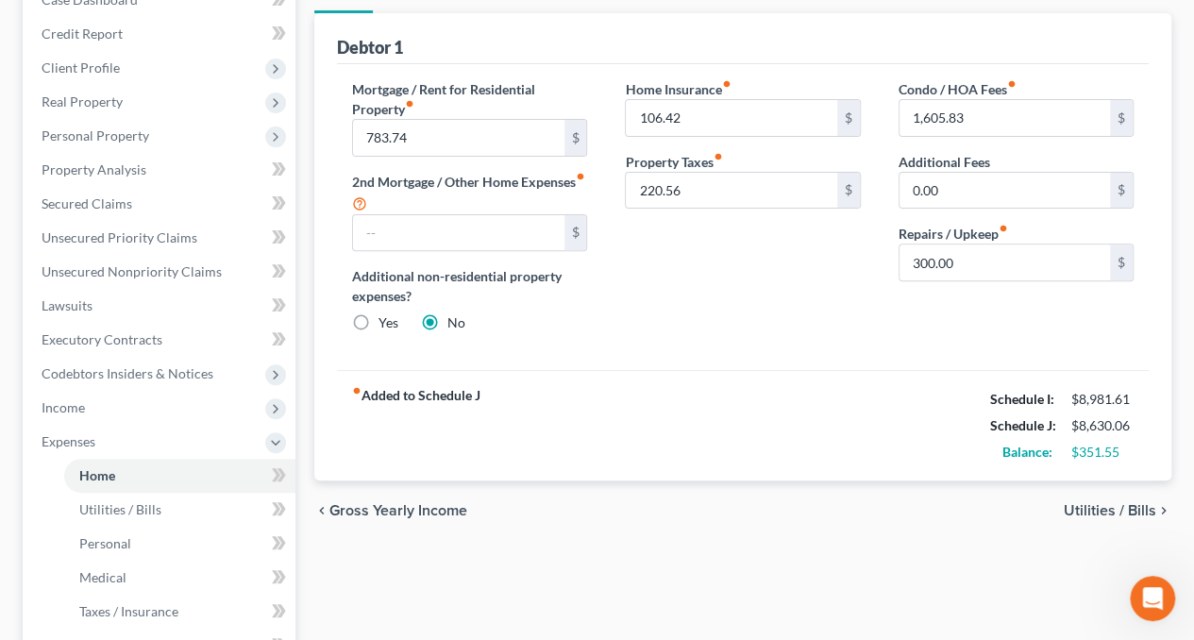
scroll to position [189, 0]
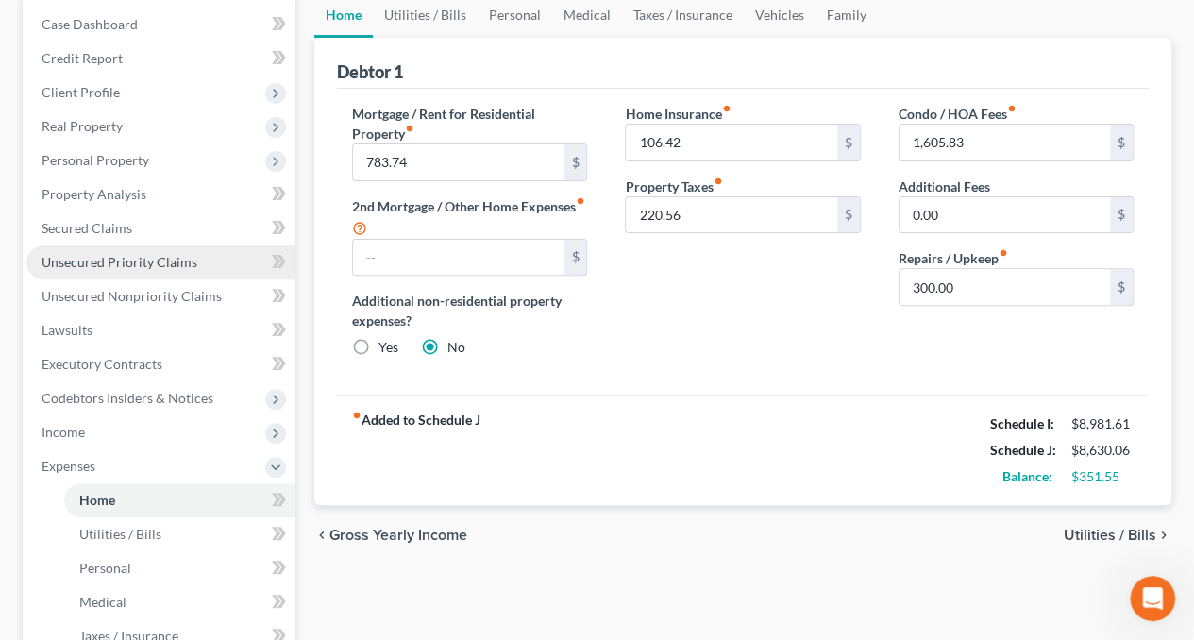
click at [106, 262] on span "Unsecured Priority Claims" at bounding box center [120, 262] width 156 height 16
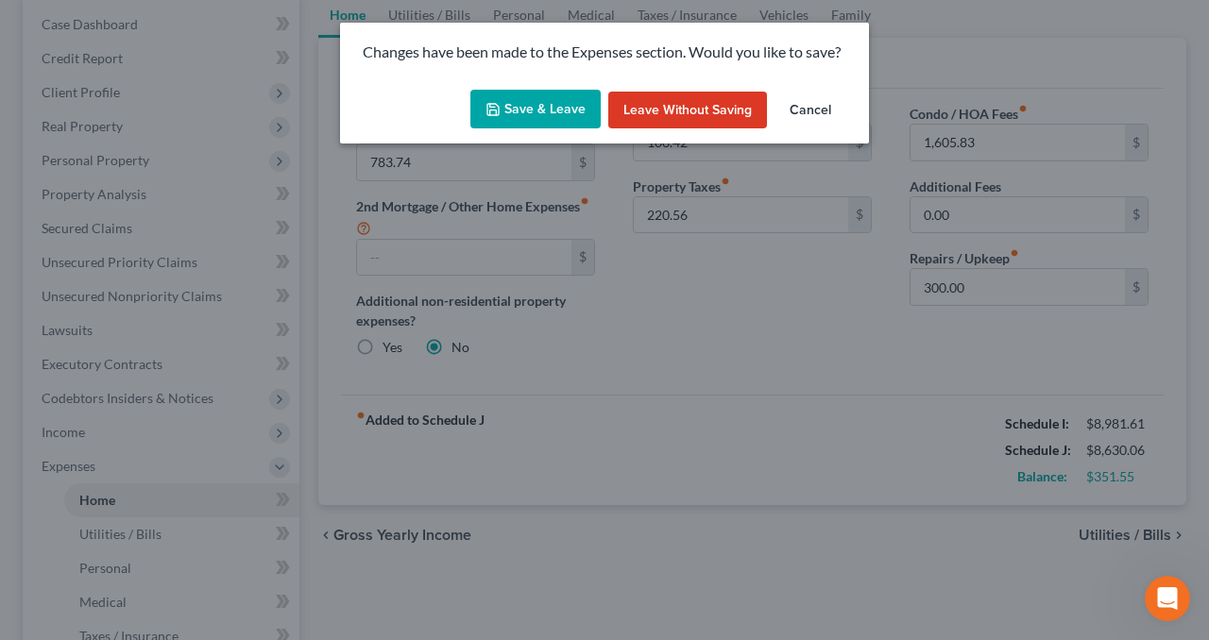
click at [567, 99] on button "Save & Leave" at bounding box center [535, 110] width 130 height 40
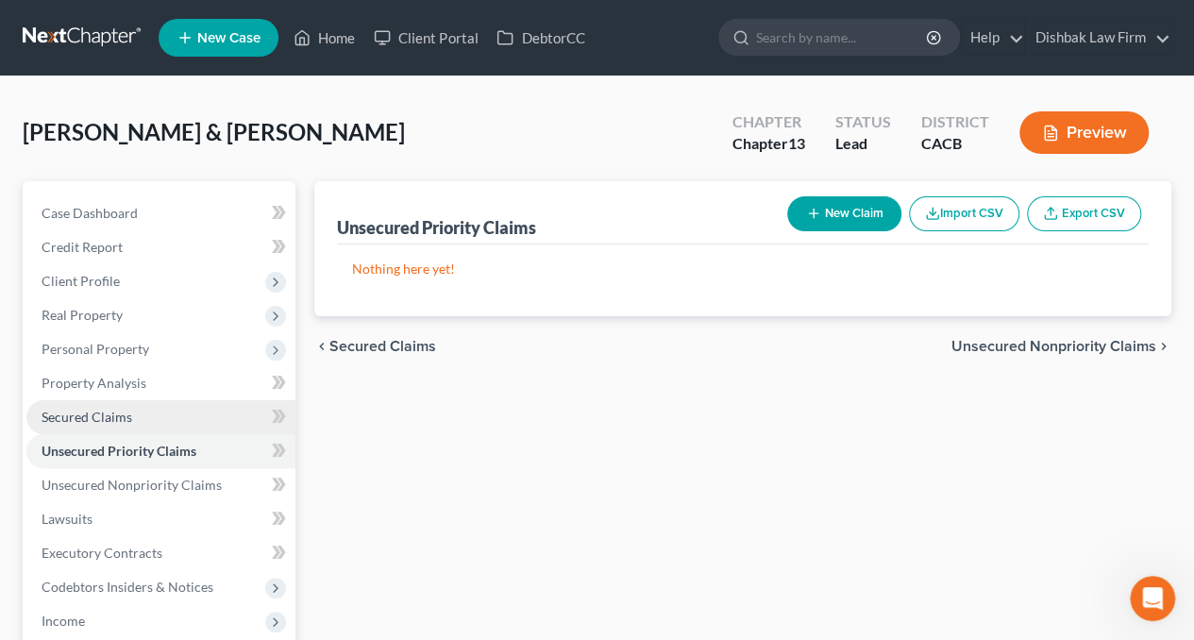
click at [111, 420] on span "Secured Claims" at bounding box center [87, 417] width 91 height 16
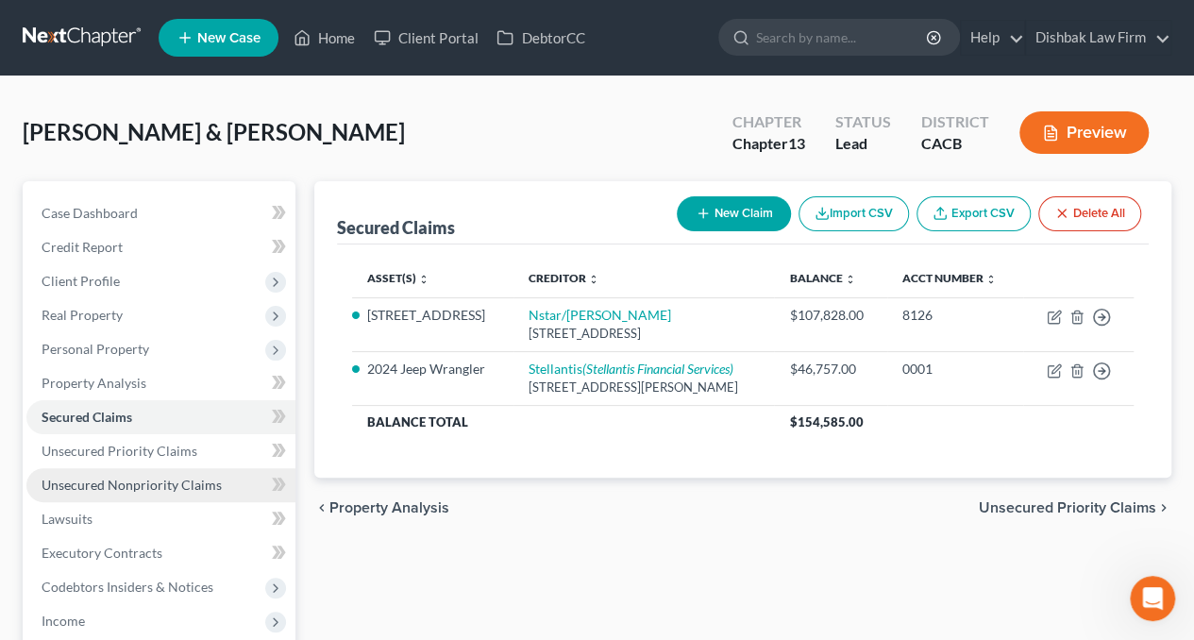
click at [119, 481] on span "Unsecured Nonpriority Claims" at bounding box center [132, 485] width 180 height 16
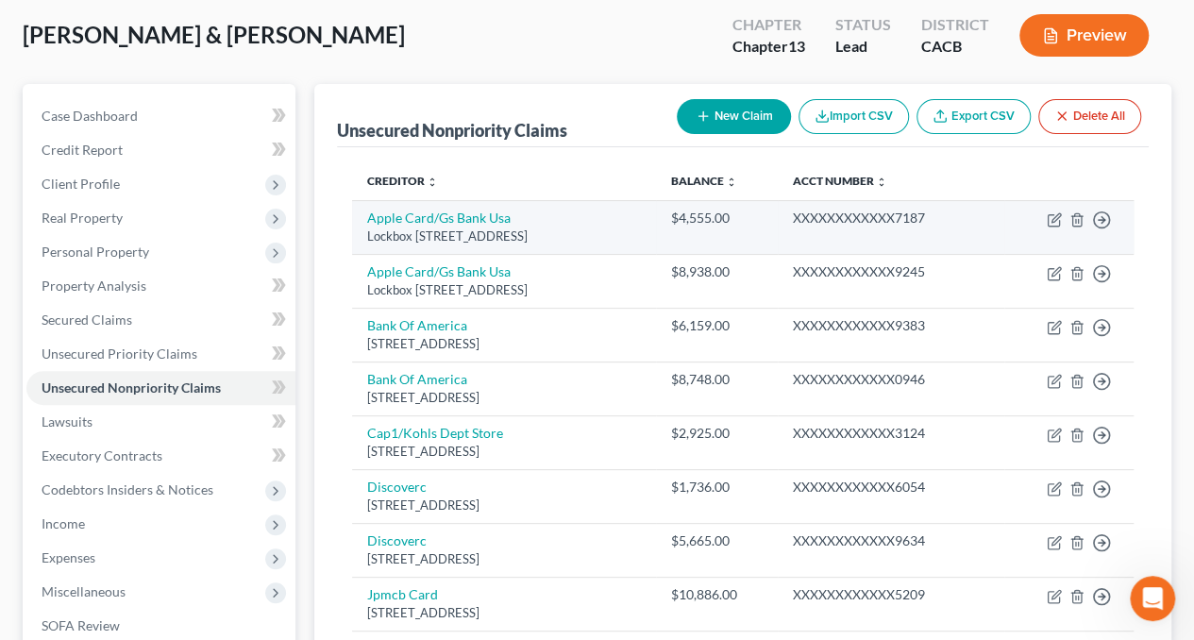
scroll to position [26, 0]
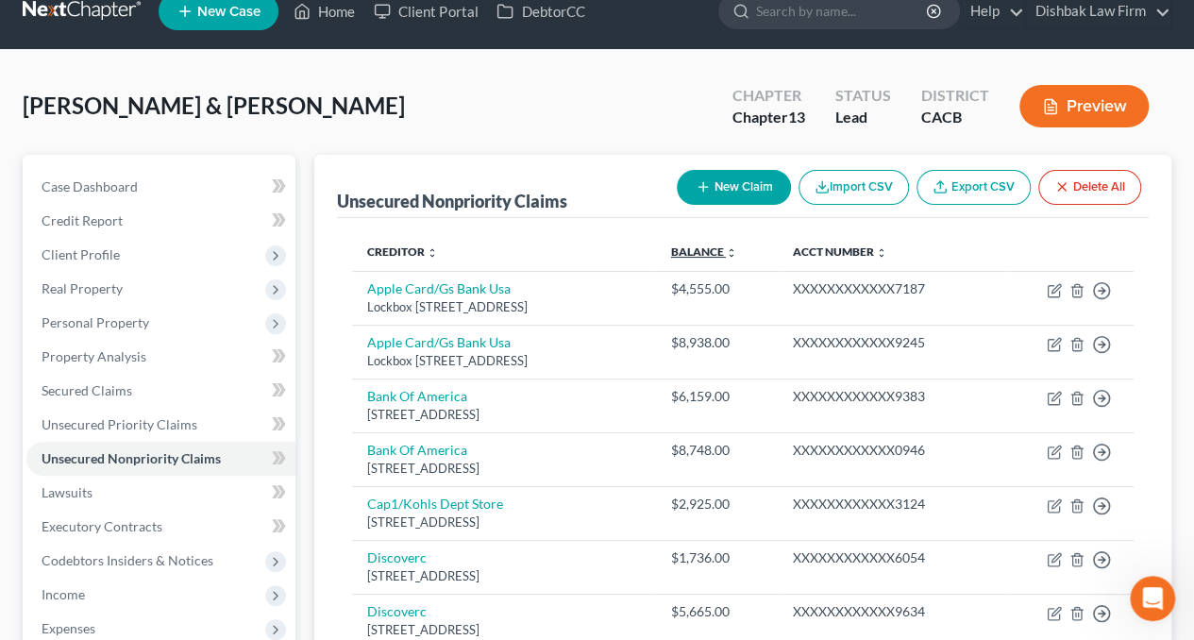
click at [737, 249] on link "Balance expand_more expand_less unfold_more" at bounding box center [704, 252] width 66 height 14
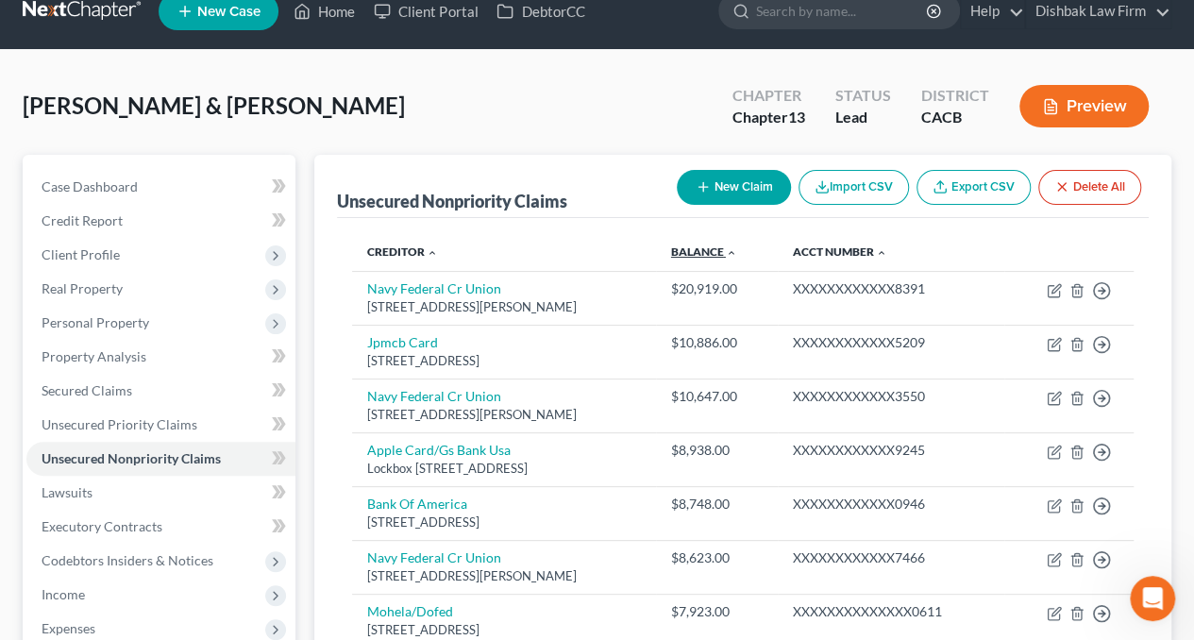
click at [737, 248] on link "Balance expand_more expand_less unfold_more" at bounding box center [704, 252] width 66 height 14
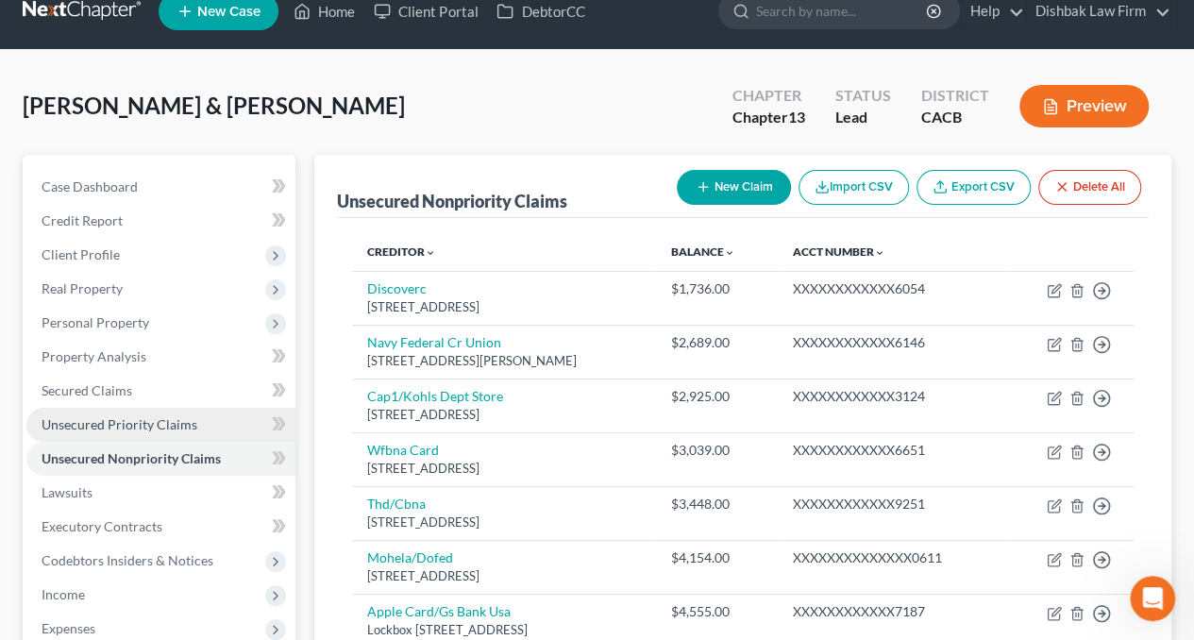
click at [128, 420] on span "Unsecured Priority Claims" at bounding box center [120, 424] width 156 height 16
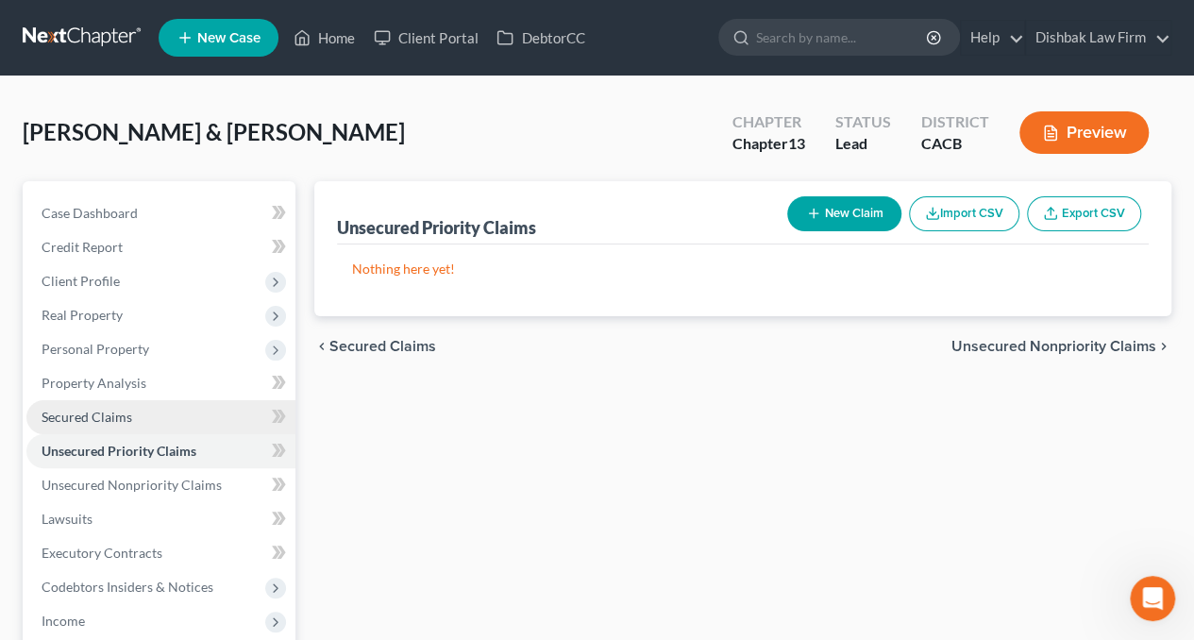
click at [125, 411] on span "Secured Claims" at bounding box center [87, 417] width 91 height 16
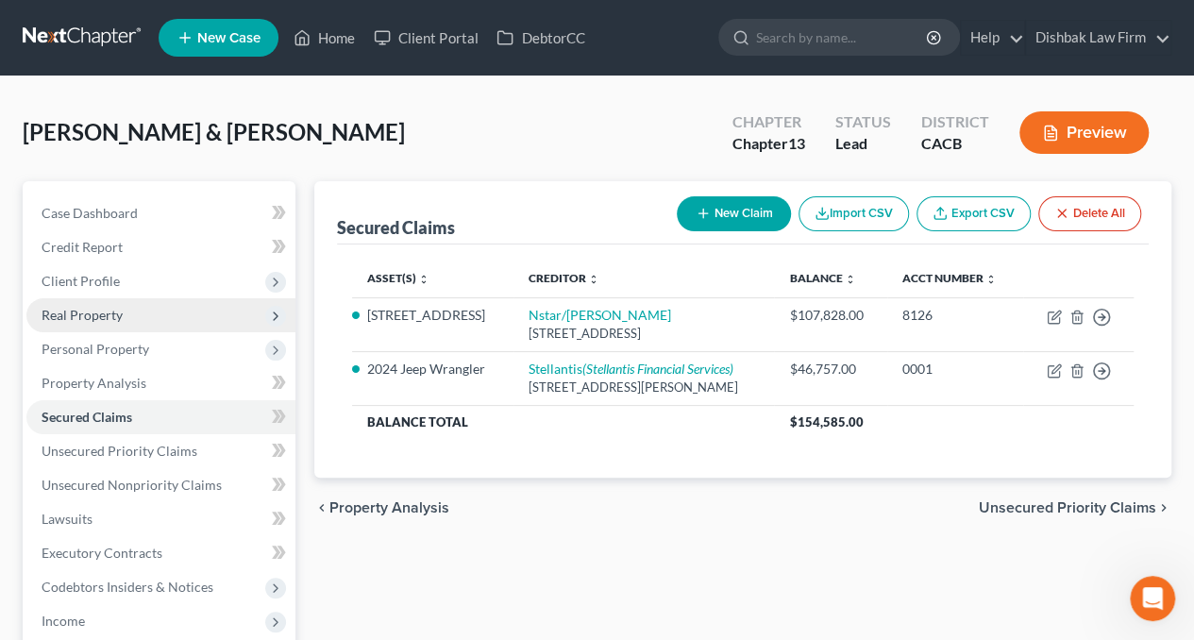
click at [80, 318] on span "Real Property" at bounding box center [82, 315] width 81 height 16
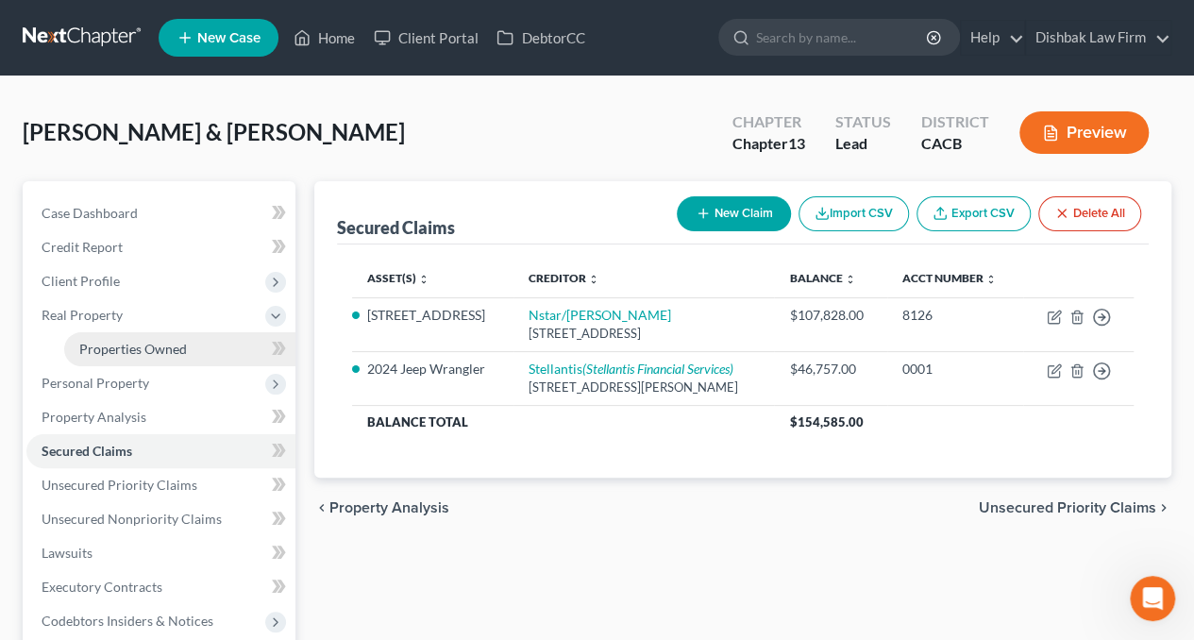
click at [122, 360] on link "Properties Owned" at bounding box center [179, 349] width 231 height 34
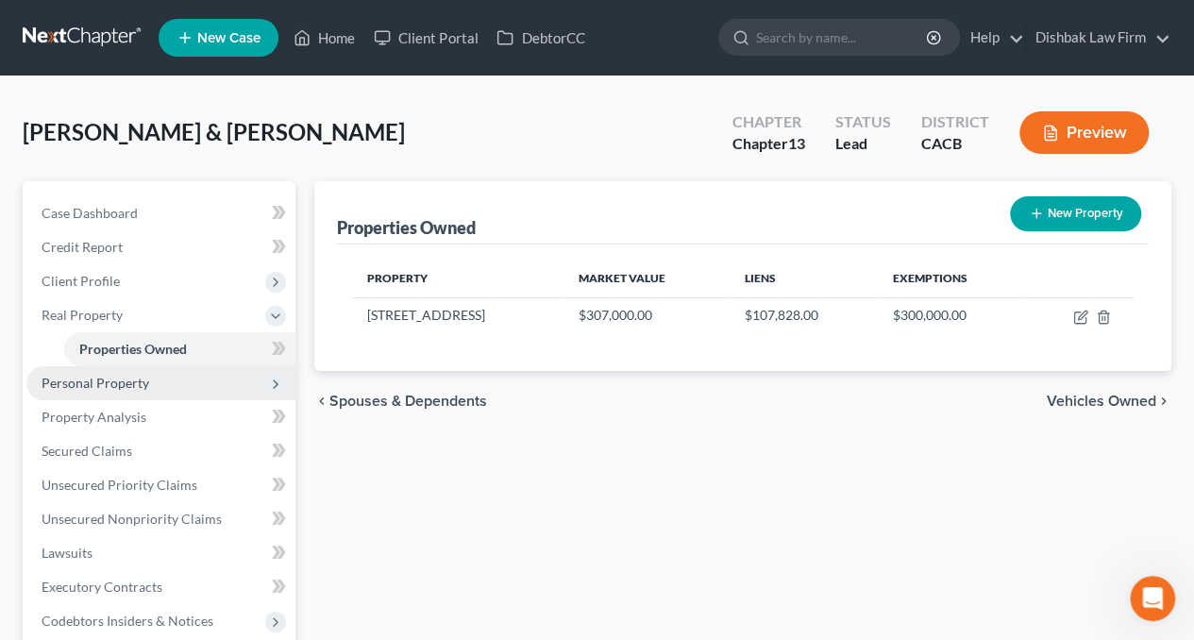
click at [117, 390] on span "Personal Property" at bounding box center [160, 383] width 269 height 34
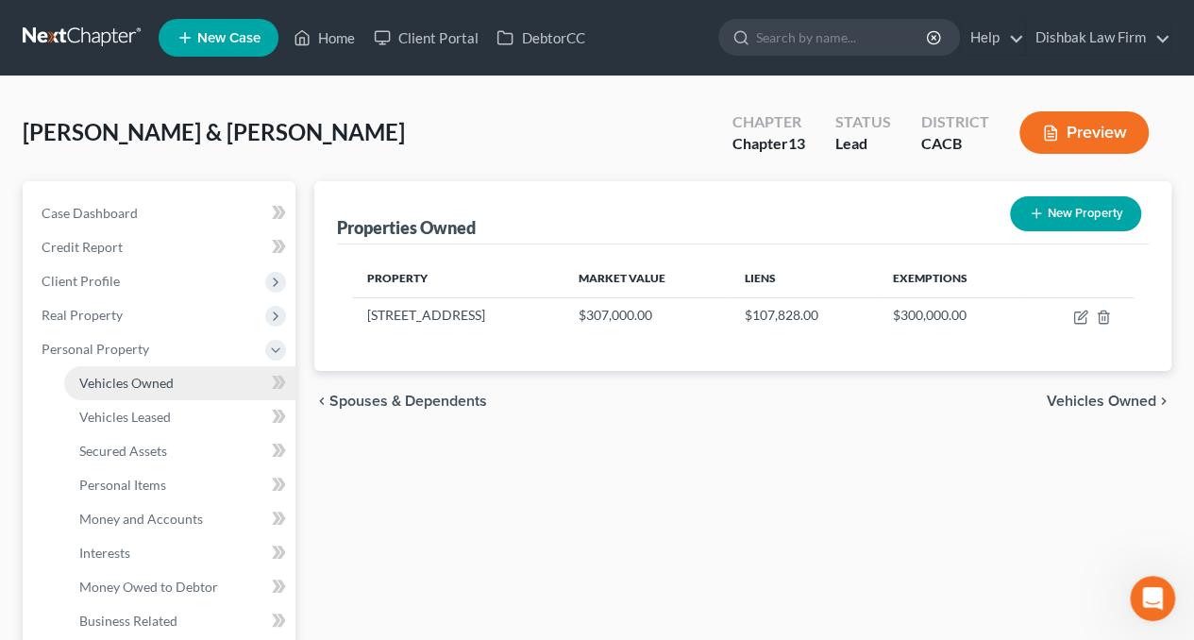
click at [147, 381] on span "Vehicles Owned" at bounding box center [126, 383] width 94 height 16
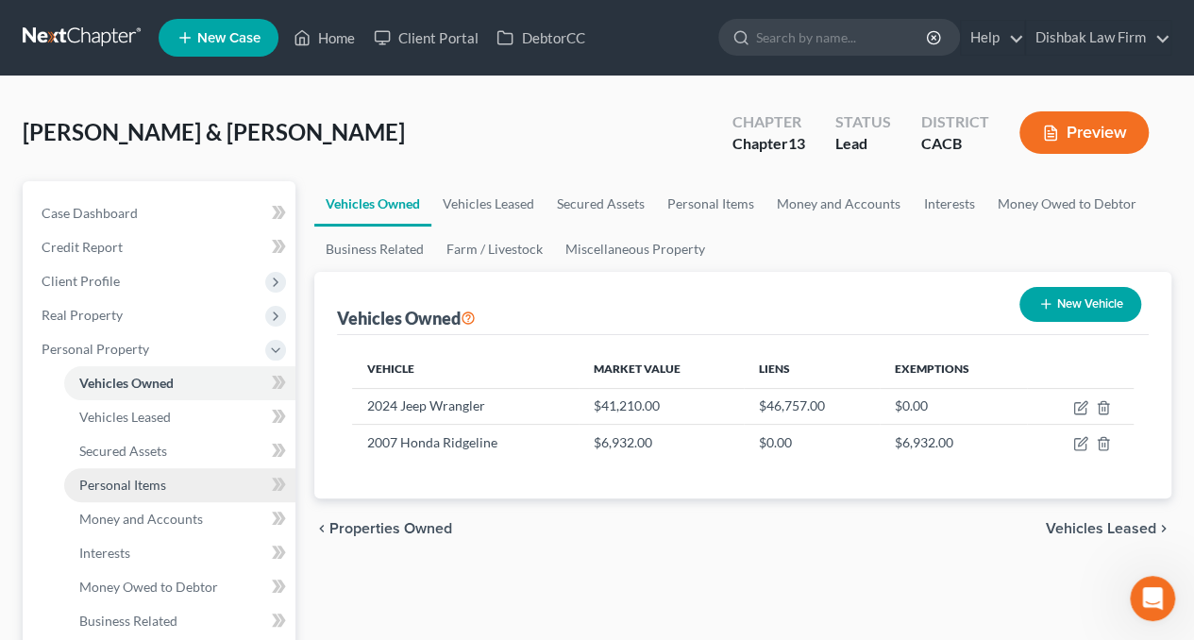
click at [140, 477] on span "Personal Items" at bounding box center [122, 485] width 87 height 16
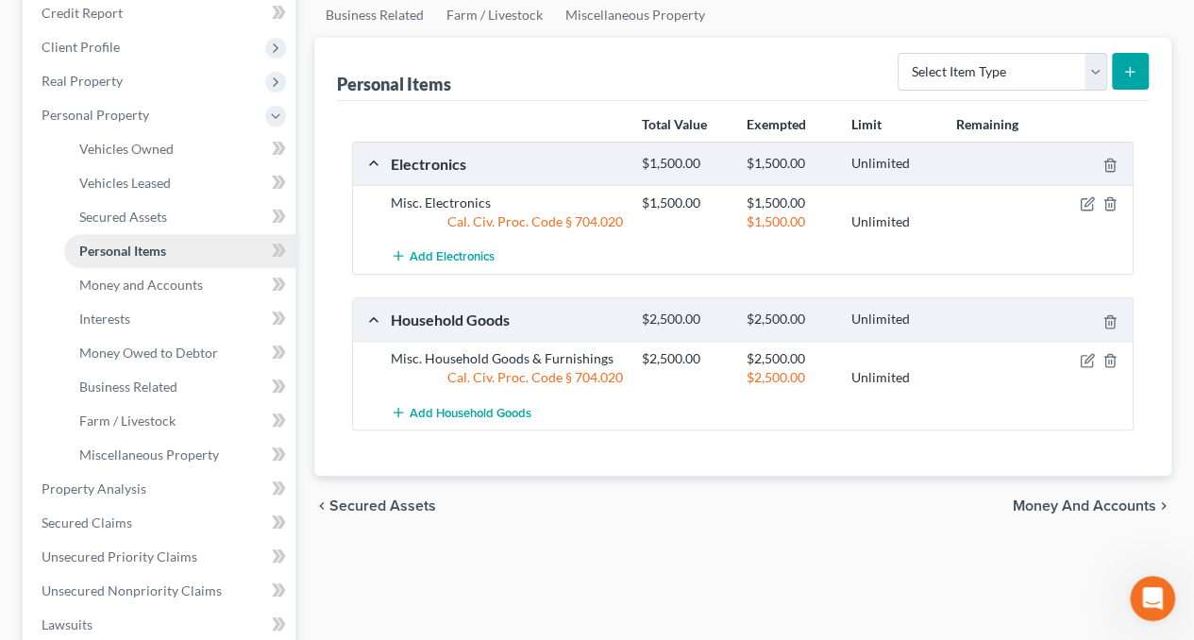
scroll to position [283, 0]
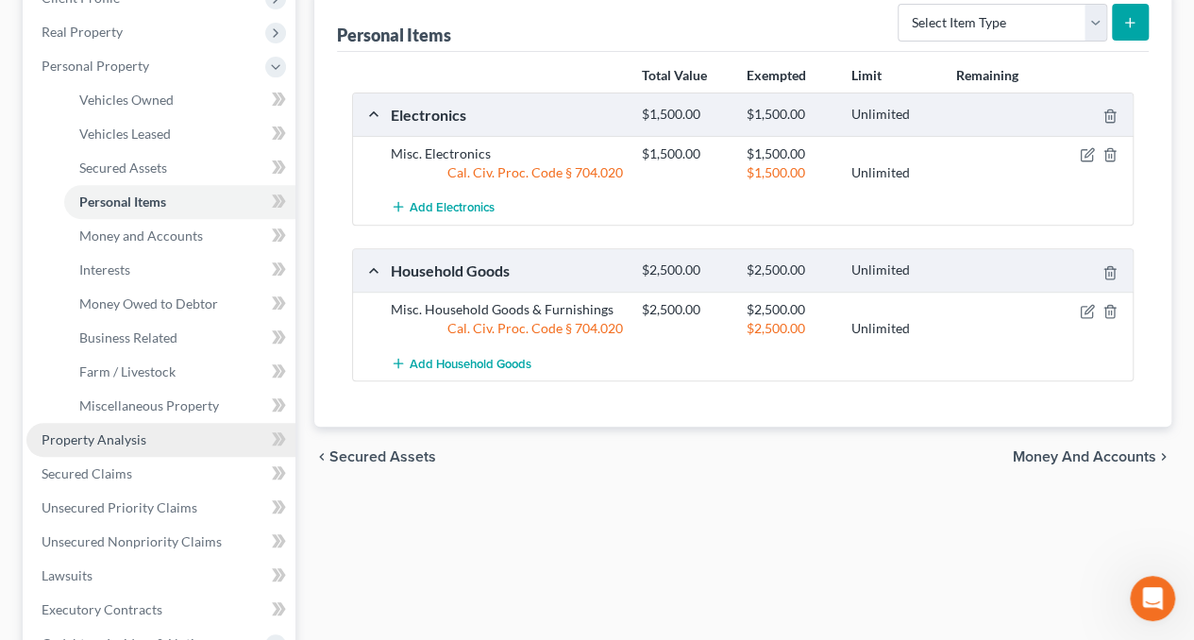
click at [122, 433] on span "Property Analysis" at bounding box center [94, 439] width 105 height 16
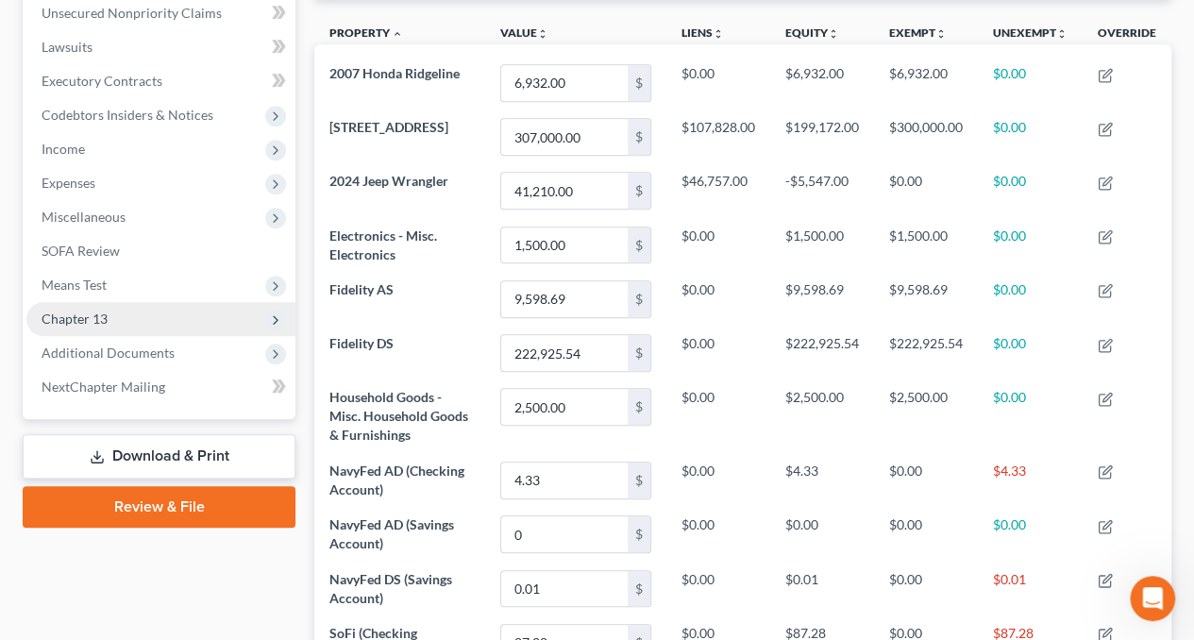
click at [119, 320] on span "Chapter 13" at bounding box center [160, 319] width 269 height 34
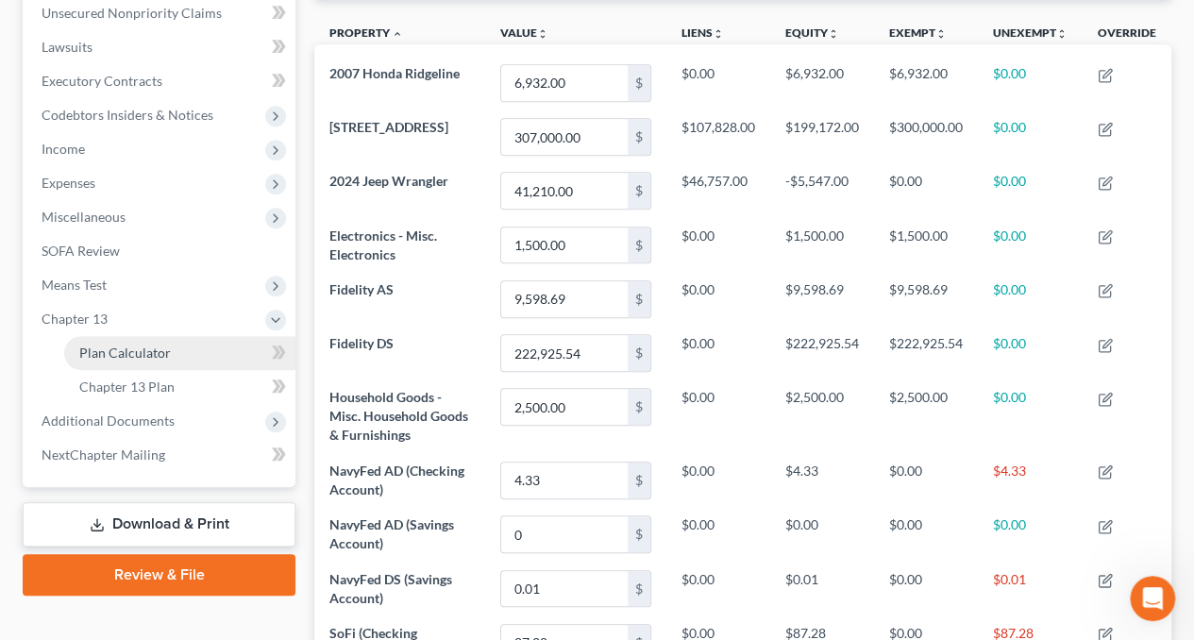
click at [153, 356] on span "Plan Calculator" at bounding box center [125, 353] width 92 height 16
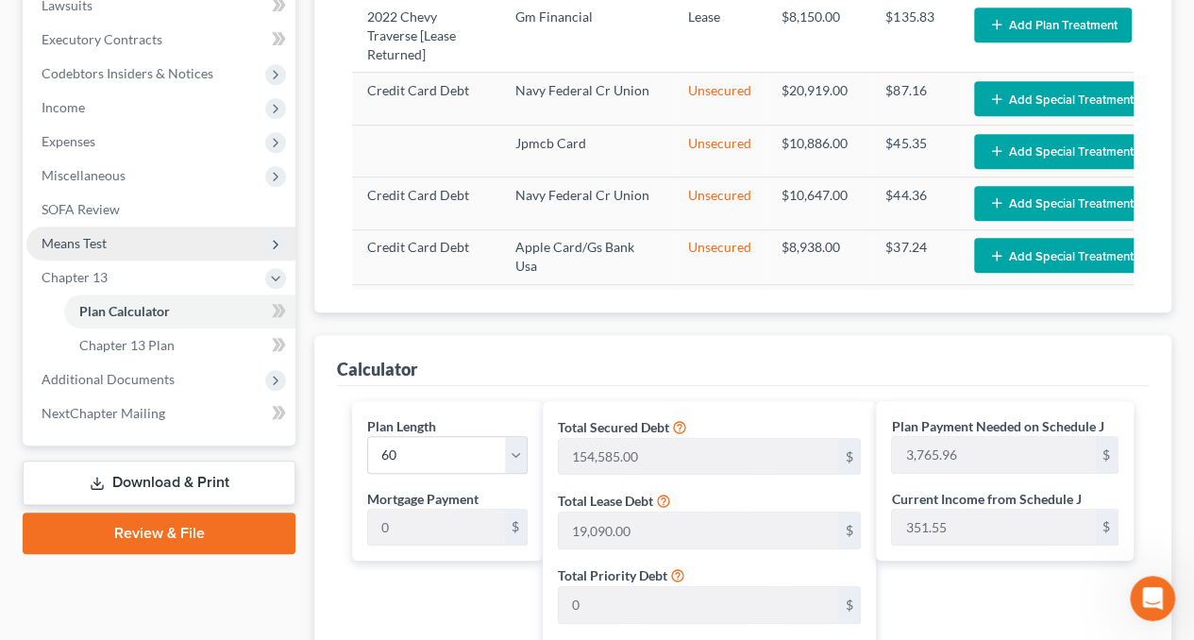
scroll to position [472, 0]
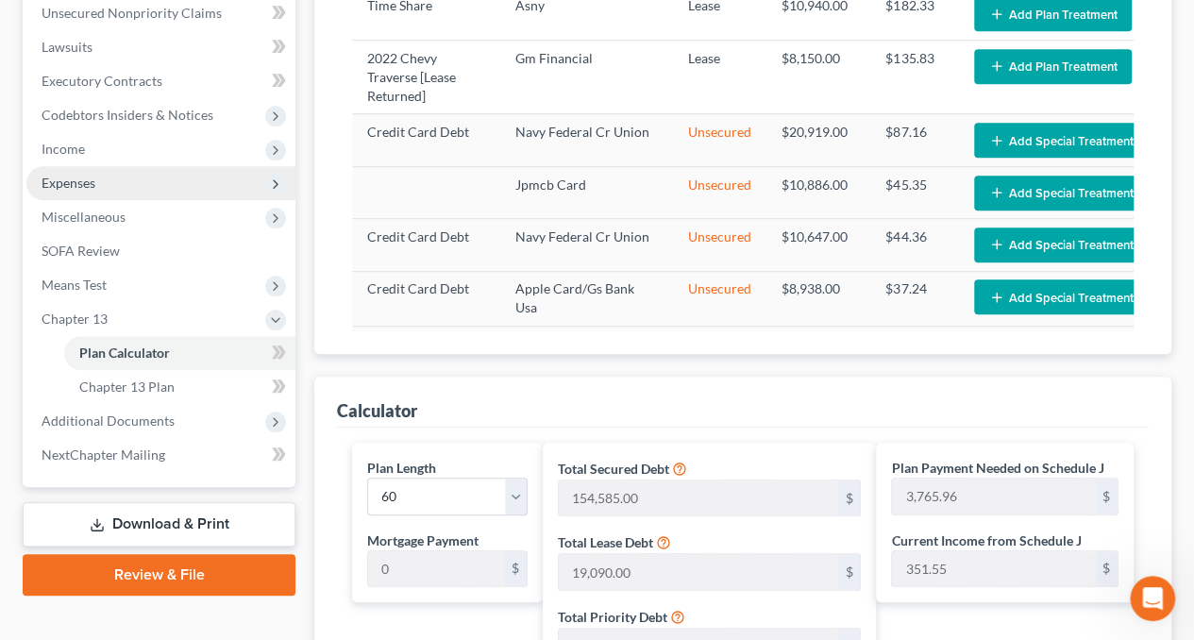
click at [96, 180] on span "Expenses" at bounding box center [160, 183] width 269 height 34
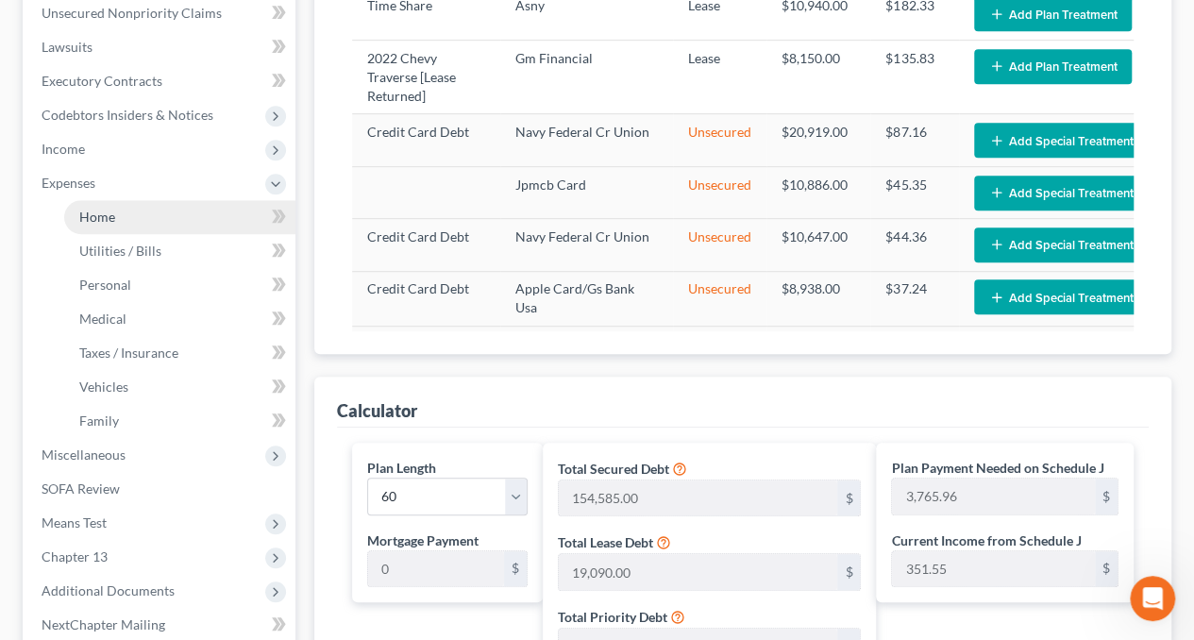
click at [129, 220] on link "Home" at bounding box center [179, 217] width 231 height 34
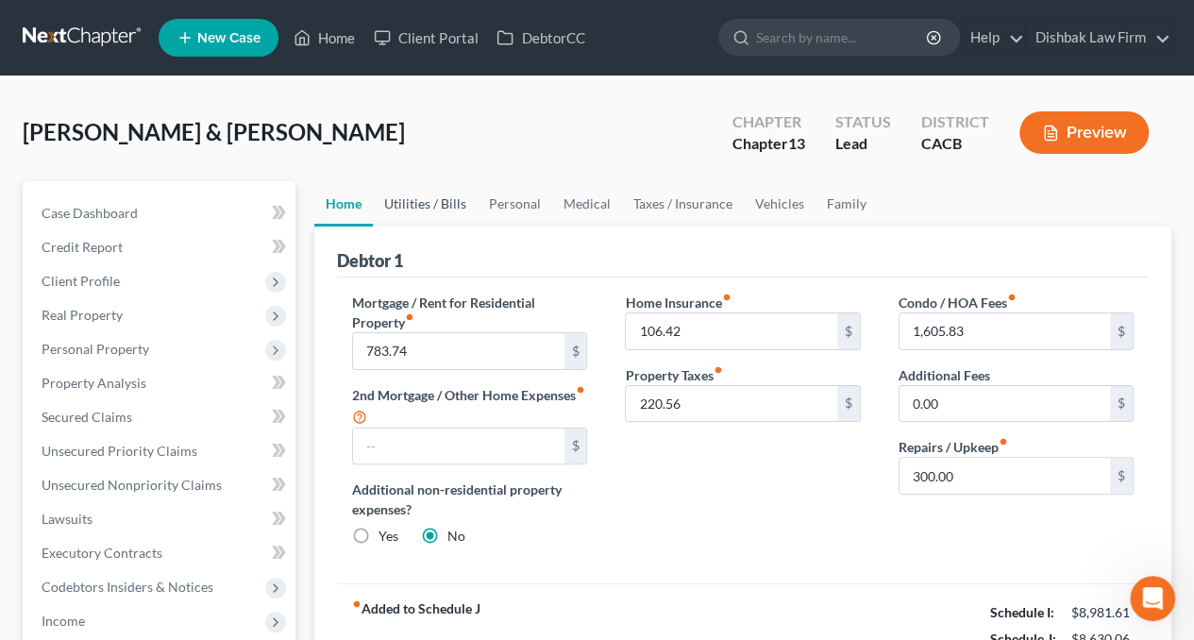
click at [465, 202] on link "Utilities / Bills" at bounding box center [425, 203] width 105 height 45
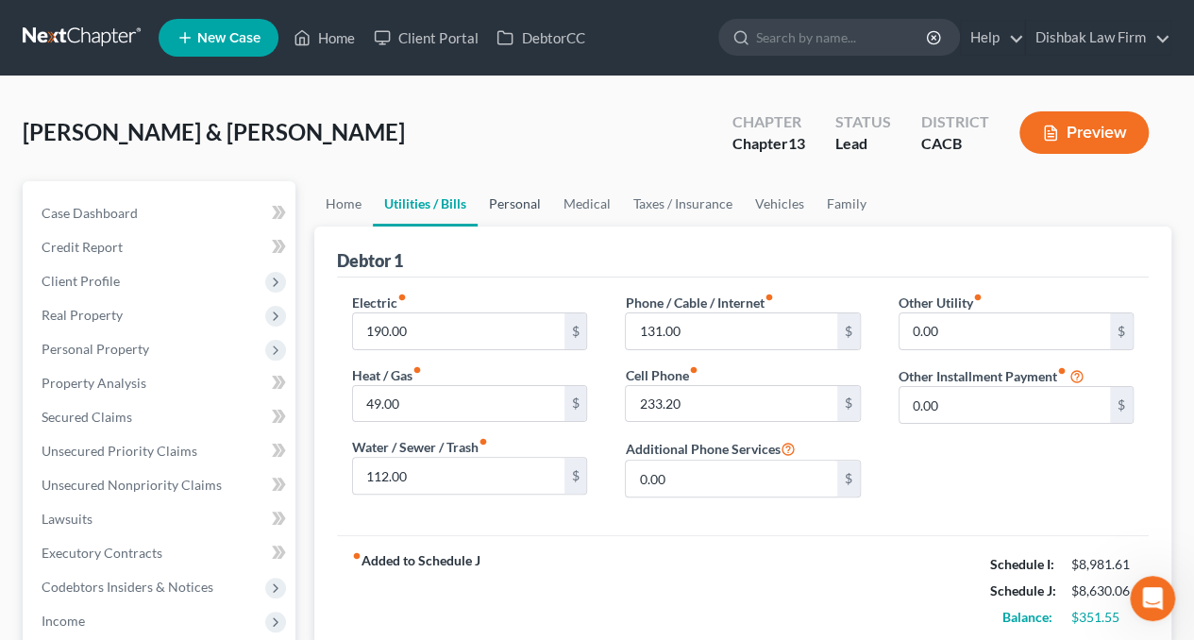
click at [506, 203] on link "Personal" at bounding box center [515, 203] width 75 height 45
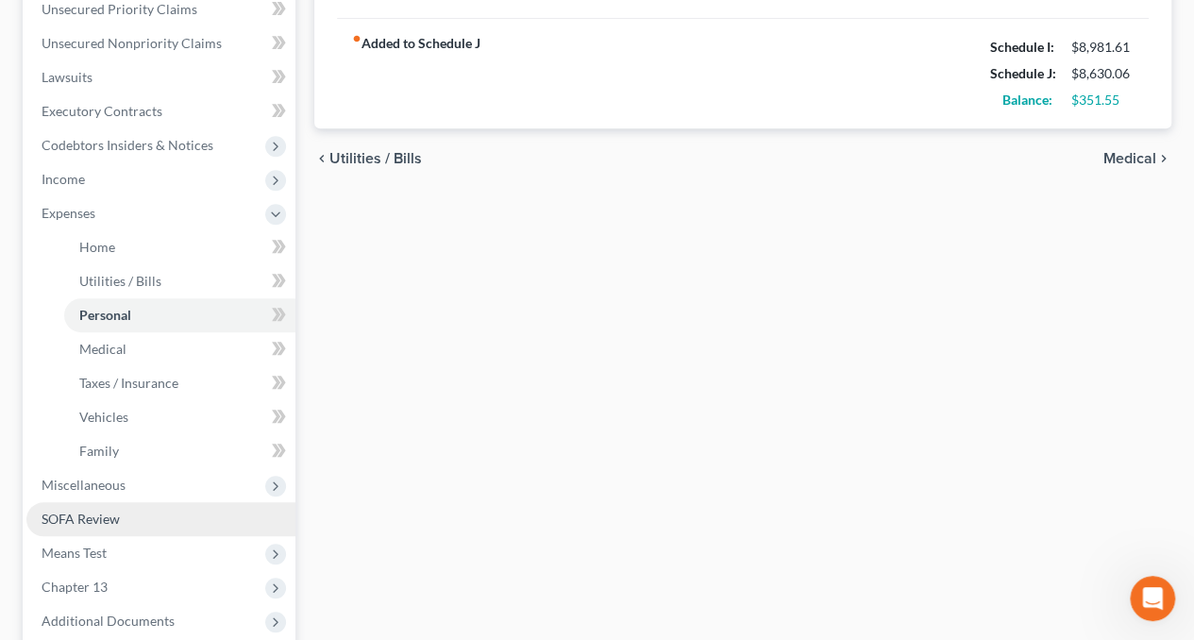
scroll to position [472, 0]
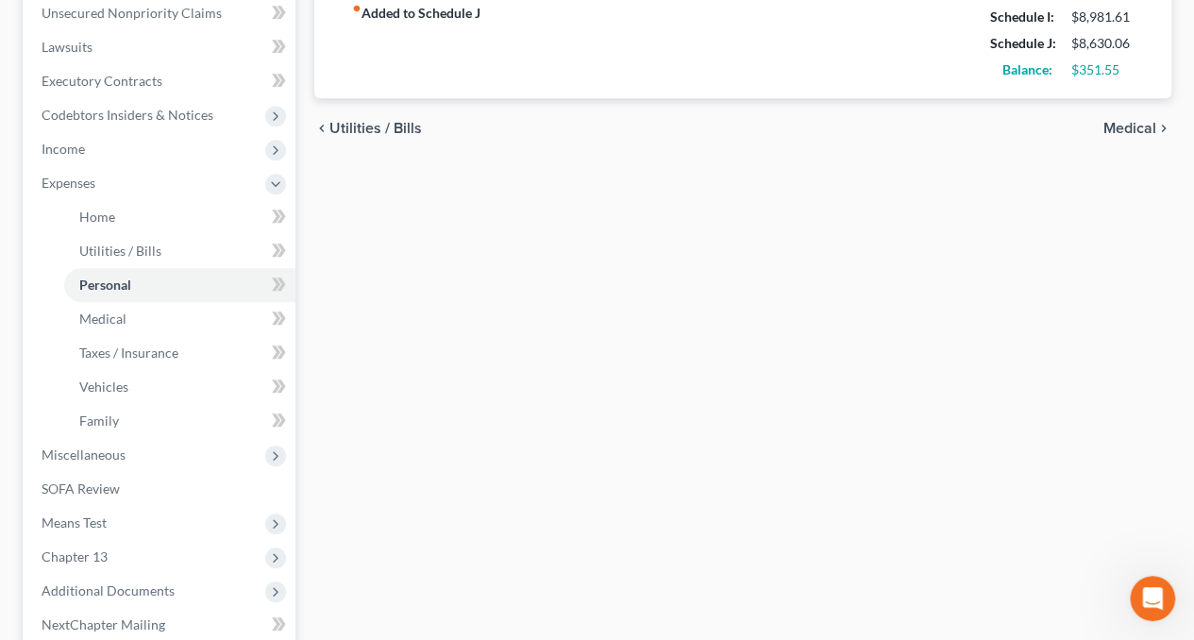
drag, startPoint x: 403, startPoint y: 405, endPoint x: 312, endPoint y: 396, distance: 92.1
click at [403, 405] on div "Home Utilities / Bills Personal Medical Taxes / Insurance Vehicles Family Debto…" at bounding box center [743, 237] width 876 height 1057
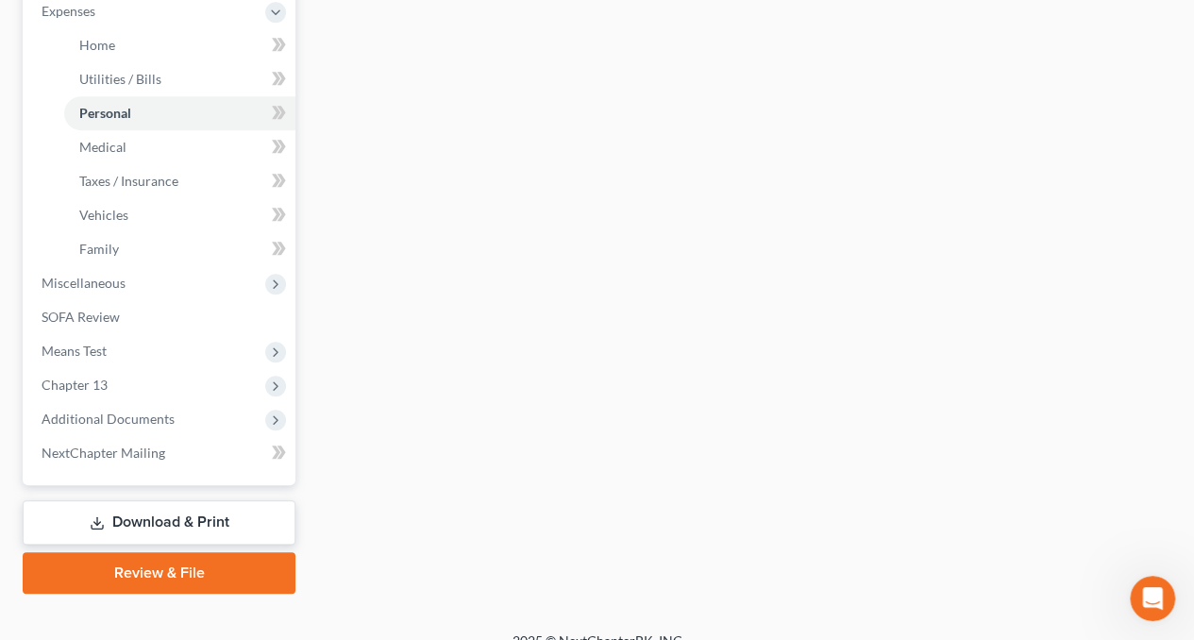
scroll to position [661, 0]
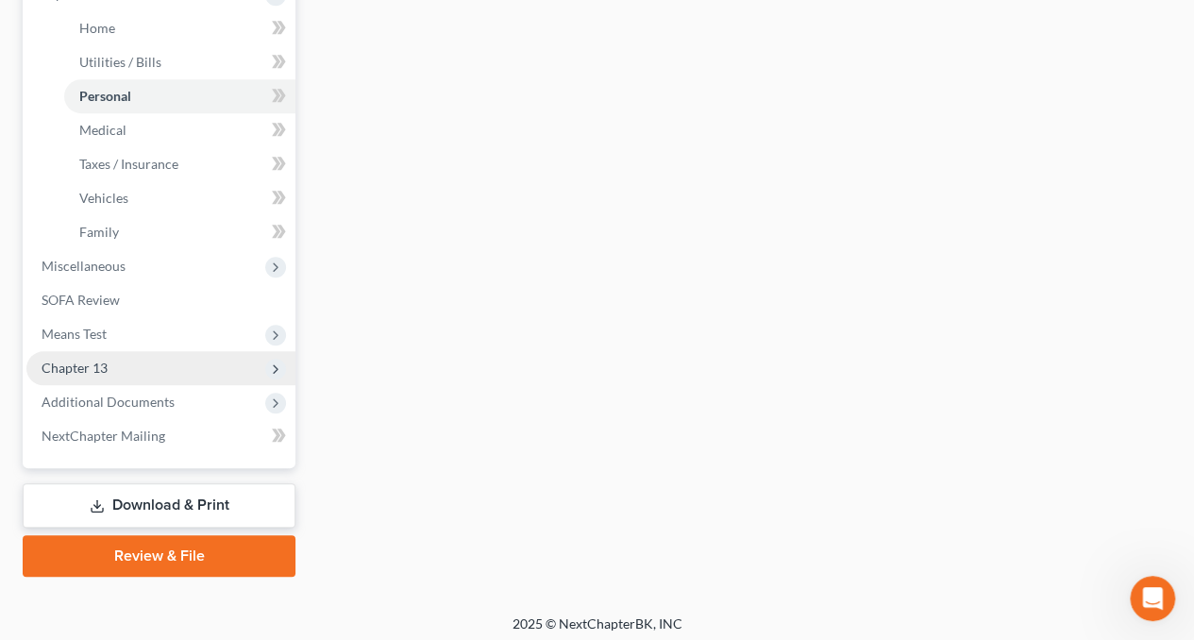
click at [84, 371] on span "Chapter 13" at bounding box center [75, 368] width 66 height 16
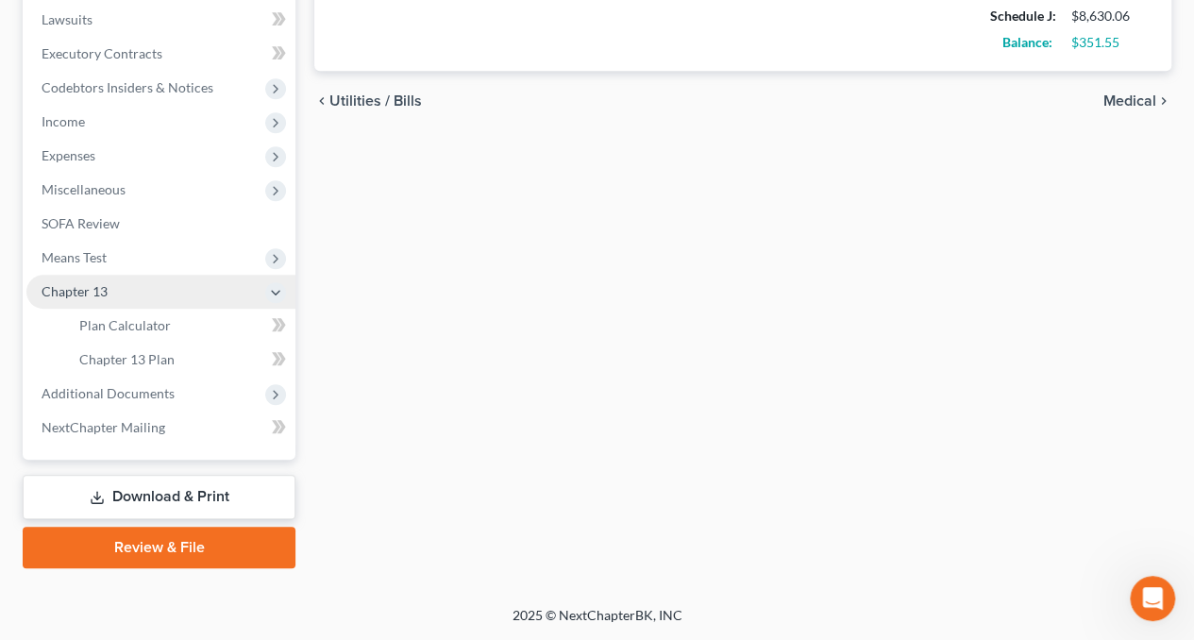
scroll to position [497, 0]
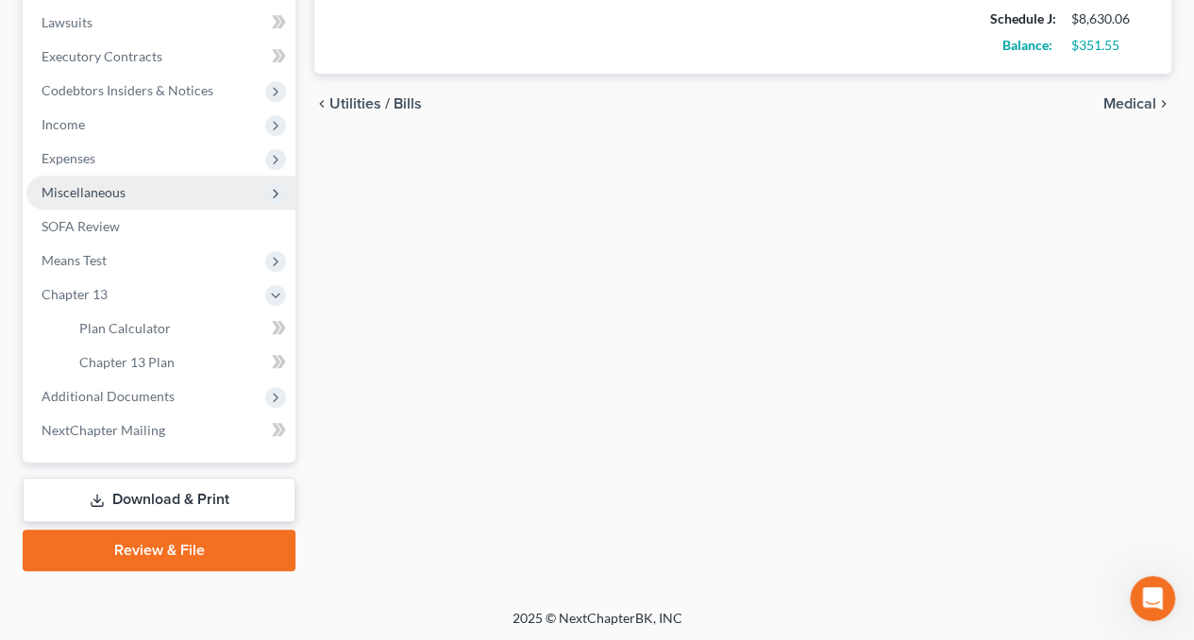
click at [97, 190] on span "Miscellaneous" at bounding box center [84, 192] width 84 height 16
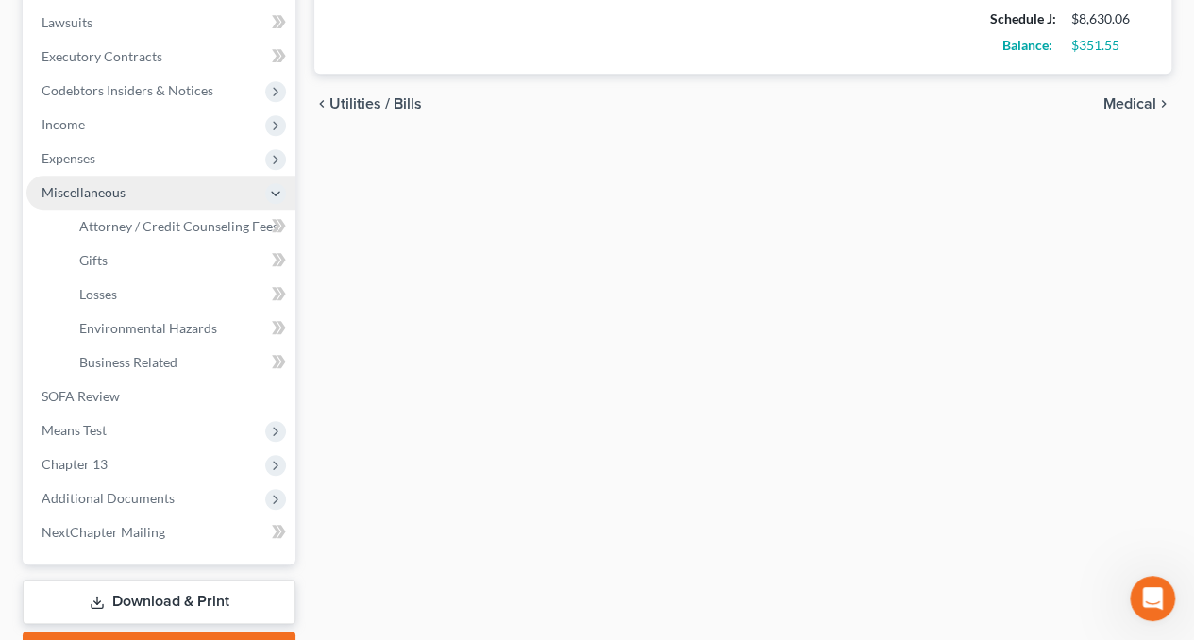
scroll to position [599, 0]
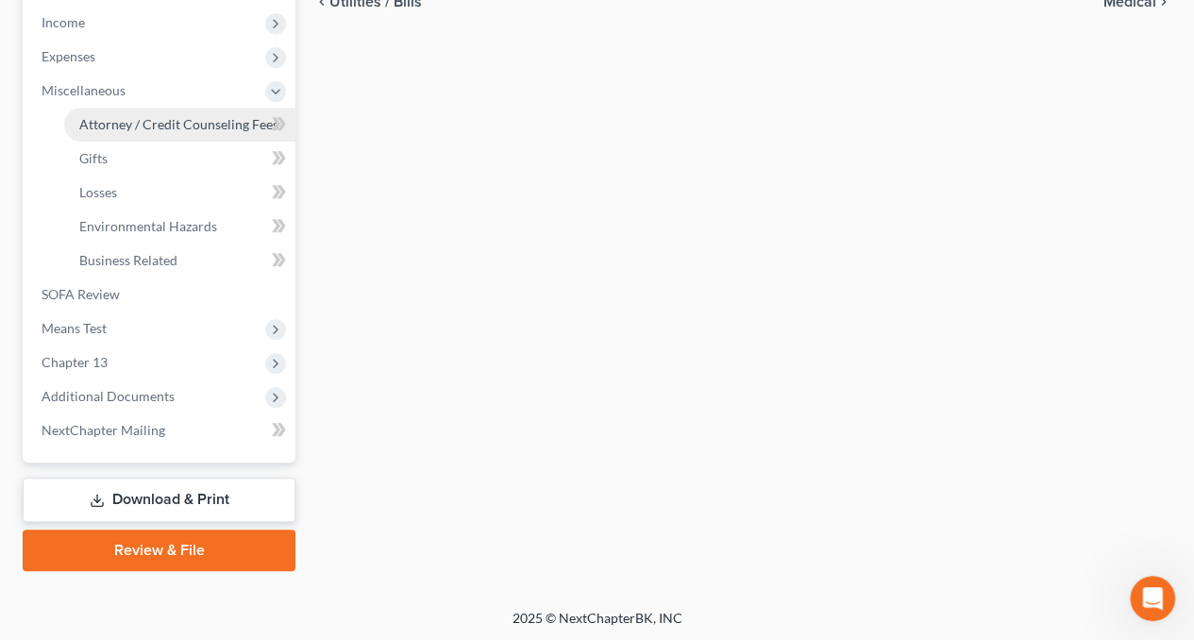
click at [125, 126] on span "Attorney / Credit Counseling Fees" at bounding box center [178, 124] width 199 height 16
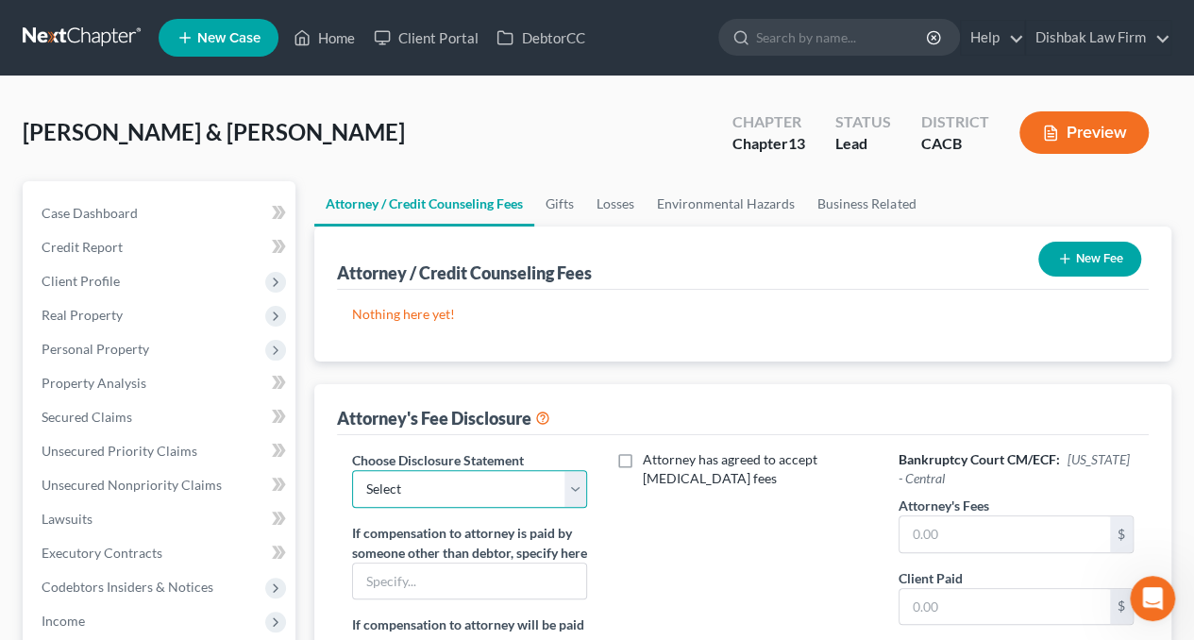
click at [579, 486] on select "Select Chapter 13 - RARA Attorney" at bounding box center [469, 489] width 235 height 38
click at [352, 470] on select "Select Chapter 13 - RARA Attorney" at bounding box center [469, 489] width 235 height 38
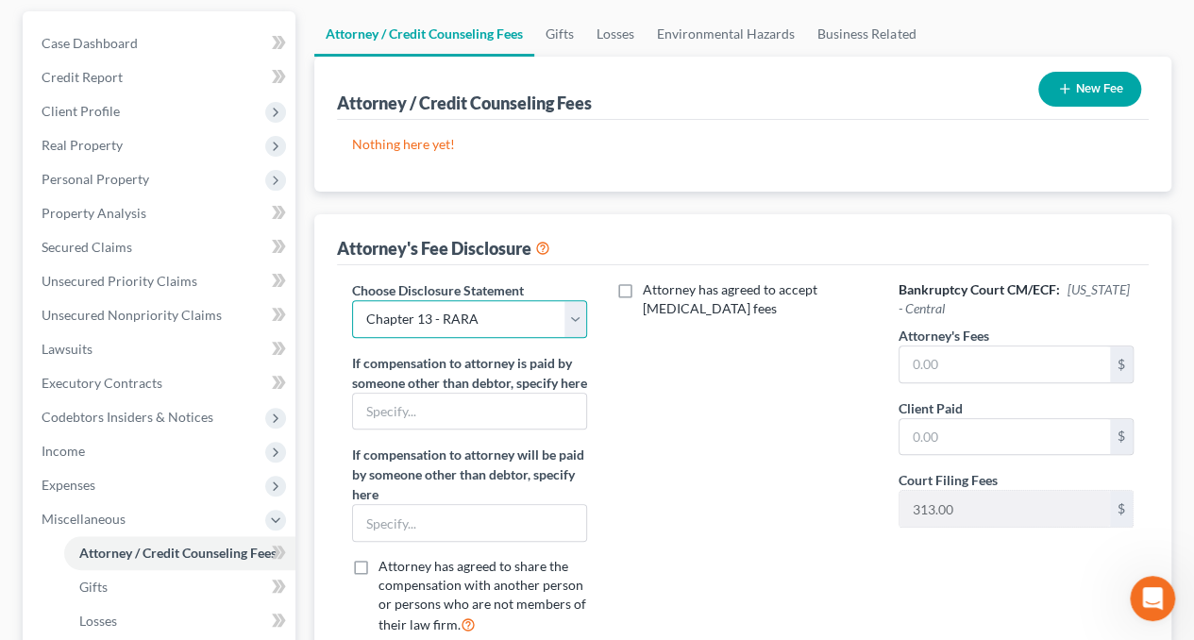
scroll to position [189, 0]
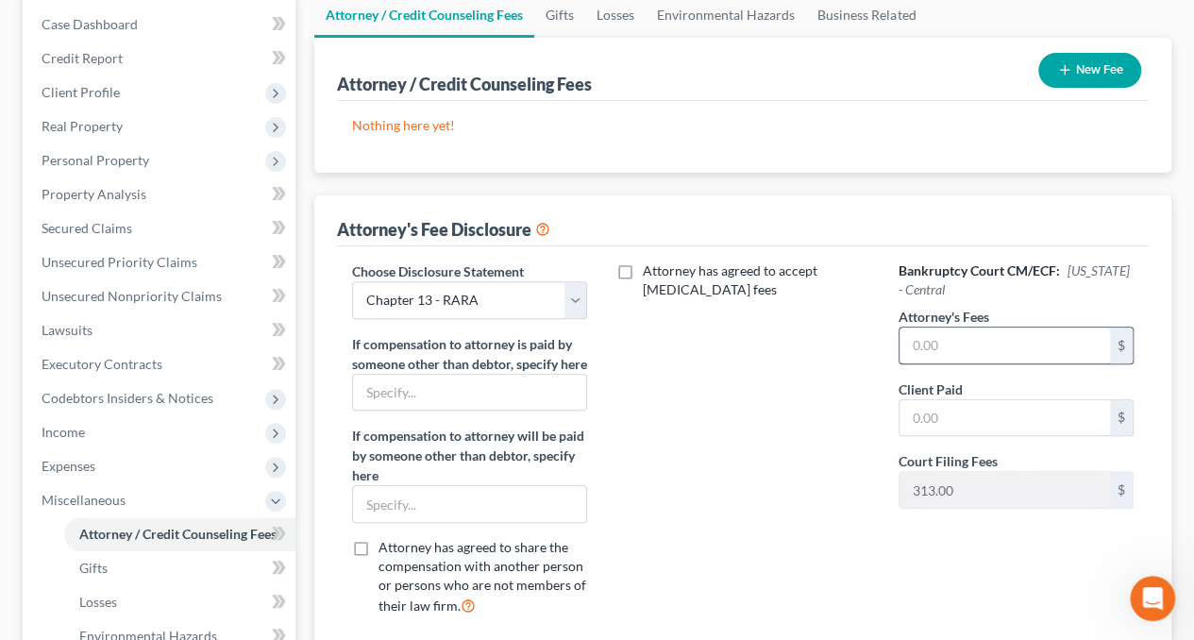
click at [941, 349] on input "text" at bounding box center [1005, 346] width 211 height 36
click at [990, 405] on input "text" at bounding box center [1005, 418] width 211 height 36
click at [750, 495] on div "Attorney has agreed to accept [MEDICAL_DATA] fees" at bounding box center [742, 447] width 273 height 370
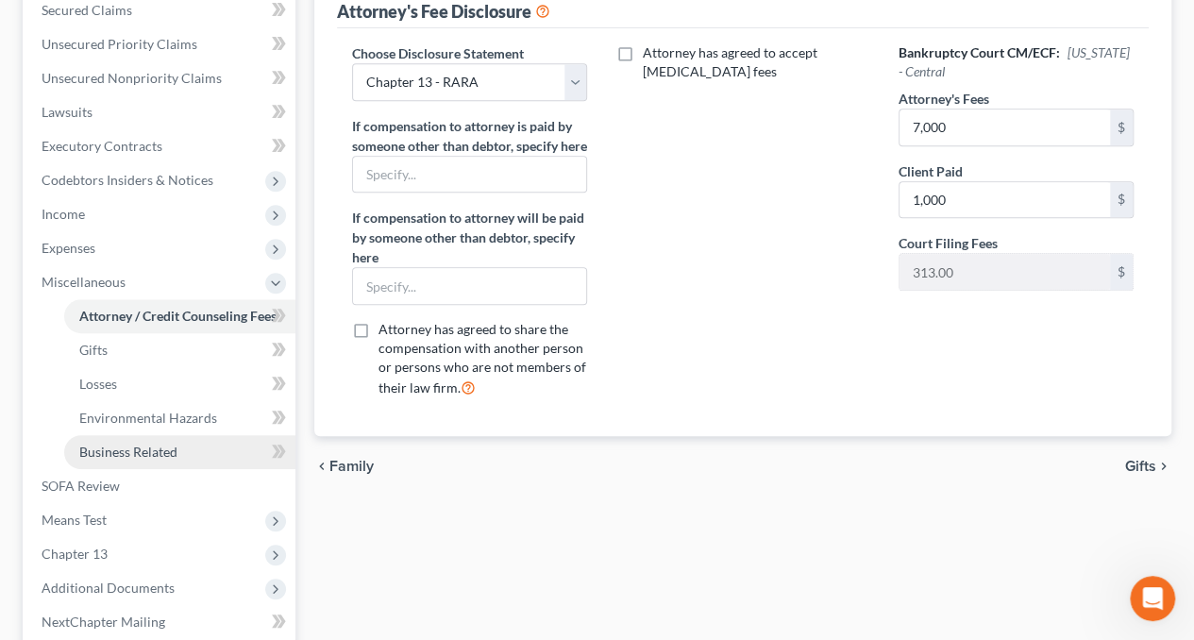
scroll to position [378, 0]
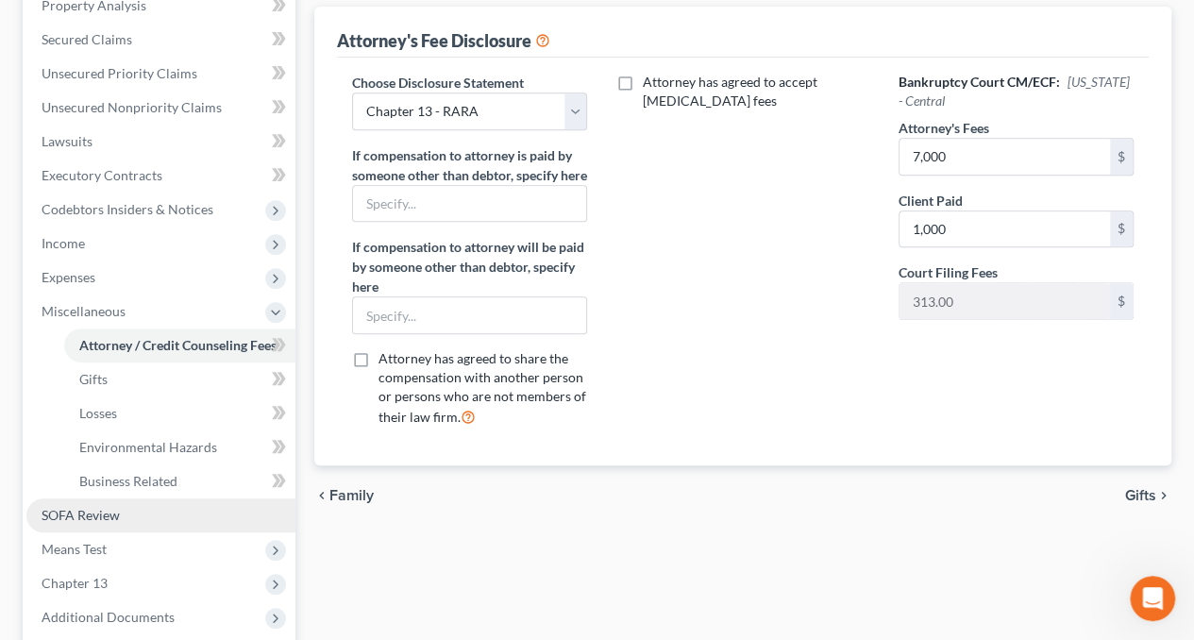
click at [75, 513] on span "SOFA Review" at bounding box center [81, 515] width 78 height 16
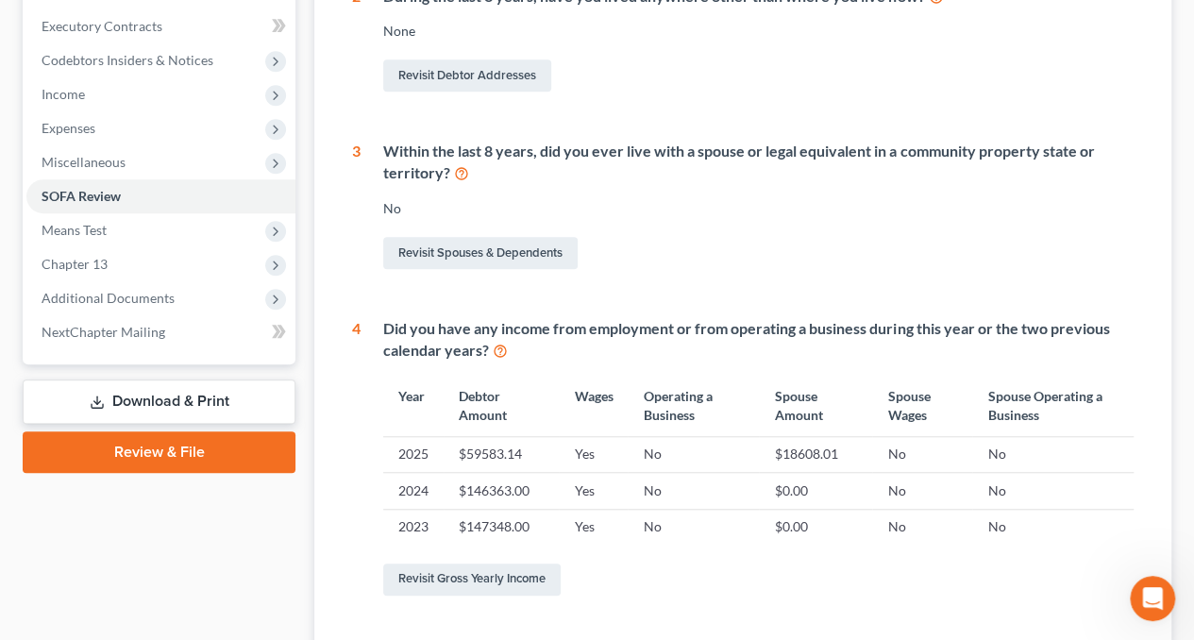
scroll to position [567, 0]
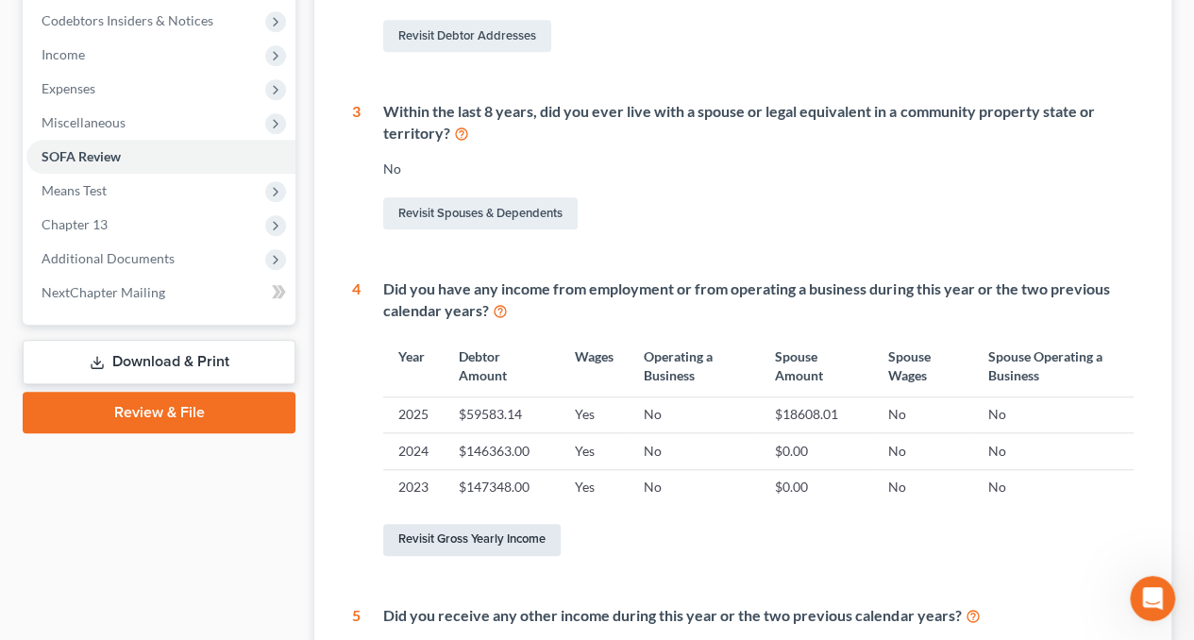
click at [501, 545] on link "Revisit Gross Yearly Income" at bounding box center [472, 540] width 178 height 32
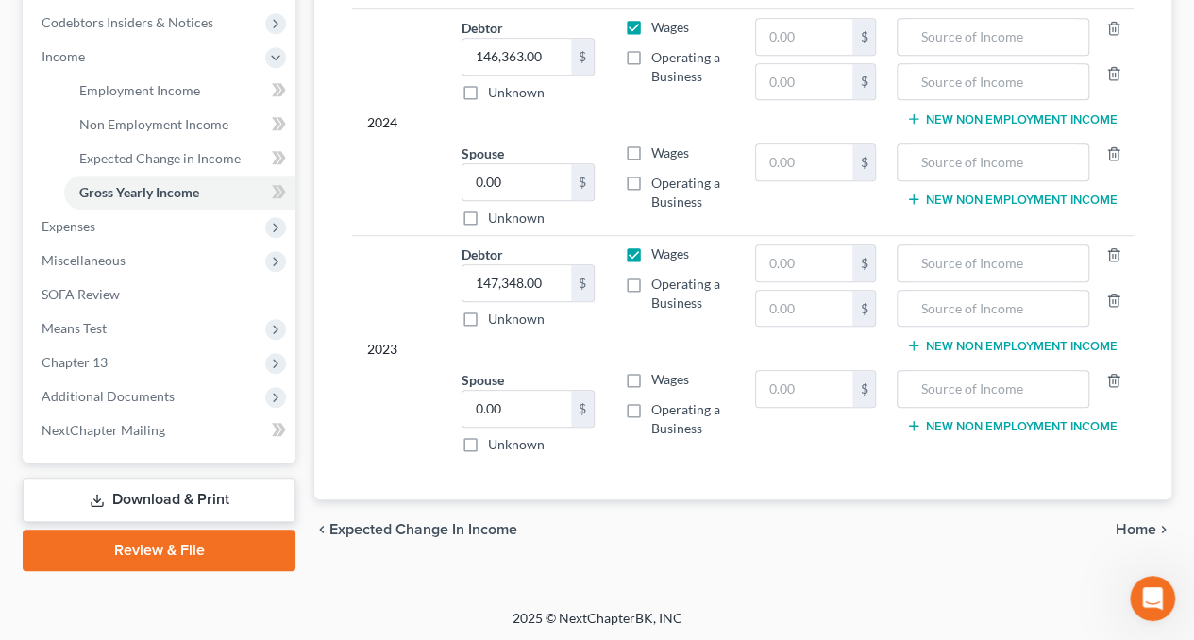
scroll to position [565, 0]
click at [519, 404] on input "0.00" at bounding box center [517, 409] width 109 height 36
click at [547, 278] on input "147,348.00" at bounding box center [517, 283] width 109 height 36
click at [565, 375] on div "Spouse 58,002.00 $ Unknown Balance Undetermined 58,002 $ Unknown" at bounding box center [528, 412] width 133 height 84
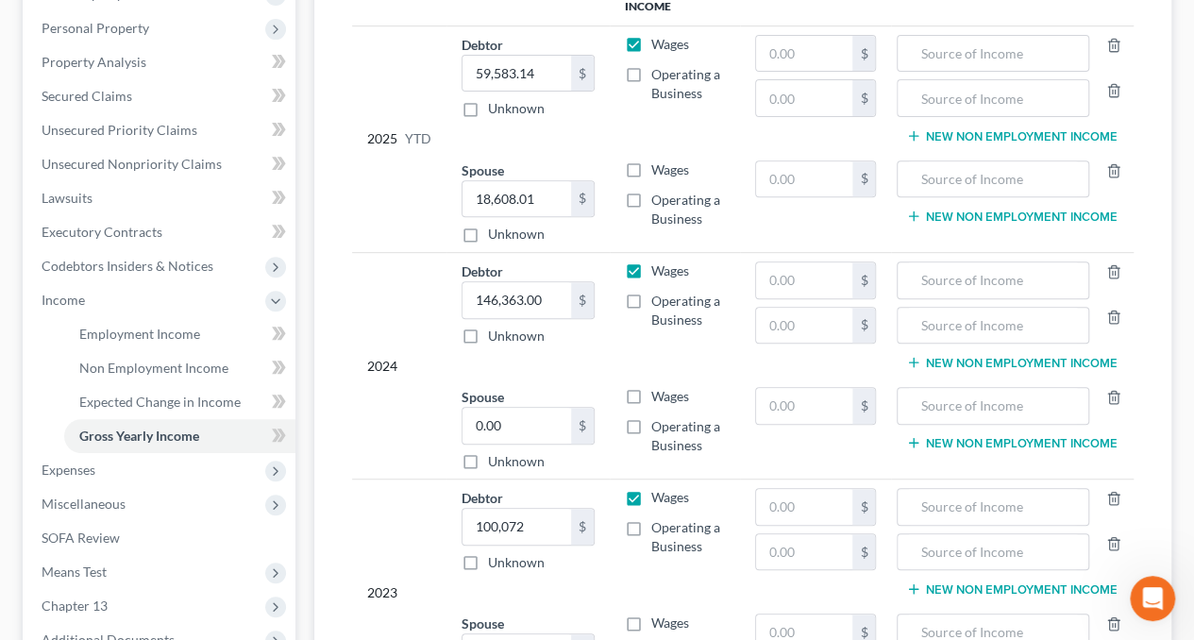
scroll to position [281, 0]
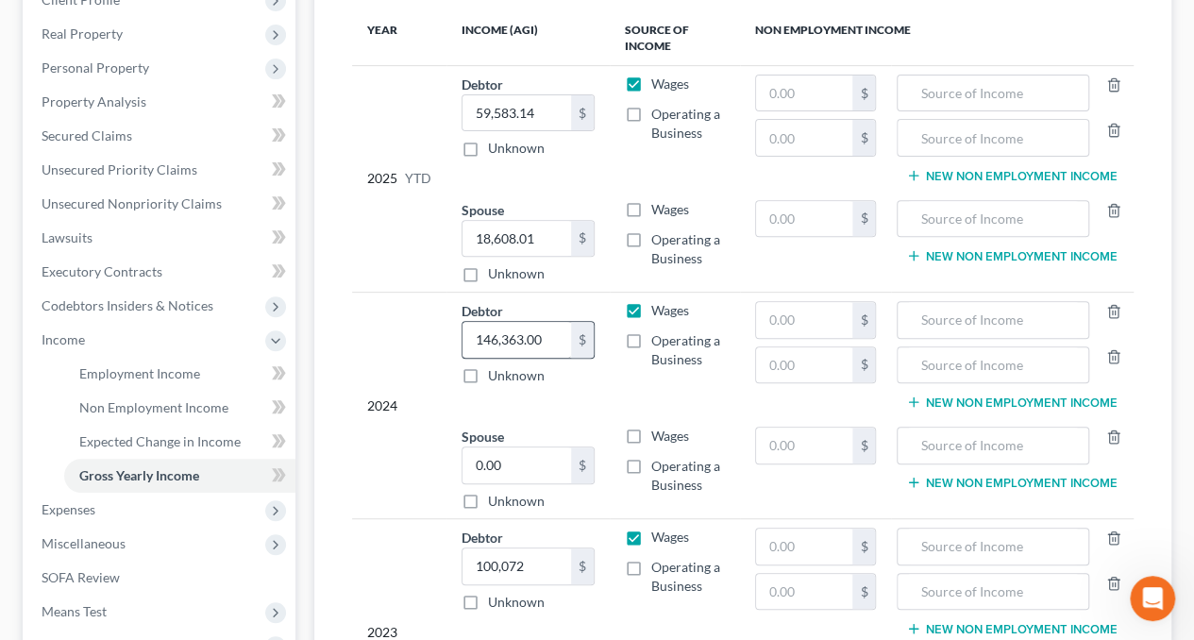
drag, startPoint x: 428, startPoint y: 351, endPoint x: 566, endPoint y: 333, distance: 139.0
click at [428, 351] on div "2024" at bounding box center [399, 406] width 64 height 210
click at [557, 333] on input "146,363.00" at bounding box center [517, 340] width 109 height 36
click at [585, 400] on td "Debtor 169,239.00 $ Unknown Balance Undetermined 169,239 $ Unknown" at bounding box center [528, 356] width 163 height 126
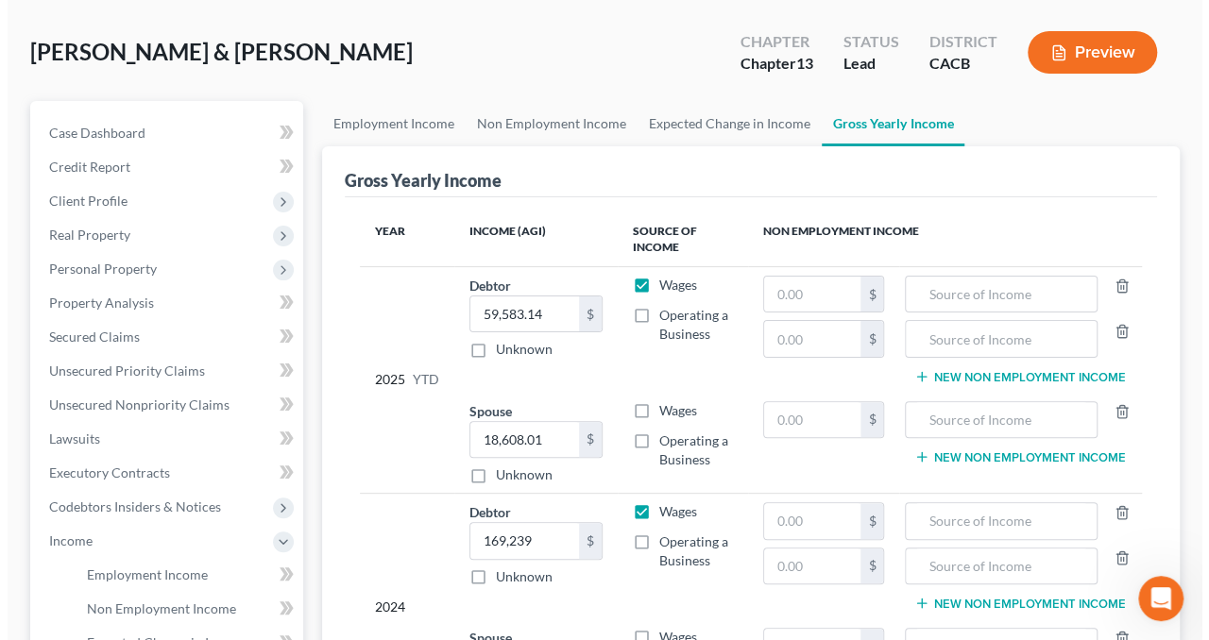
scroll to position [0, 0]
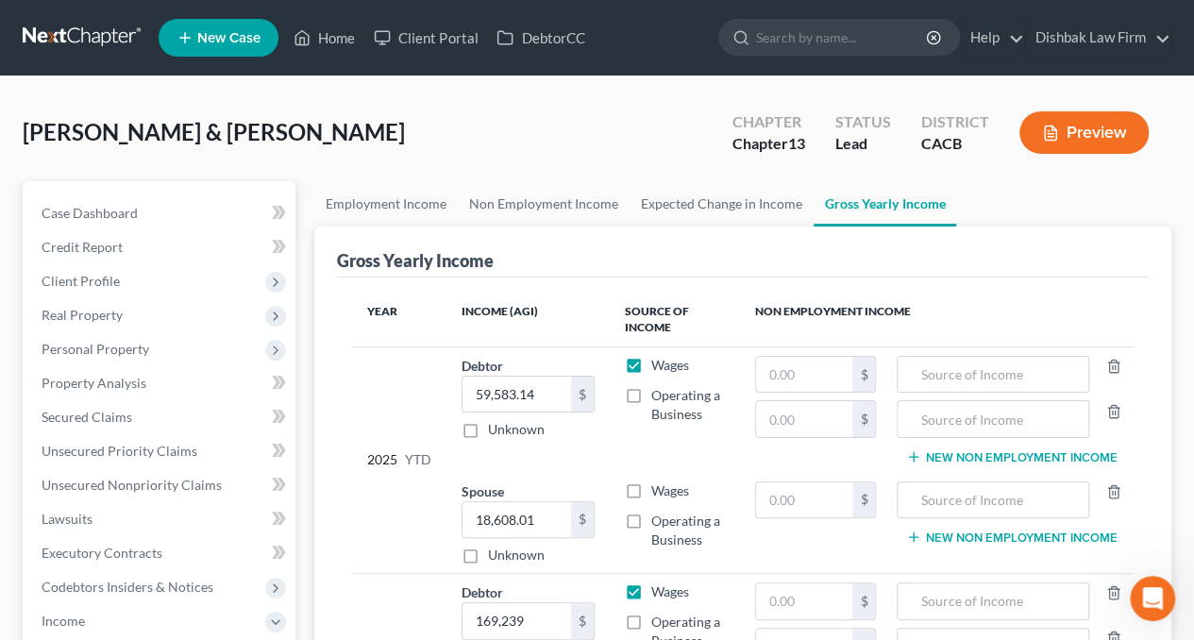
click at [1073, 131] on button "Preview" at bounding box center [1084, 132] width 129 height 42
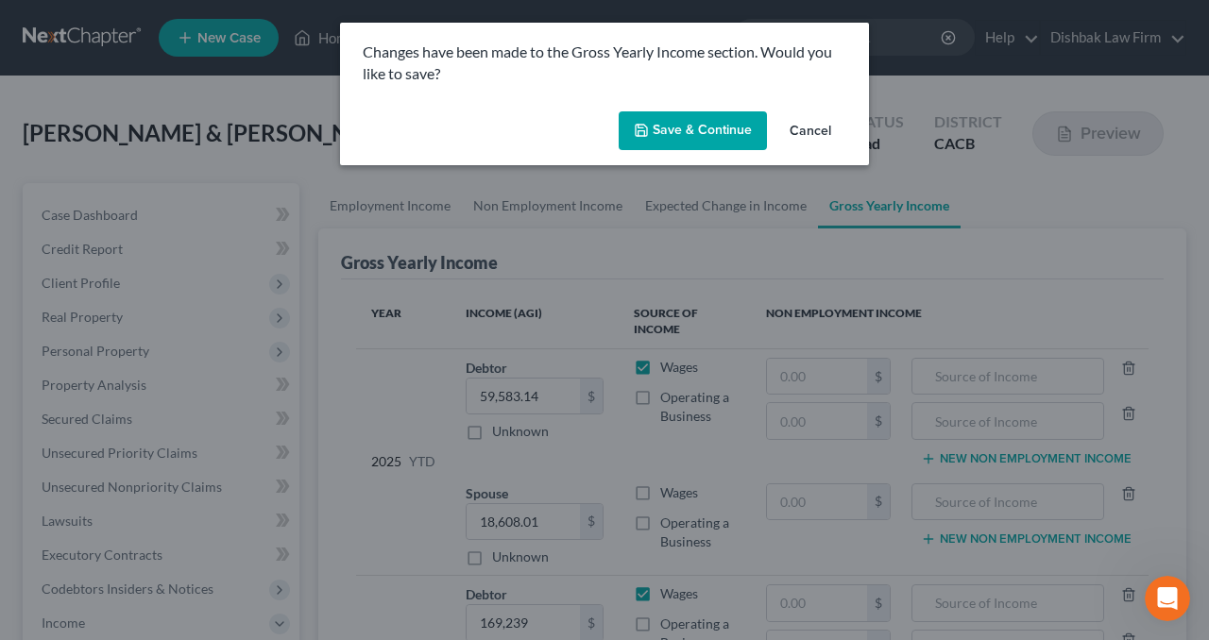
click at [712, 136] on button "Save & Continue" at bounding box center [692, 131] width 148 height 40
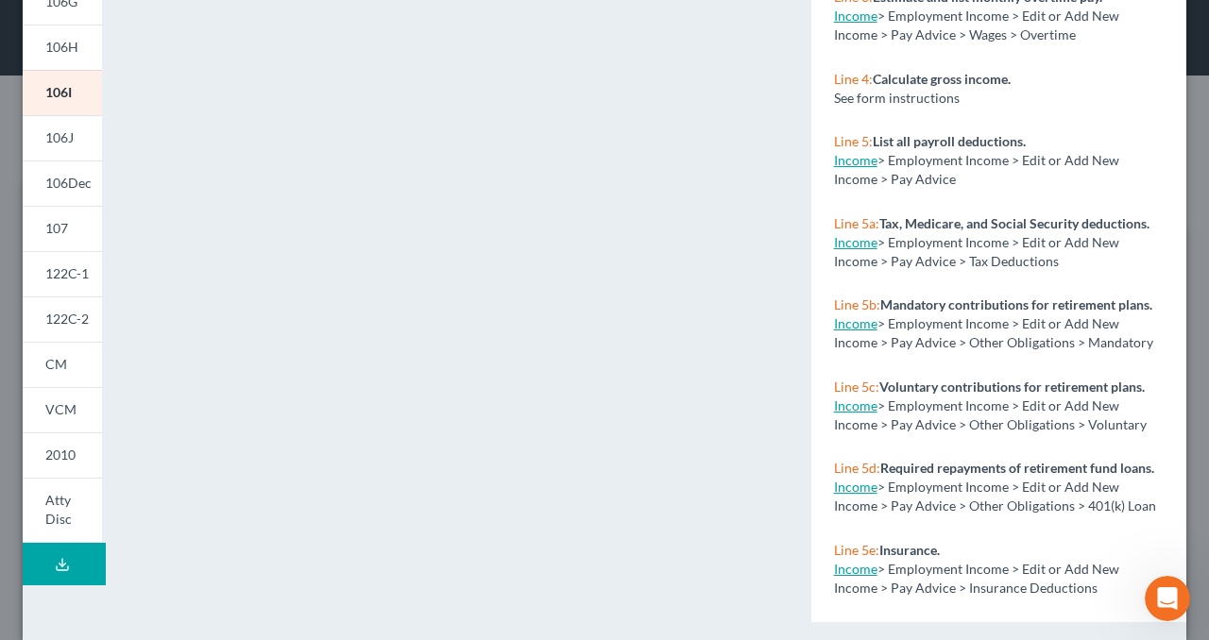
scroll to position [425, 0]
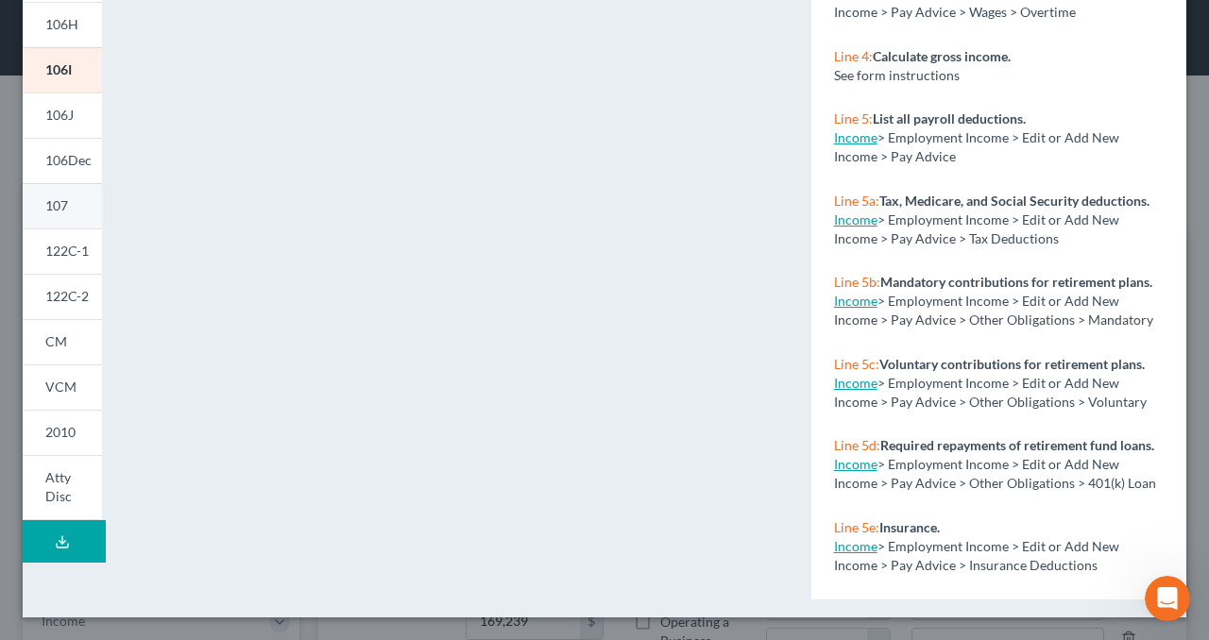
click at [76, 211] on link "107" at bounding box center [62, 205] width 79 height 45
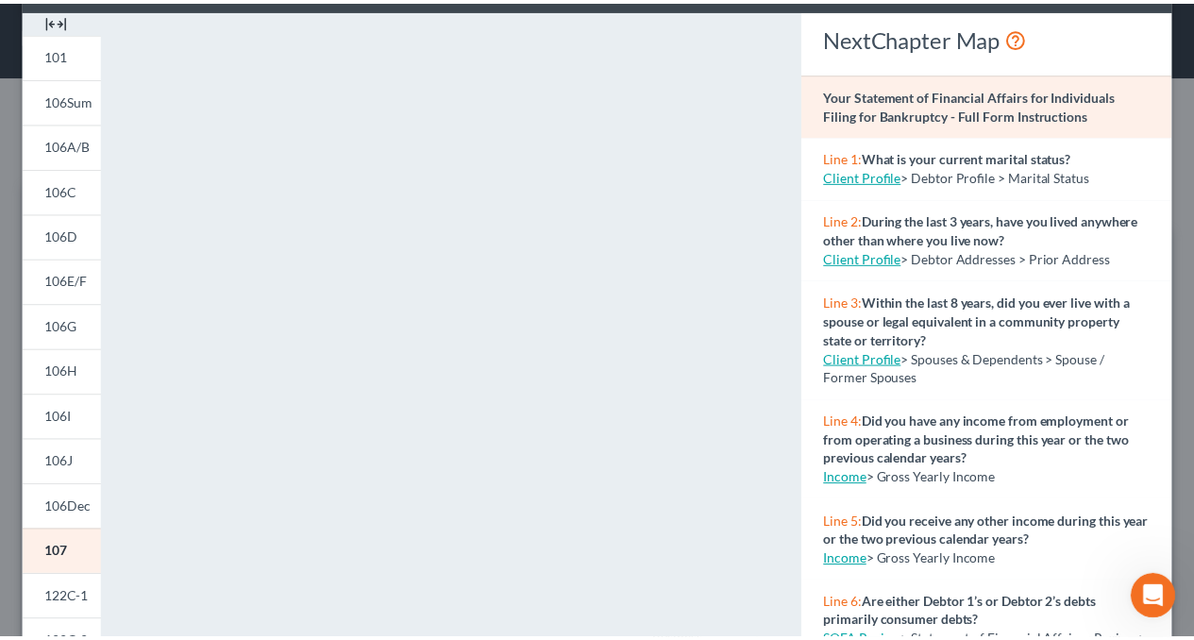
scroll to position [0, 0]
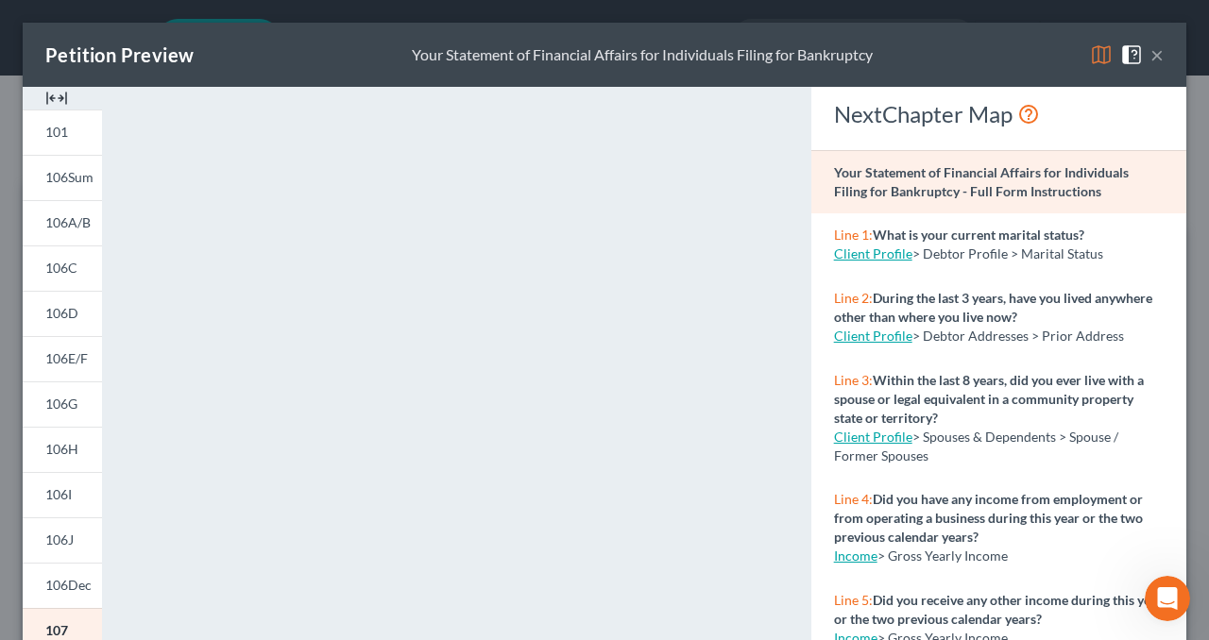
click at [1150, 58] on button "×" at bounding box center [1156, 54] width 13 height 23
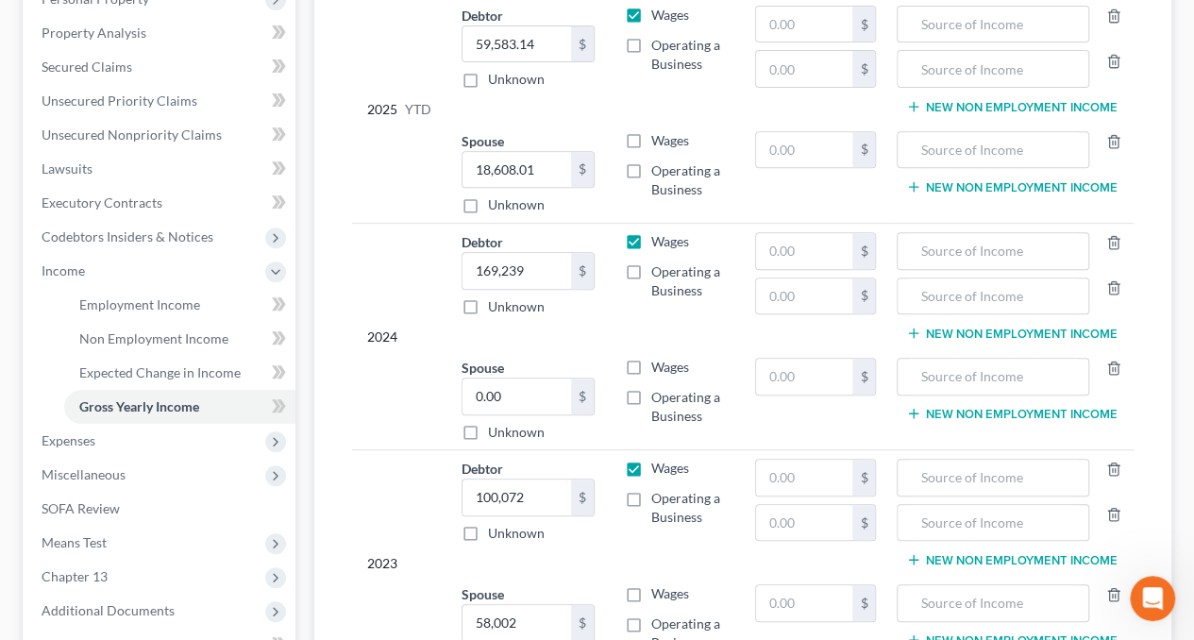
scroll to position [378, 0]
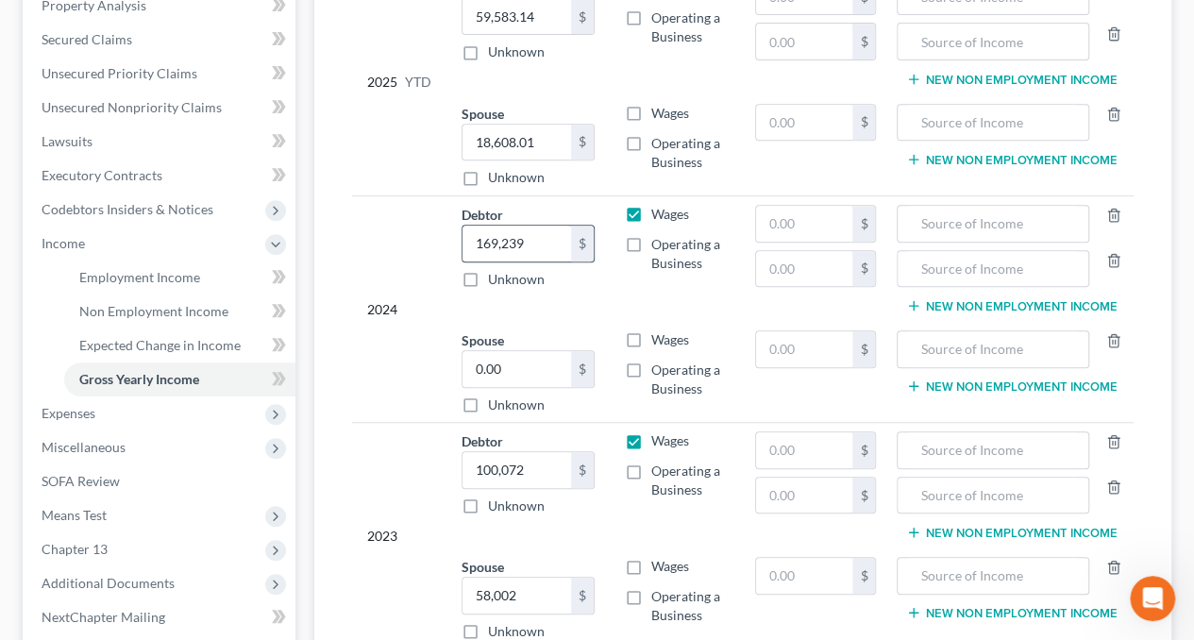
drag, startPoint x: 352, startPoint y: 293, endPoint x: 506, endPoint y: 258, distance: 157.8
click at [352, 294] on td "2024" at bounding box center [399, 309] width 94 height 227
click at [550, 245] on input "169,239" at bounding box center [517, 244] width 109 height 36
click at [506, 361] on input "0.00" at bounding box center [517, 369] width 109 height 36
click at [595, 285] on td "Debtor 124,860.75 $ Unknown Balance Undetermined 124,860.75 $ Unknown" at bounding box center [528, 259] width 163 height 126
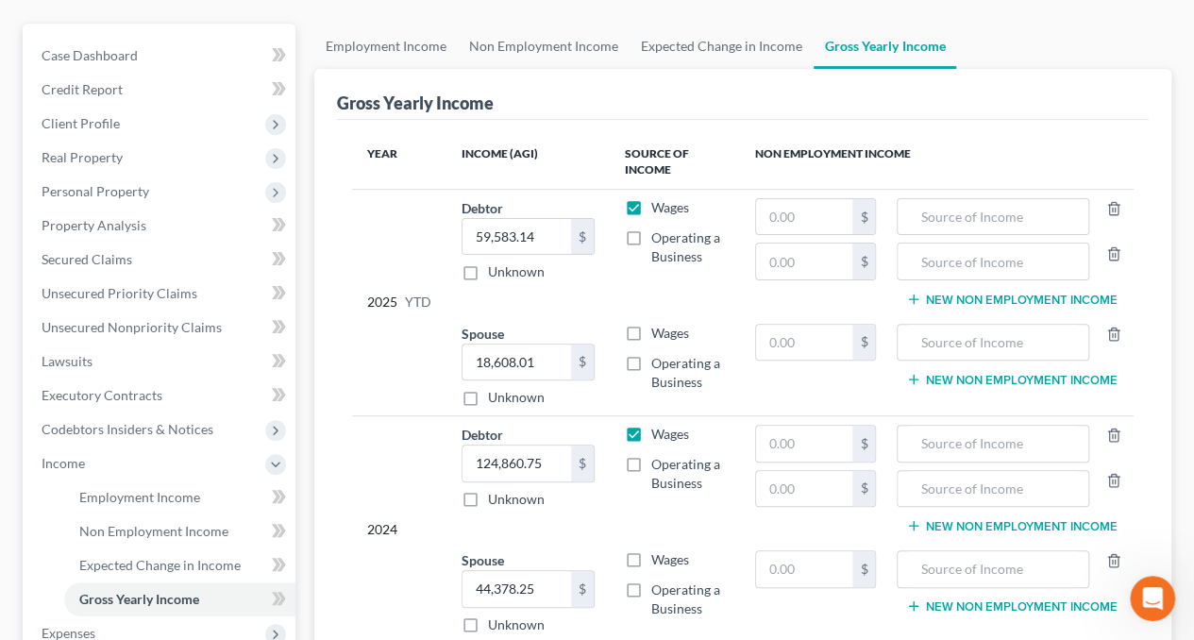
scroll to position [94, 0]
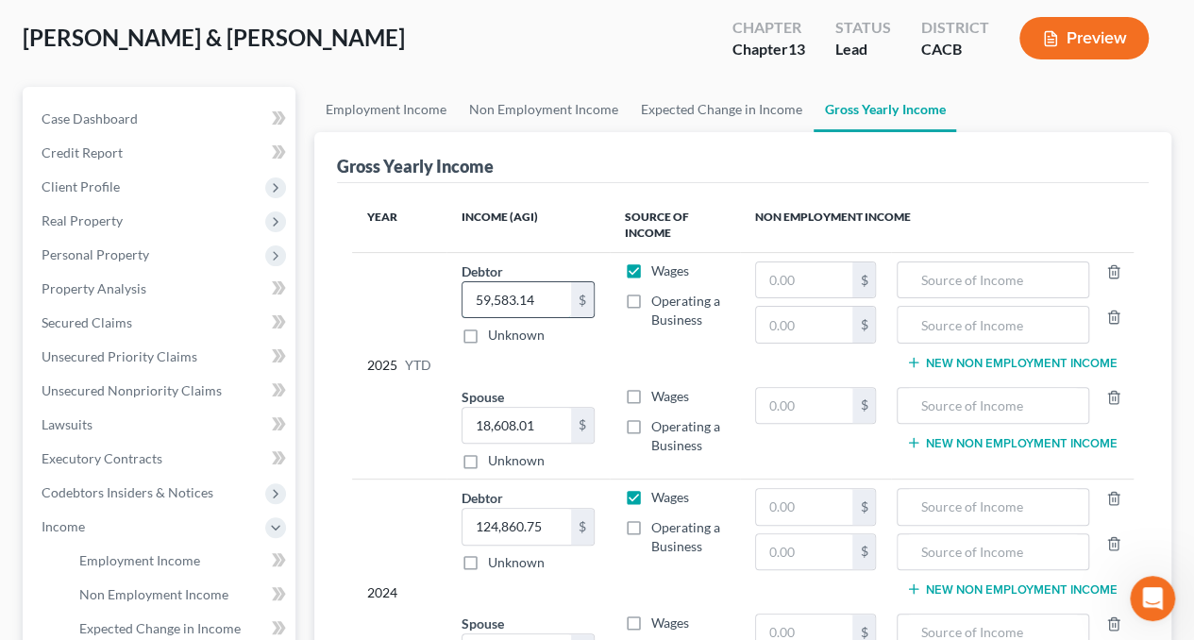
drag, startPoint x: 525, startPoint y: 293, endPoint x: 546, endPoint y: 296, distance: 21.0
click at [525, 293] on input "59,583.14" at bounding box center [517, 300] width 109 height 36
click at [556, 424] on input "18,608.01" at bounding box center [517, 426] width 109 height 36
click at [593, 364] on td "Debtor 83,614.56 $ Unknown Balance Undetermined 83,614.56 $ Unknown" at bounding box center [528, 315] width 163 height 126
click at [651, 398] on label "Wages" at bounding box center [670, 396] width 38 height 19
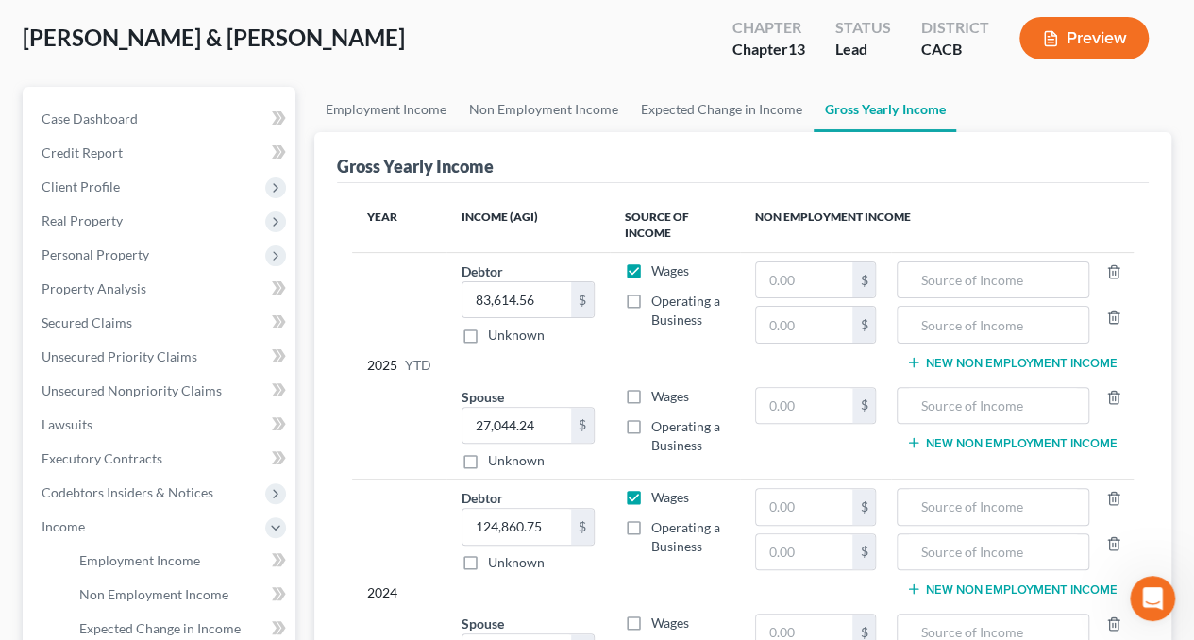
click at [659, 398] on input "Wages" at bounding box center [665, 393] width 12 height 12
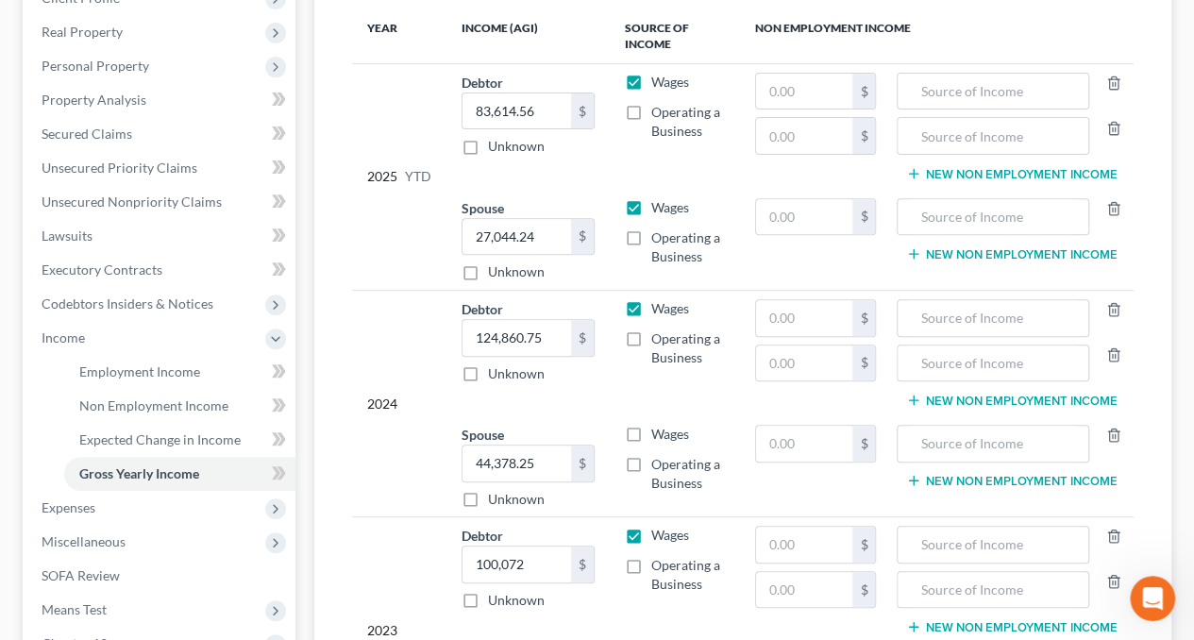
click at [651, 431] on label "Wages" at bounding box center [670, 434] width 38 height 19
click at [659, 431] on input "Wages" at bounding box center [665, 431] width 12 height 12
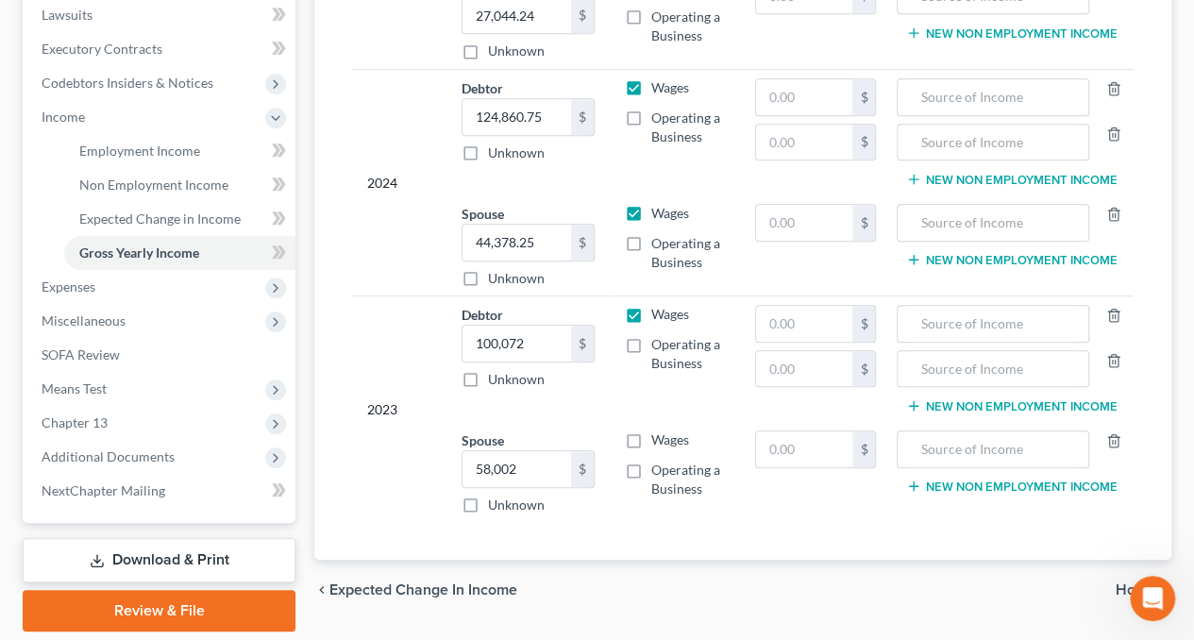
scroll to position [565, 0]
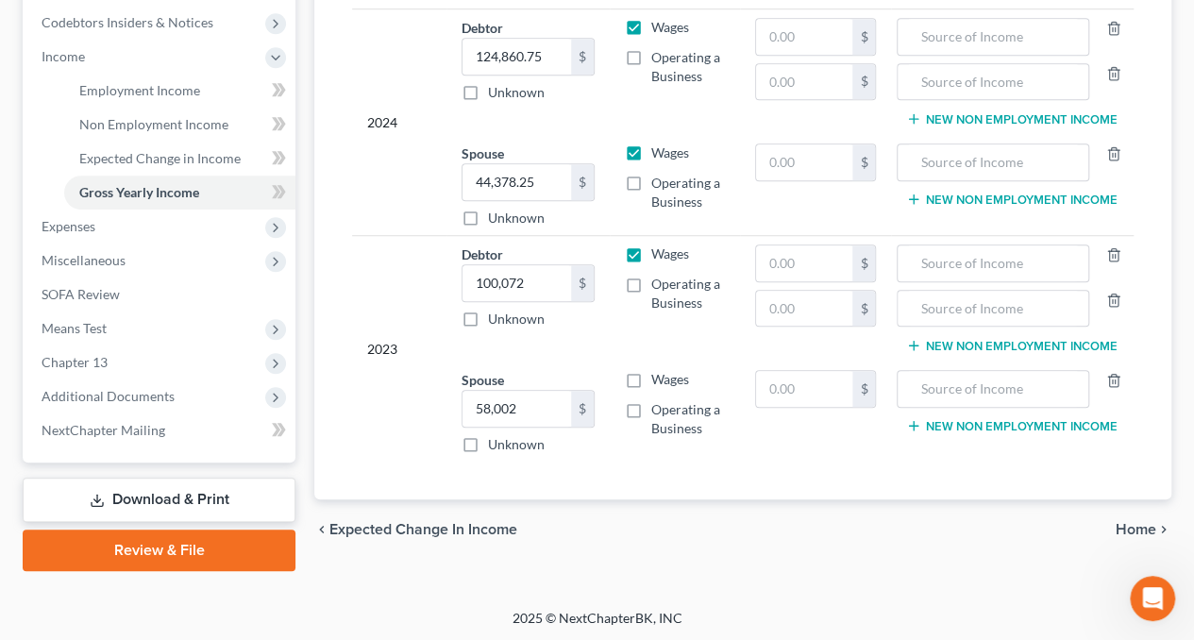
click at [651, 371] on label "Wages" at bounding box center [670, 379] width 38 height 19
click at [659, 371] on input "Wages" at bounding box center [665, 376] width 12 height 12
drag, startPoint x: 780, startPoint y: 585, endPoint x: 672, endPoint y: 477, distance: 152.9
click at [780, 585] on div "[PERSON_NAME] & [PERSON_NAME] Upgraded Chapter Chapter 13 Status Lead District …" at bounding box center [597, 60] width 1194 height 1097
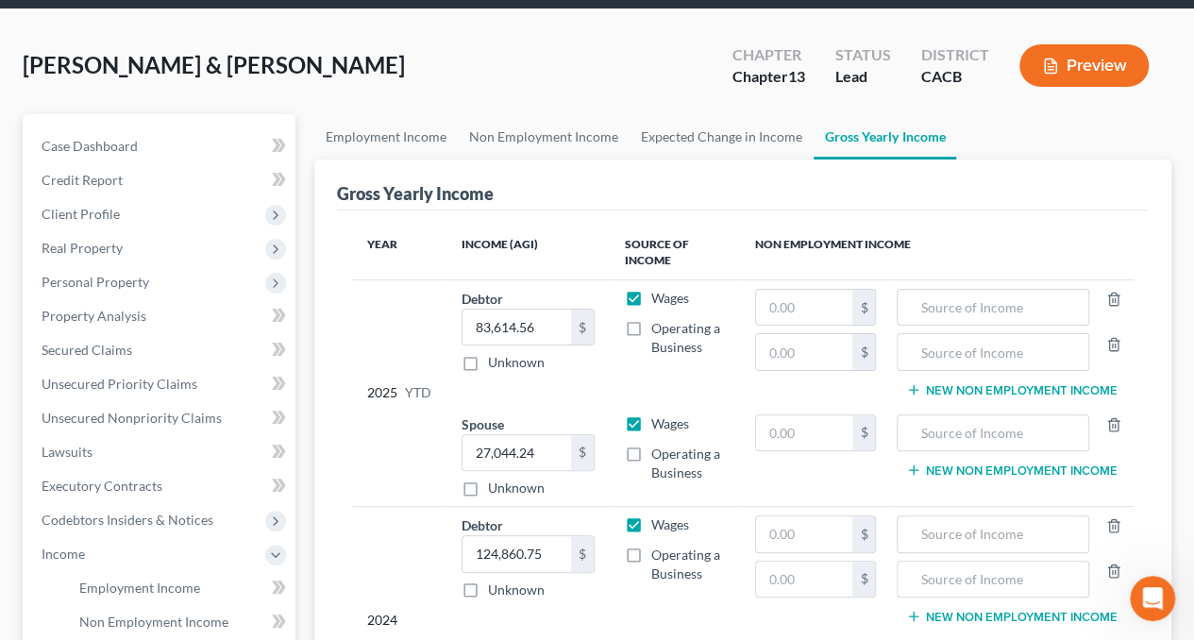
scroll to position [0, 0]
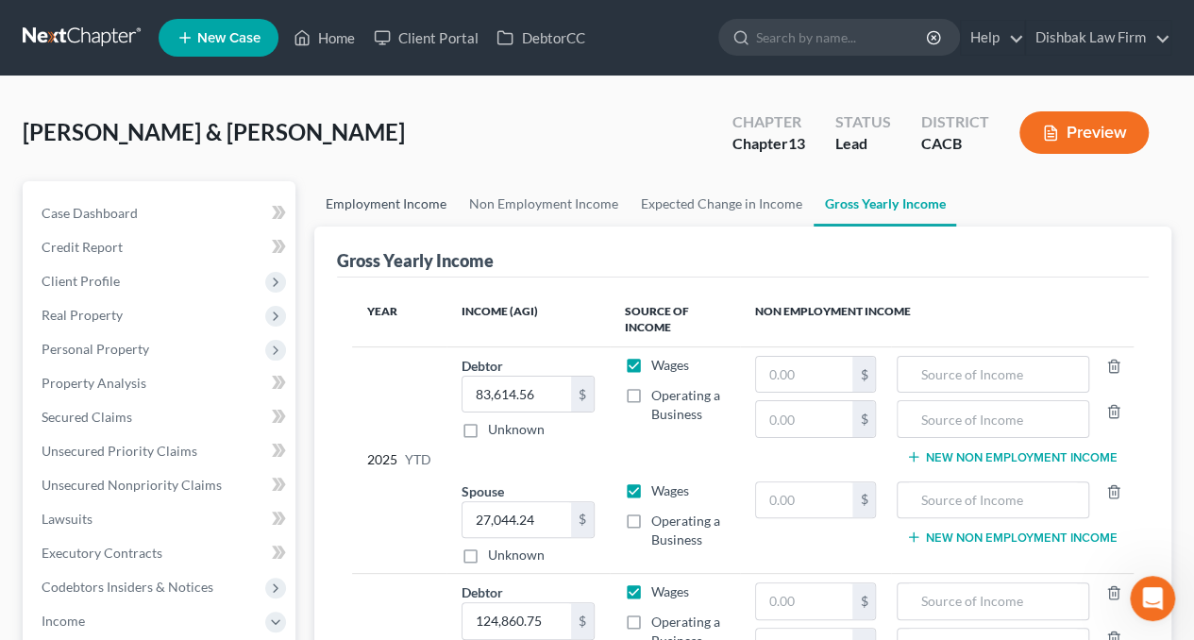
click at [374, 197] on link "Employment Income" at bounding box center [386, 203] width 144 height 45
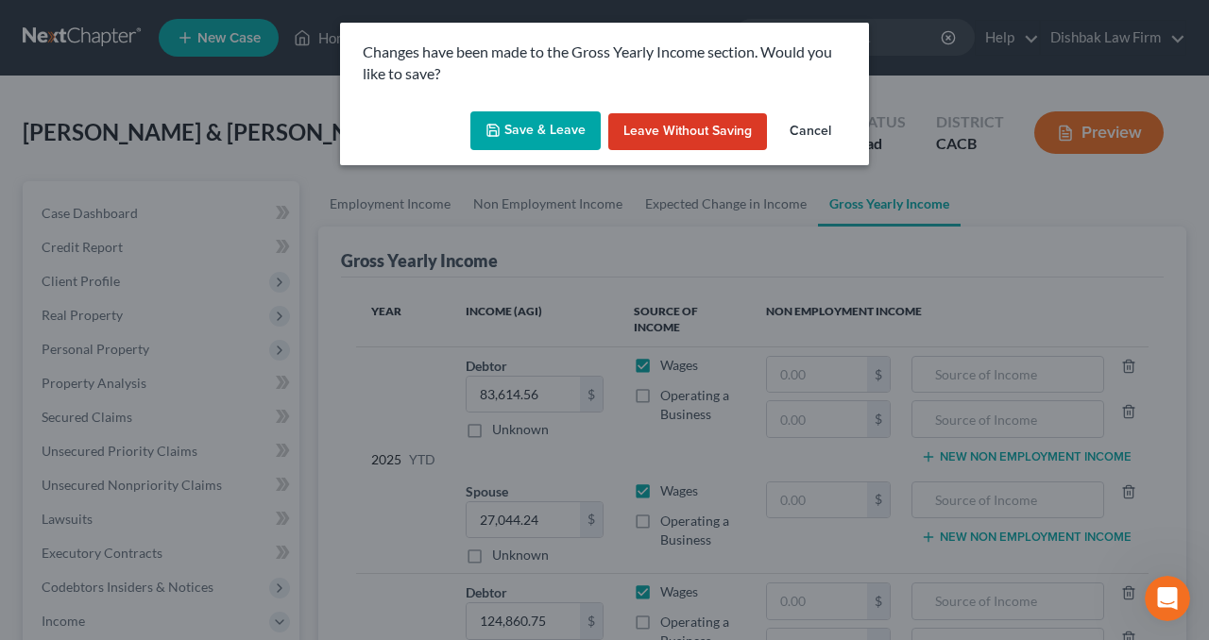
click at [548, 137] on button "Save & Leave" at bounding box center [535, 131] width 130 height 40
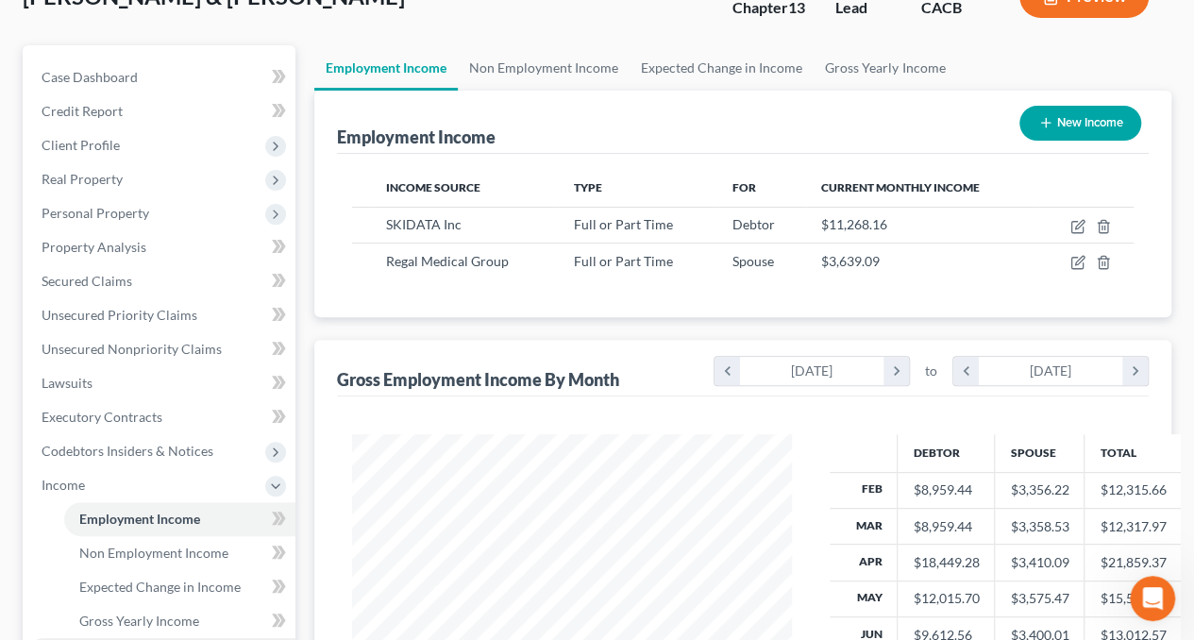
scroll to position [472, 0]
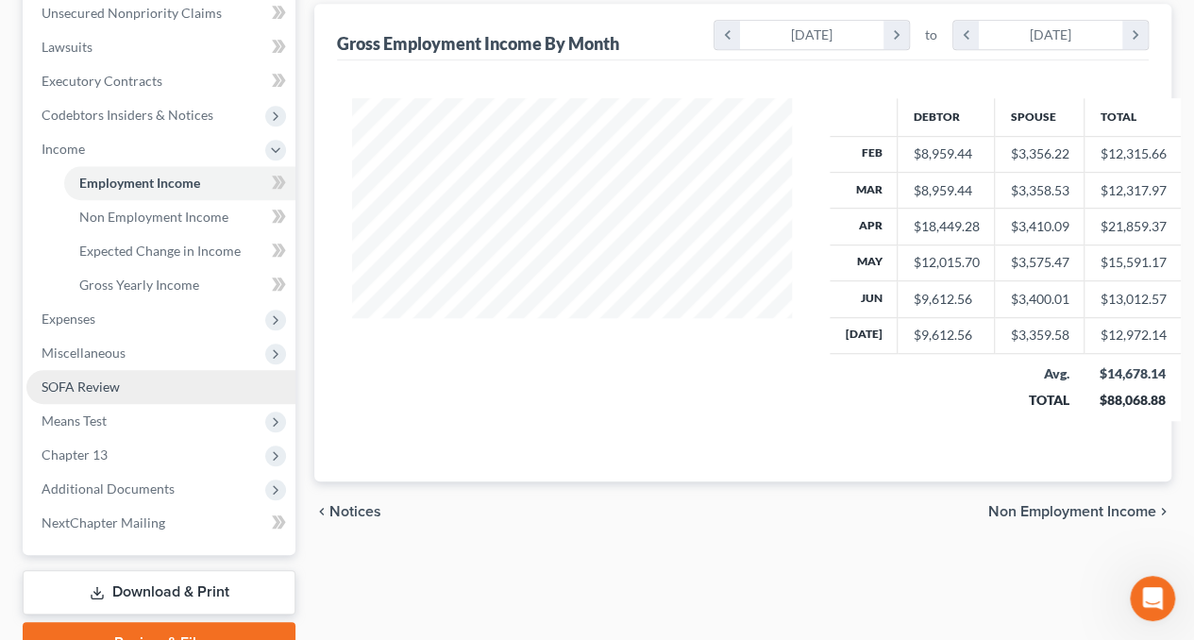
click at [110, 383] on span "SOFA Review" at bounding box center [81, 387] width 78 height 16
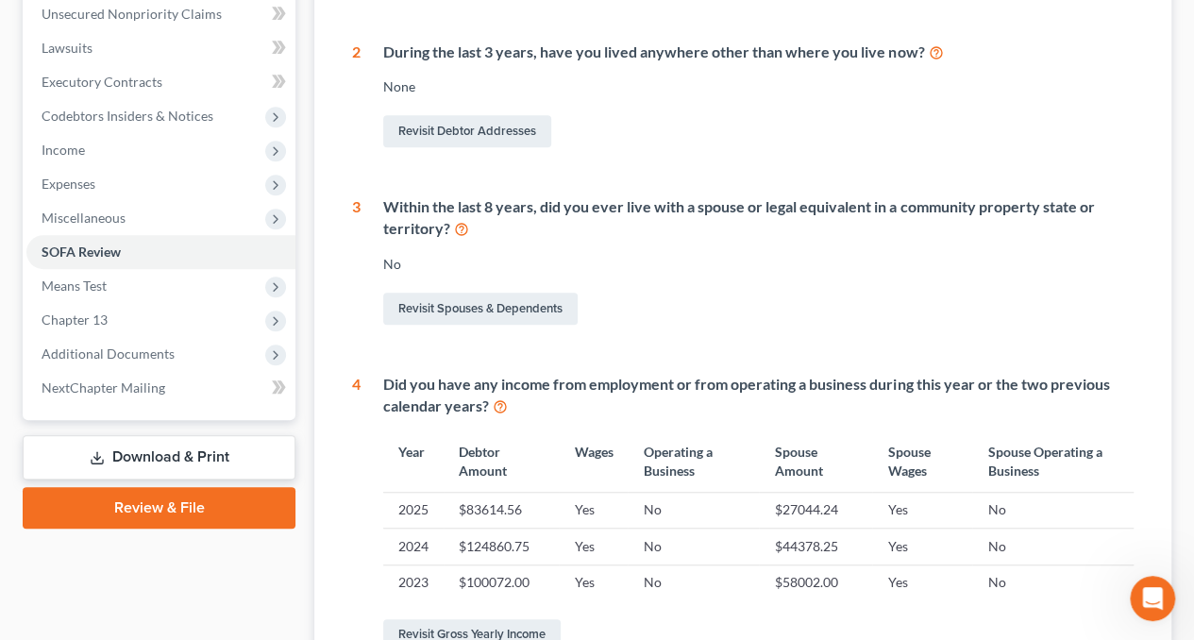
scroll to position [472, 0]
click at [464, 304] on link "Revisit Spouses & Dependents" at bounding box center [480, 308] width 195 height 32
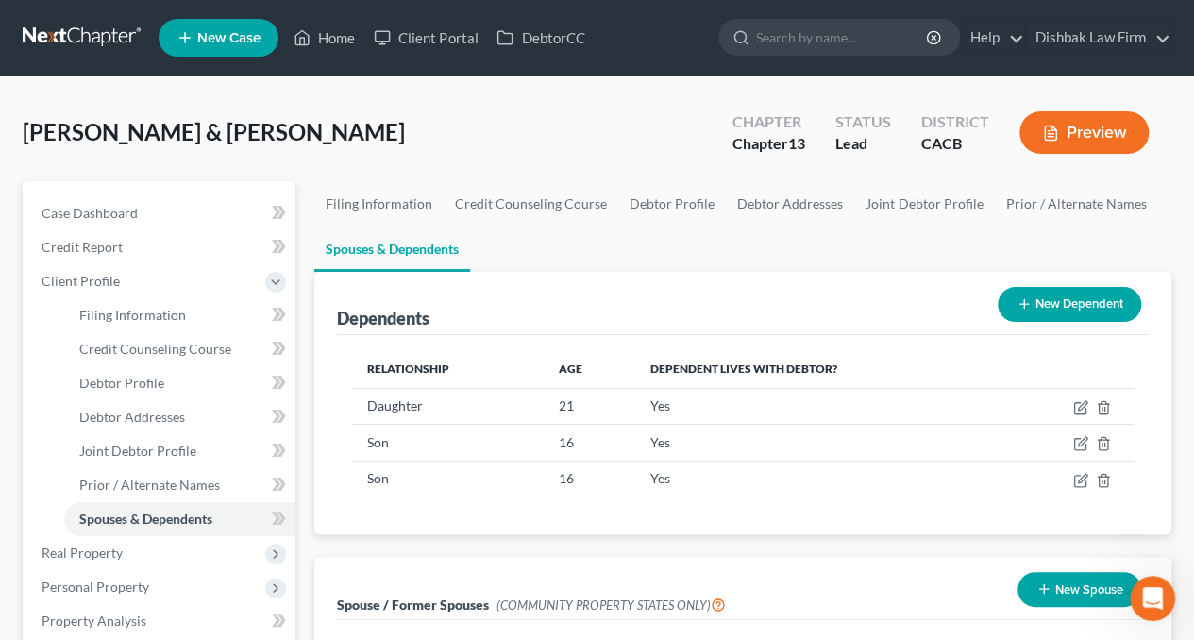
click at [1108, 139] on button "Preview" at bounding box center [1084, 132] width 129 height 42
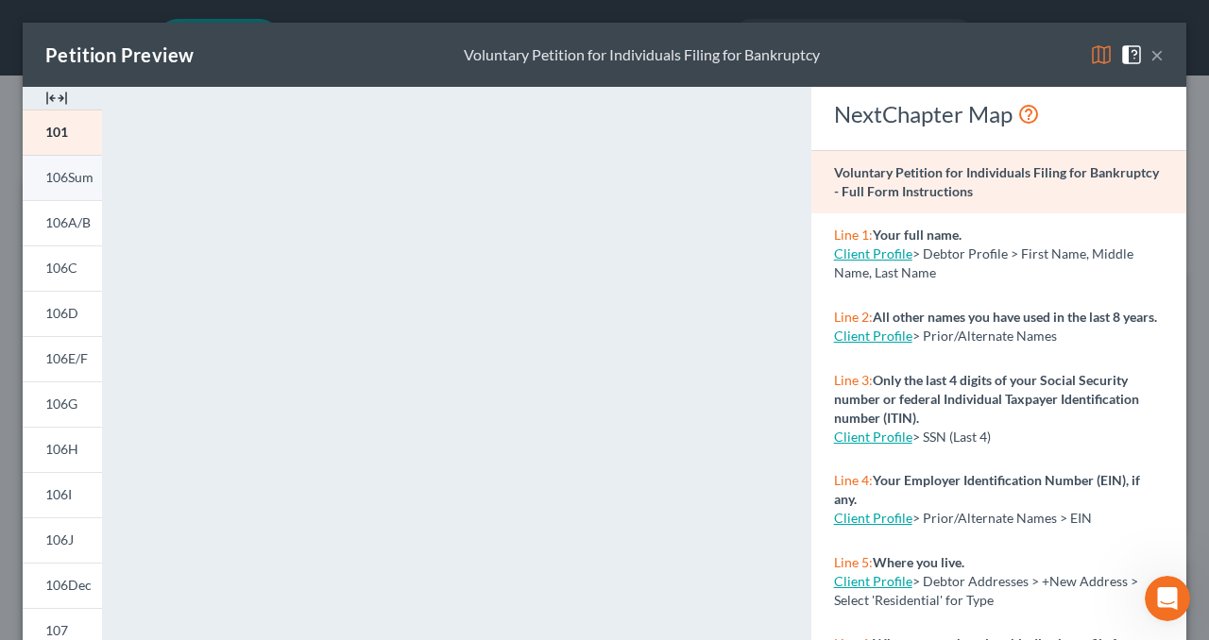
click at [64, 184] on span "106Sum" at bounding box center [69, 177] width 48 height 16
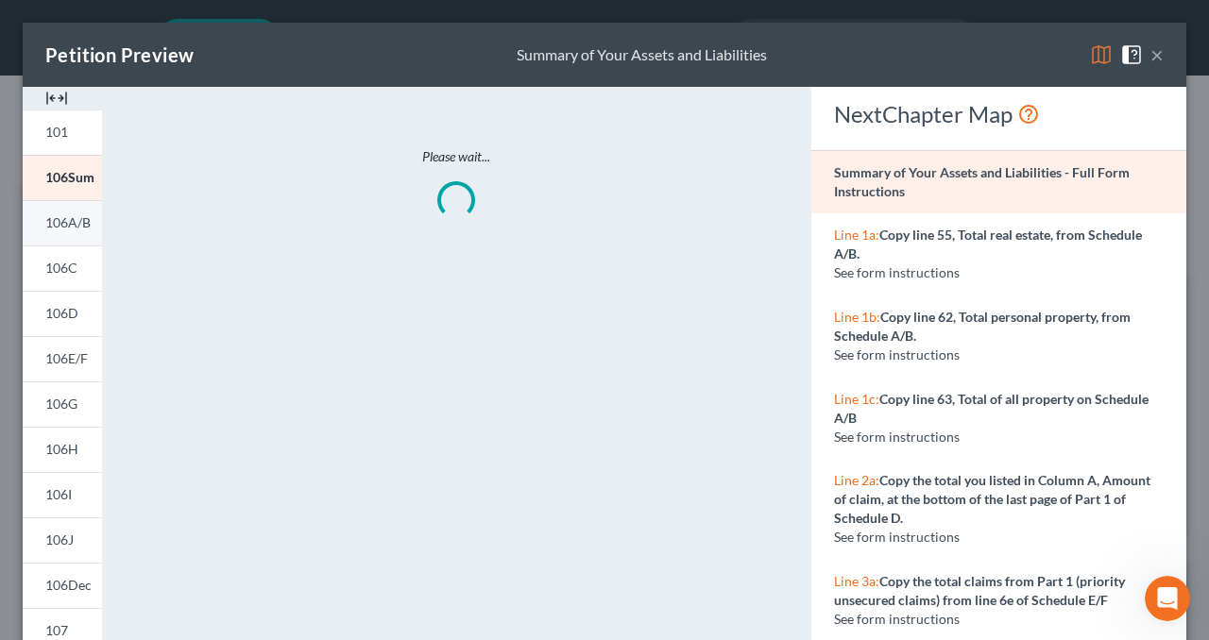
click at [67, 226] on span "106A/B" at bounding box center [67, 222] width 45 height 16
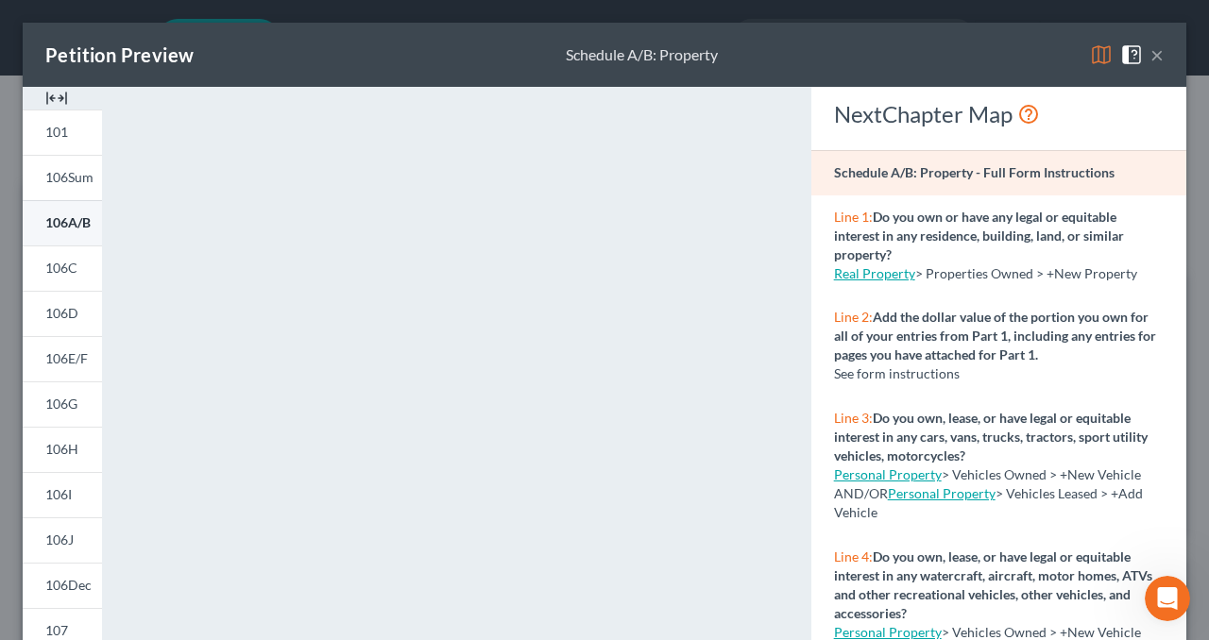
click at [70, 227] on span "106A/B" at bounding box center [67, 222] width 45 height 16
click at [57, 313] on span "106D" at bounding box center [61, 313] width 33 height 16
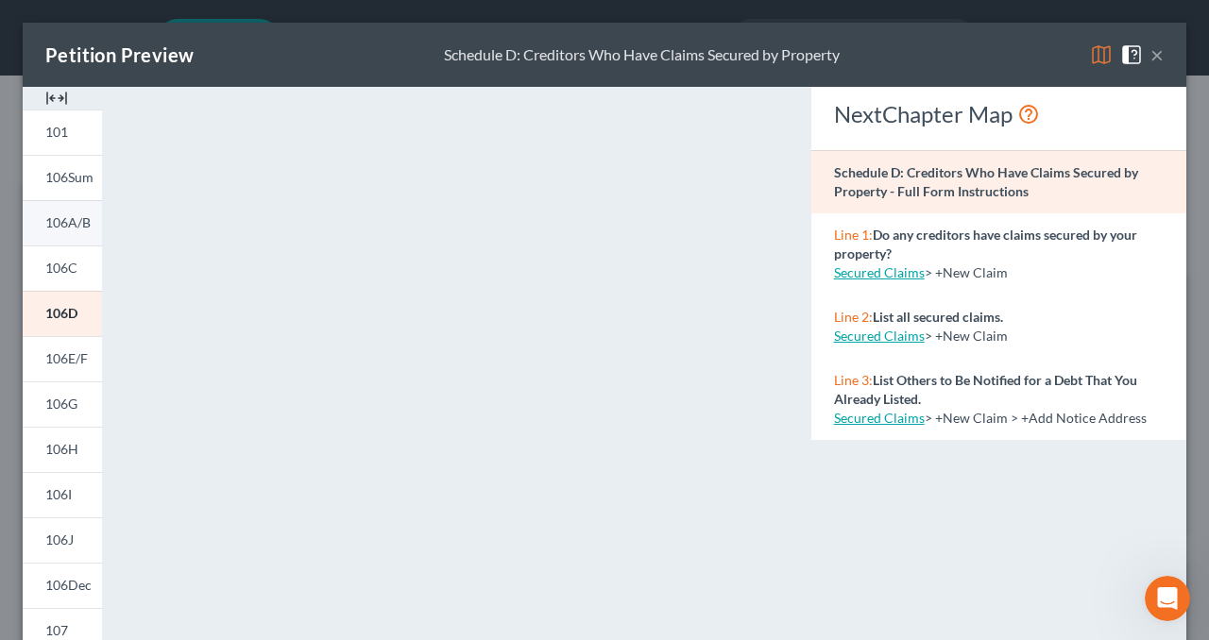
click at [62, 227] on span "106A/B" at bounding box center [67, 222] width 45 height 16
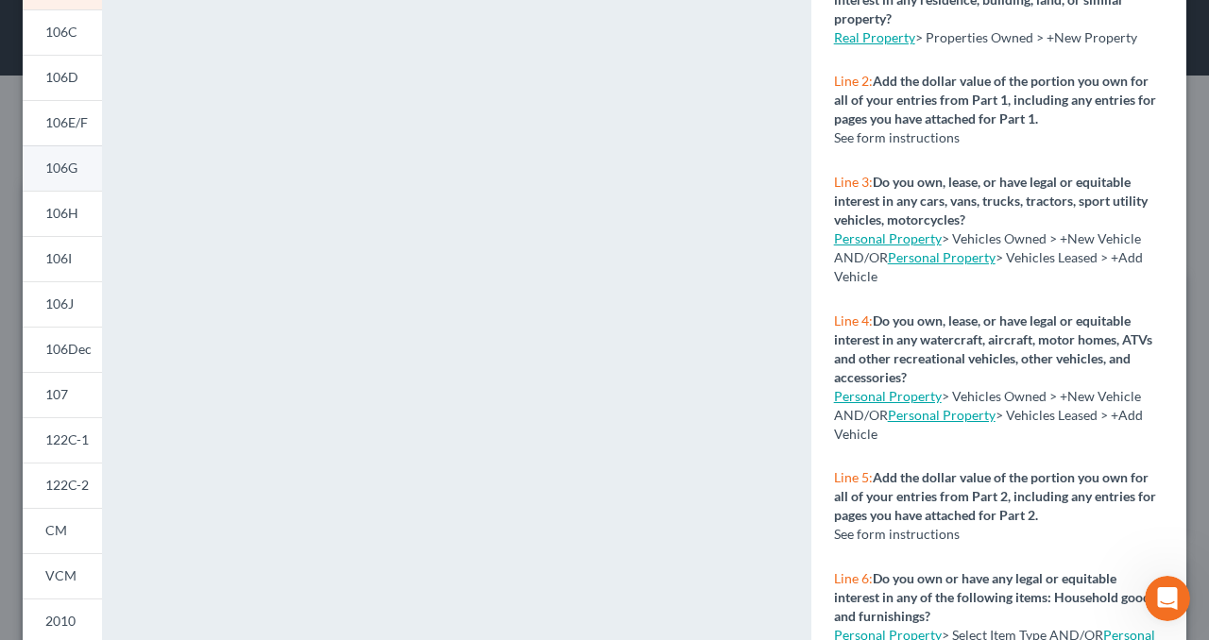
scroll to position [142, 0]
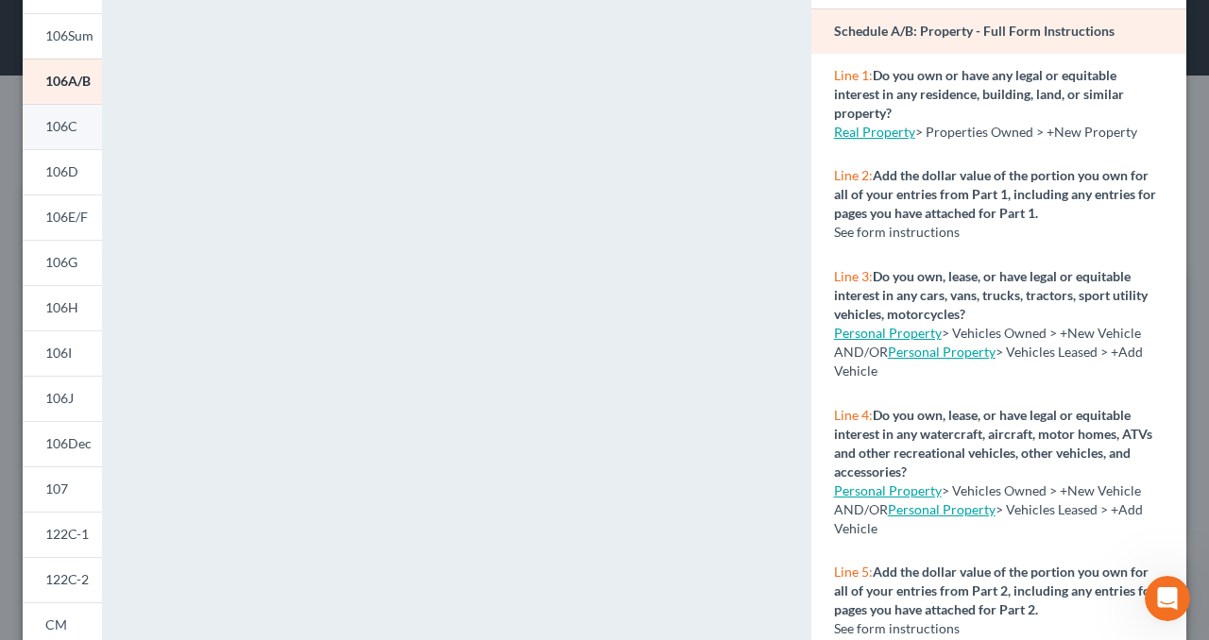
click at [70, 134] on link "106C" at bounding box center [62, 126] width 79 height 45
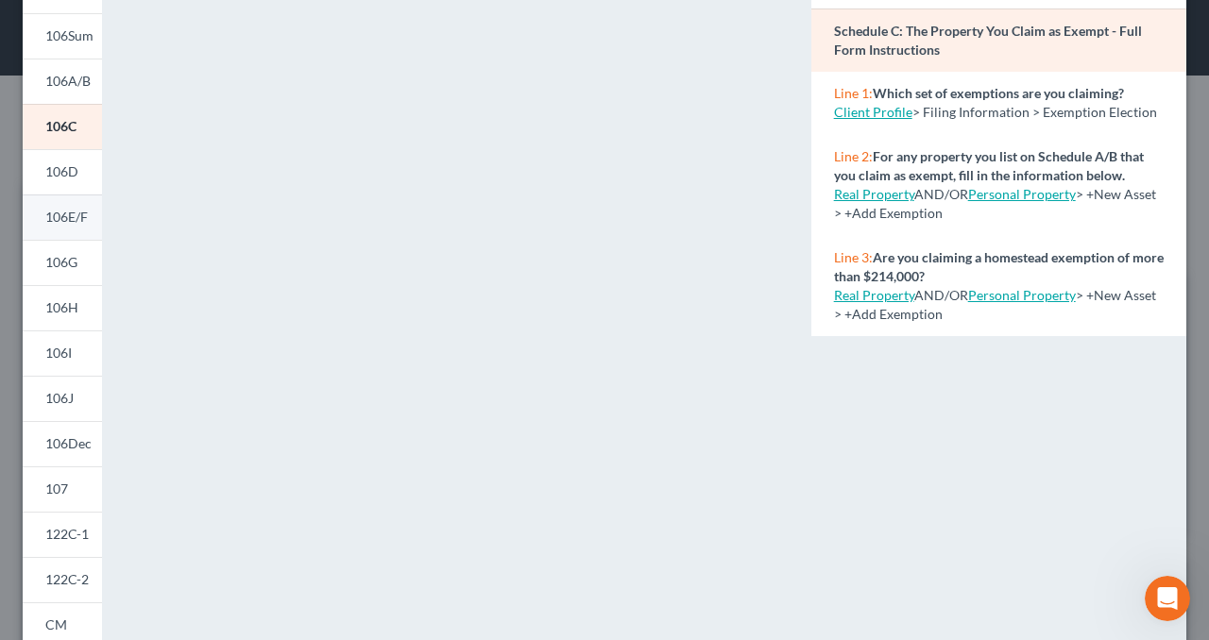
click at [69, 214] on span "106E/F" at bounding box center [66, 217] width 42 height 16
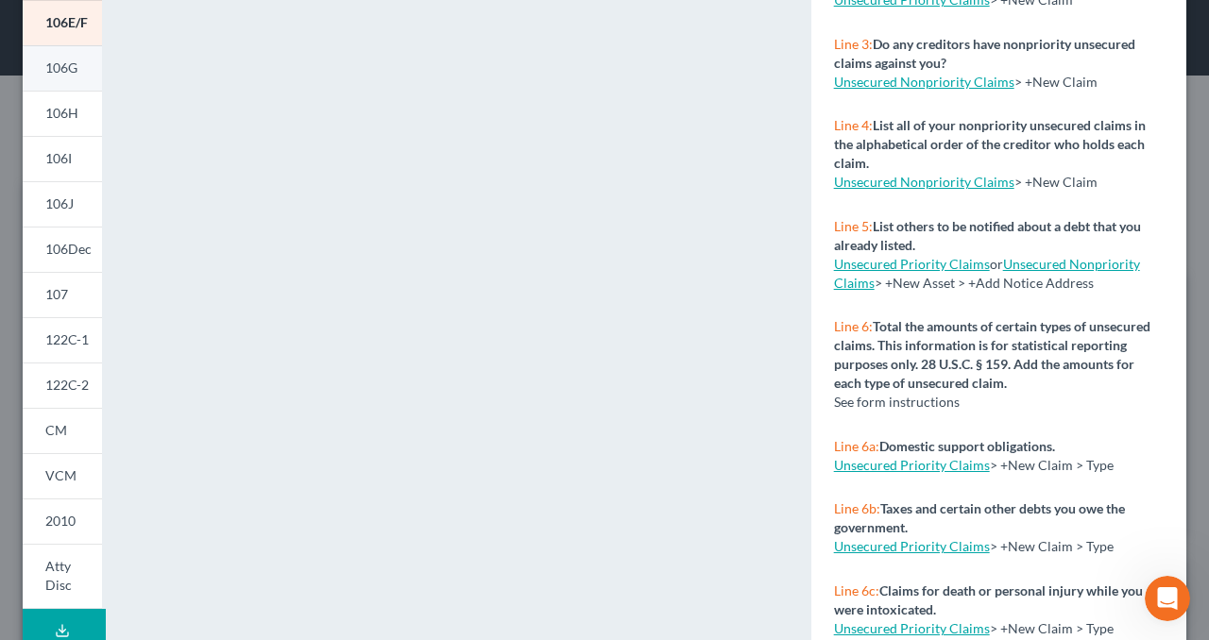
scroll to position [236, 0]
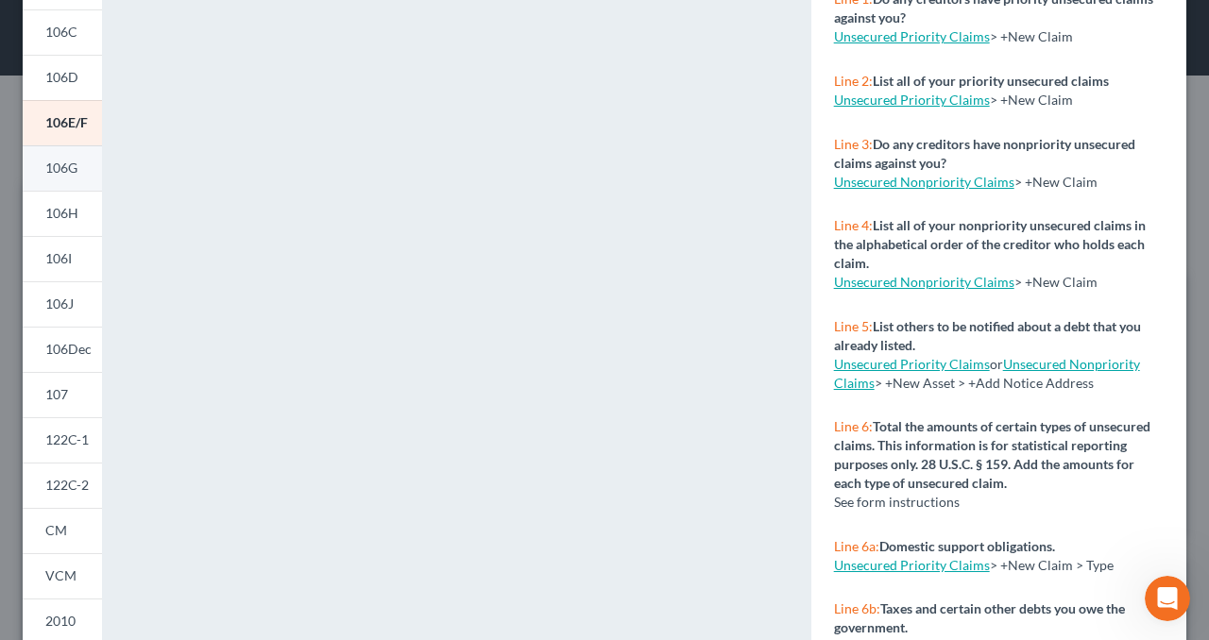
click at [69, 168] on span "106G" at bounding box center [61, 168] width 32 height 16
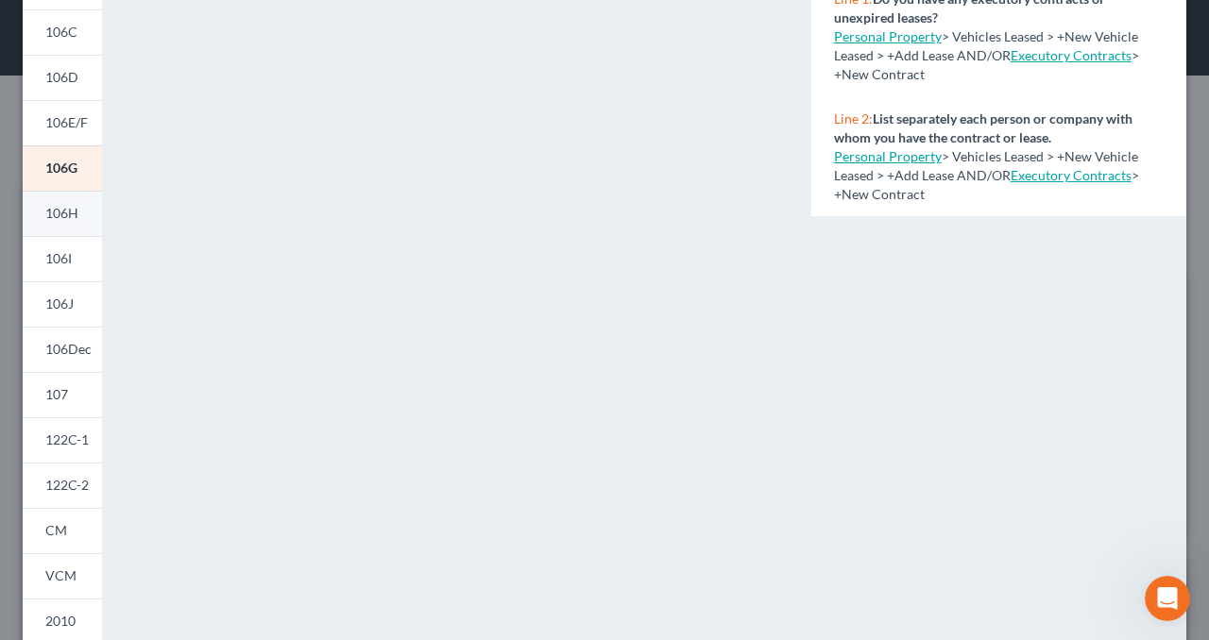
click at [71, 214] on span "106H" at bounding box center [61, 213] width 33 height 16
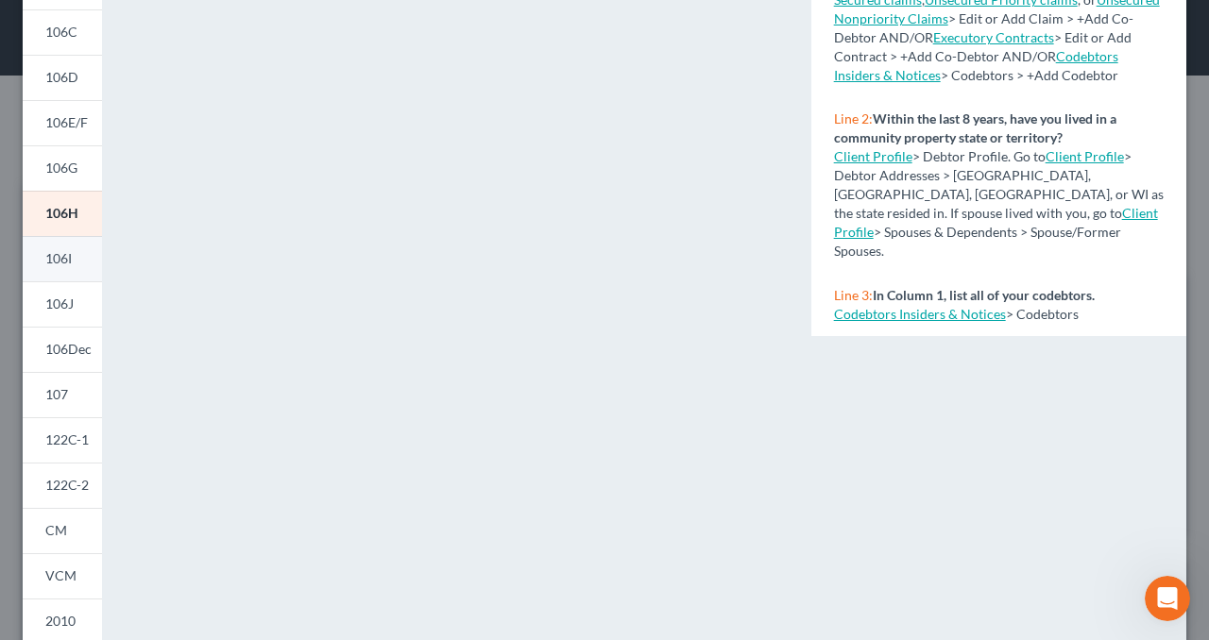
click at [44, 263] on link "106I" at bounding box center [62, 258] width 79 height 45
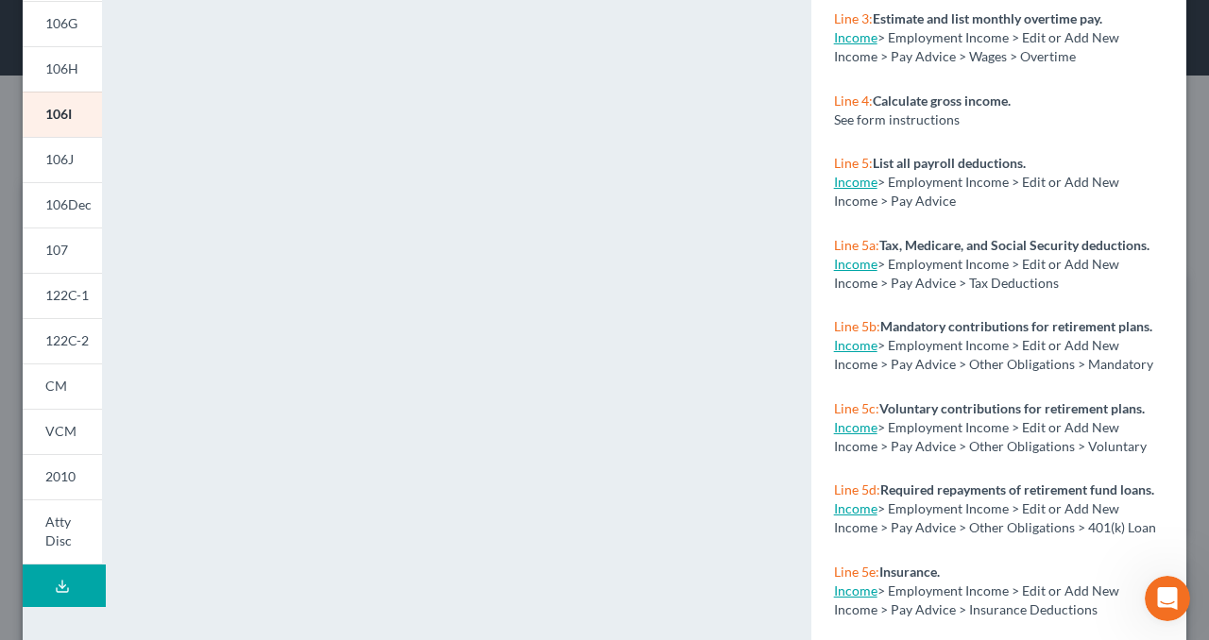
scroll to position [425, 0]
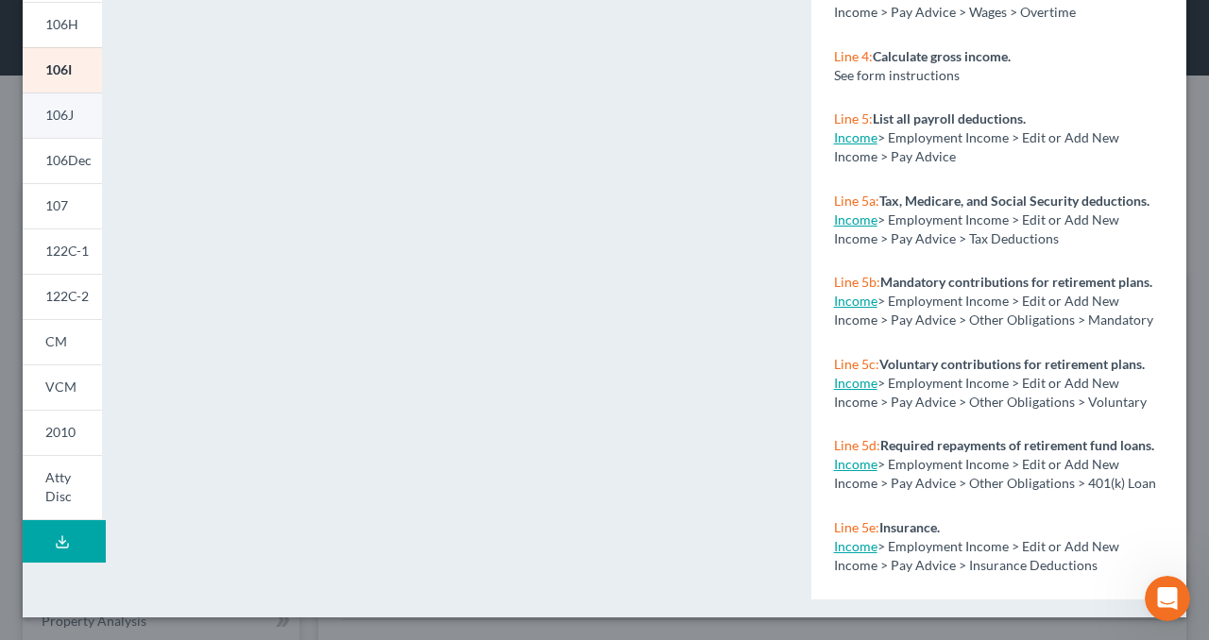
click at [60, 124] on link "106J" at bounding box center [62, 115] width 79 height 45
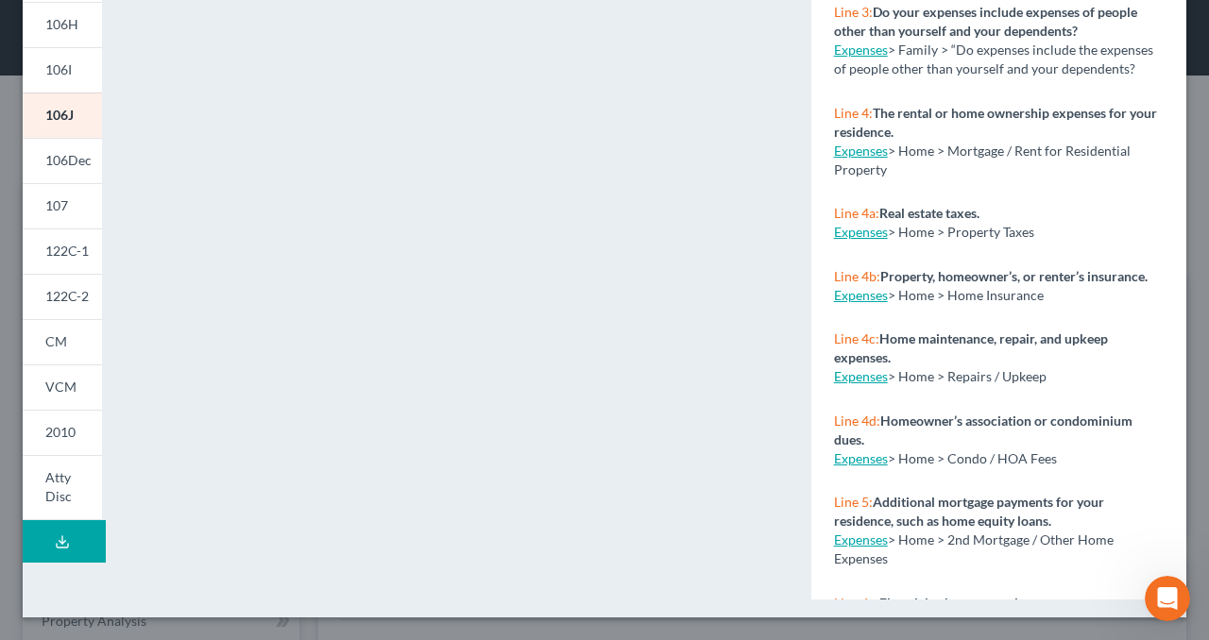
scroll to position [330, 0]
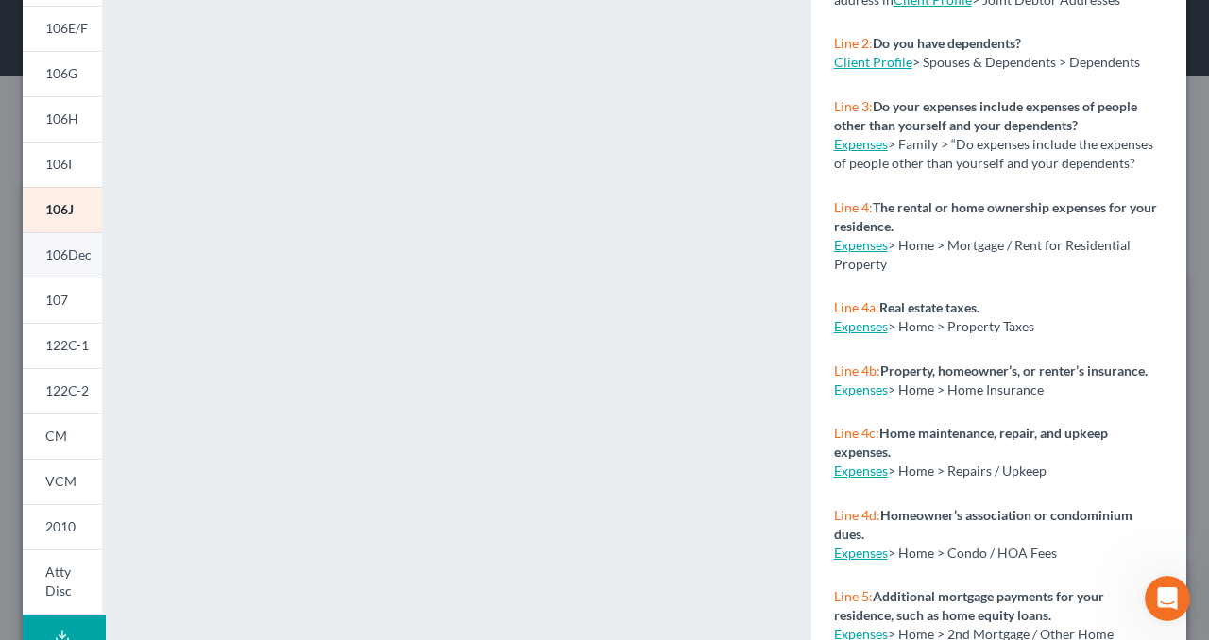
click at [81, 262] on span "106Dec" at bounding box center [68, 254] width 46 height 16
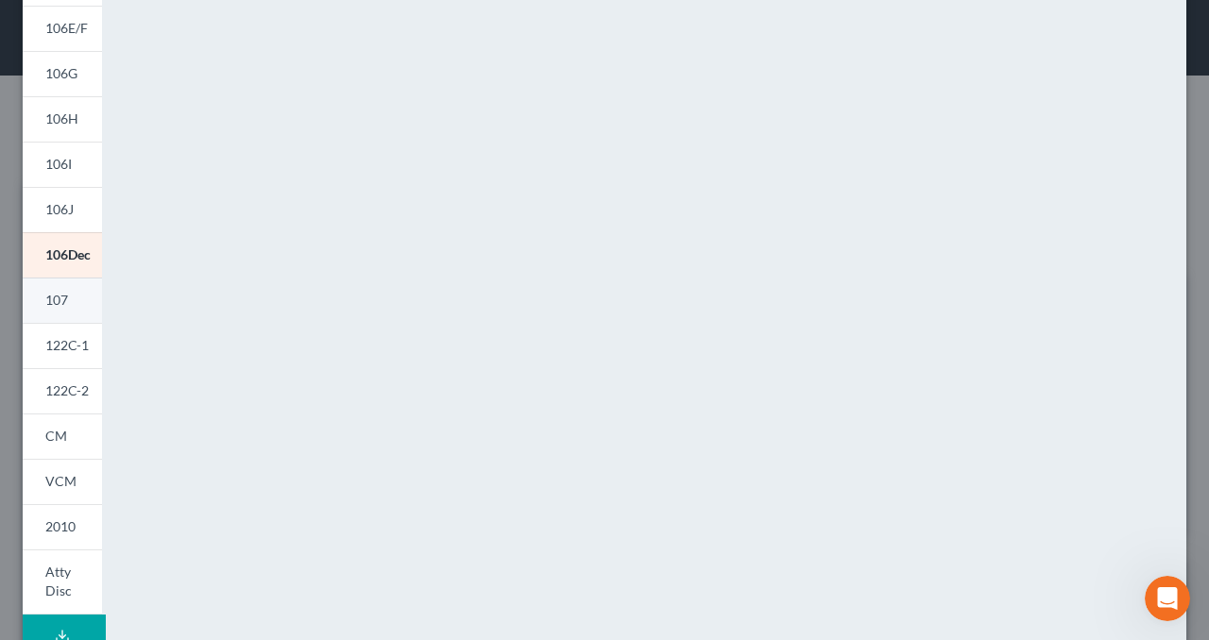
click at [79, 292] on link "107" at bounding box center [62, 300] width 79 height 45
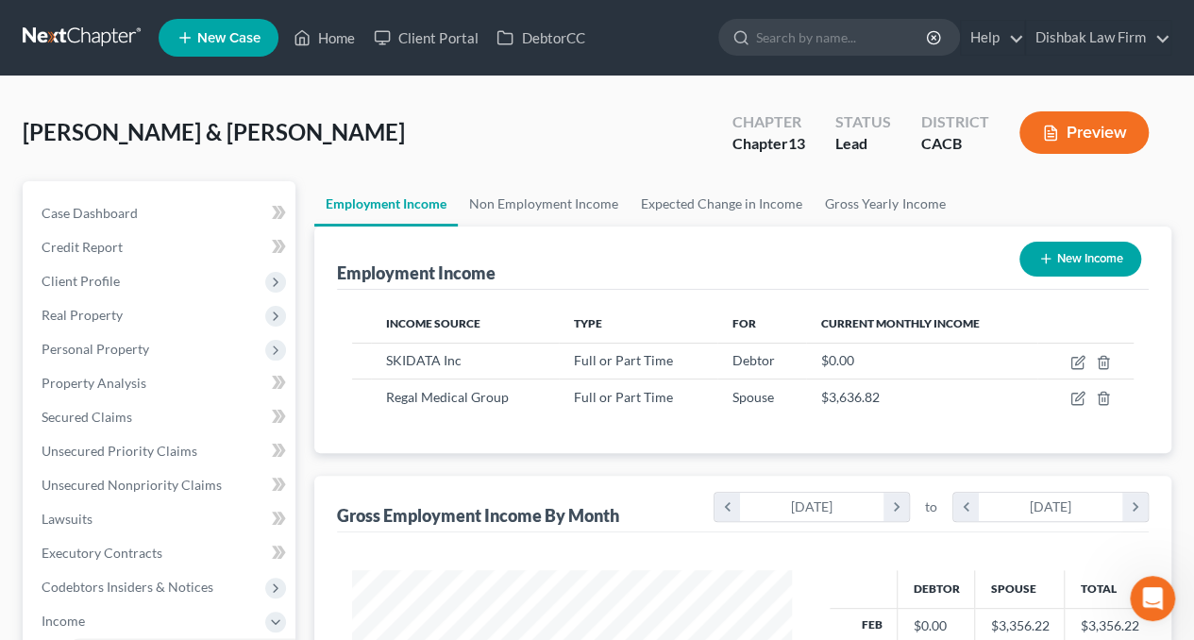
scroll to position [1445, 0]
click at [860, 200] on link "Gross Yearly Income" at bounding box center [885, 203] width 143 height 45
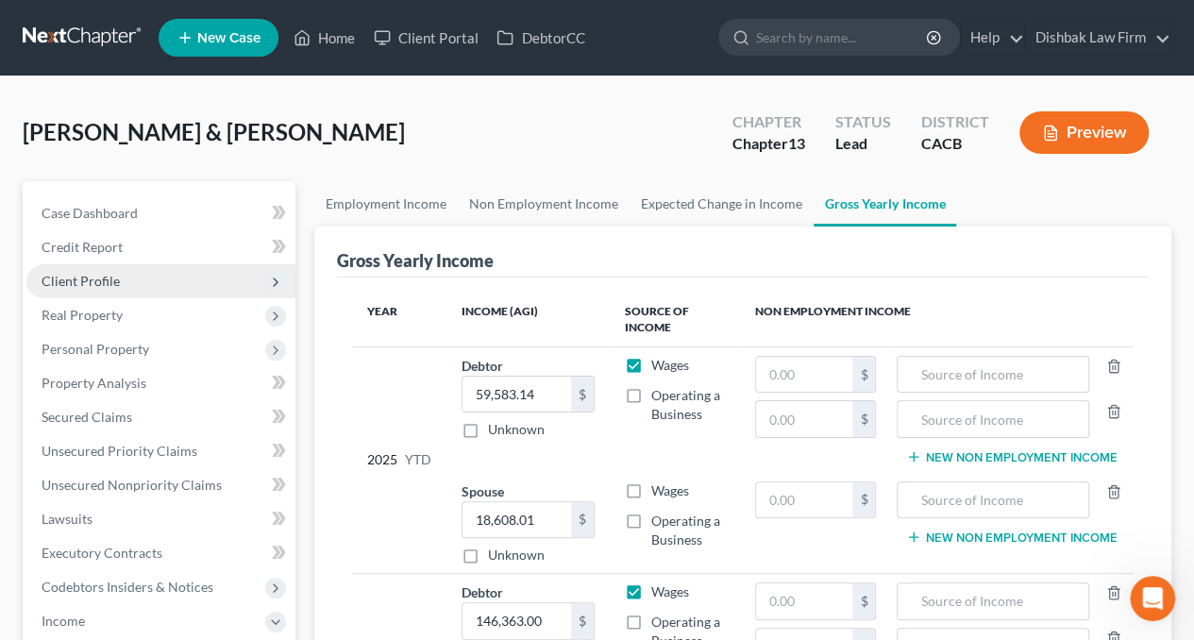
click at [75, 280] on span "Client Profile" at bounding box center [81, 281] width 78 height 16
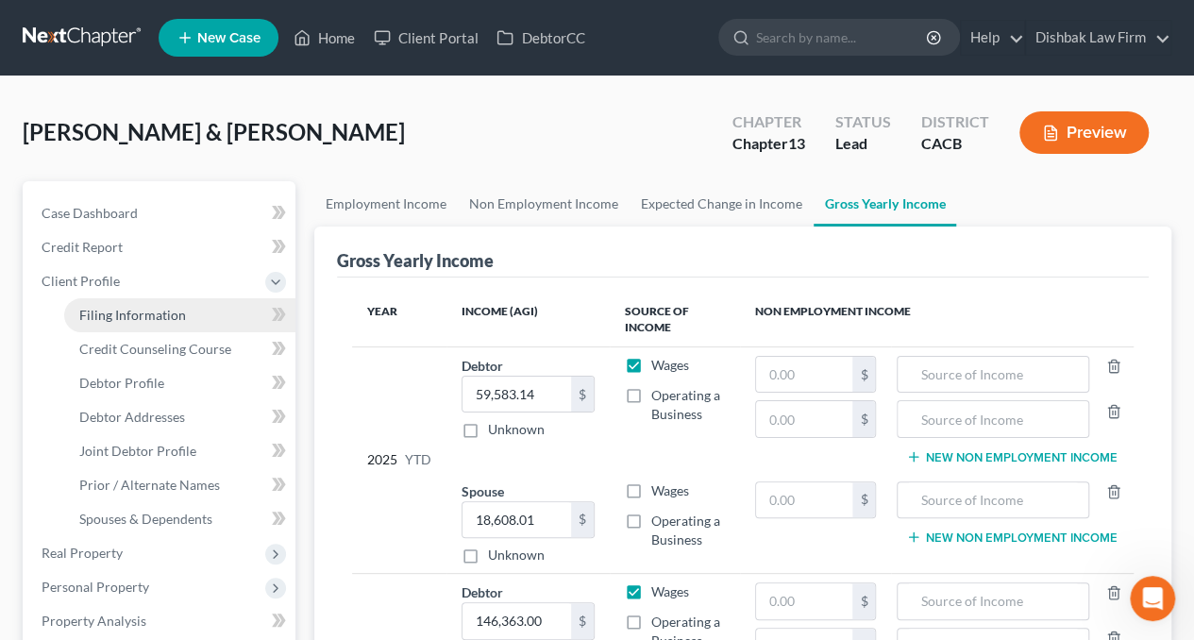
click at [86, 308] on span "Filing Information" at bounding box center [132, 315] width 107 height 16
select select "1"
select select "3"
select select "4"
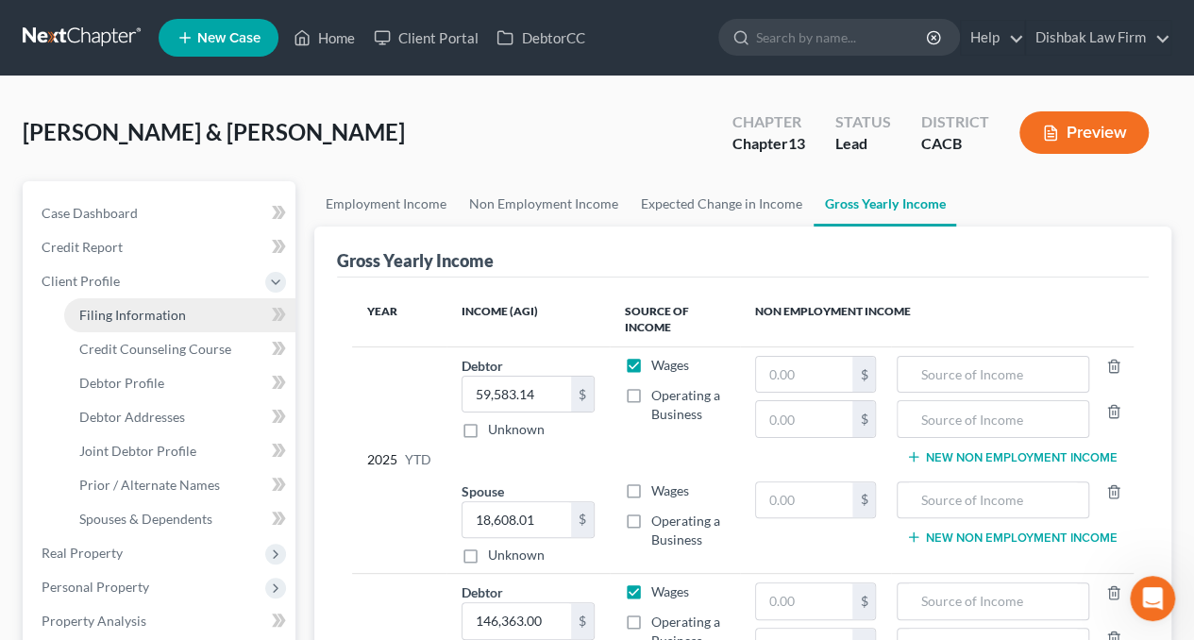
select select "1"
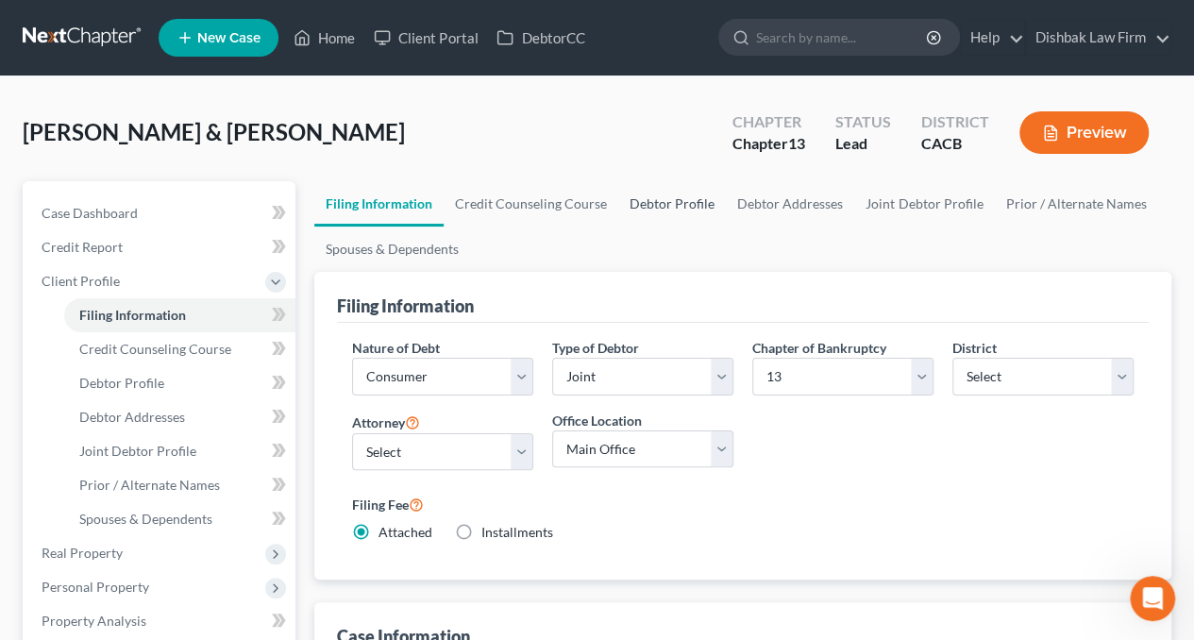
click at [646, 211] on link "Debtor Profile" at bounding box center [672, 203] width 108 height 45
select select "1"
select select "2"
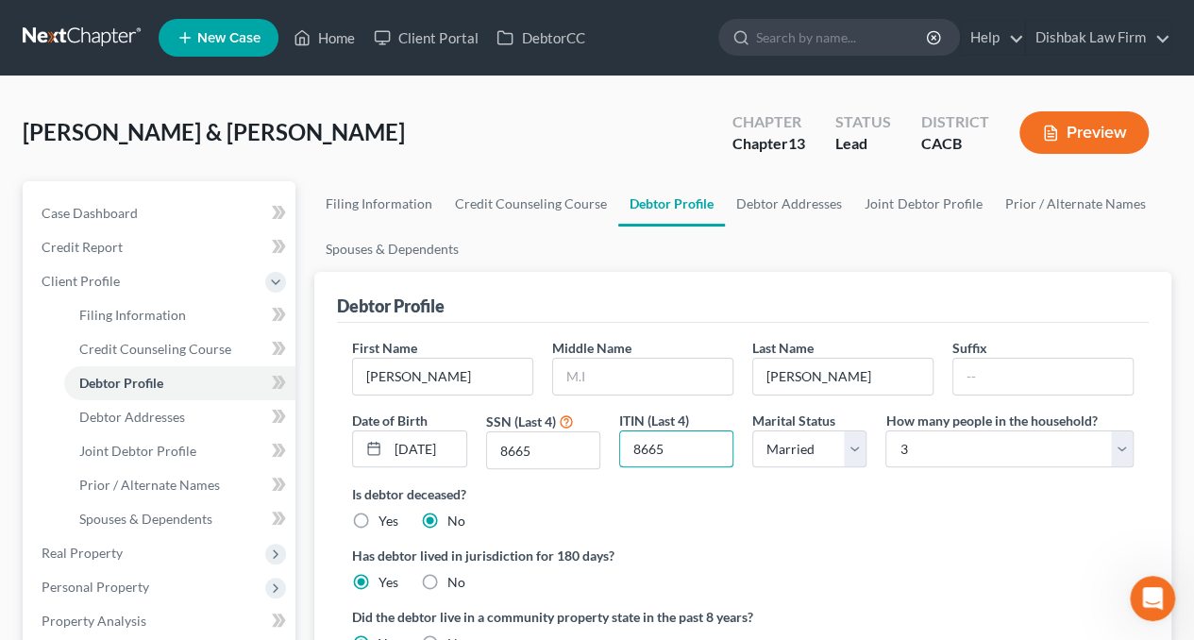
drag, startPoint x: 675, startPoint y: 446, endPoint x: 612, endPoint y: 451, distance: 63.5
click at [612, 451] on div "ITIN (Last 4) 8665" at bounding box center [676, 440] width 133 height 59
click at [1125, 450] on select "Select 1 2 3 4 5 6 7 8 9 10 11 12 13 14 15 16 17 18 19 20" at bounding box center [1010, 450] width 248 height 38
click at [886, 431] on select "Select 1 2 3 4 5 6 7 8 9 10 11 12 13 14 15 16 17 18 19 20" at bounding box center [1010, 450] width 248 height 38
click at [1120, 448] on select "Select 1 2 3 4 5 6 7 8 9 10 11 12 13 14 15 16 17 18 19 20" at bounding box center [1010, 450] width 248 height 38
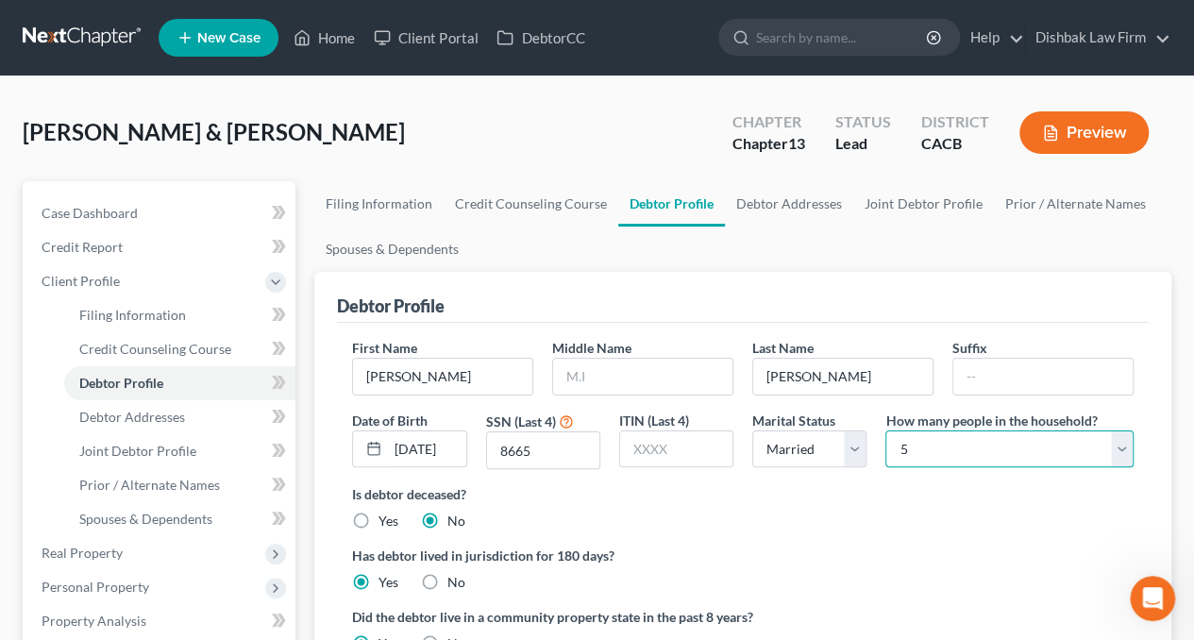
select select "2"
click at [886, 431] on select "Select 1 2 3 4 5 6 7 8 9 10 11 12 13 14 15 16 17 18 19 20" at bounding box center [1010, 450] width 248 height 38
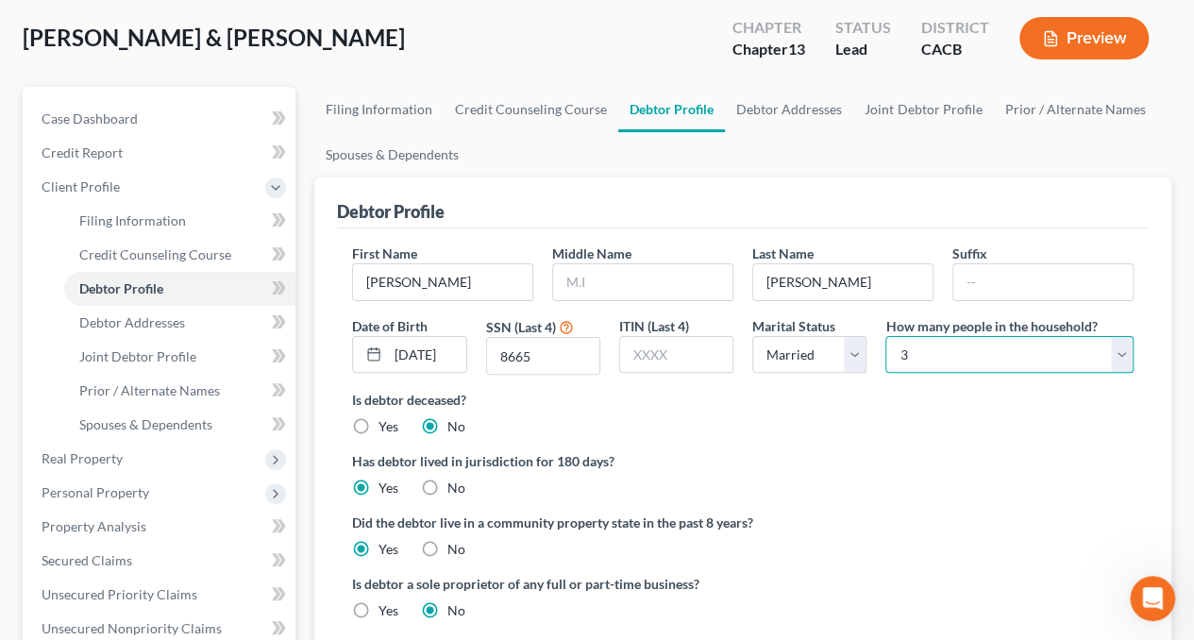
scroll to position [472, 0]
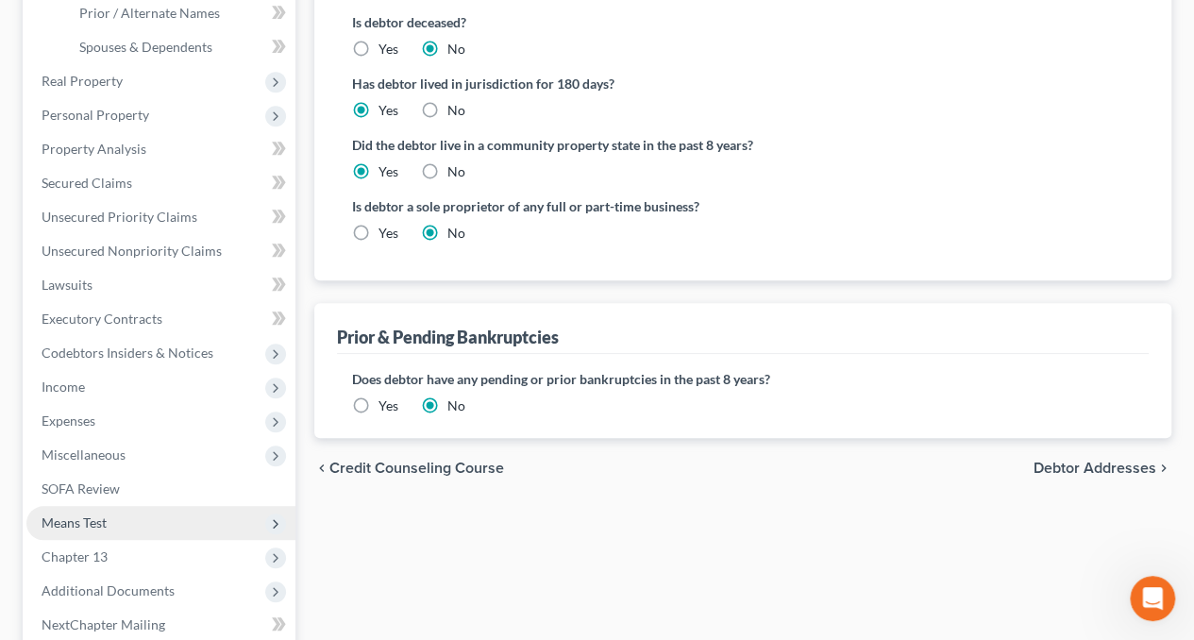
click at [106, 518] on span "Means Test" at bounding box center [74, 523] width 65 height 16
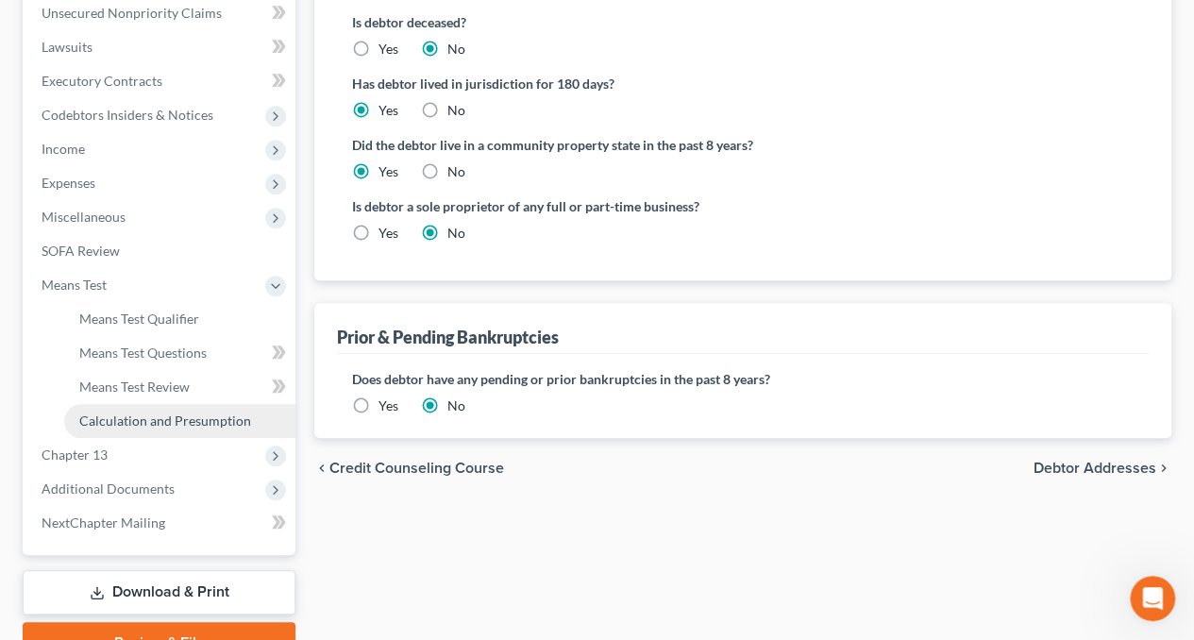
click at [174, 418] on span "Calculation and Presumption" at bounding box center [165, 421] width 172 height 16
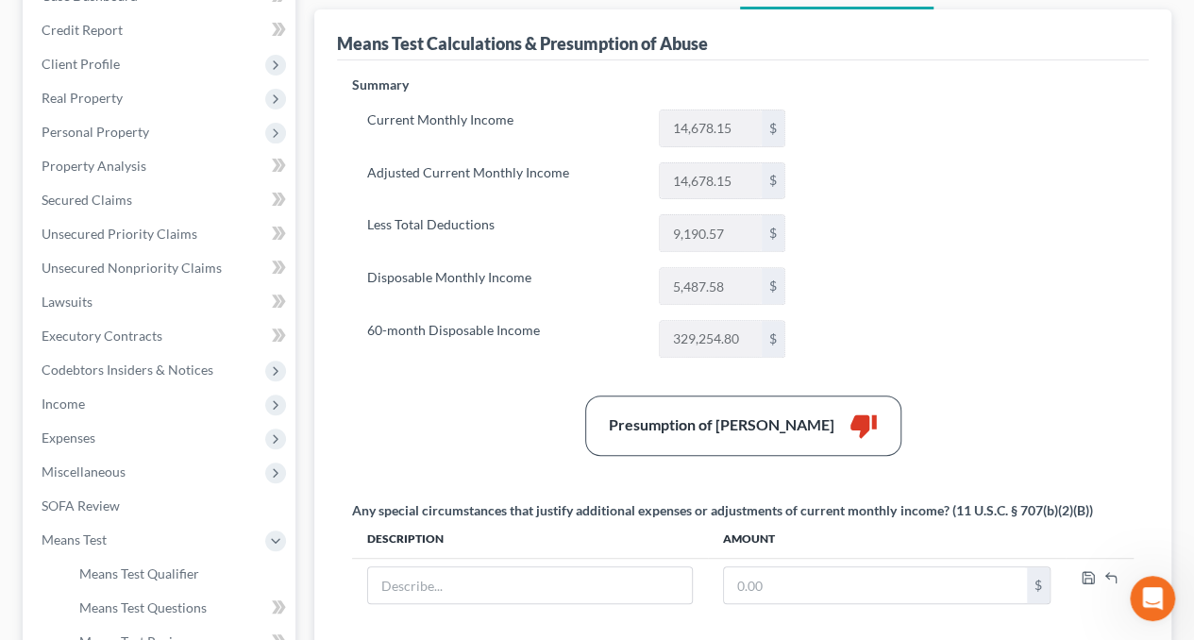
scroll to position [94, 0]
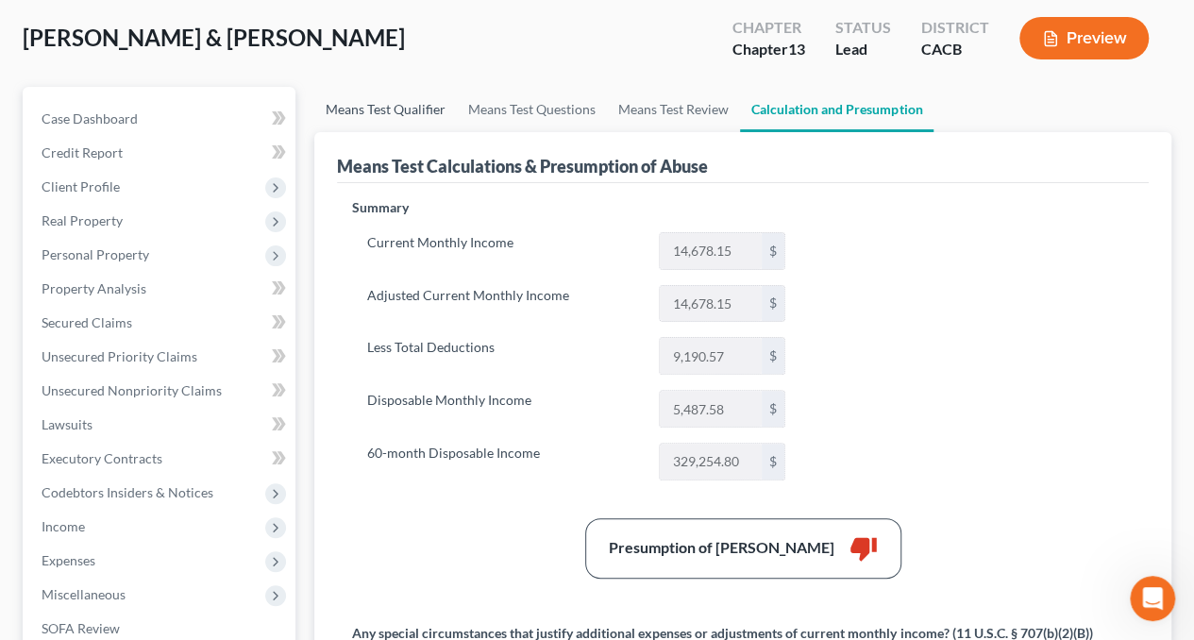
click at [400, 114] on link "Means Test Qualifier" at bounding box center [385, 109] width 143 height 45
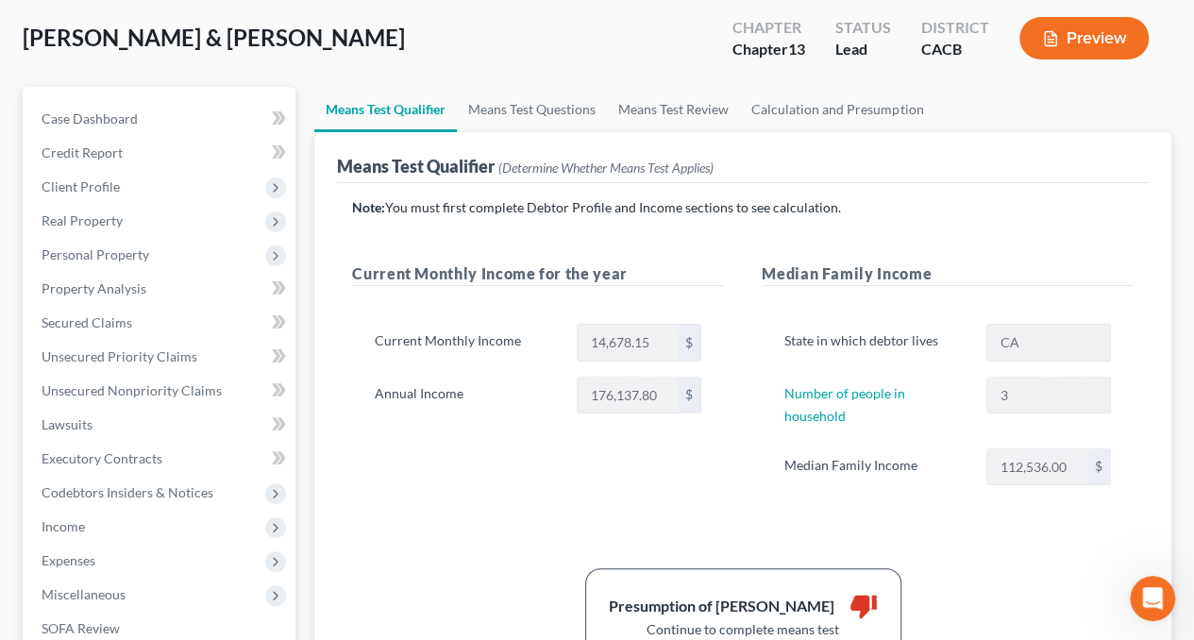
scroll to position [94, 0]
click at [570, 110] on link "Means Test Questions" at bounding box center [532, 109] width 150 height 45
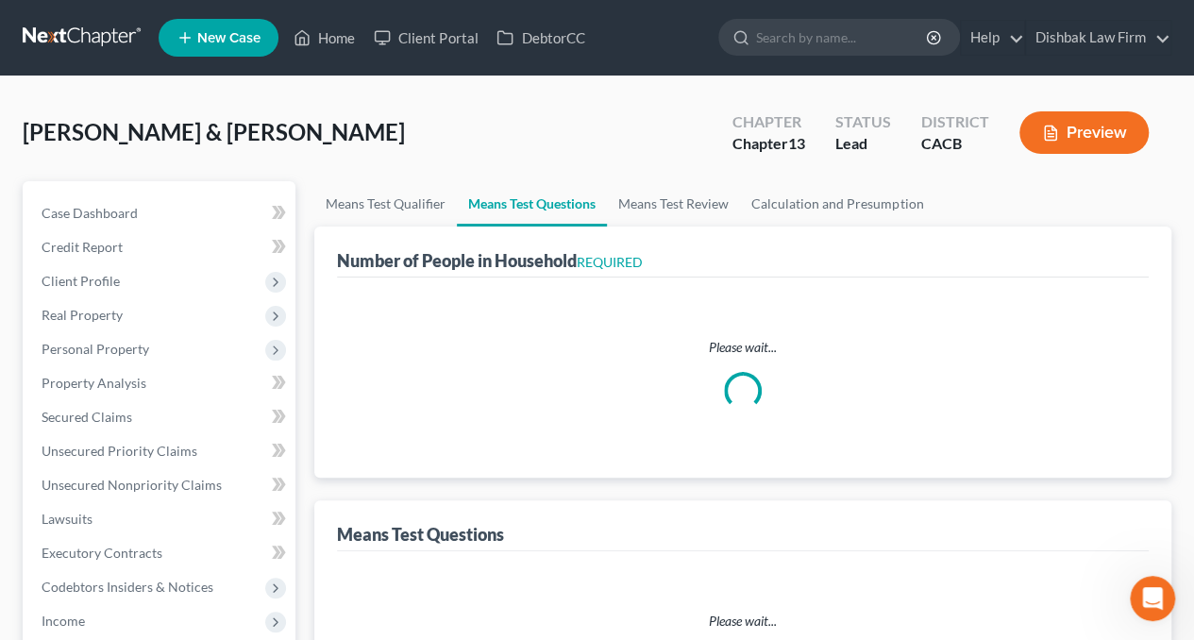
select select "0"
select select "60"
select select "1"
select select "60"
select select "2"
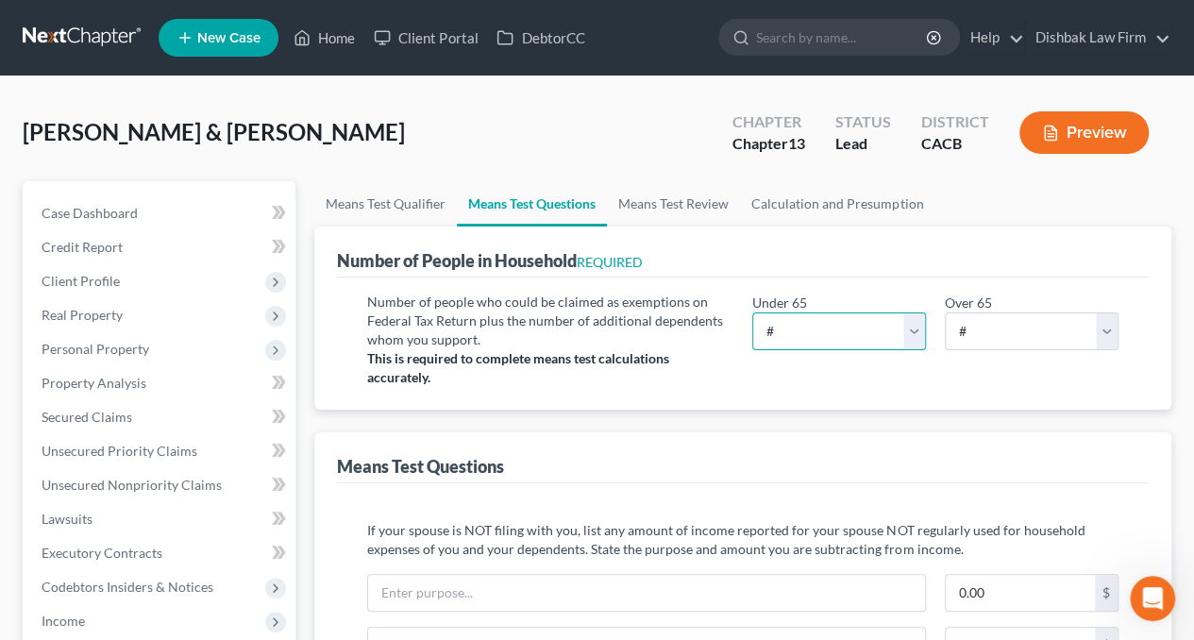
click at [910, 327] on select "# 0 1 2 3 4 5 6 7 8 9 10" at bounding box center [840, 332] width 174 height 38
select select "5"
click at [753, 313] on select "# 0 1 2 3 4 5 6 7 8 9 10" at bounding box center [840, 332] width 174 height 38
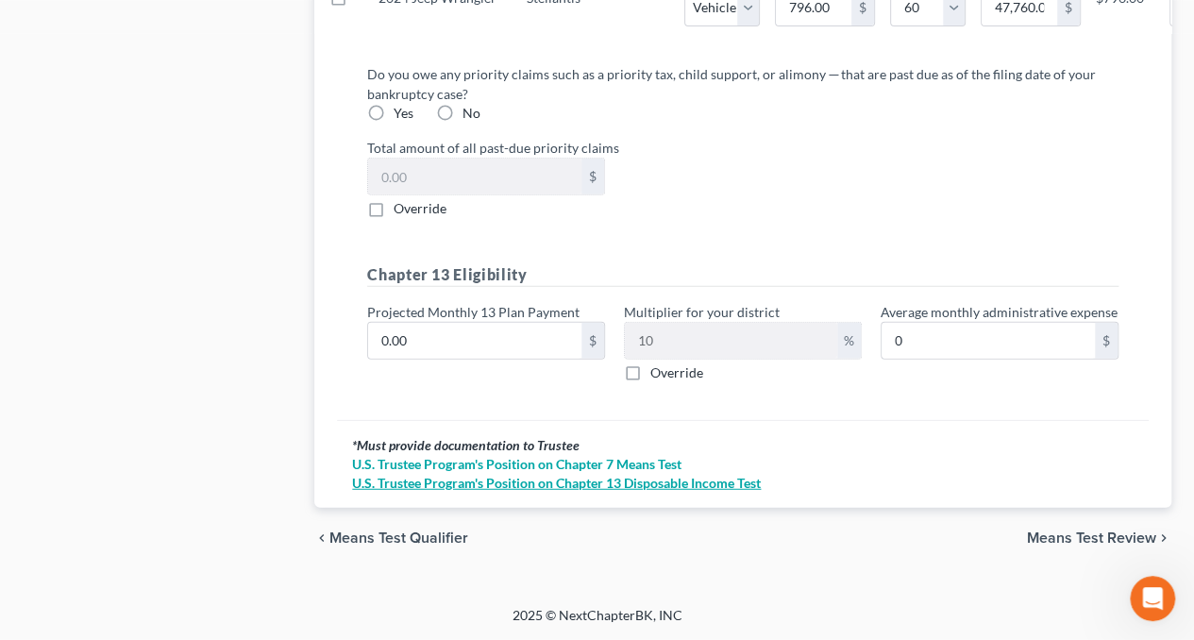
scroll to position [2275, 0]
click at [651, 372] on label "Override" at bounding box center [677, 373] width 53 height 19
click at [658, 372] on input "Override" at bounding box center [664, 370] width 12 height 12
checkbox input "true"
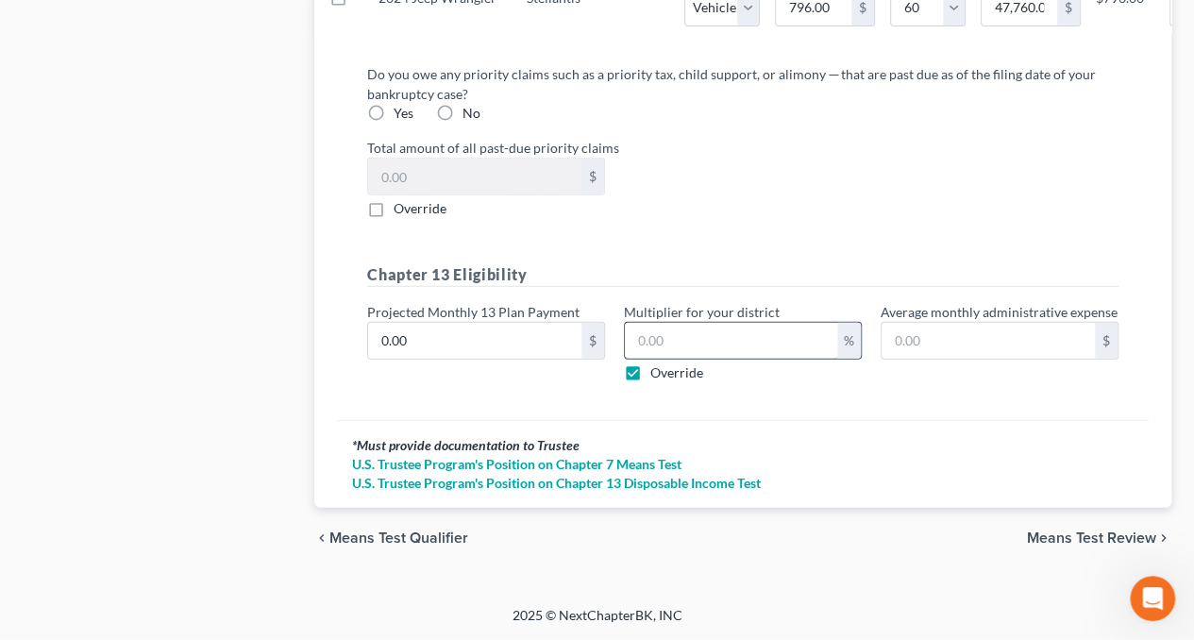
click at [661, 349] on input "text" at bounding box center [731, 341] width 212 height 36
type input "0"
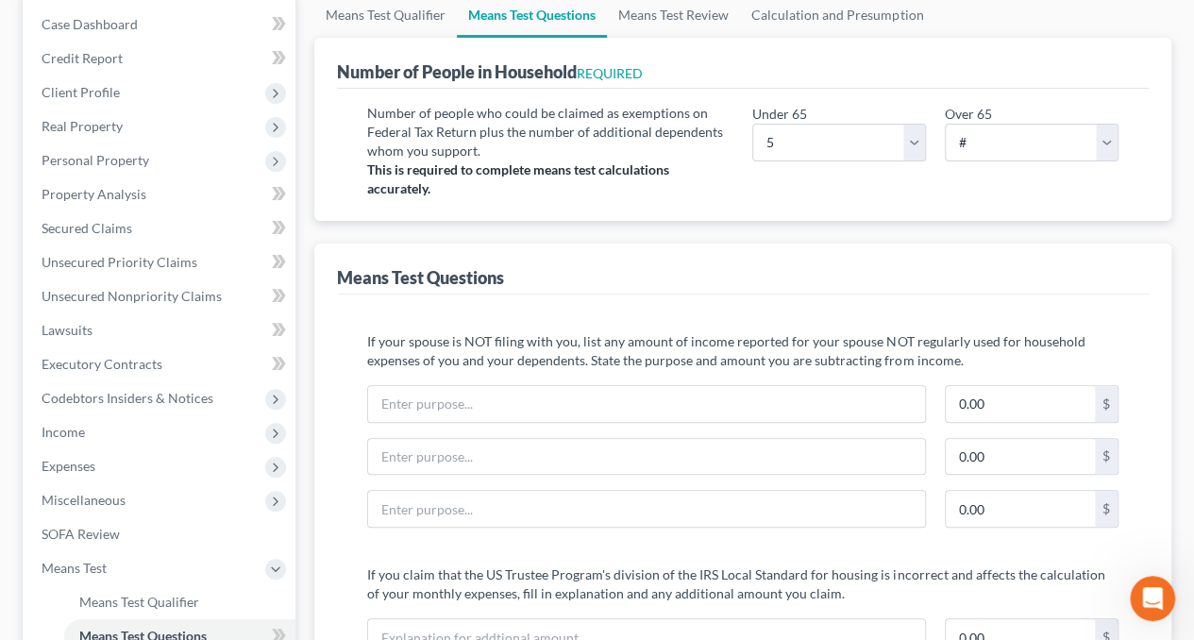
scroll to position [0, 0]
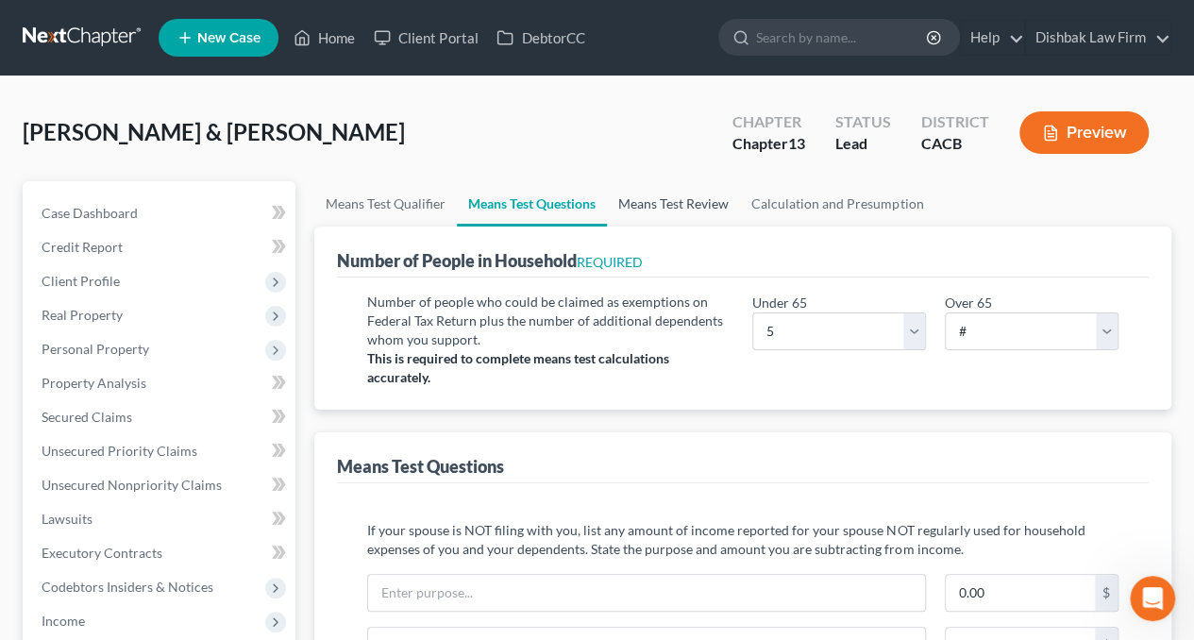
type input "11"
click at [684, 199] on link "Means Test Review" at bounding box center [673, 203] width 133 height 45
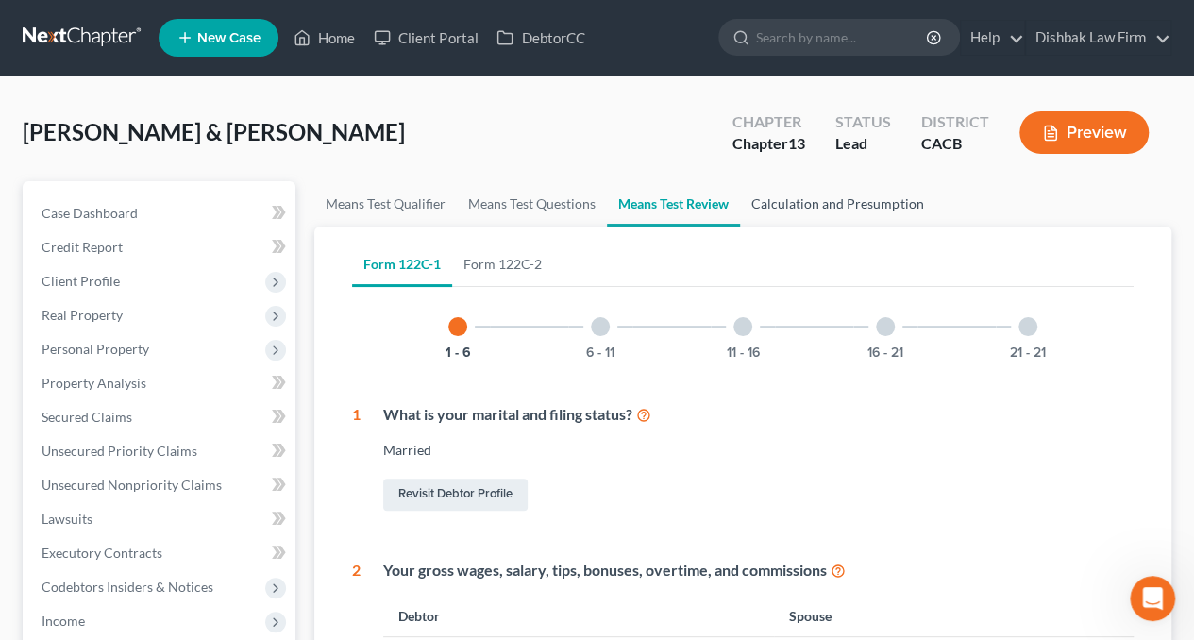
click at [852, 211] on link "Calculation and Presumption" at bounding box center [837, 203] width 195 height 45
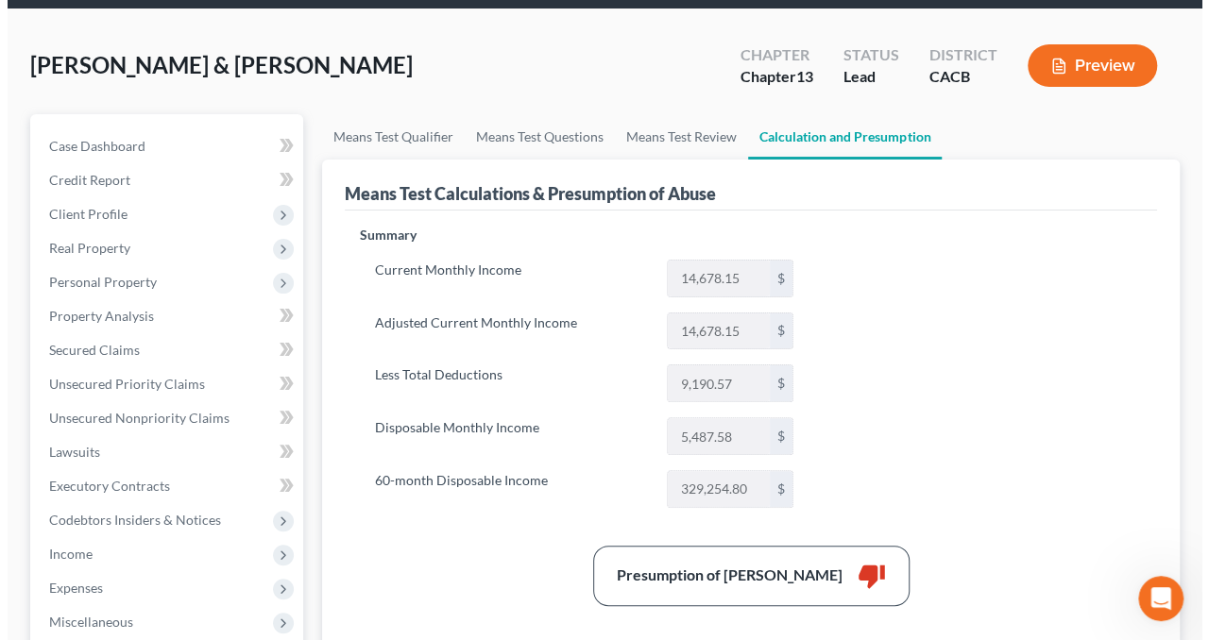
scroll to position [25, 0]
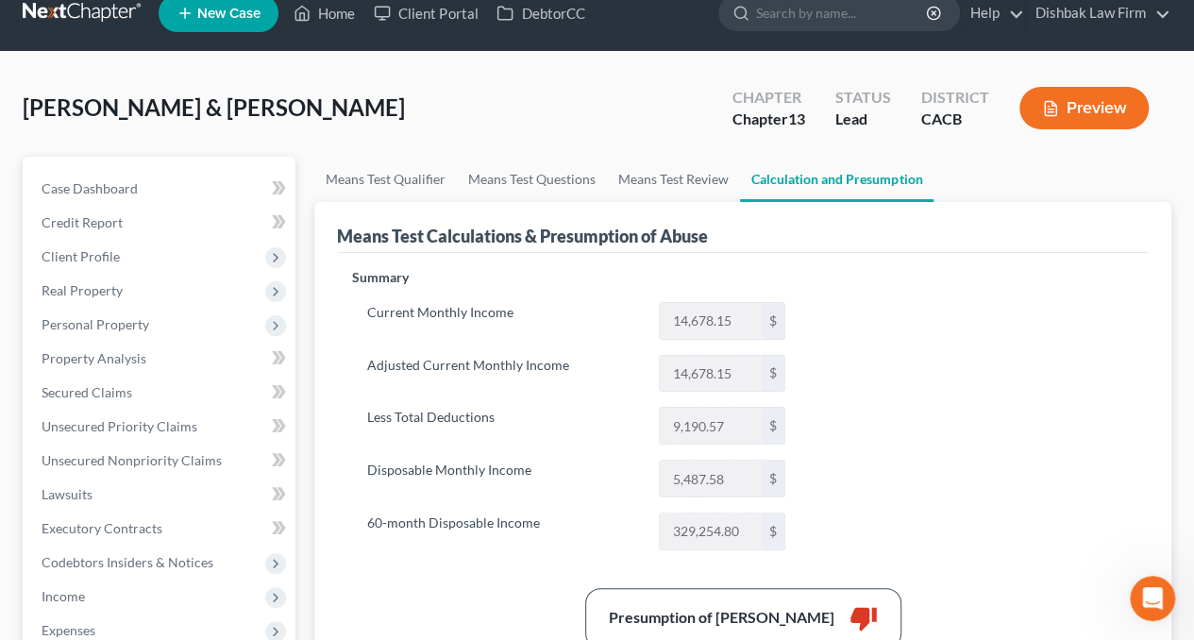
click at [1103, 107] on button "Preview" at bounding box center [1084, 108] width 129 height 42
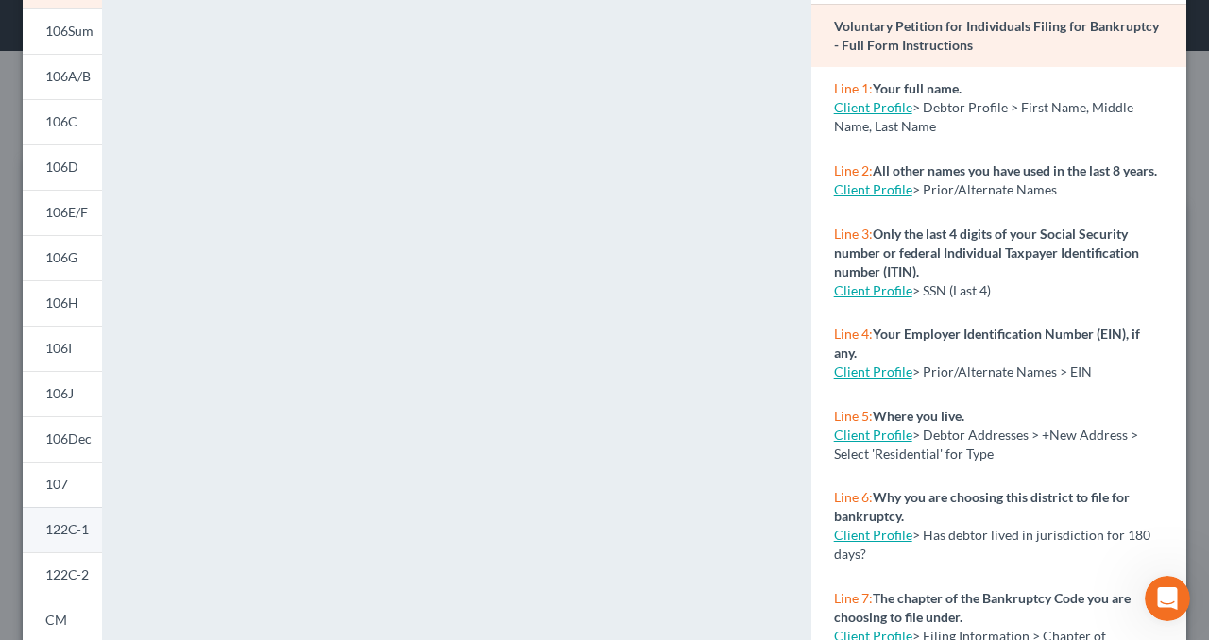
scroll to position [283, 0]
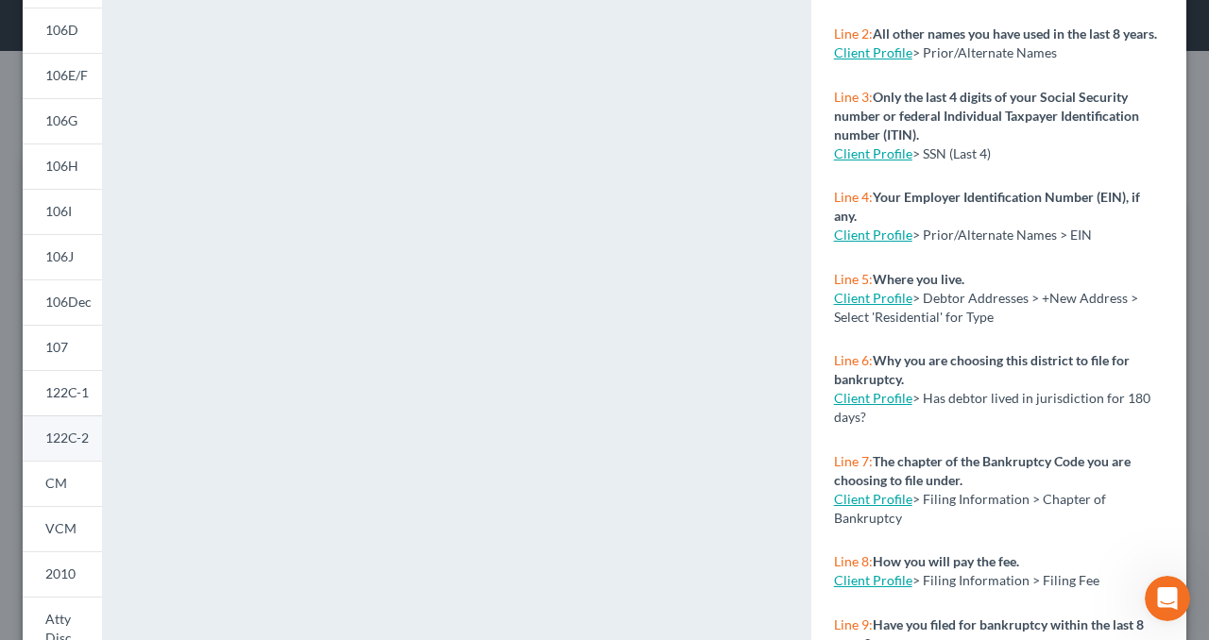
click at [68, 431] on span "122C-2" at bounding box center [66, 438] width 43 height 16
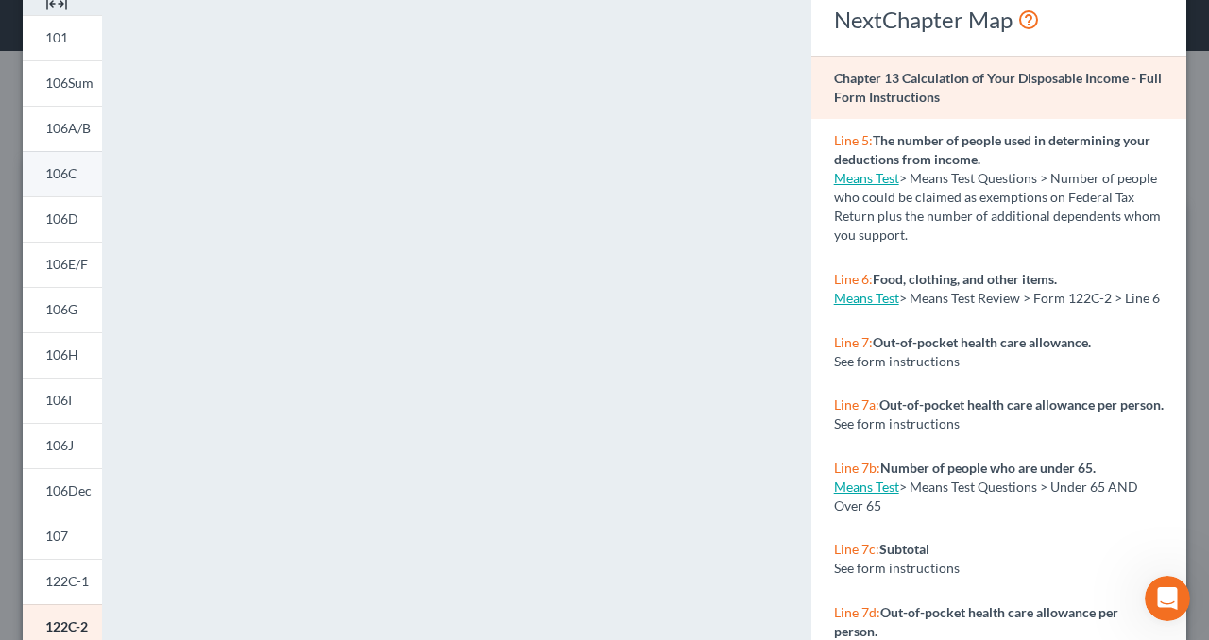
scroll to position [0, 0]
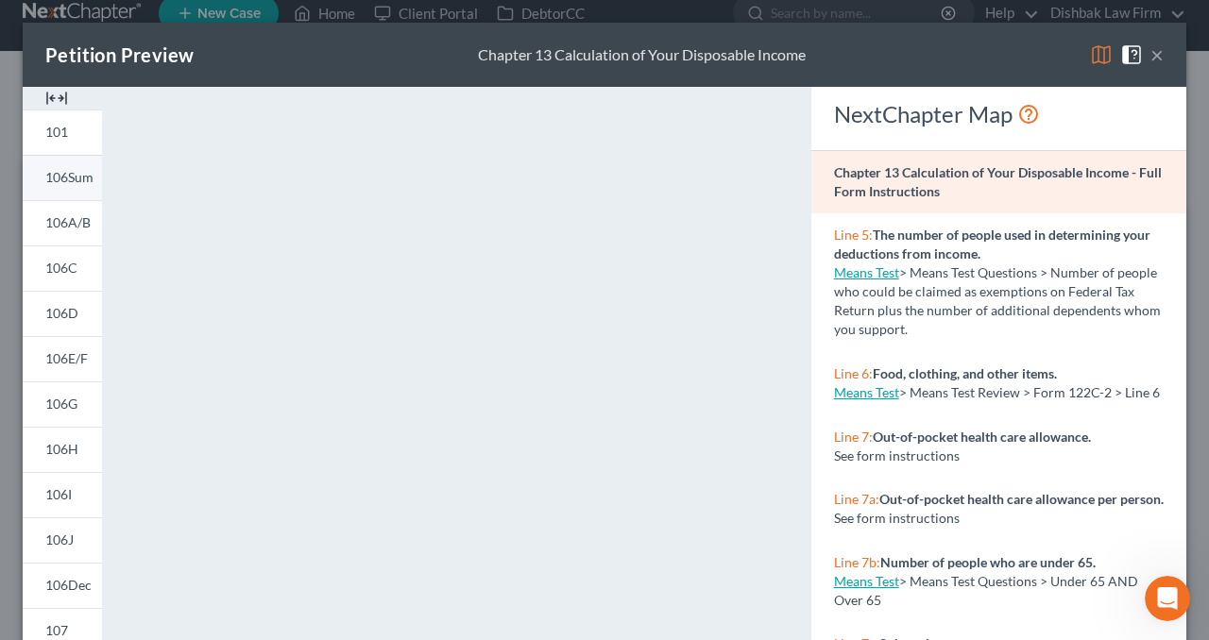
click at [74, 184] on span "106Sum" at bounding box center [69, 177] width 48 height 16
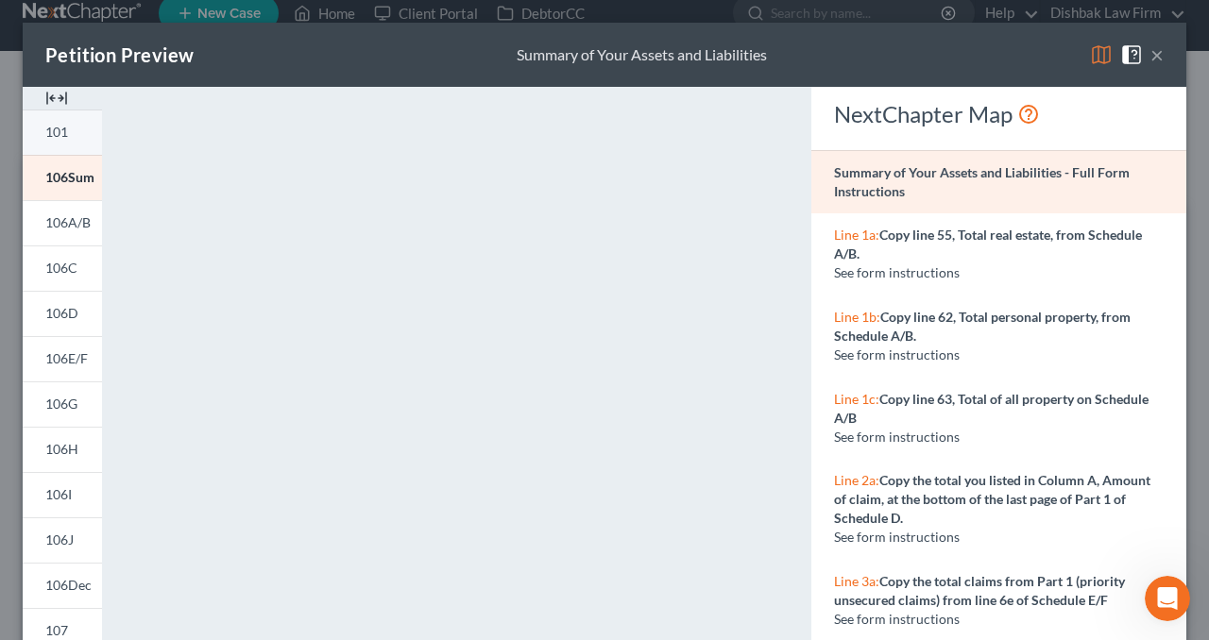
click at [51, 131] on span "101" at bounding box center [56, 132] width 23 height 16
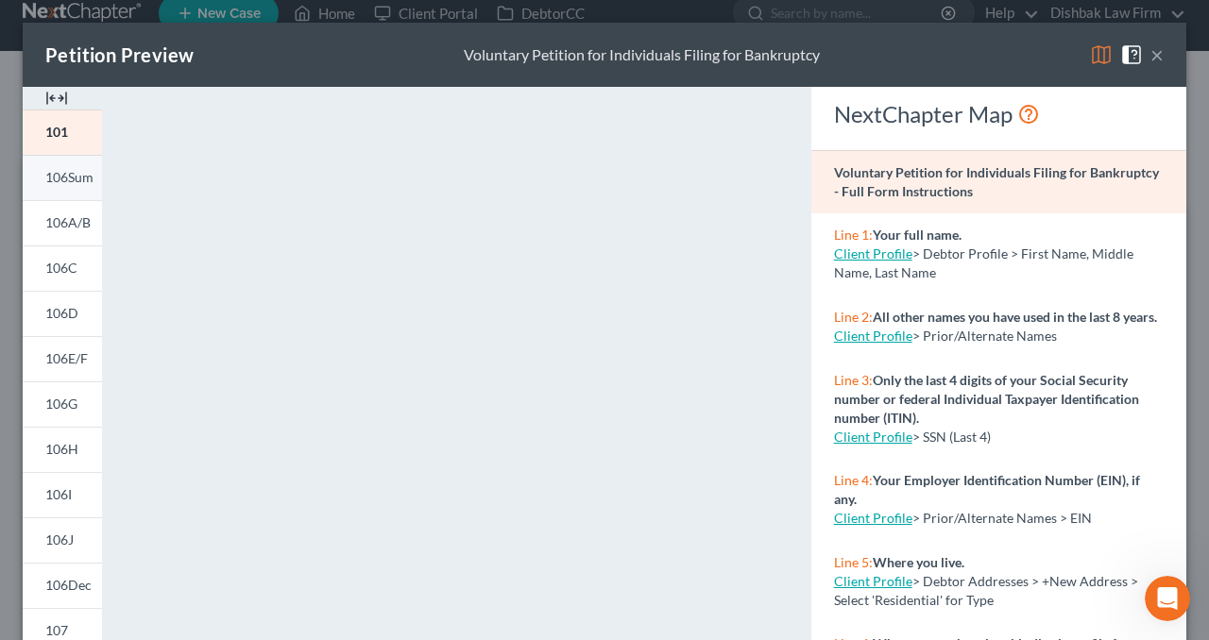
click at [82, 173] on span "106Sum" at bounding box center [69, 177] width 48 height 16
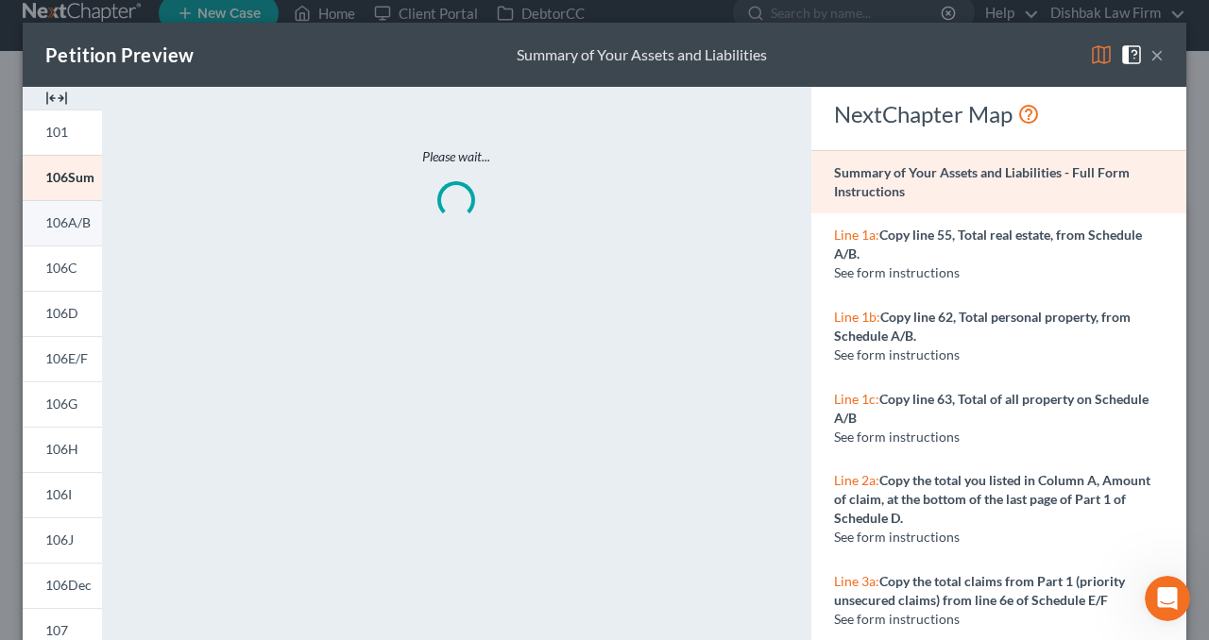
click at [64, 214] on span "106A/B" at bounding box center [67, 222] width 45 height 16
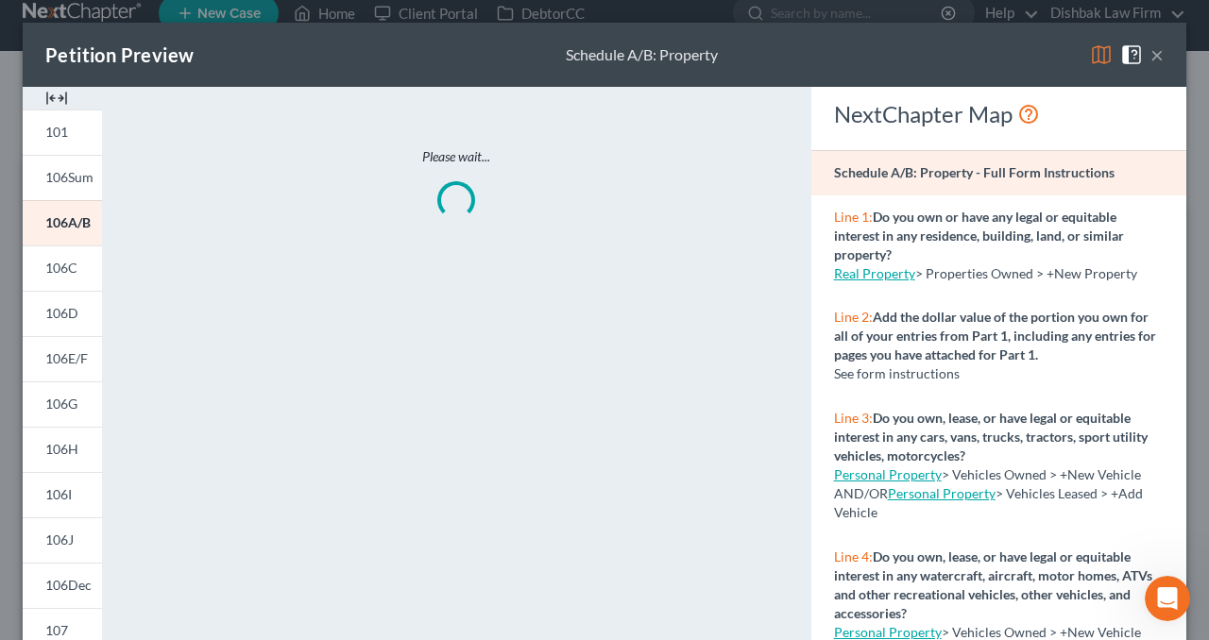
click at [1150, 52] on button "×" at bounding box center [1156, 54] width 13 height 23
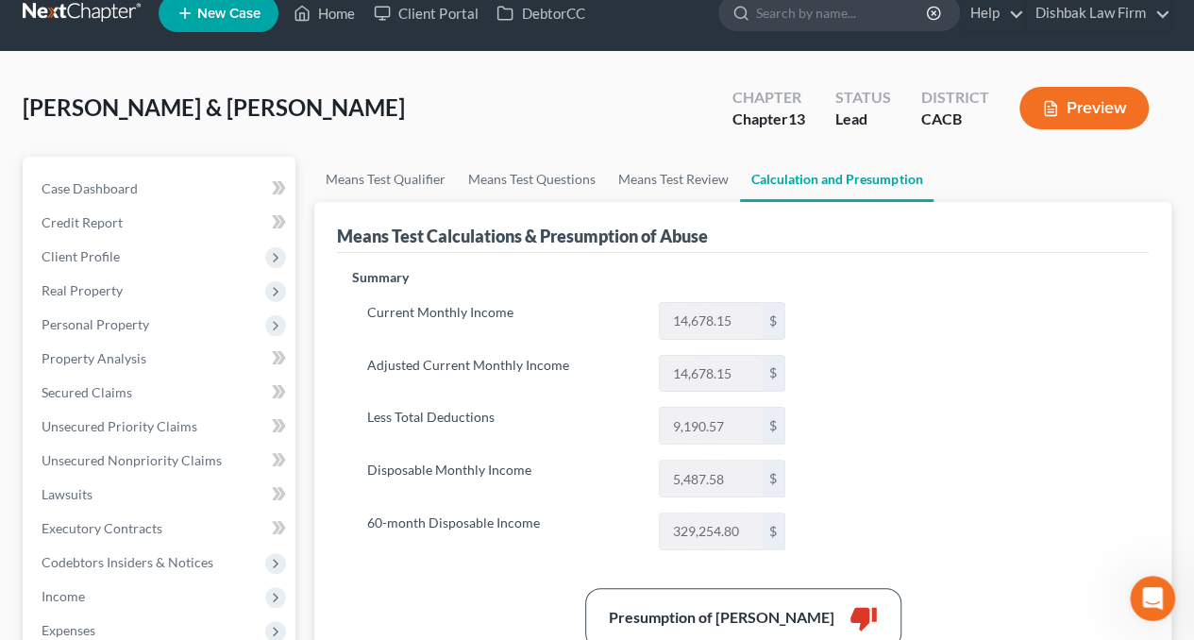
click at [1094, 110] on button "Preview" at bounding box center [1084, 108] width 129 height 42
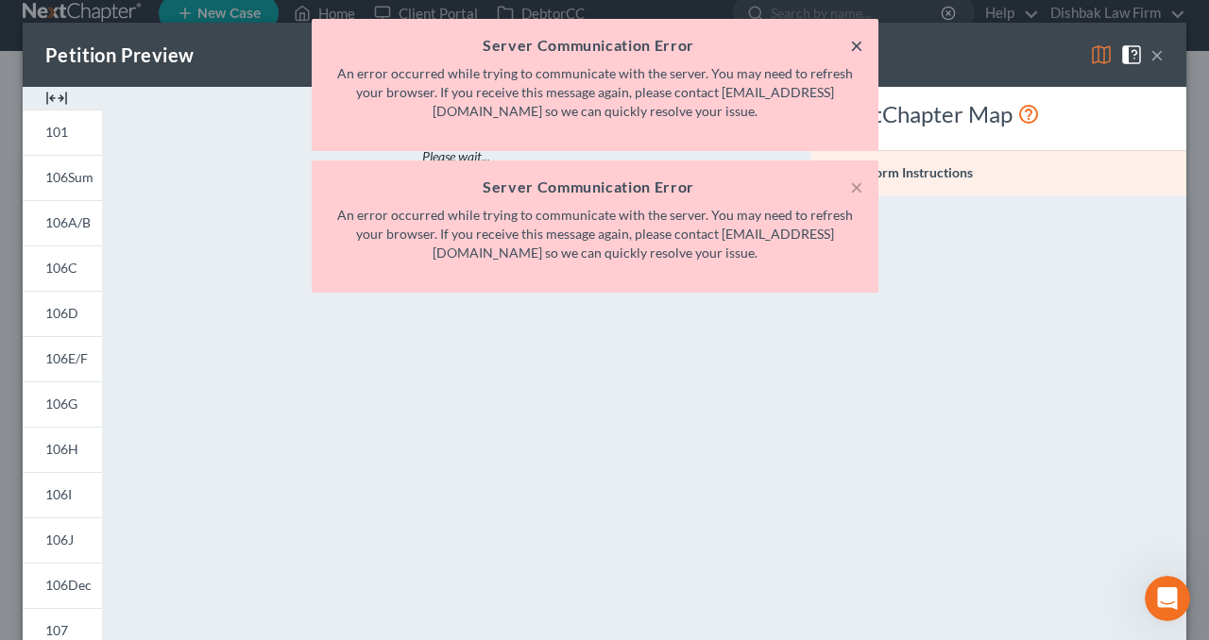
click at [854, 42] on button "×" at bounding box center [856, 45] width 13 height 23
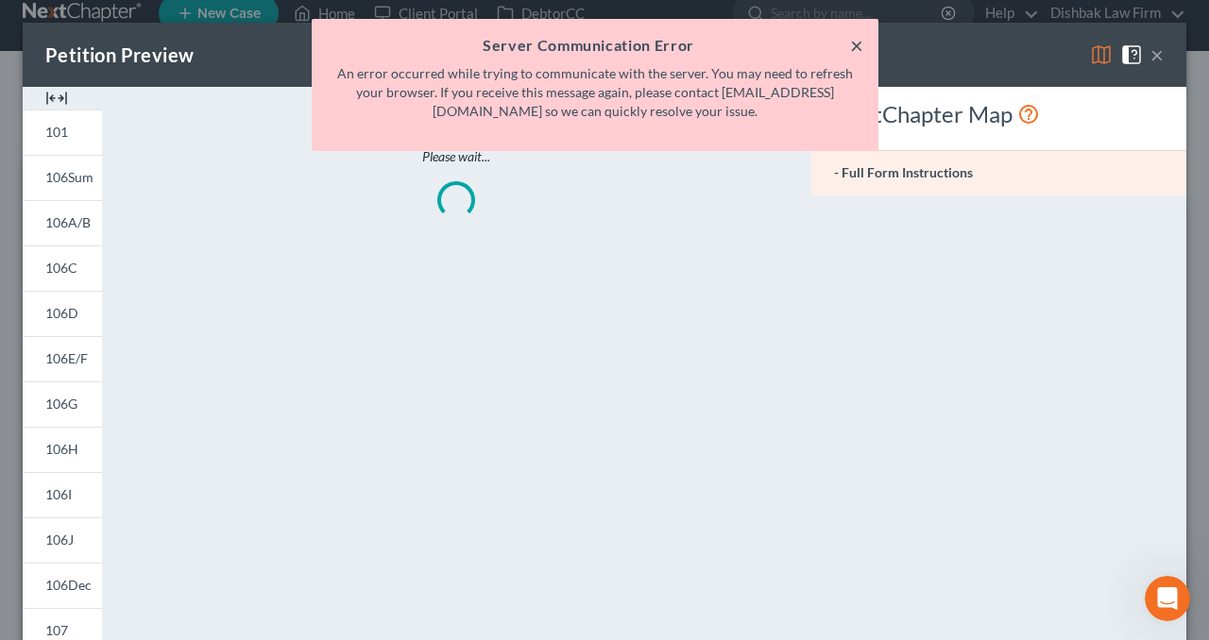
click at [855, 48] on button "×" at bounding box center [856, 45] width 13 height 23
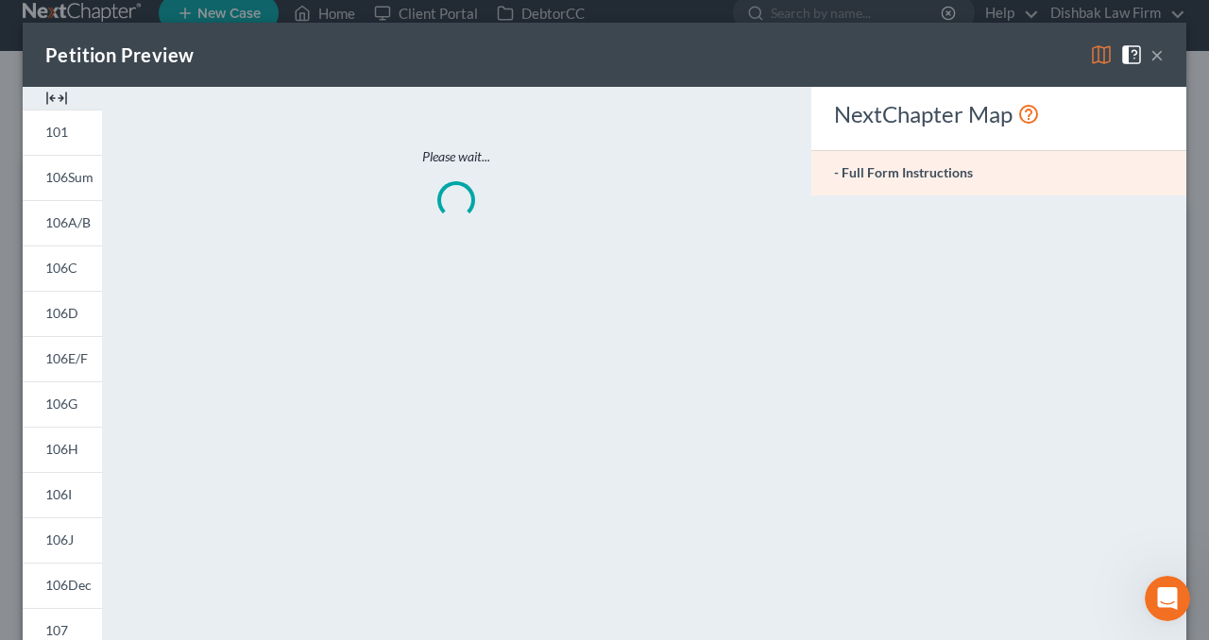
click at [1150, 55] on button "×" at bounding box center [1156, 54] width 13 height 23
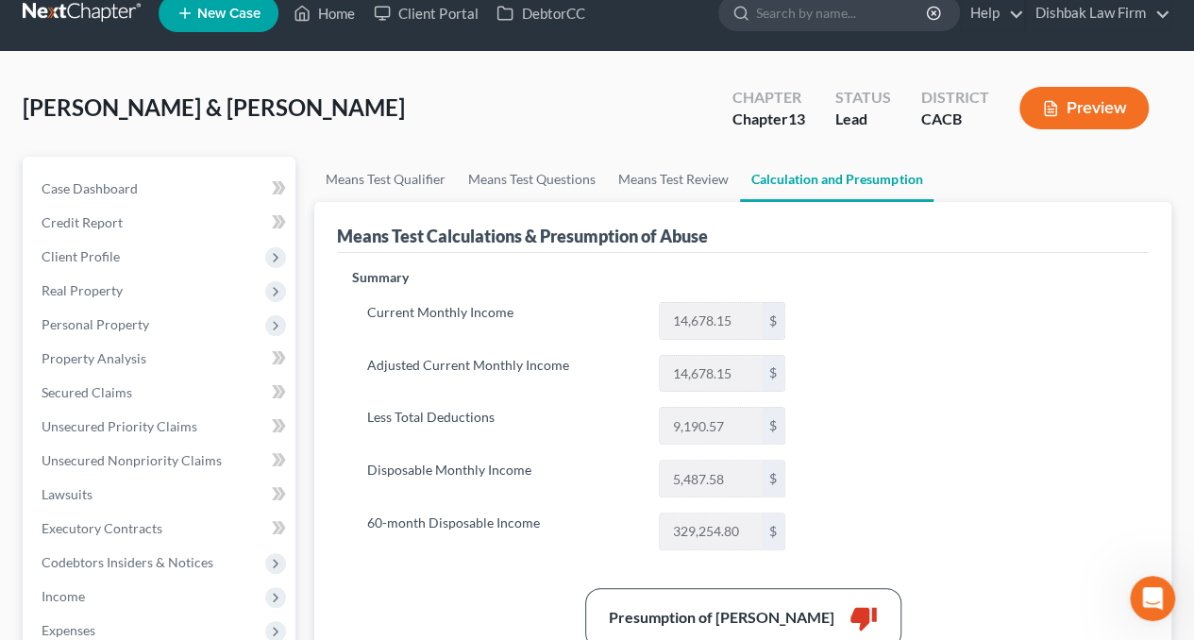
click at [1073, 109] on button "Preview" at bounding box center [1084, 108] width 129 height 42
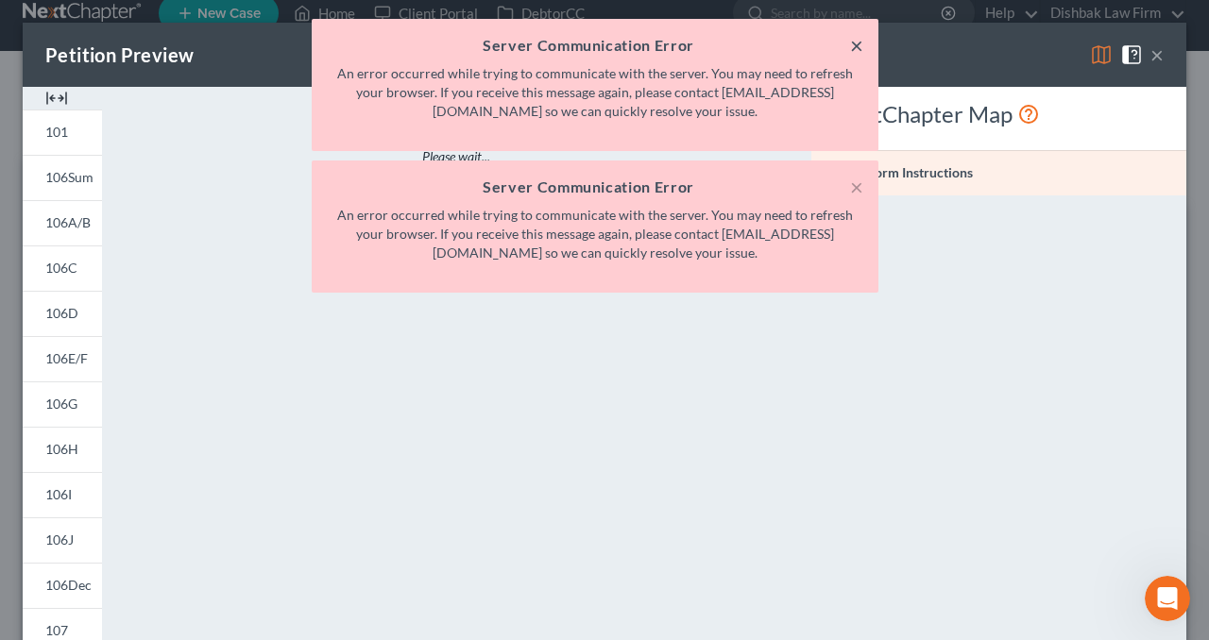
click at [850, 41] on button "×" at bounding box center [856, 45] width 13 height 23
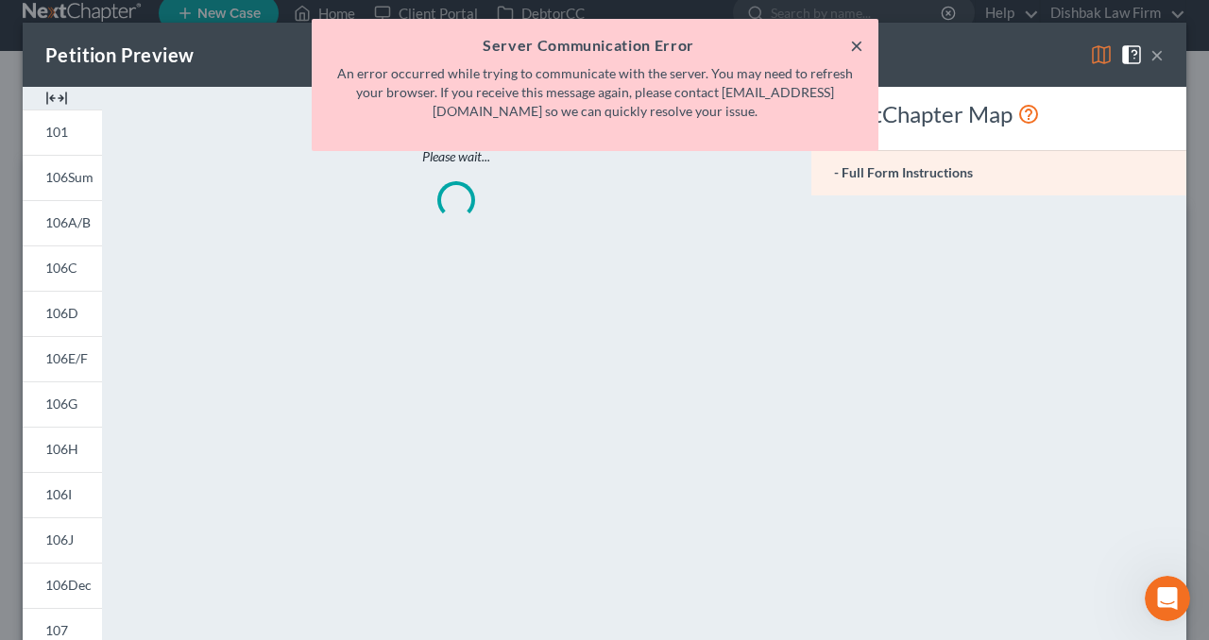
click at [860, 40] on button "×" at bounding box center [856, 45] width 13 height 23
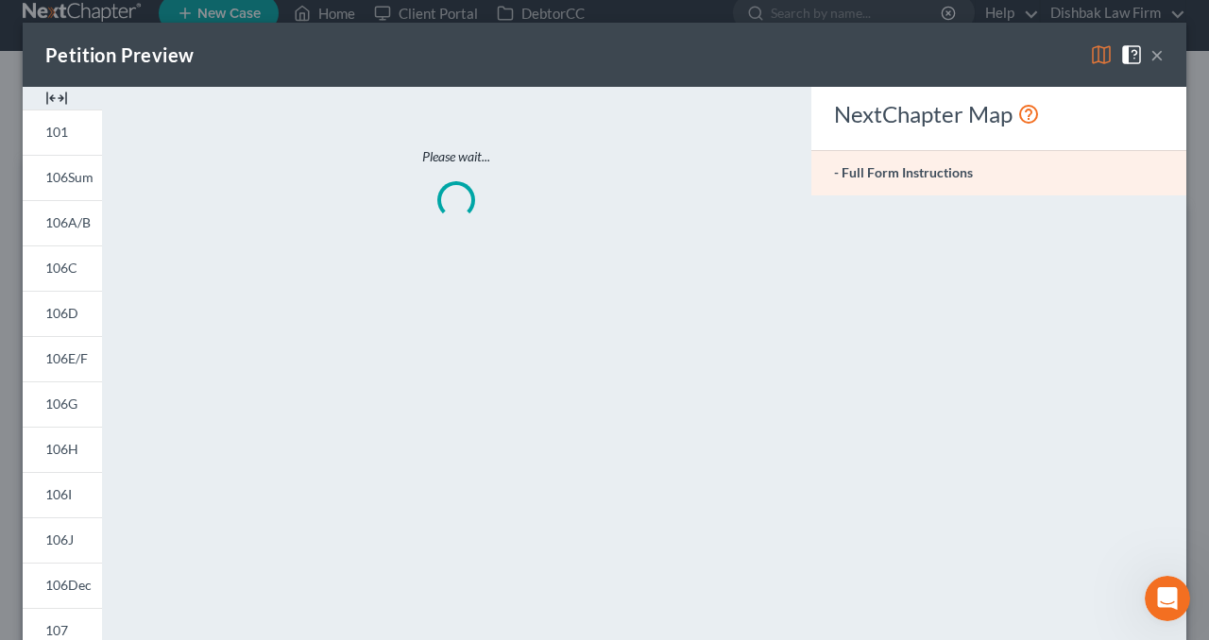
click at [1150, 51] on button "×" at bounding box center [1156, 54] width 13 height 23
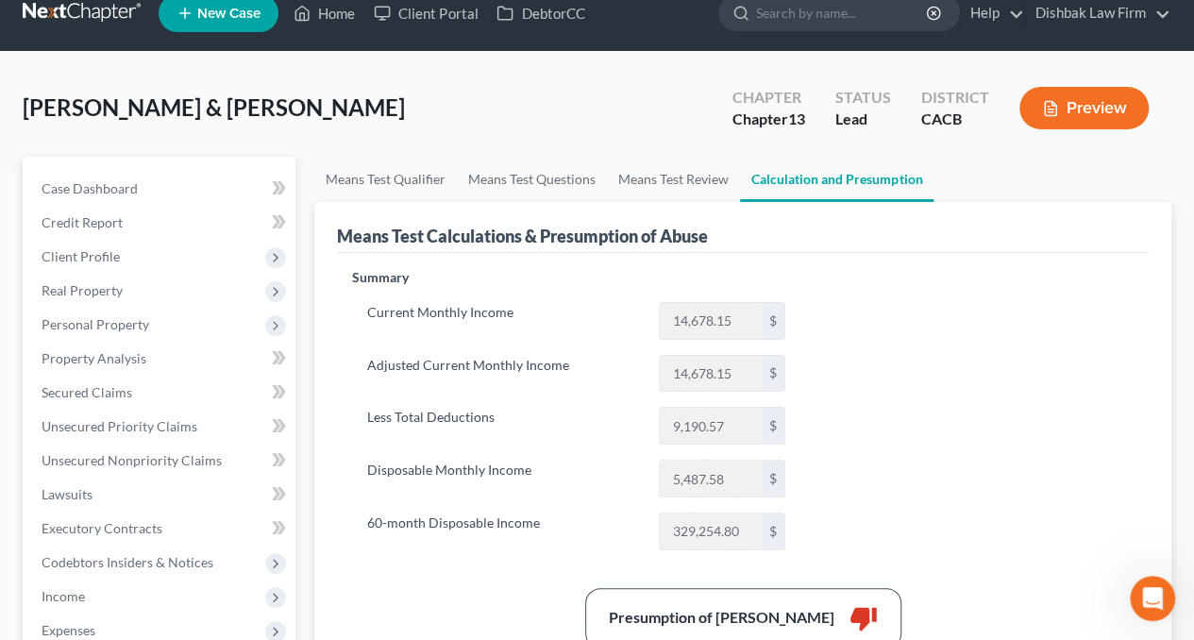
click at [1066, 101] on button "Preview" at bounding box center [1084, 108] width 129 height 42
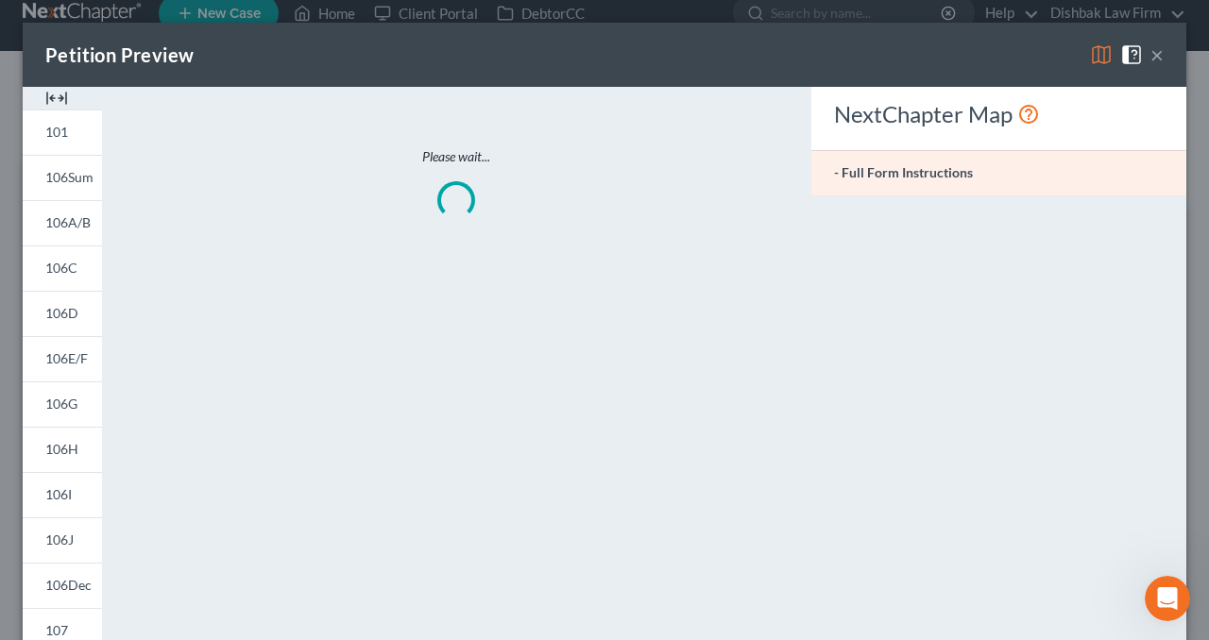
click at [1150, 61] on button "×" at bounding box center [1156, 54] width 13 height 23
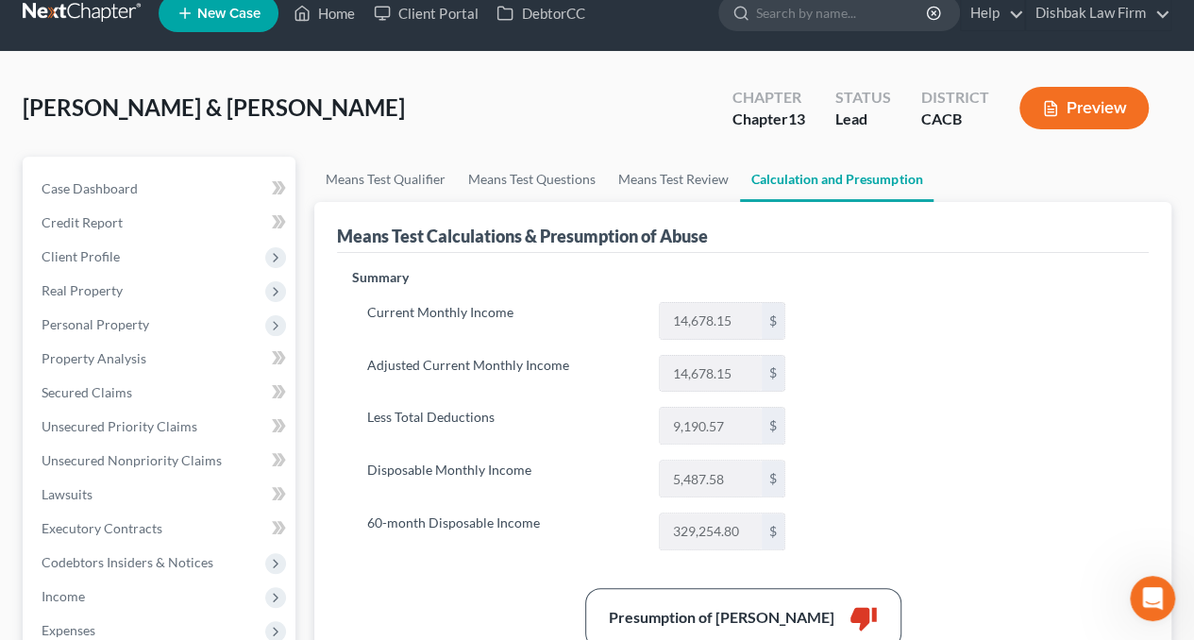
click at [1069, 109] on button "Preview" at bounding box center [1084, 108] width 129 height 42
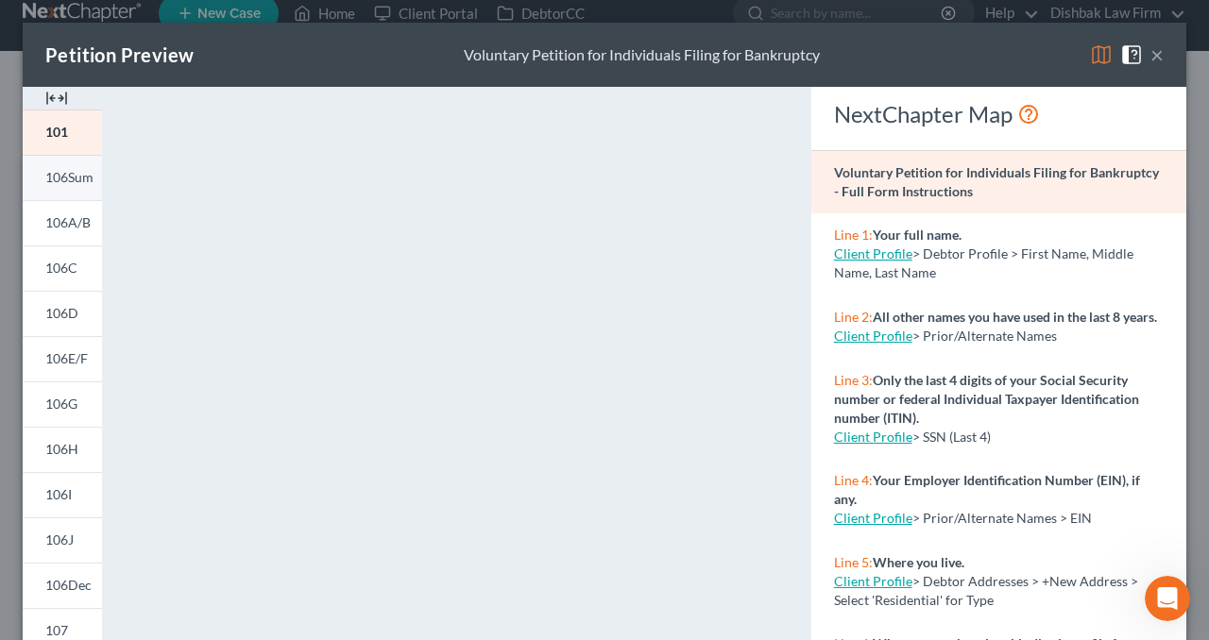
click at [81, 167] on link "106Sum" at bounding box center [62, 177] width 79 height 45
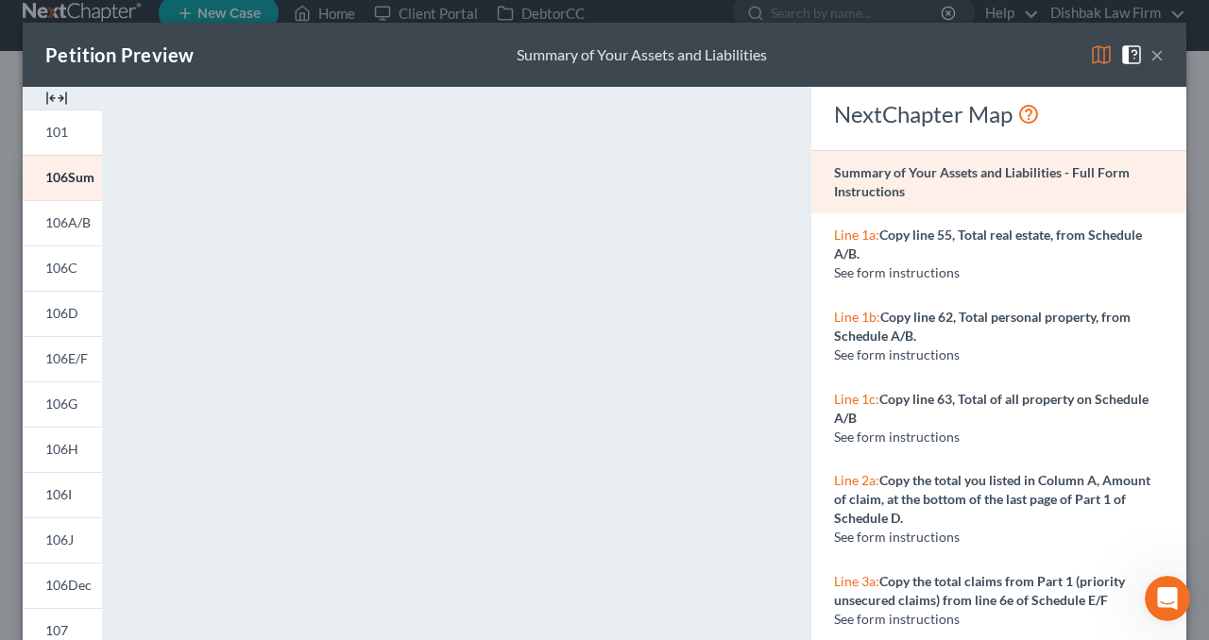
click at [1150, 51] on button "×" at bounding box center [1156, 54] width 13 height 23
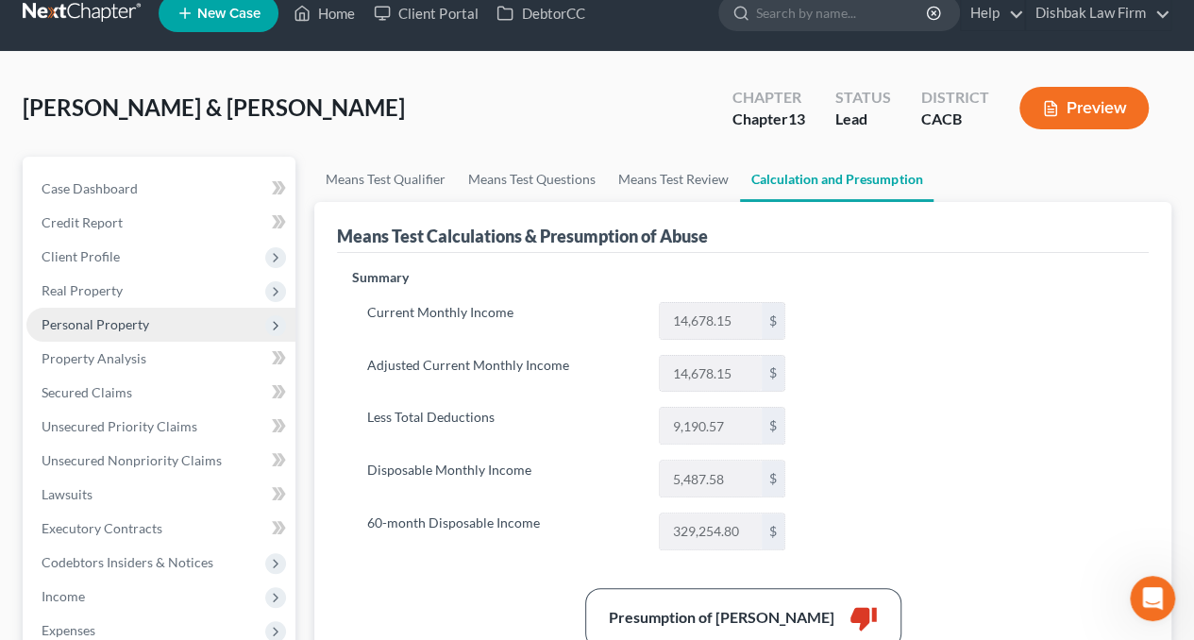
click at [59, 330] on span "Personal Property" at bounding box center [96, 324] width 108 height 16
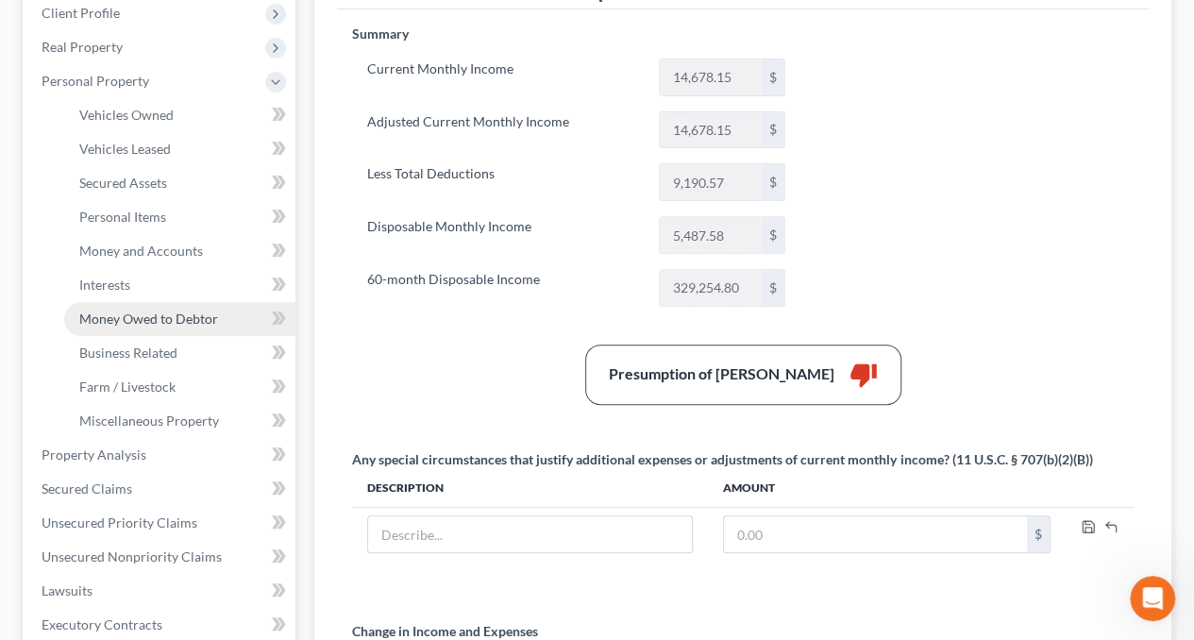
scroll to position [308, 0]
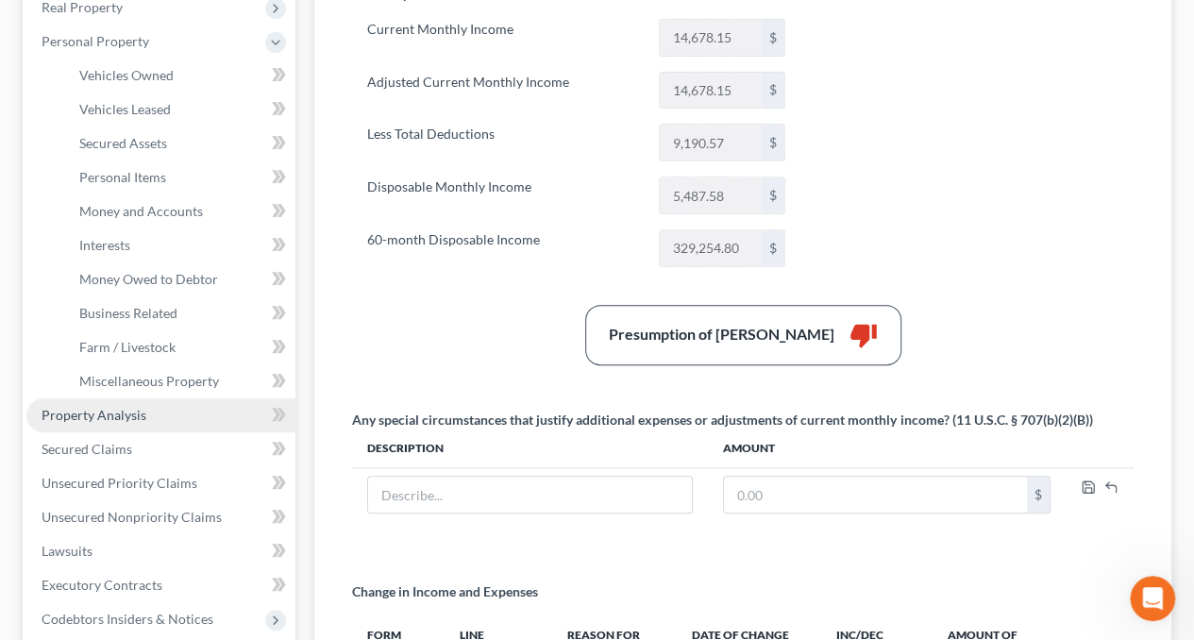
click at [157, 413] on link "Property Analysis" at bounding box center [160, 415] width 269 height 34
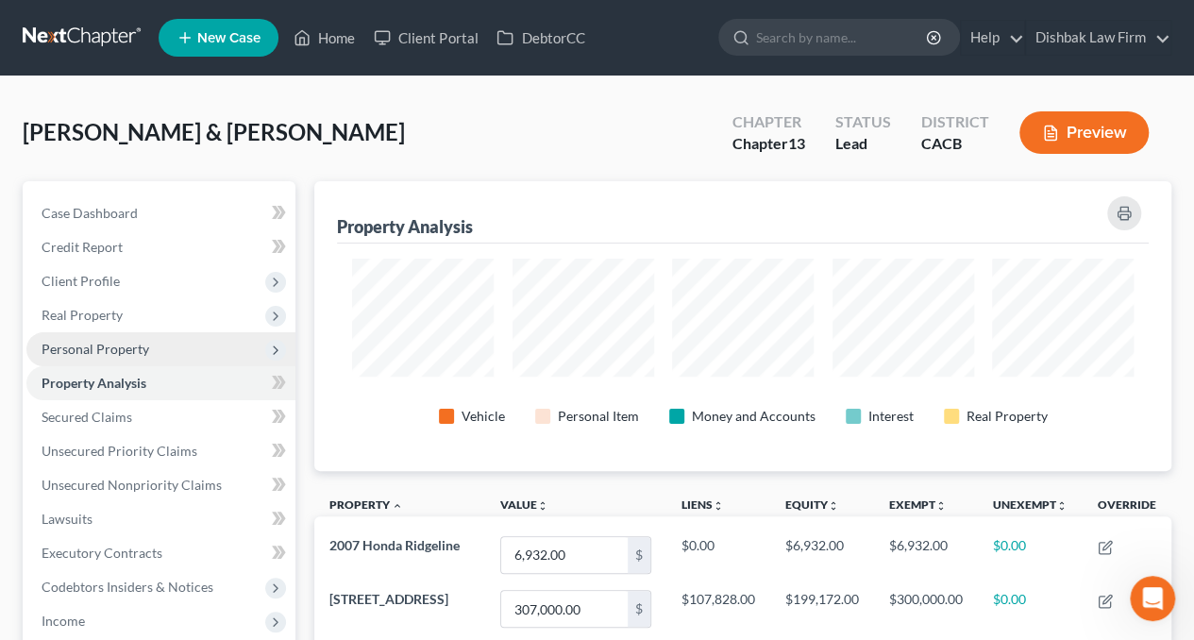
click at [95, 356] on span "Personal Property" at bounding box center [160, 349] width 269 height 34
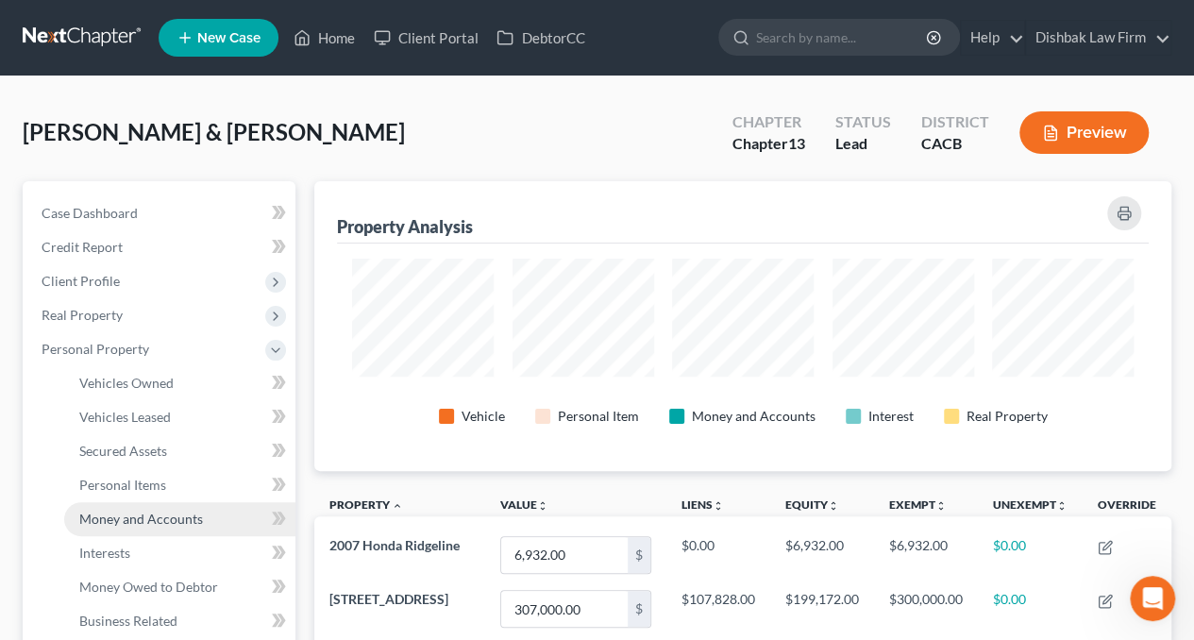
click at [147, 509] on link "Money and Accounts" at bounding box center [179, 519] width 231 height 34
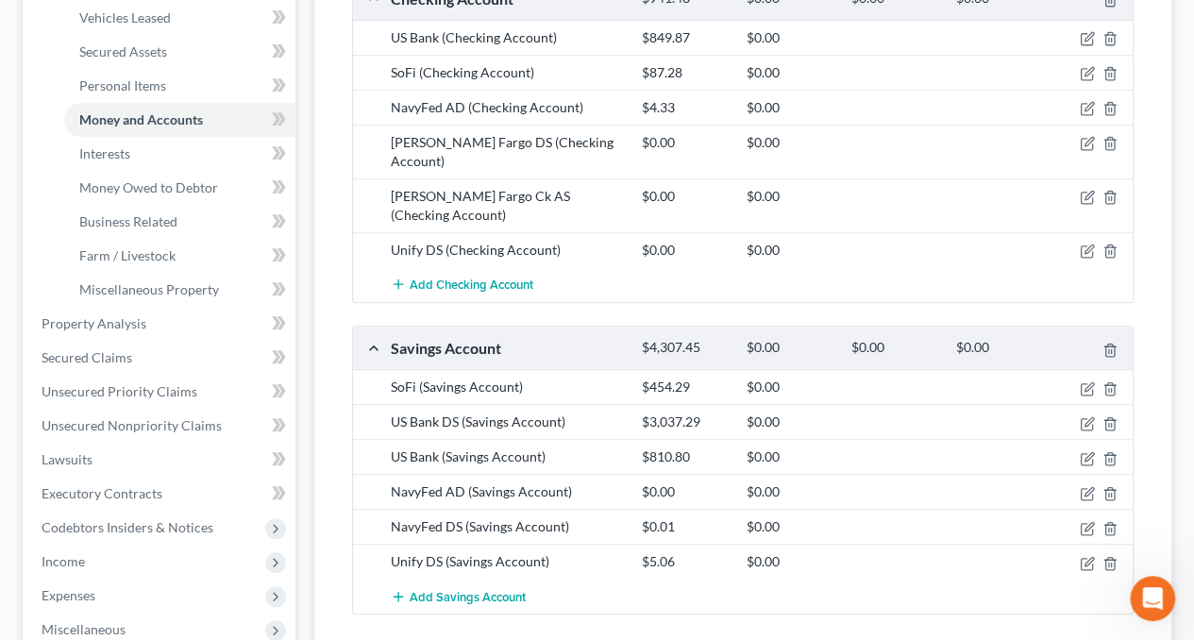
scroll to position [567, 0]
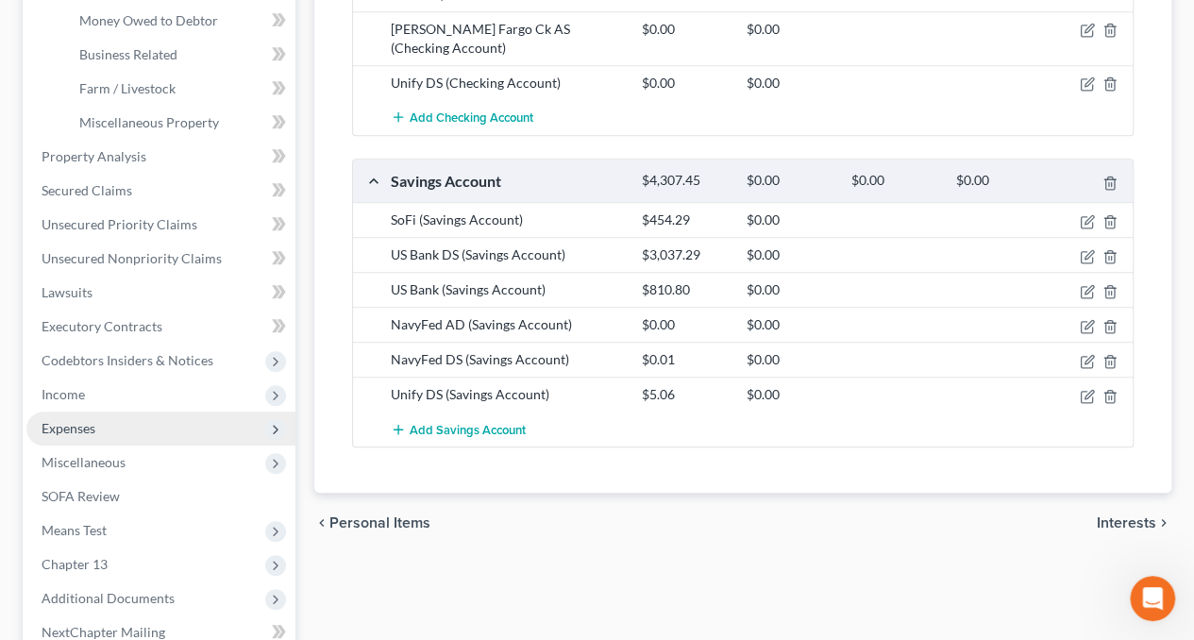
click at [99, 431] on span "Expenses" at bounding box center [160, 429] width 269 height 34
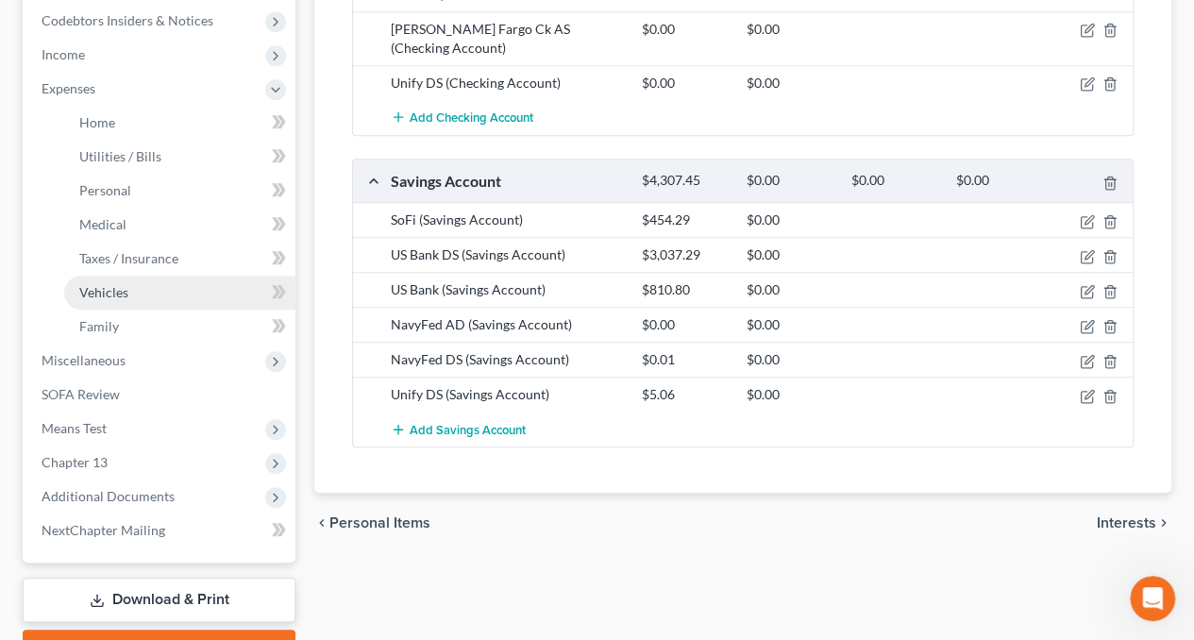
click at [149, 300] on link "Vehicles" at bounding box center [179, 293] width 231 height 34
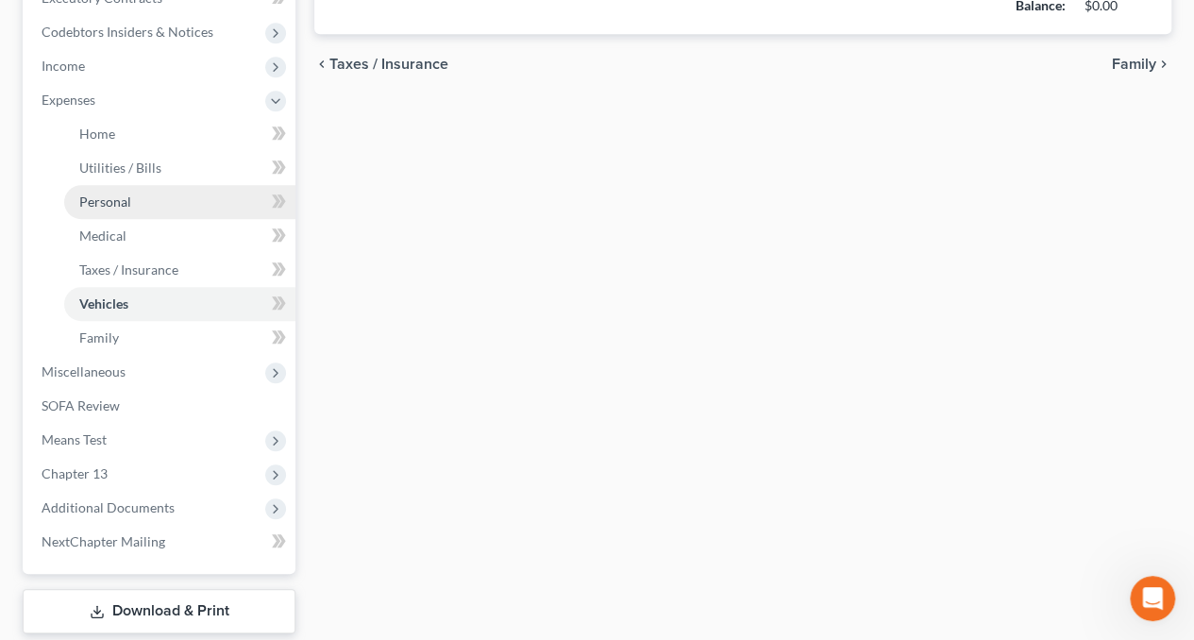
type input "424.68"
type input "340.00"
type input "70.00"
type input "0.00"
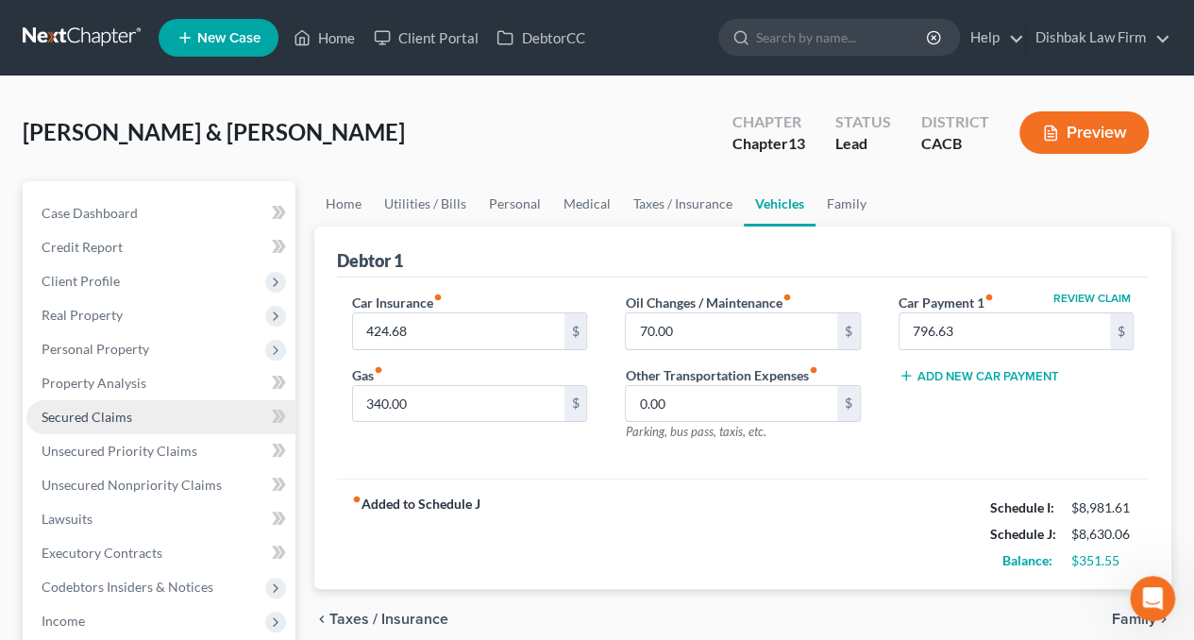
click at [92, 413] on span "Secured Claims" at bounding box center [87, 417] width 91 height 16
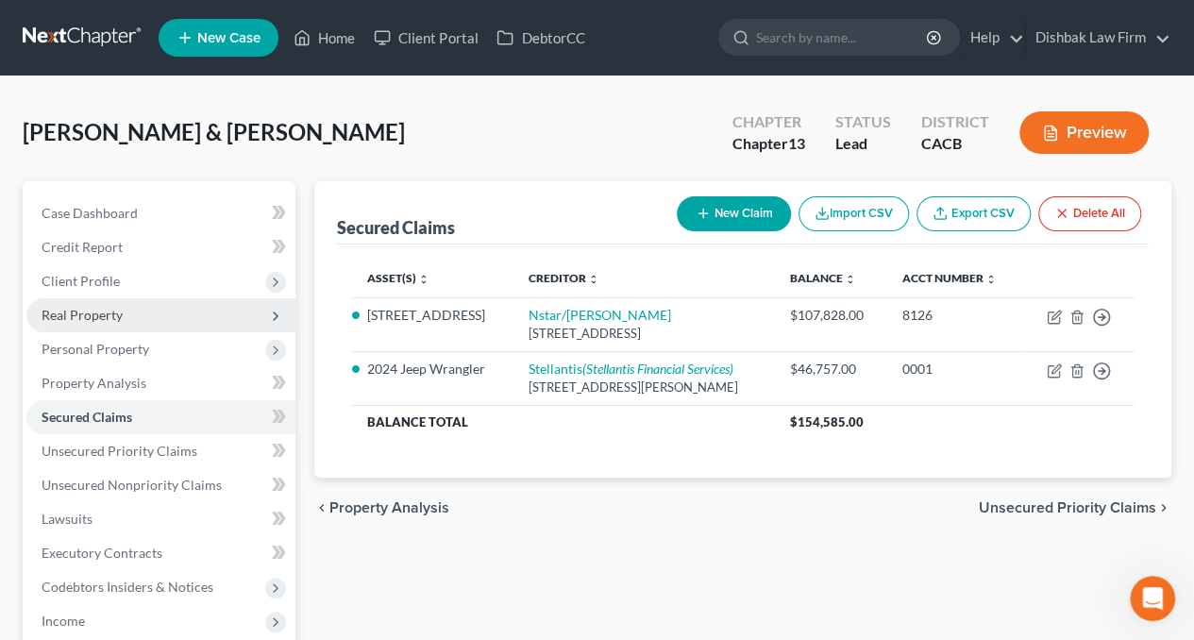
click at [115, 320] on span "Real Property" at bounding box center [82, 315] width 81 height 16
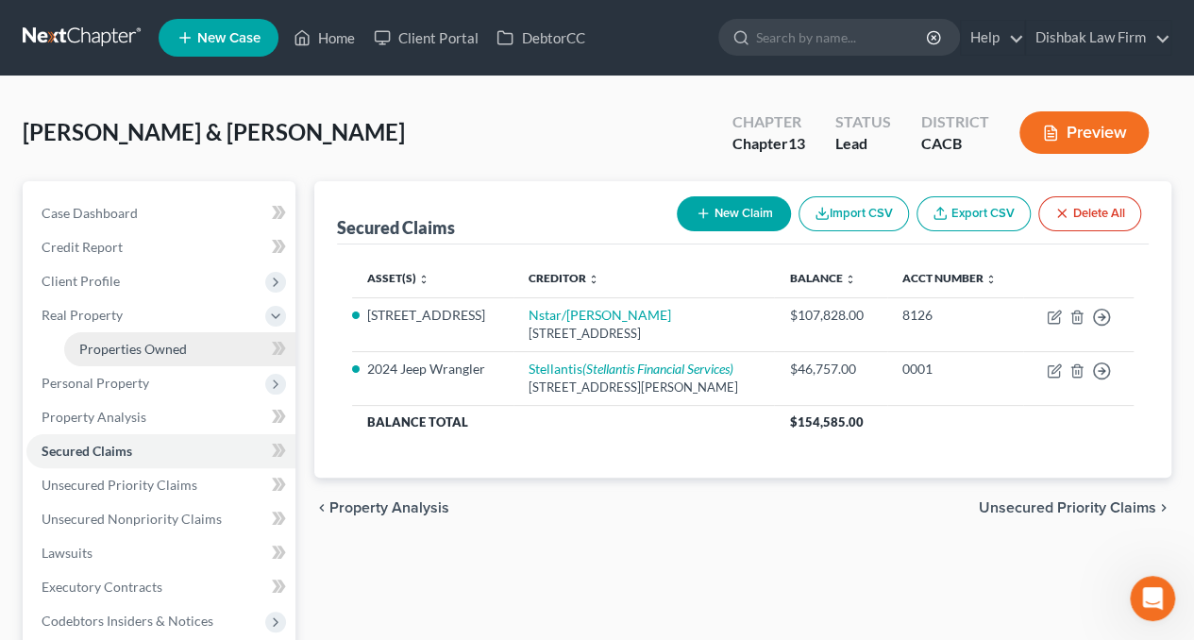
click at [119, 344] on span "Properties Owned" at bounding box center [133, 349] width 108 height 16
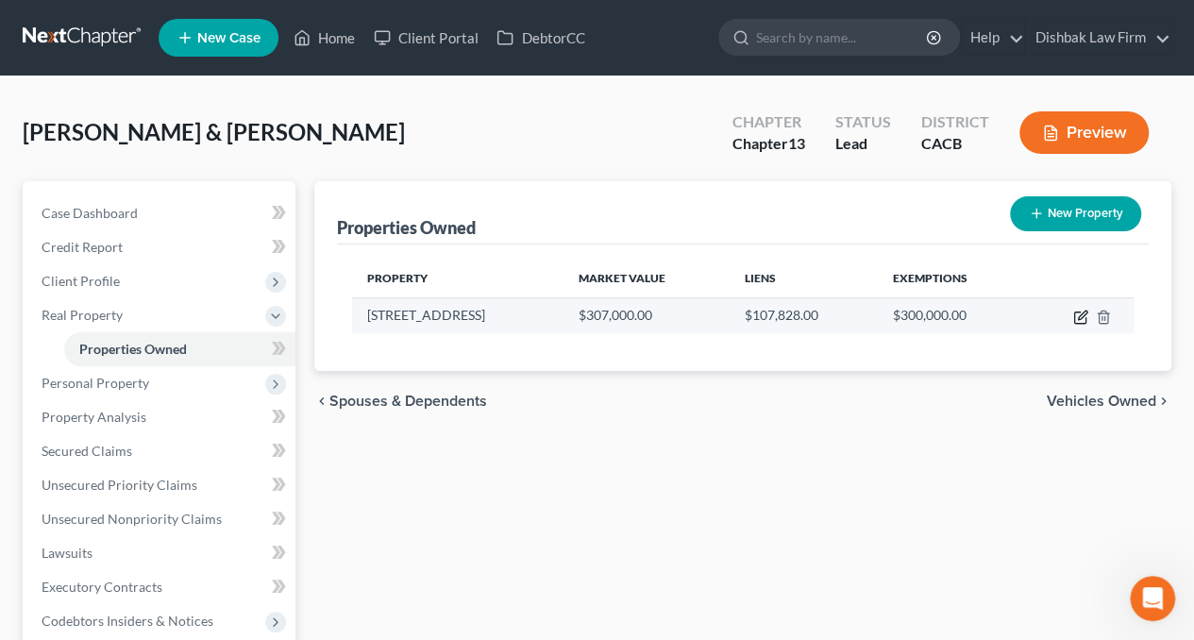
click at [1075, 314] on icon "button" at bounding box center [1081, 317] width 15 height 15
select select "4"
select select "2"
select select "0"
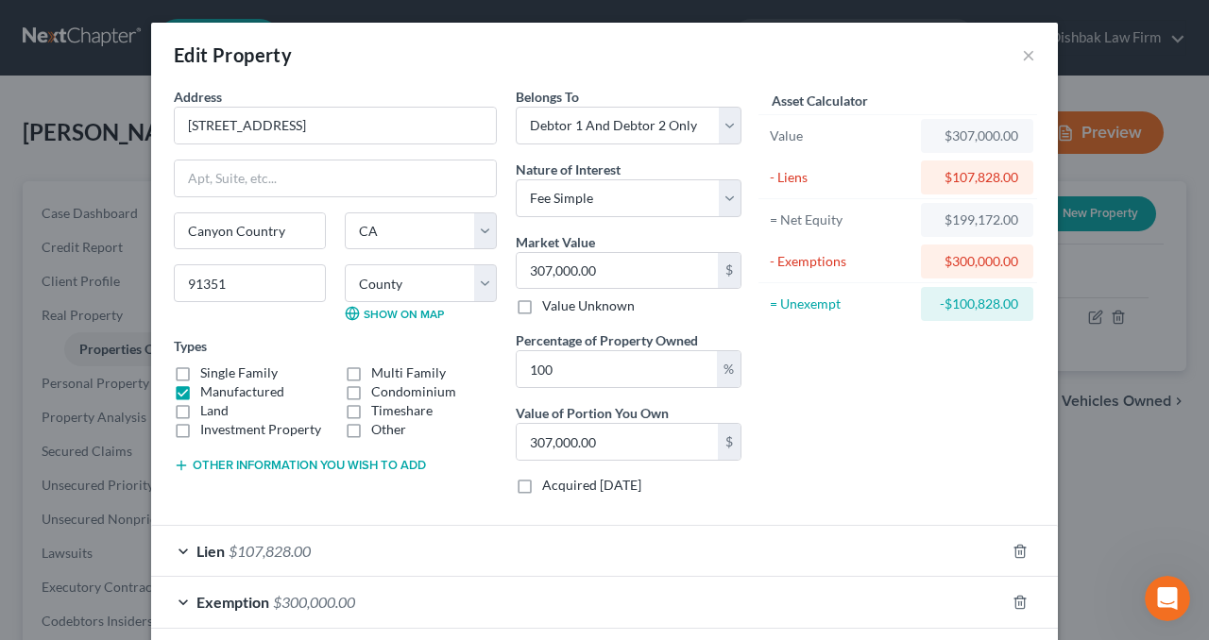
click at [451, 549] on div "Lien $107,828.00" at bounding box center [578, 551] width 854 height 50
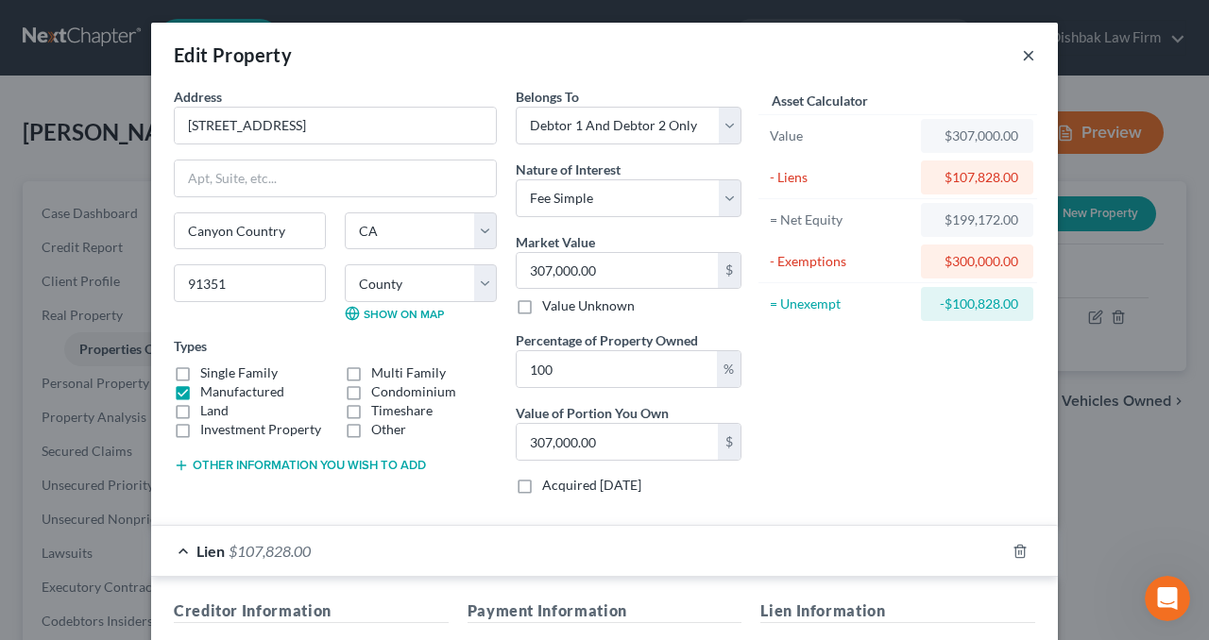
click at [1022, 54] on button "×" at bounding box center [1028, 54] width 13 height 23
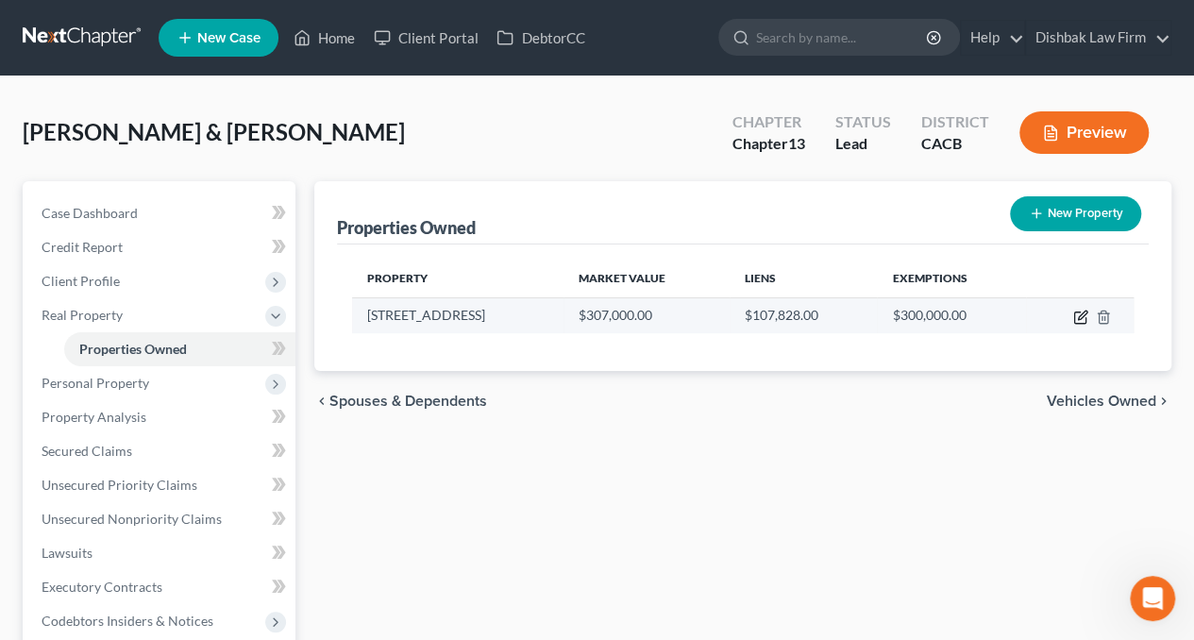
click at [1080, 312] on icon "button" at bounding box center [1081, 317] width 15 height 15
select select "4"
select select "18"
select select "2"
select select "0"
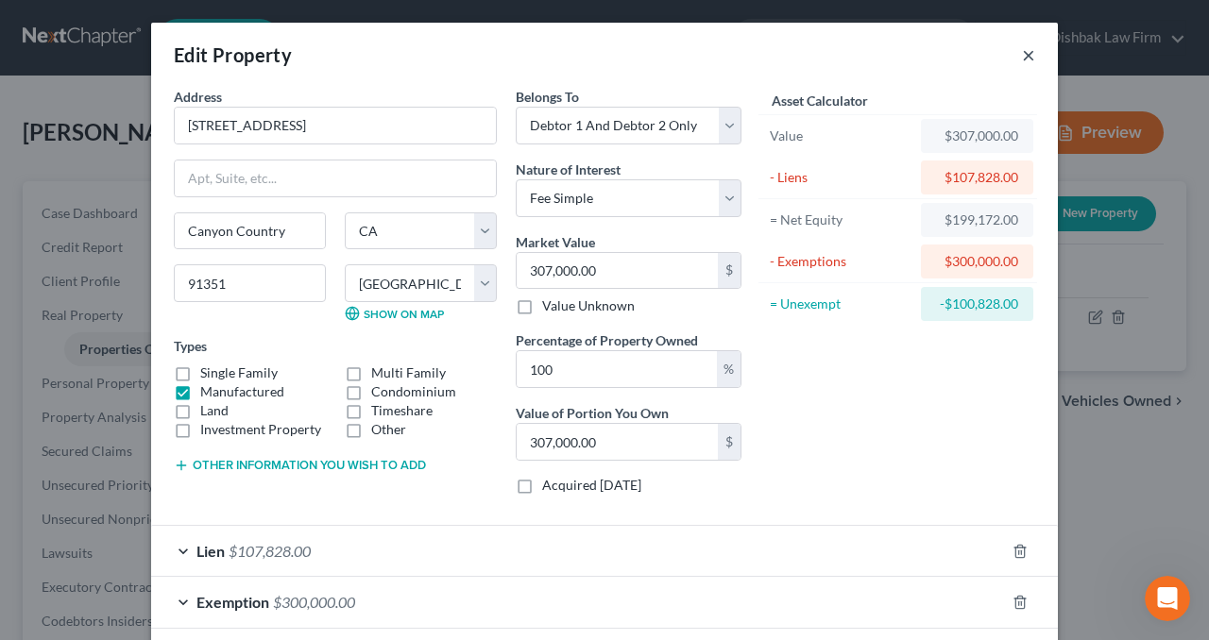
click at [1023, 50] on button "×" at bounding box center [1028, 54] width 13 height 23
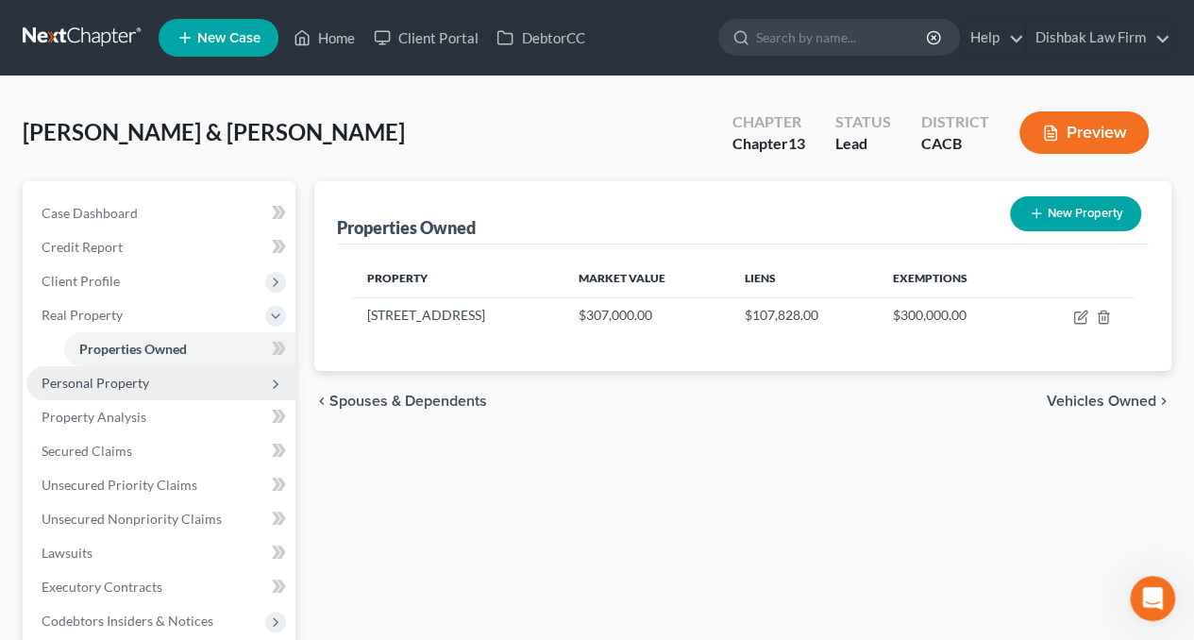
click at [133, 388] on span "Personal Property" at bounding box center [96, 383] width 108 height 16
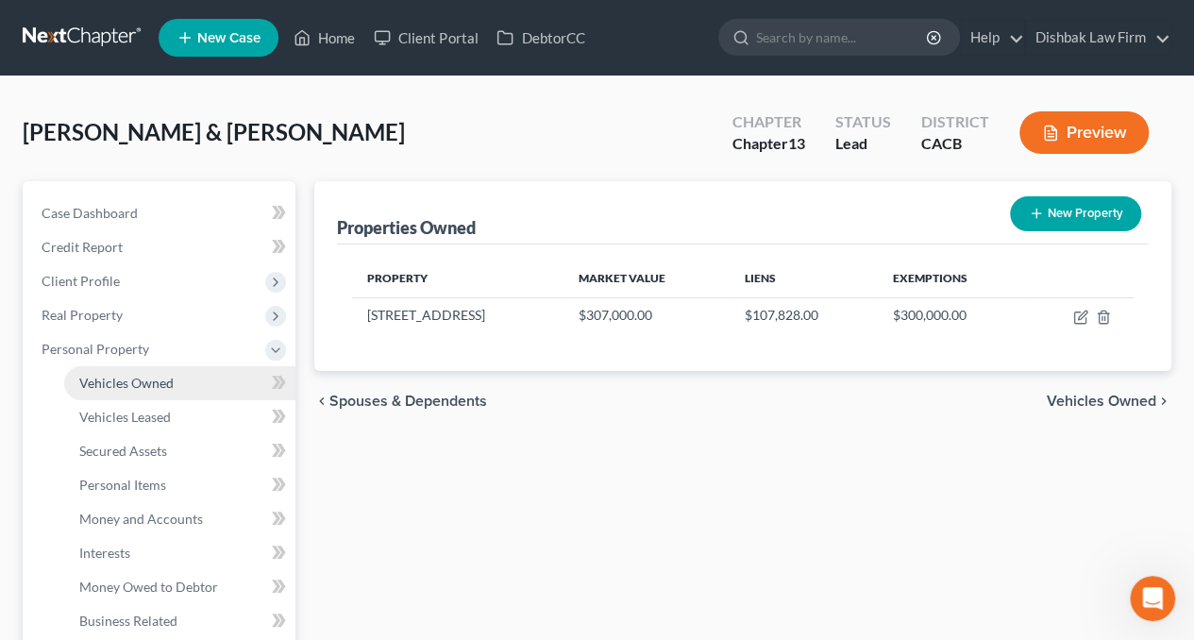
click at [160, 384] on span "Vehicles Owned" at bounding box center [126, 383] width 94 height 16
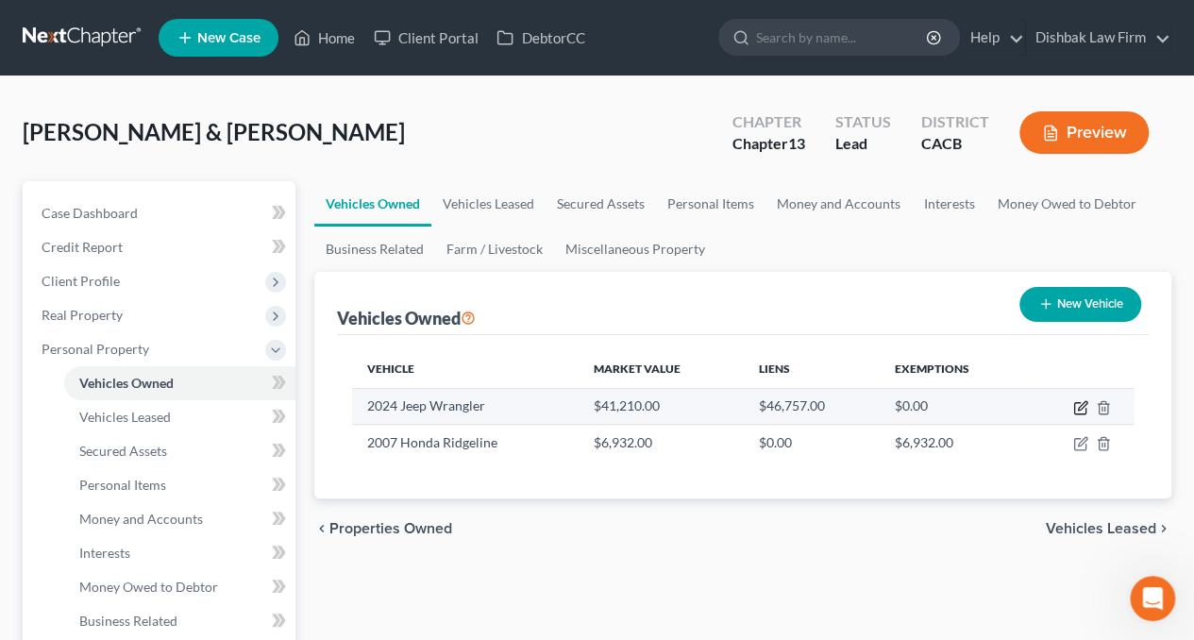
click at [1082, 407] on icon "button" at bounding box center [1082, 405] width 8 height 8
select select "0"
select select "2"
select select "0"
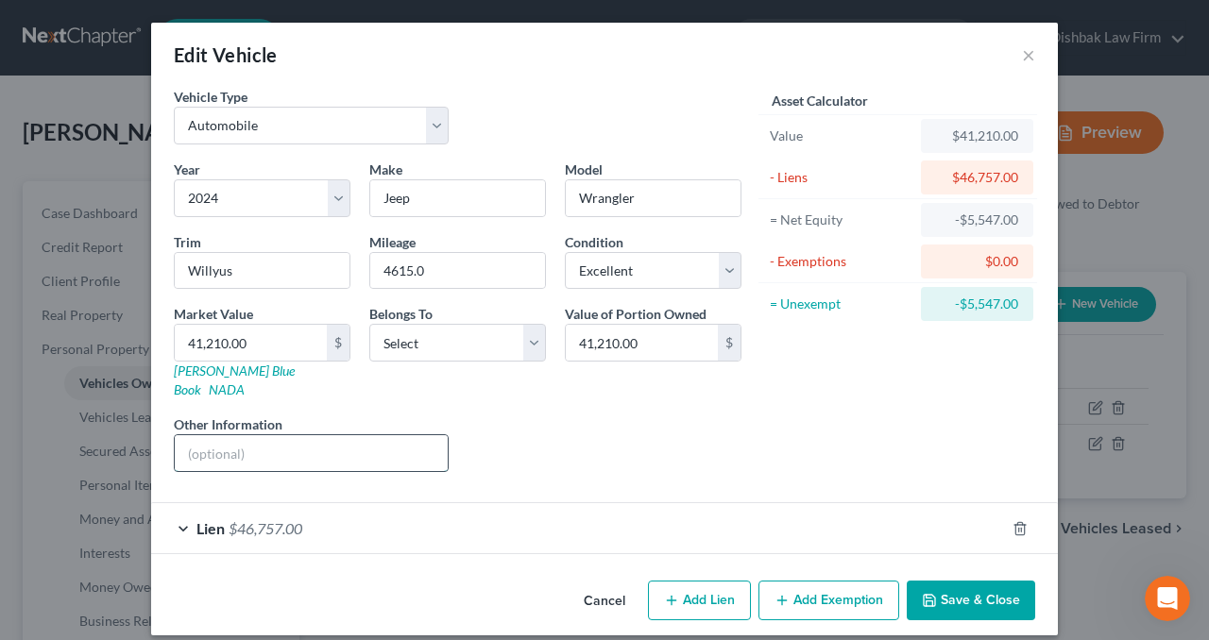
click at [318, 438] on input "text" at bounding box center [311, 453] width 273 height 36
type input "S"
type input "Subject to lien of Stellantis Financial Services"
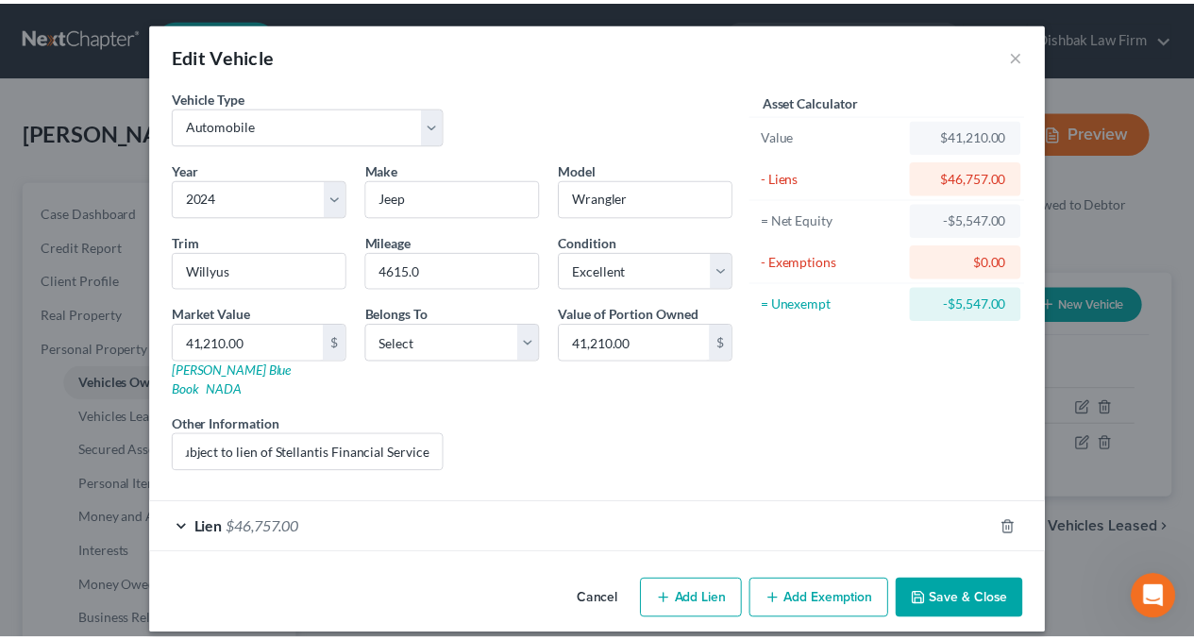
scroll to position [0, 0]
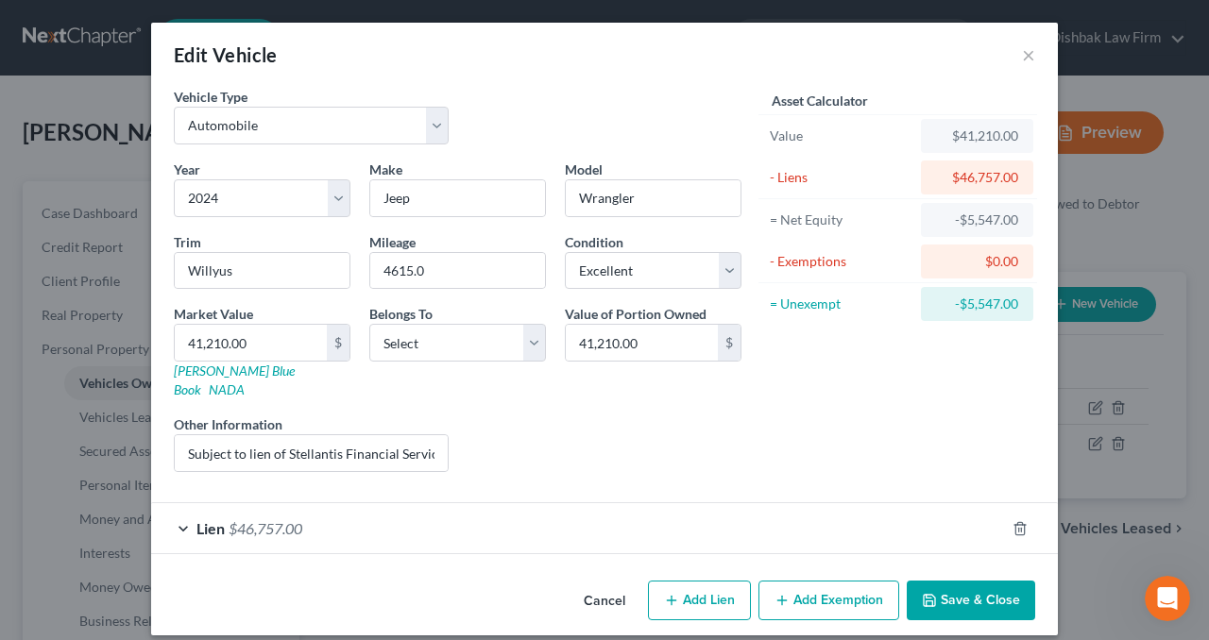
click at [970, 581] on button "Save & Close" at bounding box center [970, 601] width 128 height 40
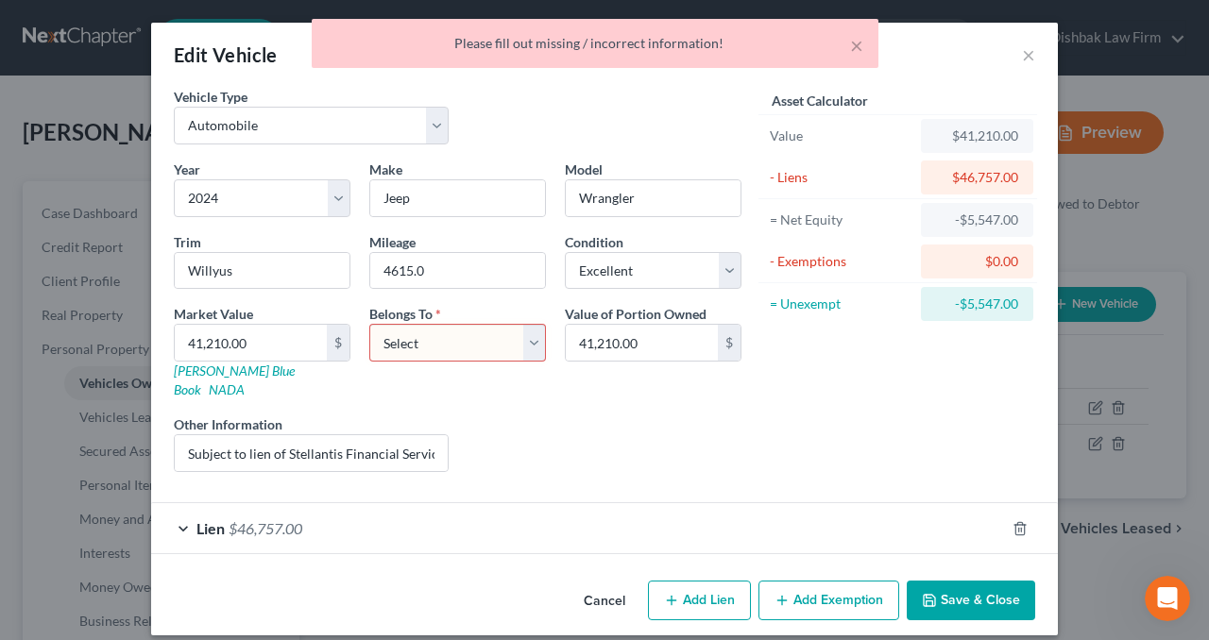
click at [529, 341] on select "Select Debtor 1 Only Debtor 2 Only Debtor 1 And Debtor 2 Only At Least One Of T…" at bounding box center [457, 343] width 177 height 38
select select "0"
click at [369, 324] on select "Select Debtor 1 Only Debtor 2 Only Debtor 1 And Debtor 2 Only At Least One Of T…" at bounding box center [457, 343] width 177 height 38
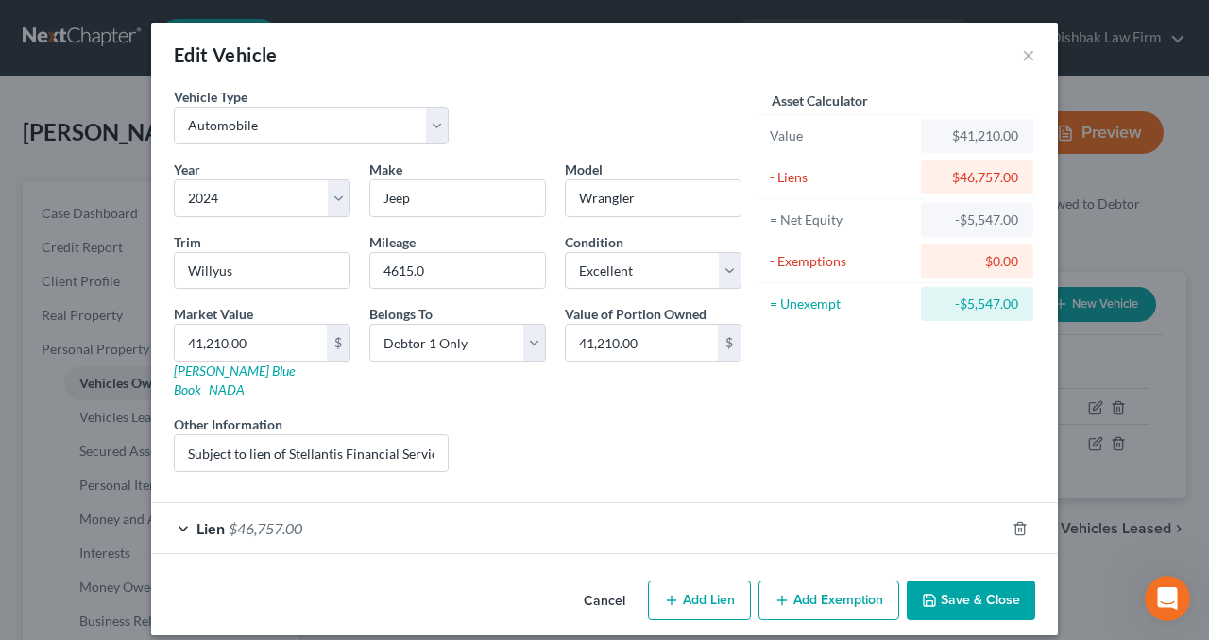
click at [961, 581] on button "Save & Close" at bounding box center [970, 601] width 128 height 40
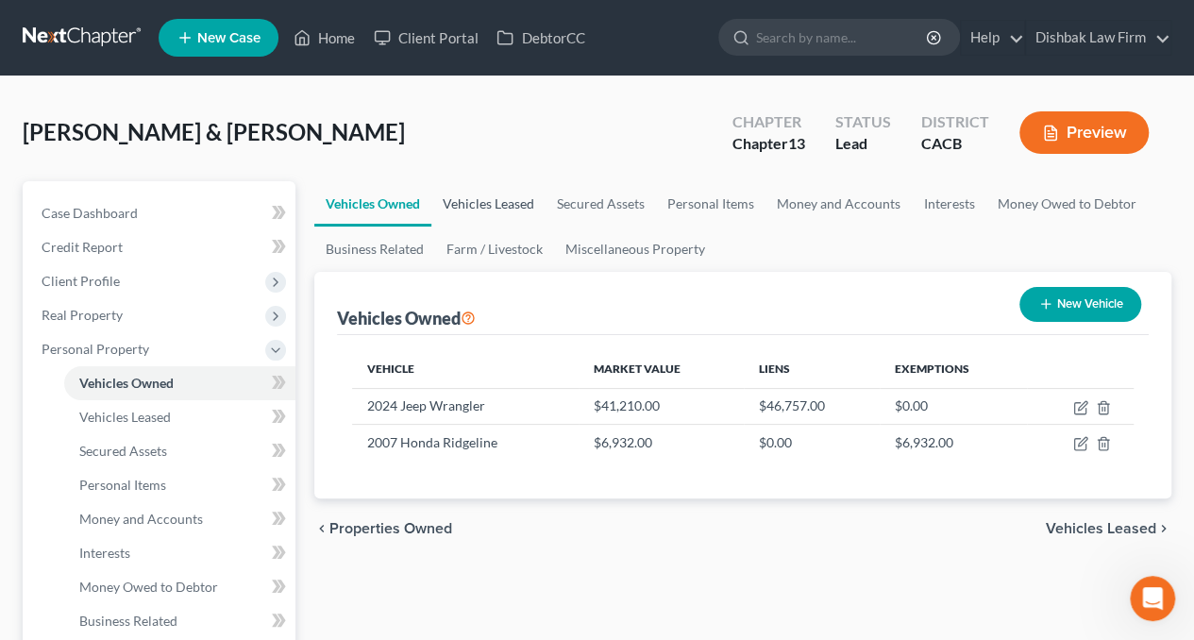
click at [516, 189] on link "Vehicles Leased" at bounding box center [488, 203] width 114 height 45
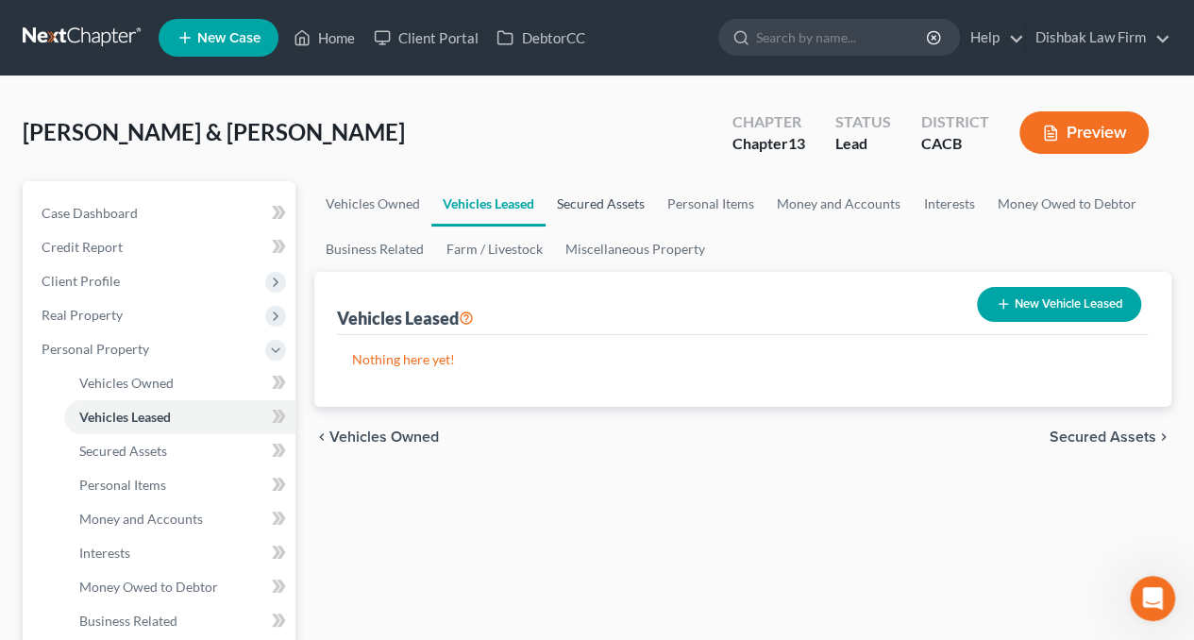
click at [631, 211] on link "Secured Assets" at bounding box center [601, 203] width 110 height 45
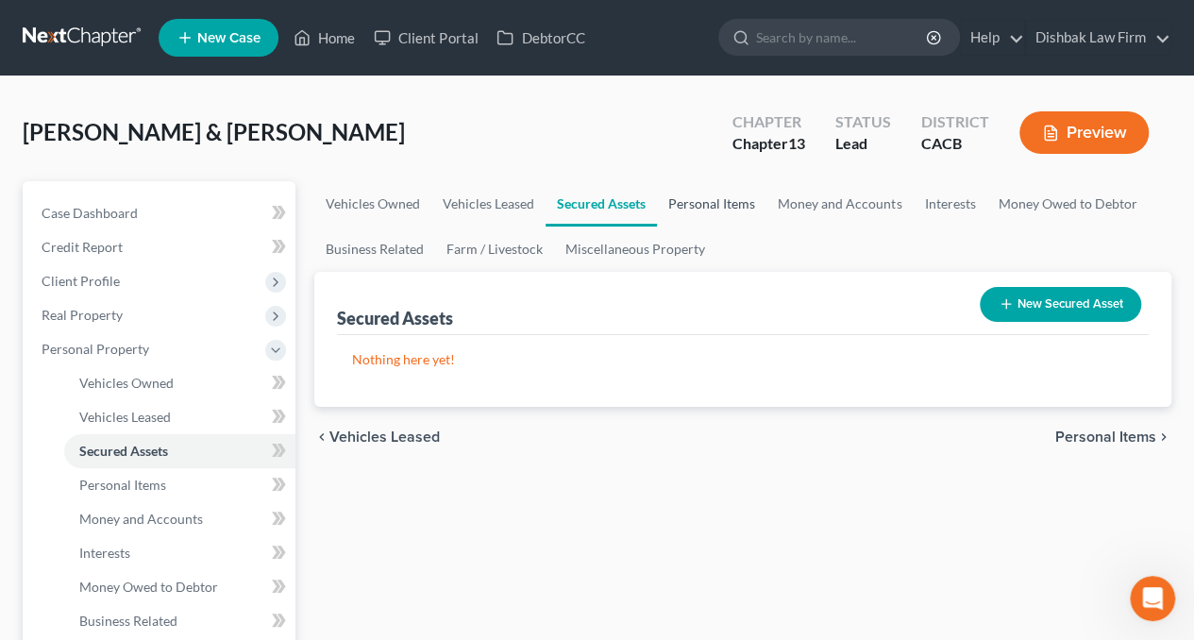
click at [712, 211] on link "Personal Items" at bounding box center [712, 203] width 110 height 45
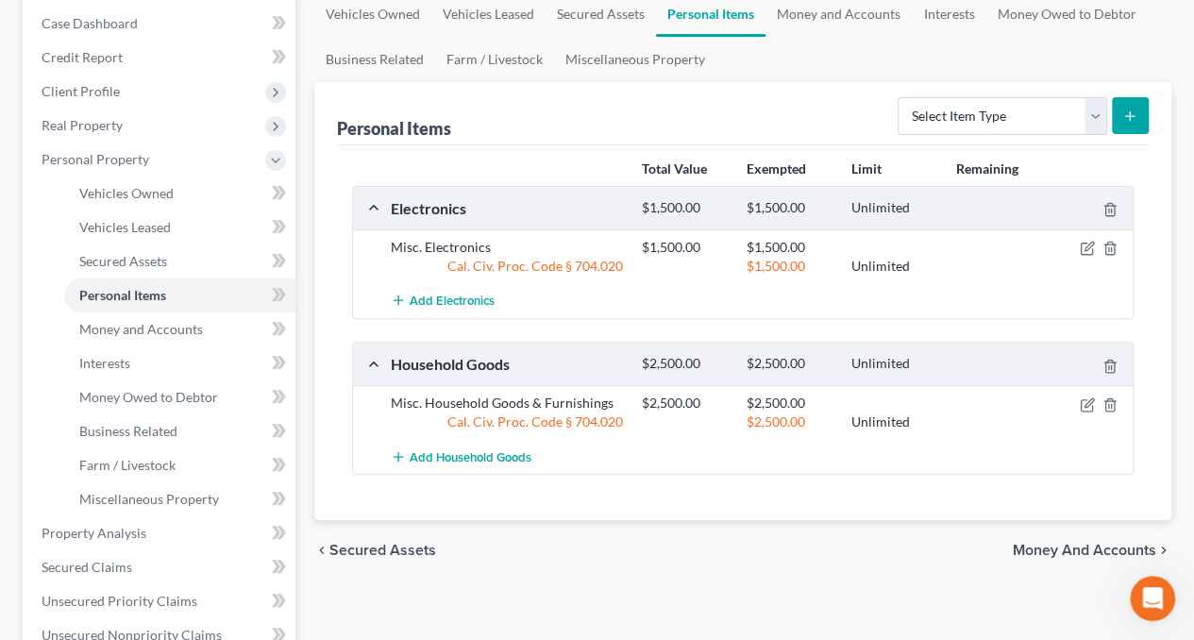
scroll to position [189, 0]
click at [838, 17] on link "Money and Accounts" at bounding box center [839, 14] width 146 height 45
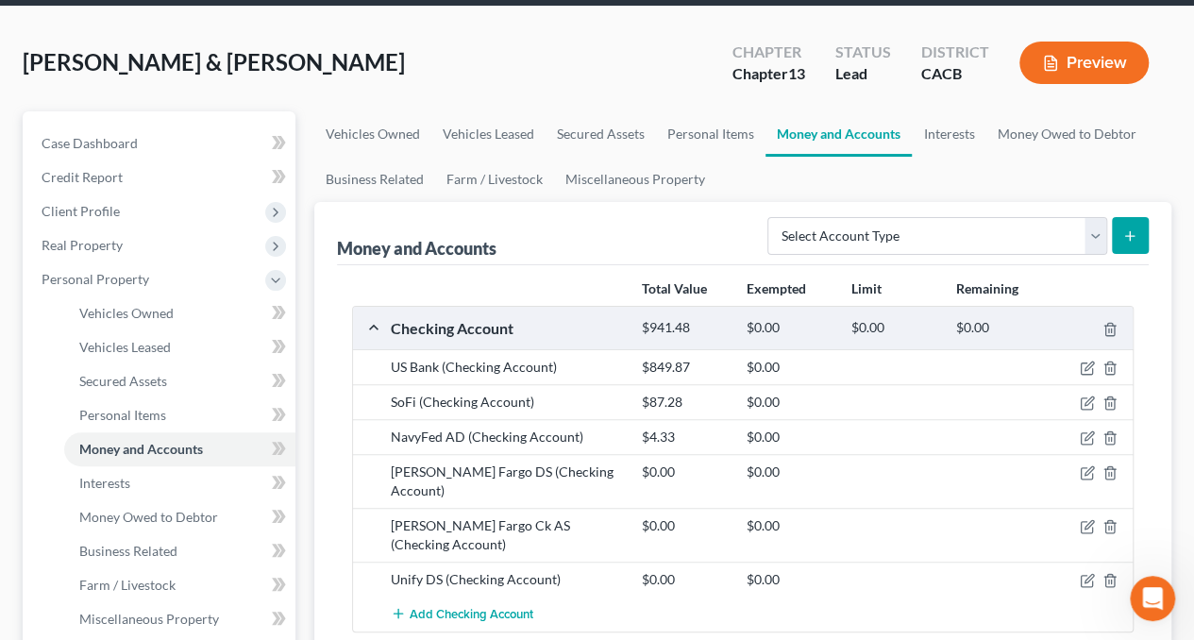
scroll to position [94, 0]
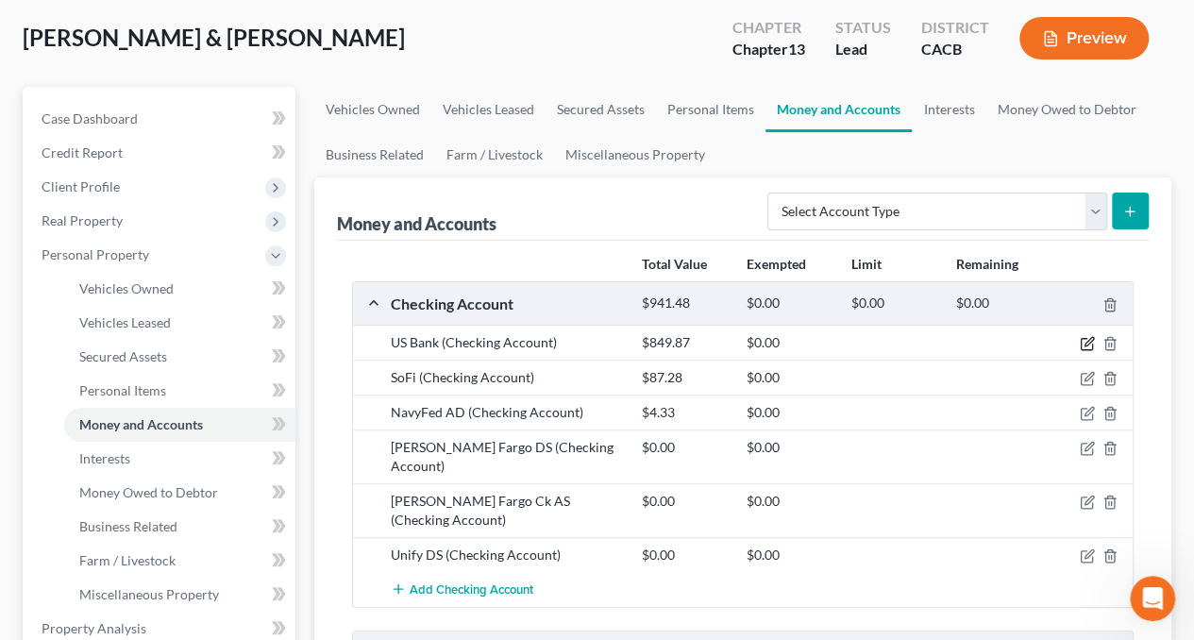
click at [1092, 345] on icon "button" at bounding box center [1086, 344] width 11 height 11
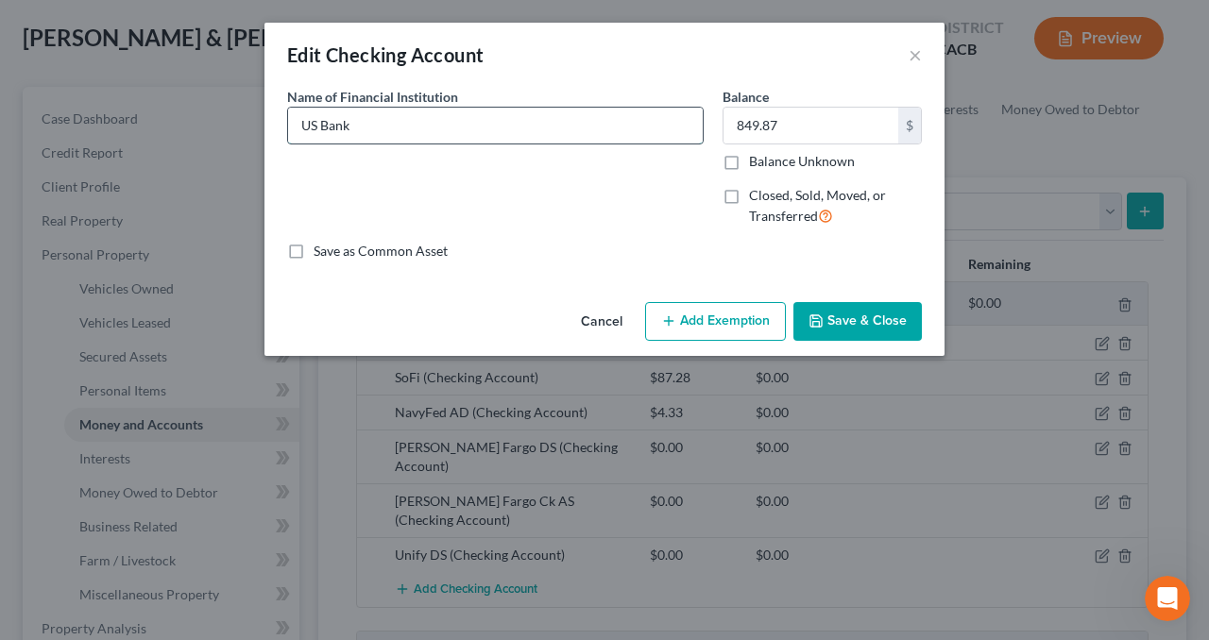
click at [455, 126] on input "US Bank" at bounding box center [495, 126] width 414 height 36
type input "US Bank - 6183 (Joint Acct)"
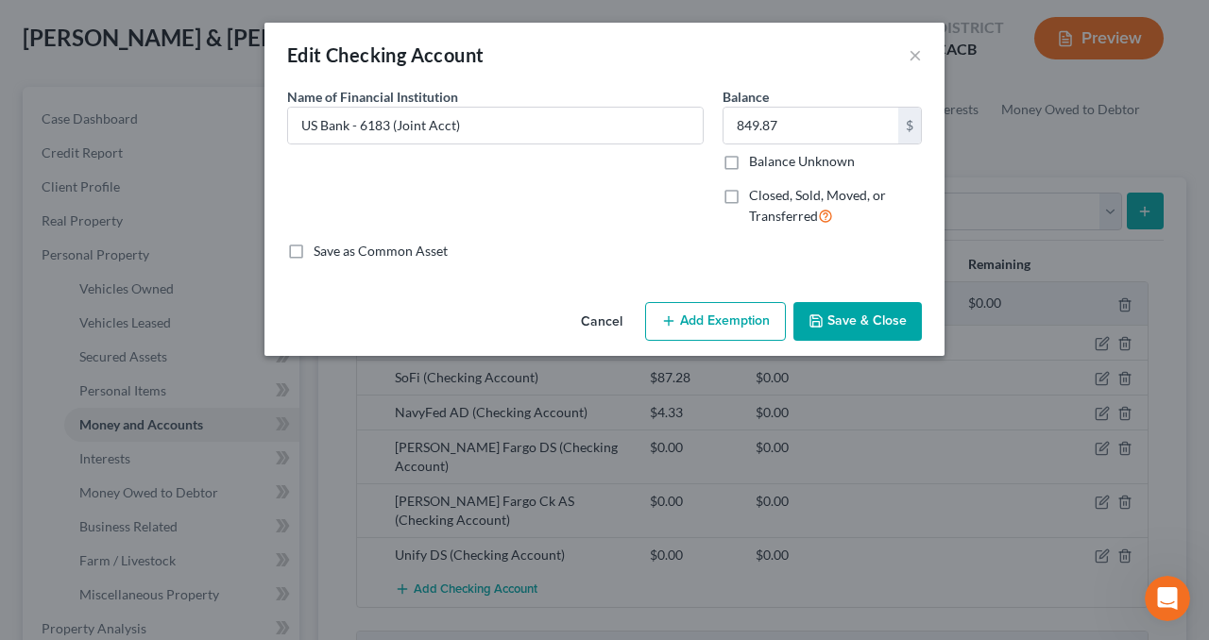
click at [880, 324] on button "Save & Close" at bounding box center [857, 322] width 128 height 40
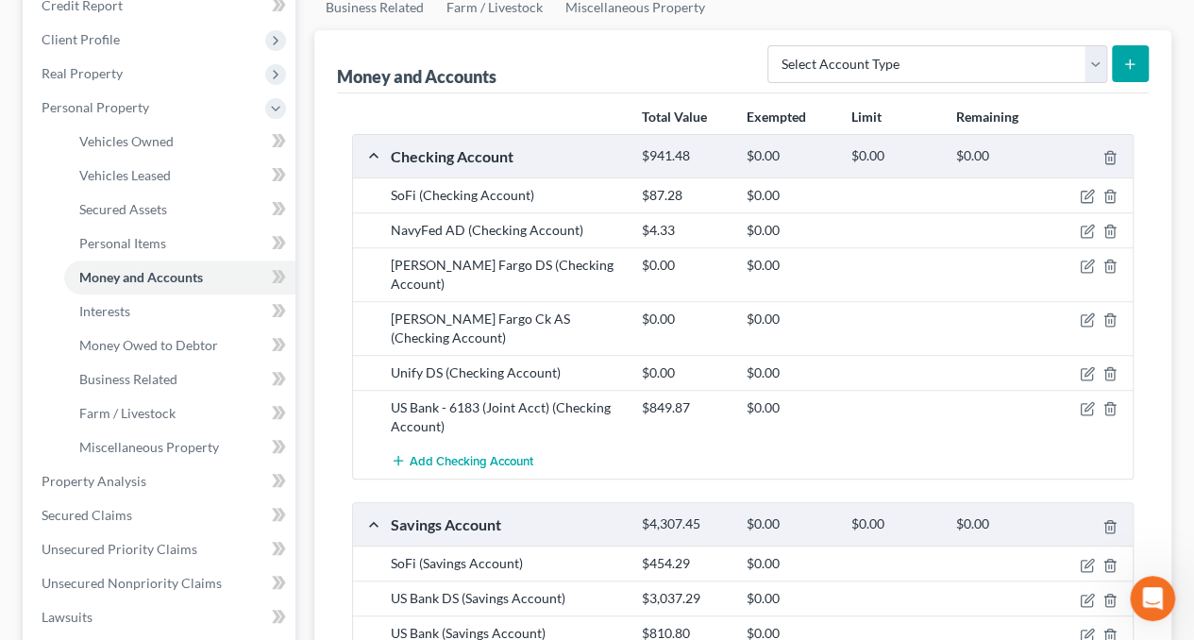
scroll to position [378, 0]
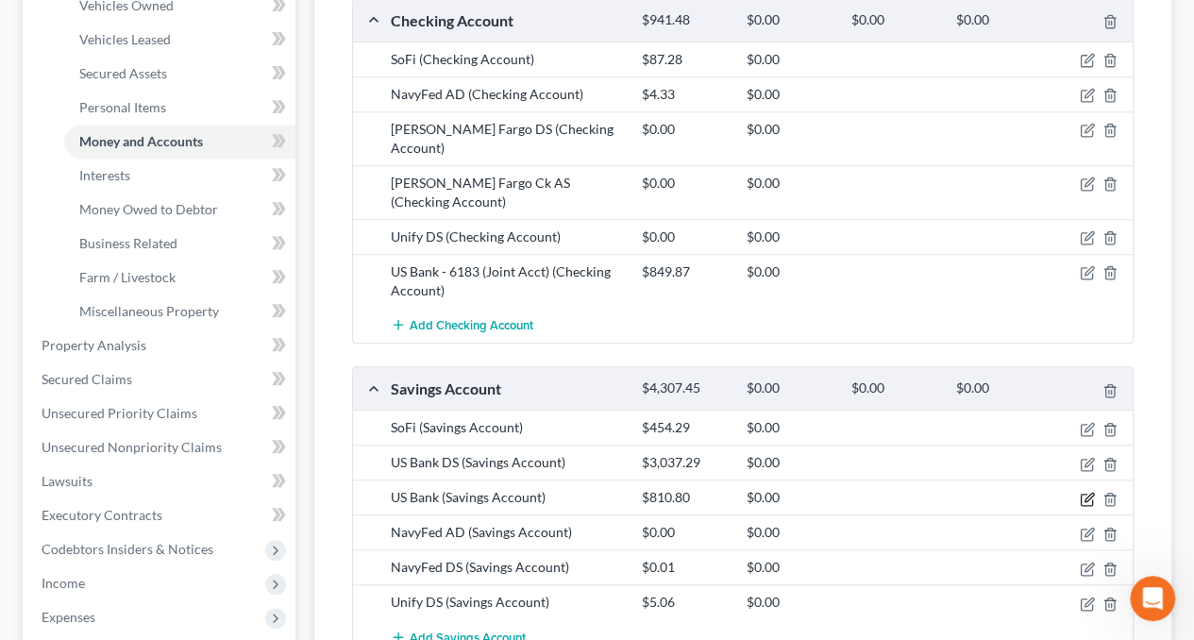
click at [1092, 494] on icon "button" at bounding box center [1086, 499] width 11 height 11
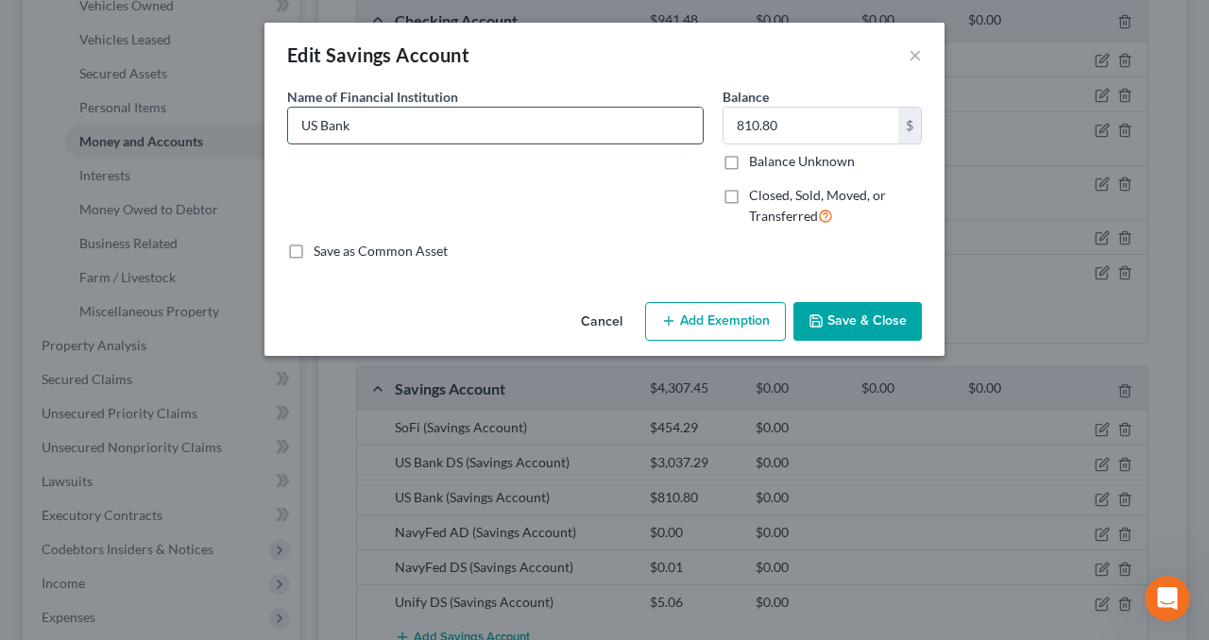
click at [434, 119] on input "US Bank" at bounding box center [495, 126] width 414 height 36
type input "US Bank - 9200 (Alejandra)"
click at [854, 319] on button "Save & Close" at bounding box center [857, 322] width 128 height 40
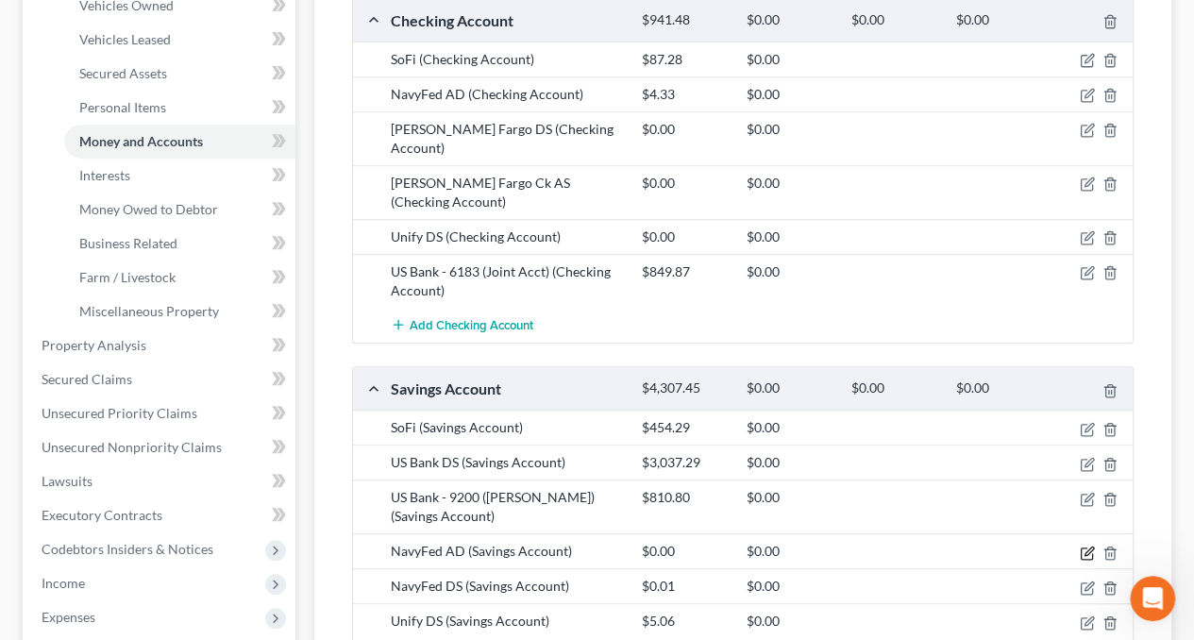
click at [1084, 546] on icon "button" at bounding box center [1087, 553] width 15 height 15
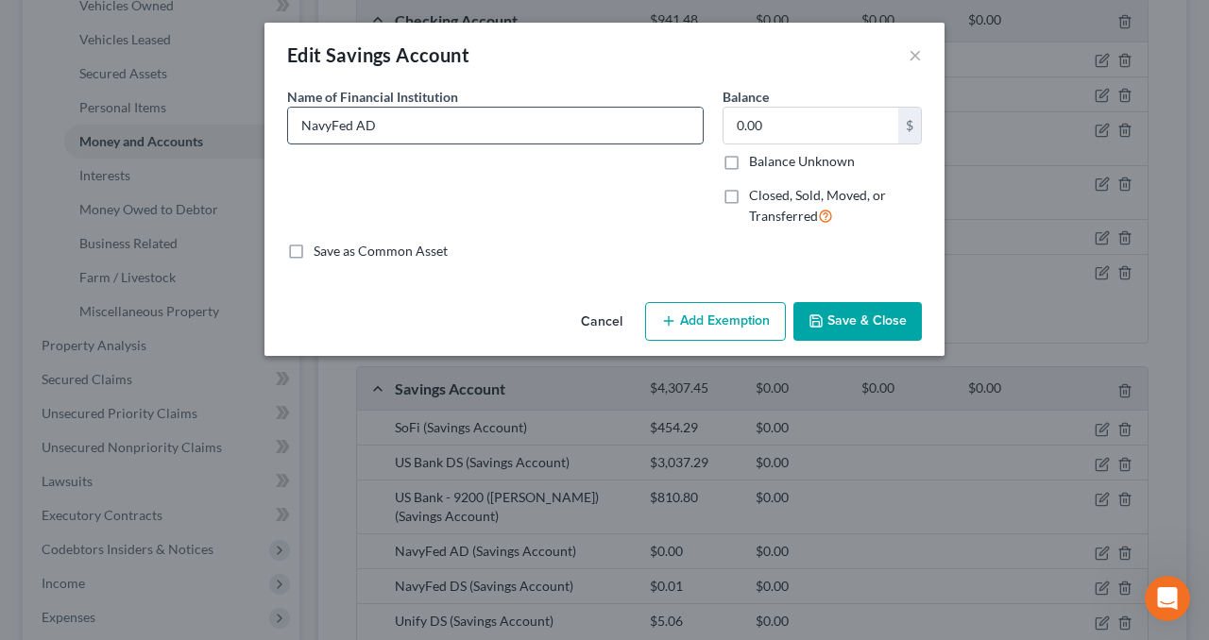
click at [383, 120] on input "NavyFed AD" at bounding box center [495, 126] width 414 height 36
drag, startPoint x: 393, startPoint y: 127, endPoint x: 357, endPoint y: 122, distance: 36.3
click at [357, 122] on input "NavyFed AD" at bounding box center [495, 126] width 414 height 36
type input "NavyFed -5901 - Alejandra"
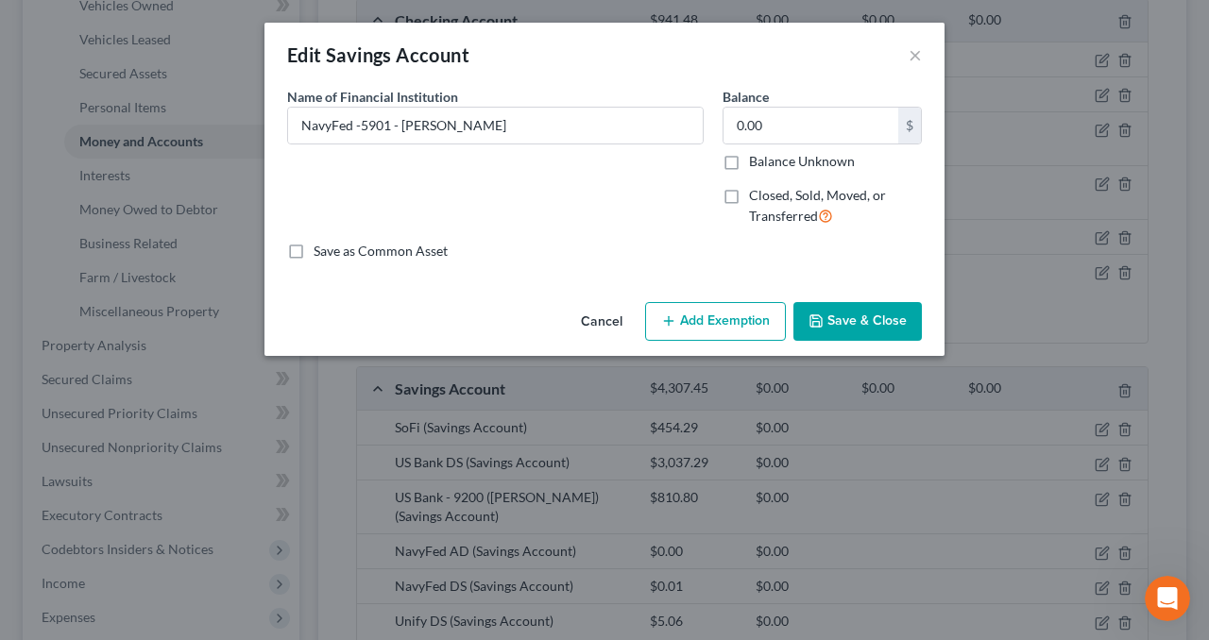
click at [846, 314] on button "Save & Close" at bounding box center [857, 322] width 128 height 40
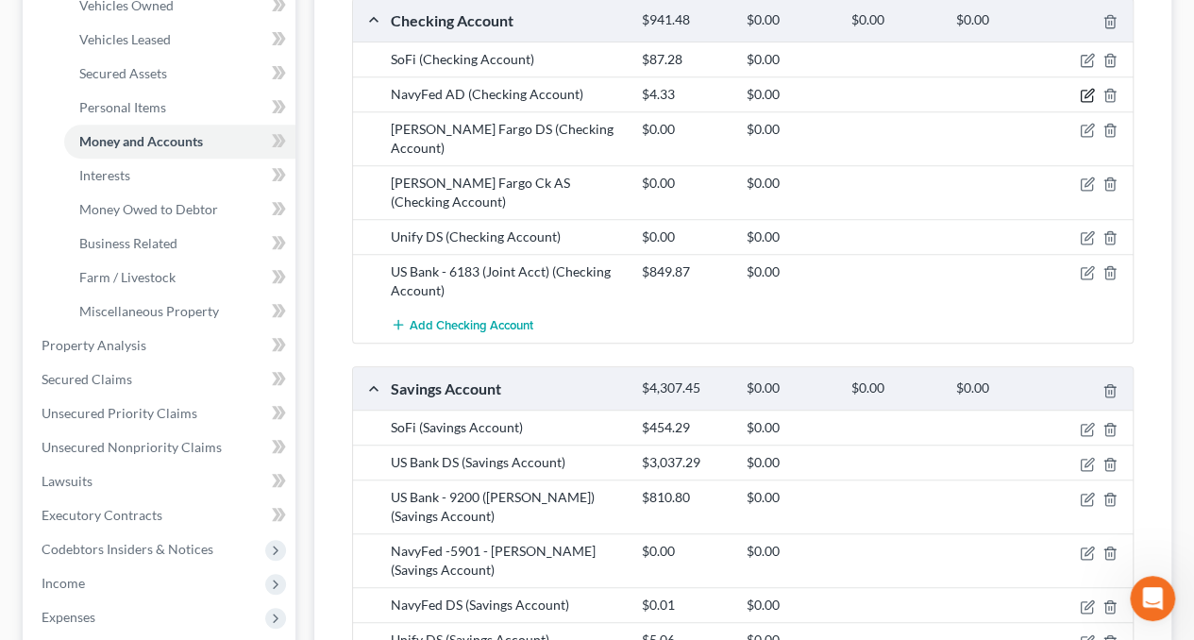
click at [1087, 93] on icon "button" at bounding box center [1087, 95] width 15 height 15
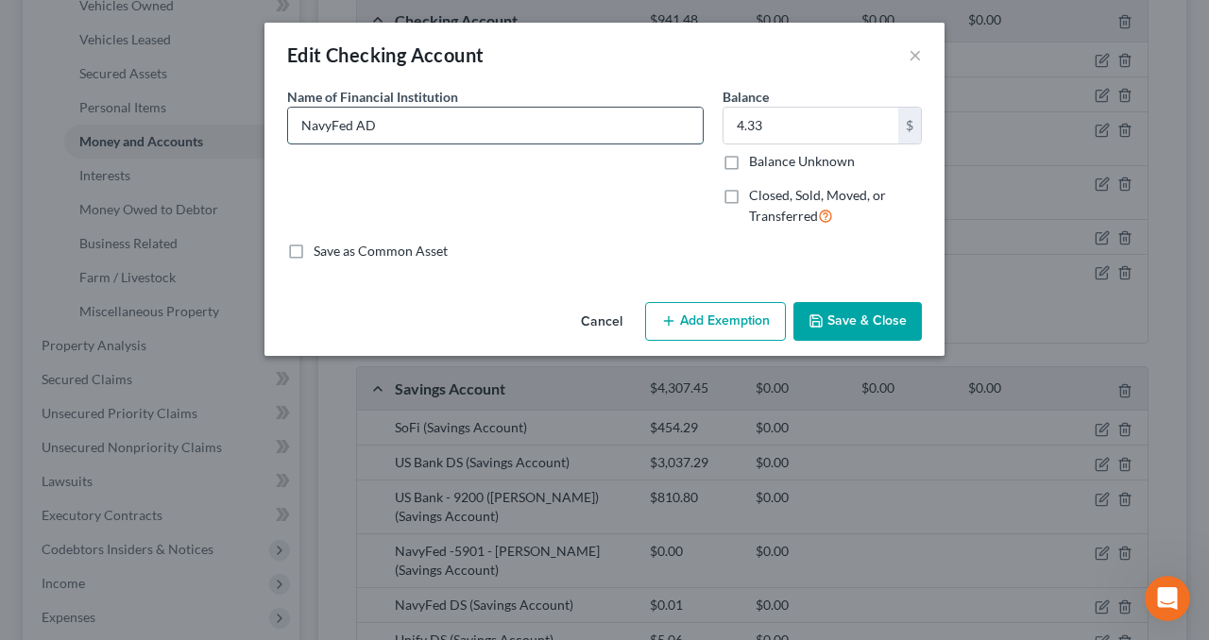
click at [465, 122] on input "NavyFed AD" at bounding box center [495, 126] width 414 height 36
type input "NavyFed - 6557 (Alejandra)"
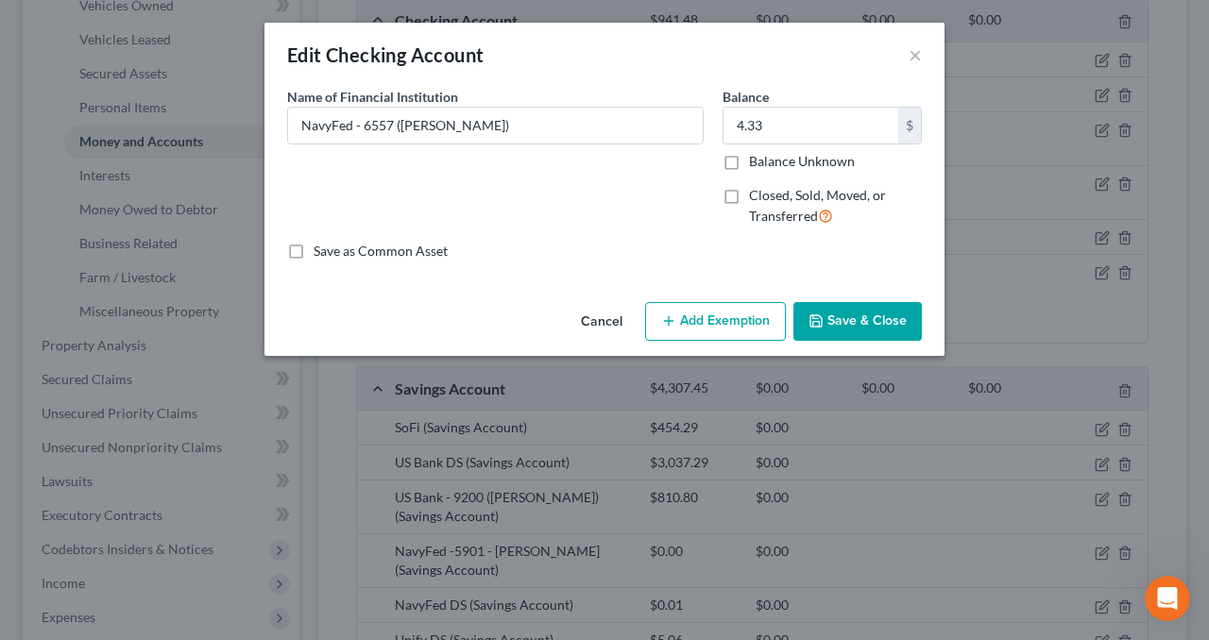
click at [848, 323] on button "Save & Close" at bounding box center [857, 322] width 128 height 40
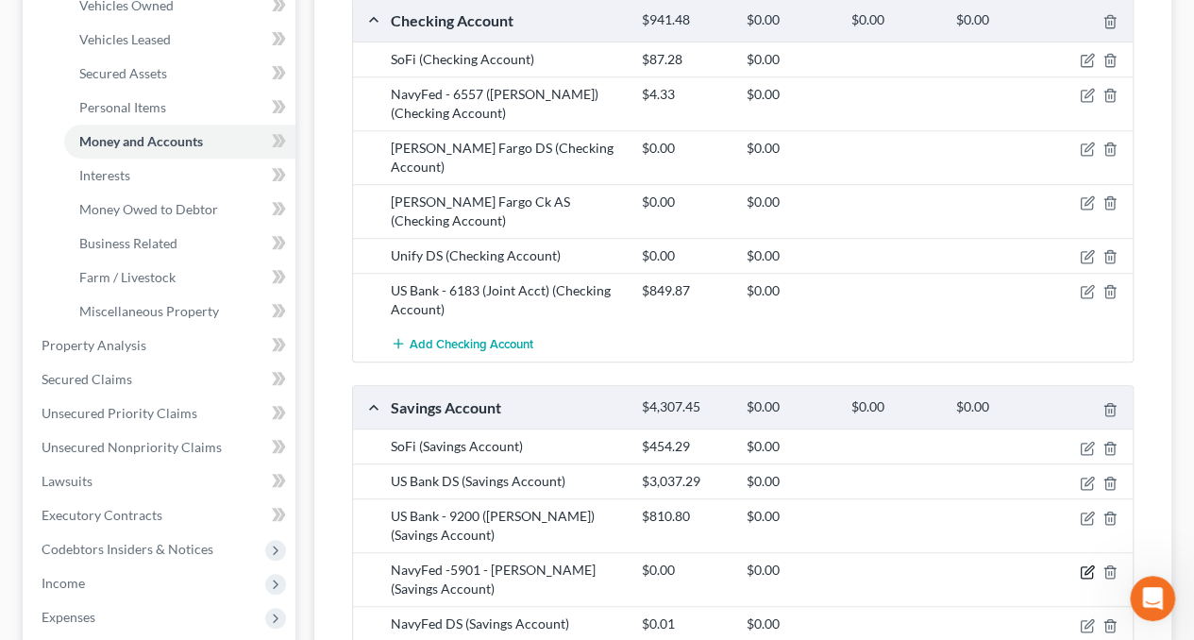
click at [1086, 565] on icon "button" at bounding box center [1087, 572] width 15 height 15
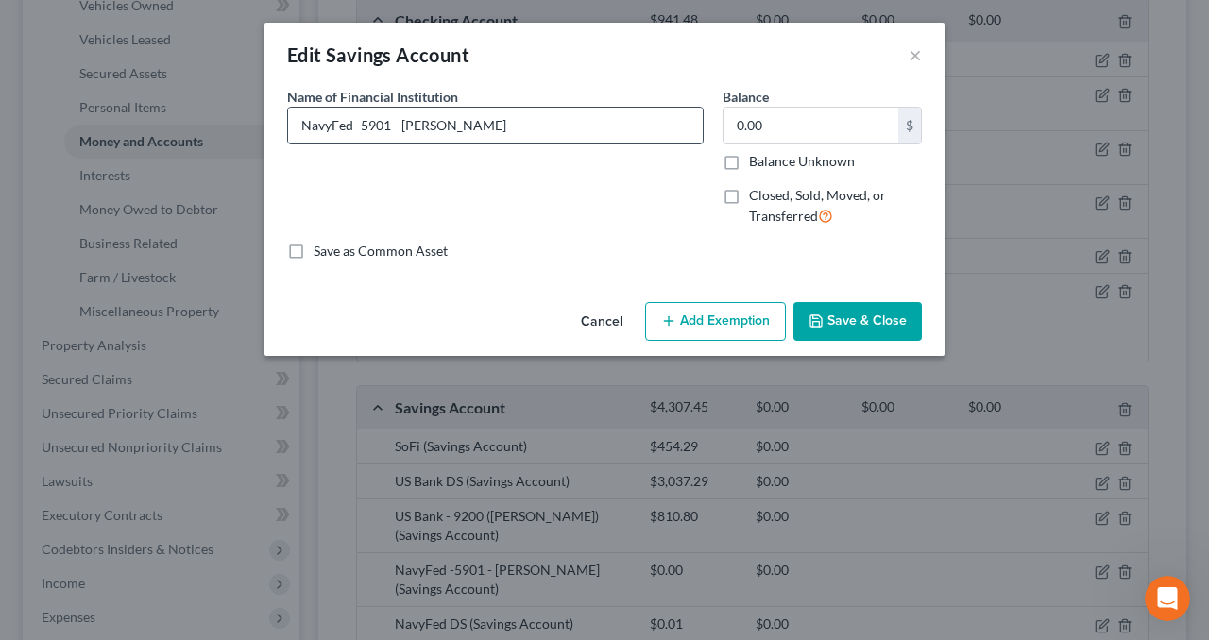
click at [400, 124] on input "NavyFed -5901 - Alejandra" at bounding box center [495, 126] width 414 height 36
click at [457, 126] on input "NavyFed -5901 (Alejandra" at bounding box center [495, 126] width 414 height 36
type input "NavyFed -5901 (Alejandra)"
click at [854, 312] on button "Save & Close" at bounding box center [857, 322] width 128 height 40
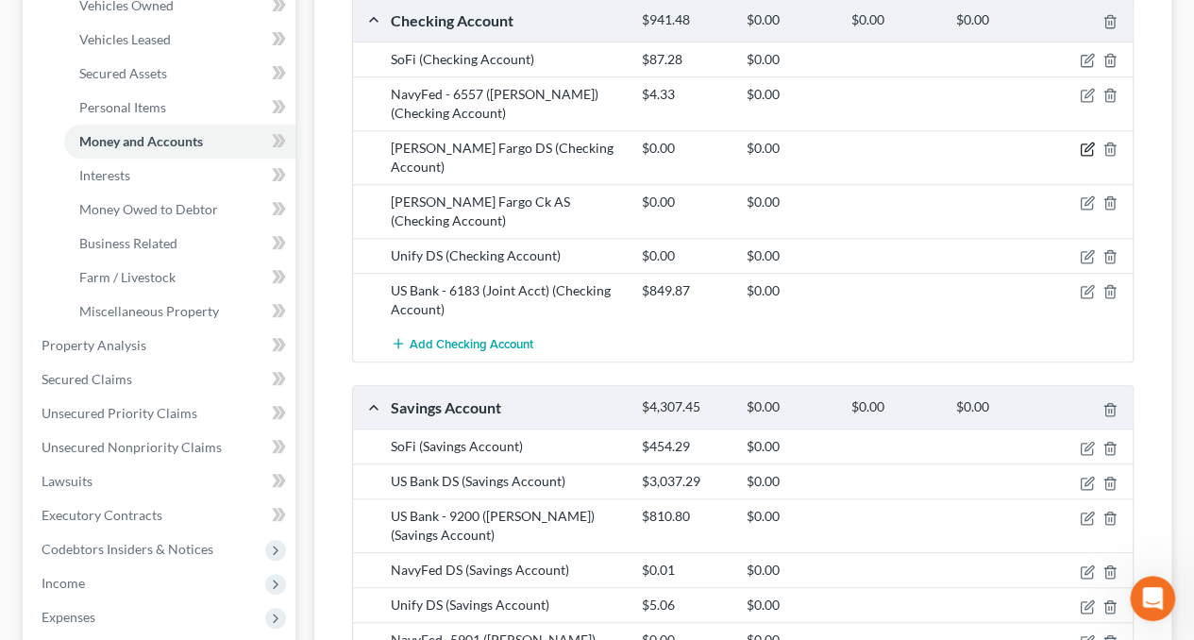
click at [1090, 151] on icon "button" at bounding box center [1087, 149] width 15 height 15
select select "38"
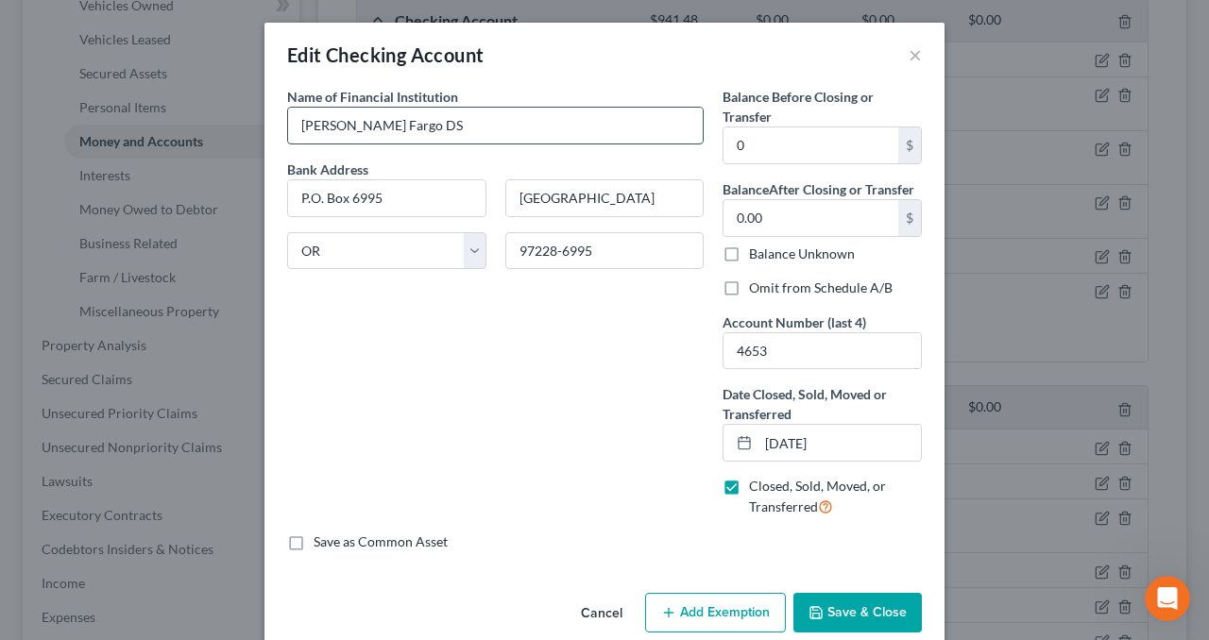
click at [412, 118] on input "[PERSON_NAME] Fargo DS" at bounding box center [495, 126] width 414 height 36
type input "Wells Fargo - 4653 (Daniel)"
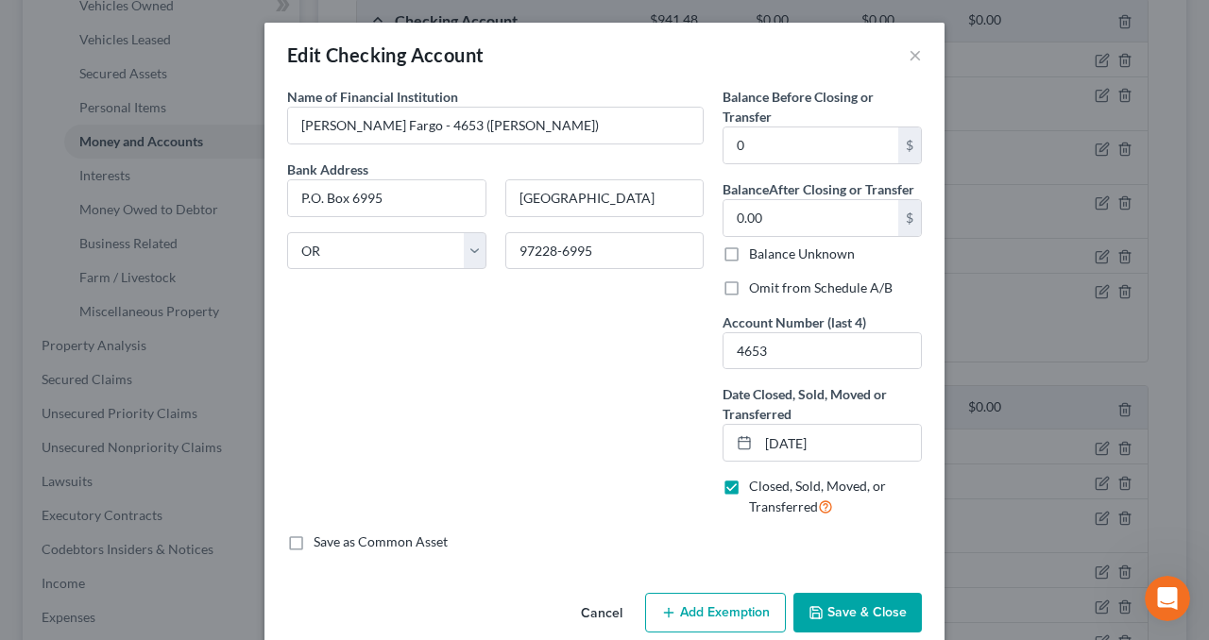
click at [844, 611] on button "Save & Close" at bounding box center [857, 613] width 128 height 40
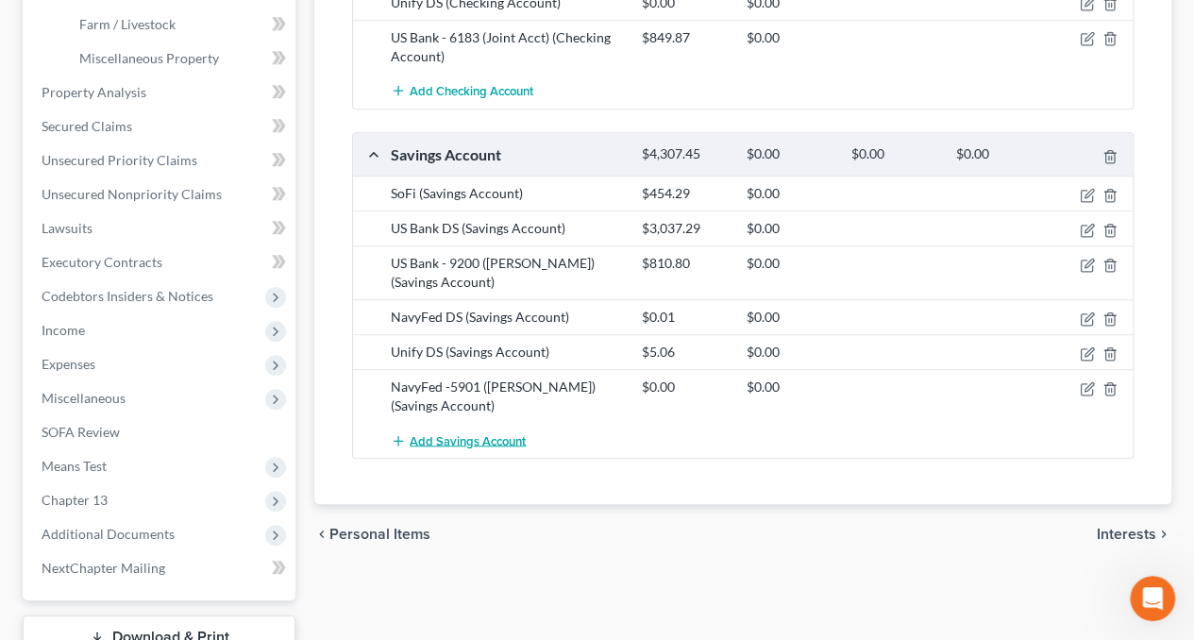
scroll to position [661, 0]
